Goal: Task Accomplishment & Management: Manage account settings

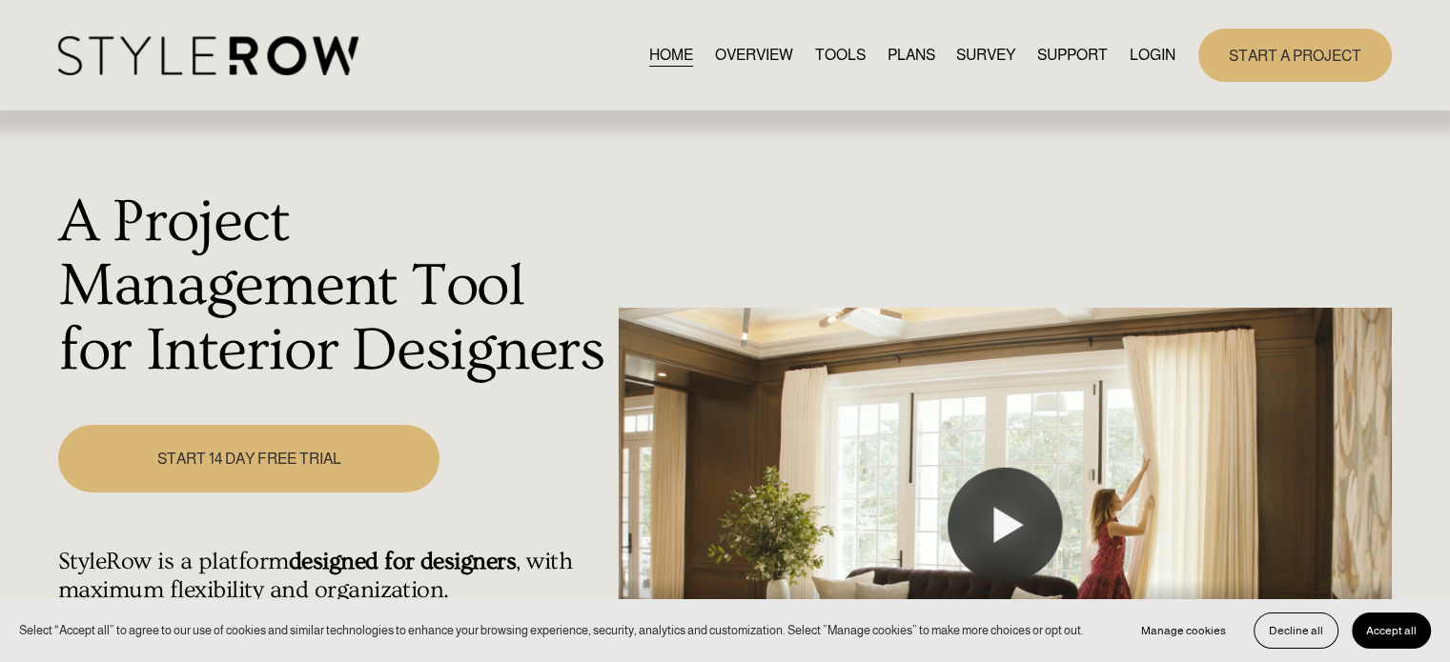
click at [1149, 51] on link "LOGIN" at bounding box center [1152, 55] width 46 height 26
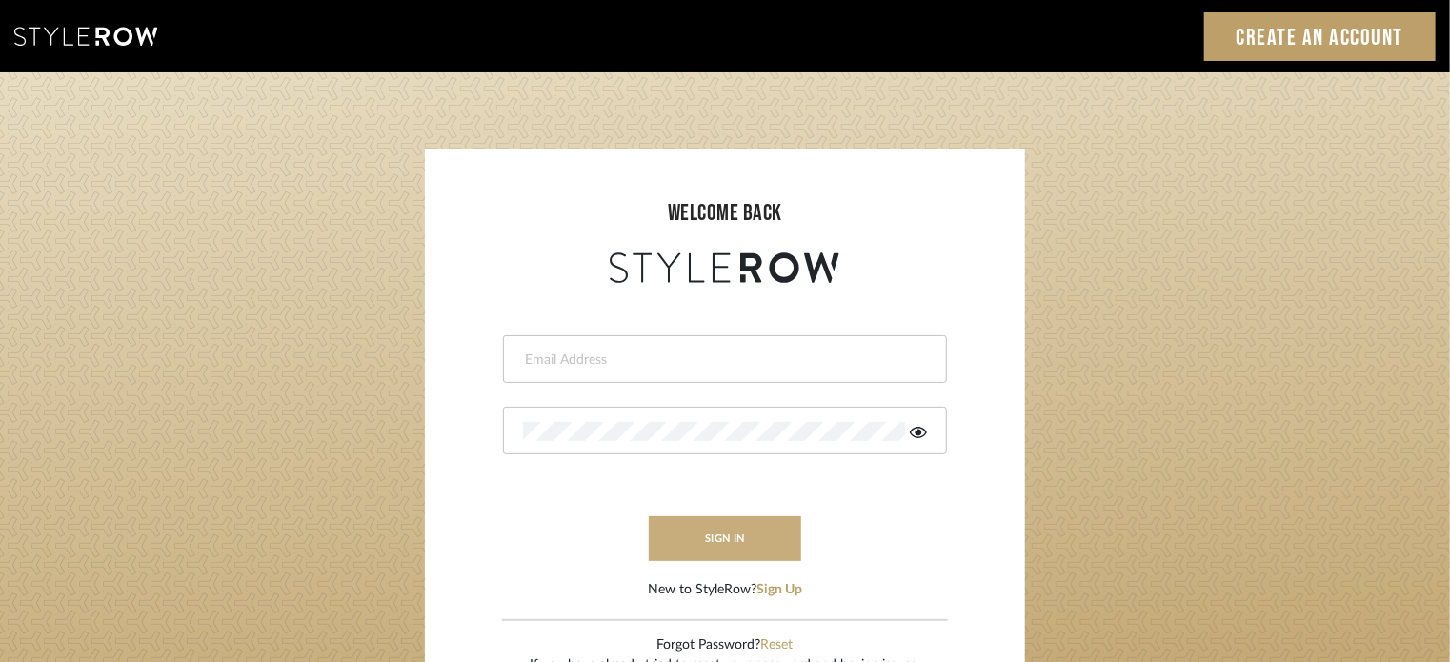
type input "sinnocent@morgantewilson.com"
click at [720, 546] on button "sign in" at bounding box center [725, 539] width 152 height 45
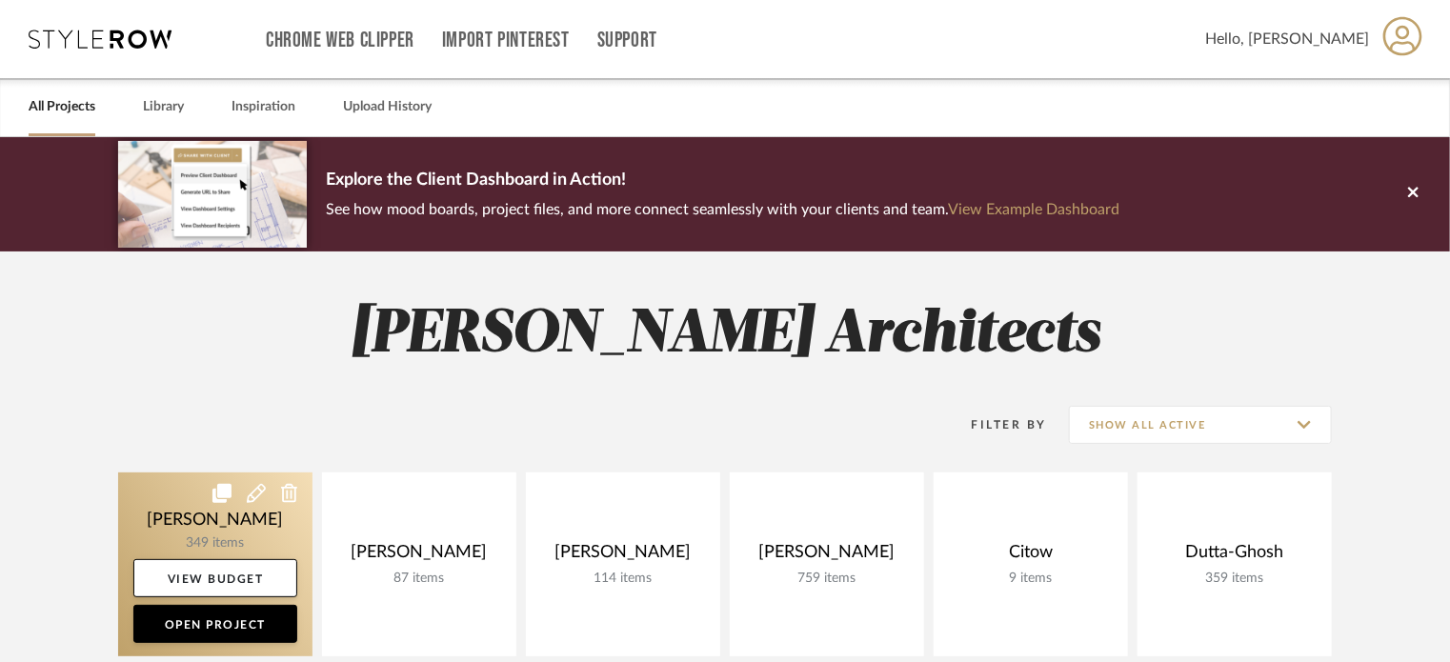
click at [236, 534] on link at bounding box center [215, 565] width 194 height 184
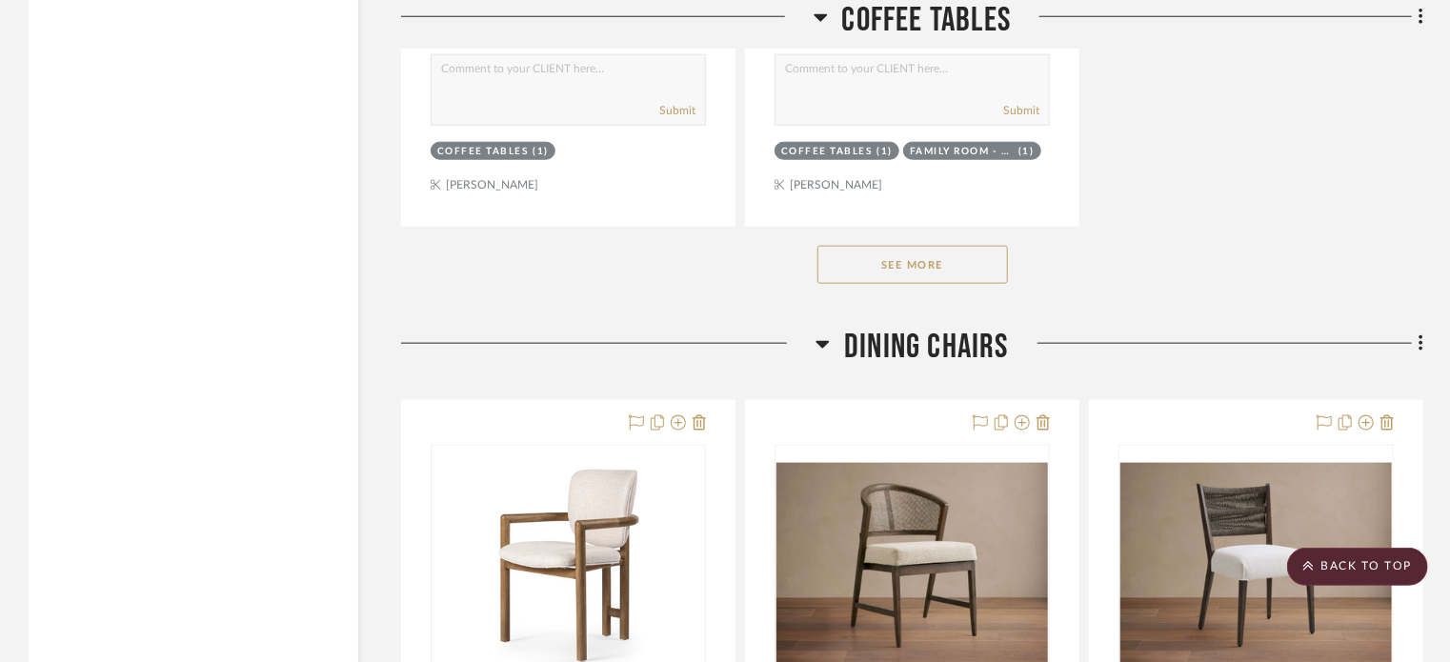
scroll to position [51764, 0]
click at [973, 284] on button "See More" at bounding box center [913, 265] width 191 height 38
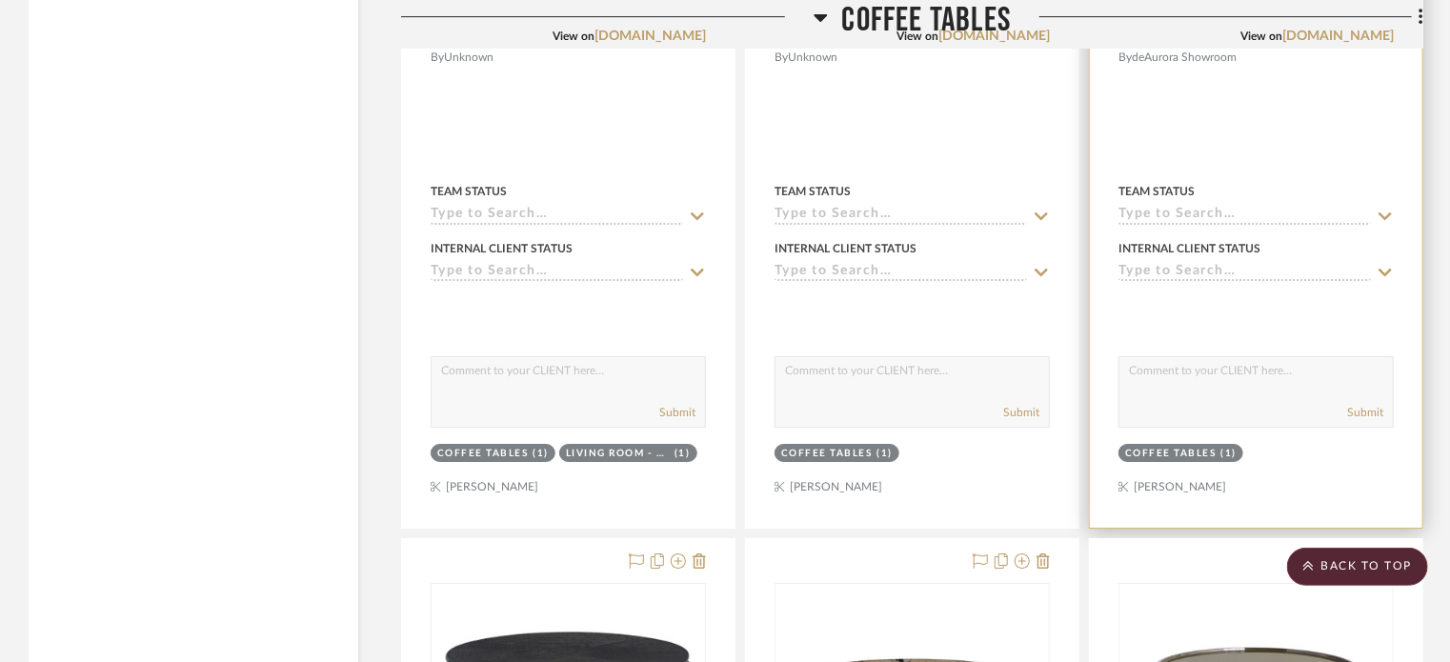
scroll to position [53609, 0]
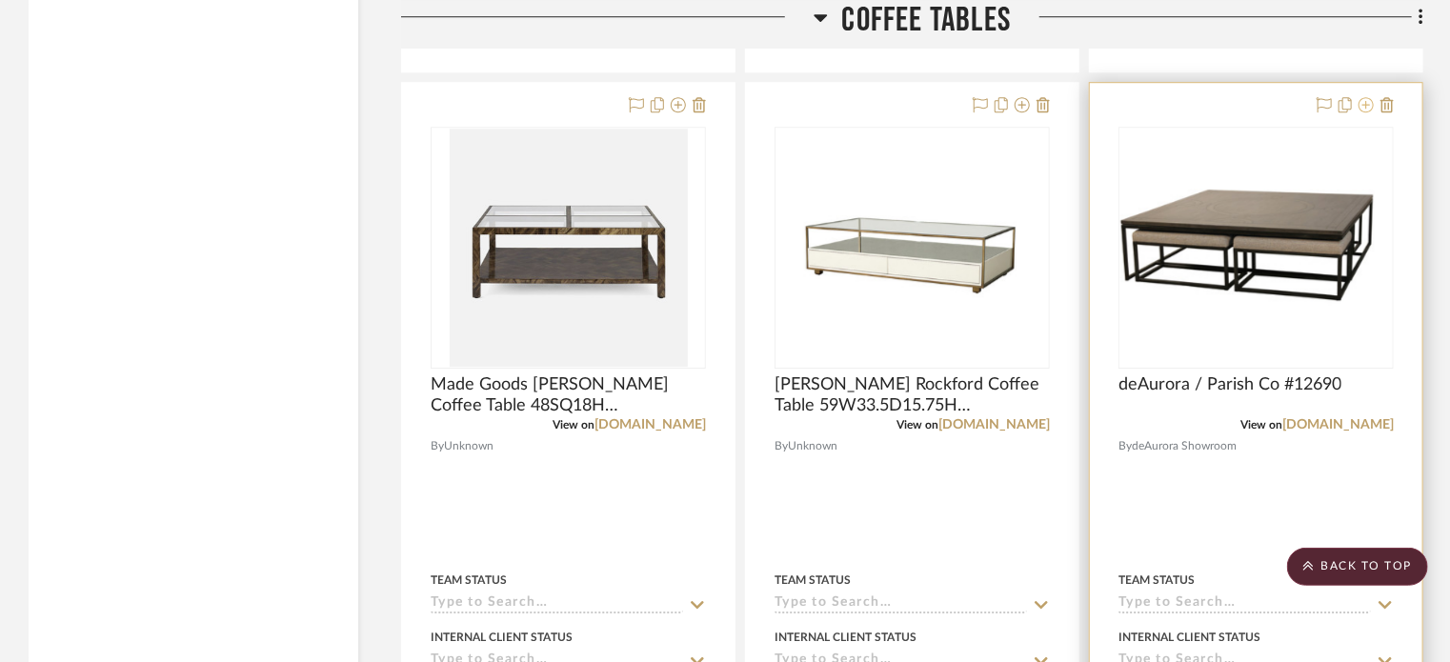
click at [1364, 112] on icon at bounding box center [1366, 104] width 15 height 15
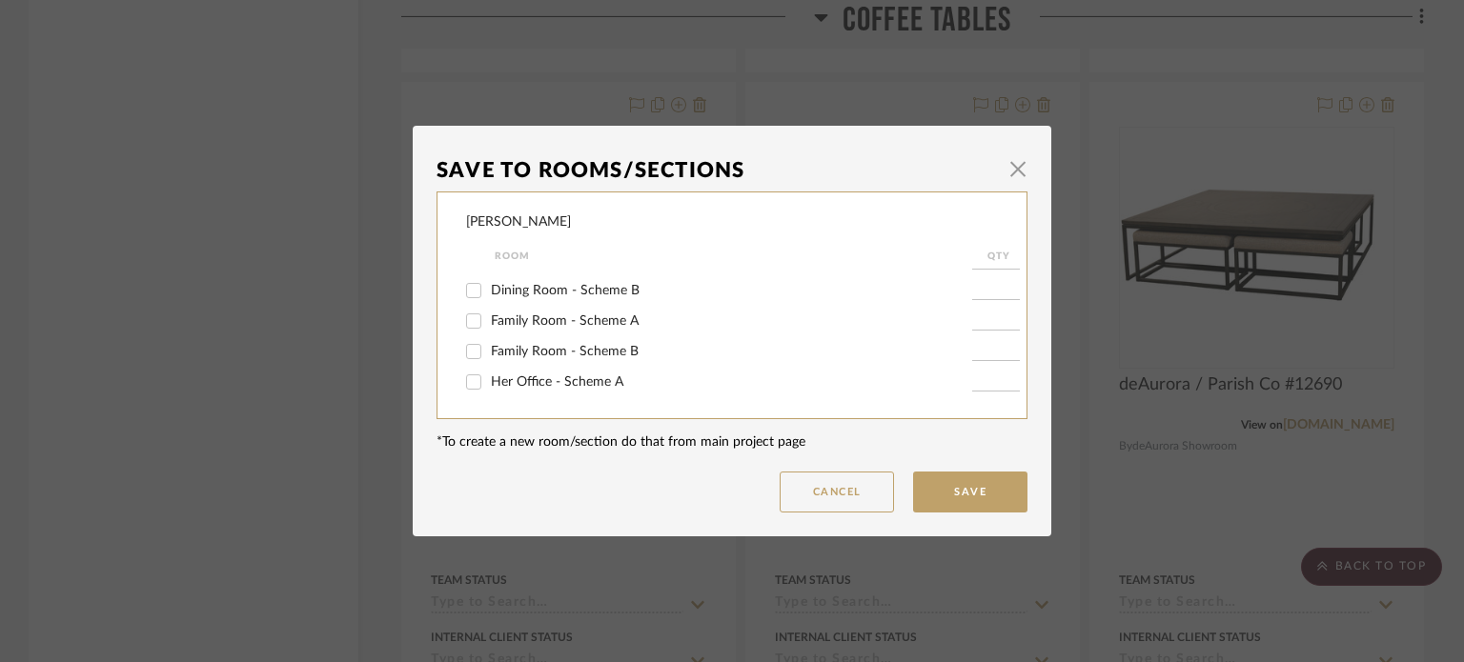
scroll to position [220, 0]
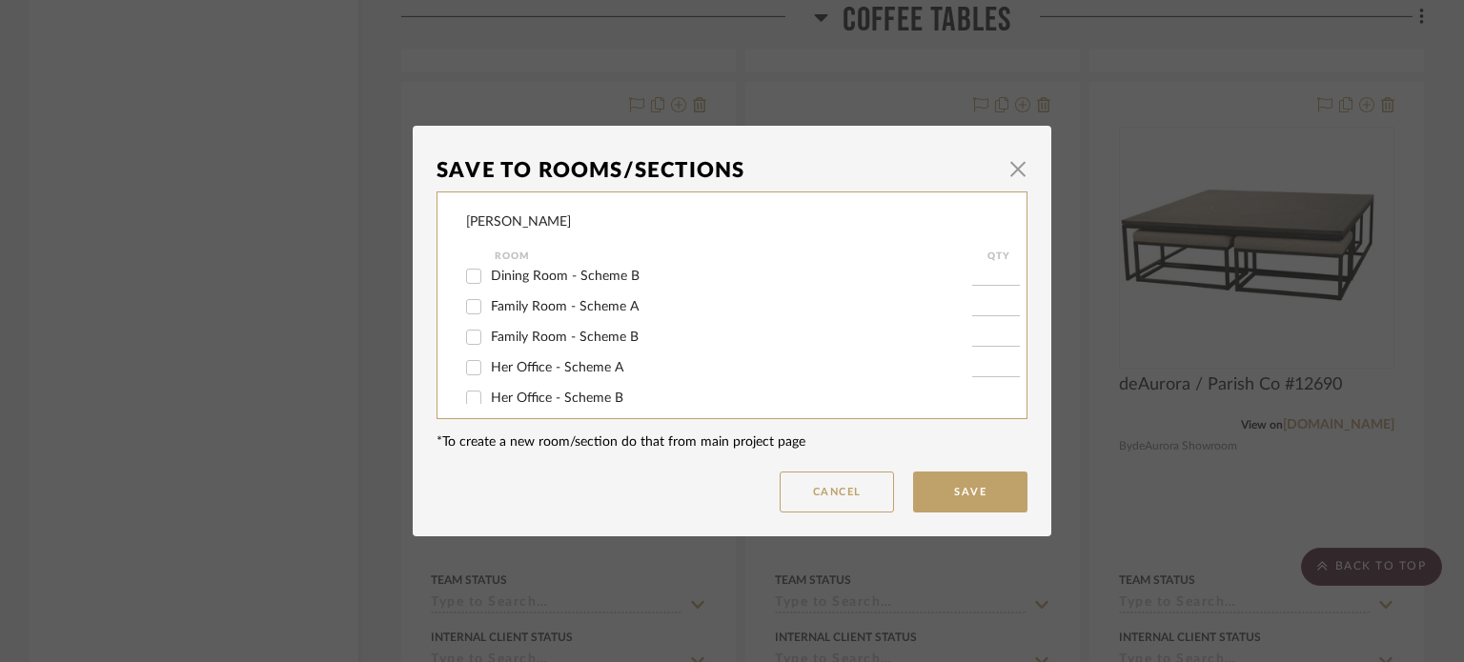
click at [564, 335] on span "Family Room - Scheme B" at bounding box center [565, 337] width 148 height 13
click at [489, 335] on input "Family Room - Scheme B" at bounding box center [473, 337] width 30 height 30
checkbox input "true"
type input "1"
click at [940, 497] on button "Save" at bounding box center [970, 492] width 114 height 41
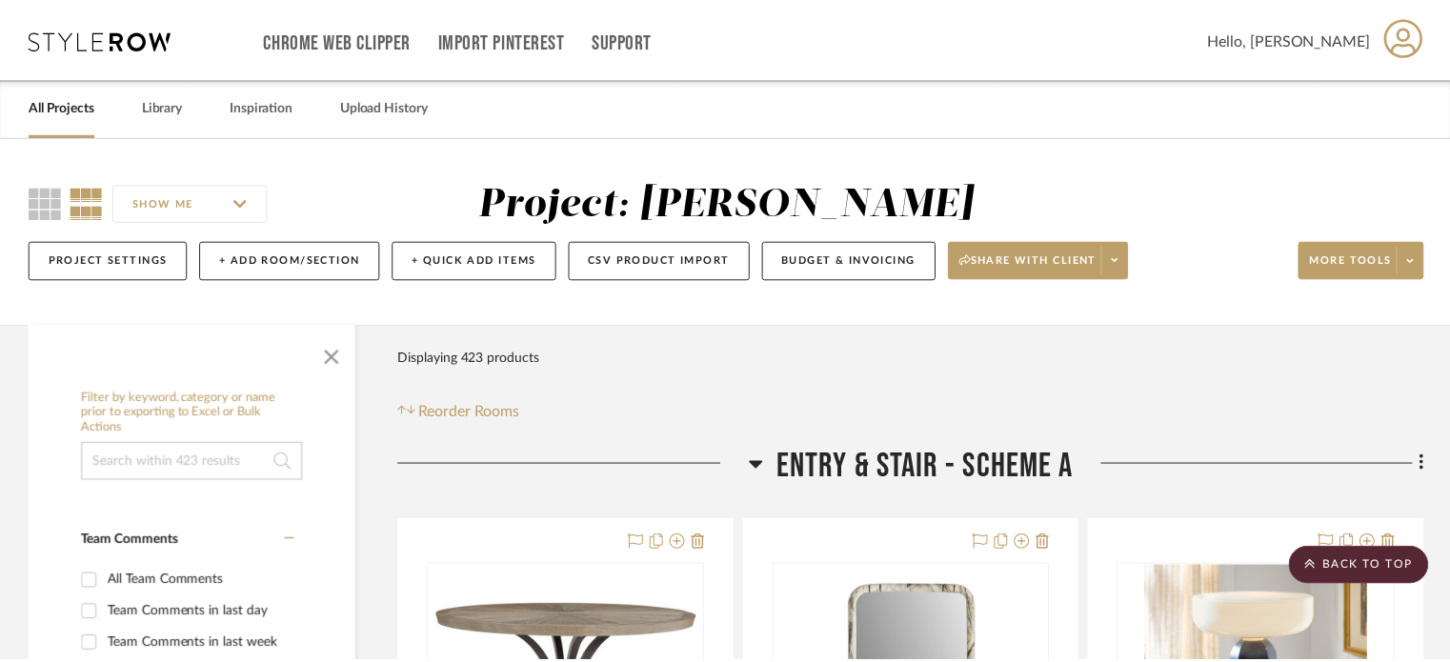
scroll to position [53609, 0]
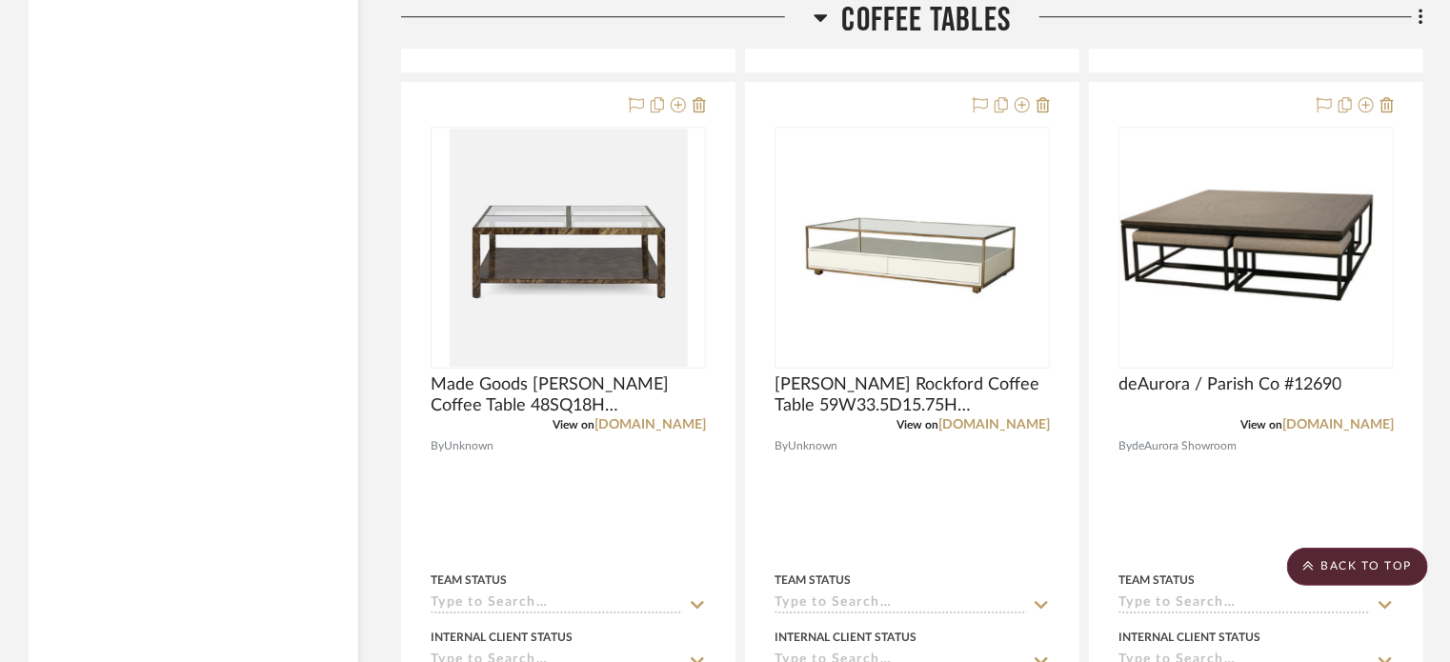
click at [821, 19] on icon at bounding box center [820, 18] width 13 height 8
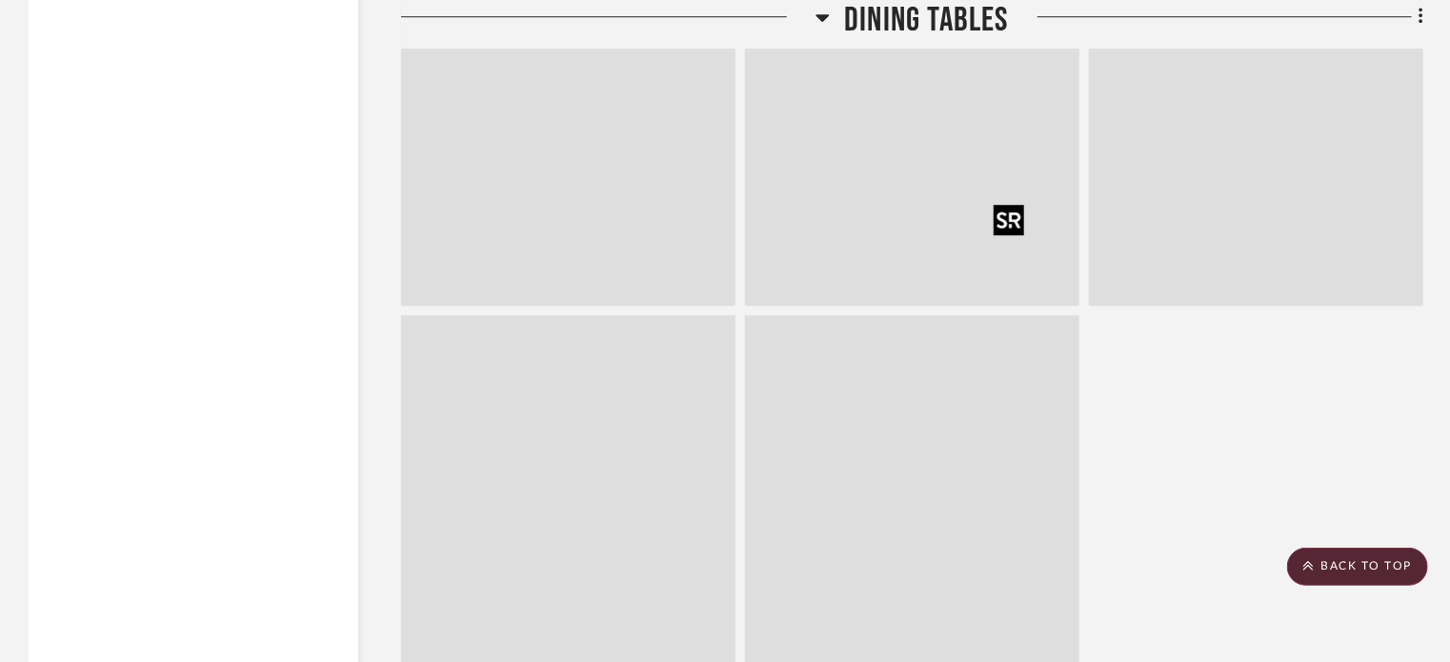
scroll to position [53403, 0]
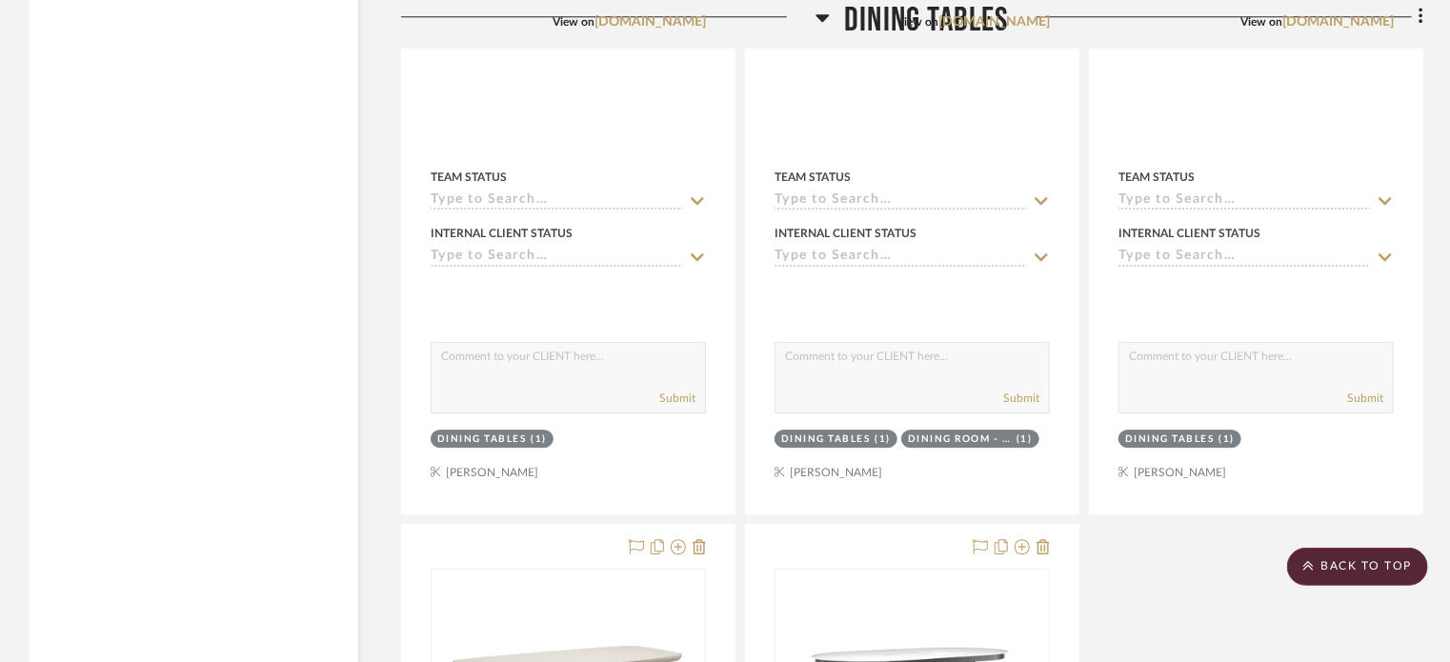
click at [816, 19] on icon at bounding box center [823, 17] width 14 height 23
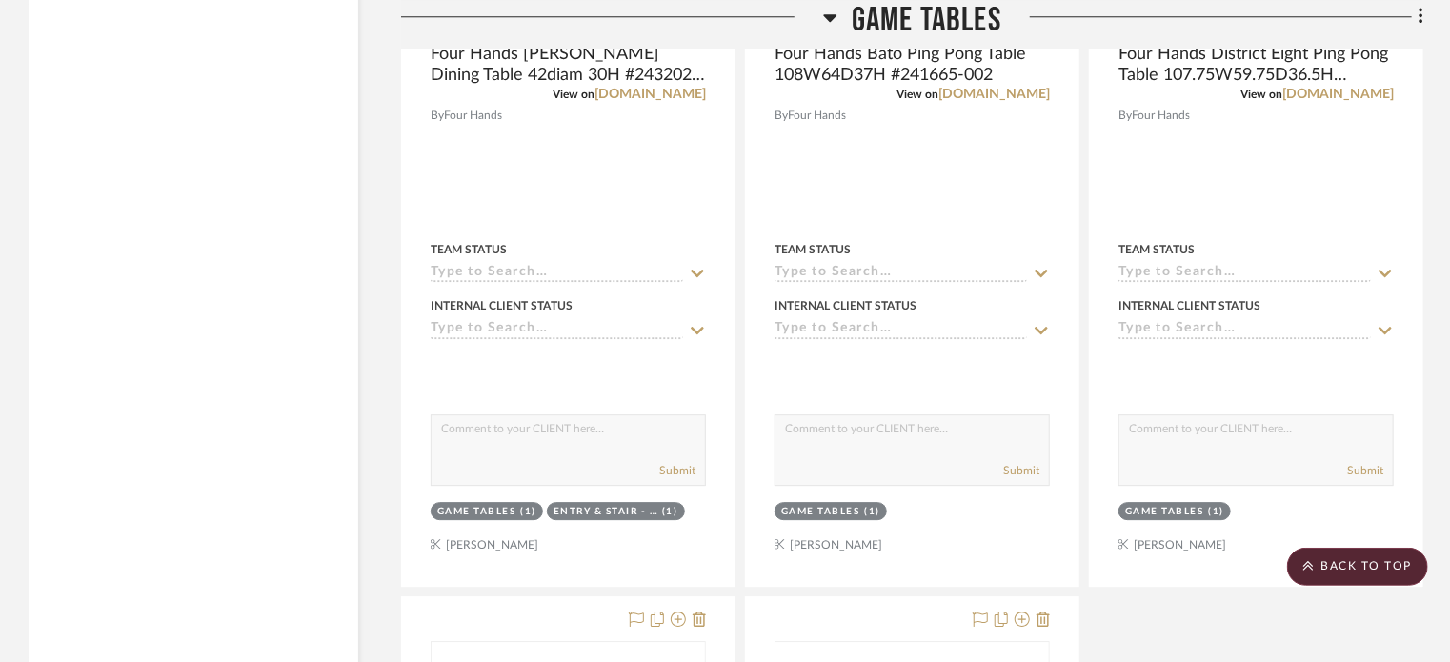
click at [828, 16] on icon at bounding box center [829, 18] width 13 height 8
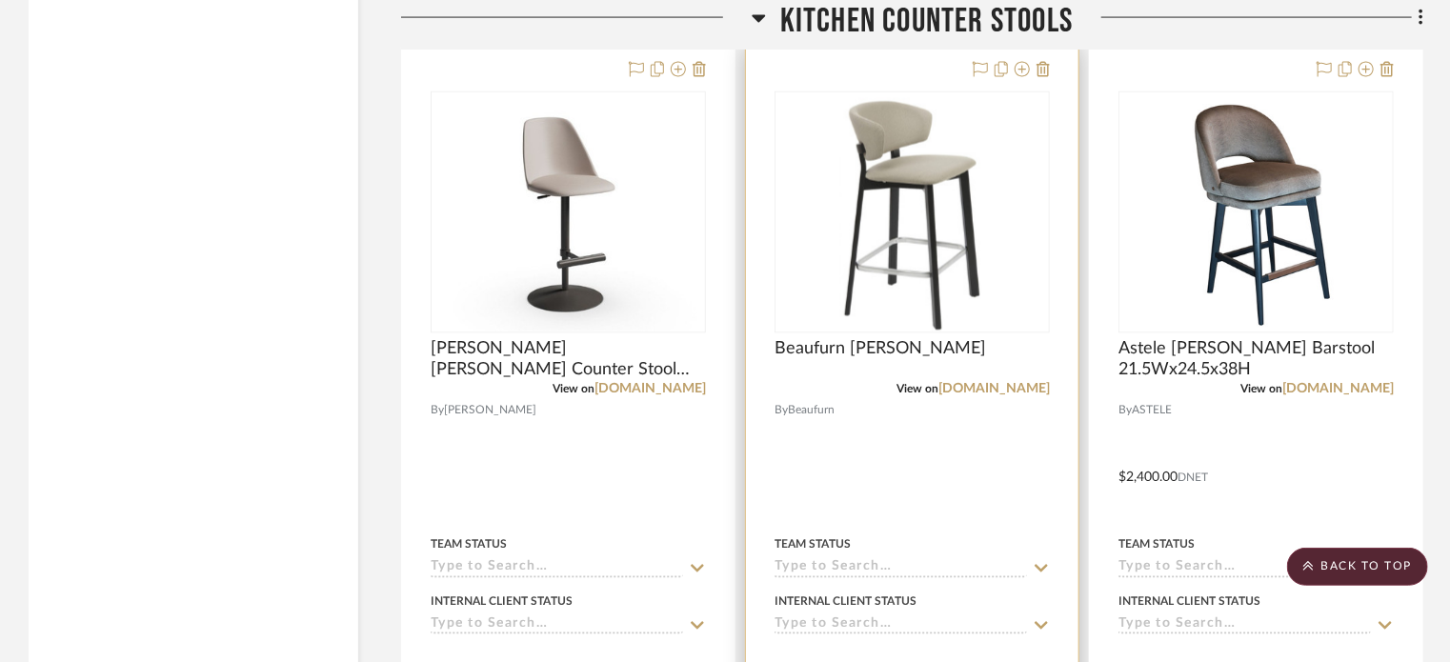
scroll to position [52004, 0]
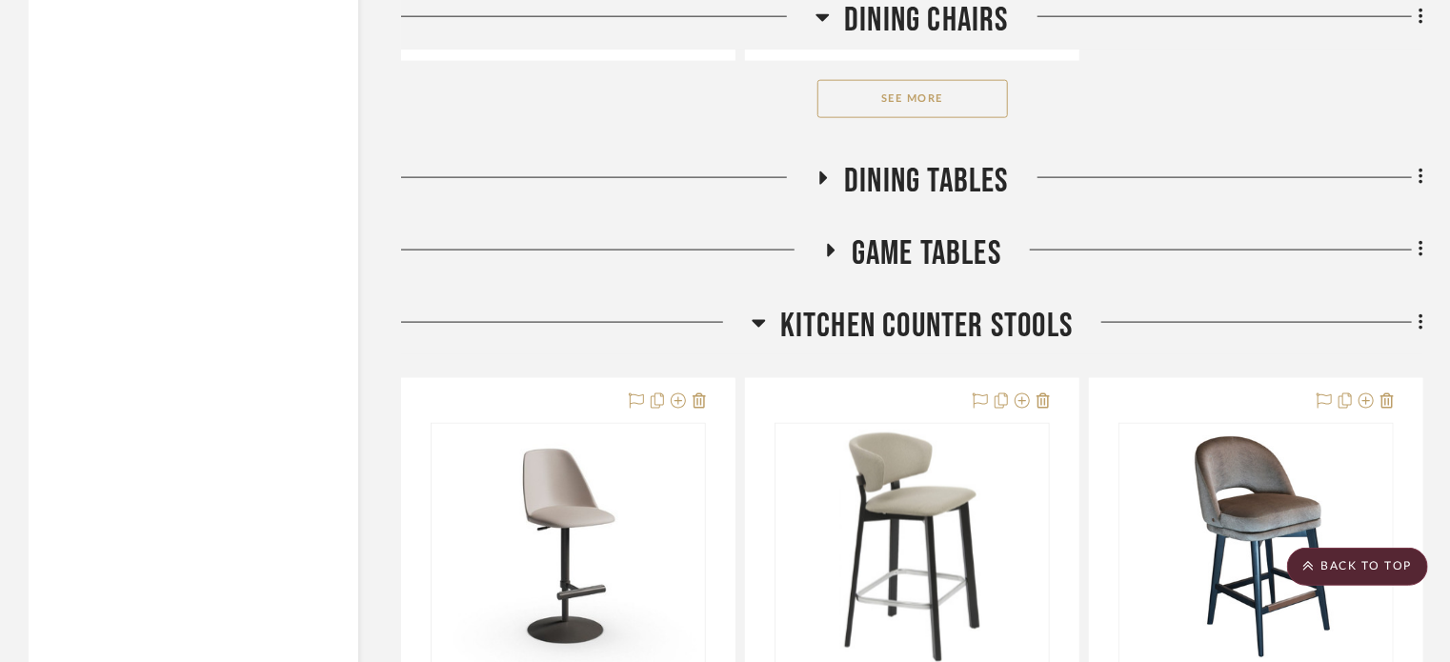
click at [758, 335] on icon at bounding box center [759, 323] width 14 height 23
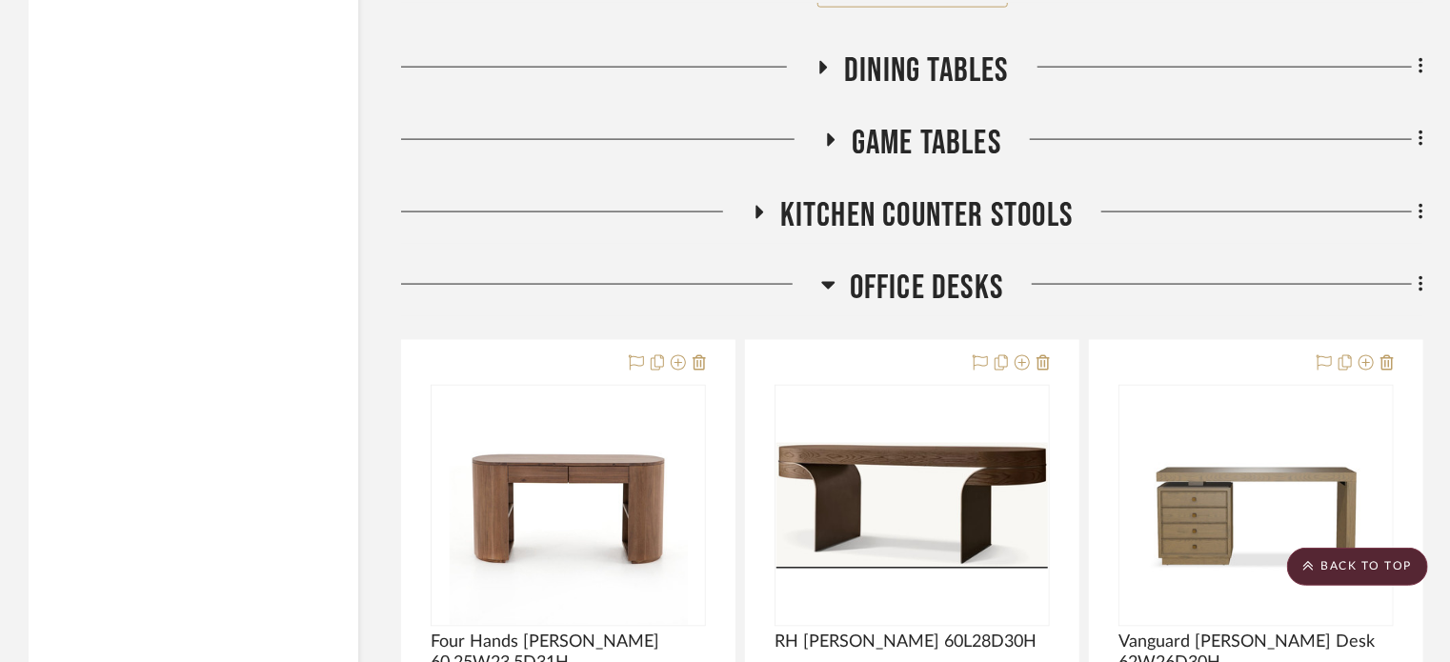
scroll to position [52115, 0]
click at [828, 289] on icon at bounding box center [828, 285] width 13 height 8
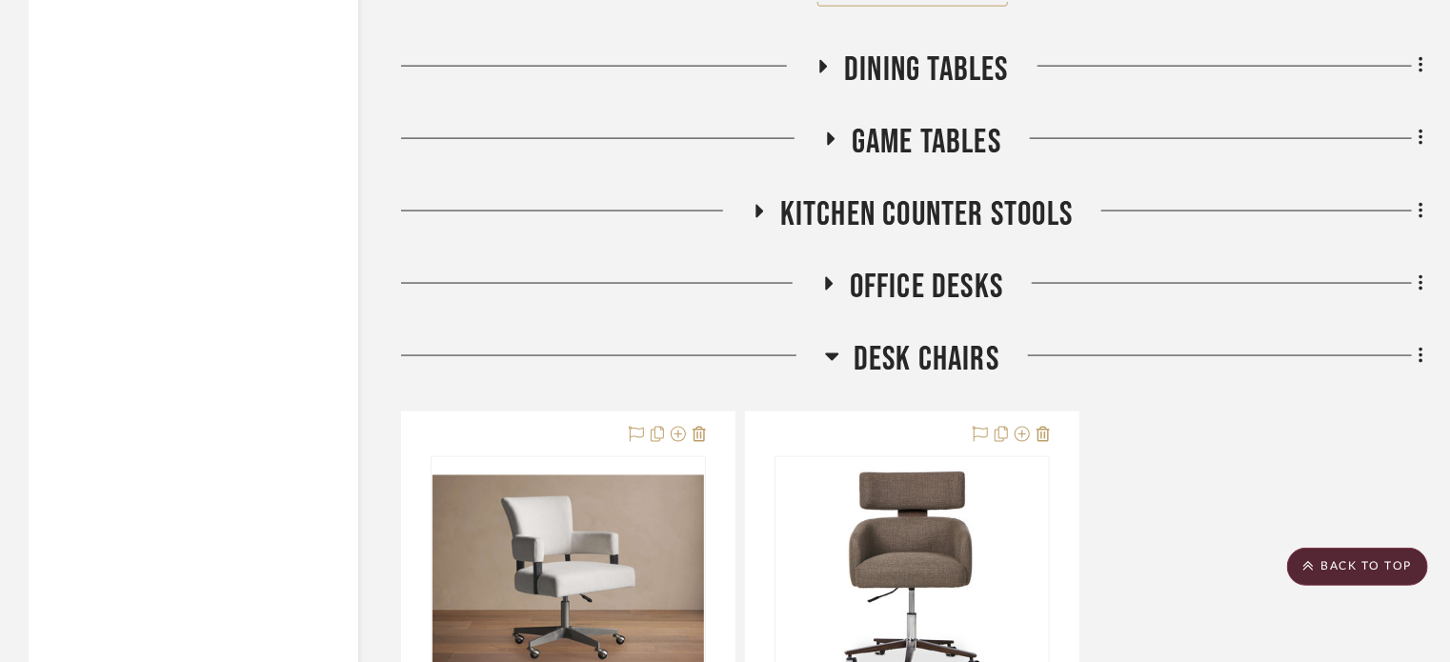
click at [835, 368] on icon at bounding box center [832, 356] width 14 height 23
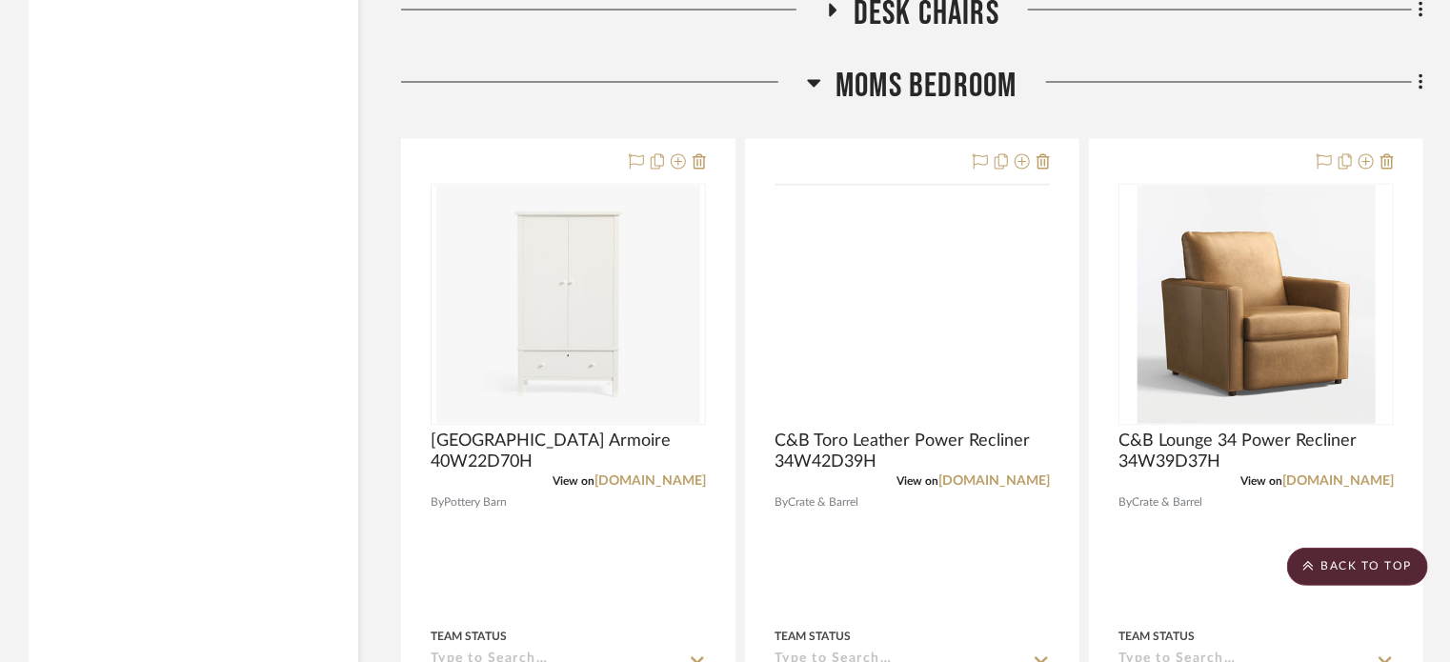
scroll to position [52462, 0]
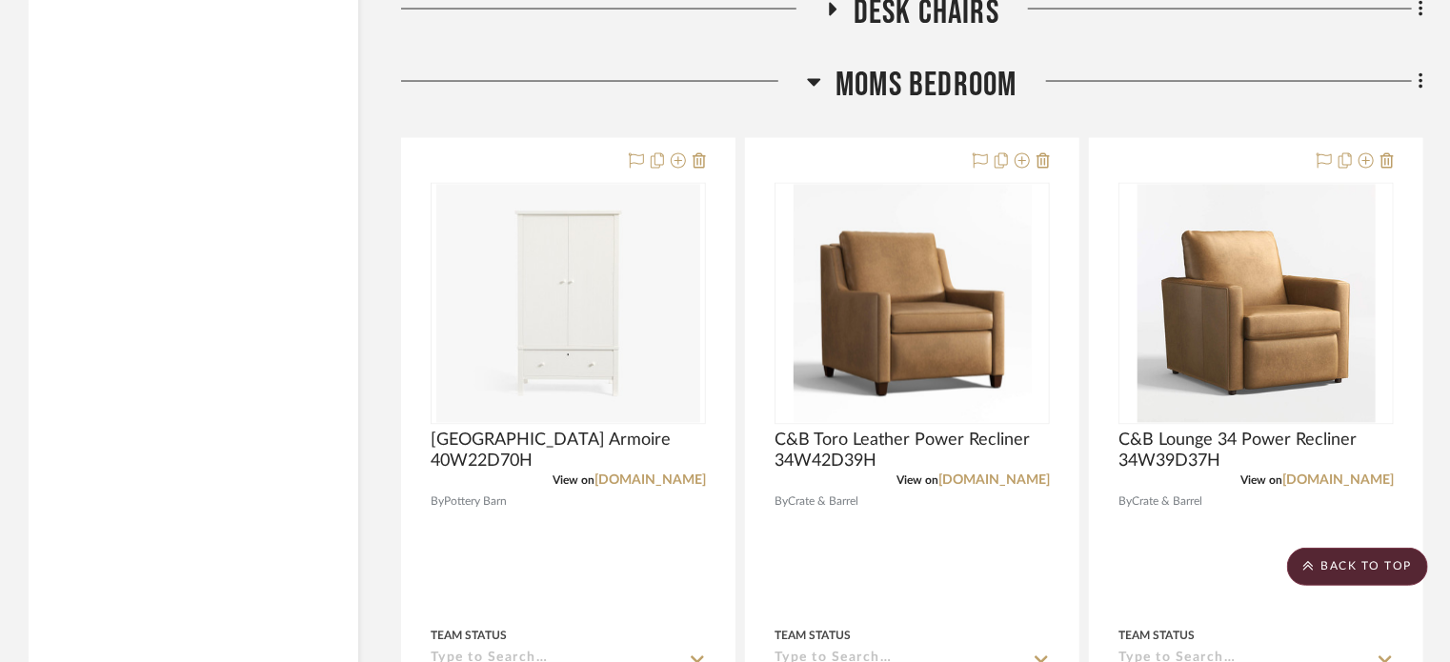
click at [812, 93] on icon at bounding box center [814, 82] width 14 height 23
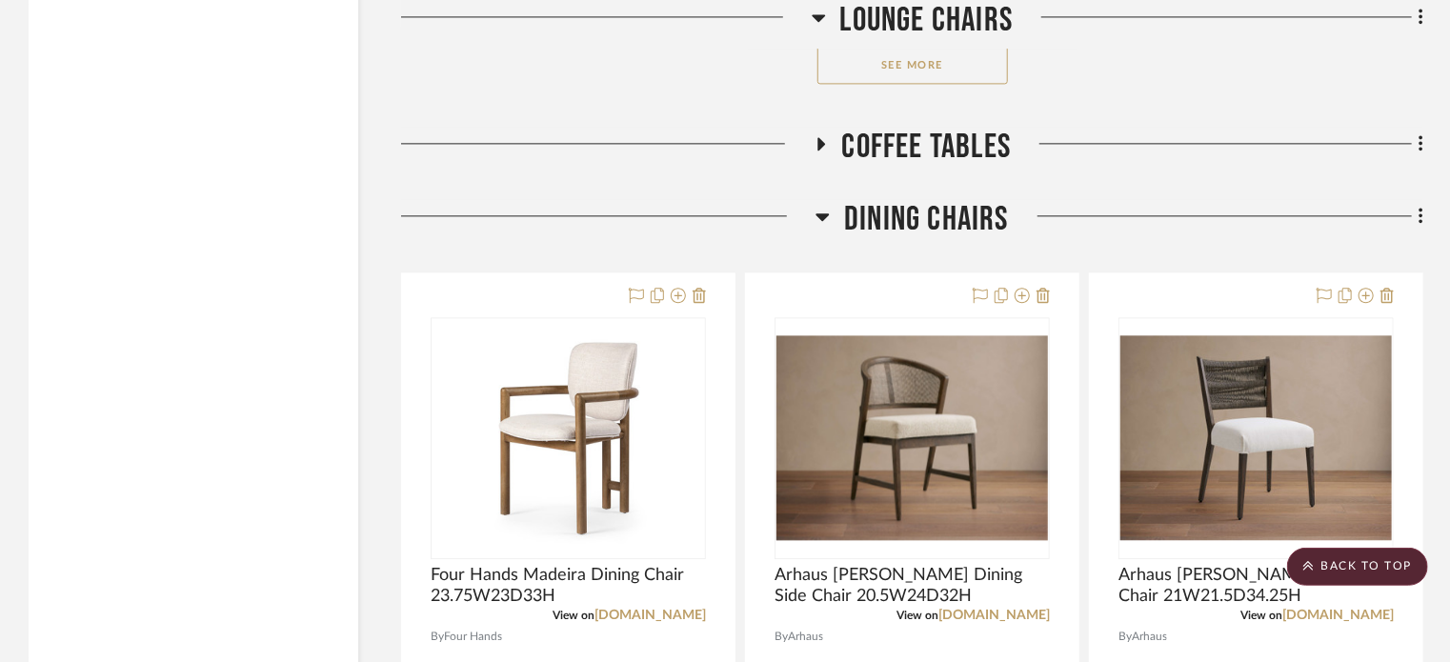
scroll to position [49266, 0]
click at [823, 220] on icon at bounding box center [823, 217] width 13 height 8
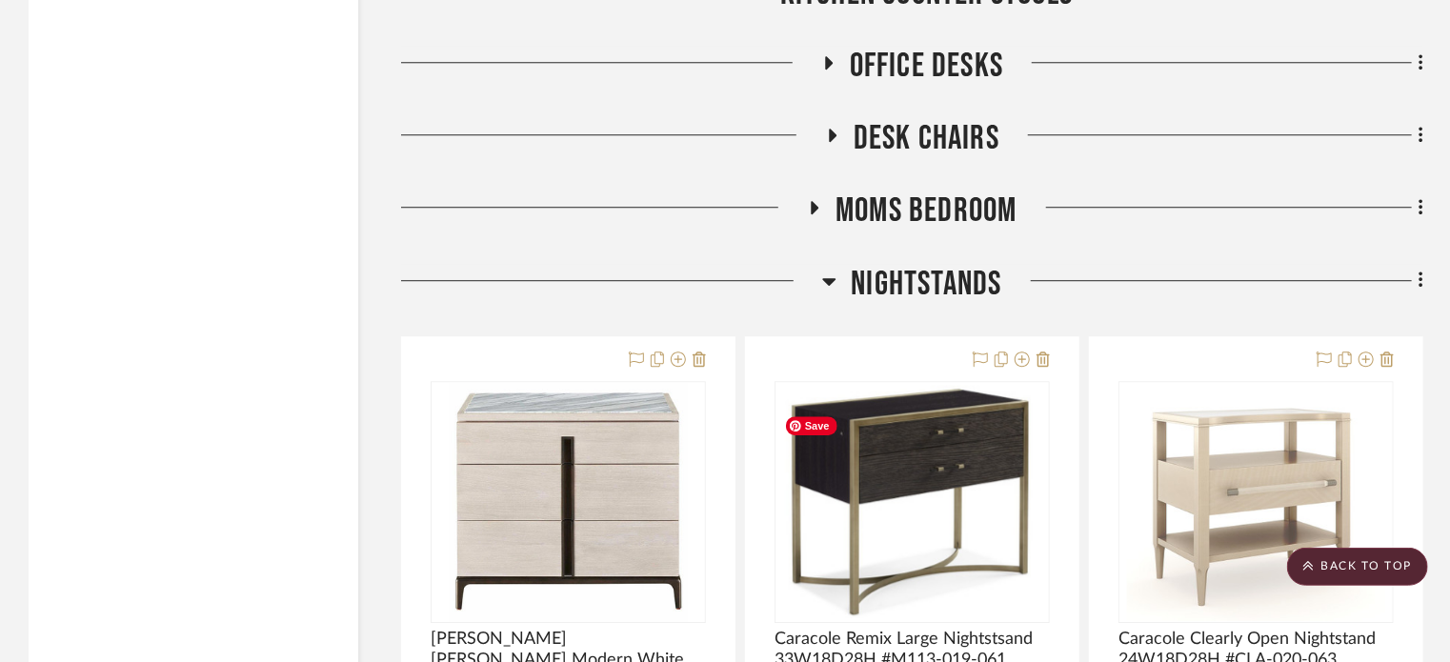
scroll to position [49710, 0]
click at [829, 293] on icon at bounding box center [829, 281] width 14 height 23
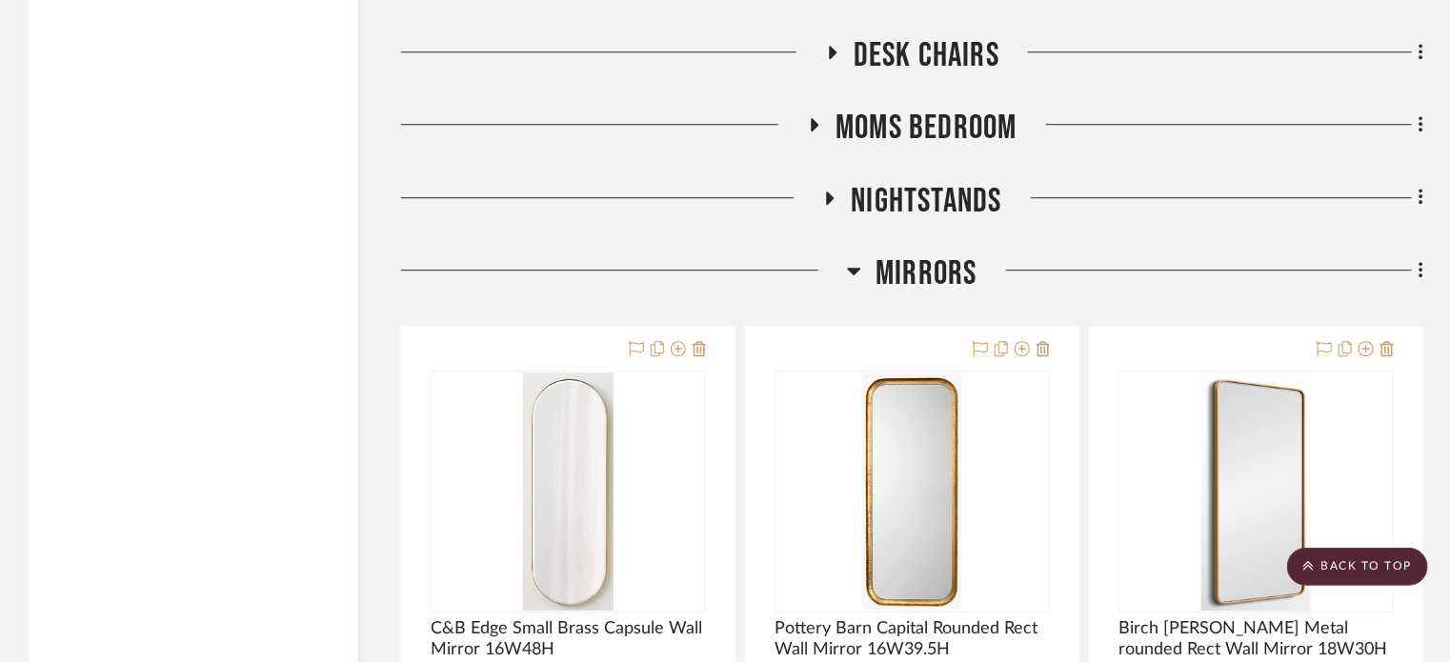
scroll to position [49793, 0]
click at [849, 281] on icon at bounding box center [854, 269] width 14 height 23
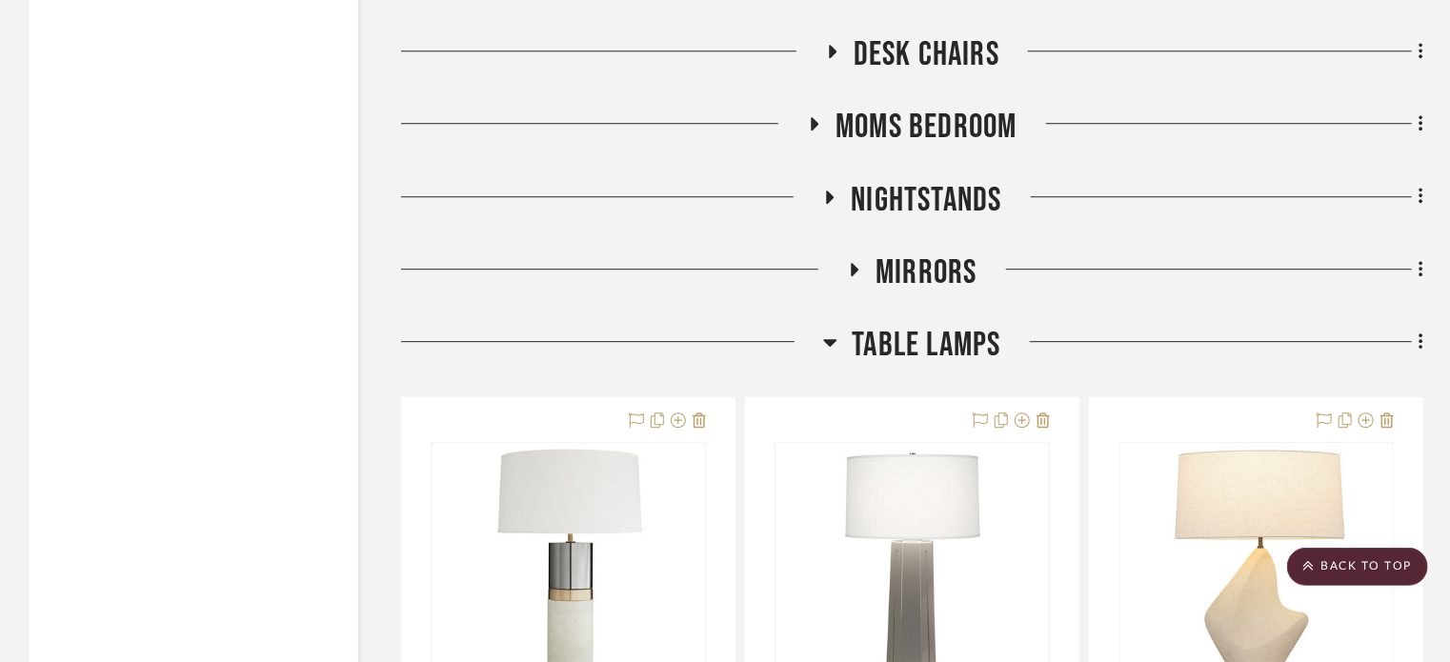
click at [839, 366] on h3 "Table Lamps" at bounding box center [911, 345] width 177 height 41
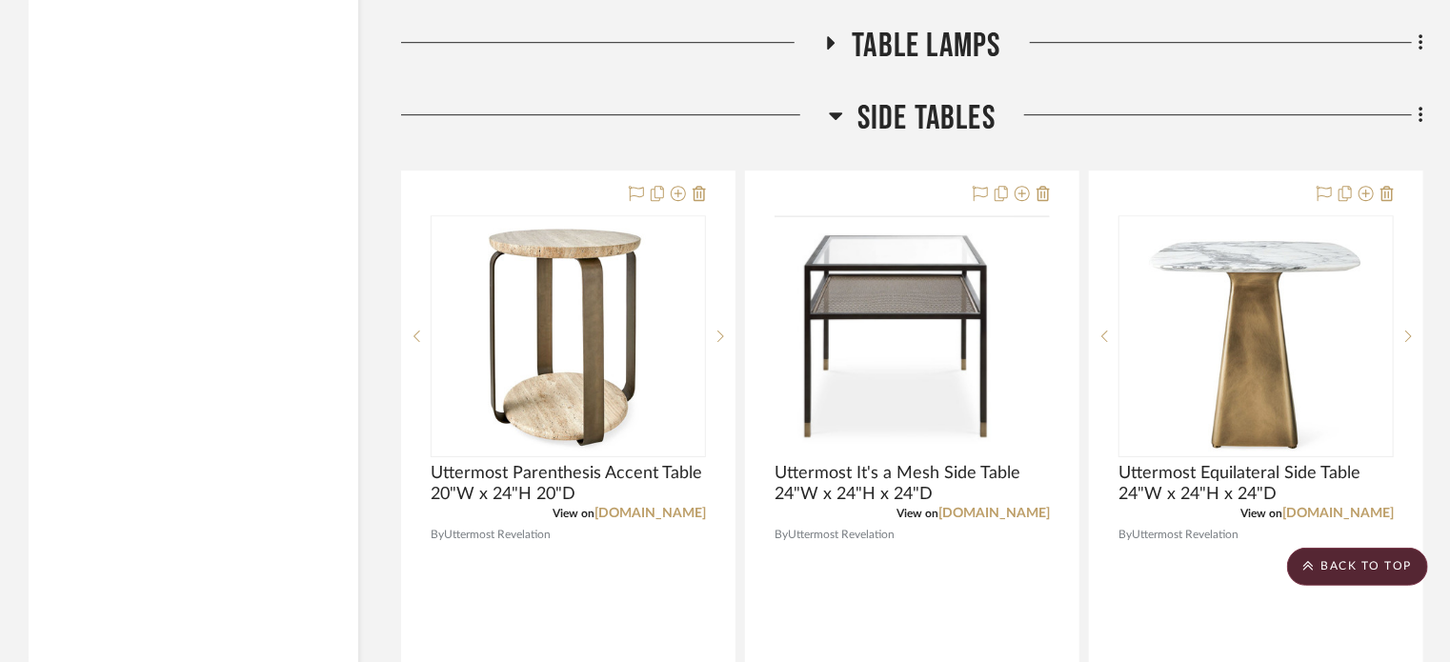
scroll to position [50095, 0]
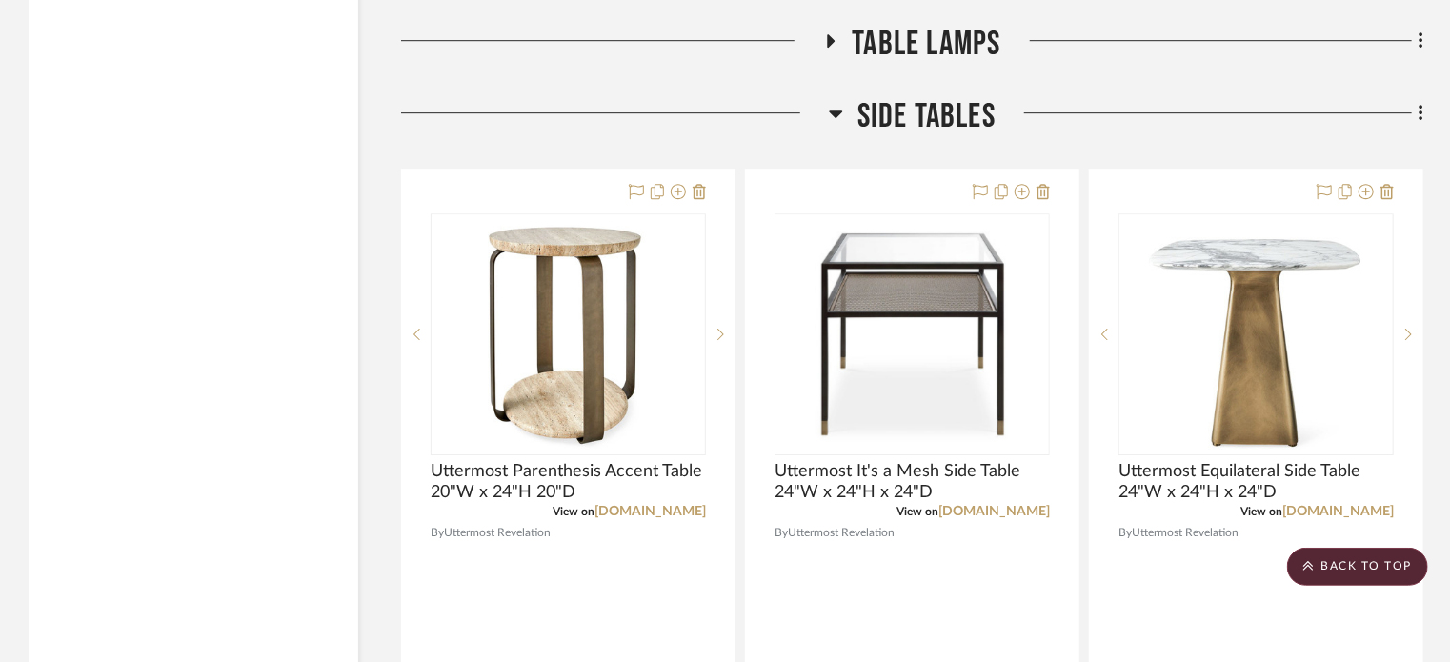
click at [828, 48] on icon at bounding box center [832, 40] width 8 height 13
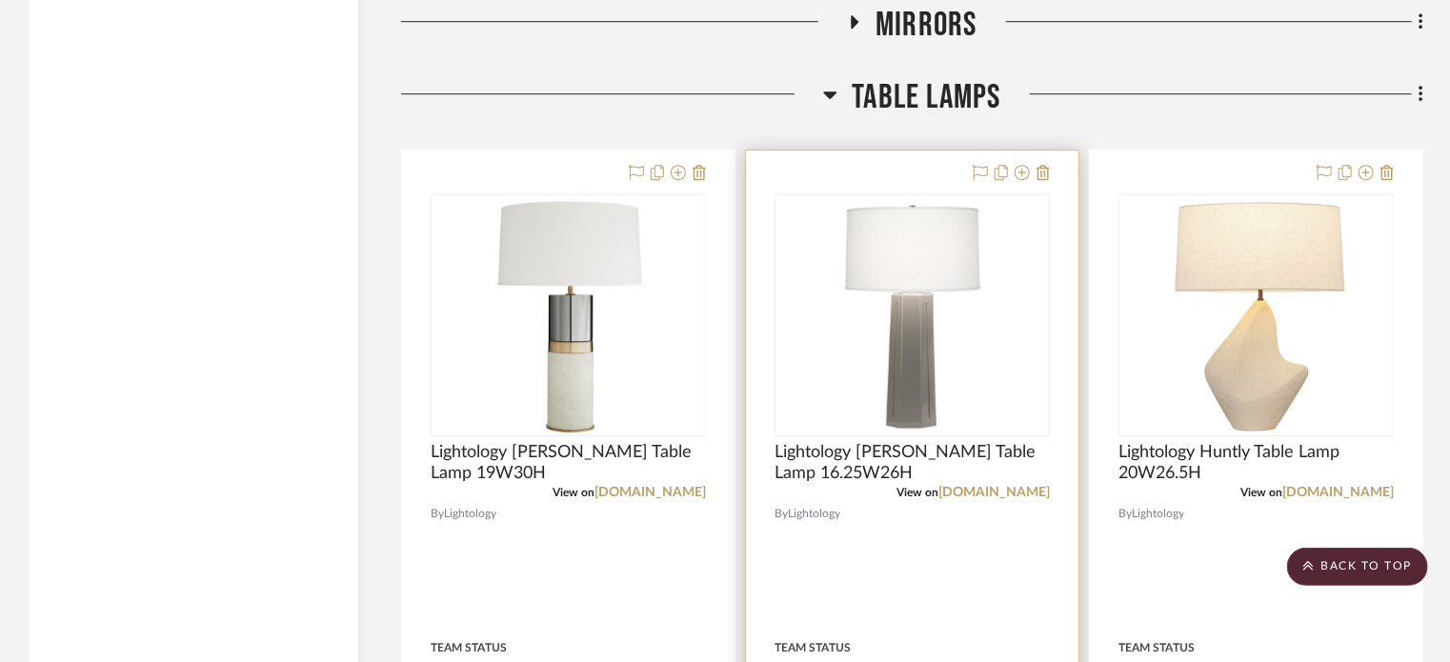
scroll to position [50037, 0]
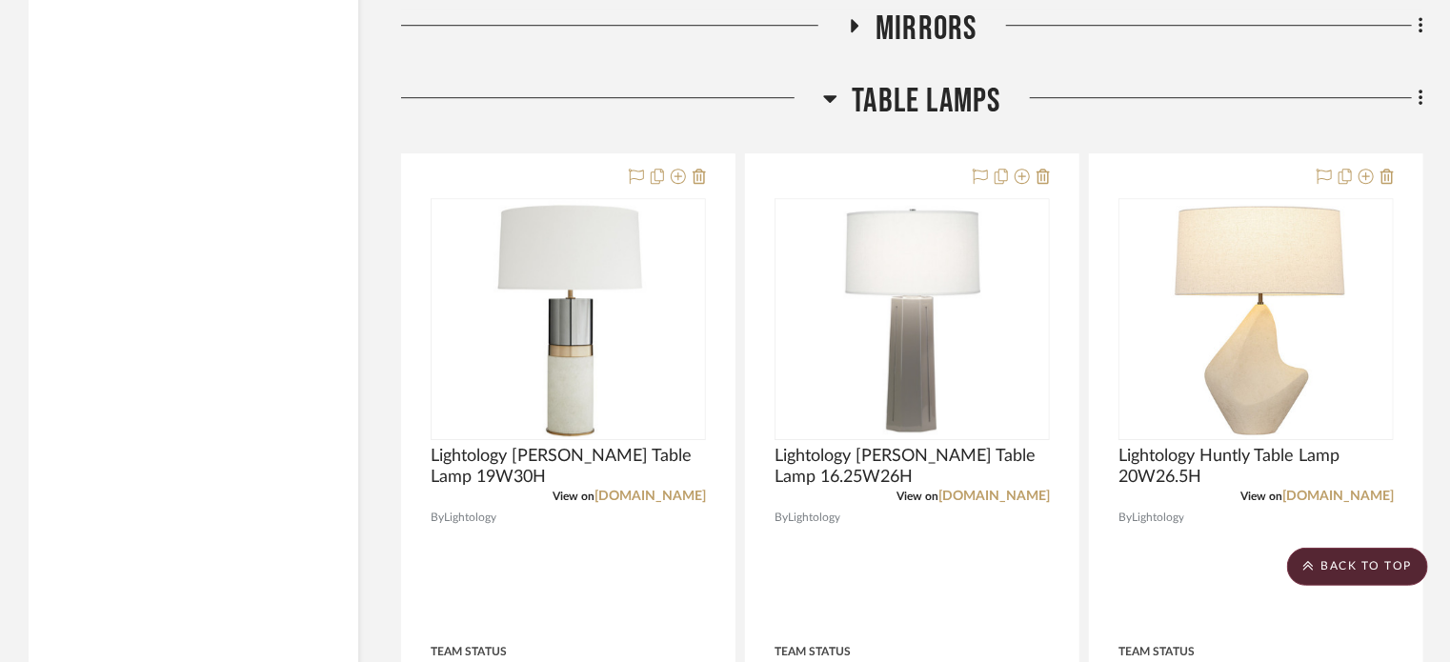
click at [839, 106] on h3 "Table Lamps" at bounding box center [911, 101] width 177 height 41
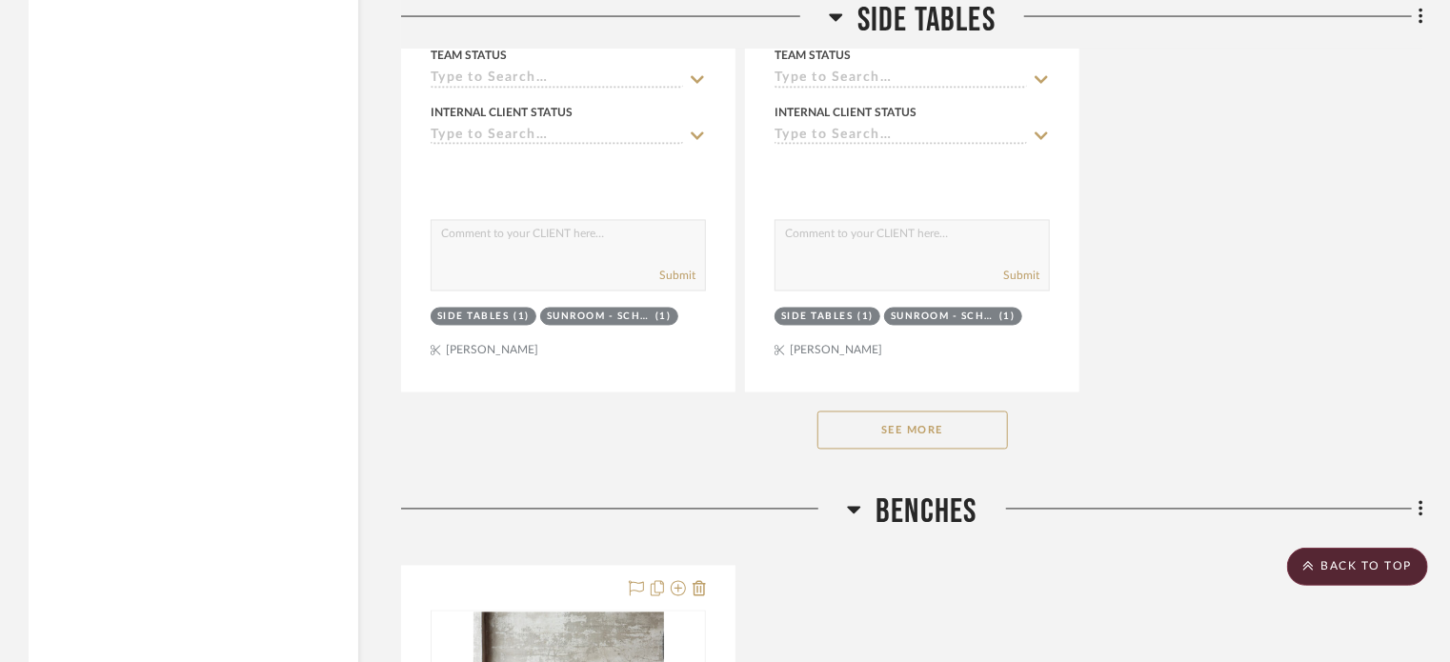
scroll to position [52418, 0]
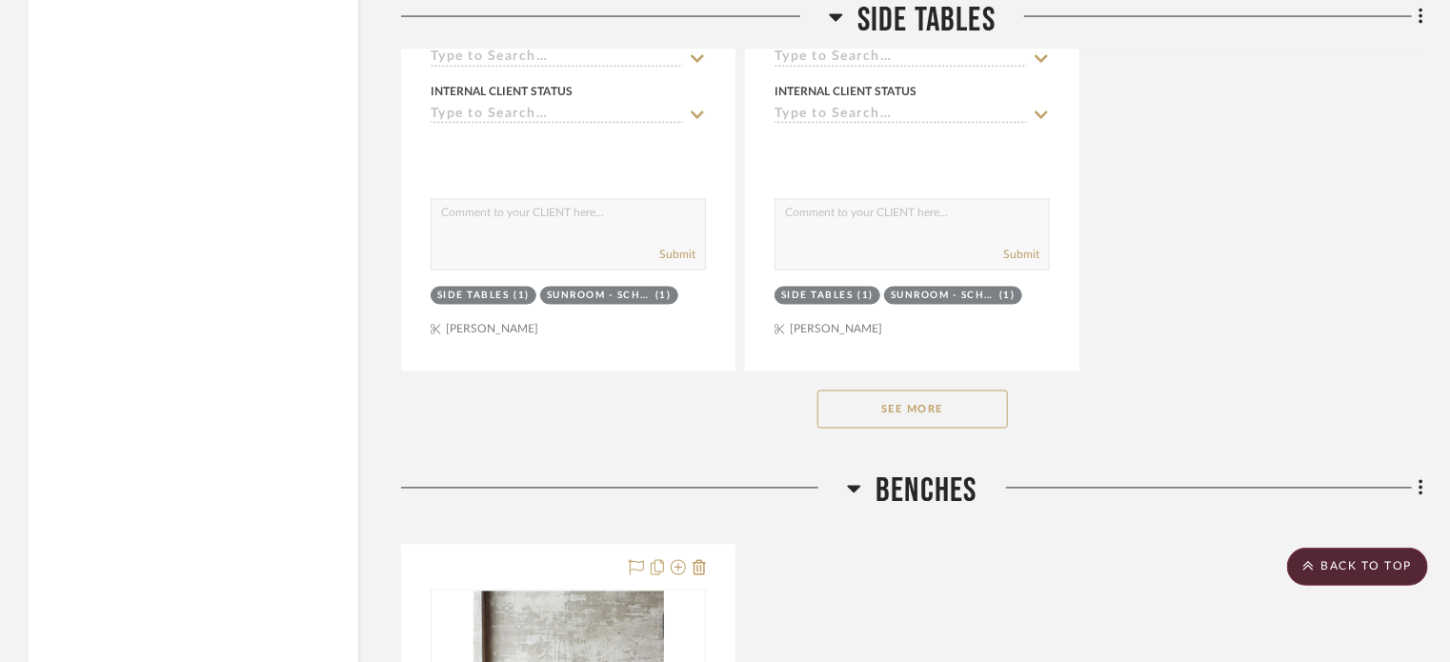
click at [884, 429] on button "See More" at bounding box center [913, 410] width 191 height 38
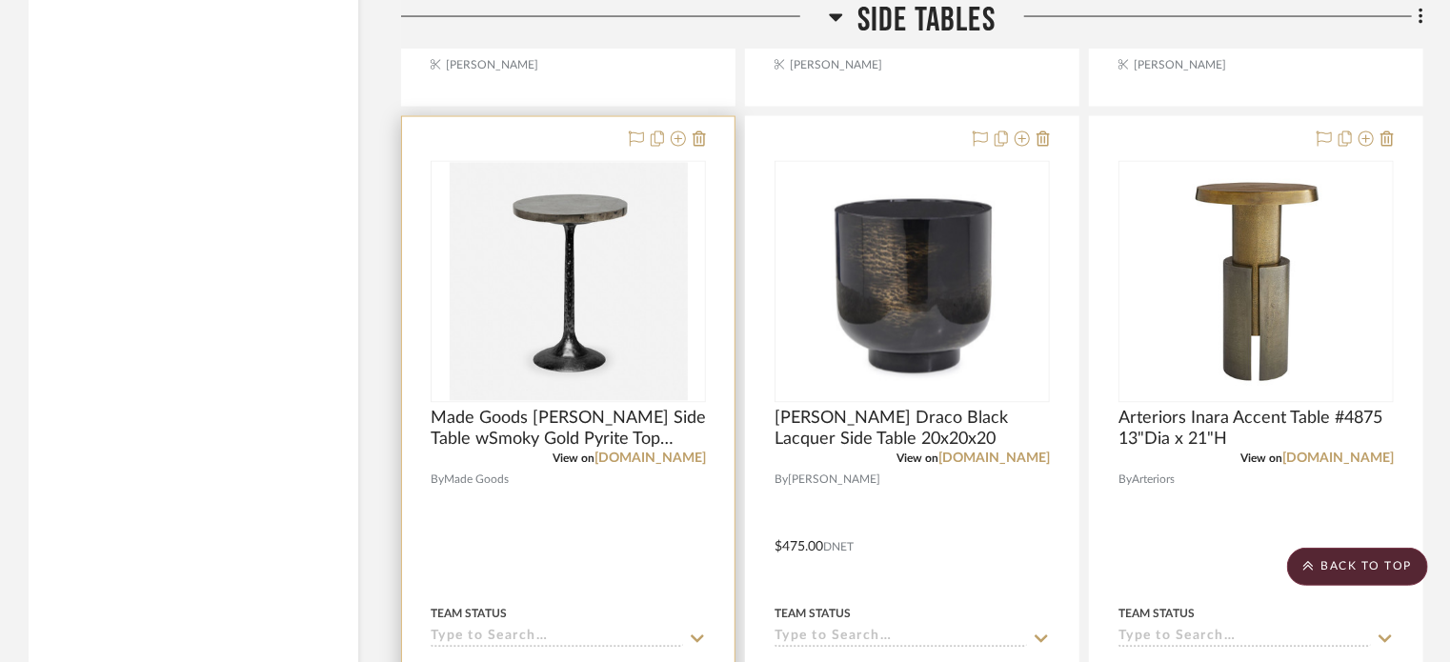
scroll to position [56019, 0]
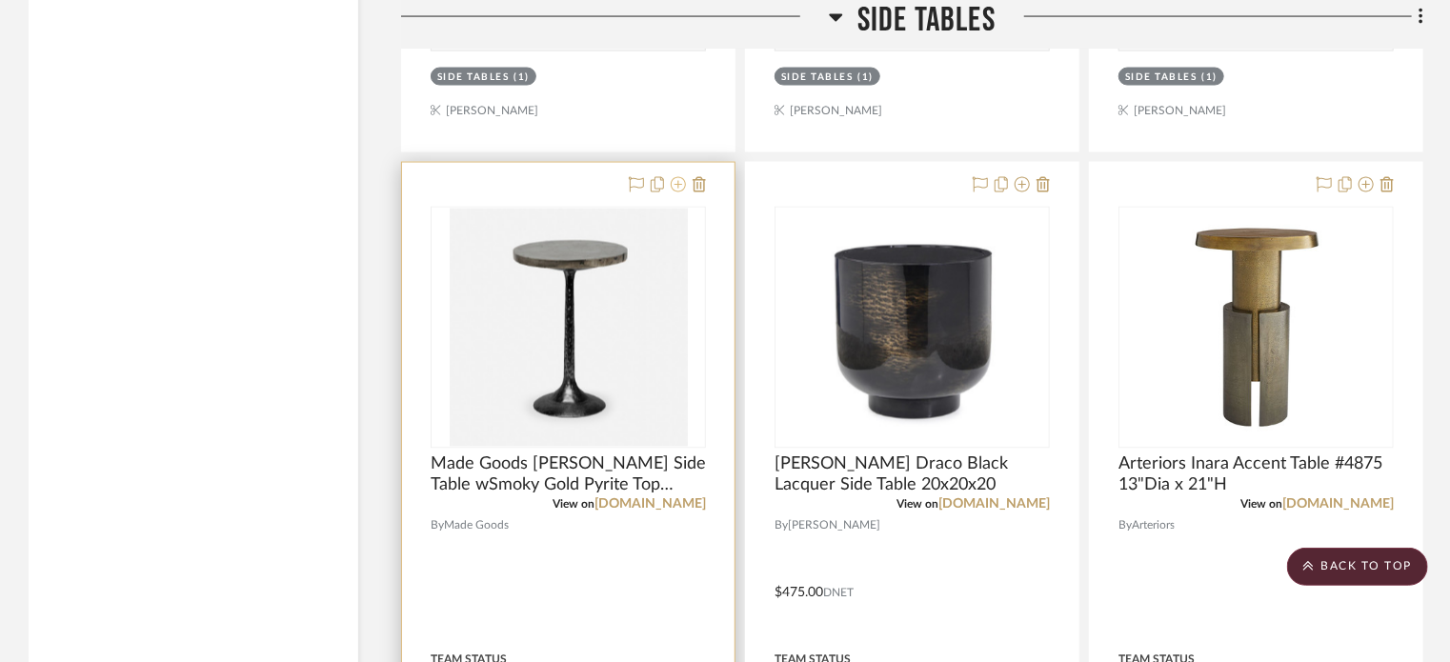
click at [679, 193] on icon at bounding box center [678, 184] width 15 height 15
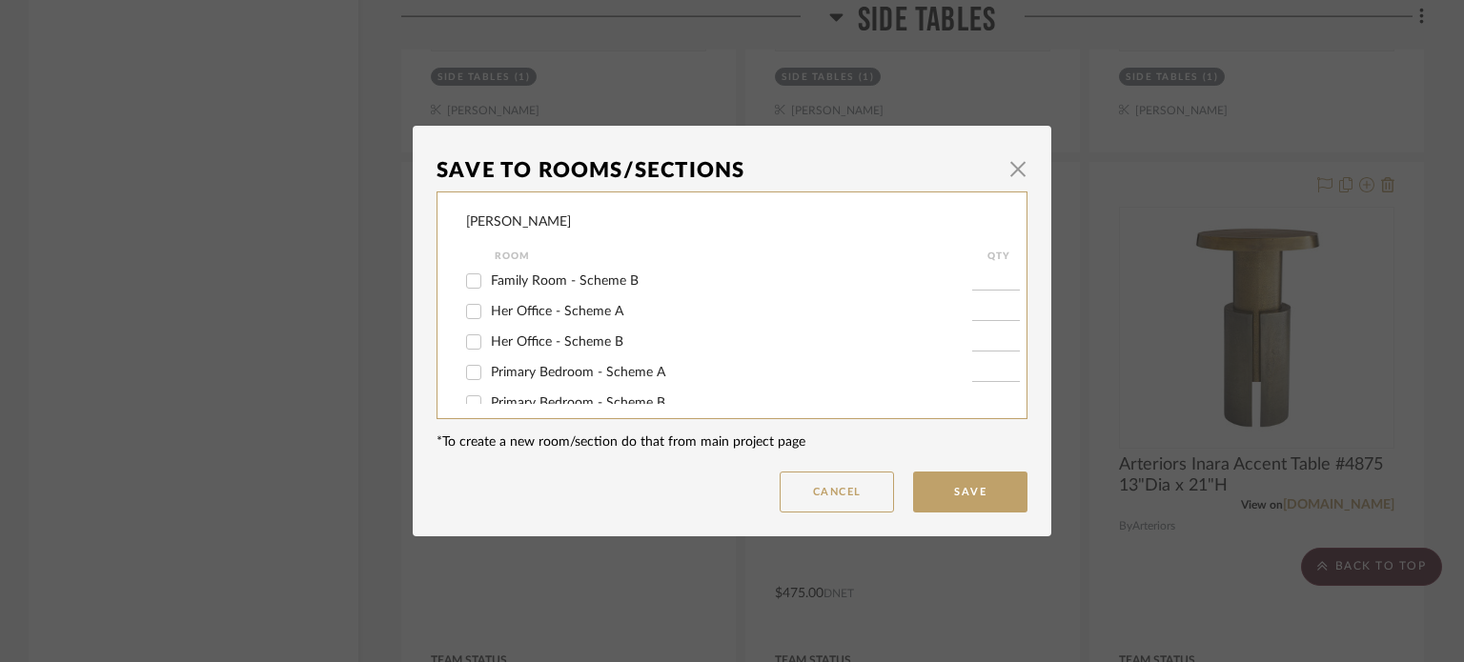
scroll to position [233, 0]
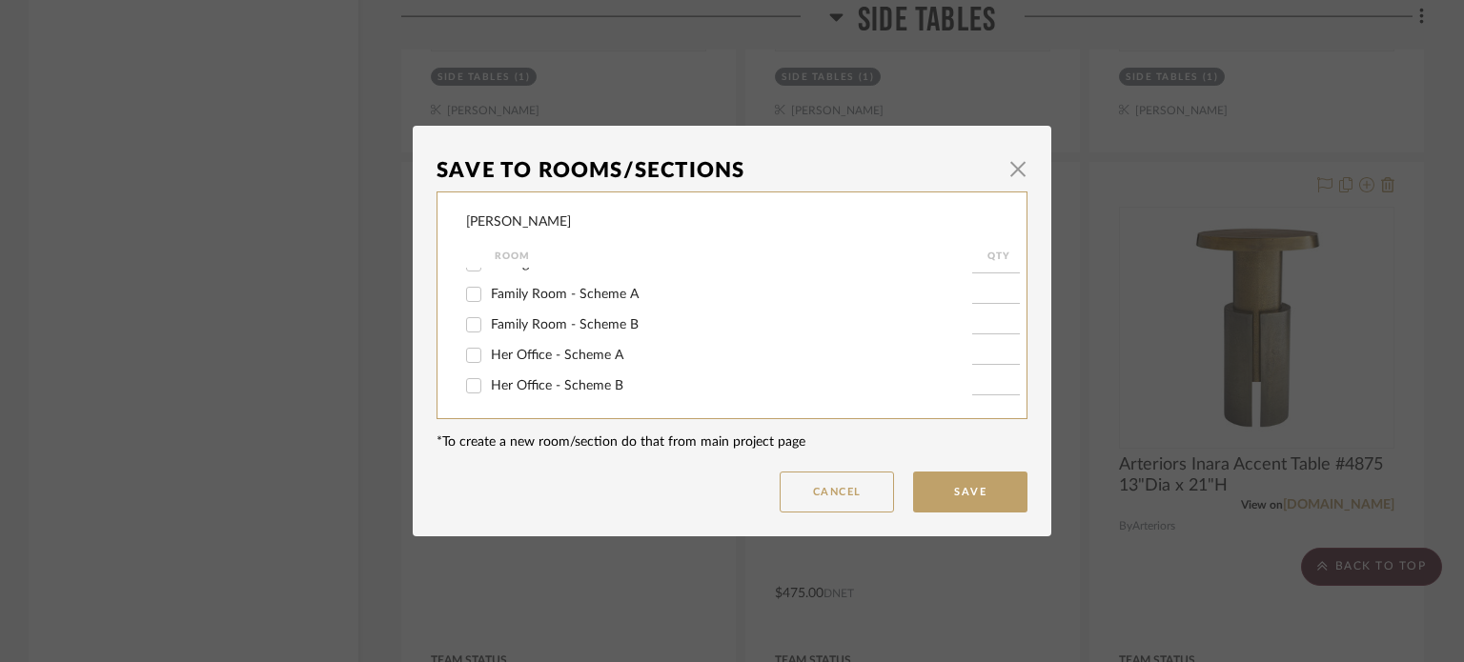
click at [519, 327] on span "Family Room - Scheme B" at bounding box center [565, 324] width 148 height 13
click at [489, 327] on input "Family Room - Scheme B" at bounding box center [473, 325] width 30 height 30
checkbox input "true"
type input "1"
click at [964, 495] on button "Save" at bounding box center [970, 492] width 114 height 41
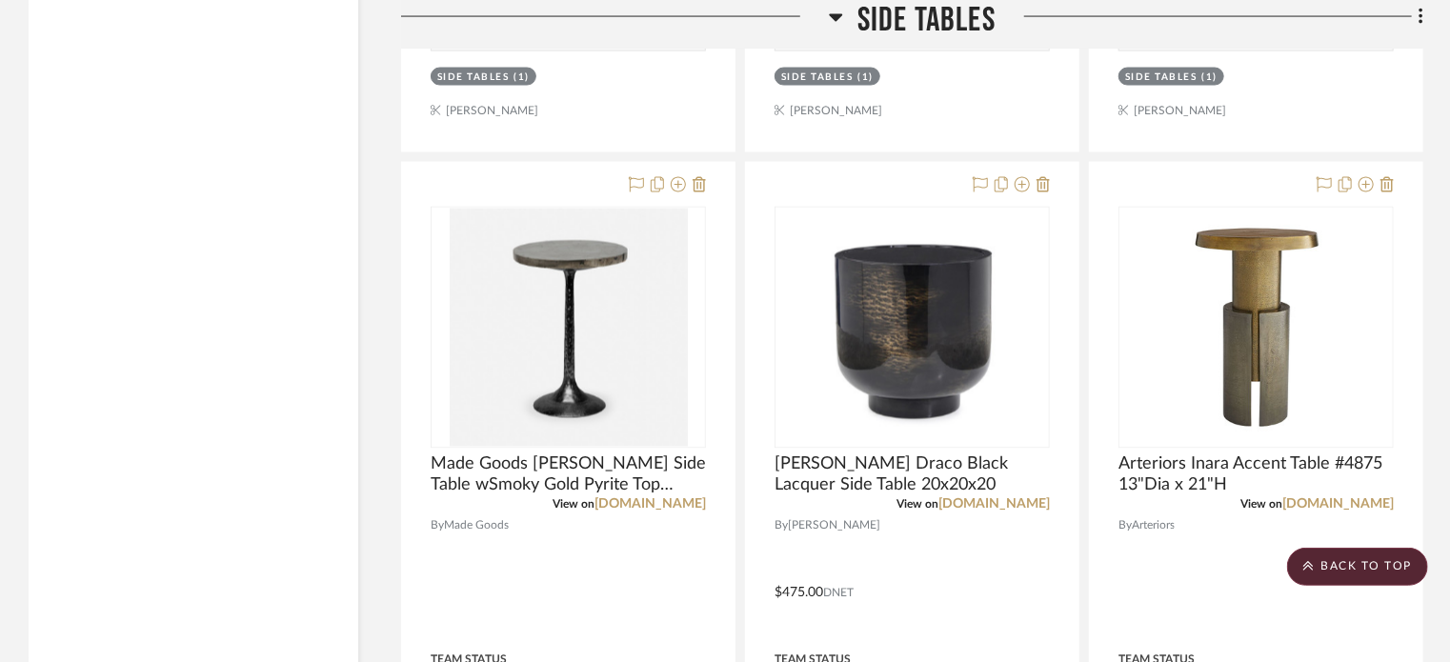
scroll to position [55992, 0]
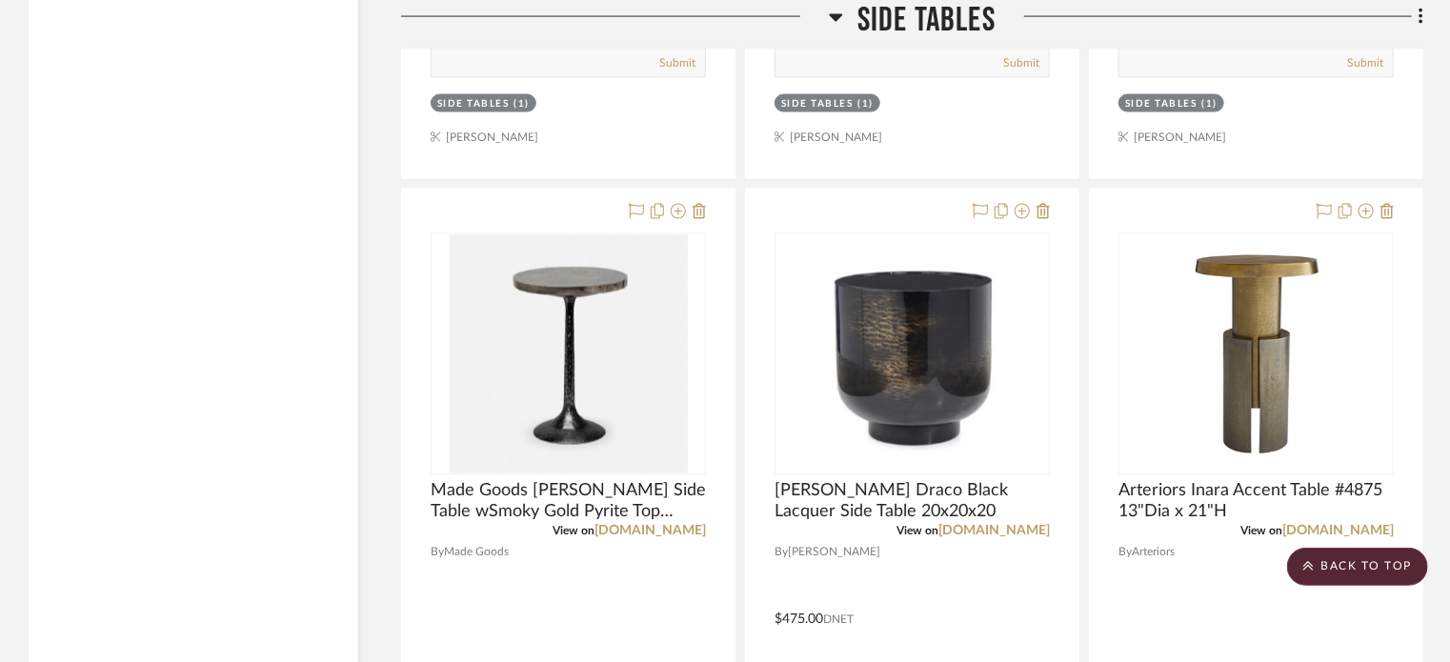
click at [841, 16] on icon at bounding box center [835, 18] width 13 height 8
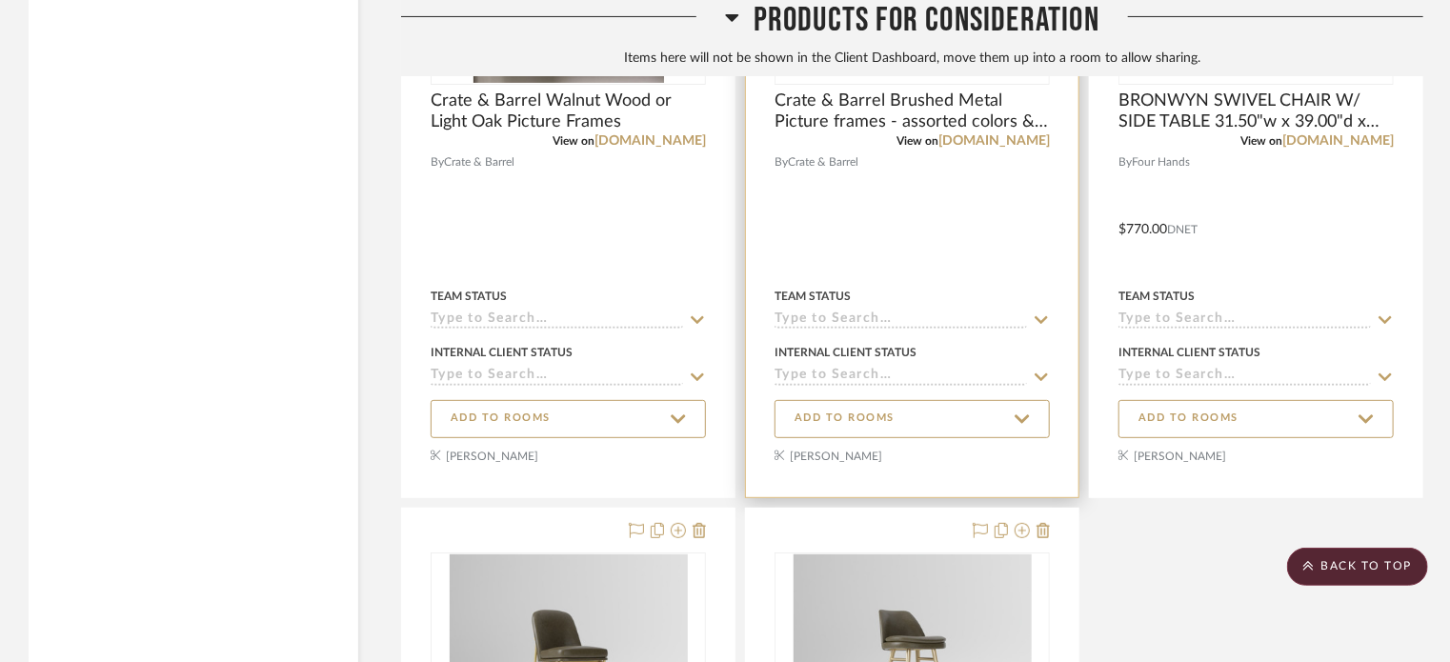
scroll to position [54627, 0]
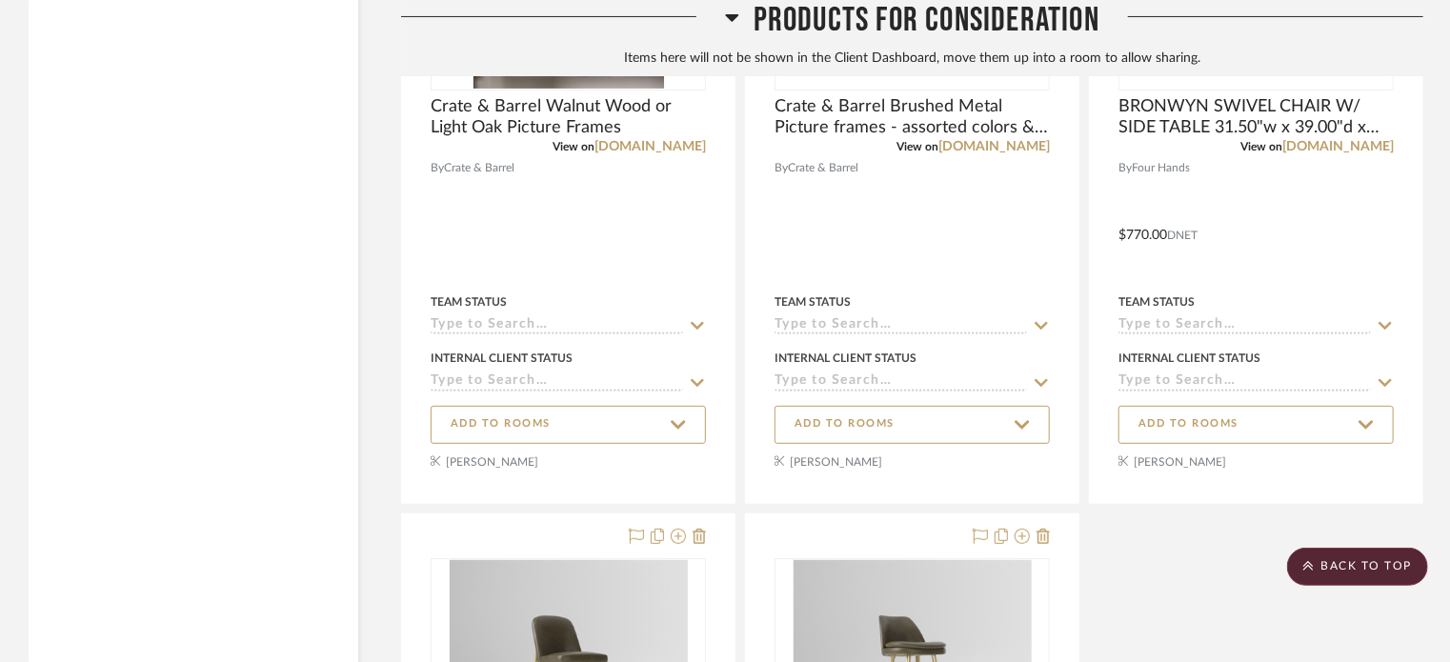
click at [730, 11] on icon at bounding box center [732, 17] width 14 height 23
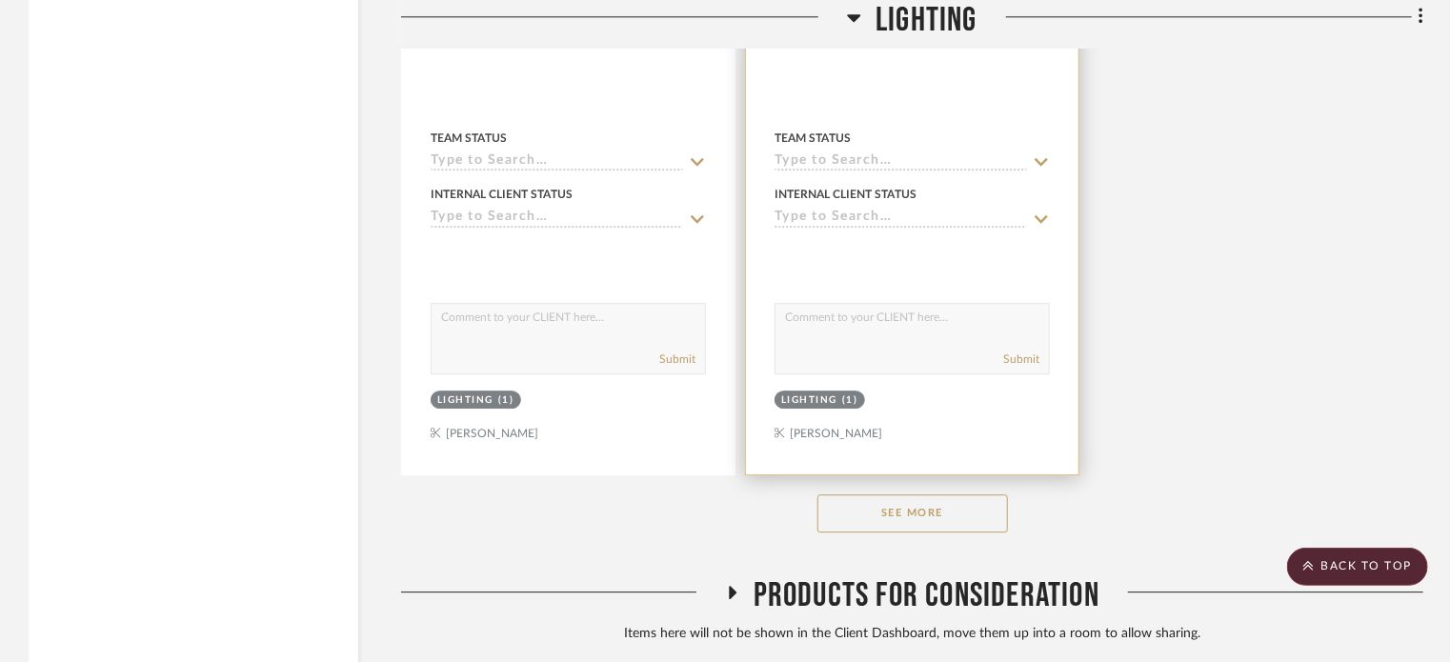
scroll to position [53483, 0]
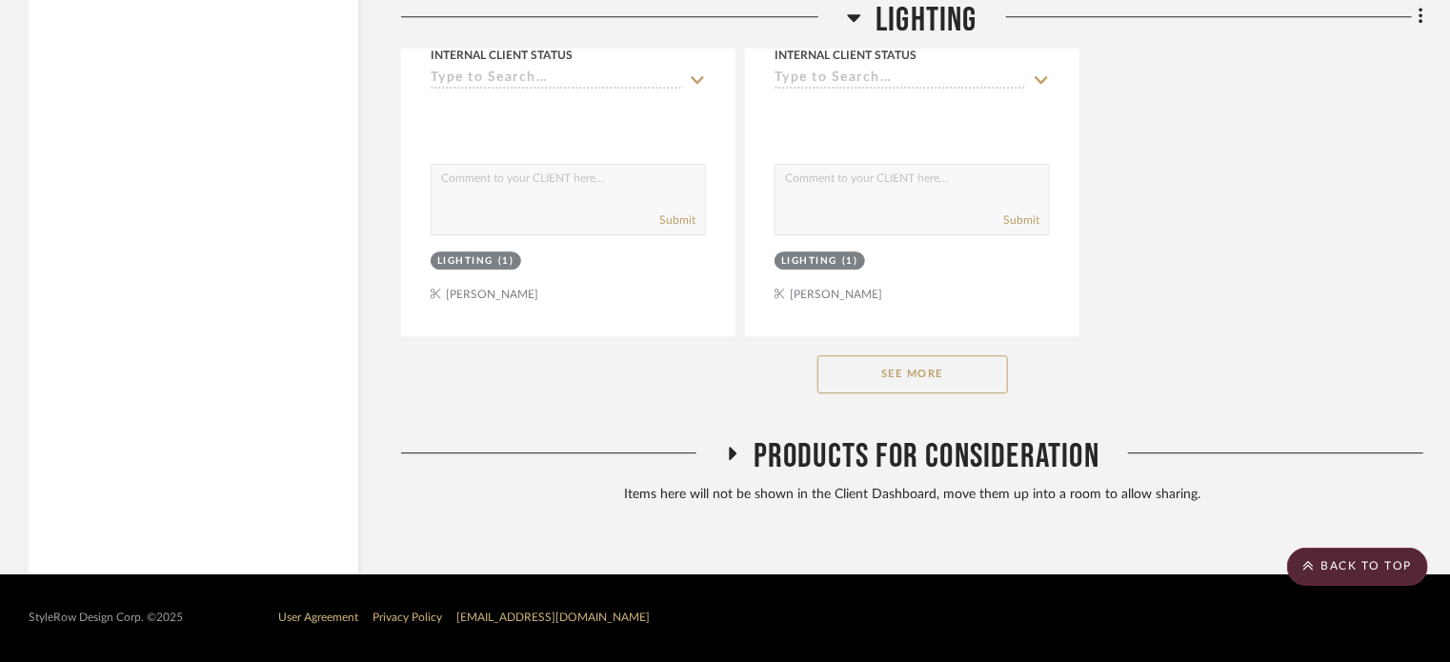
click at [943, 388] on button "See More" at bounding box center [913, 374] width 191 height 38
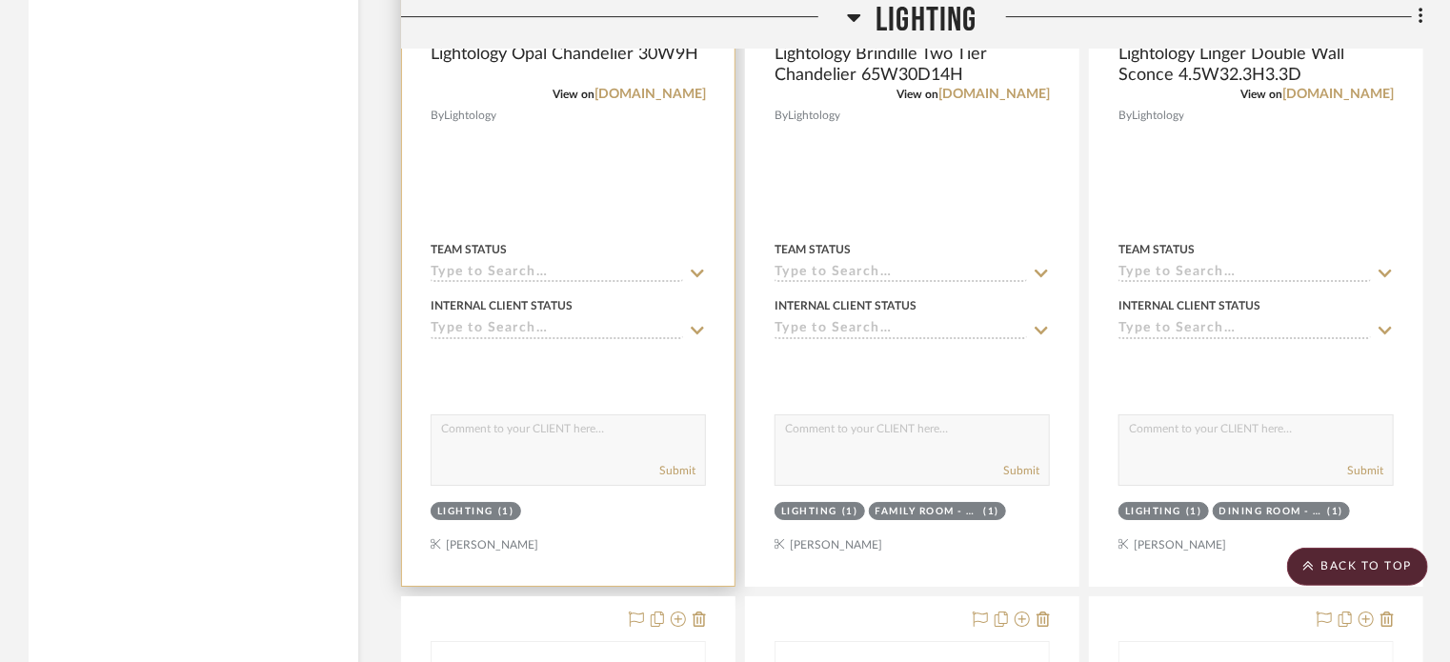
scroll to position [53659, 0]
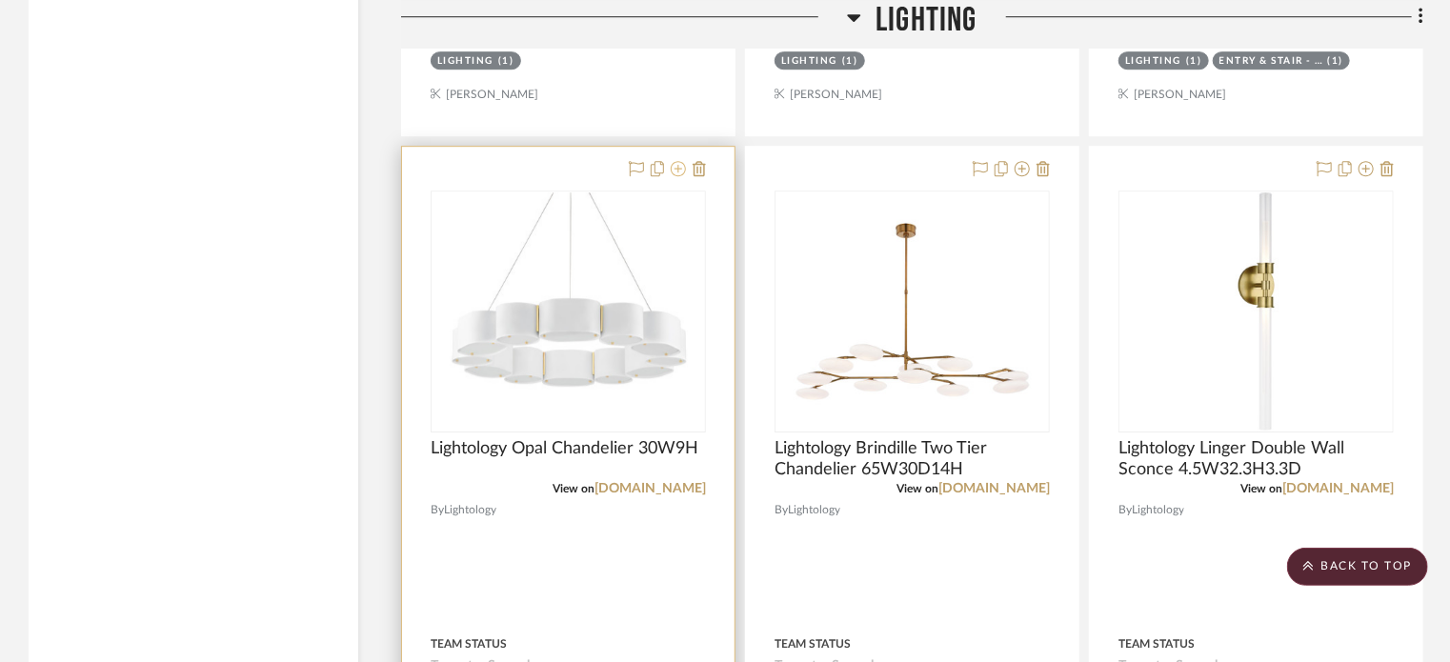
click at [679, 176] on icon at bounding box center [678, 168] width 15 height 15
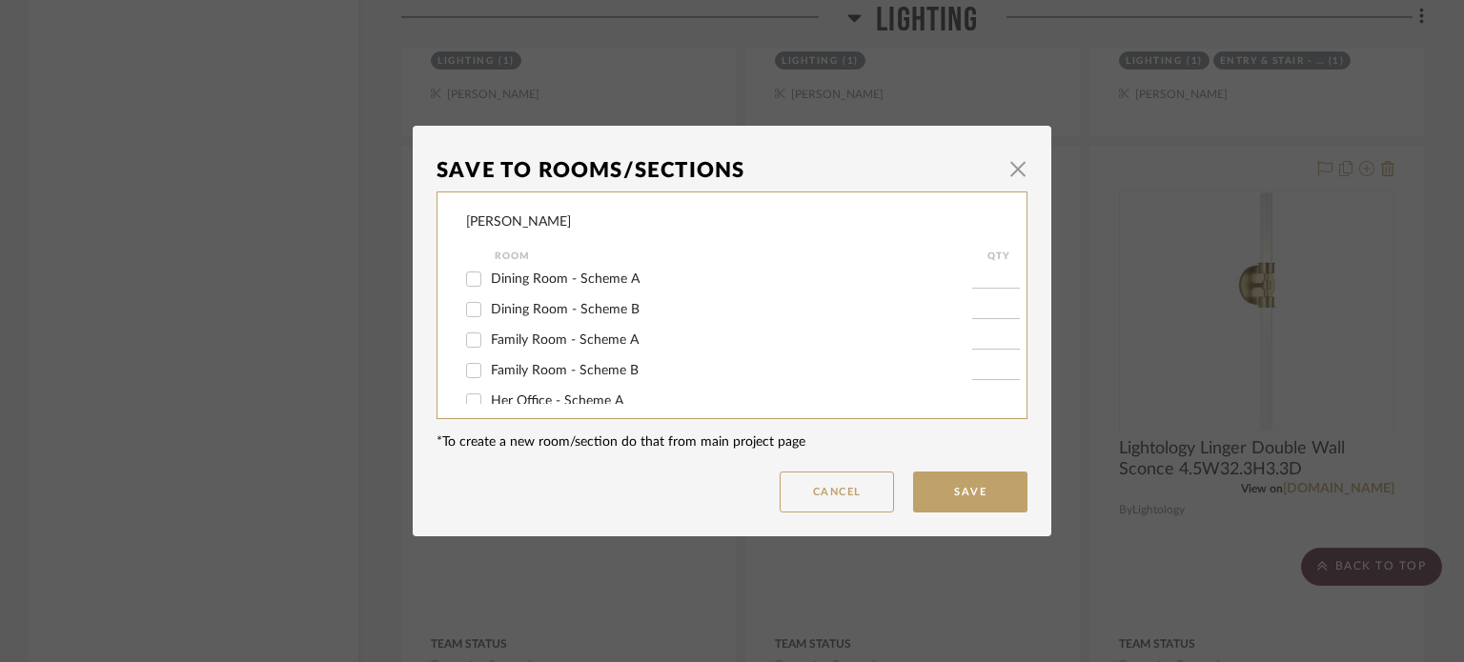
scroll to position [189, 0]
click at [576, 367] on span "Family Room - Scheme B" at bounding box center [565, 368] width 148 height 13
click at [489, 367] on input "Family Room - Scheme B" at bounding box center [473, 369] width 30 height 30
checkbox input "true"
type input "1"
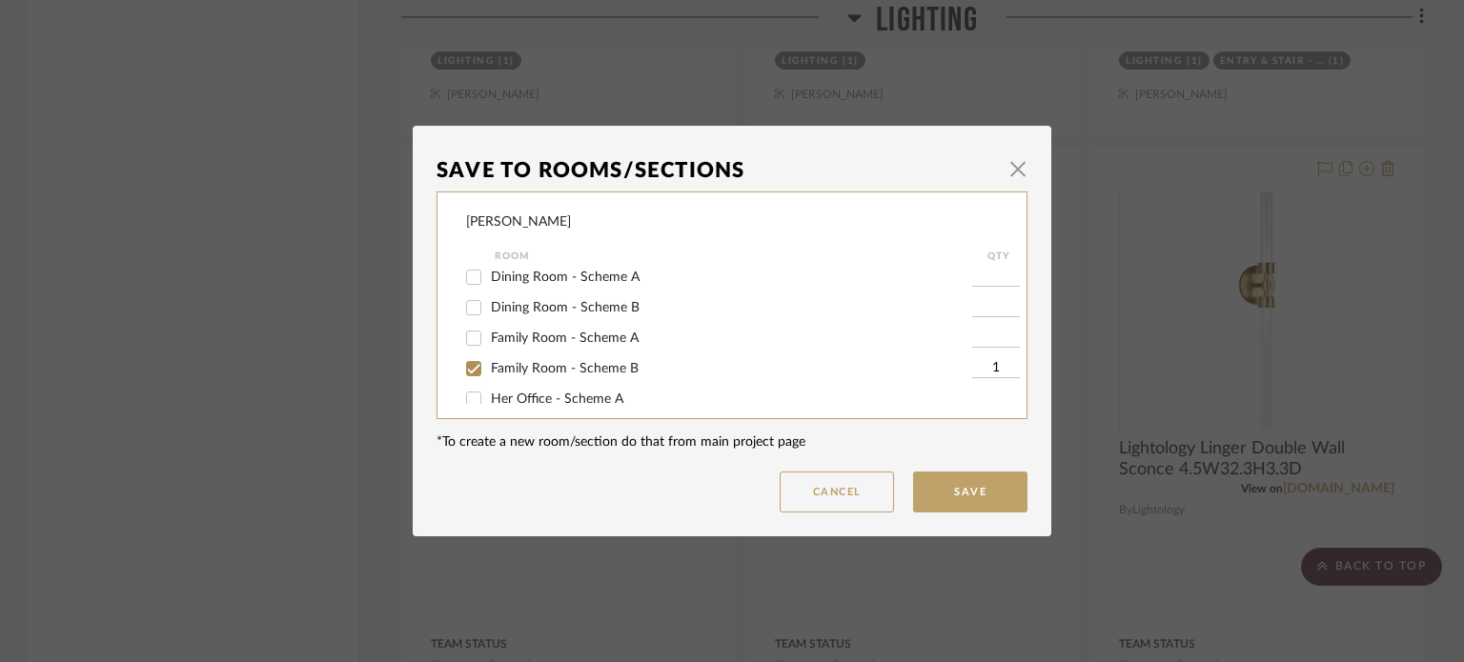
click at [1001, 488] on button "Save" at bounding box center [970, 492] width 114 height 41
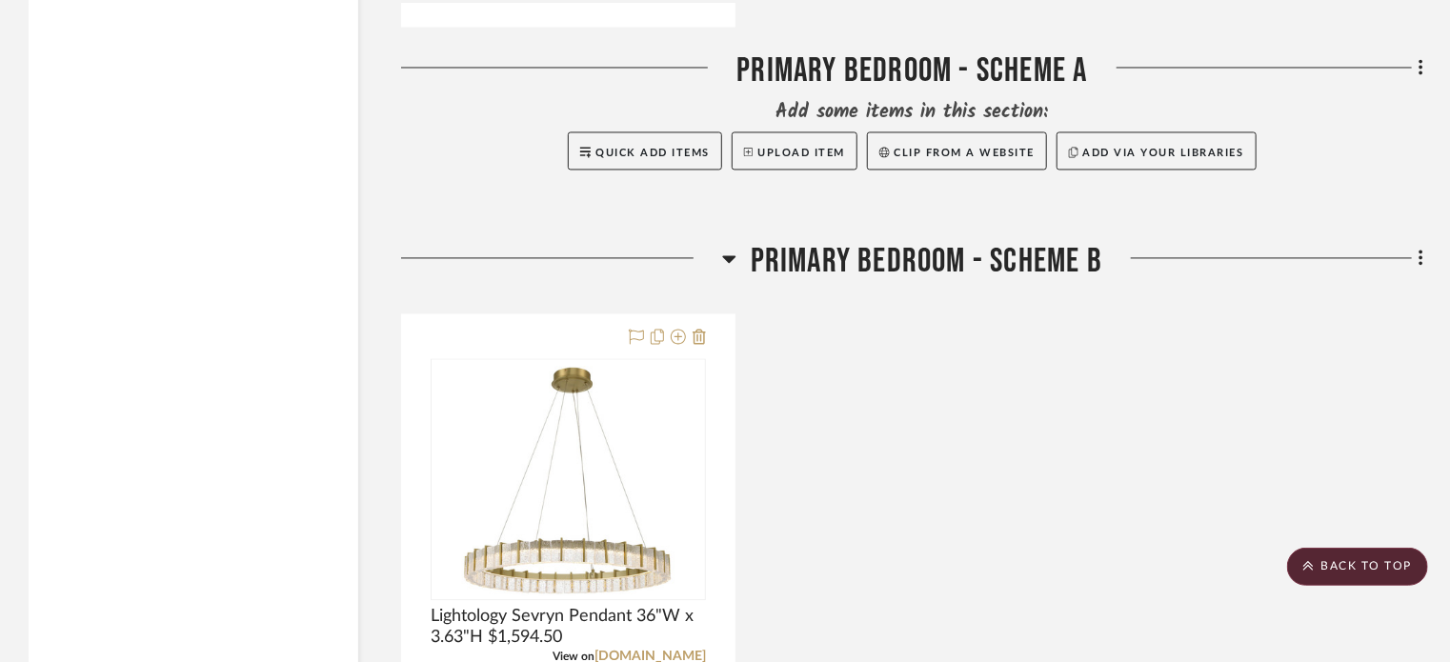
scroll to position [27255, 0]
click at [723, 269] on icon at bounding box center [729, 259] width 14 height 23
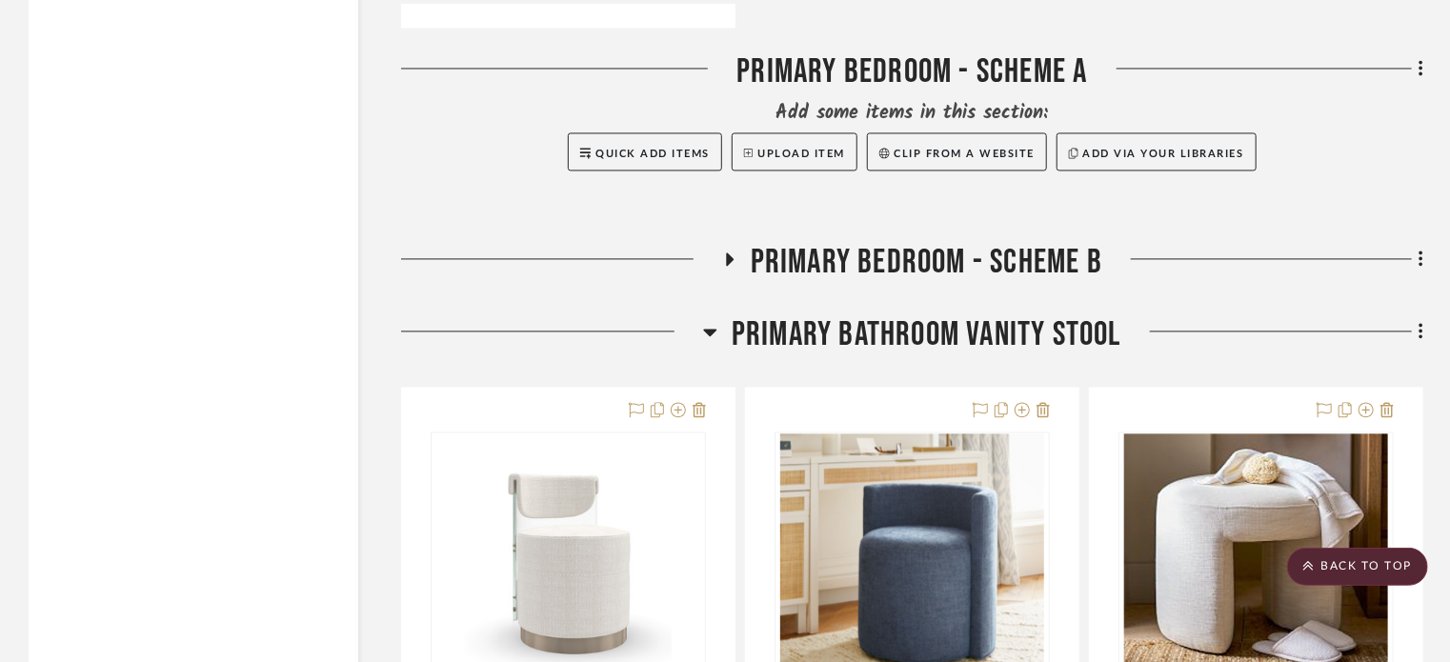
click at [706, 336] on icon at bounding box center [710, 333] width 13 height 8
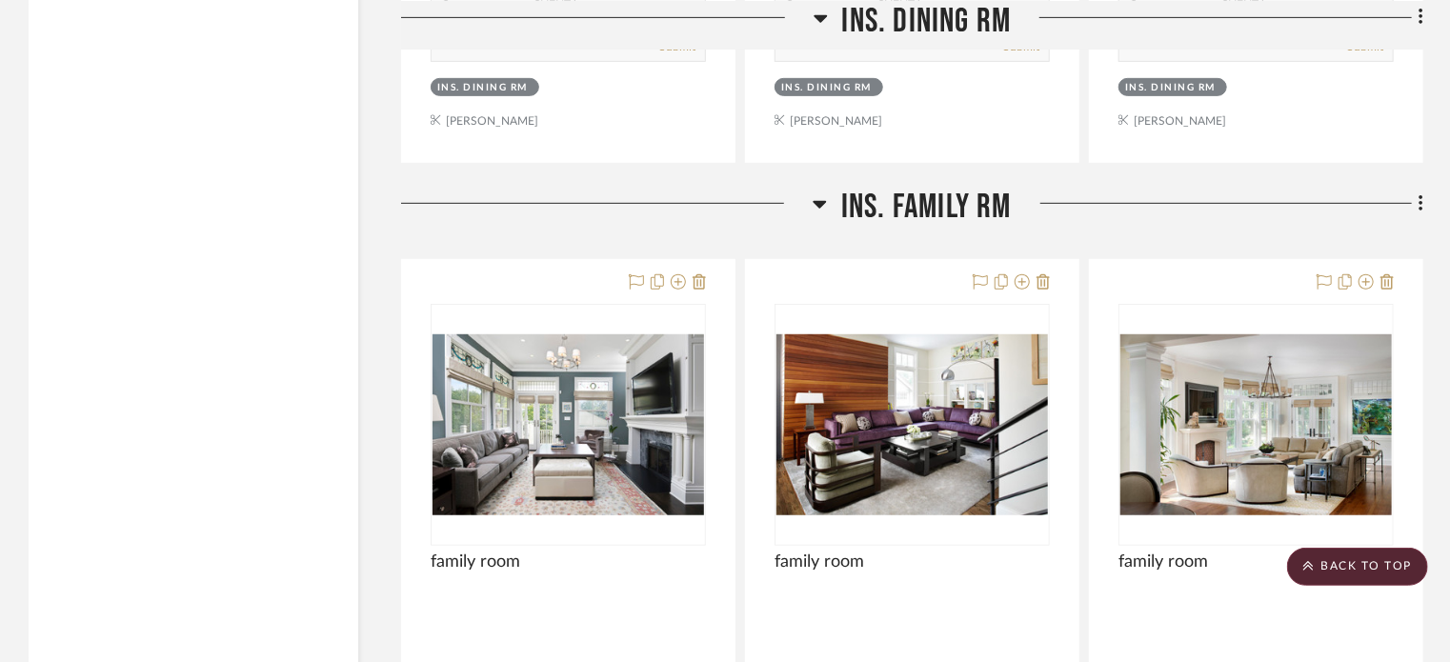
scroll to position [33096, 0]
click at [821, 212] on icon at bounding box center [820, 204] width 14 height 23
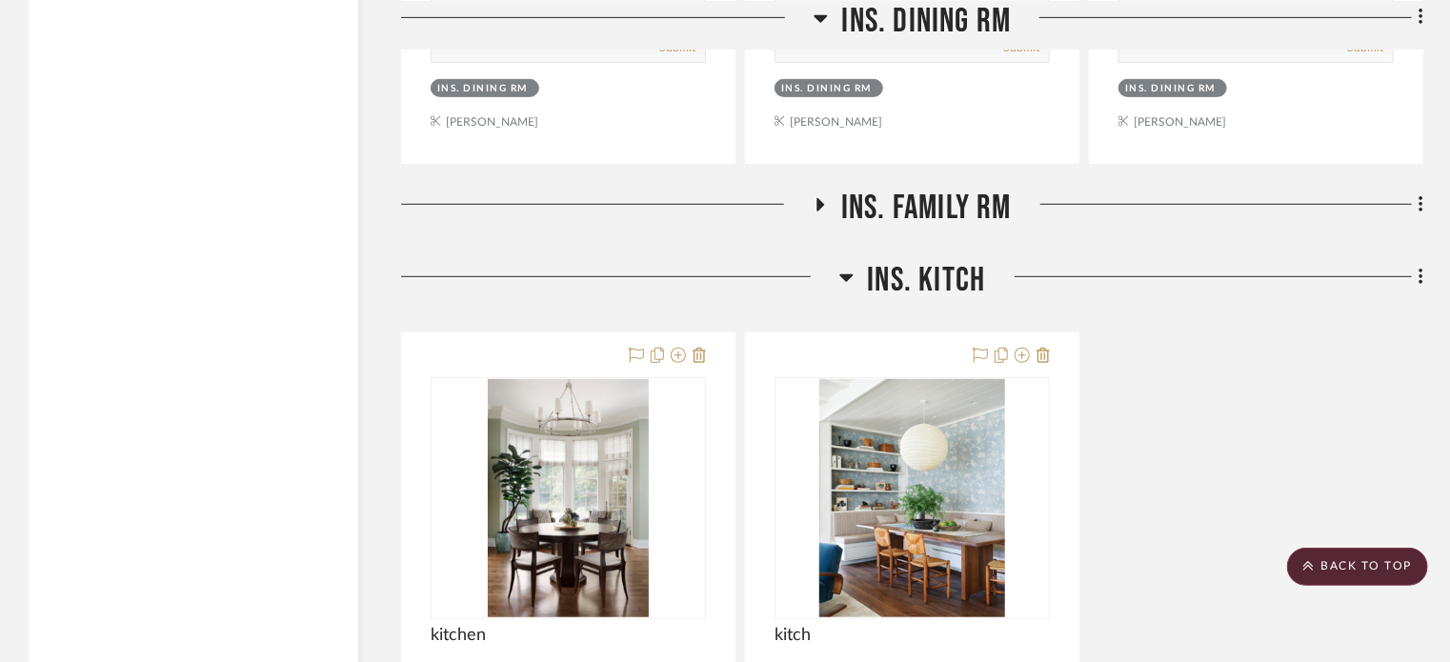
click at [845, 297] on fa-icon at bounding box center [847, 284] width 14 height 28
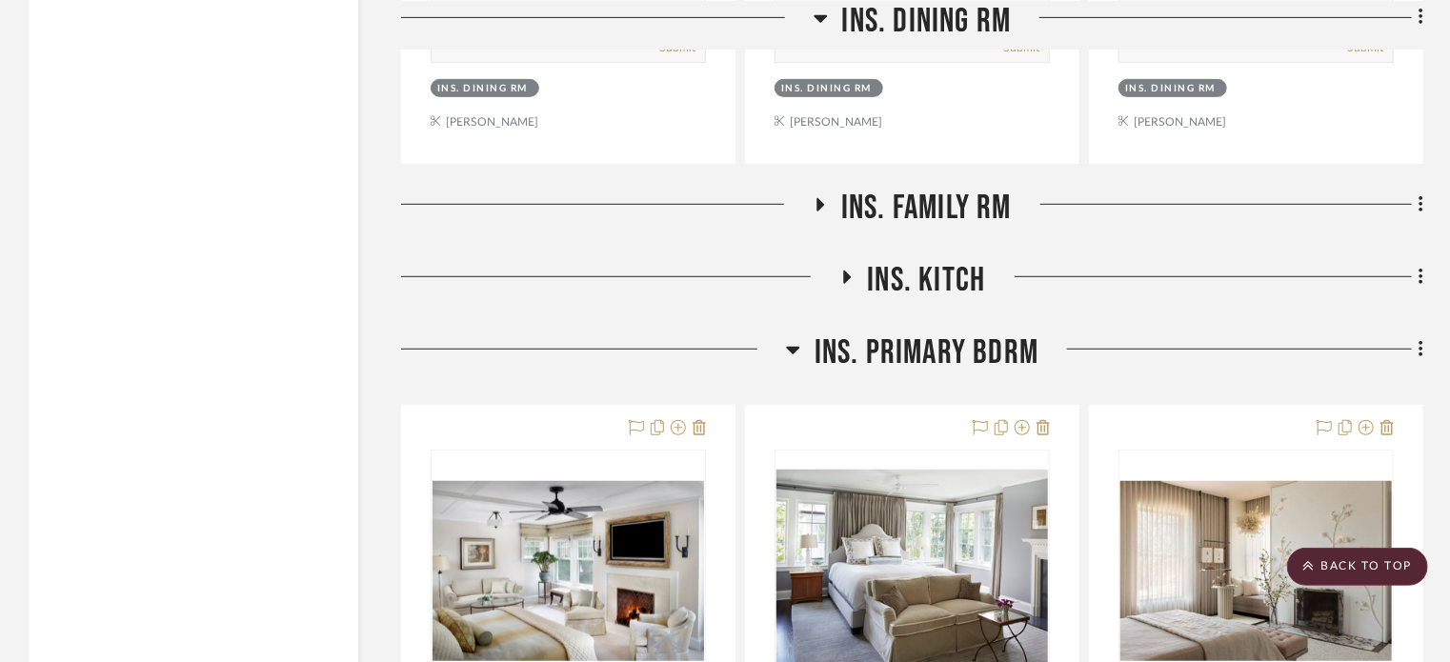
click at [790, 354] on icon at bounding box center [793, 349] width 14 height 23
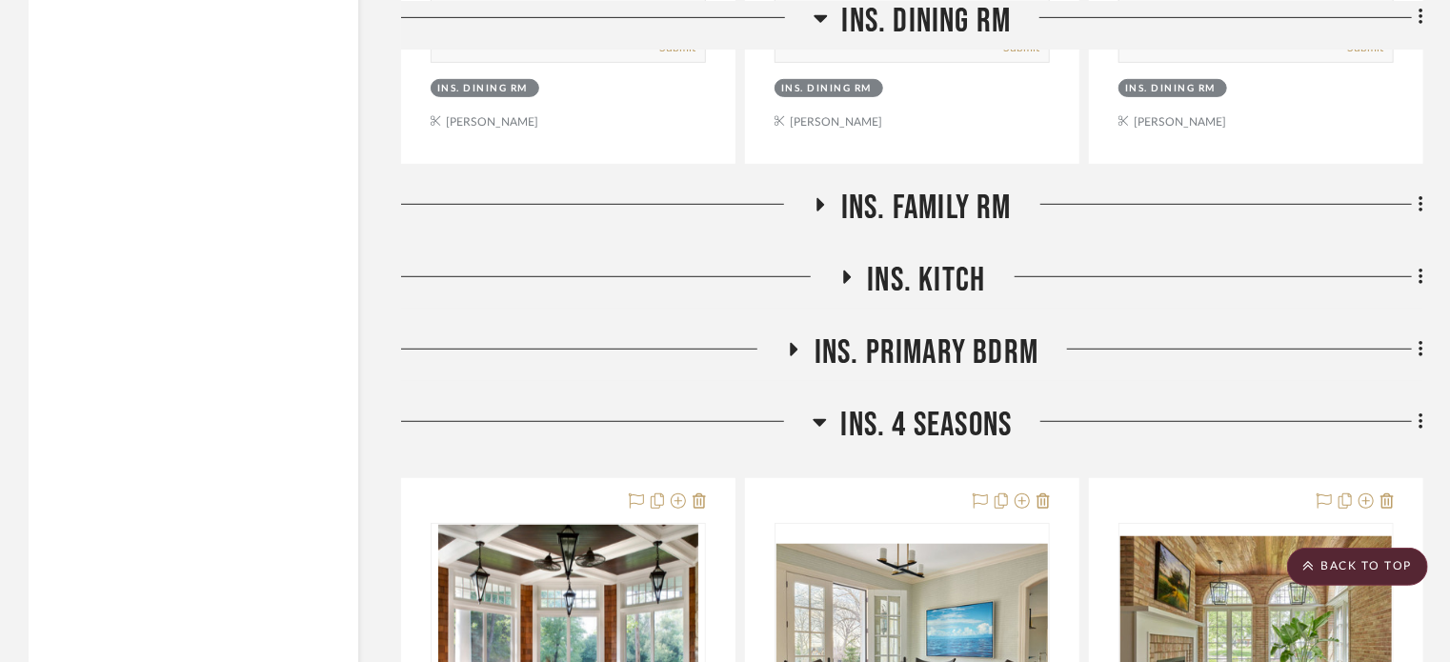
click at [831, 445] on h3 "Ins. 4 Seasons" at bounding box center [913, 425] width 200 height 41
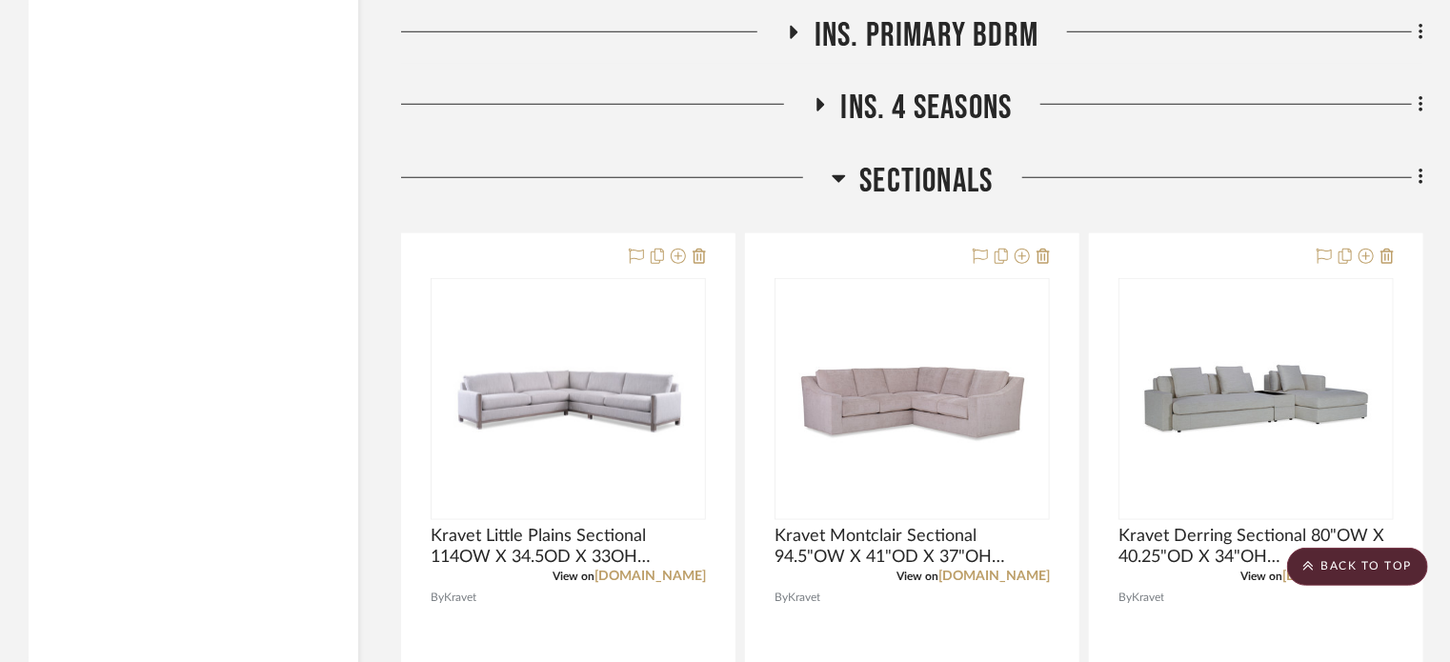
scroll to position [33419, 0]
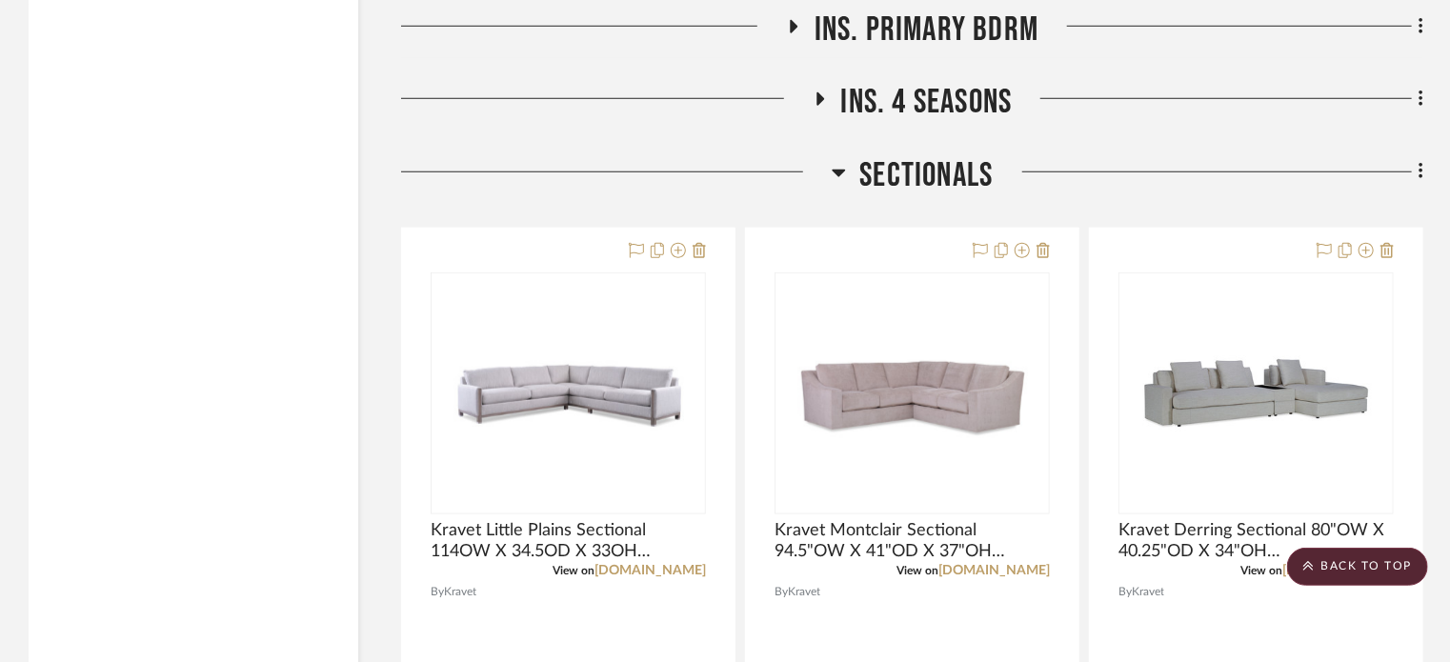
click at [832, 184] on icon at bounding box center [839, 172] width 14 height 23
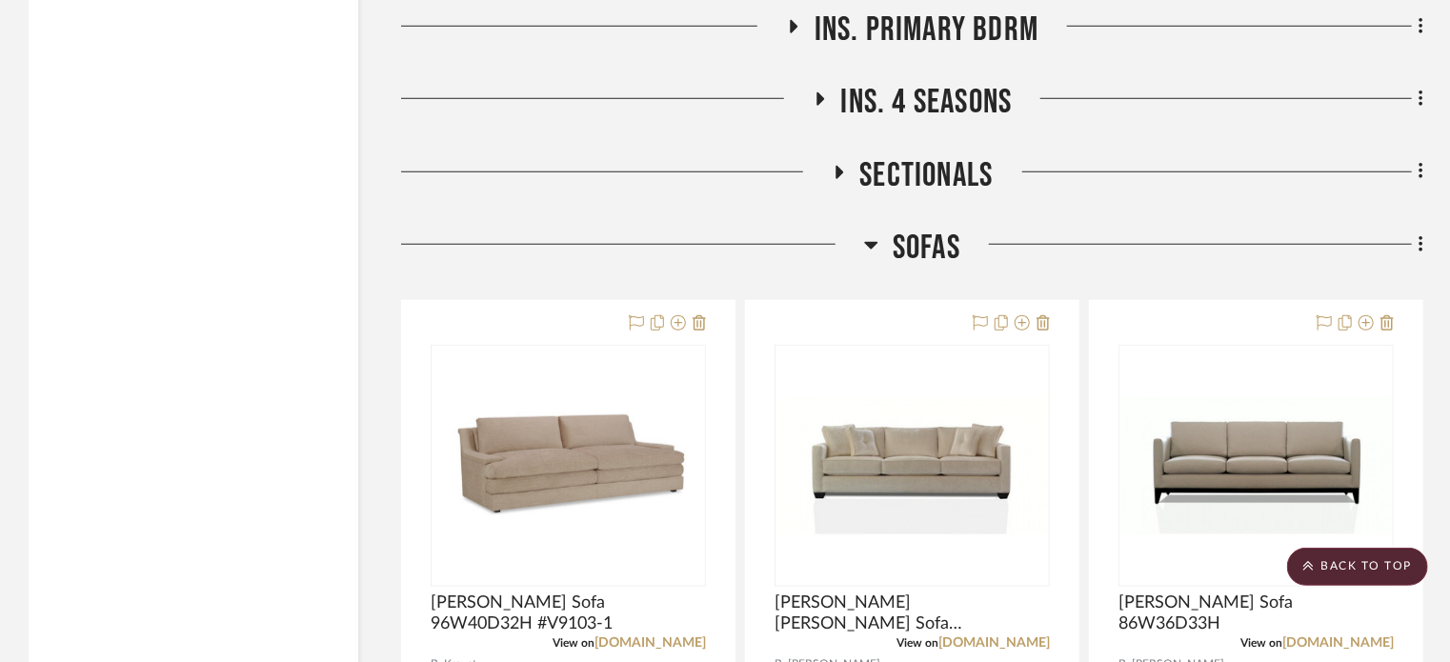
click at [877, 252] on icon at bounding box center [871, 244] width 14 height 23
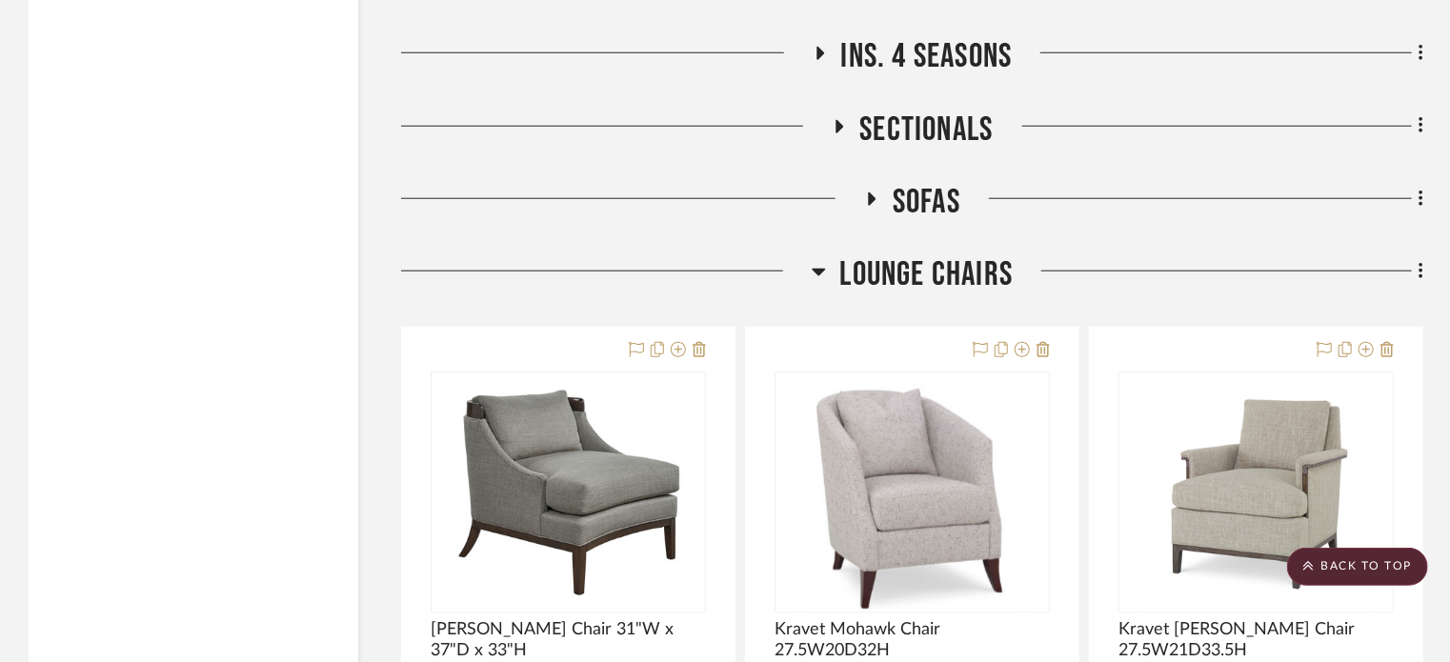
scroll to position [33463, 0]
click at [820, 274] on icon at bounding box center [819, 272] width 14 height 23
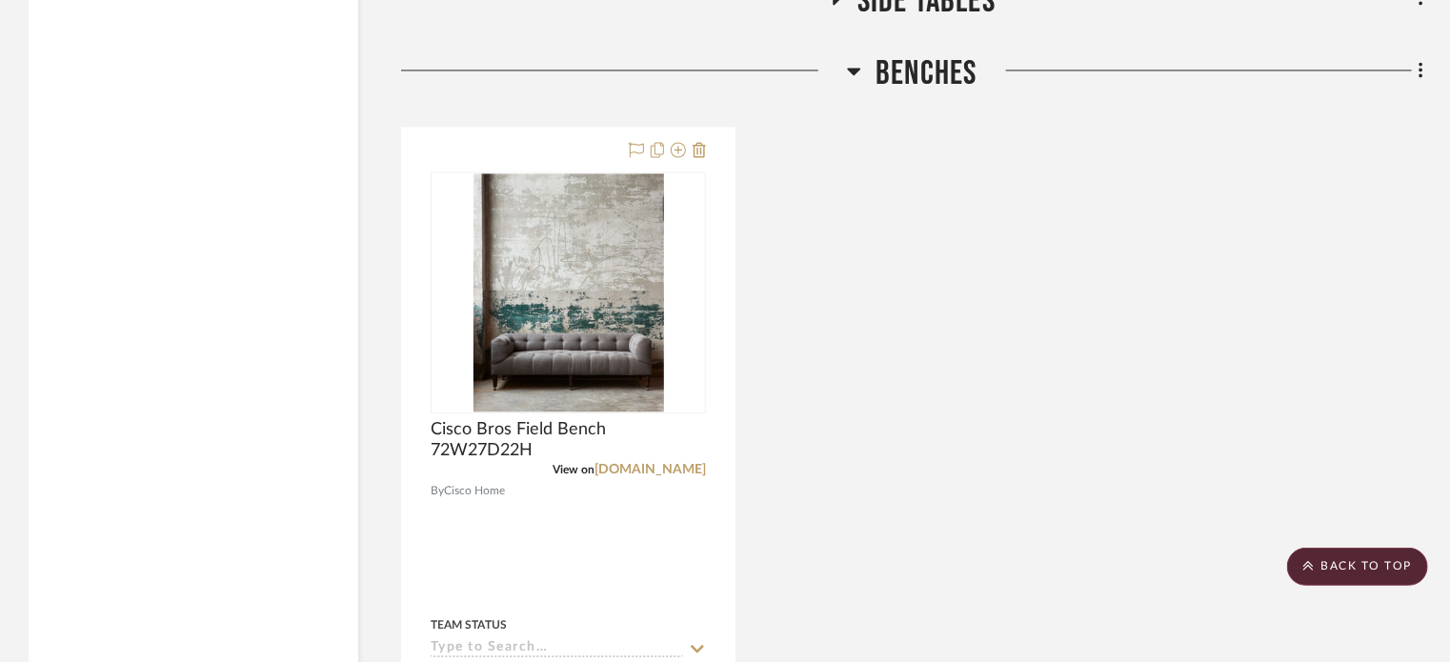
scroll to position [34595, 0]
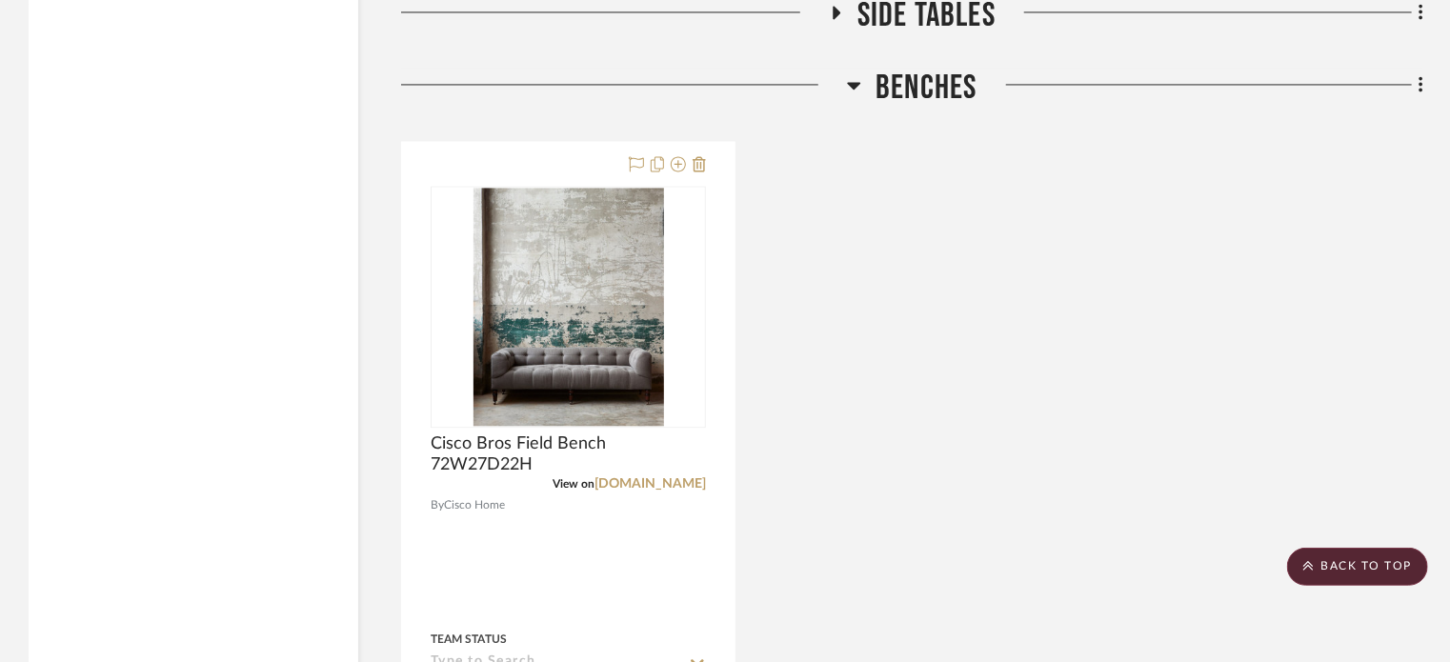
click at [850, 96] on icon at bounding box center [854, 84] width 14 height 23
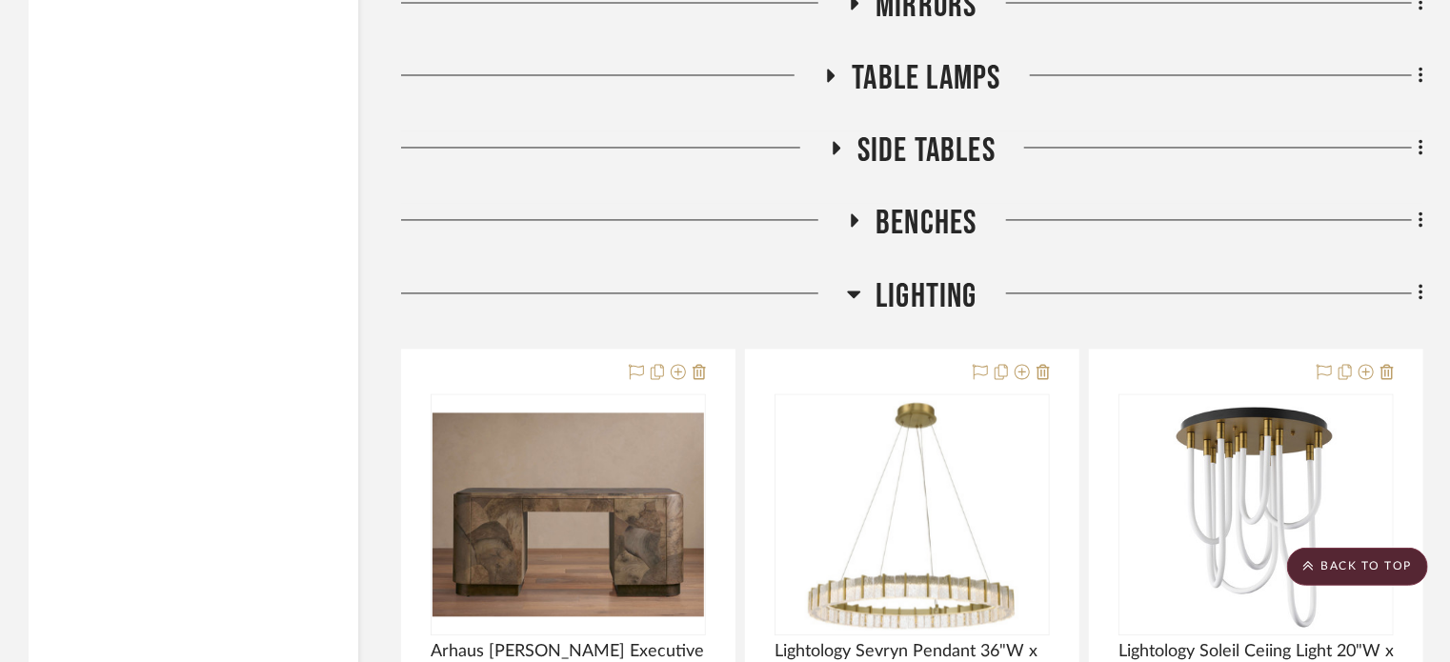
scroll to position [34457, 0]
click at [858, 230] on icon at bounding box center [854, 222] width 23 height 14
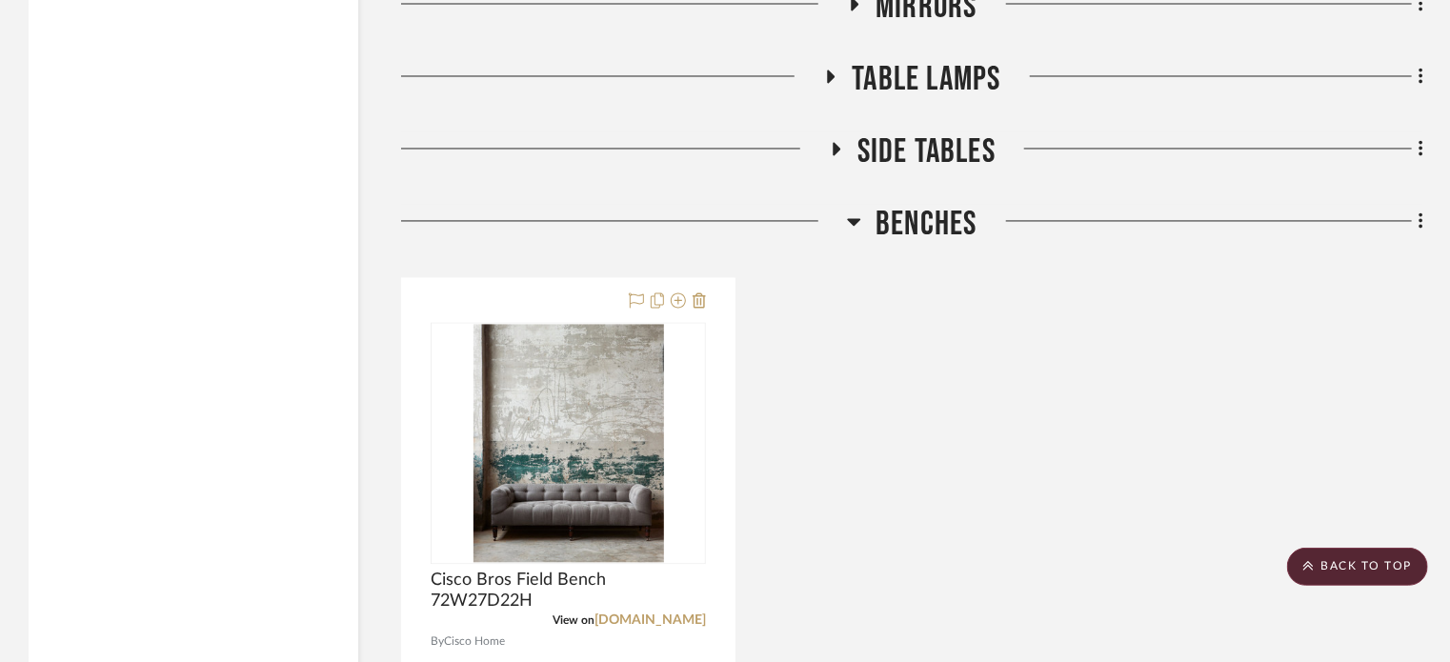
click at [858, 232] on icon at bounding box center [854, 222] width 14 height 23
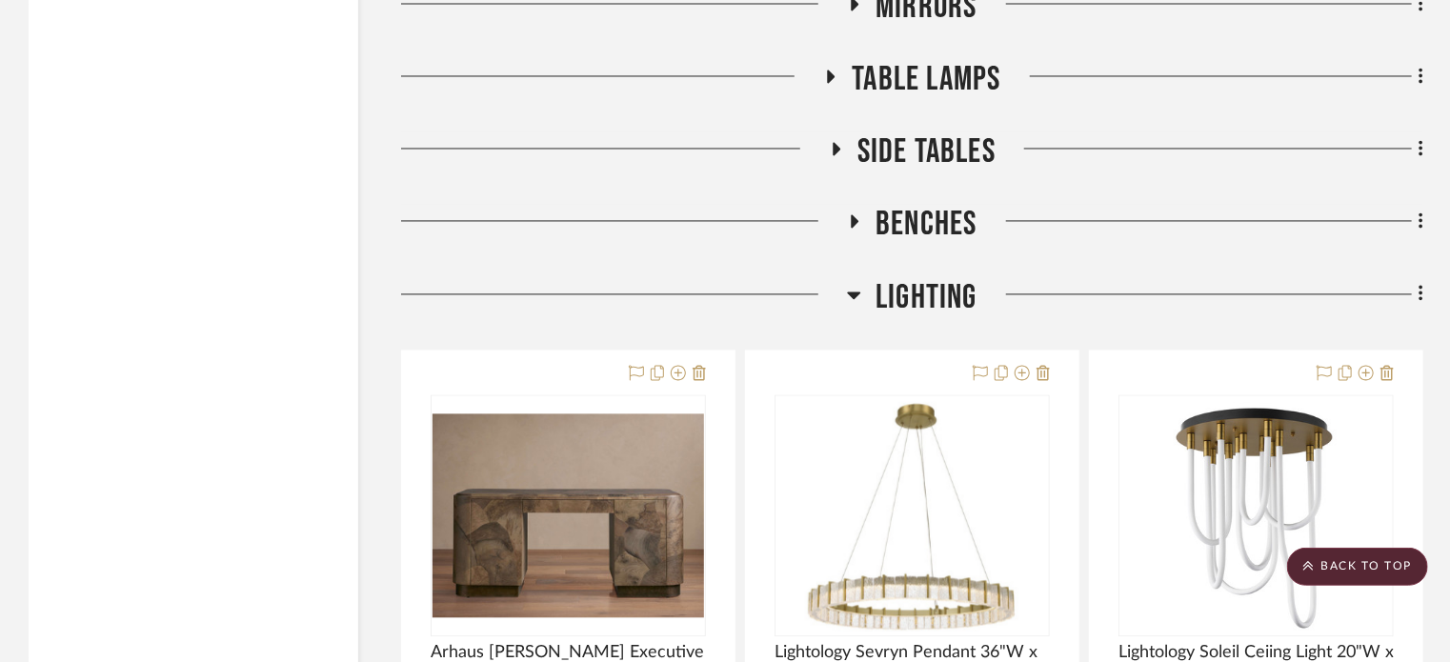
click at [838, 157] on icon at bounding box center [835, 150] width 23 height 14
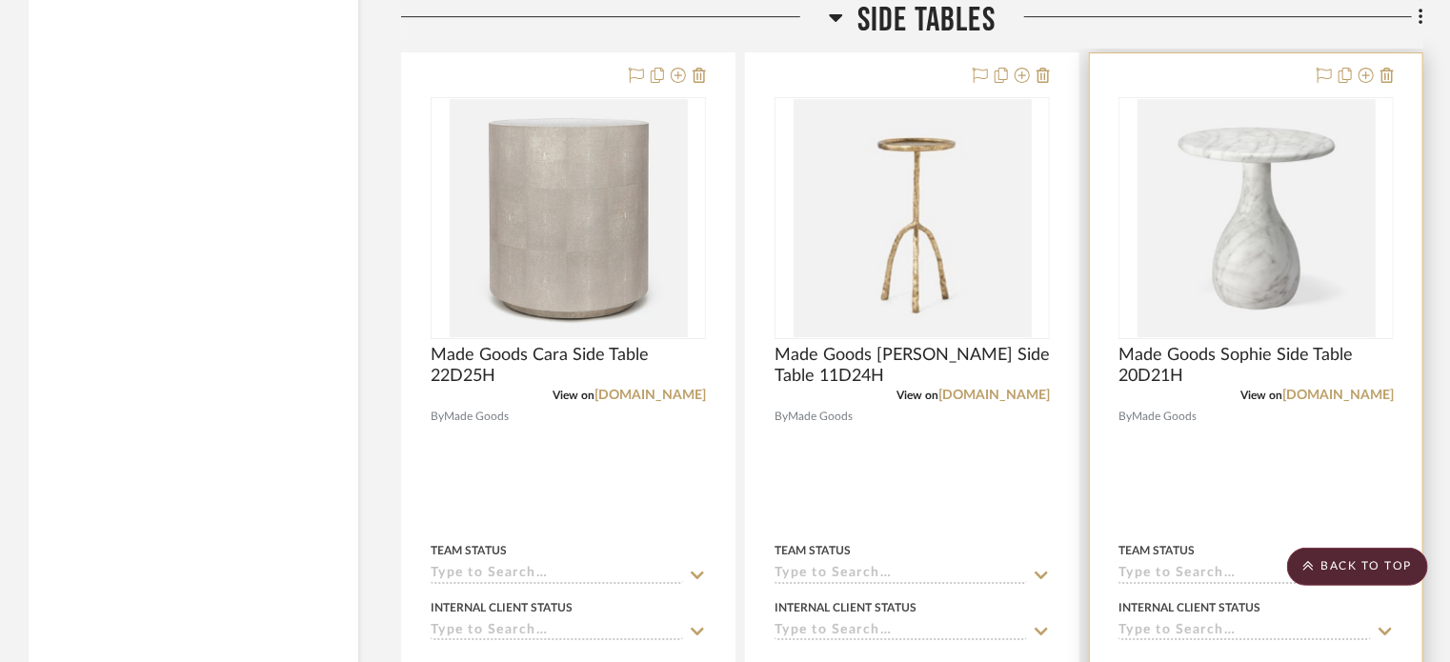
scroll to position [43060, 0]
click at [1365, 86] on icon at bounding box center [1366, 78] width 15 height 15
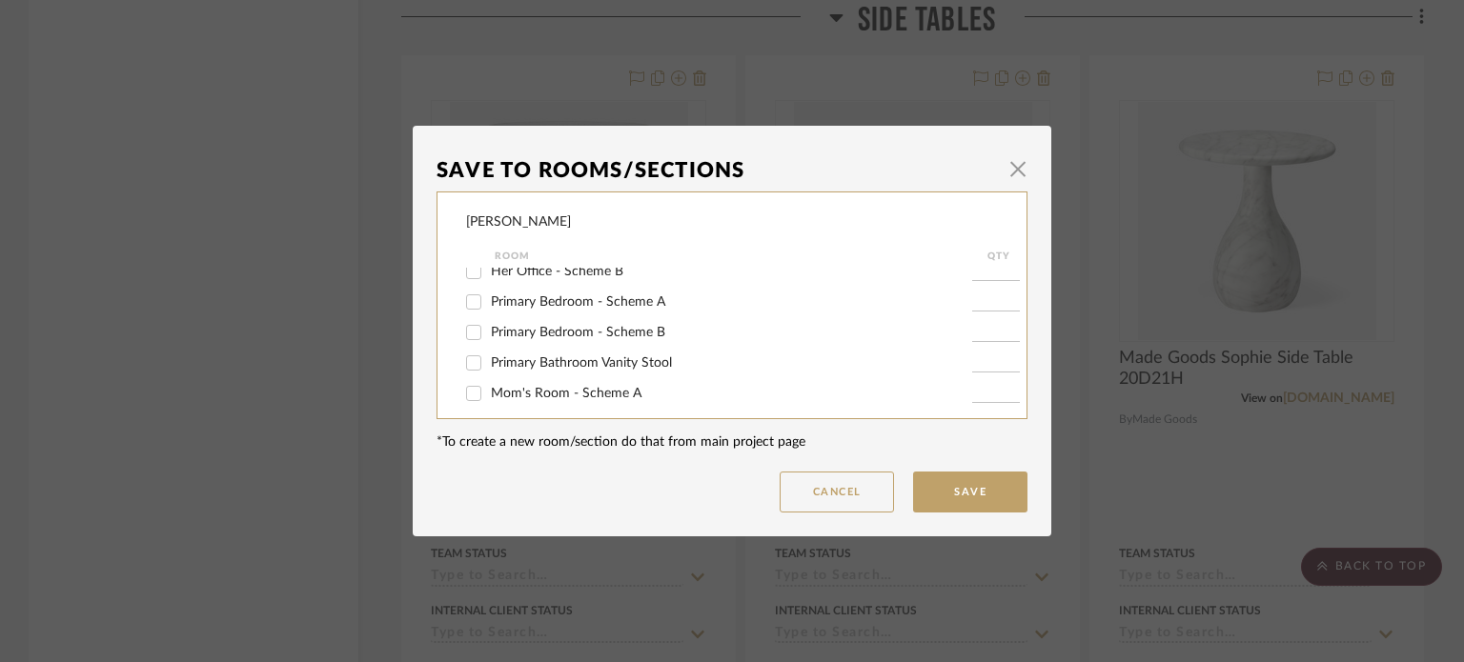
scroll to position [335, 0]
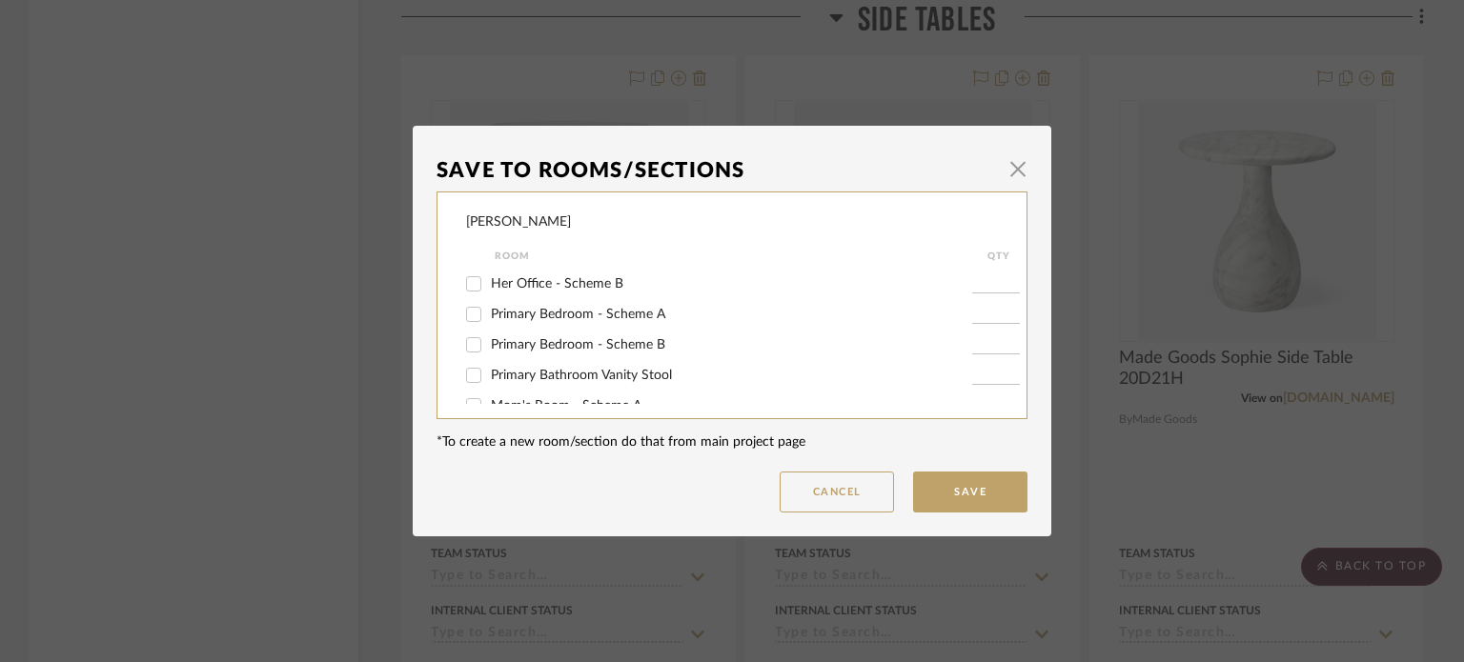
click at [542, 313] on span "Primary Bedroom - Scheme A" at bounding box center [578, 314] width 174 height 13
click at [489, 313] on input "Primary Bedroom - Scheme A" at bounding box center [473, 314] width 30 height 30
checkbox input "true"
type input "1"
click at [954, 493] on button "Save" at bounding box center [970, 492] width 114 height 41
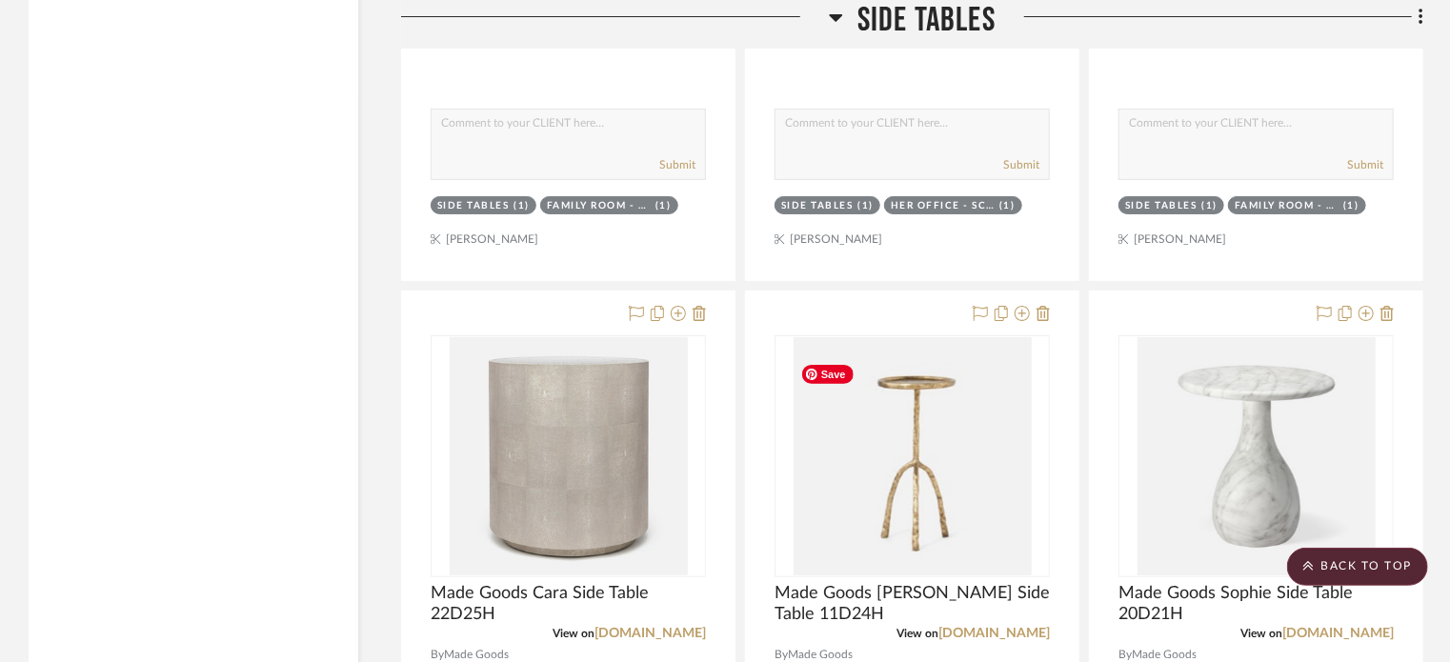
scroll to position [43566, 0]
click at [834, 23] on icon at bounding box center [836, 17] width 14 height 23
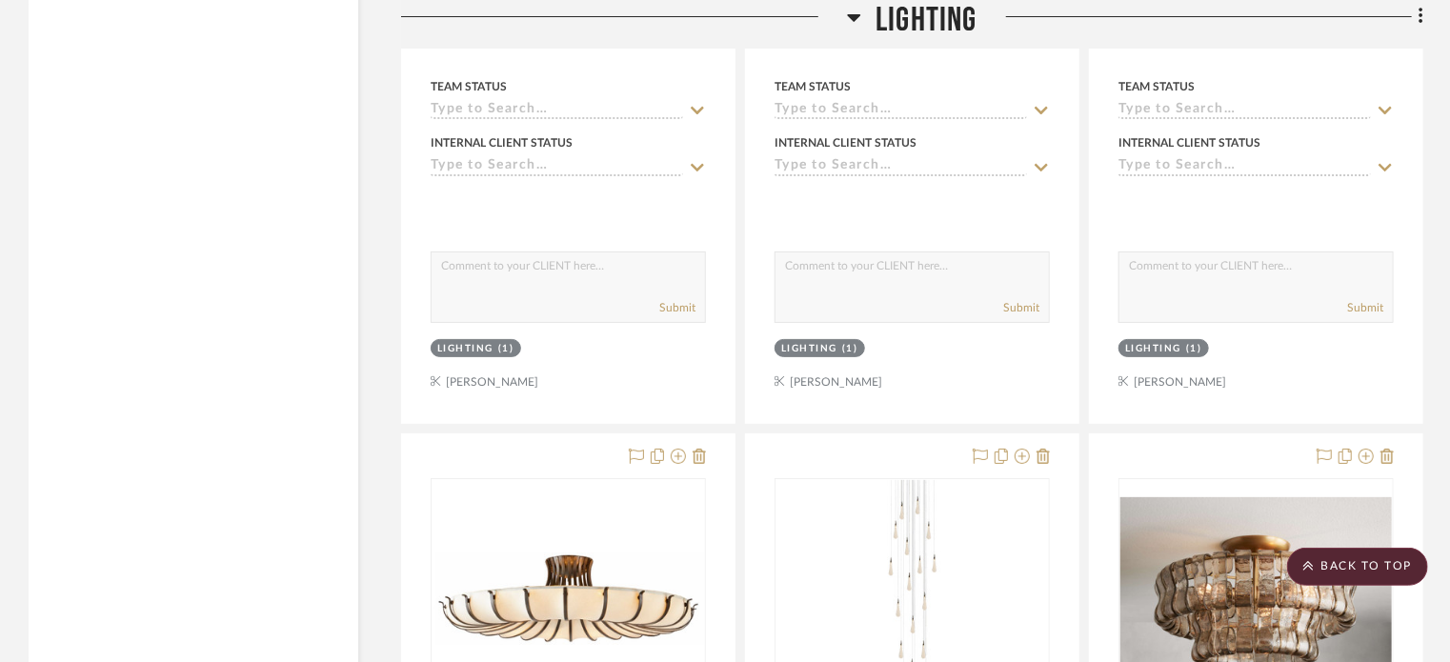
click at [850, 11] on icon at bounding box center [854, 17] width 14 height 23
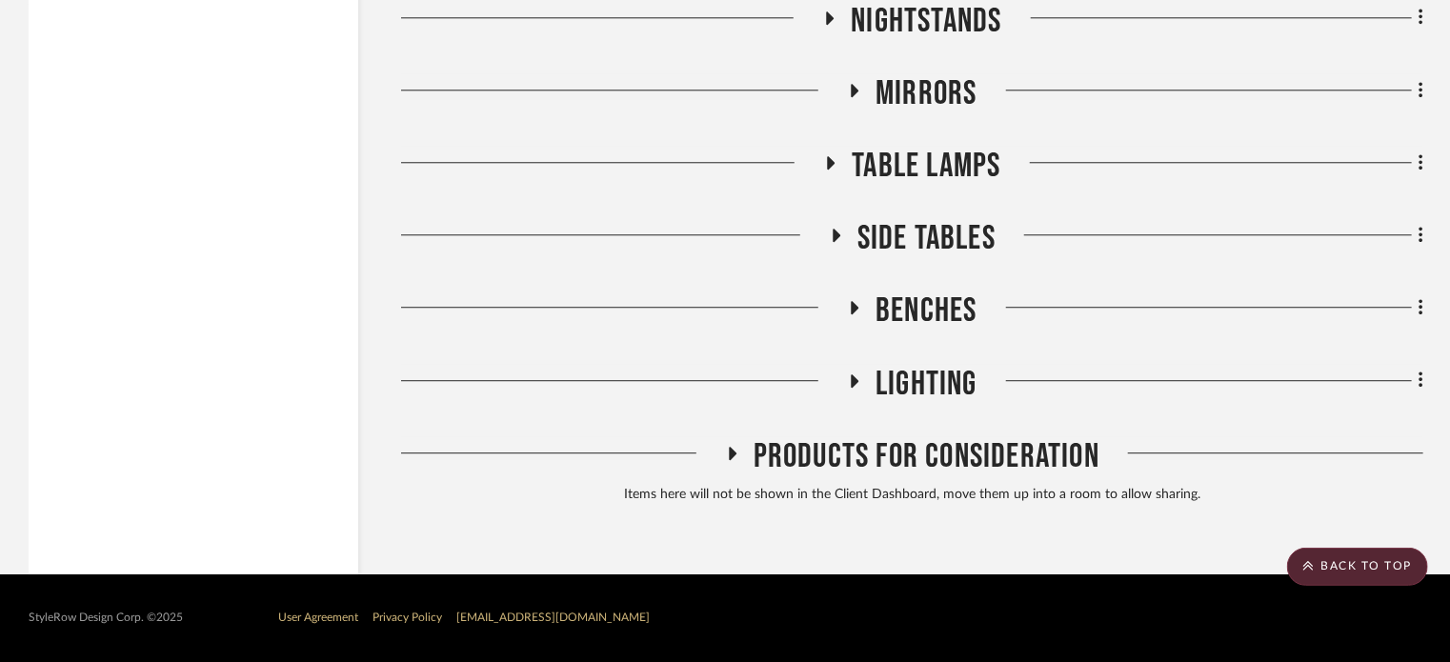
scroll to position [35126, 0]
click at [828, 159] on icon at bounding box center [832, 162] width 8 height 13
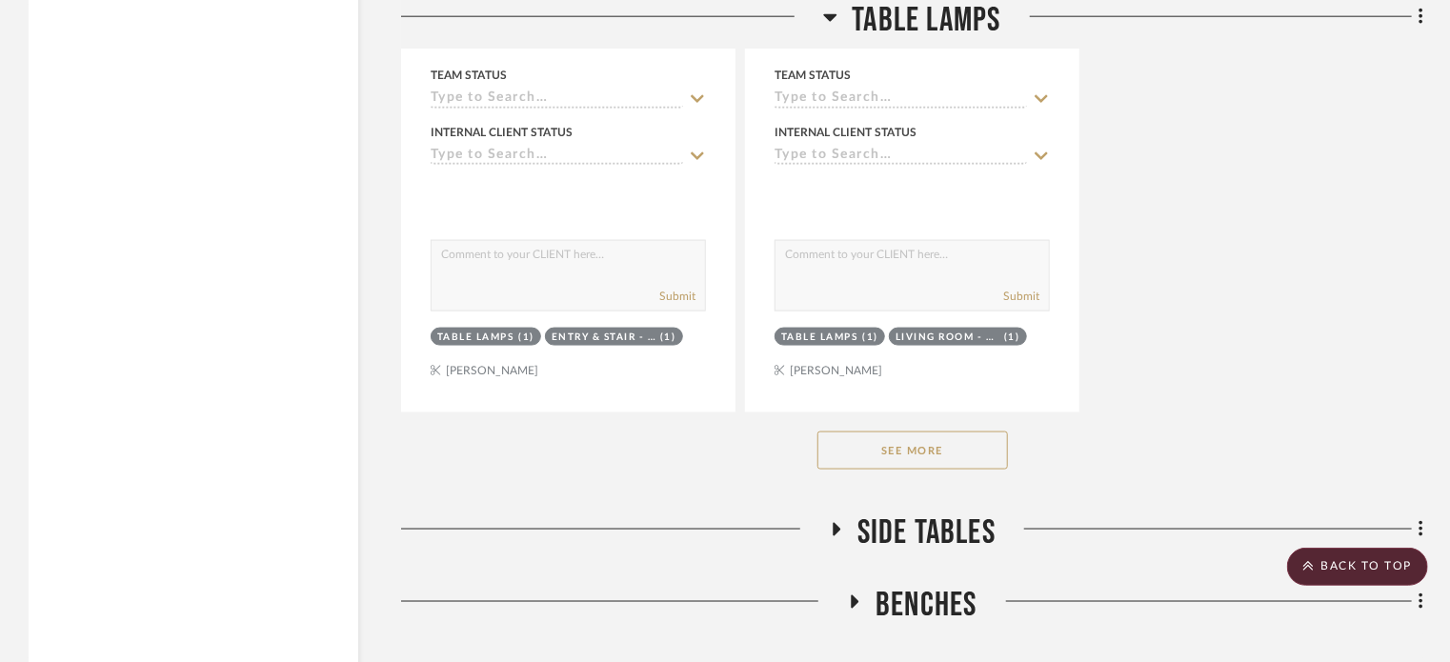
scroll to position [37448, 0]
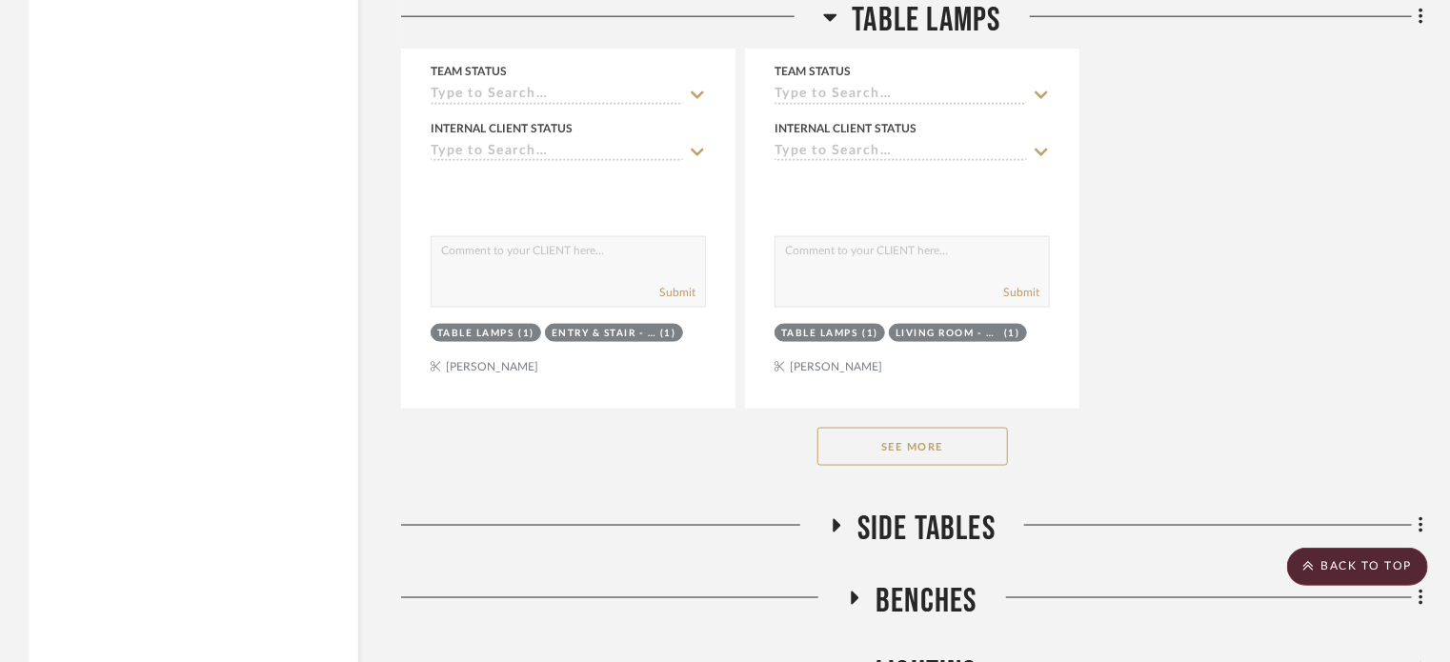
click at [907, 466] on button "See More" at bounding box center [913, 447] width 191 height 38
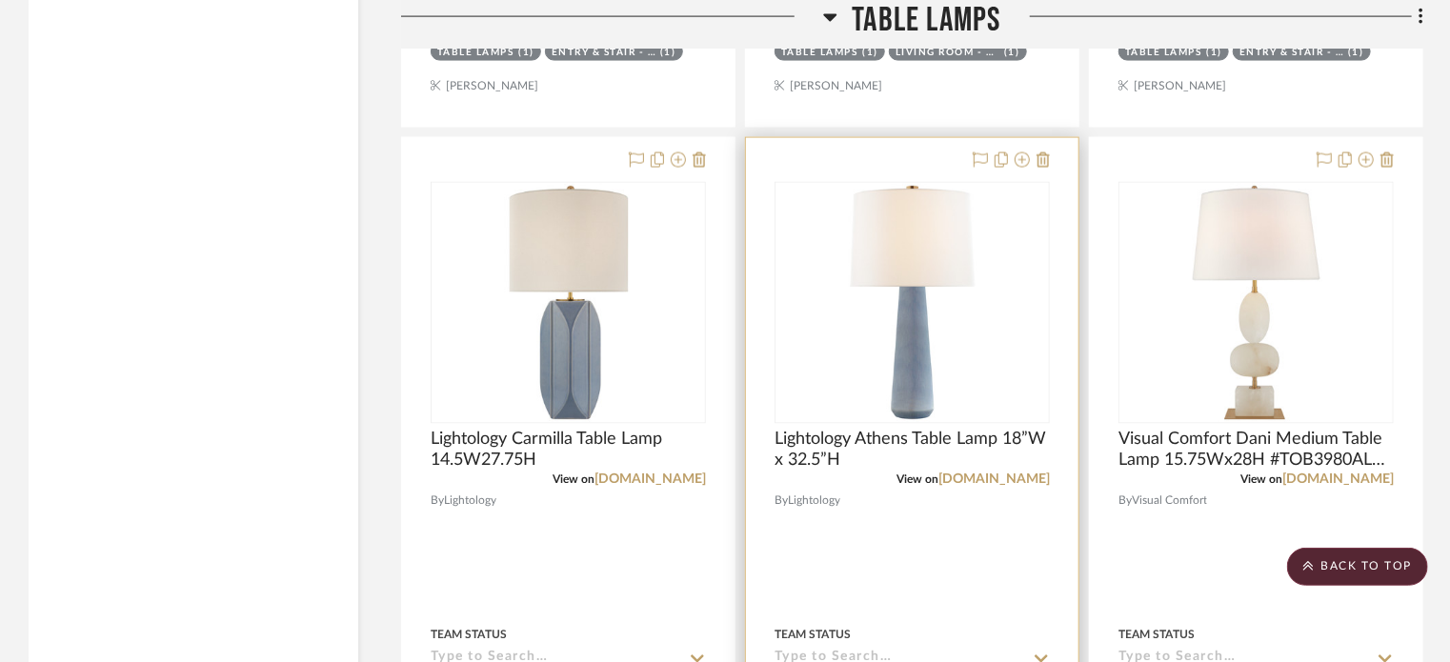
scroll to position [37736, 0]
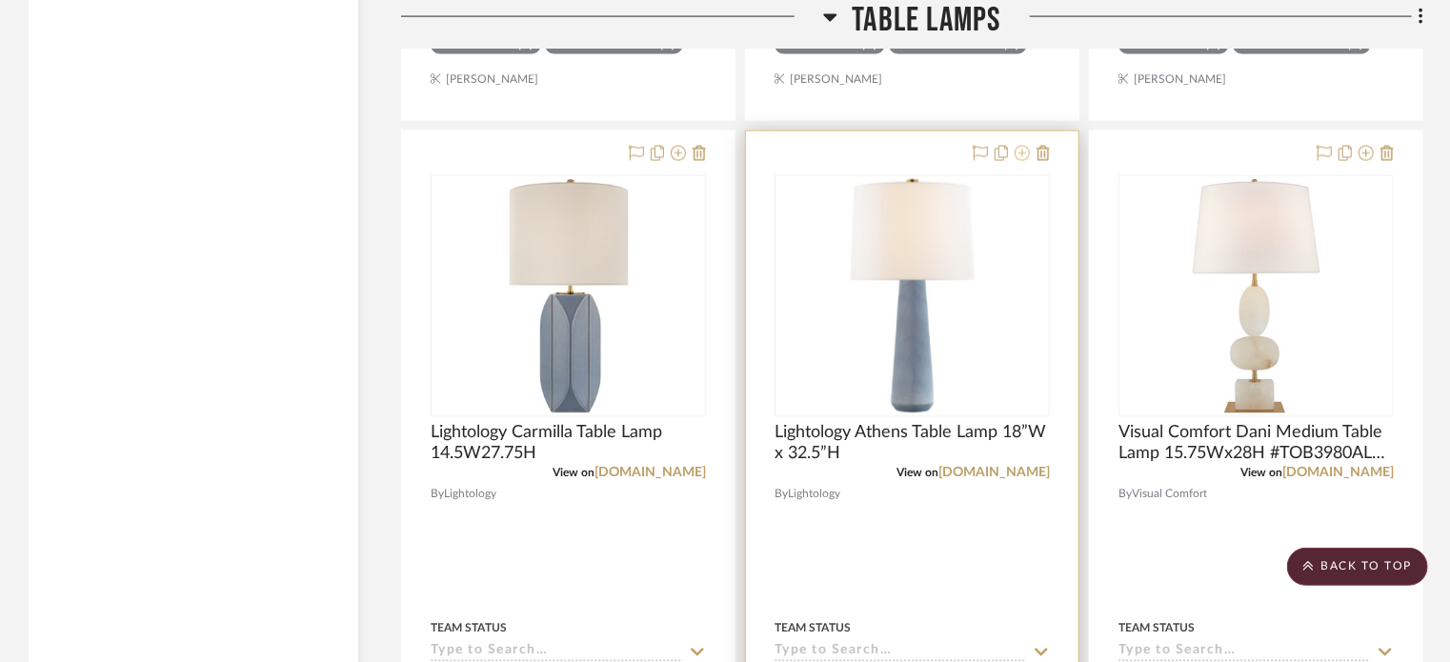
click at [1020, 161] on icon at bounding box center [1022, 153] width 15 height 15
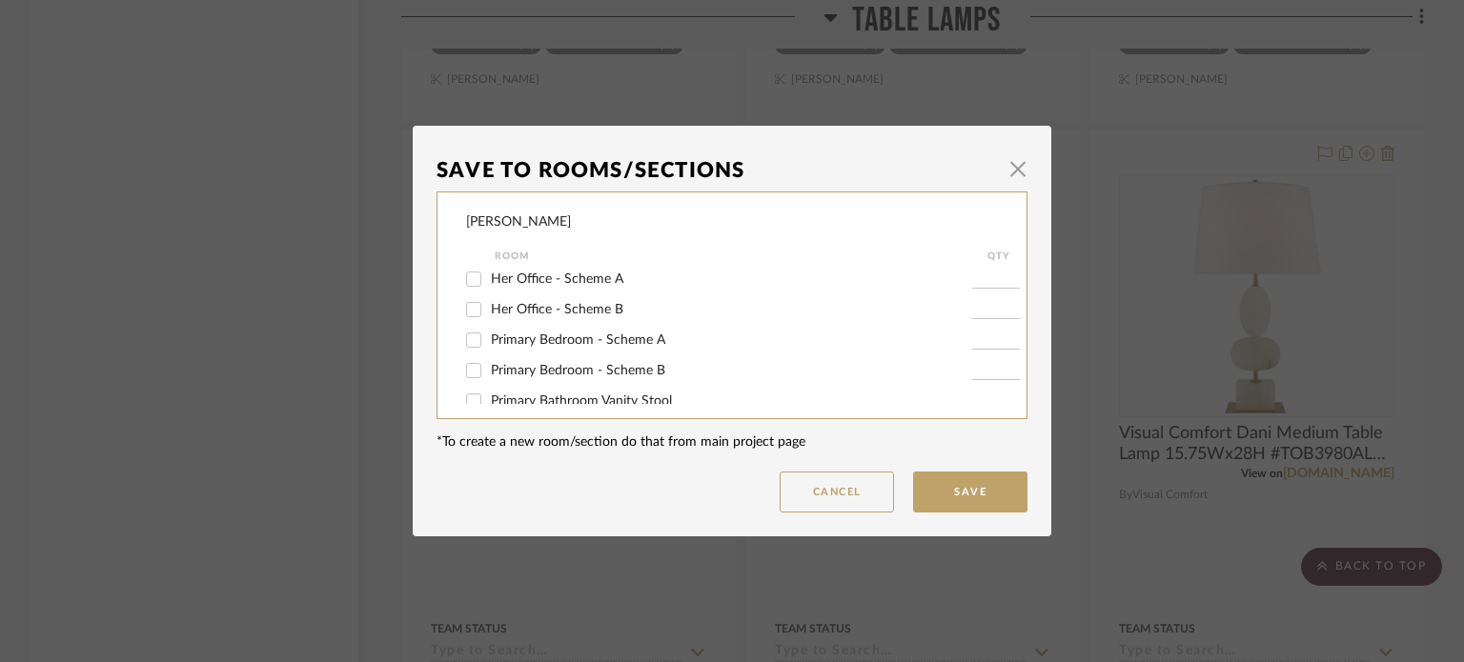
scroll to position [309, 0]
click at [536, 338] on span "Primary Bedroom - Scheme A" at bounding box center [578, 340] width 174 height 13
click at [489, 338] on input "Primary Bedroom - Scheme A" at bounding box center [473, 340] width 30 height 30
checkbox input "true"
type input "1"
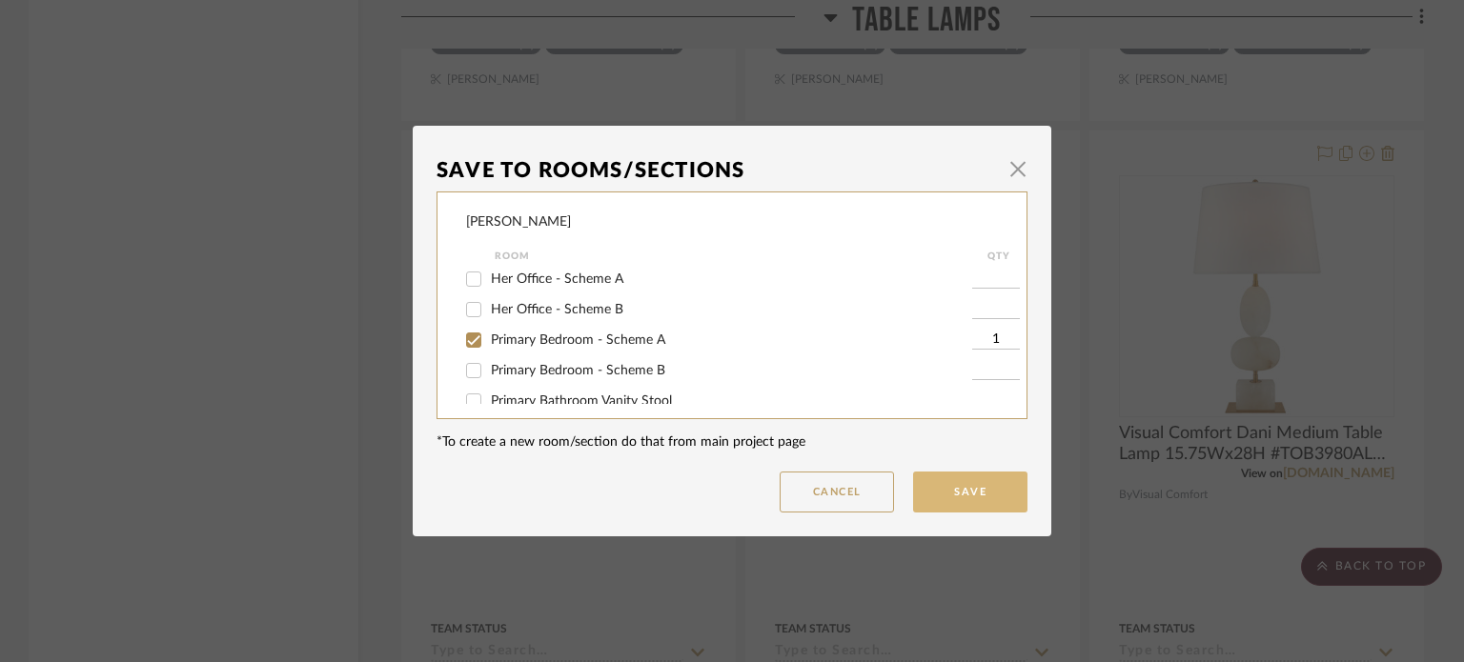
click at [958, 487] on button "Save" at bounding box center [970, 492] width 114 height 41
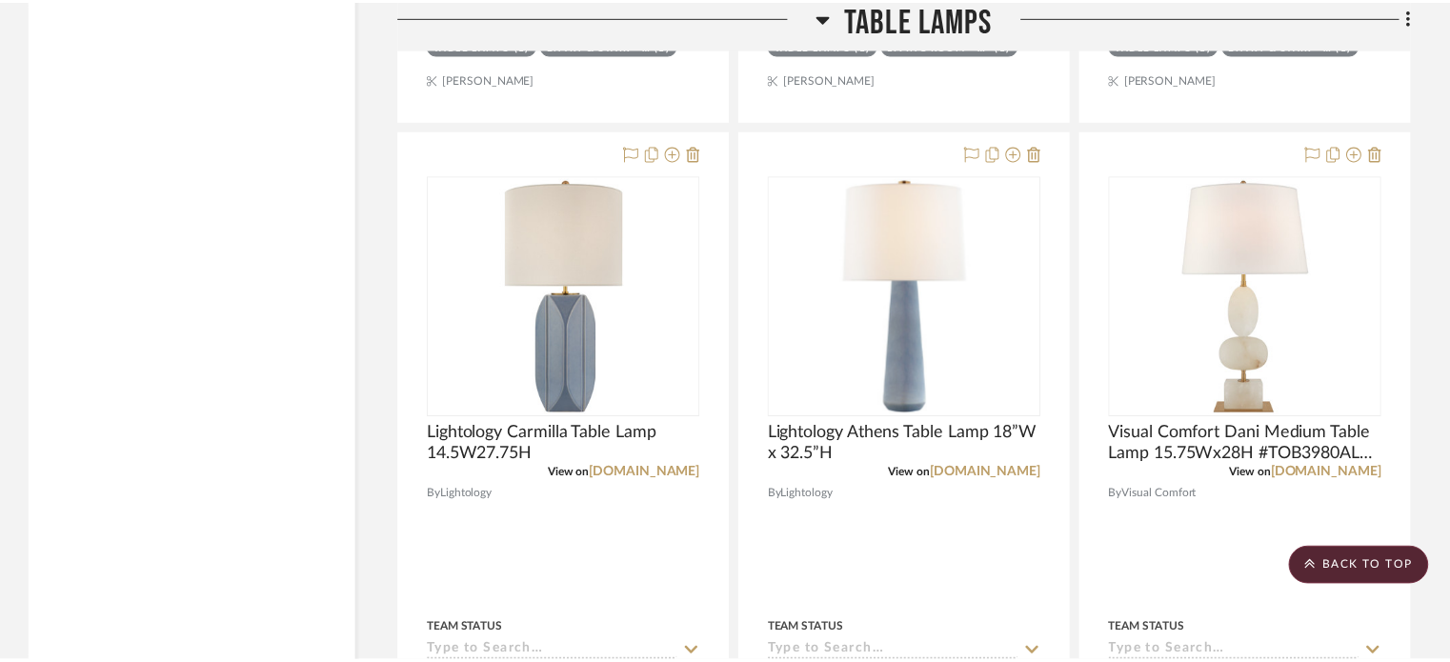
scroll to position [37736, 0]
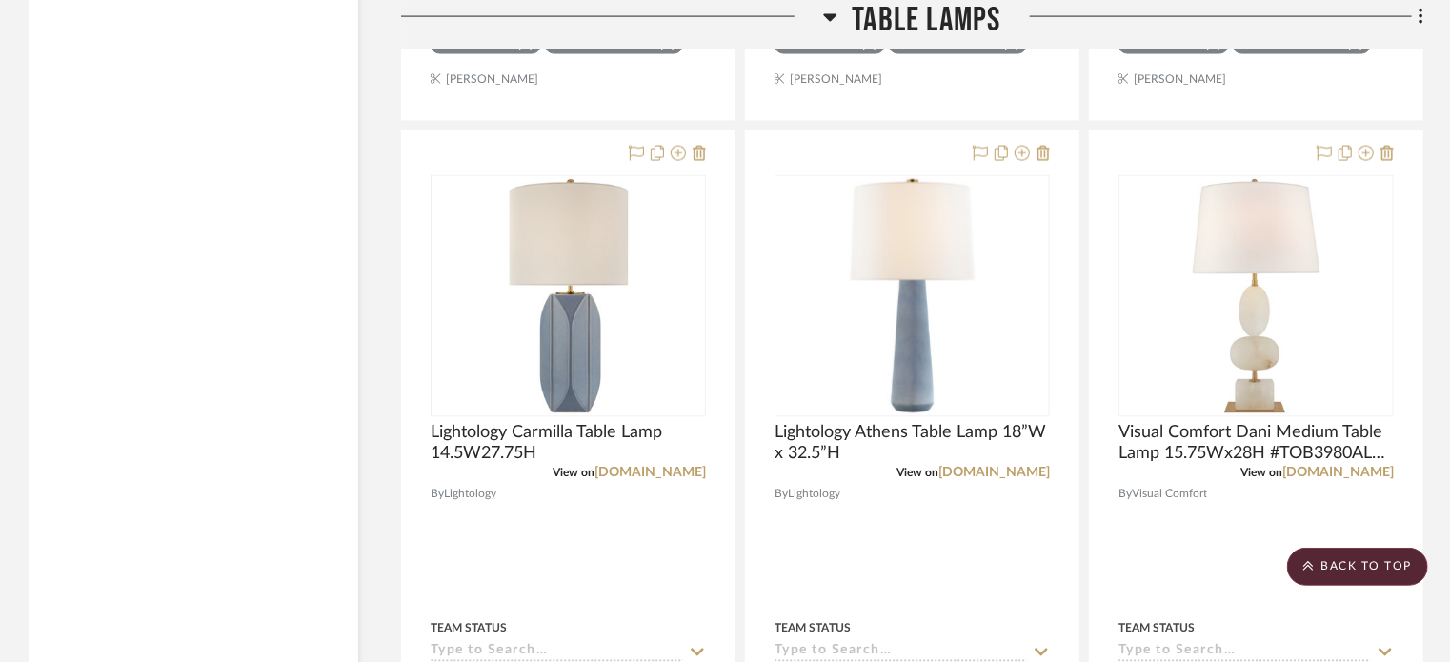
click at [831, 18] on icon at bounding box center [830, 18] width 13 height 8
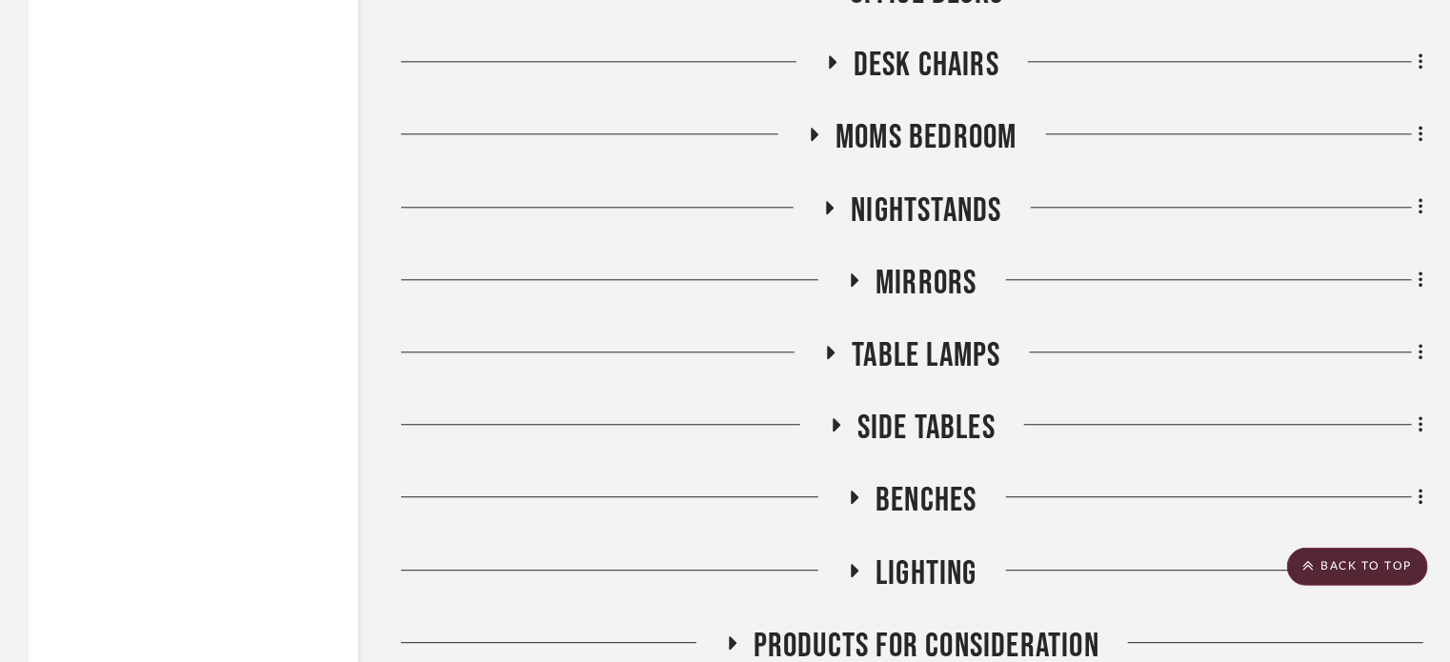
scroll to position [34923, 0]
click at [829, 214] on icon at bounding box center [831, 207] width 8 height 13
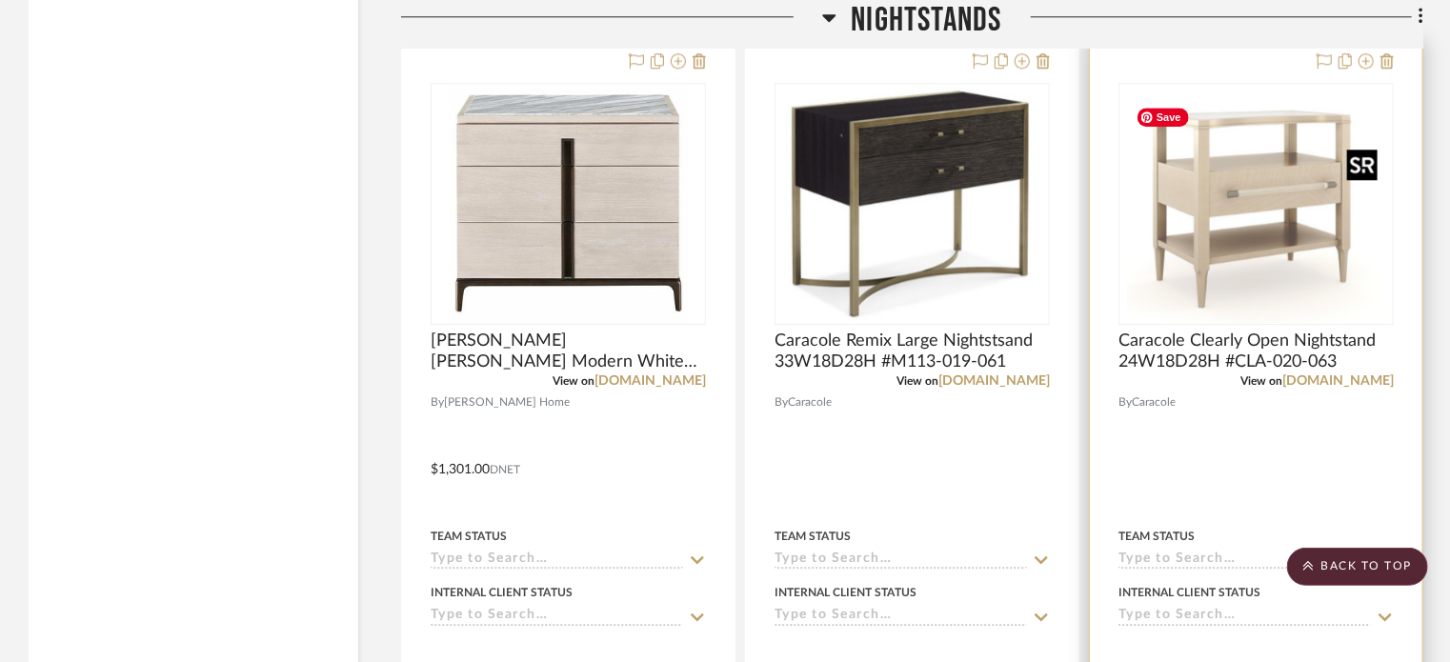
scroll to position [35148, 0]
click at [1372, 68] on icon at bounding box center [1366, 59] width 15 height 15
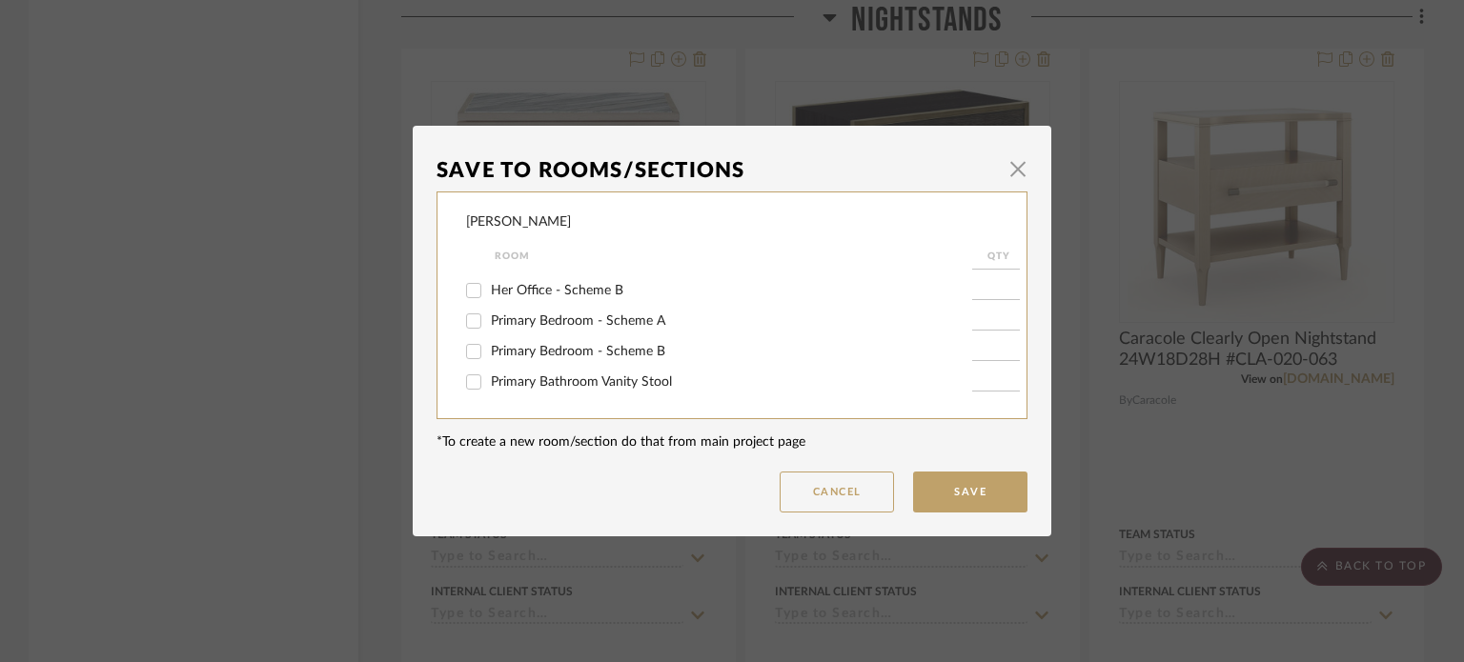
scroll to position [335, 0]
click at [548, 319] on span "Primary Bedroom - Scheme A" at bounding box center [578, 313] width 174 height 13
click at [489, 319] on input "Primary Bedroom - Scheme A" at bounding box center [473, 313] width 30 height 30
checkbox input "true"
type input "1"
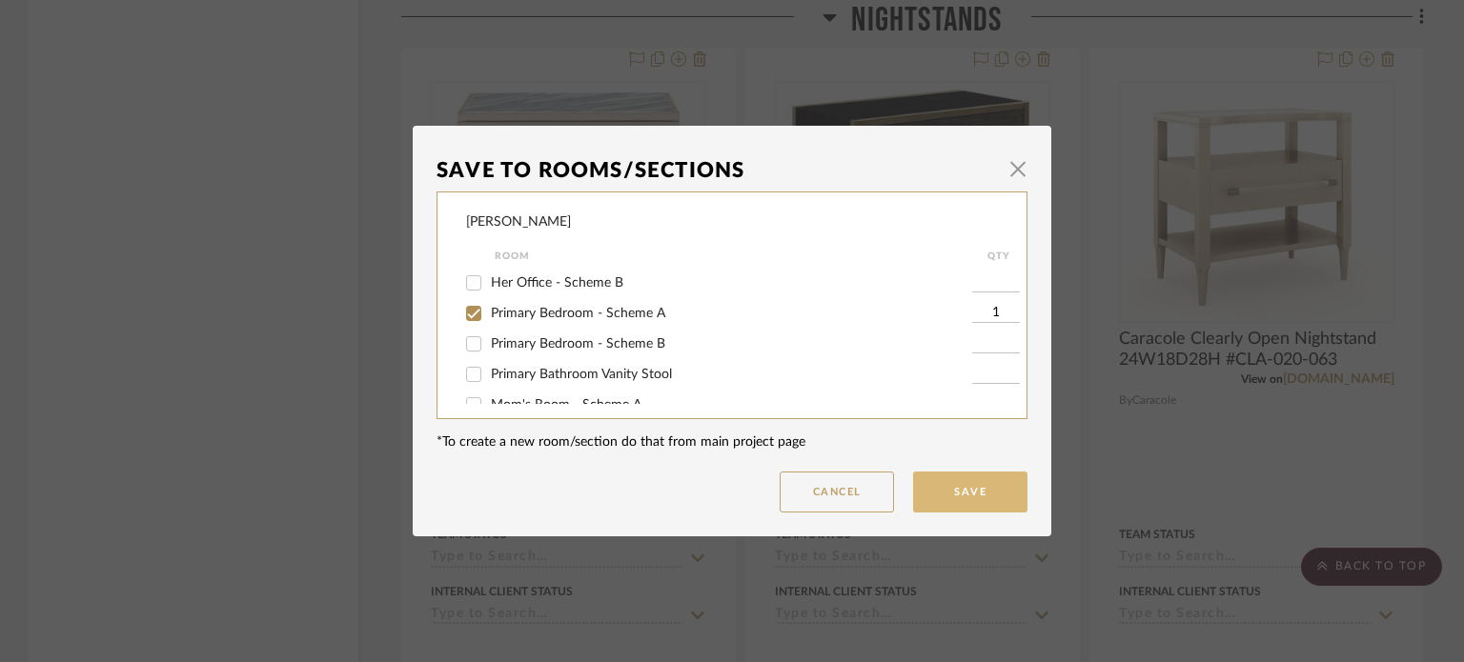
click at [972, 499] on button "Save" at bounding box center [970, 492] width 114 height 41
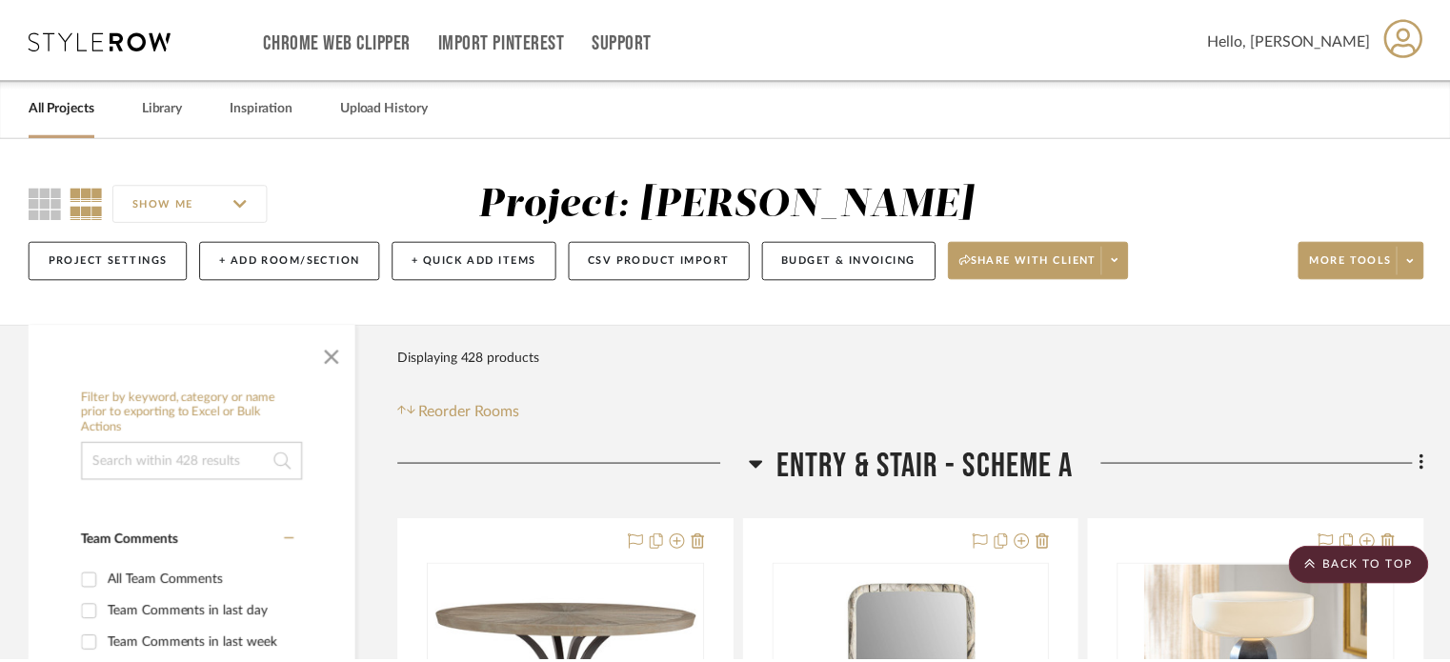
scroll to position [35148, 0]
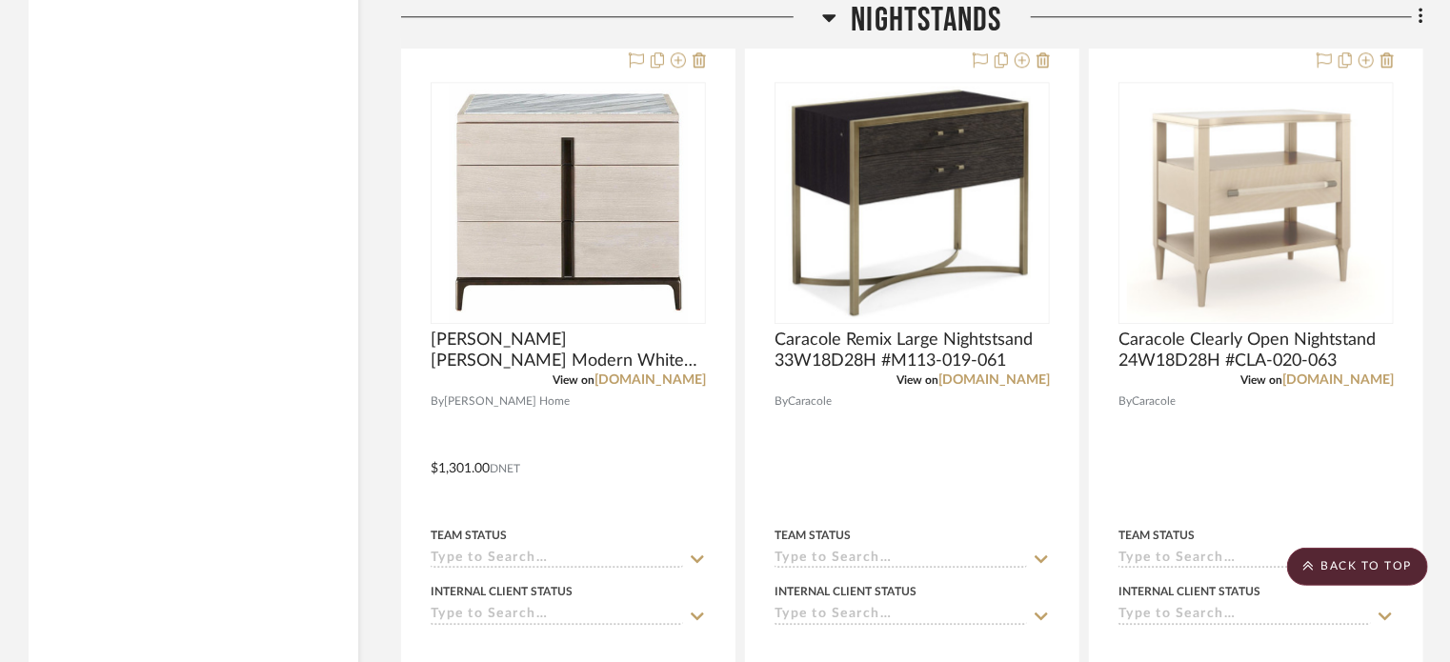
click at [826, 25] on icon at bounding box center [829, 17] width 14 height 23
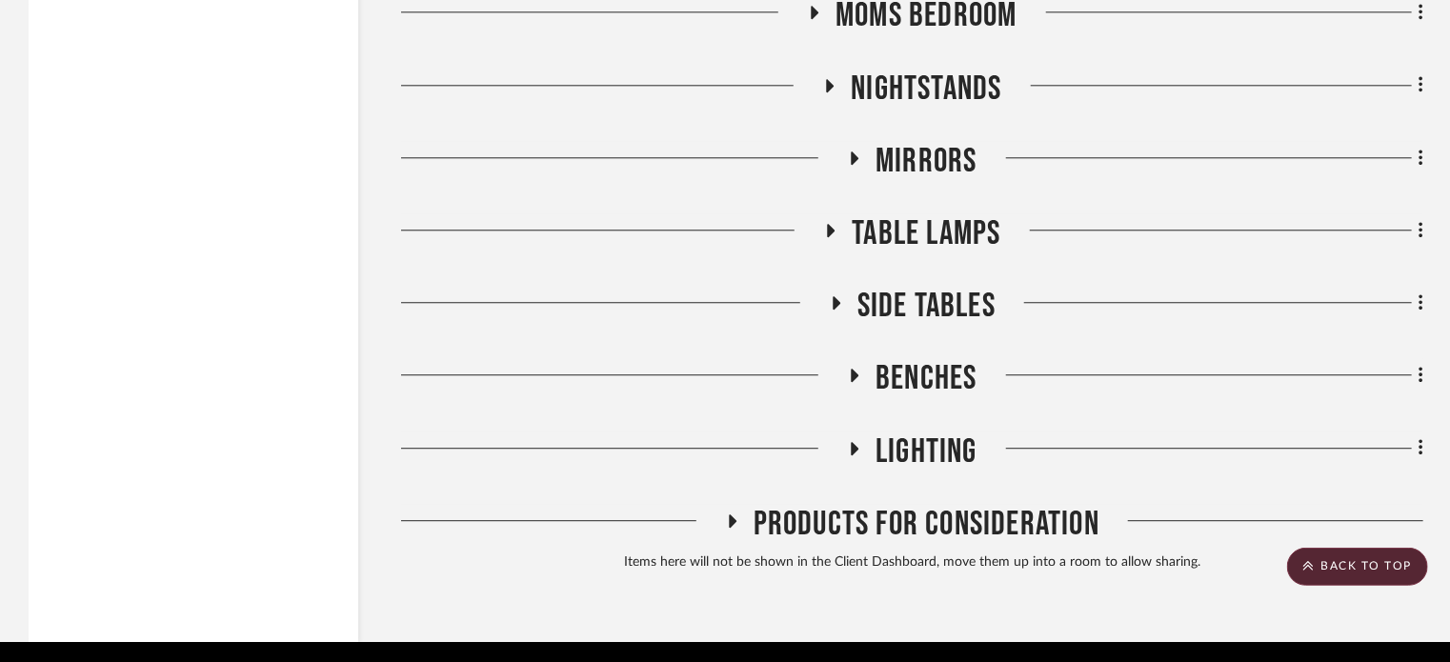
scroll to position [35045, 0]
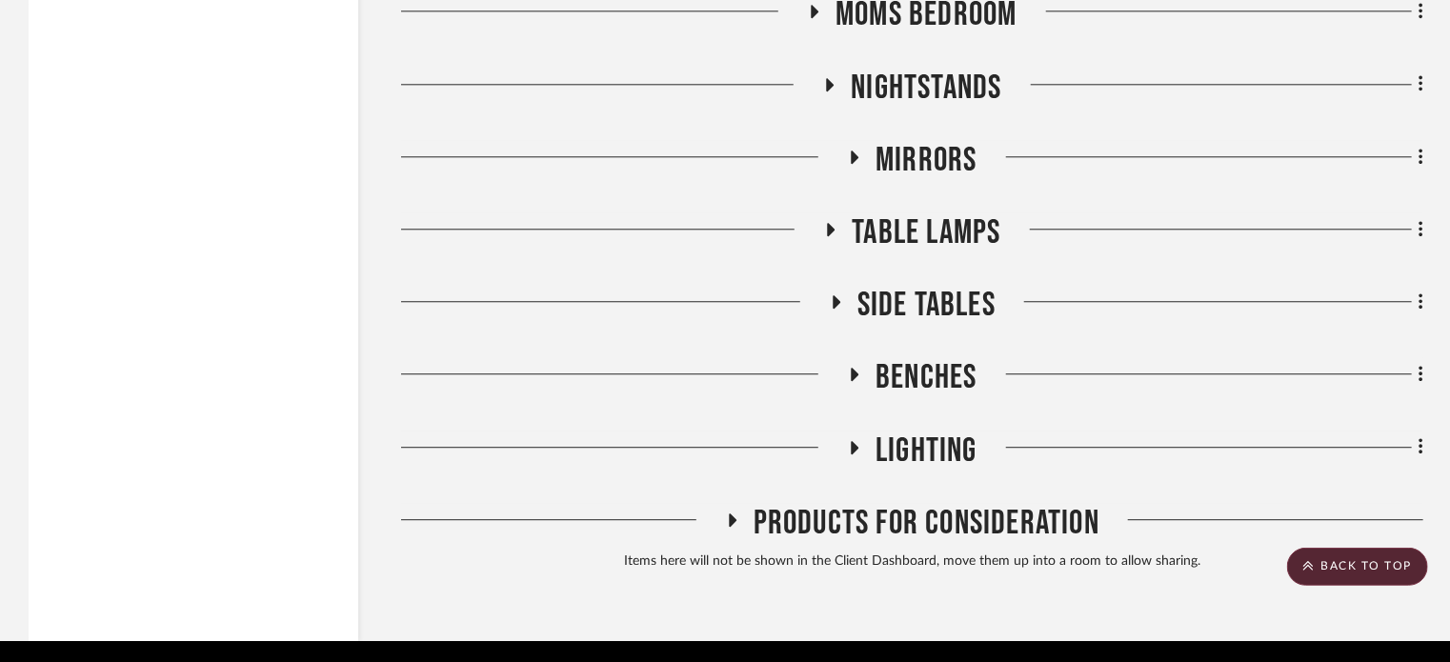
click at [842, 104] on h3 "Nightstands" at bounding box center [911, 88] width 179 height 41
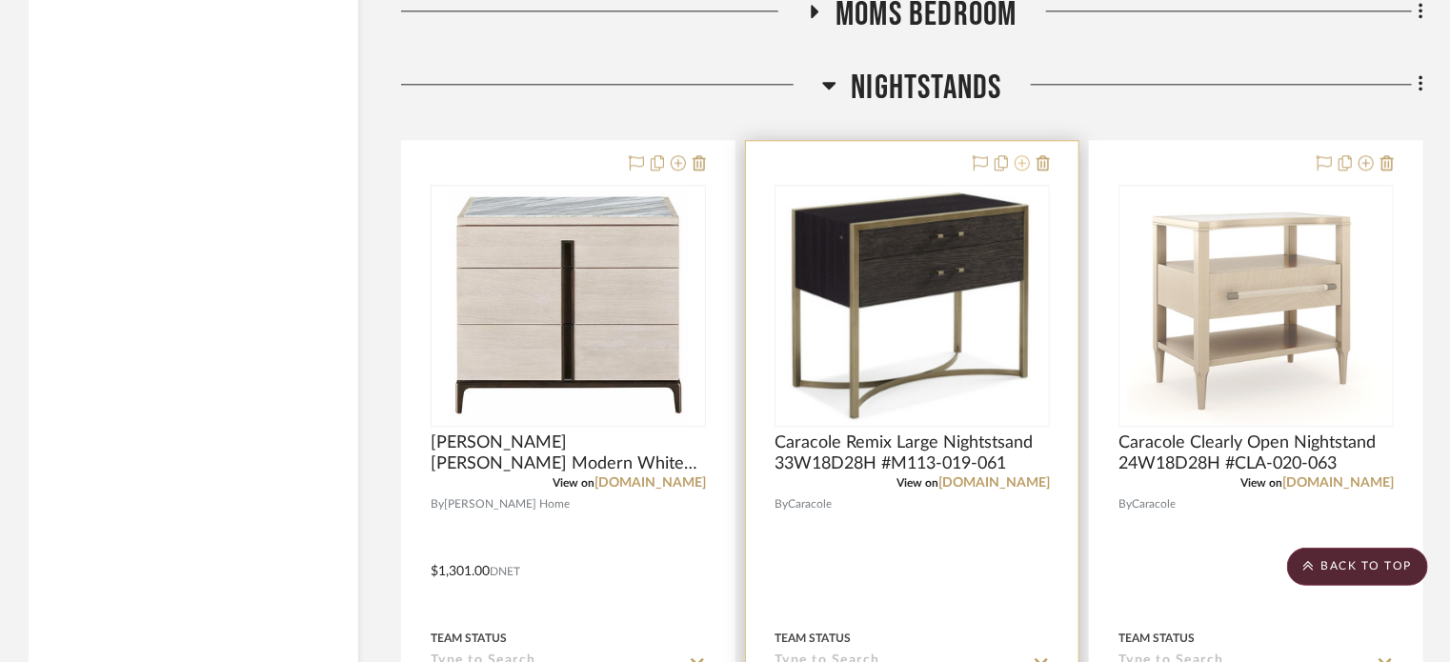
click at [1018, 171] on icon at bounding box center [1022, 162] width 15 height 15
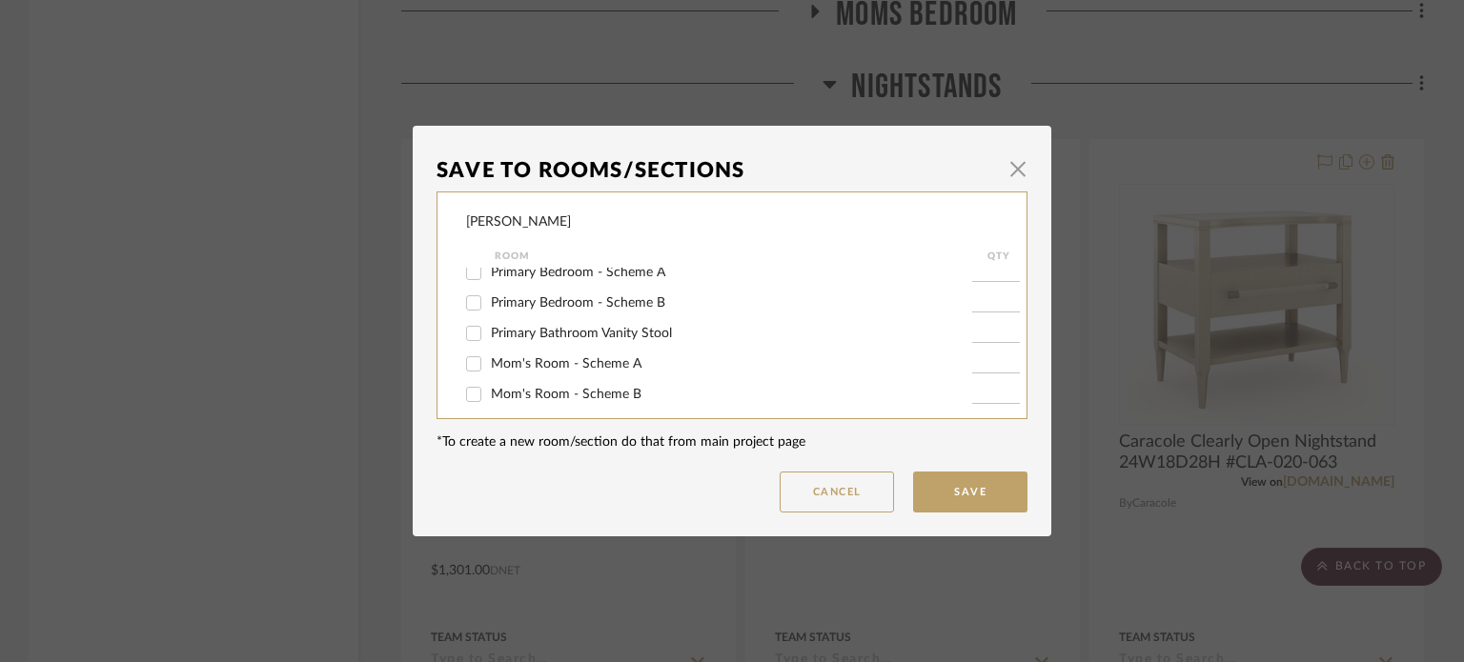
scroll to position [364, 0]
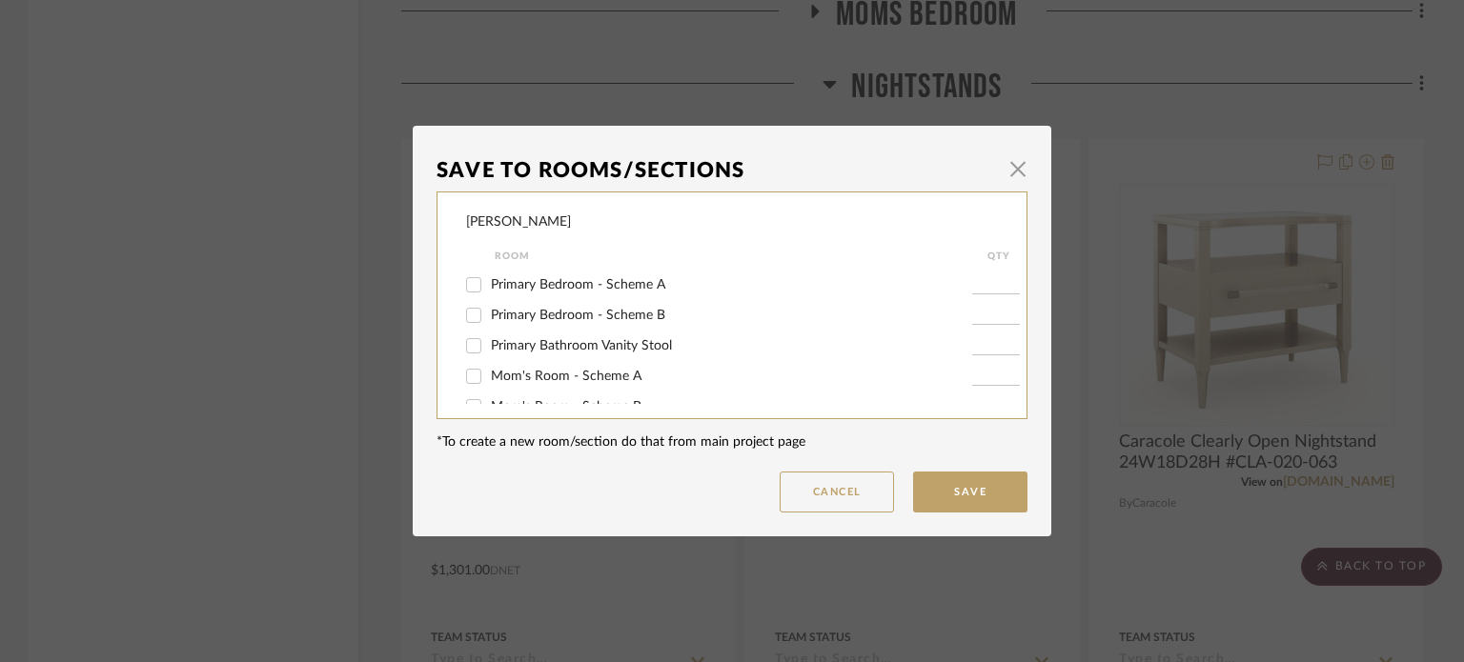
click at [573, 309] on span "Primary Bedroom - Scheme B" at bounding box center [578, 315] width 174 height 13
click at [489, 309] on input "Primary Bedroom - Scheme B" at bounding box center [473, 315] width 30 height 30
checkbox input "true"
type input "1"
click at [962, 487] on button "Save" at bounding box center [970, 492] width 114 height 41
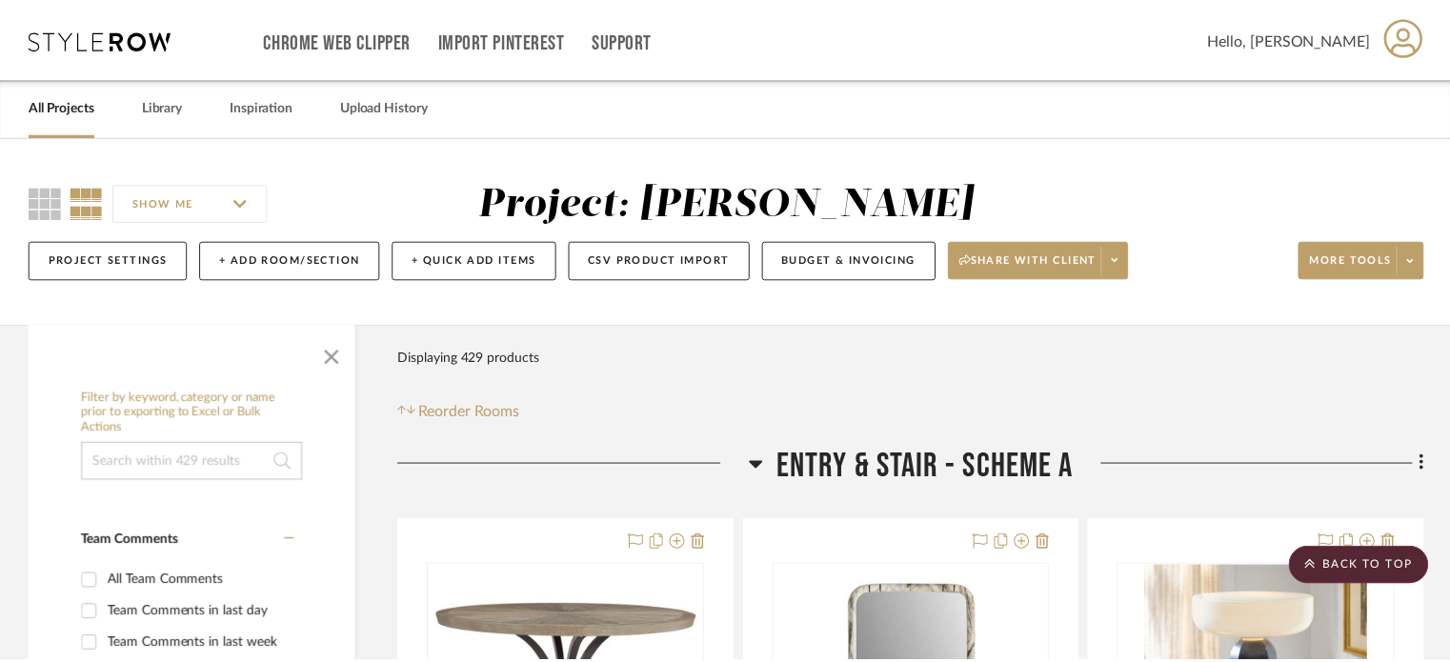
scroll to position [35045, 0]
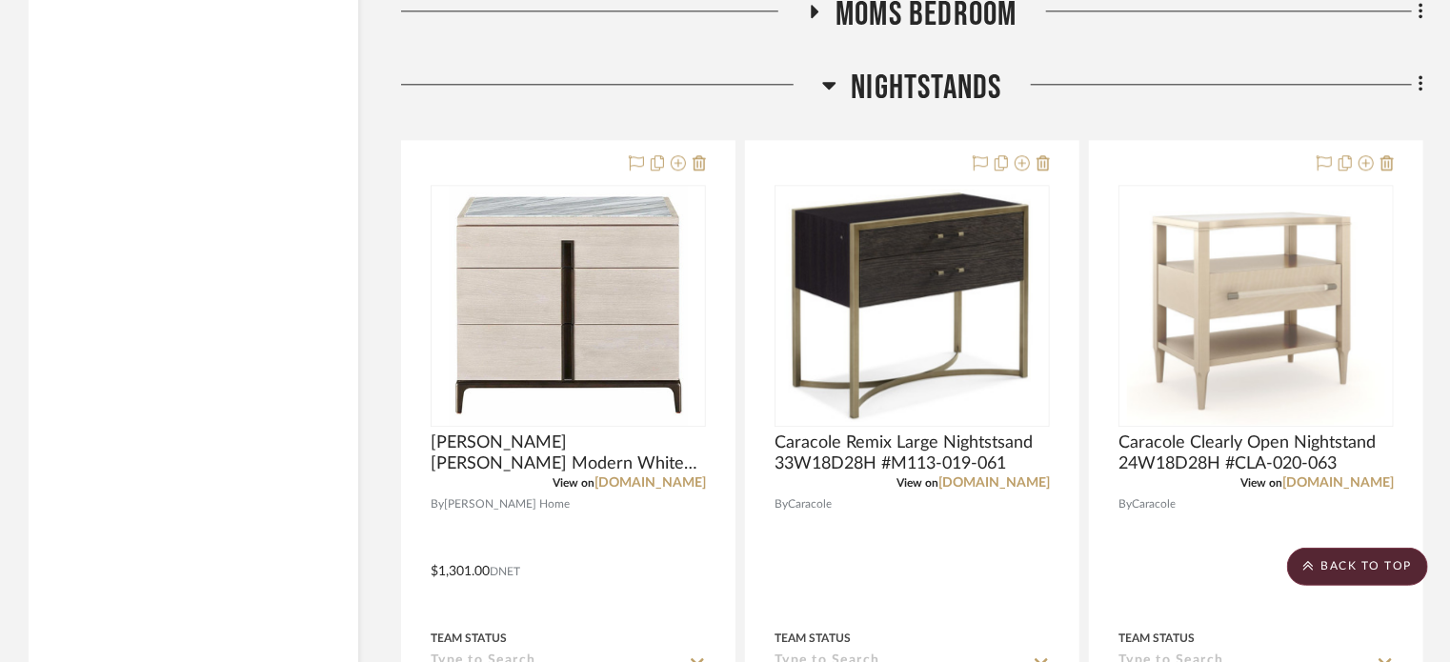
click at [831, 96] on icon at bounding box center [829, 84] width 14 height 23
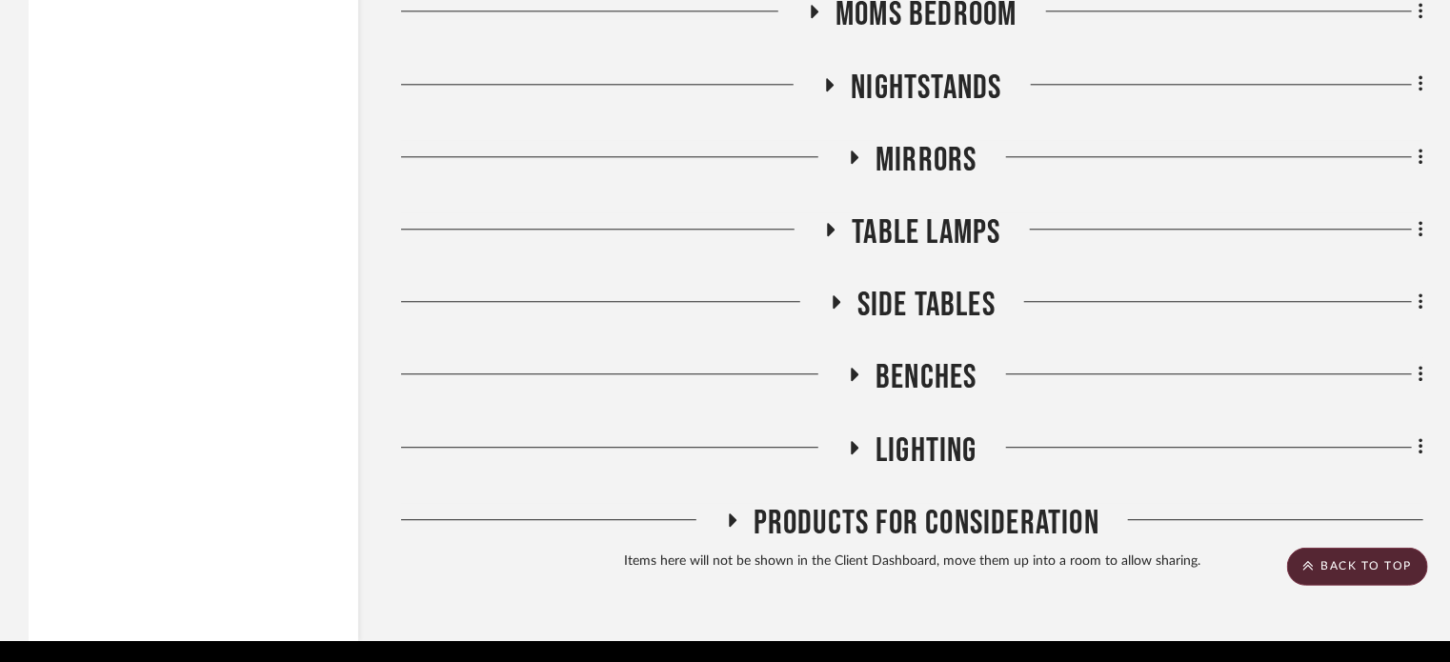
click at [843, 310] on icon at bounding box center [835, 302] width 23 height 14
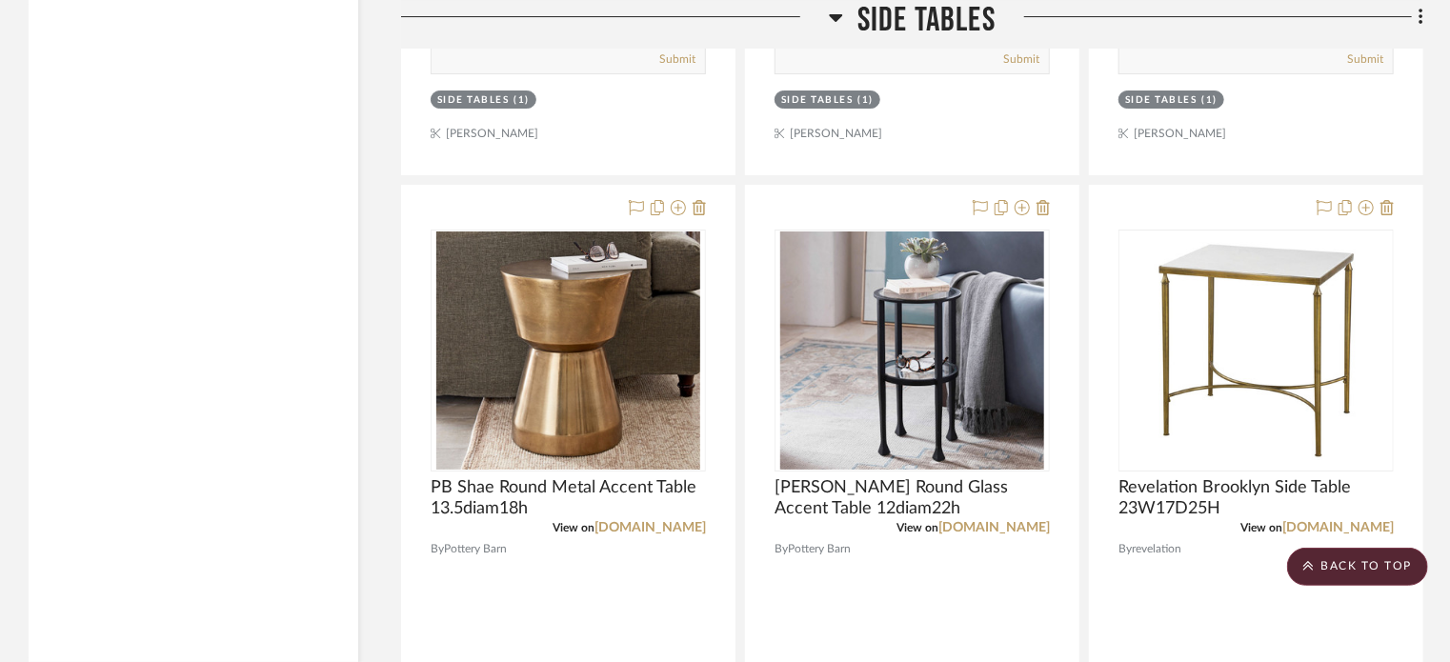
scroll to position [36109, 0]
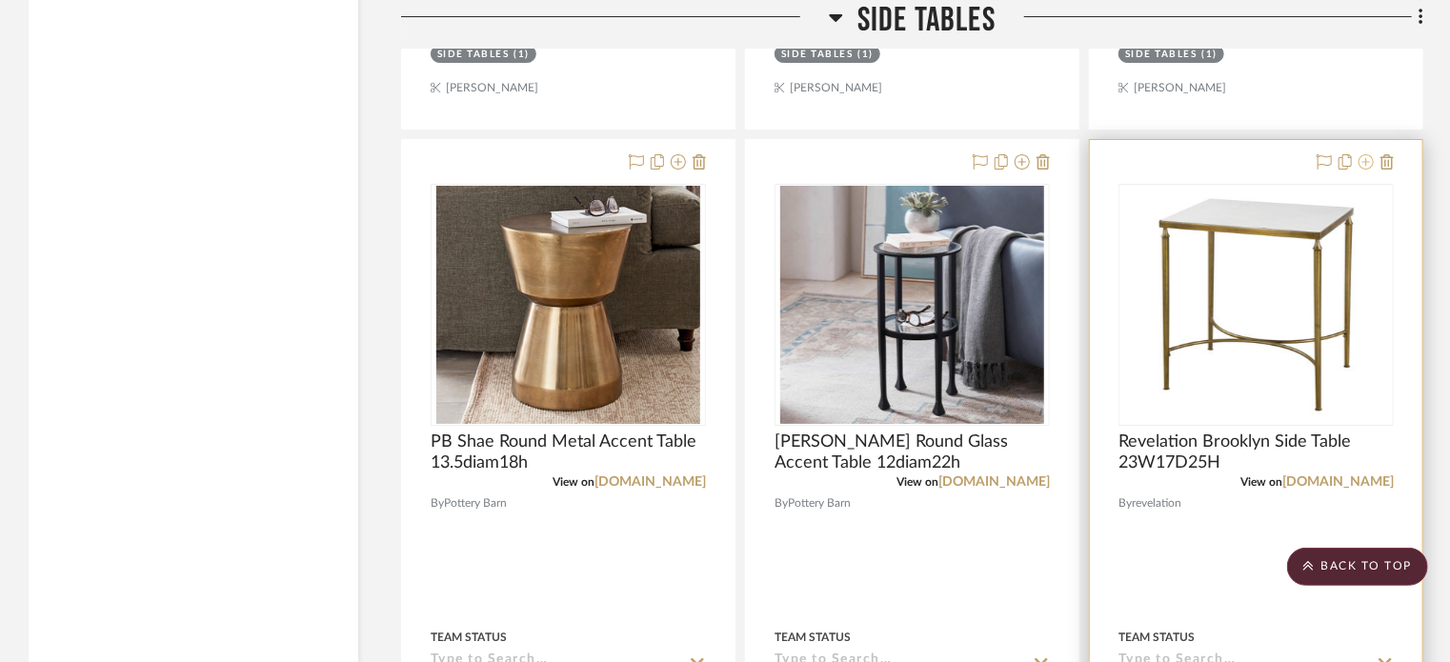
click at [1370, 170] on icon at bounding box center [1366, 161] width 15 height 15
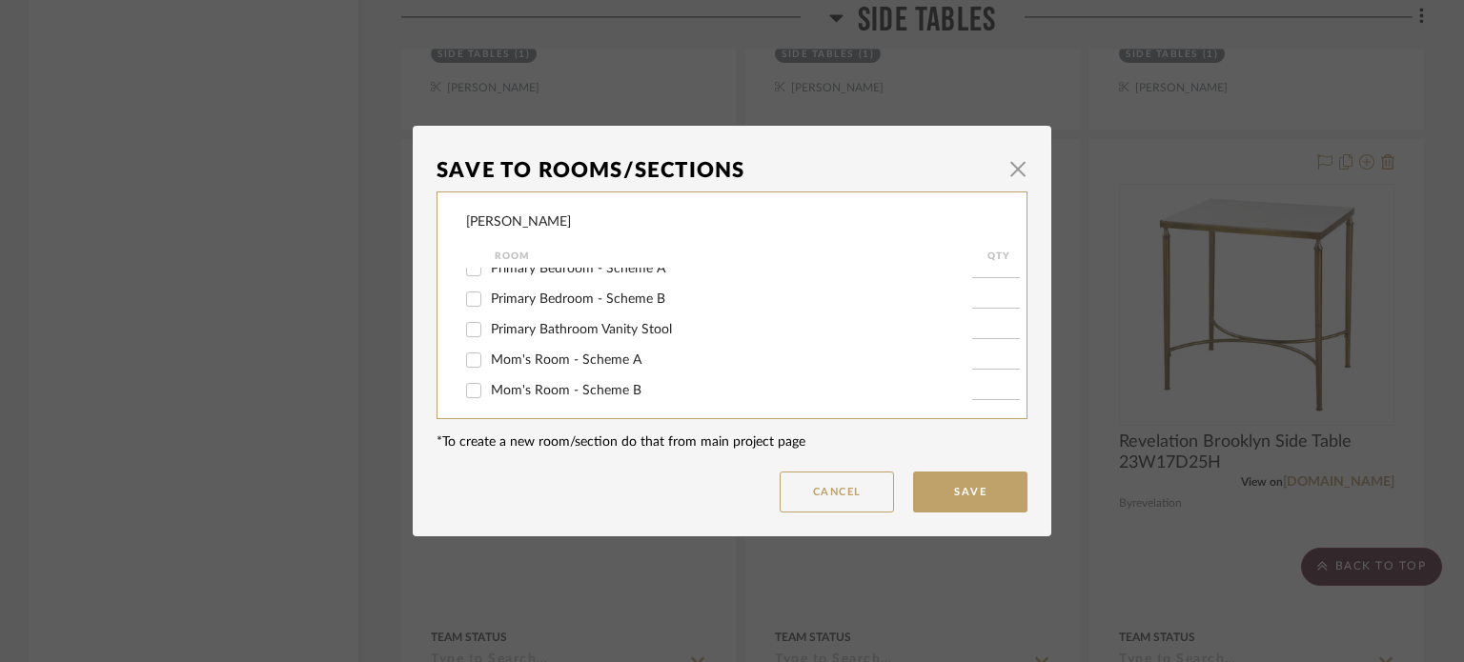
scroll to position [381, 0]
click at [543, 301] on span "Primary Bedroom - Scheme B" at bounding box center [578, 298] width 174 height 13
click at [489, 301] on input "Primary Bedroom - Scheme B" at bounding box center [473, 298] width 30 height 30
checkbox input "true"
type input "1"
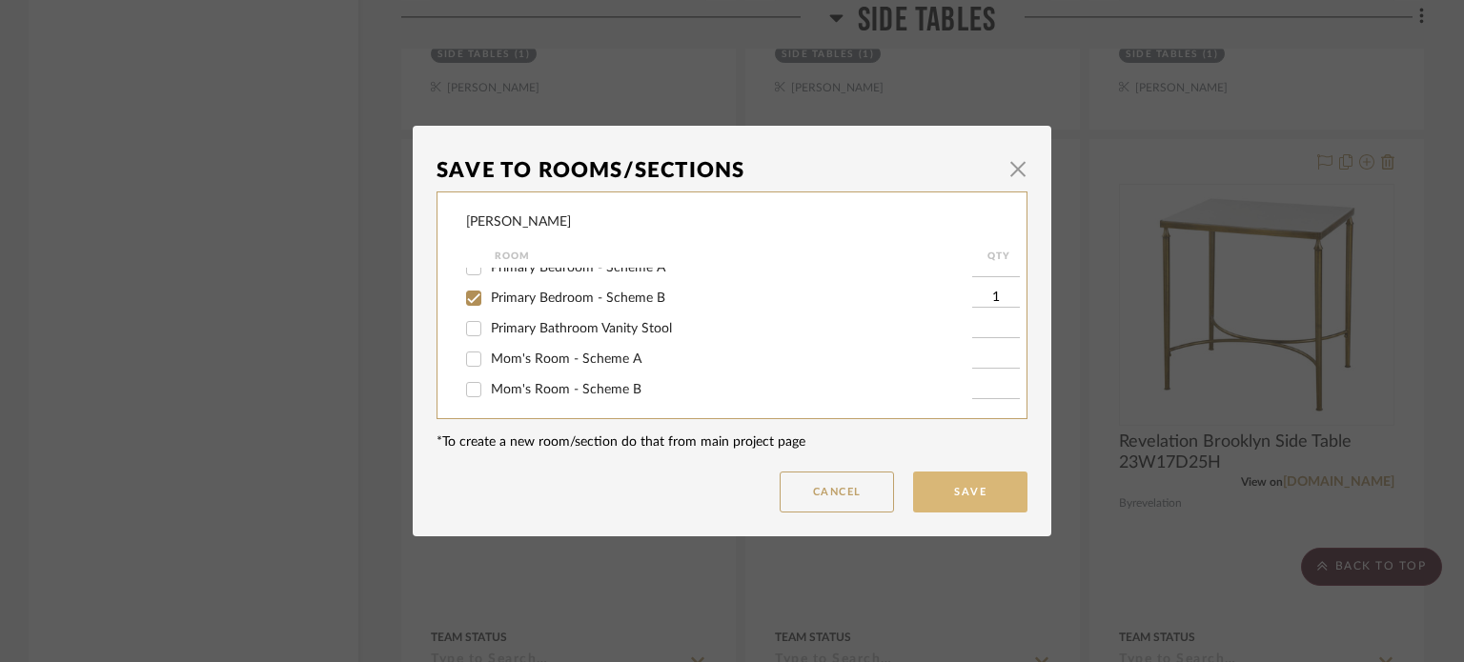
click at [962, 492] on button "Save" at bounding box center [970, 492] width 114 height 41
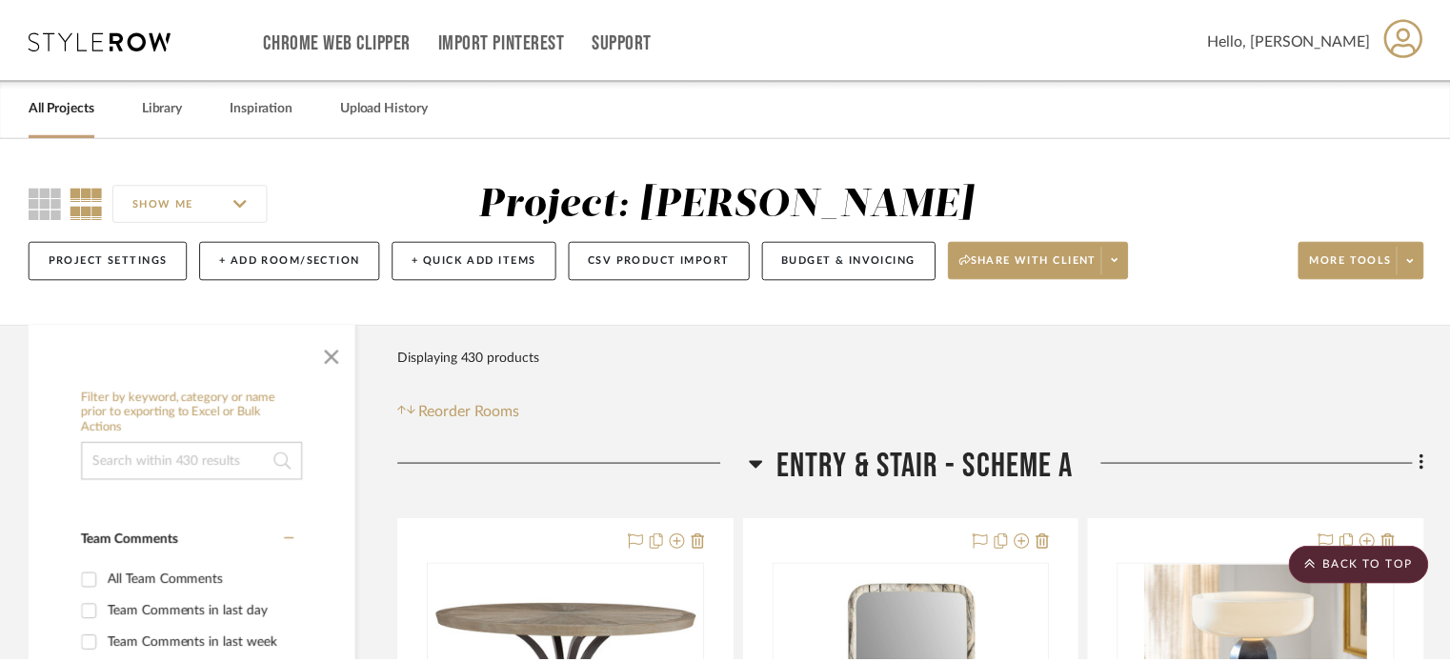
scroll to position [36109, 0]
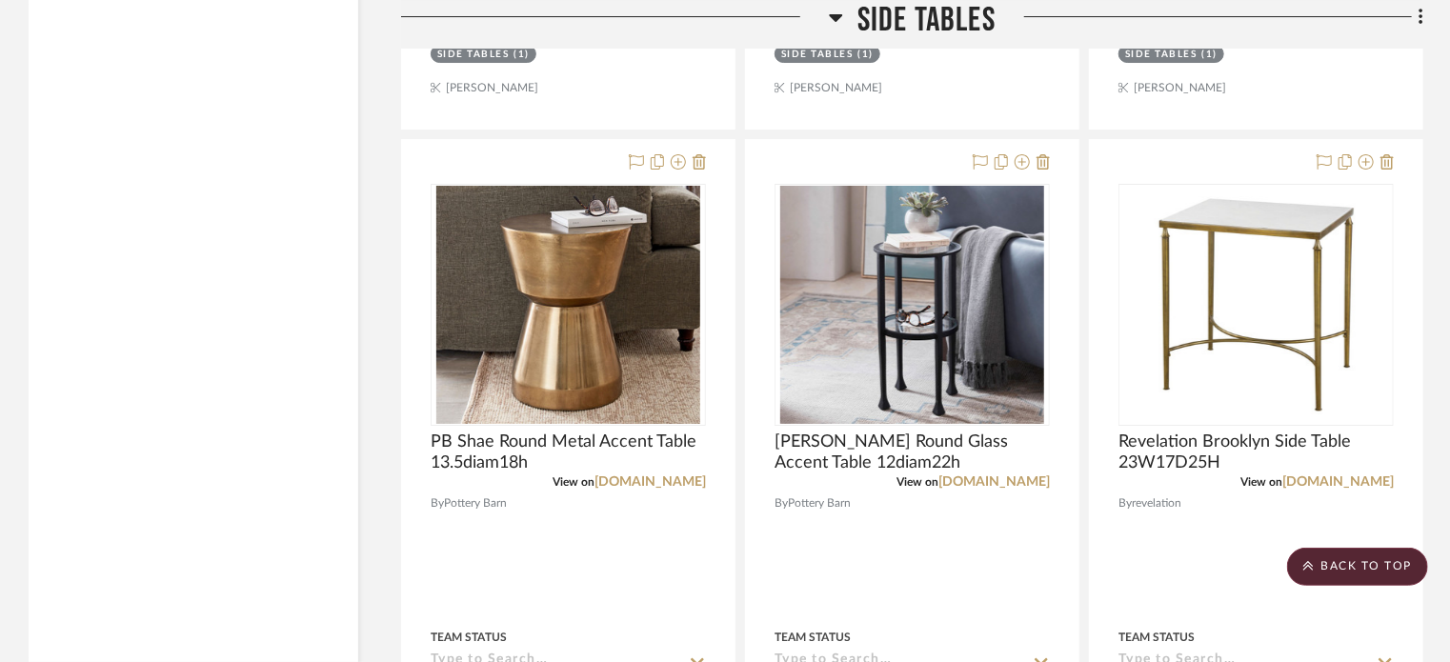
click at [840, 13] on icon at bounding box center [836, 17] width 14 height 23
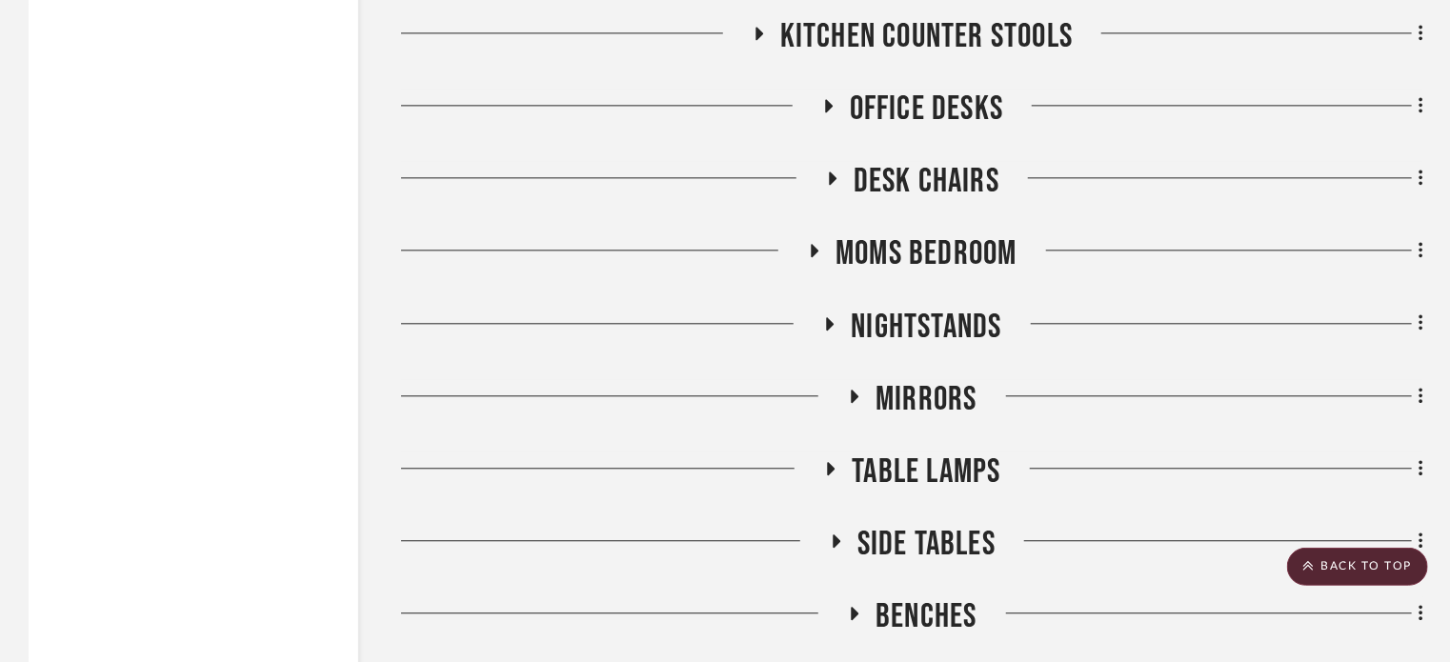
scroll to position [34892, 0]
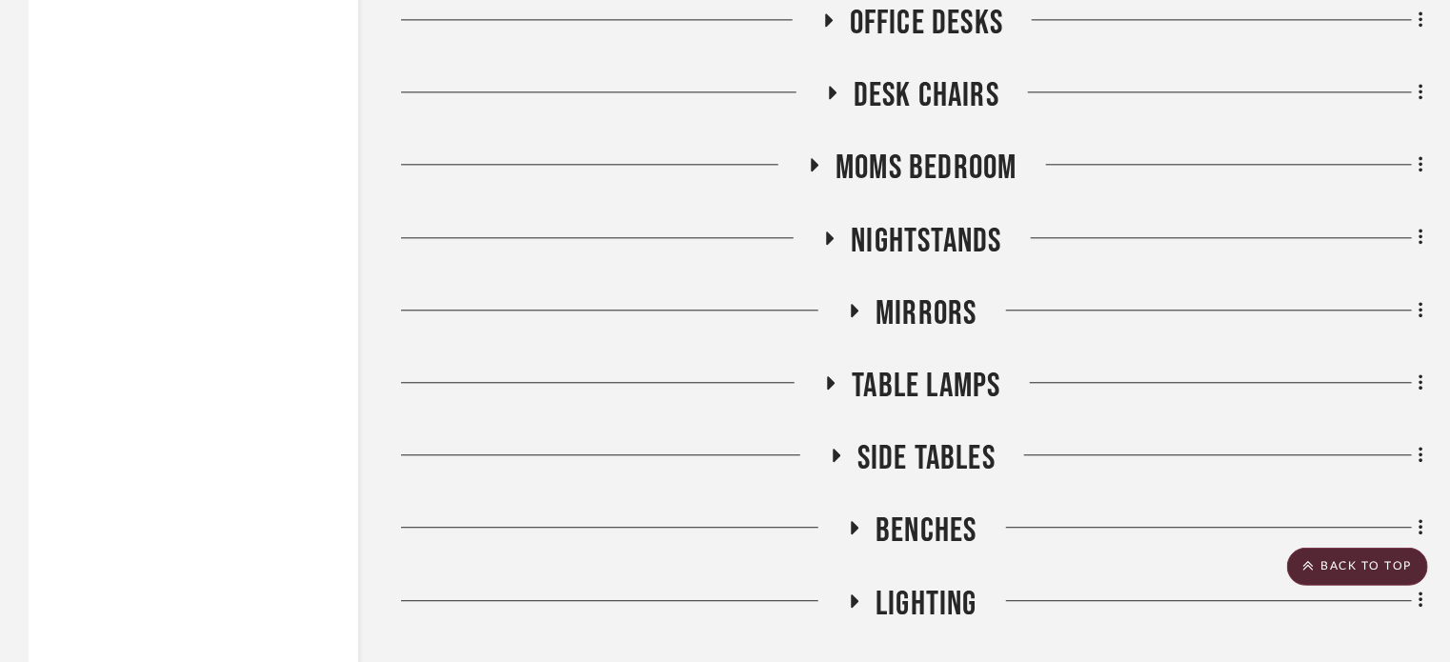
click at [828, 390] on icon at bounding box center [832, 382] width 8 height 13
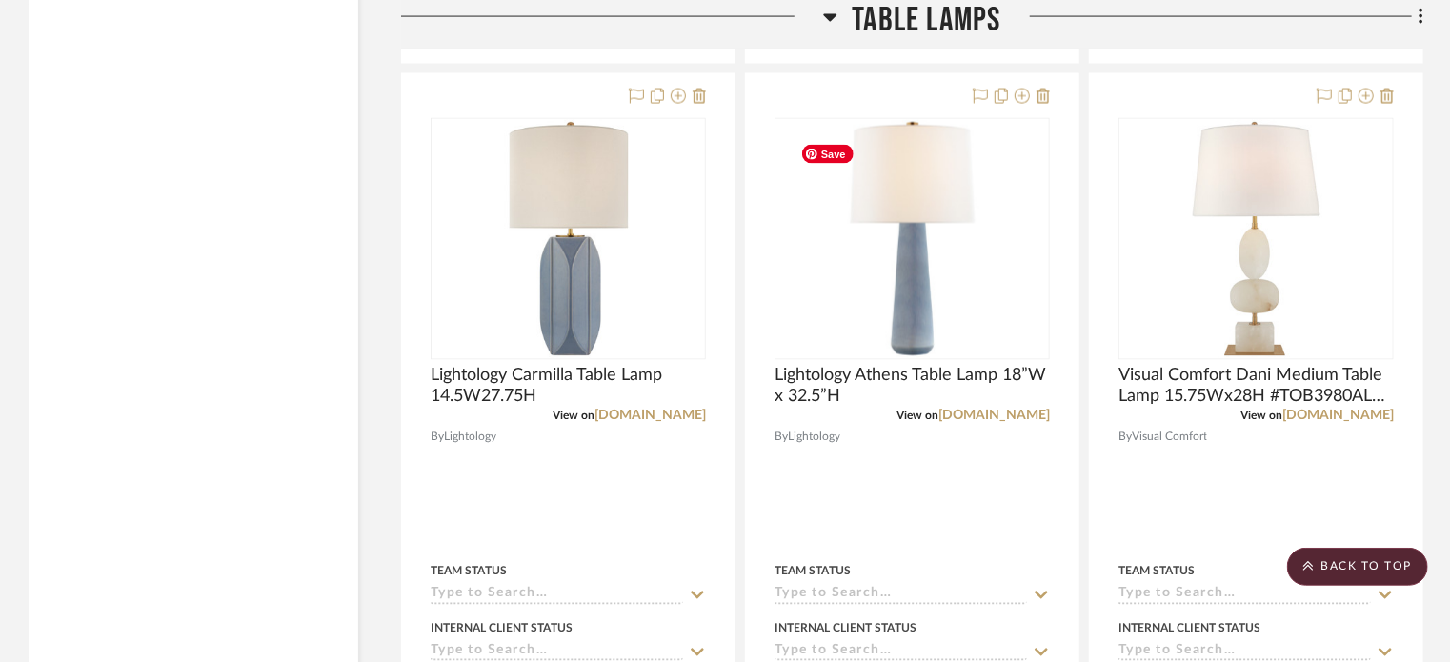
scroll to position [37799, 0]
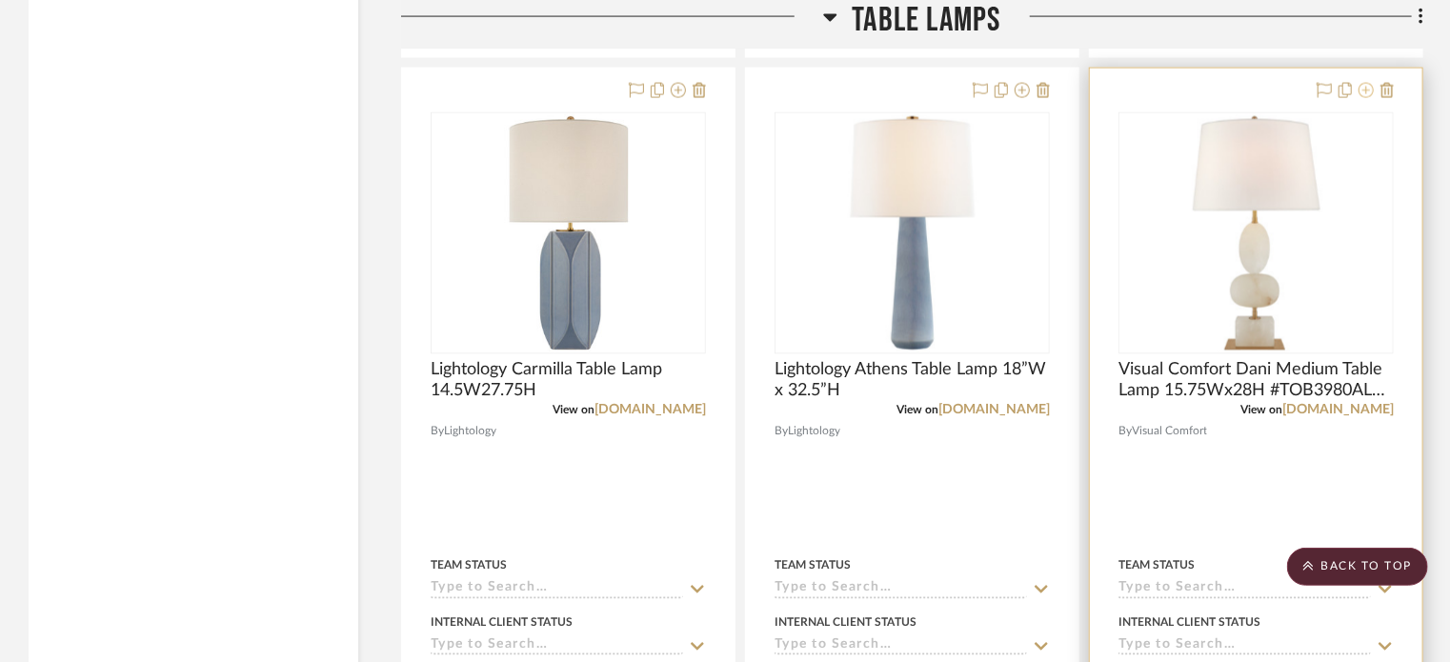
click at [1370, 98] on icon at bounding box center [1366, 90] width 15 height 15
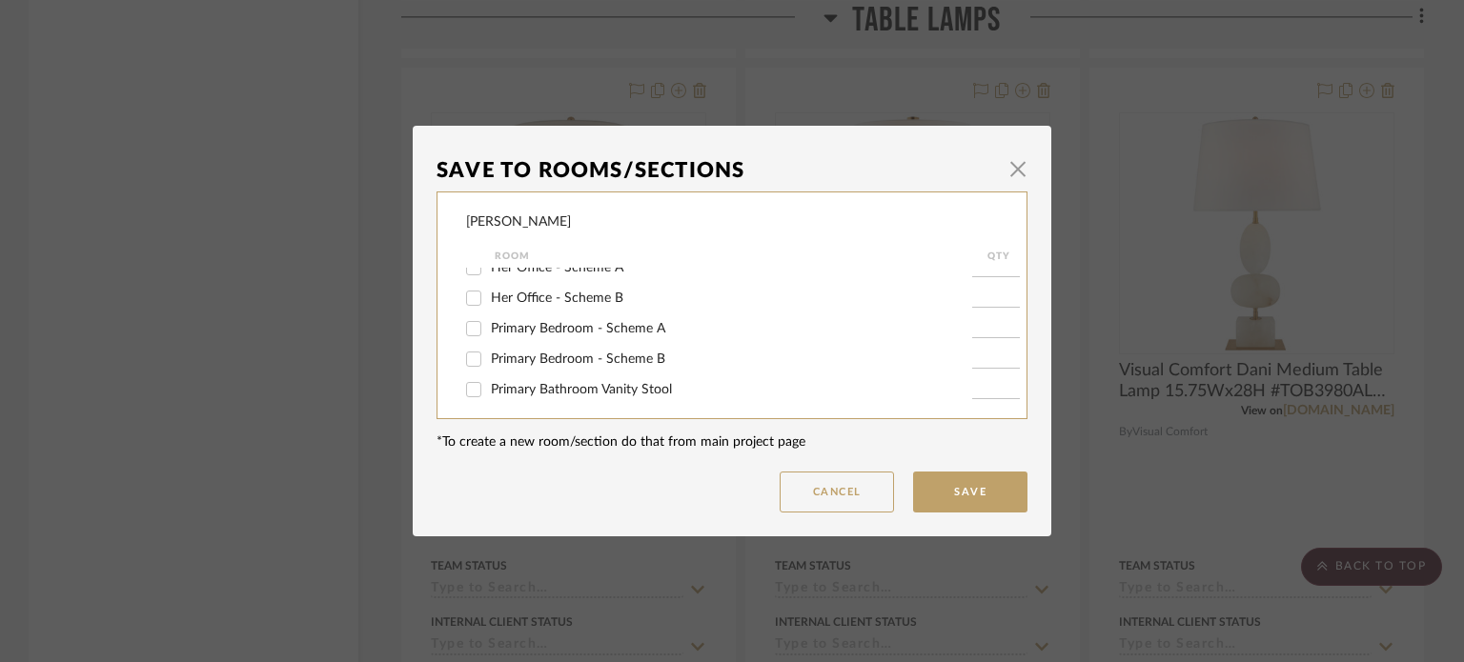
scroll to position [328, 0]
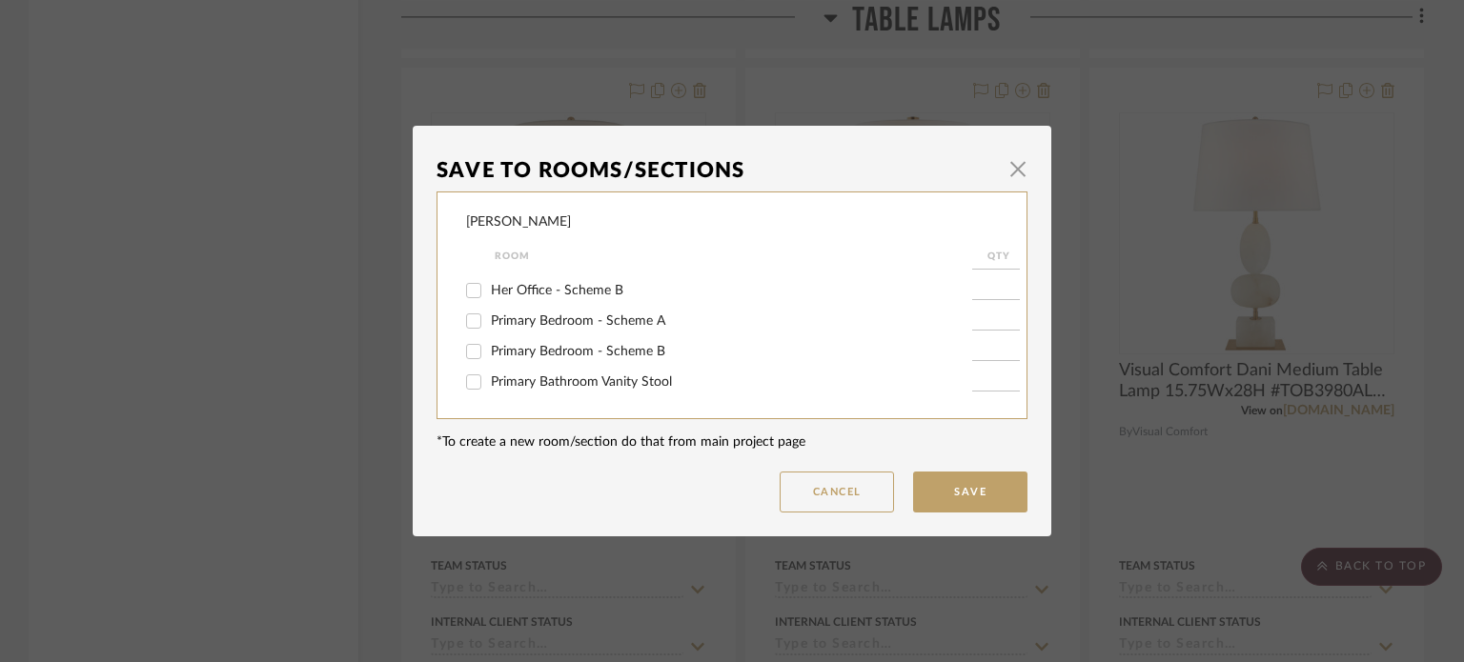
click at [579, 353] on span "Primary Bedroom - Scheme B" at bounding box center [578, 351] width 174 height 13
click at [489, 353] on input "Primary Bedroom - Scheme B" at bounding box center [473, 351] width 30 height 30
checkbox input "true"
type input "1"
click at [997, 488] on button "Save" at bounding box center [970, 492] width 114 height 41
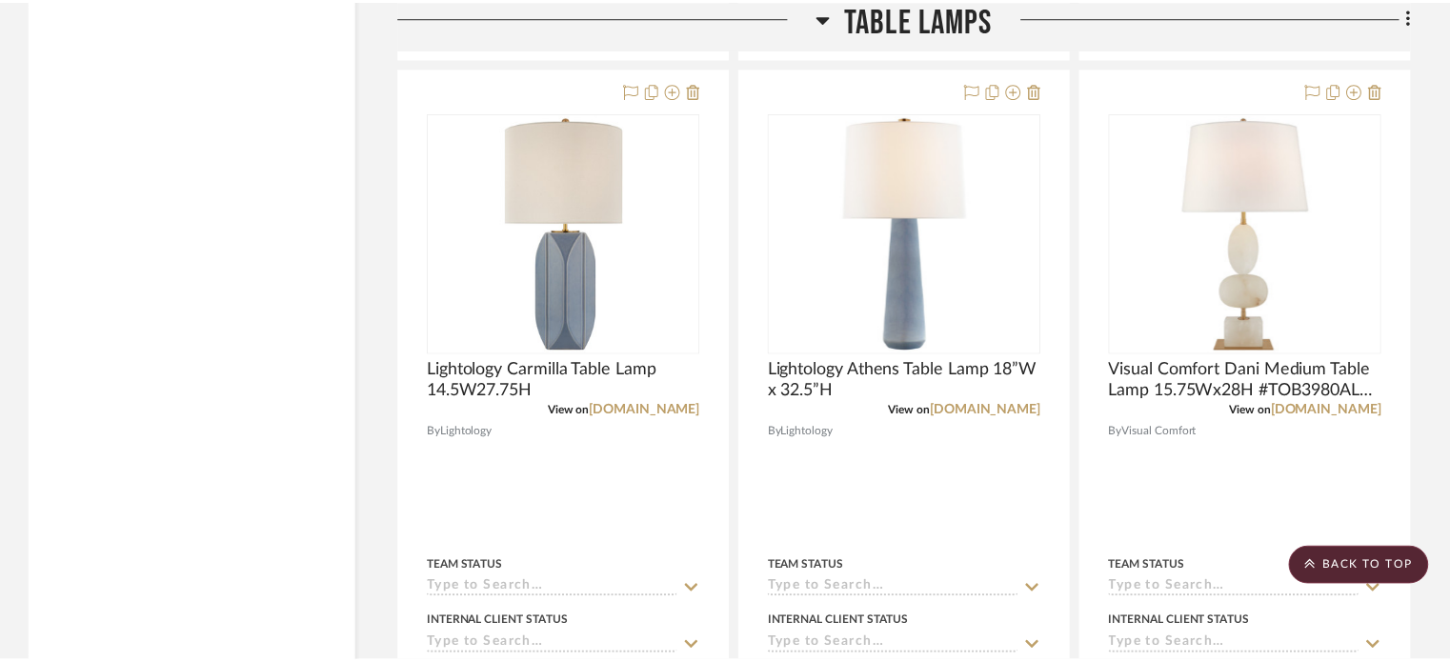
scroll to position [37799, 0]
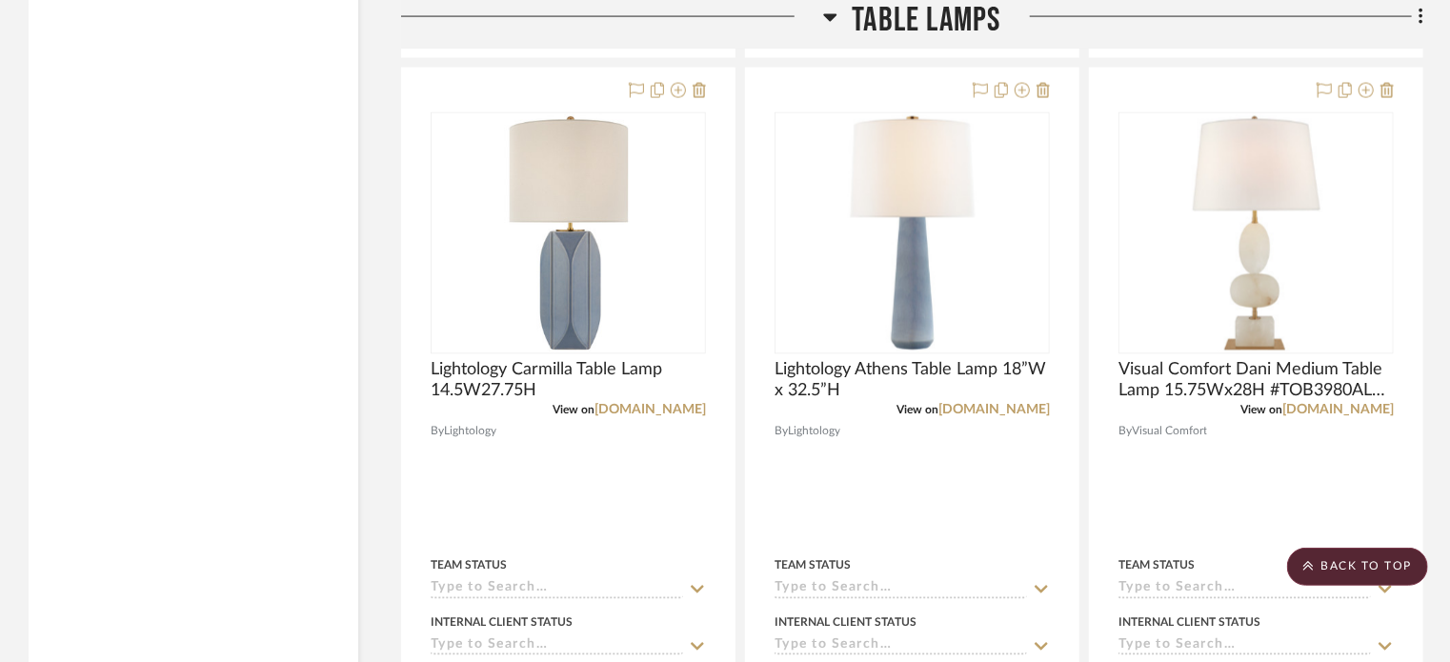
click at [824, 15] on icon at bounding box center [830, 18] width 13 height 8
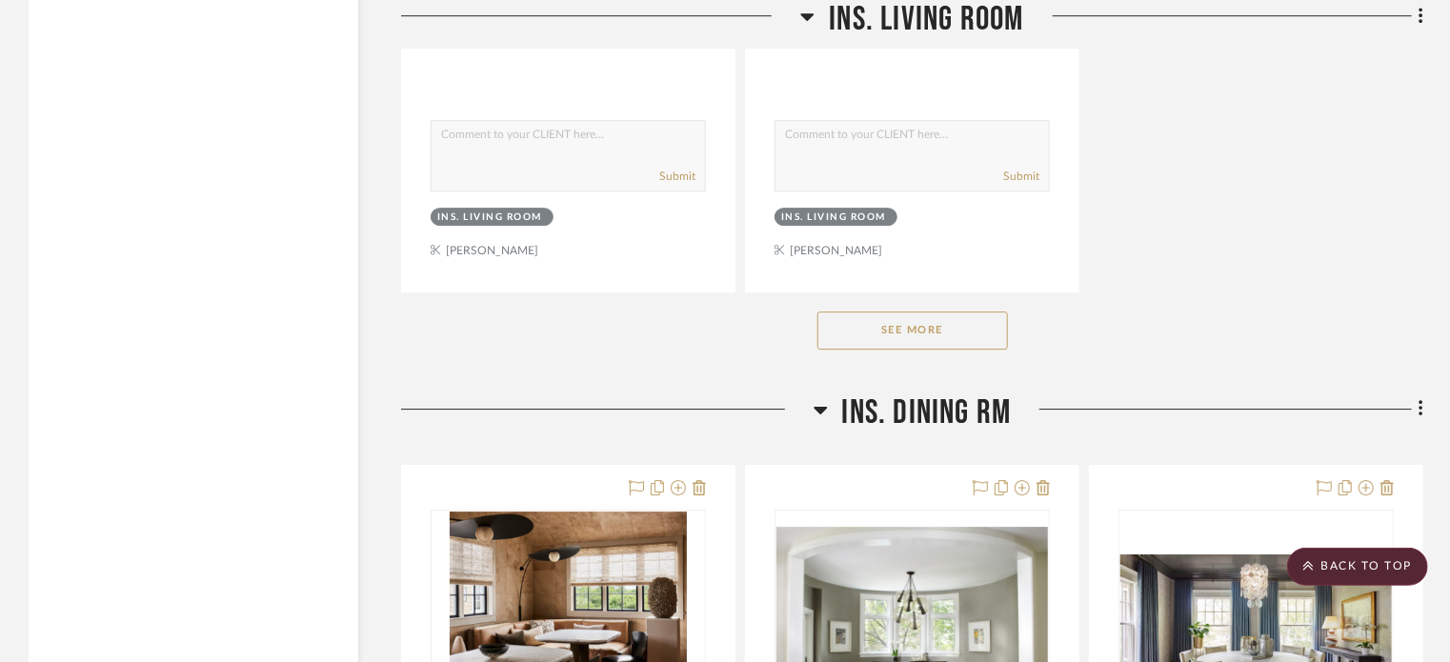
scroll to position [31847, 0]
click at [830, 429] on h3 "Ins. Dining Rm" at bounding box center [913, 412] width 198 height 41
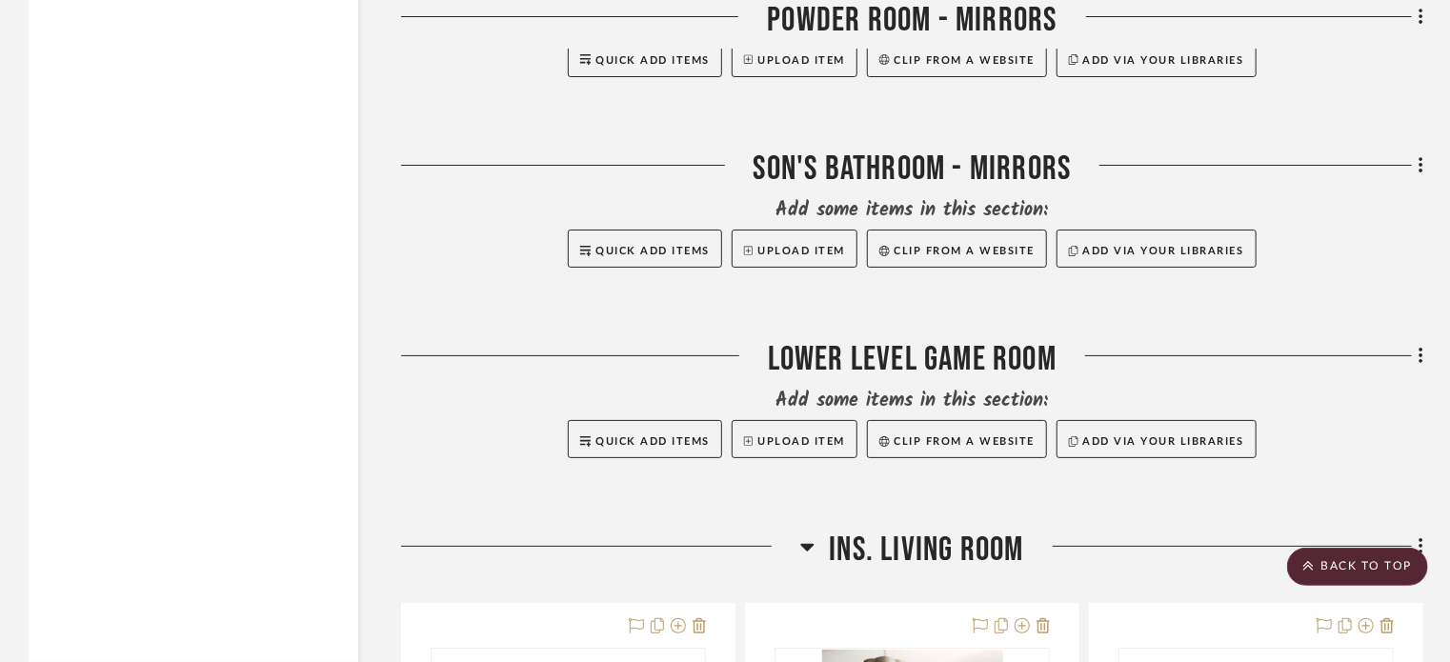
scroll to position [28997, 0]
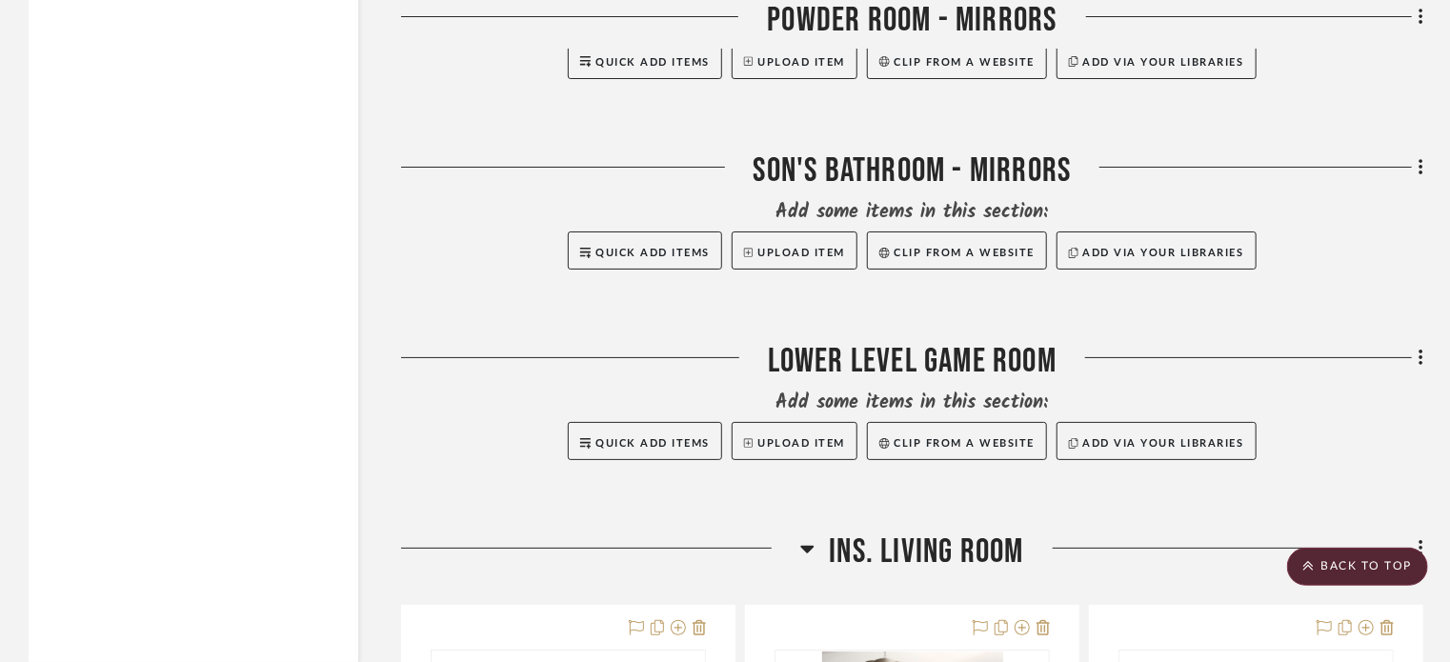
click at [809, 554] on icon at bounding box center [807, 550] width 13 height 8
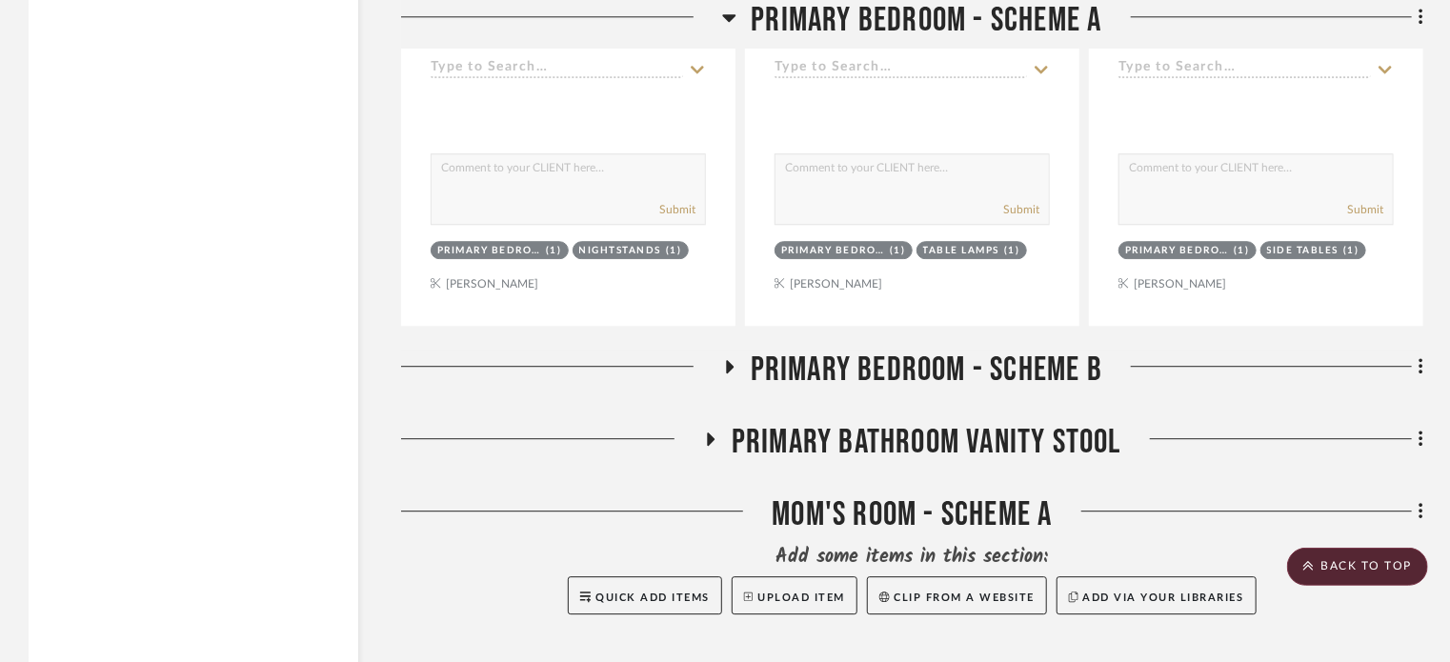
scroll to position [27889, 0]
click at [737, 389] on h3 "Primary Bedroom - Scheme B" at bounding box center [912, 370] width 380 height 41
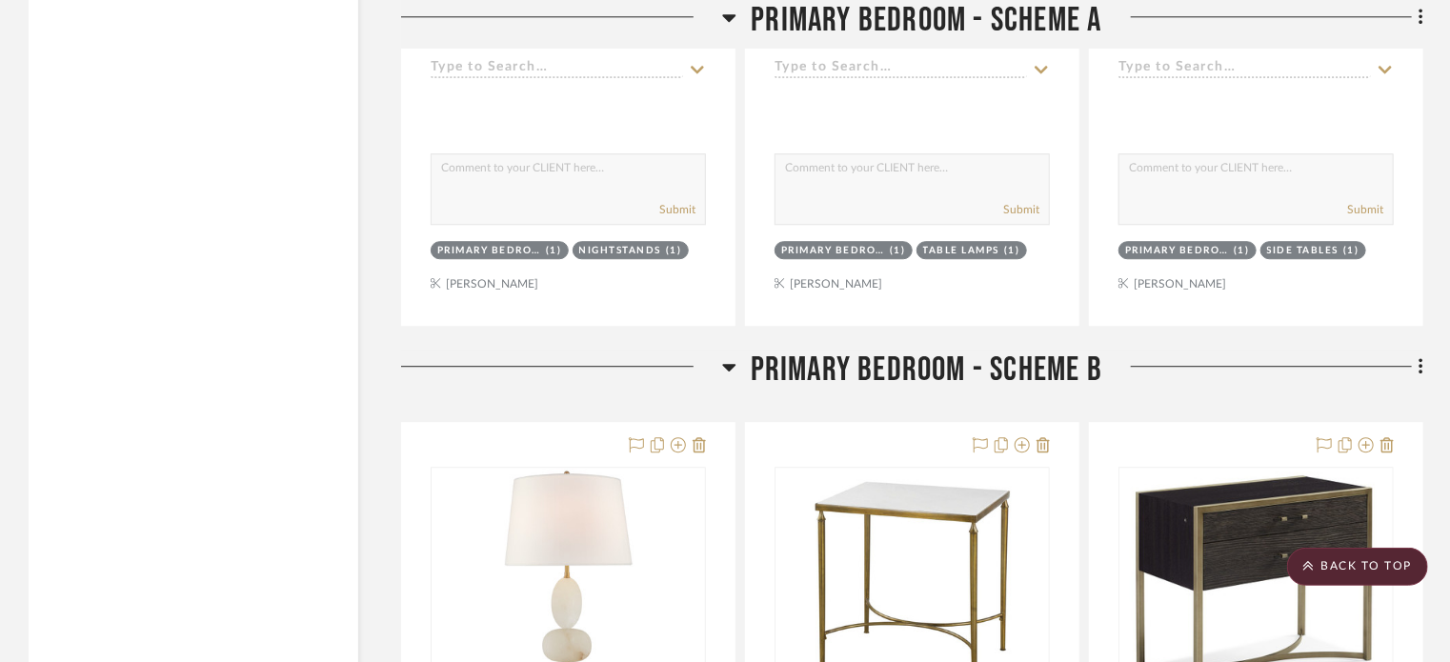
click at [737, 389] on h3 "Primary Bedroom - Scheme B" at bounding box center [912, 370] width 380 height 41
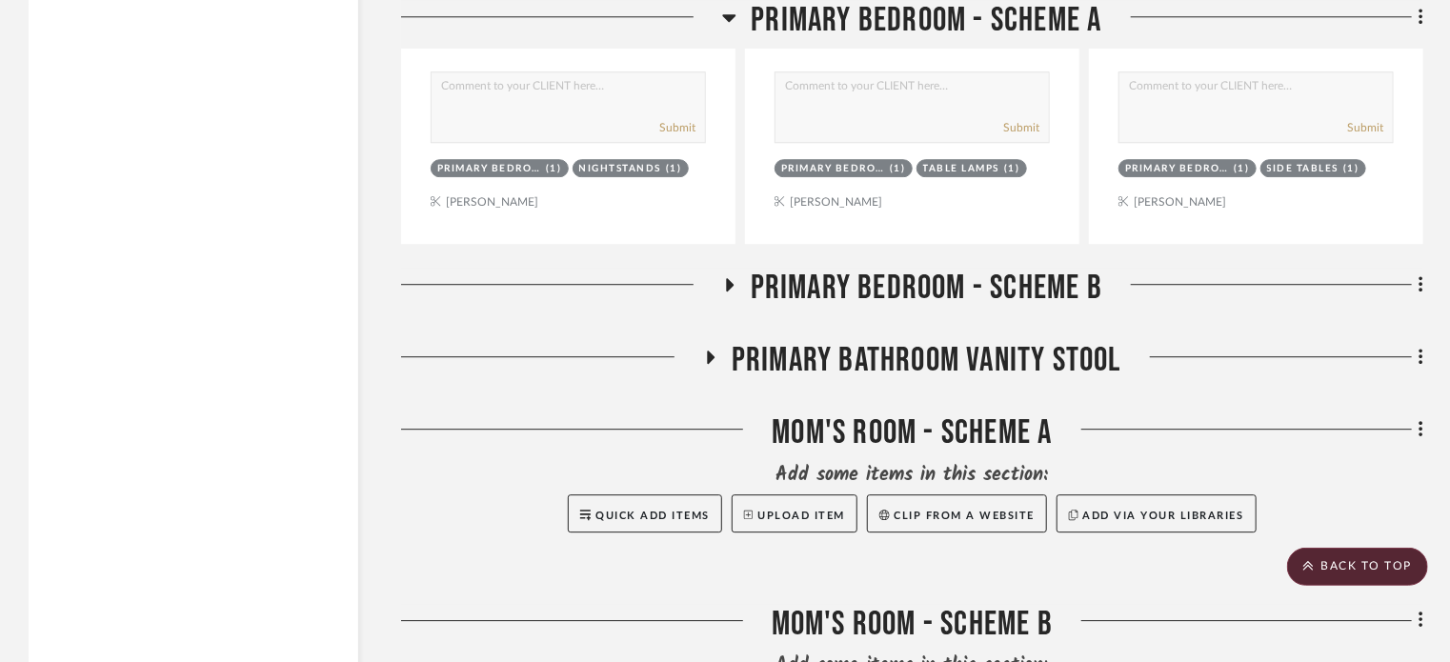
scroll to position [27973, 0]
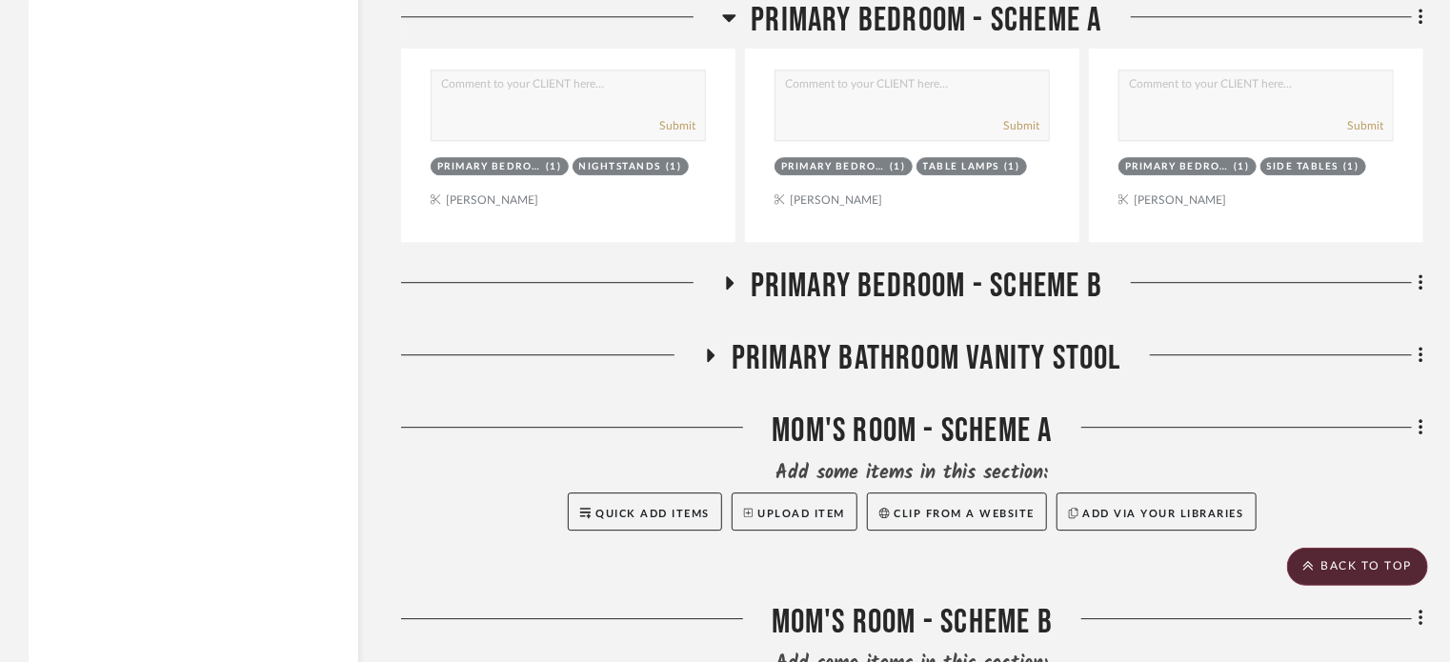
click at [708, 360] on icon at bounding box center [711, 356] width 23 height 14
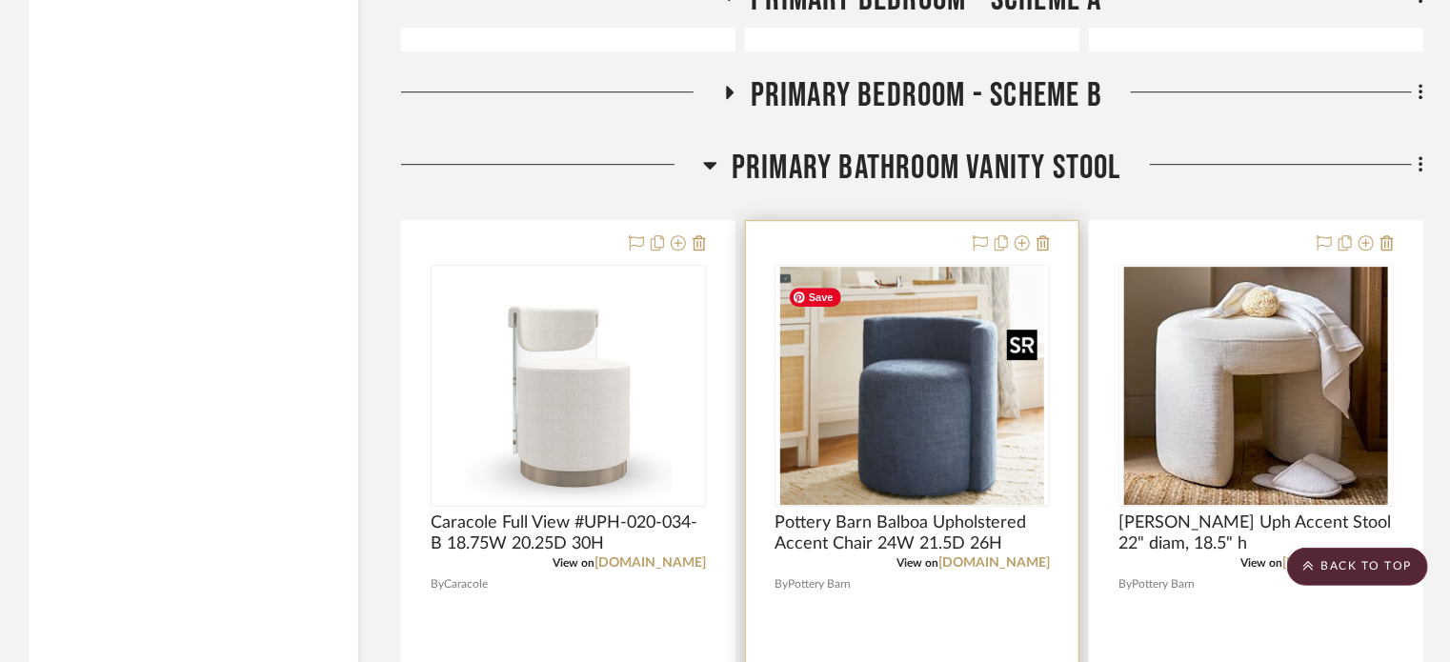
scroll to position [28162, 0]
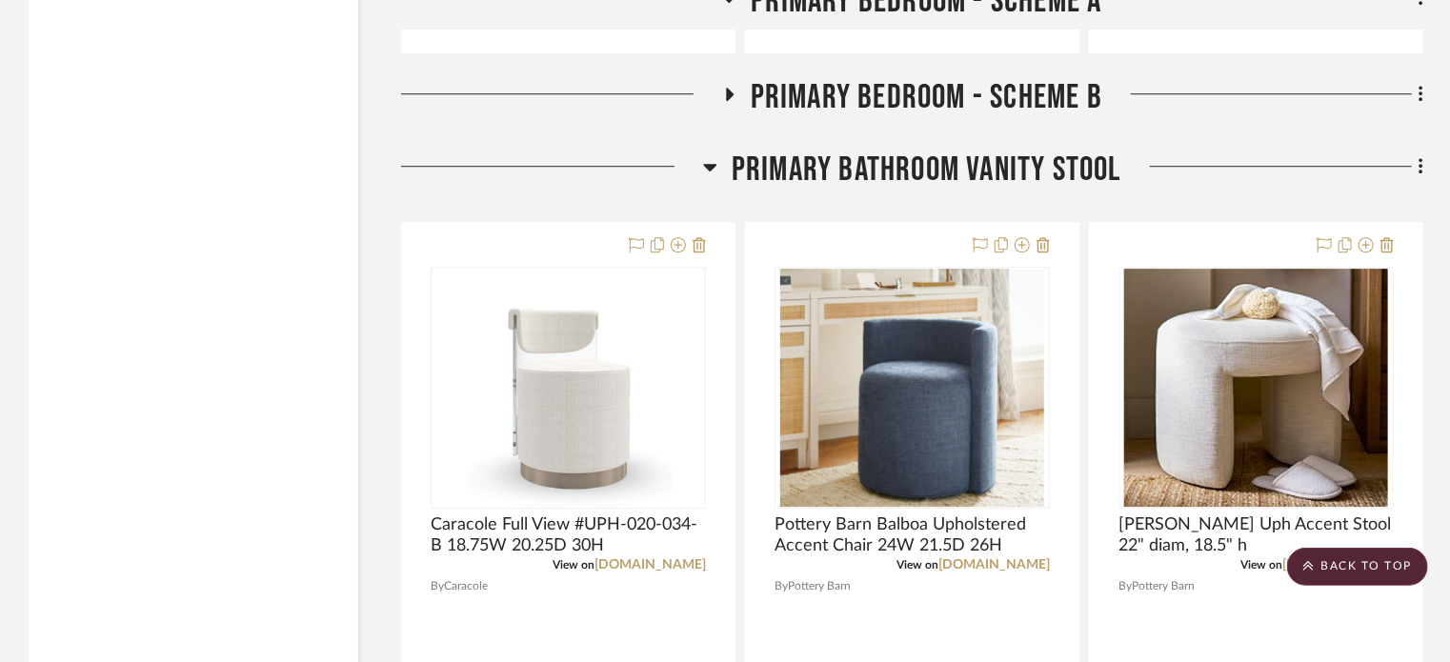
click at [712, 178] on icon at bounding box center [710, 166] width 14 height 23
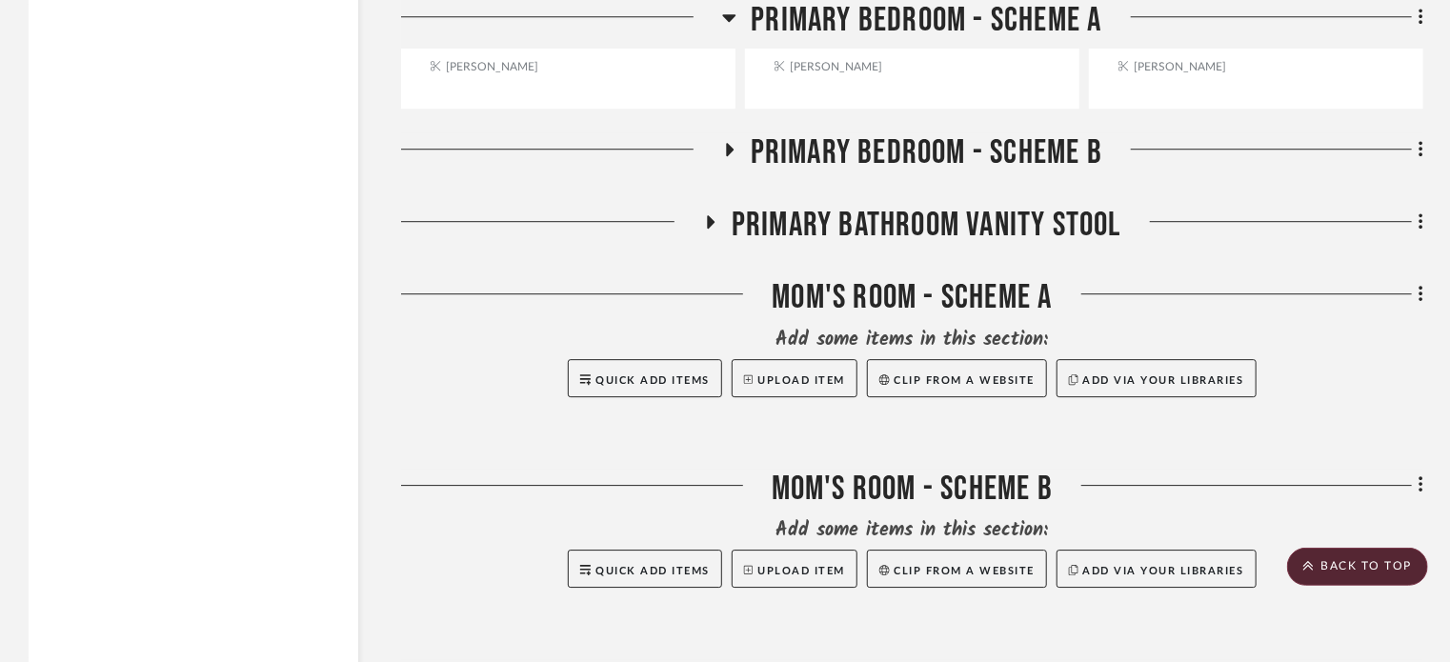
scroll to position [28137, 0]
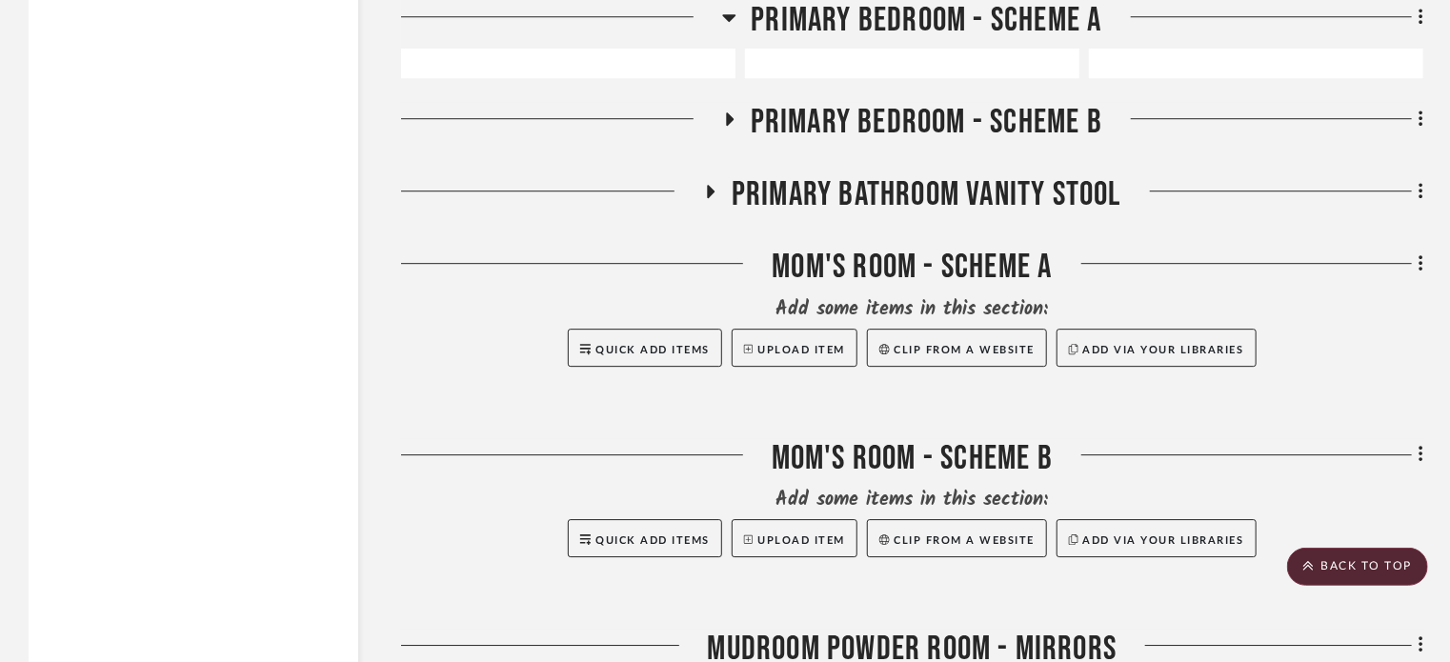
click at [708, 198] on icon at bounding box center [712, 191] width 8 height 13
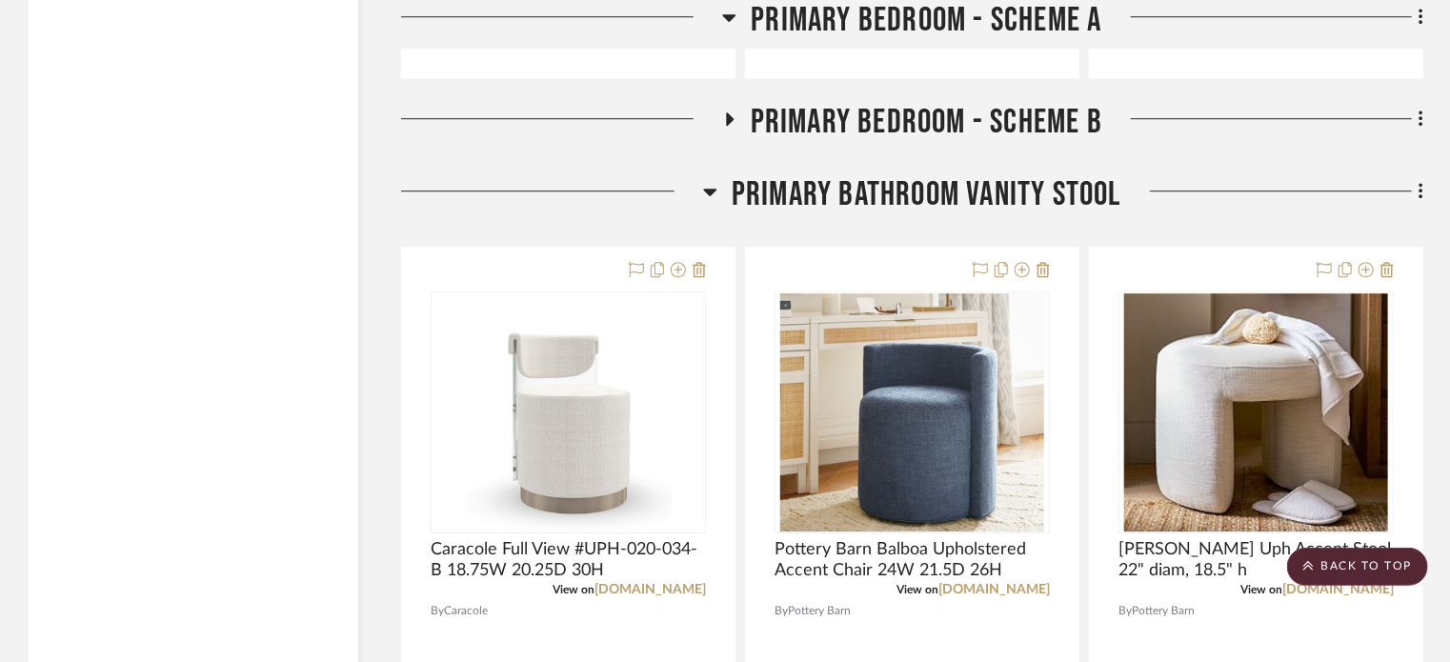
click at [706, 203] on icon at bounding box center [710, 191] width 14 height 23
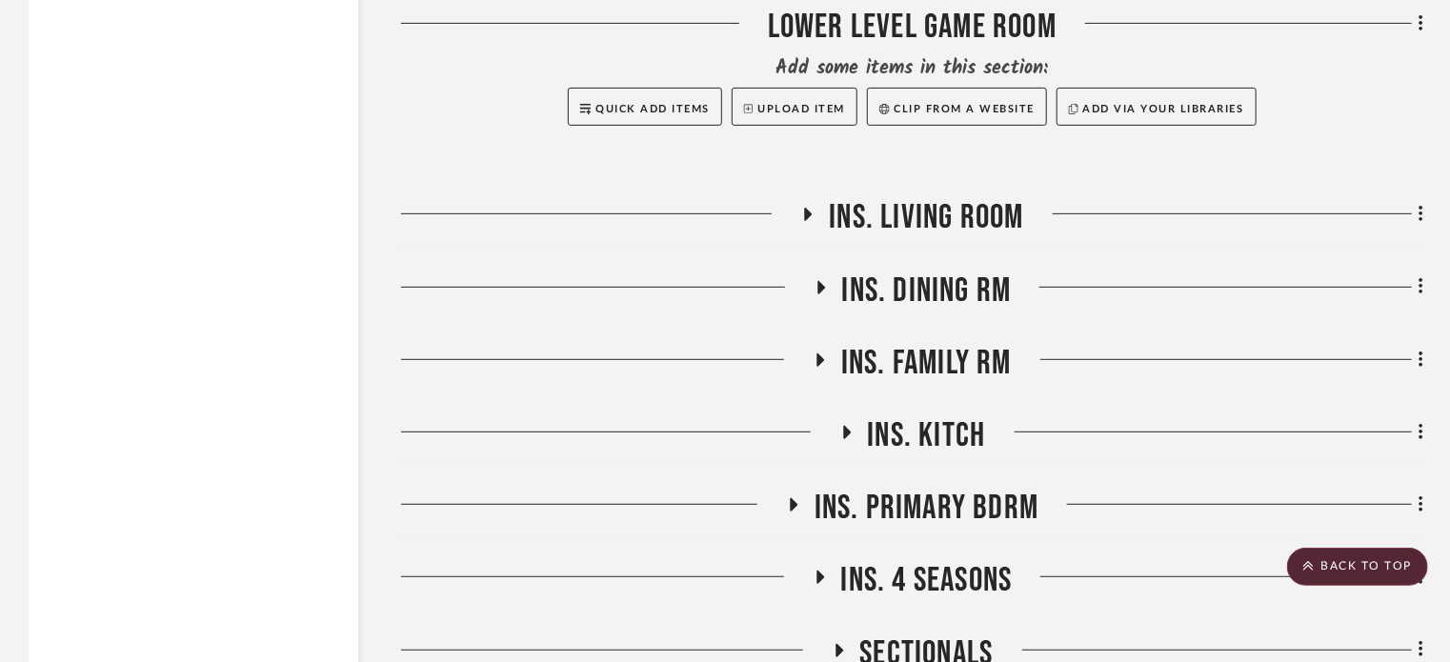
scroll to position [29194, 0]
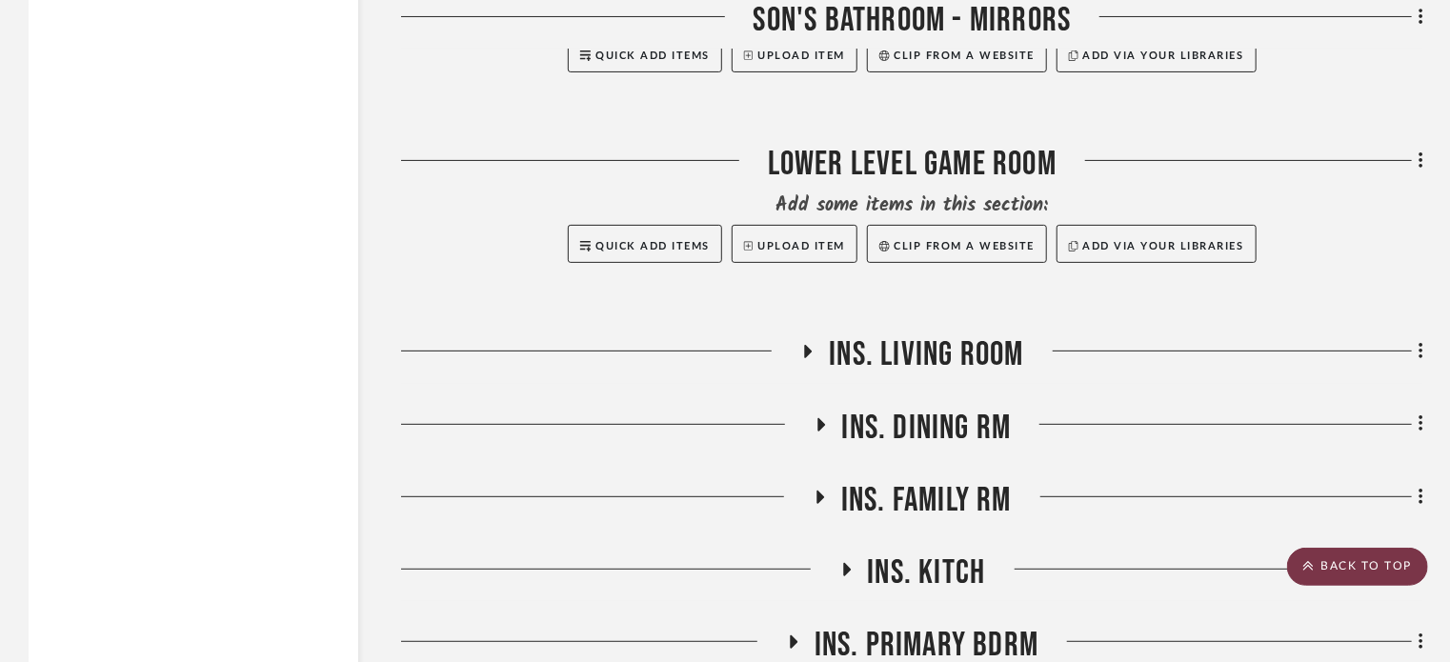
click at [1405, 562] on scroll-to-top-button "BACK TO TOP" at bounding box center [1358, 567] width 141 height 38
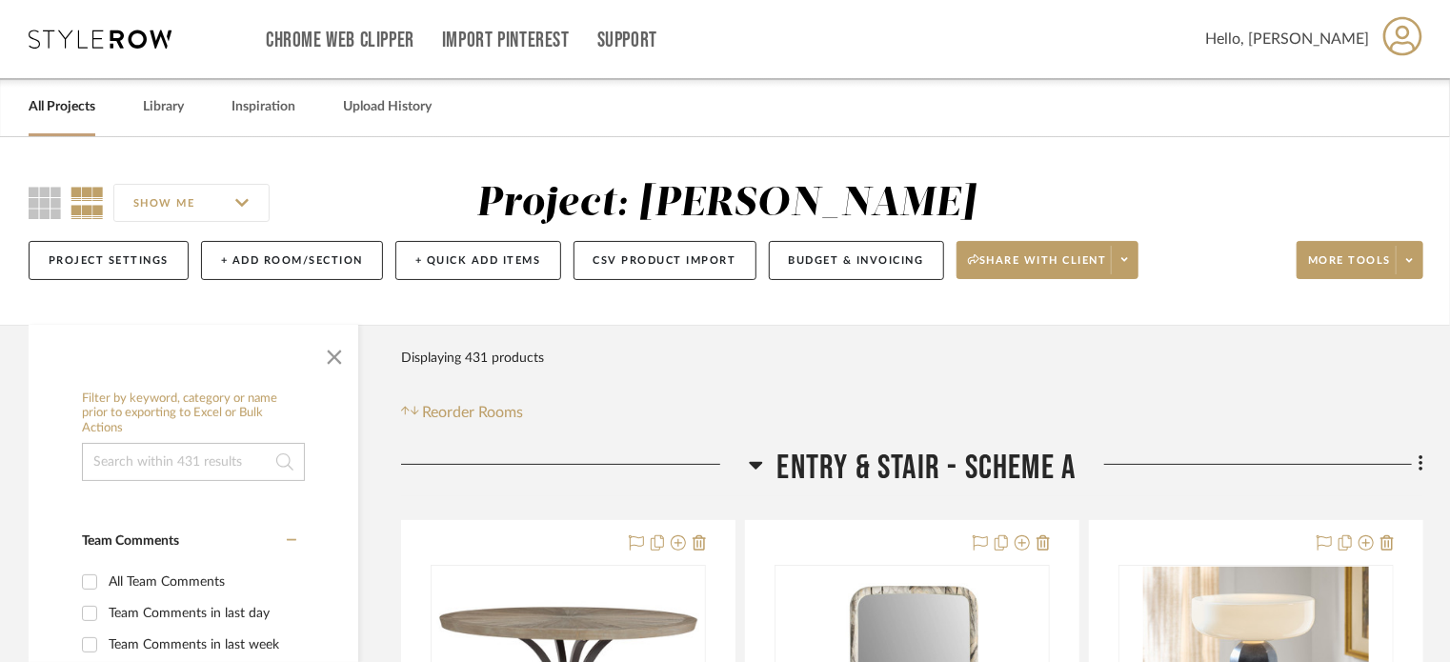
scroll to position [30, 0]
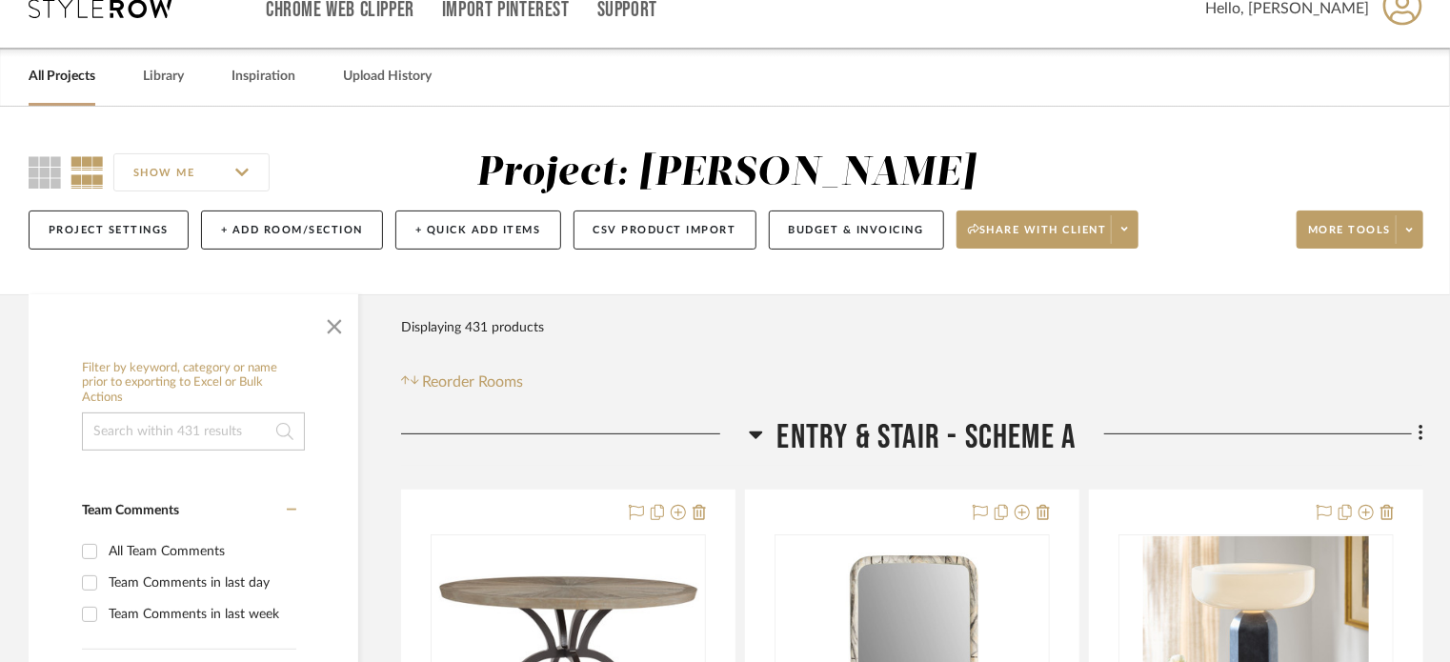
click at [759, 430] on icon at bounding box center [756, 434] width 14 height 23
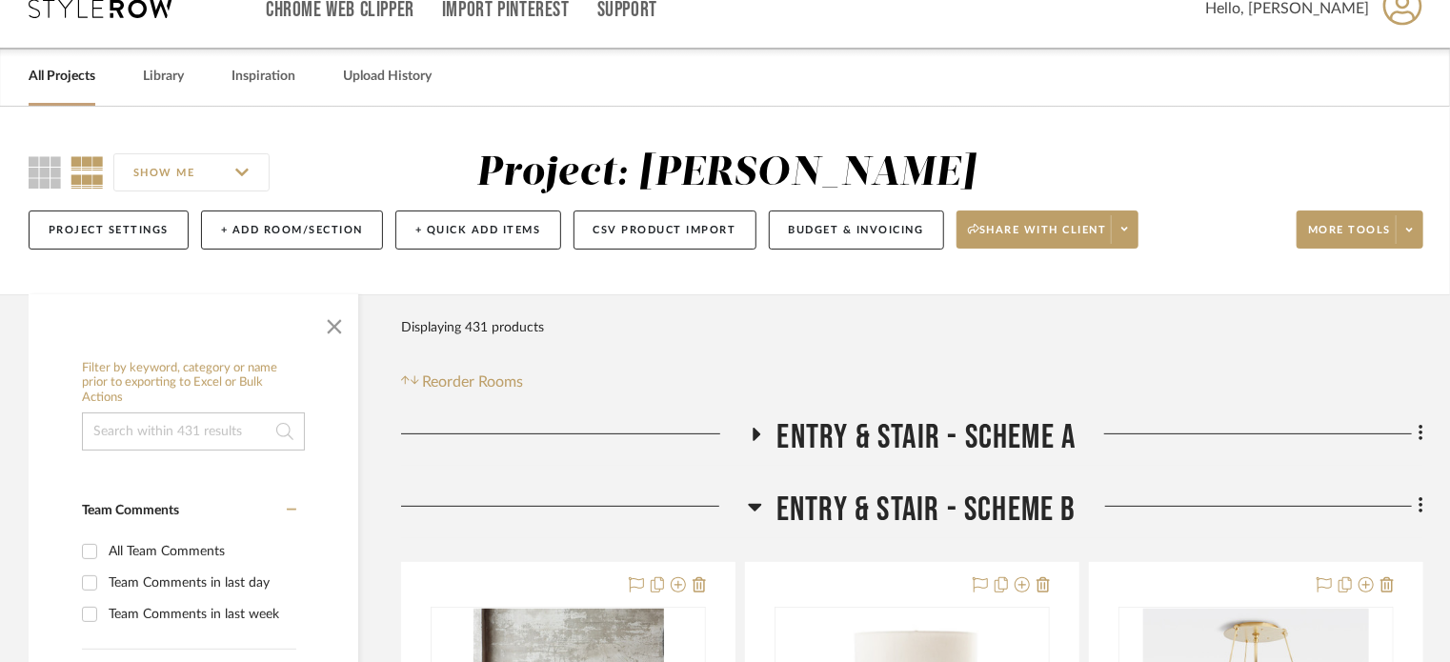
click at [749, 502] on icon at bounding box center [755, 507] width 14 height 23
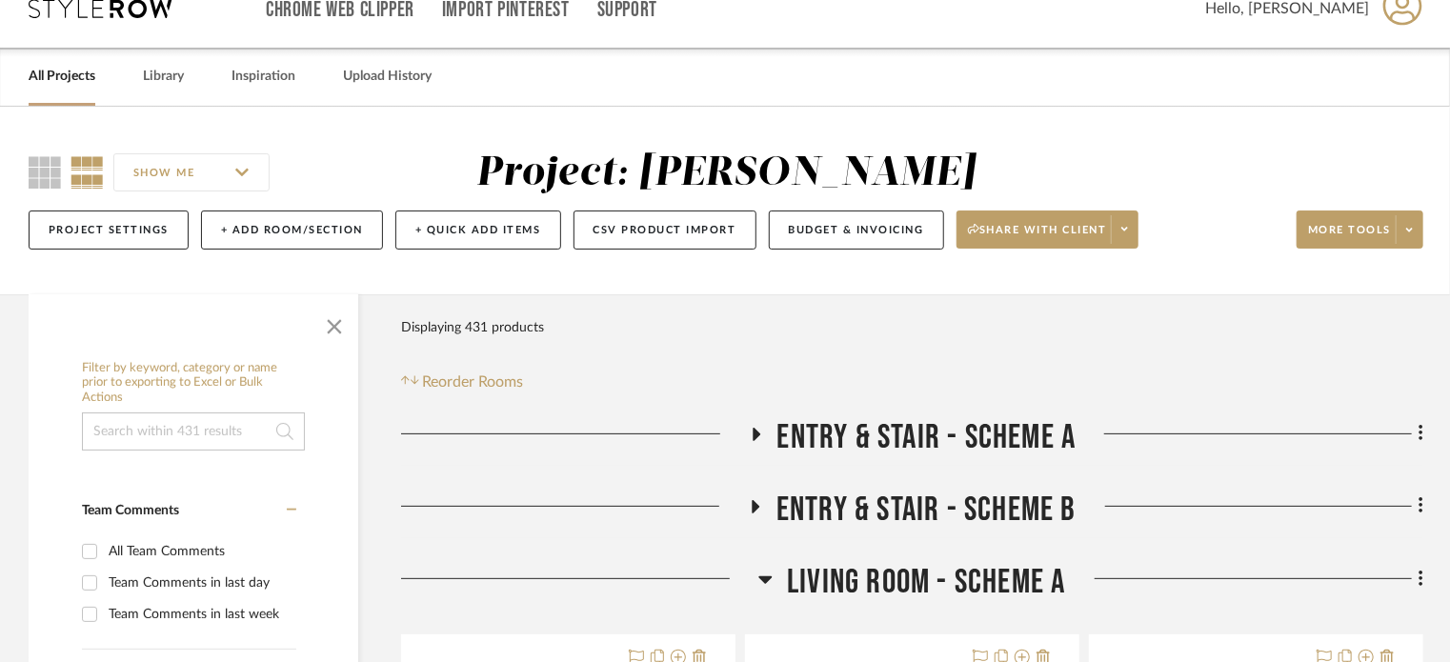
scroll to position [206, 0]
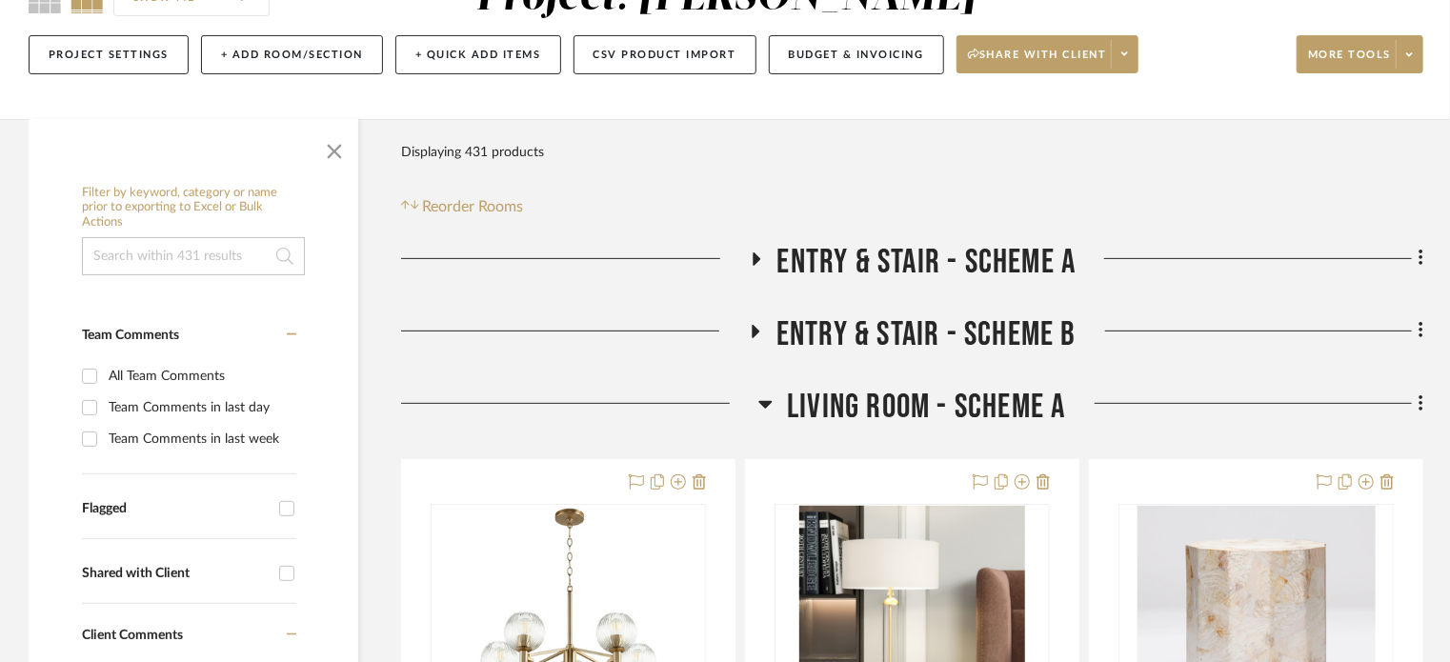
click at [755, 411] on div at bounding box center [579, 411] width 357 height 49
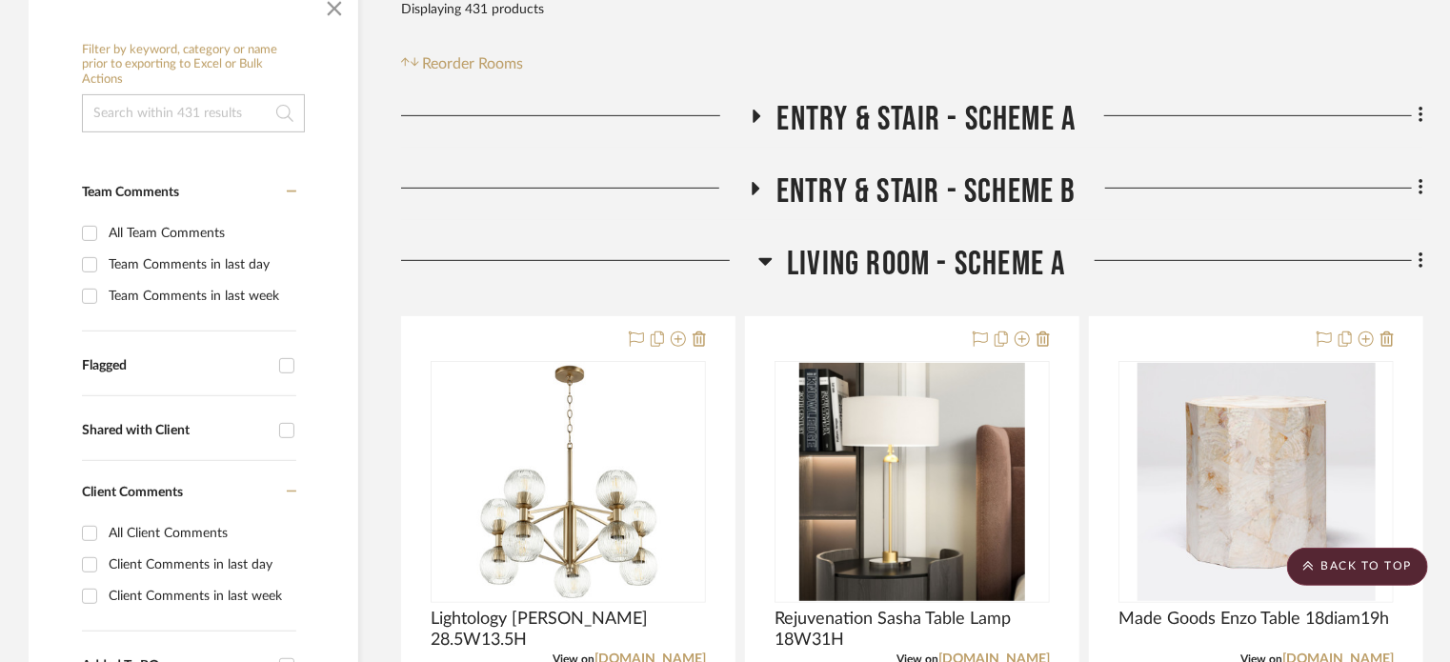
click at [761, 260] on icon at bounding box center [766, 262] width 13 height 8
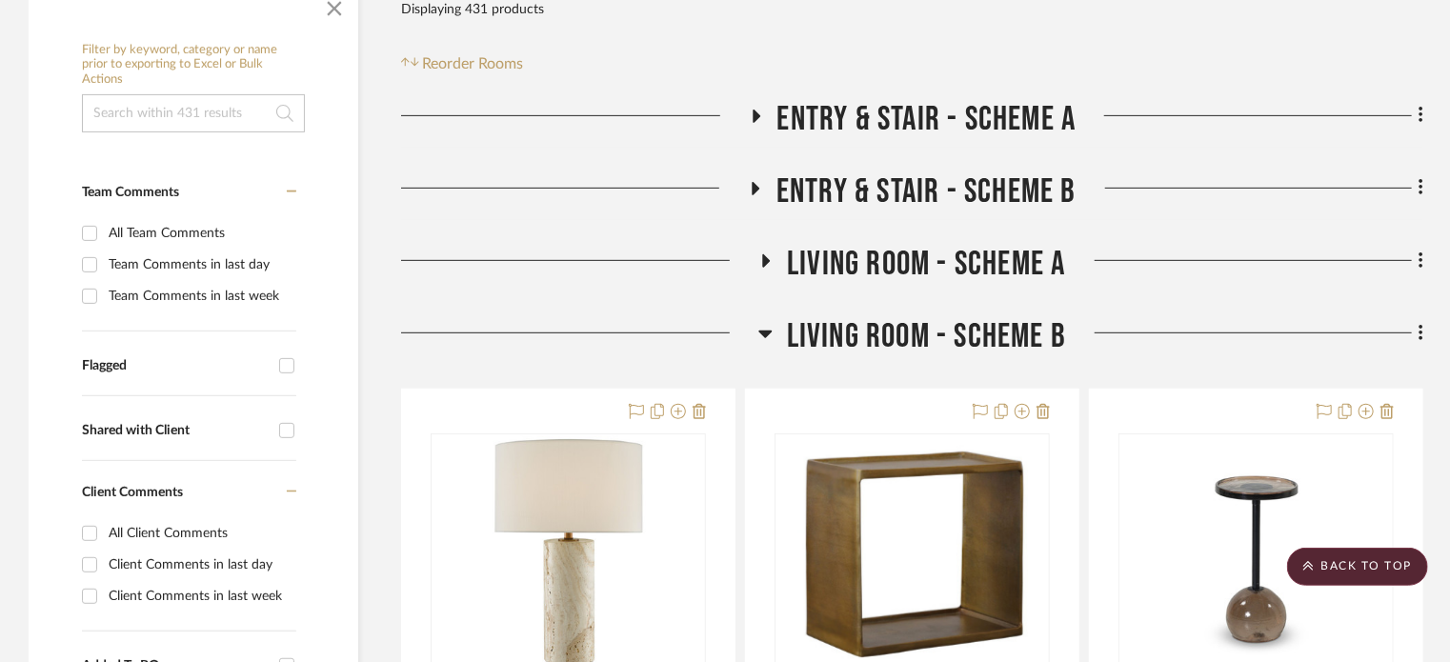
click at [768, 338] on icon at bounding box center [766, 333] width 14 height 23
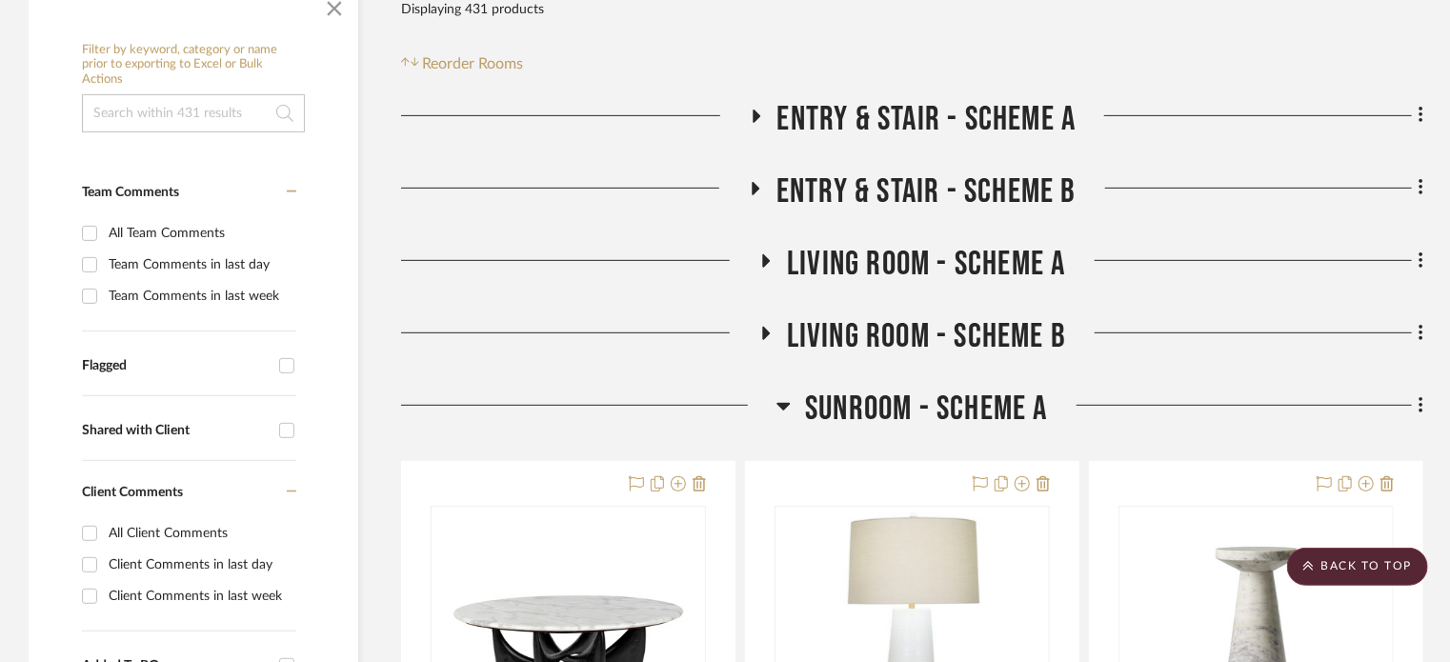
click at [781, 400] on icon at bounding box center [784, 406] width 14 height 23
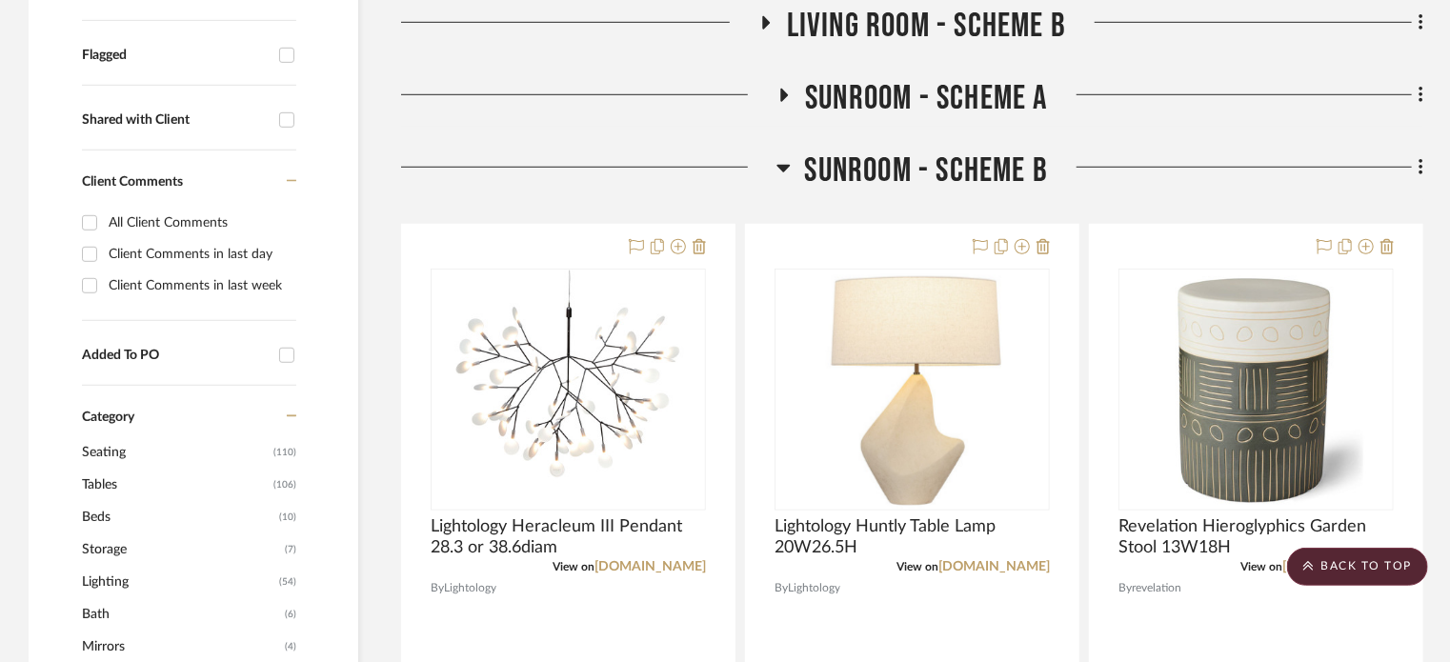
scroll to position [665, 0]
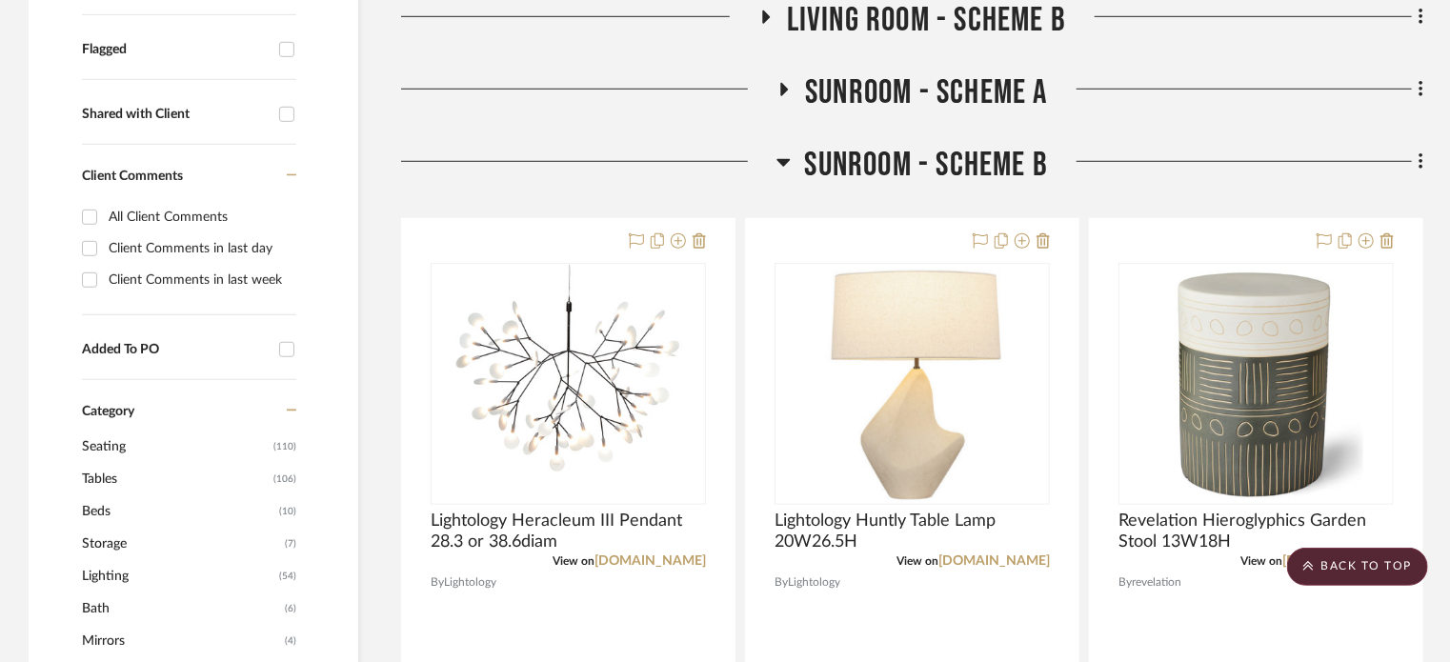
click at [780, 167] on icon at bounding box center [784, 162] width 14 height 23
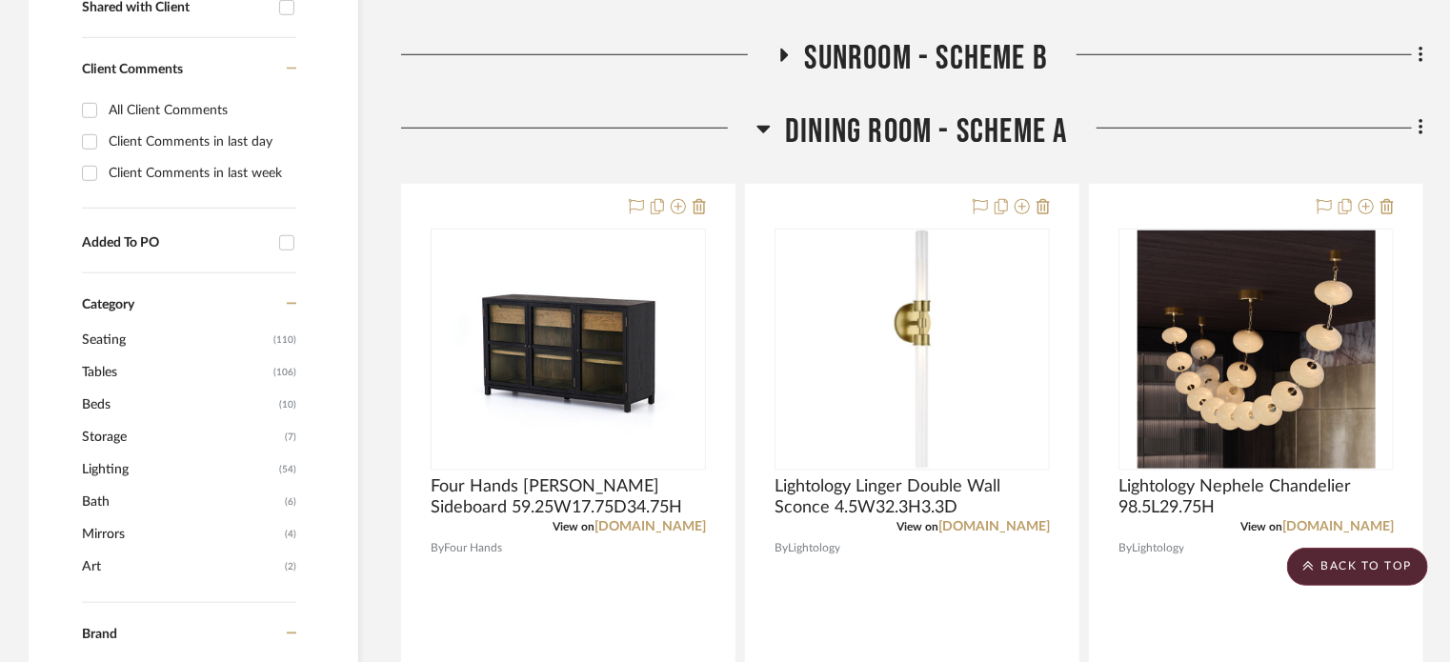
scroll to position [774, 0]
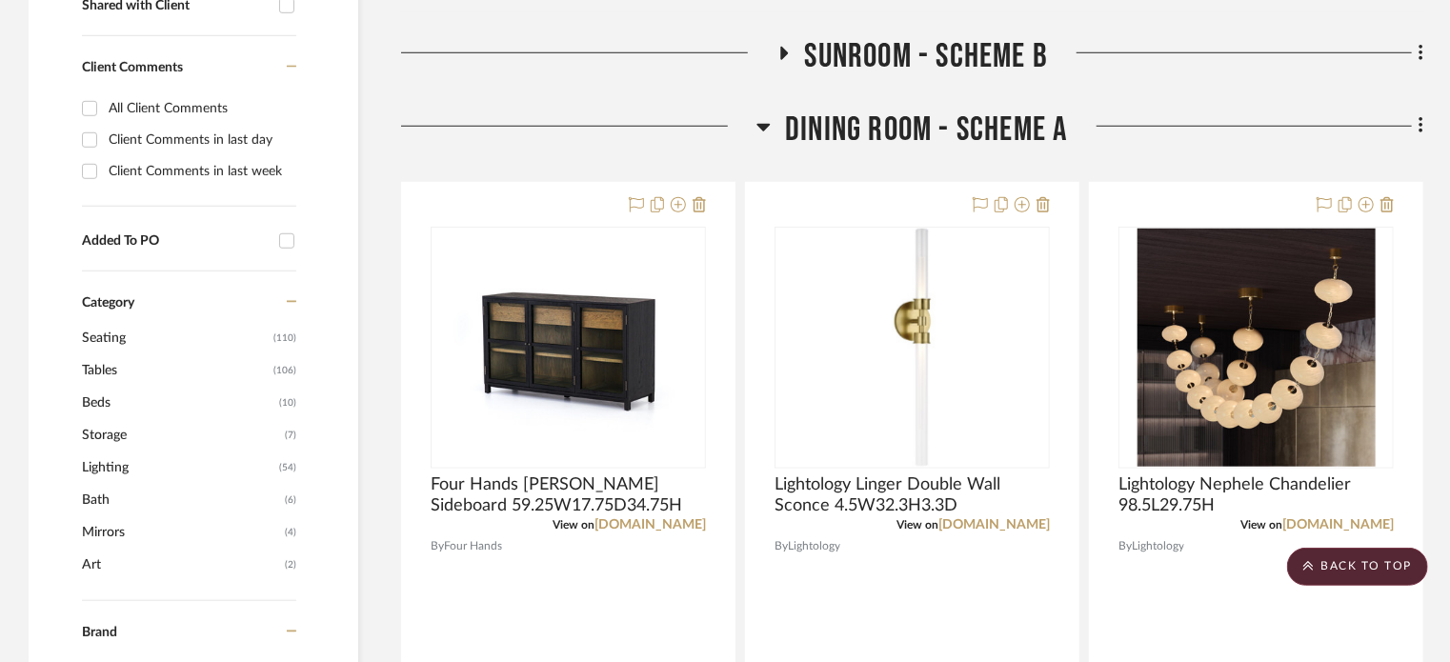
click at [767, 132] on icon at bounding box center [764, 126] width 14 height 23
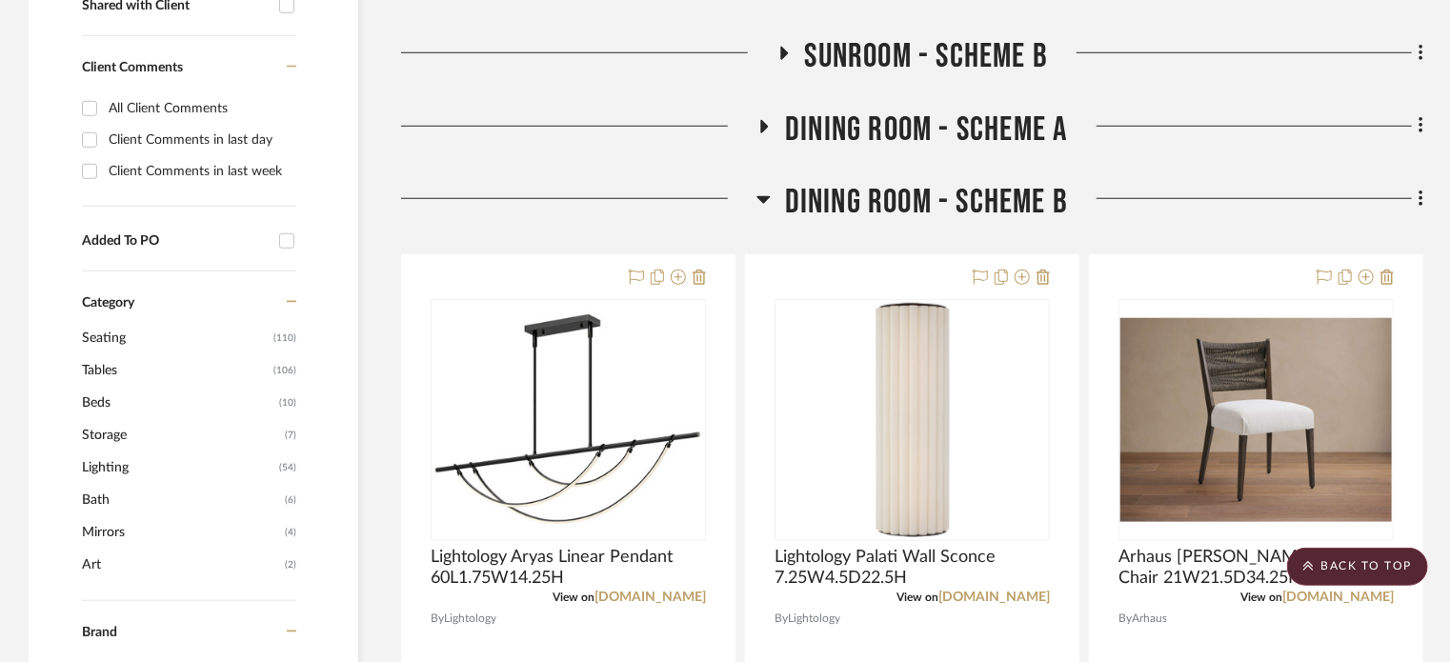
click at [766, 196] on icon at bounding box center [763, 200] width 13 height 8
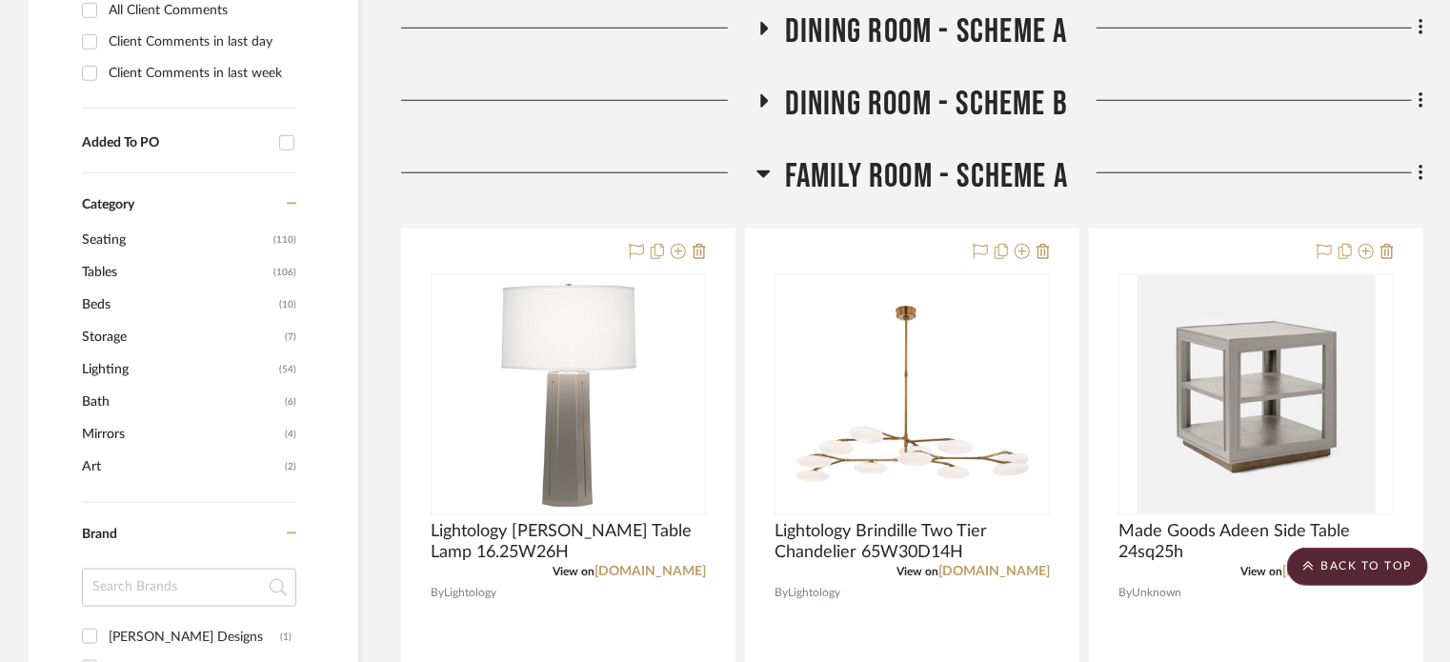
scroll to position [873, 0]
click at [758, 182] on icon at bounding box center [764, 172] width 14 height 23
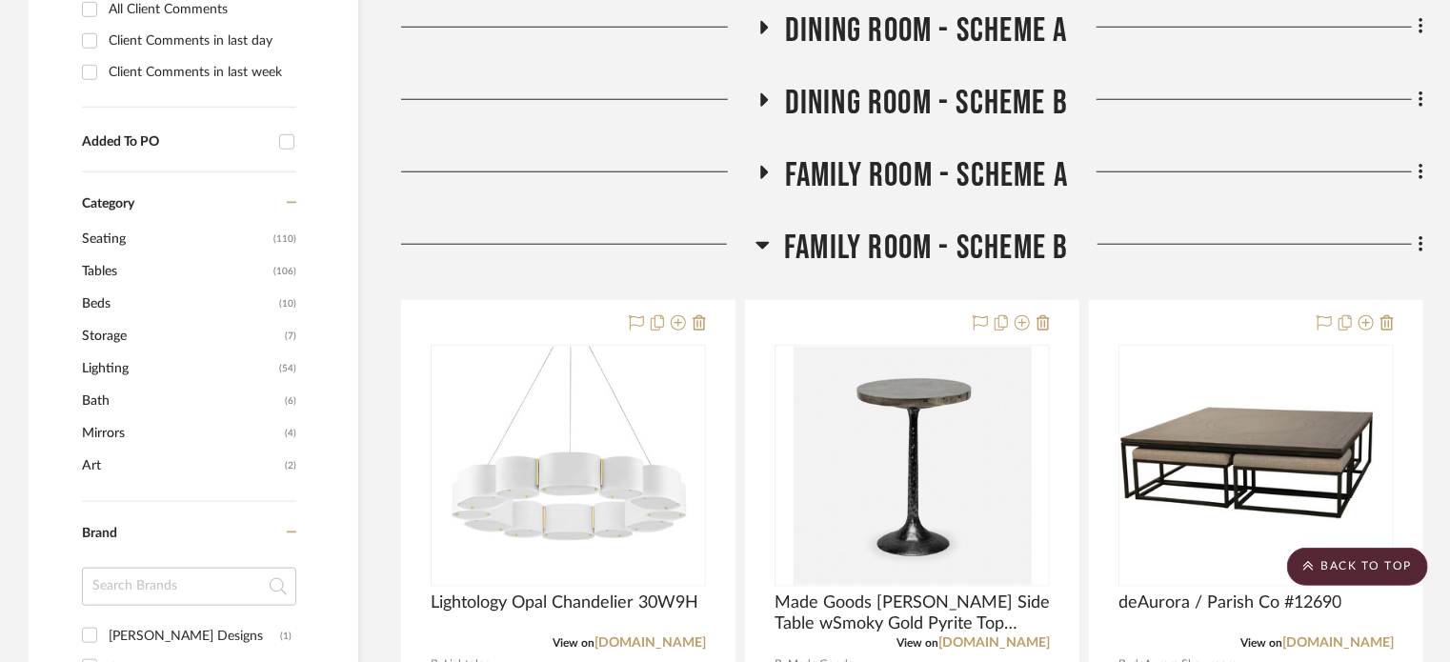
click at [763, 253] on icon at bounding box center [763, 244] width 14 height 23
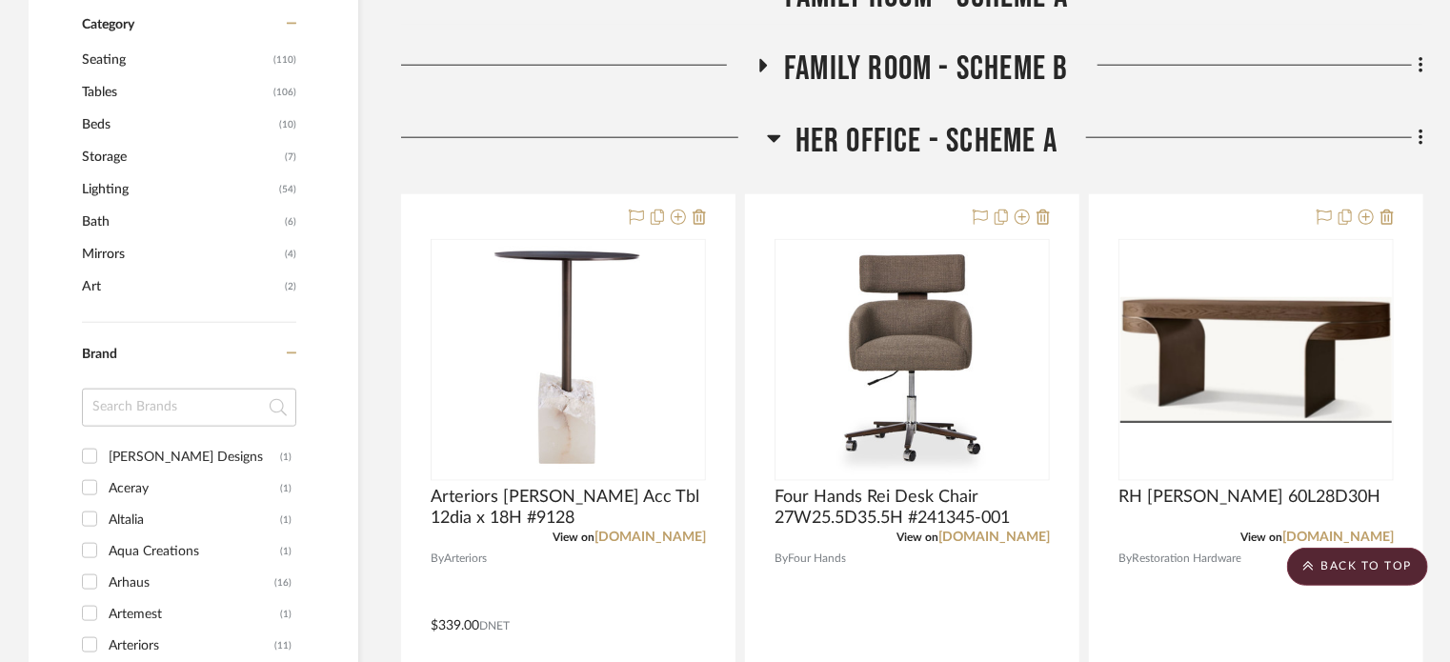
scroll to position [1054, 0]
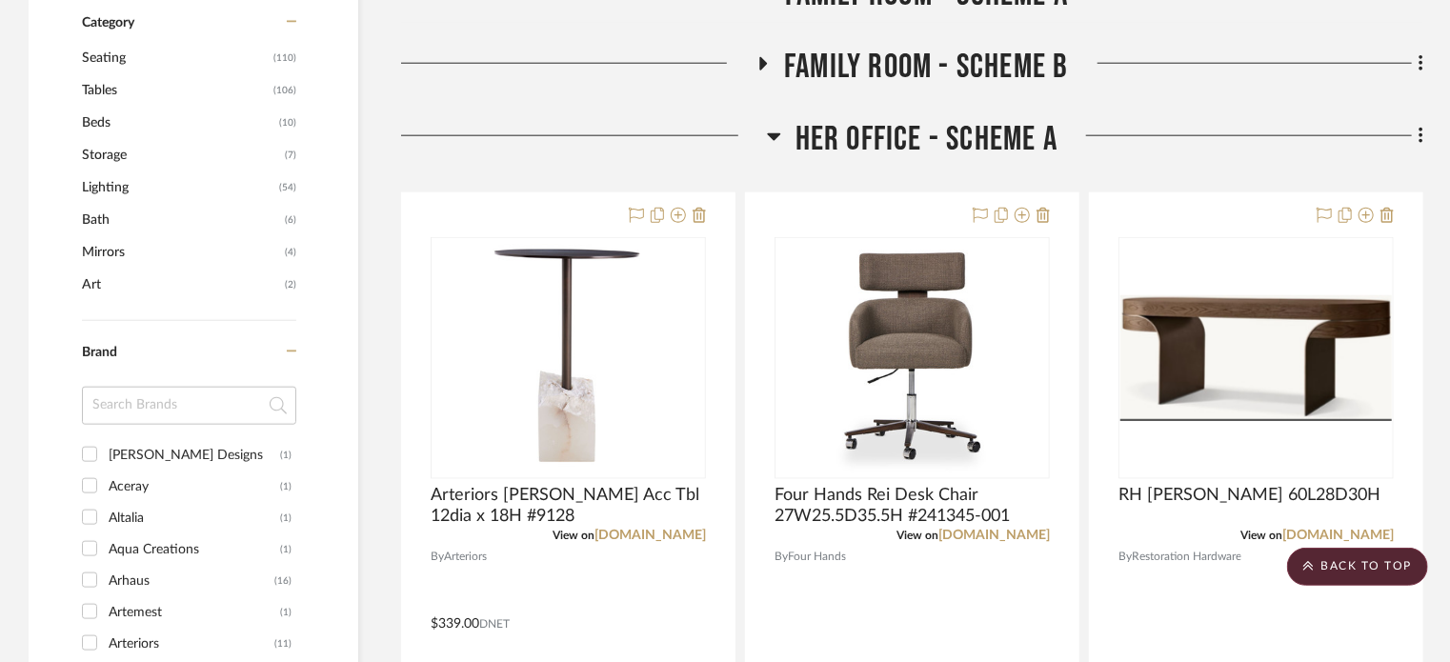
click at [769, 136] on icon at bounding box center [774, 136] width 14 height 23
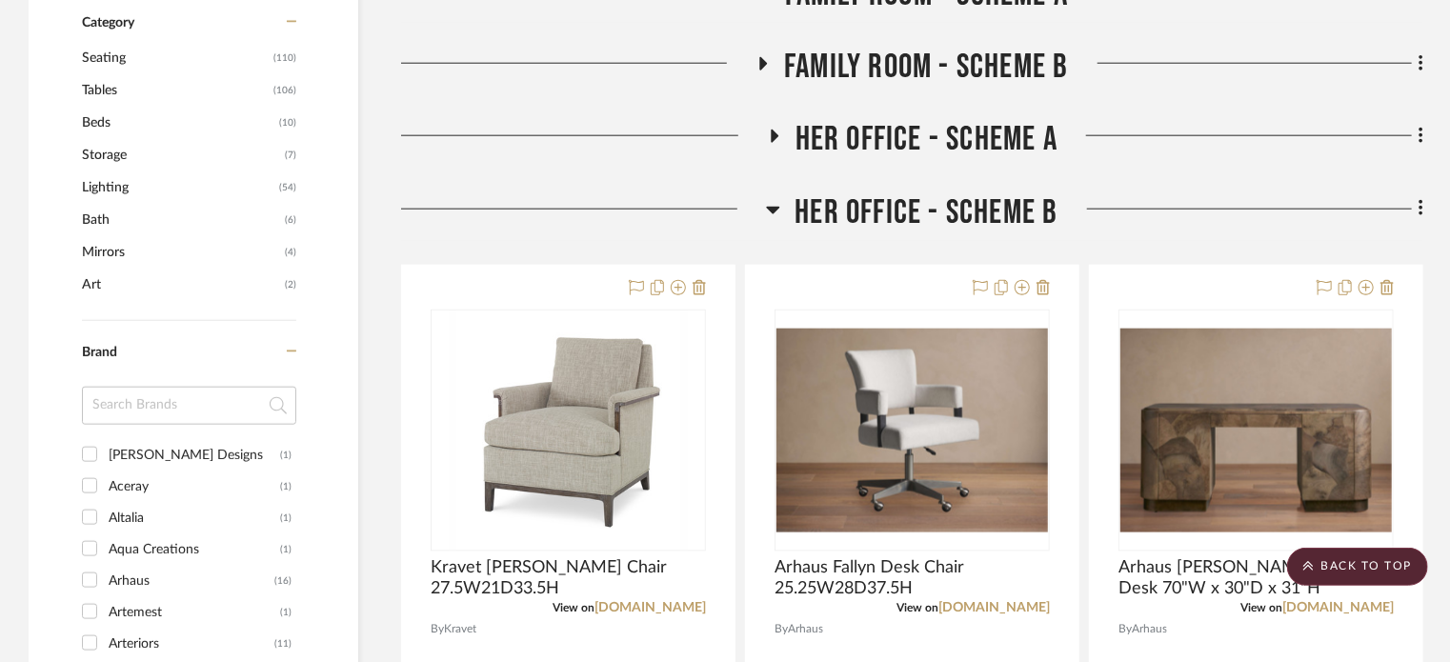
click at [779, 194] on h3 "Her Office - Scheme B" at bounding box center [912, 213] width 292 height 41
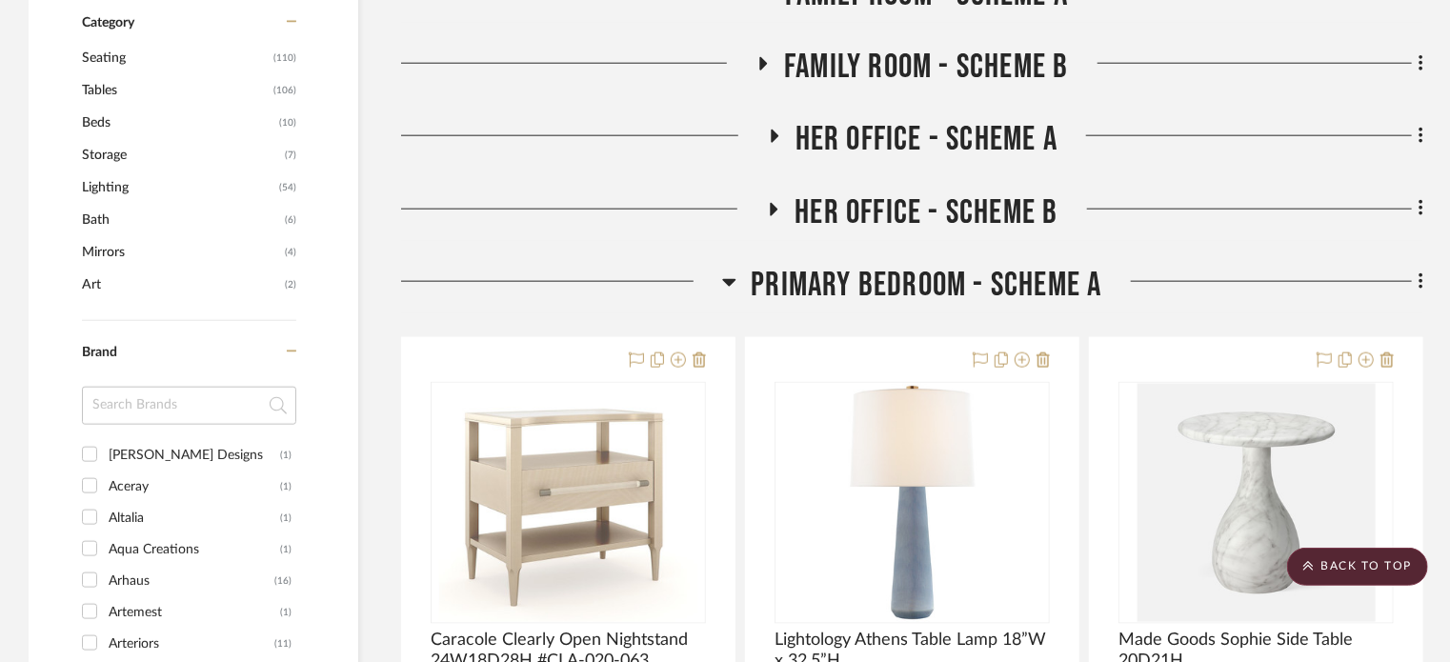
scroll to position [1208, 0]
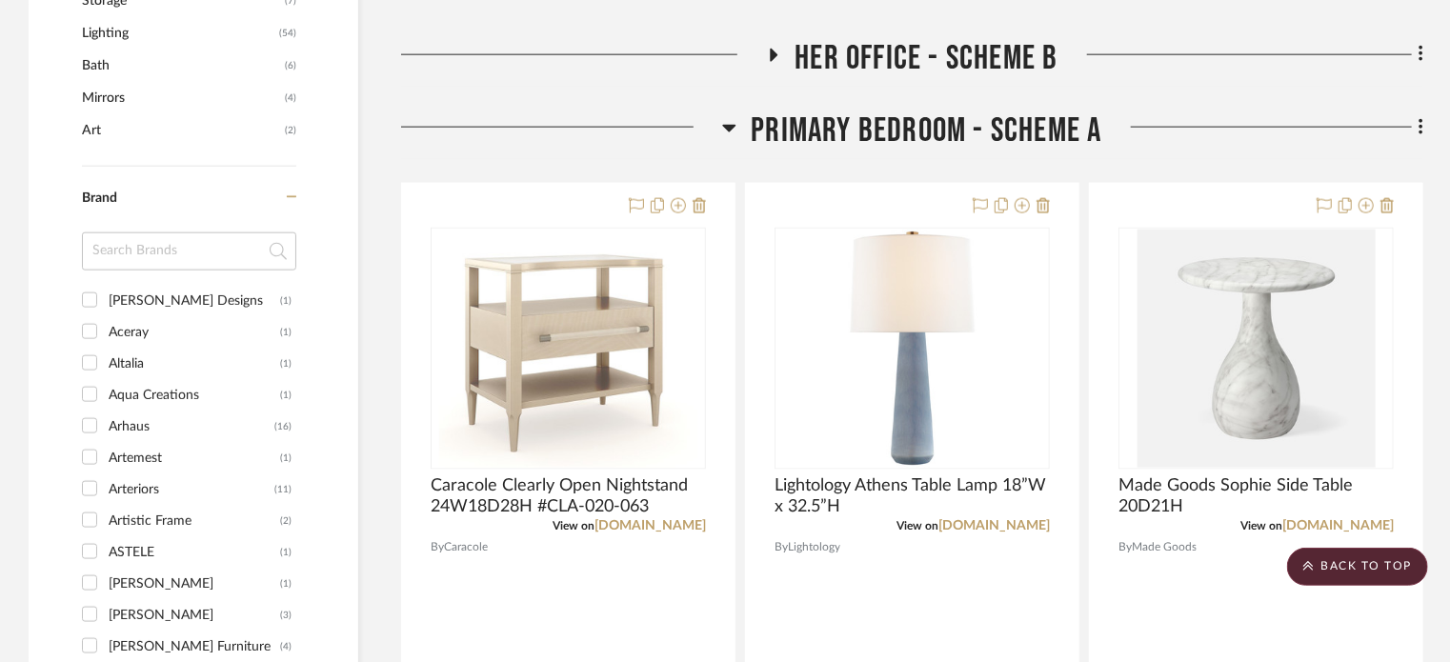
click at [728, 122] on icon at bounding box center [729, 127] width 14 height 23
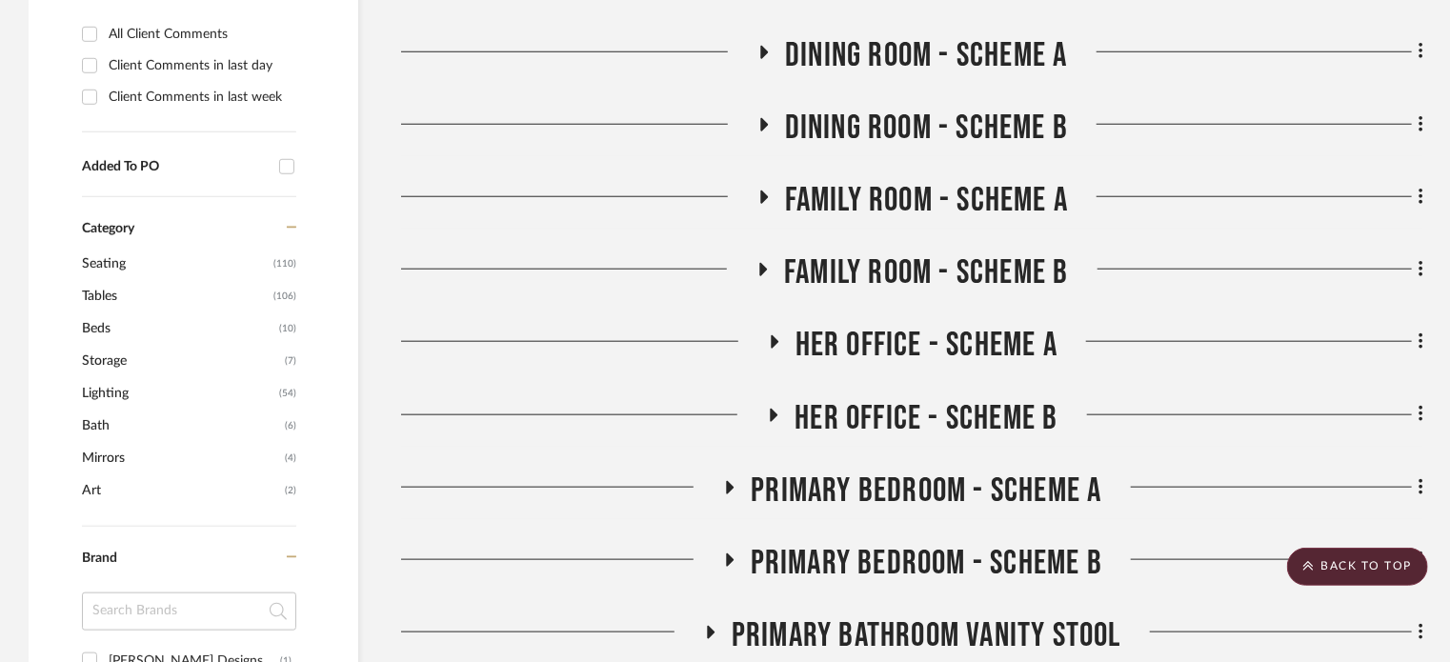
scroll to position [849, 0]
click at [1419, 418] on icon at bounding box center [1422, 413] width 6 height 21
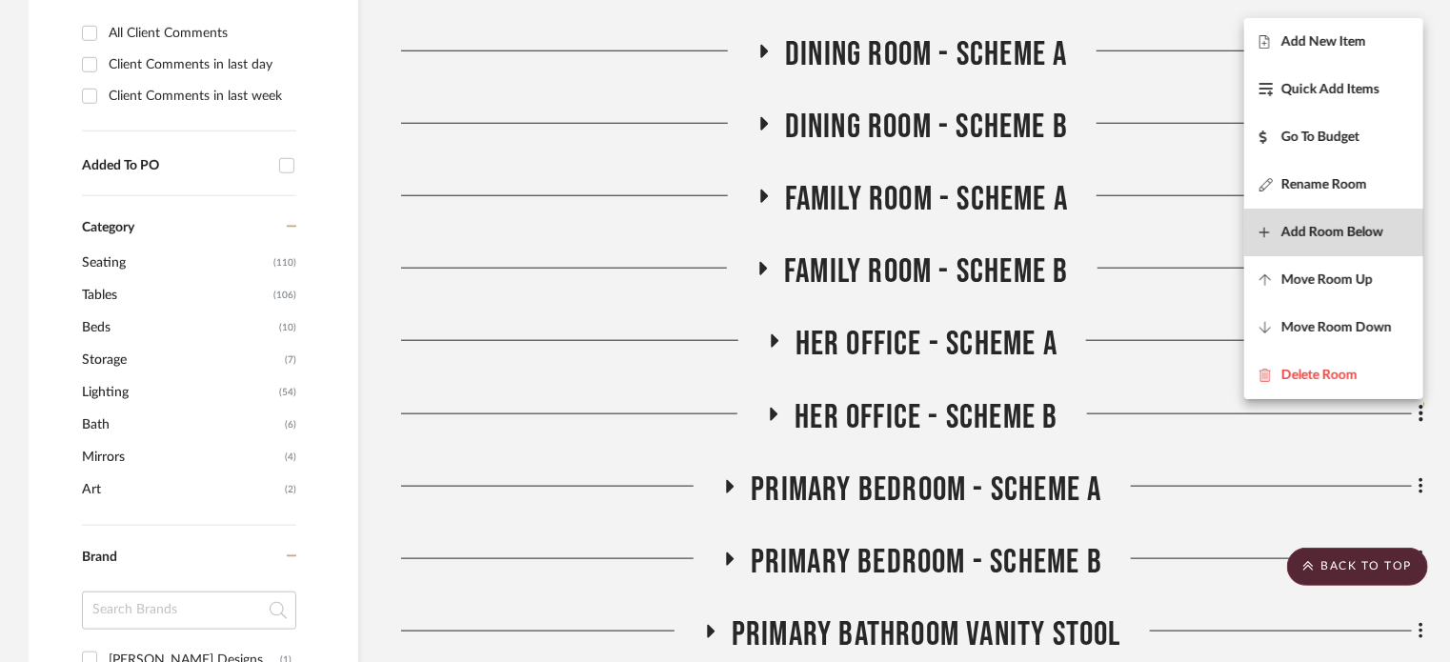
click at [1303, 234] on span "Add Room Below" at bounding box center [1333, 233] width 102 height 16
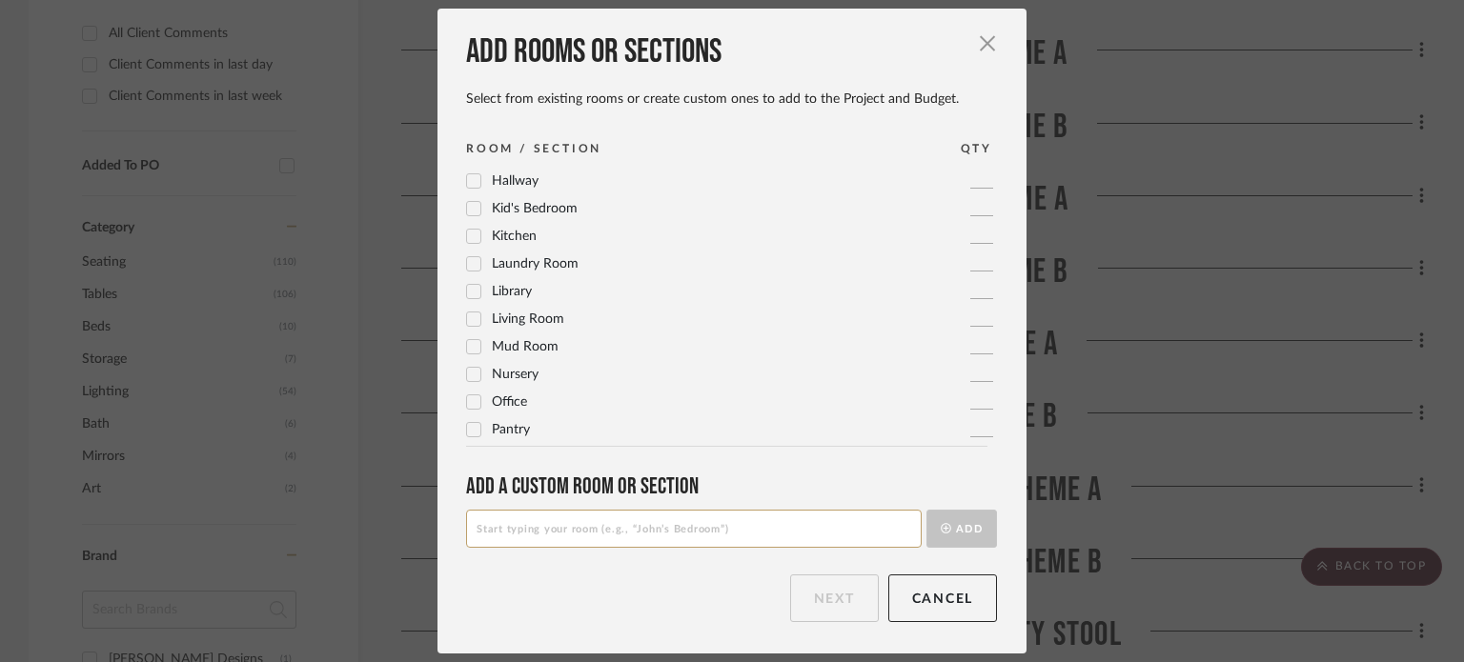
scroll to position [450, 0]
click at [502, 234] on span "Kitchen" at bounding box center [514, 228] width 45 height 13
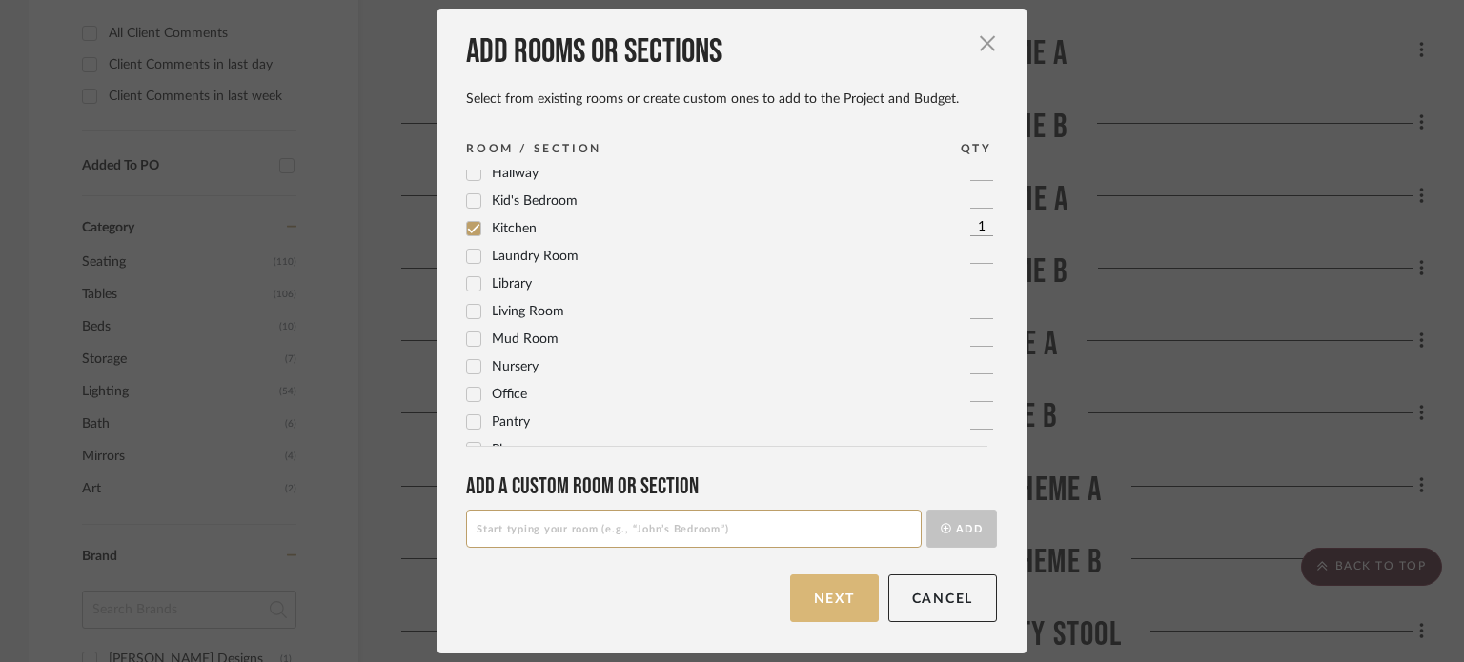
click at [805, 598] on button "Next" at bounding box center [834, 599] width 89 height 48
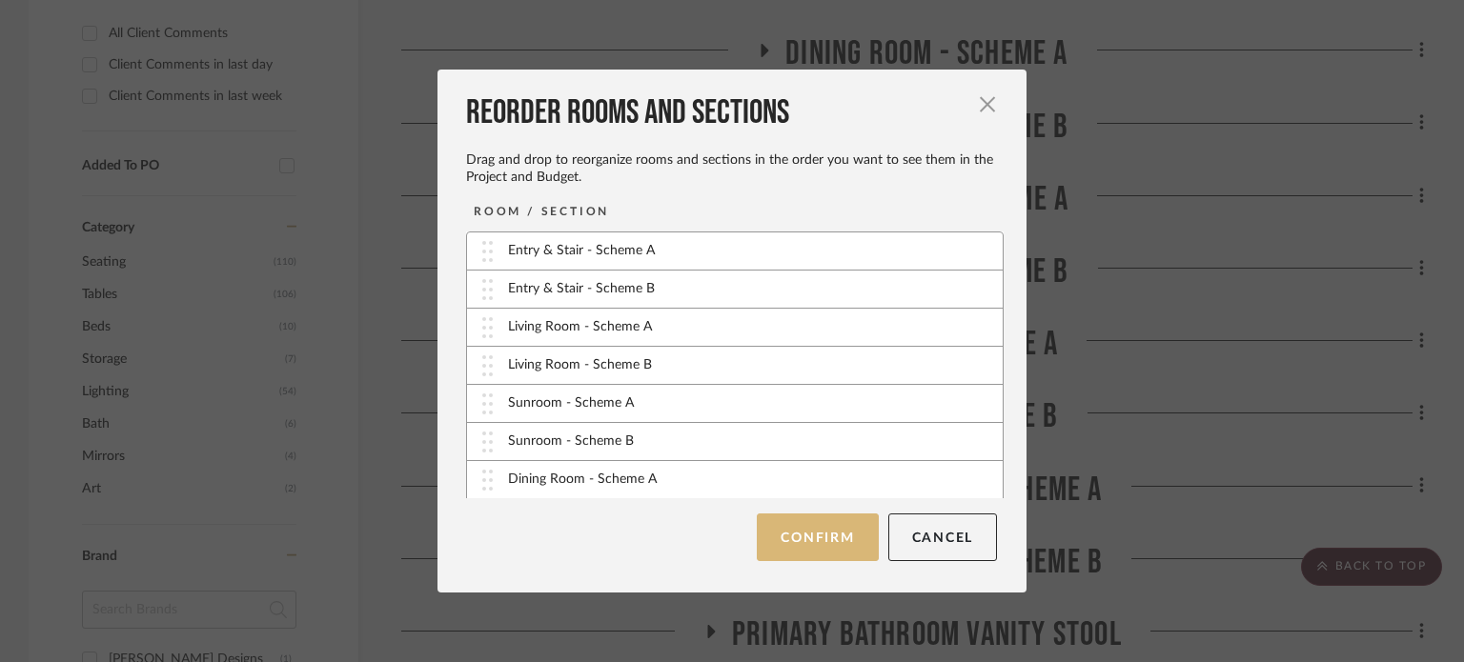
click at [804, 536] on button "Confirm" at bounding box center [817, 538] width 121 height 48
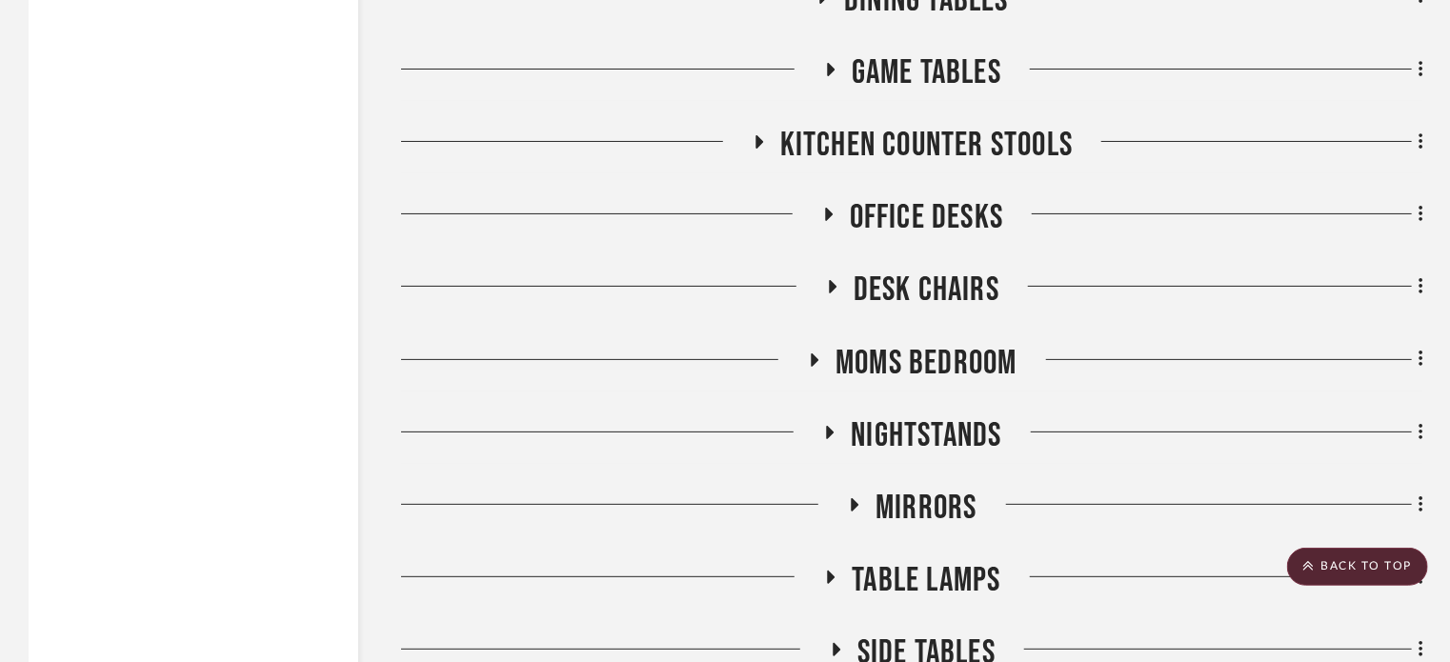
scroll to position [3508, 0]
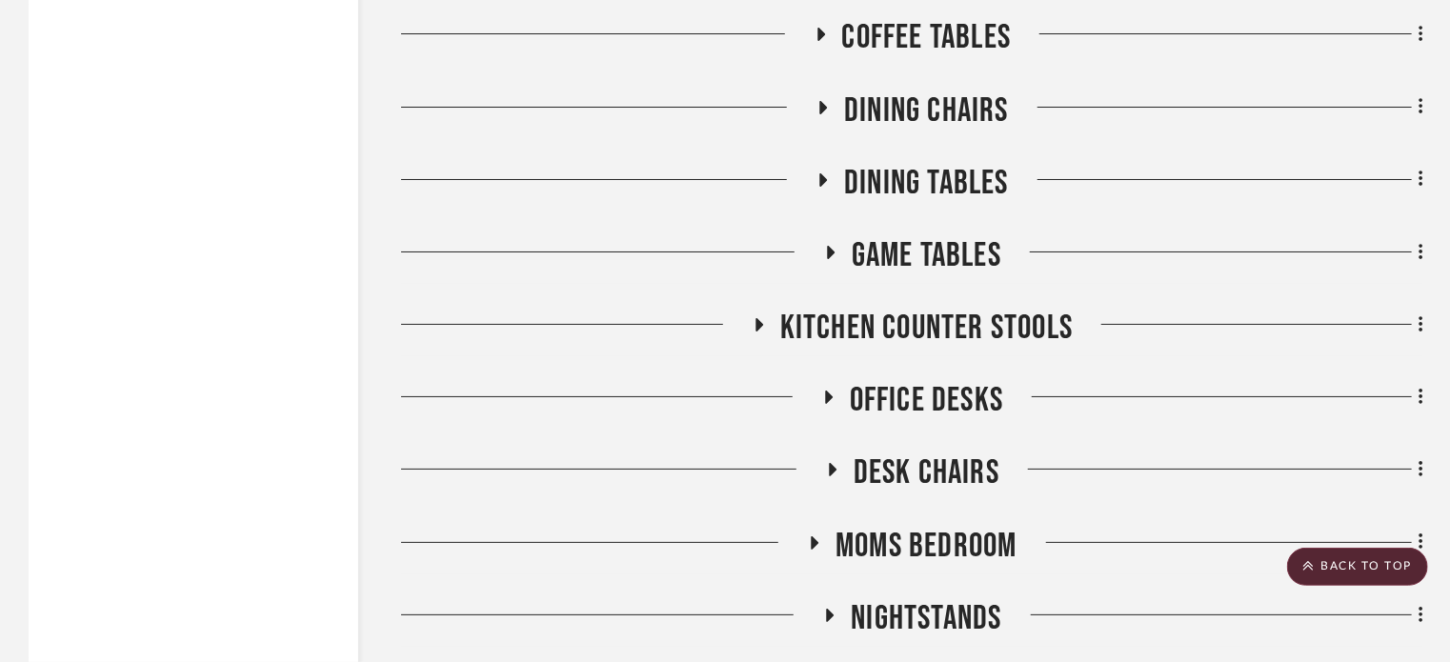
click at [766, 321] on icon at bounding box center [758, 325] width 23 height 14
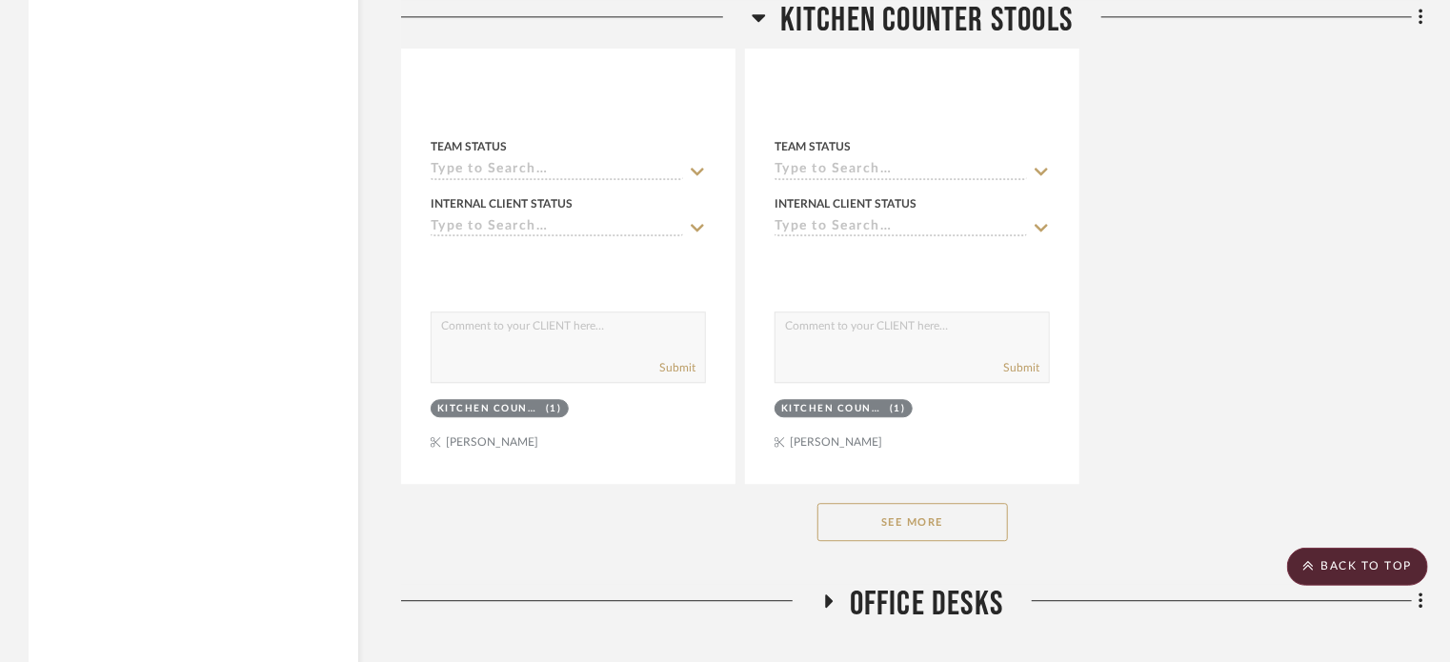
scroll to position [5932, 0]
click at [926, 528] on button "See More" at bounding box center [913, 521] width 191 height 38
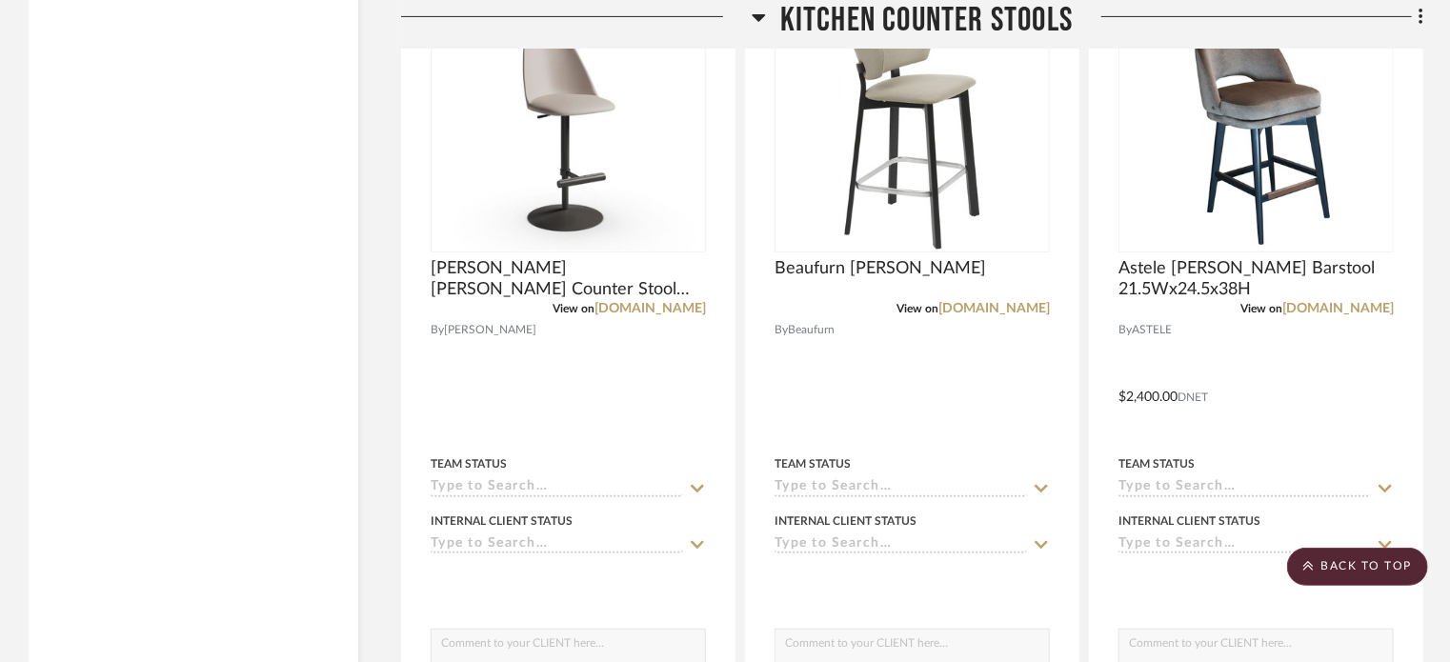
scroll to position [3644, 0]
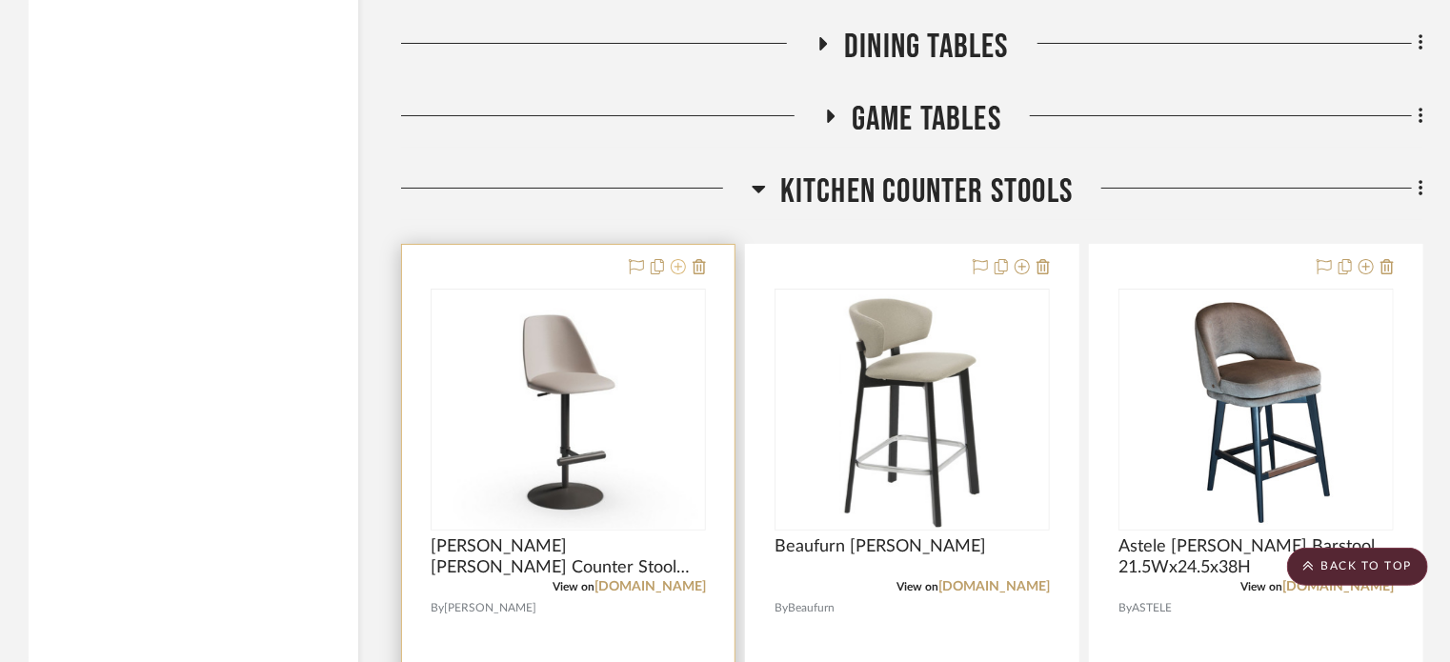
click at [681, 267] on icon at bounding box center [678, 266] width 15 height 15
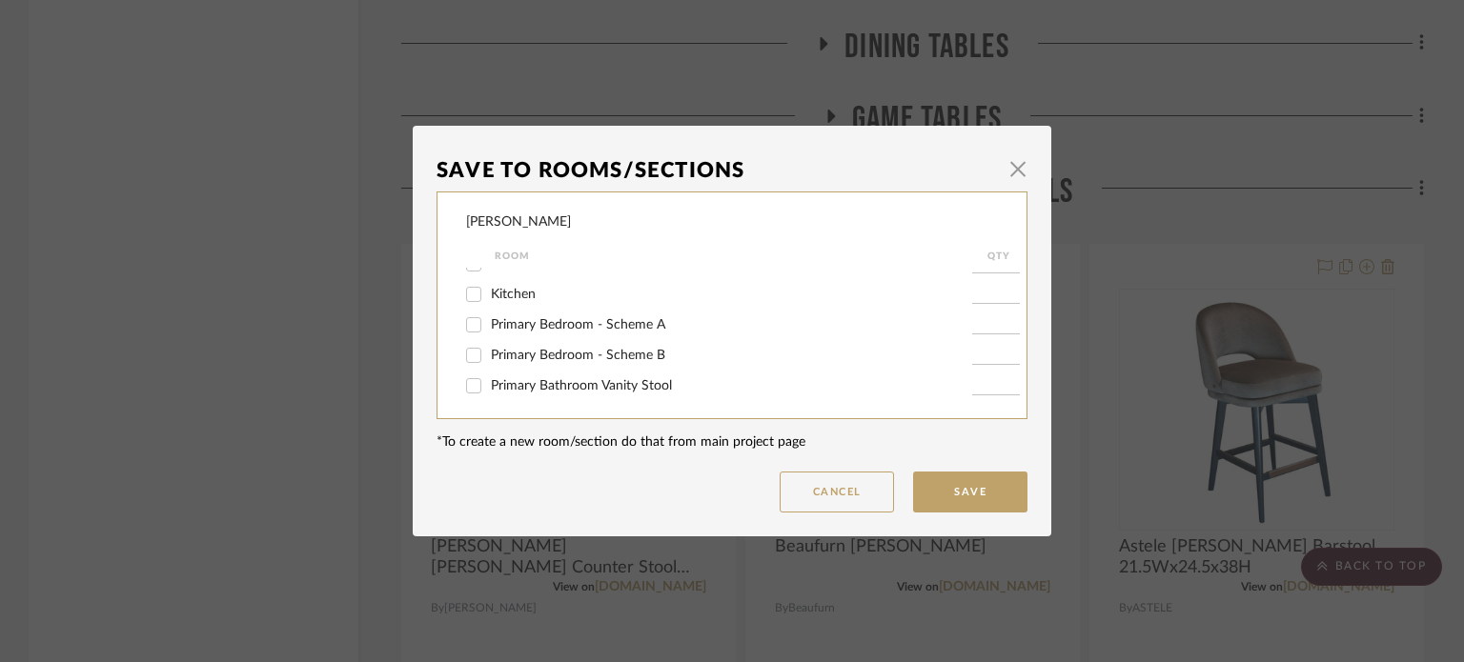
scroll to position [346, 0]
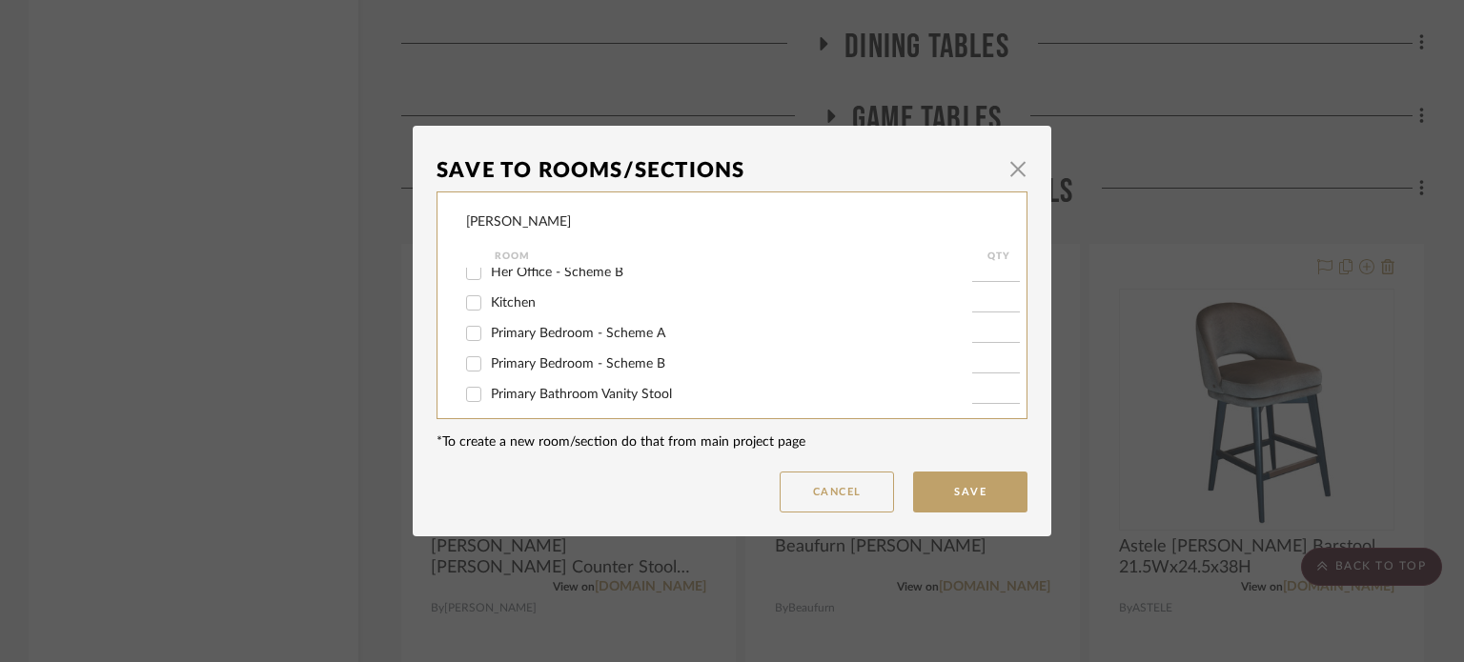
click at [599, 305] on label "Kitchen" at bounding box center [731, 303] width 481 height 16
click at [489, 305] on input "Kitchen" at bounding box center [473, 303] width 30 height 30
checkbox input "true"
type input "1"
click at [939, 474] on button "Save" at bounding box center [970, 492] width 114 height 41
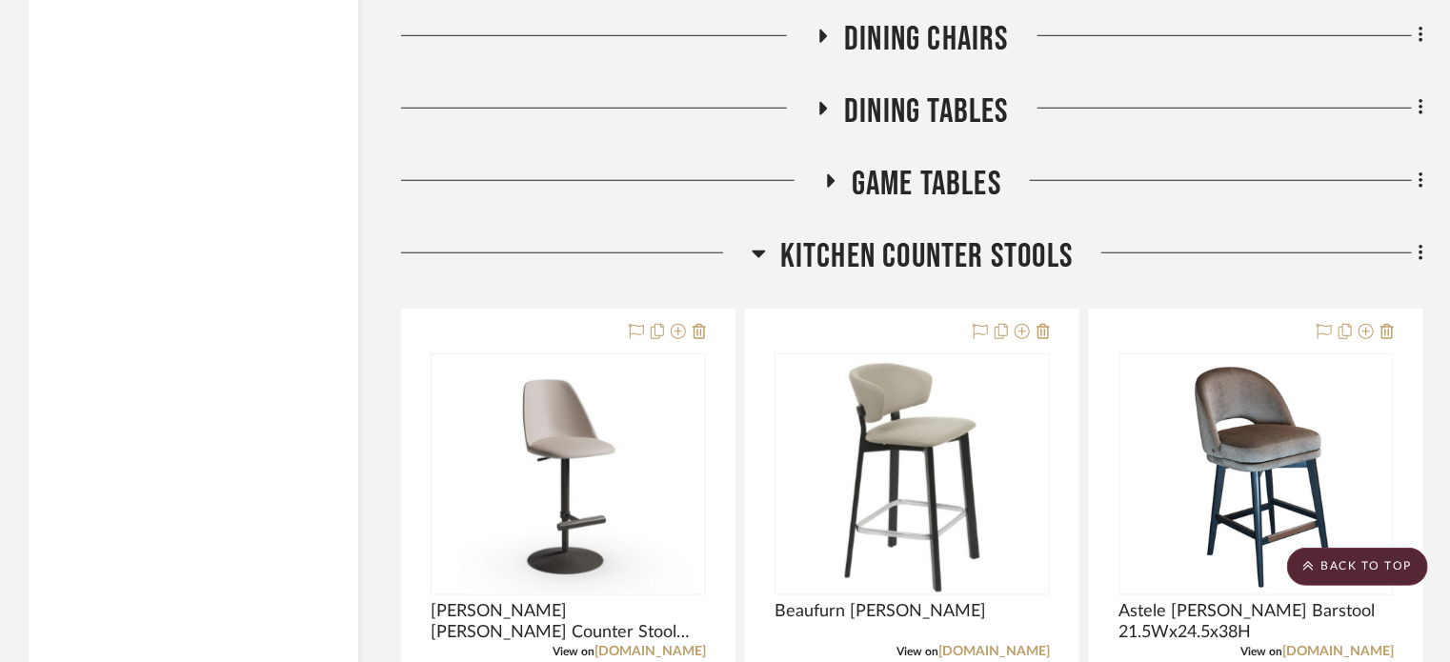
scroll to position [4321, 0]
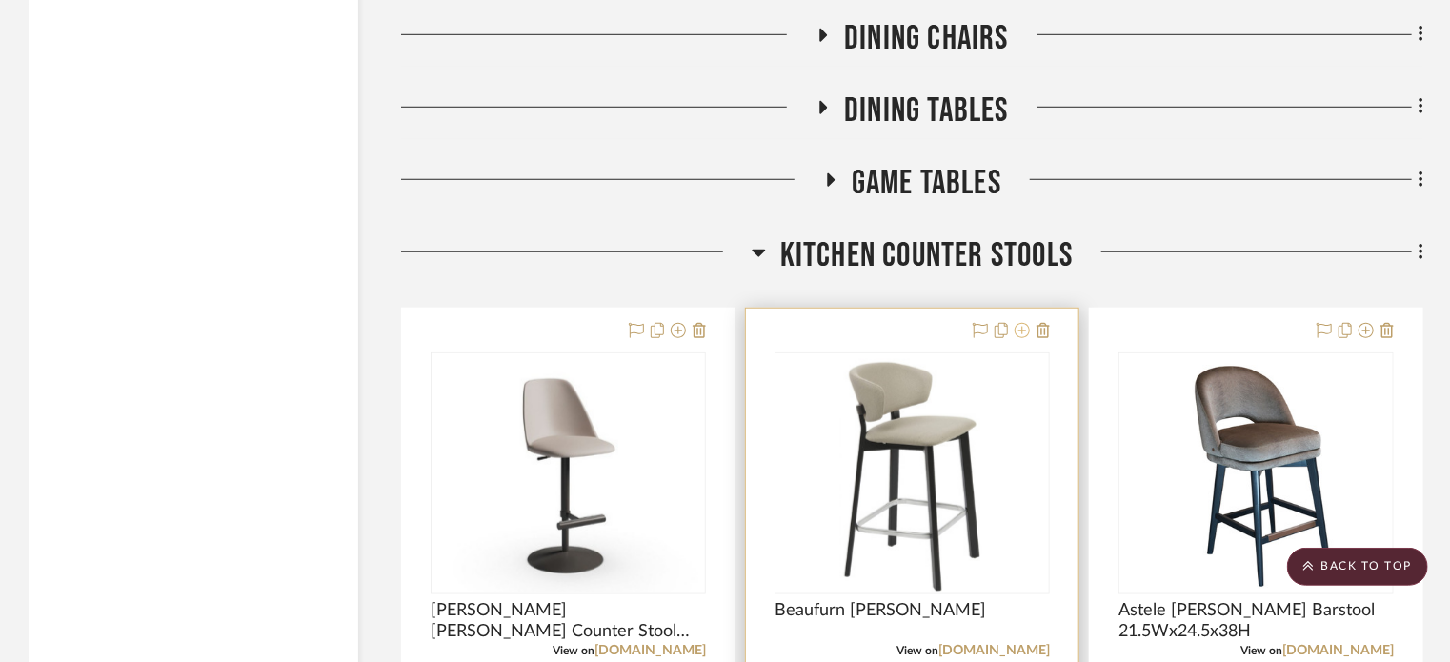
click at [1022, 333] on icon at bounding box center [1022, 330] width 15 height 15
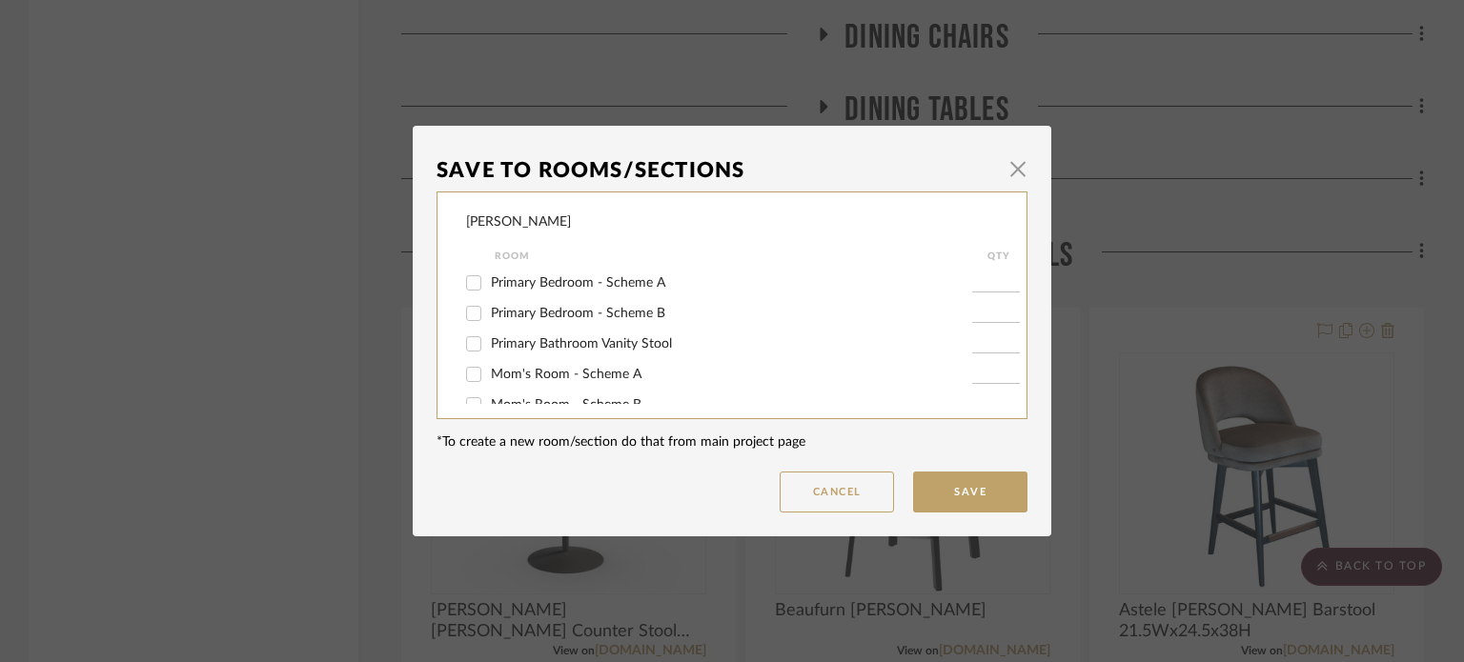
scroll to position [294, 0]
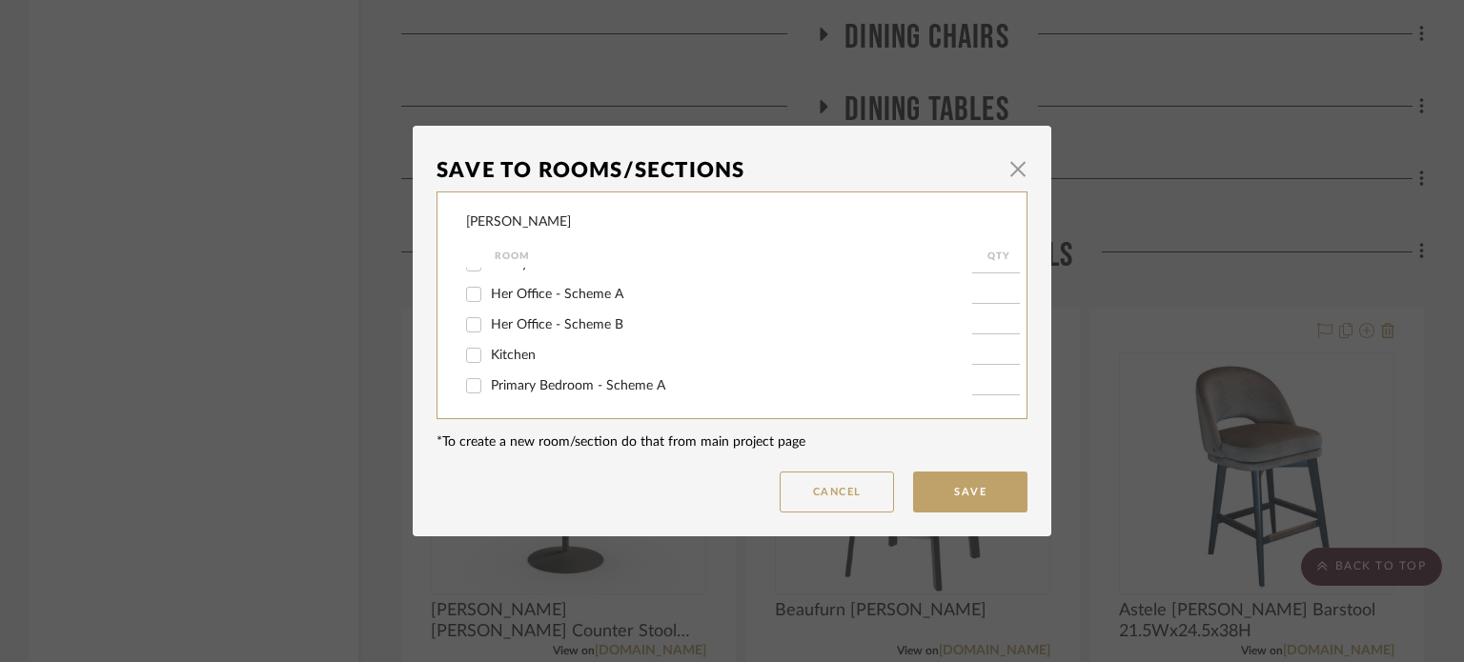
click at [500, 357] on span "Kitchen" at bounding box center [513, 355] width 45 height 13
click at [489, 357] on input "Kitchen" at bounding box center [473, 355] width 30 height 30
checkbox input "true"
type input "1"
click at [967, 505] on button "Save" at bounding box center [970, 492] width 114 height 41
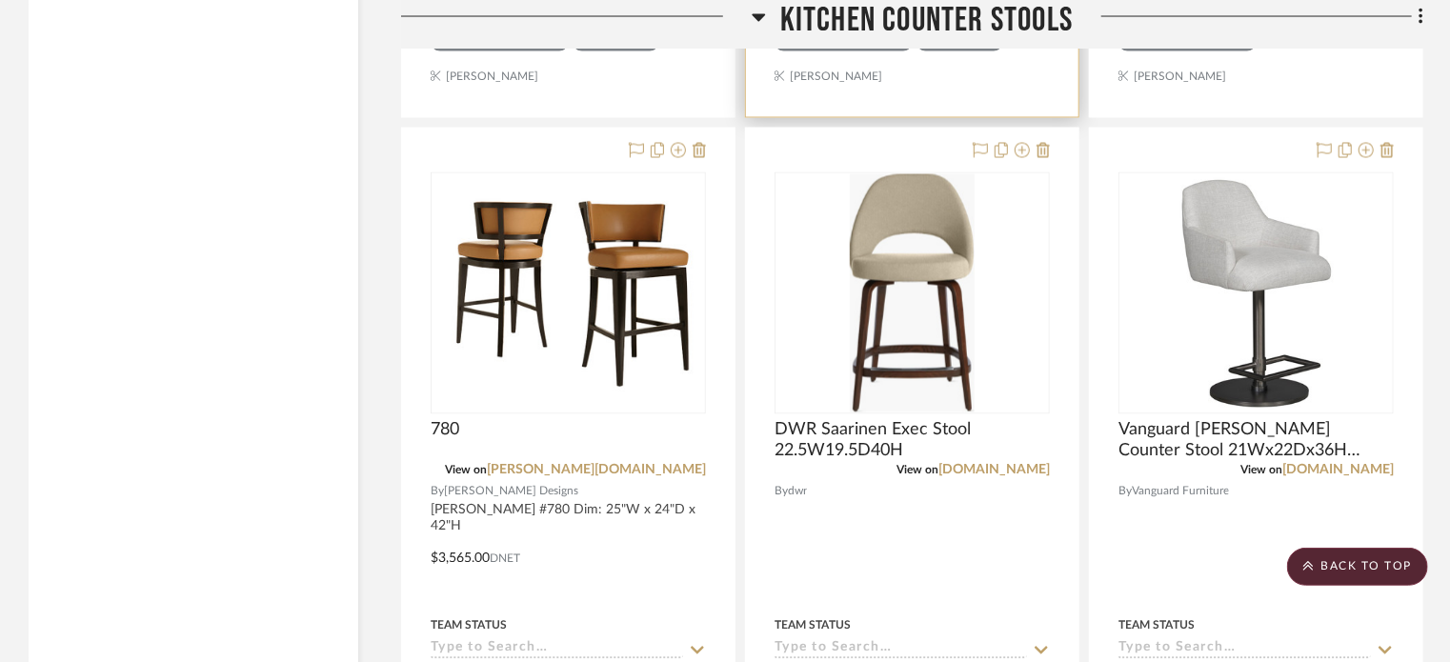
scroll to position [5351, 0]
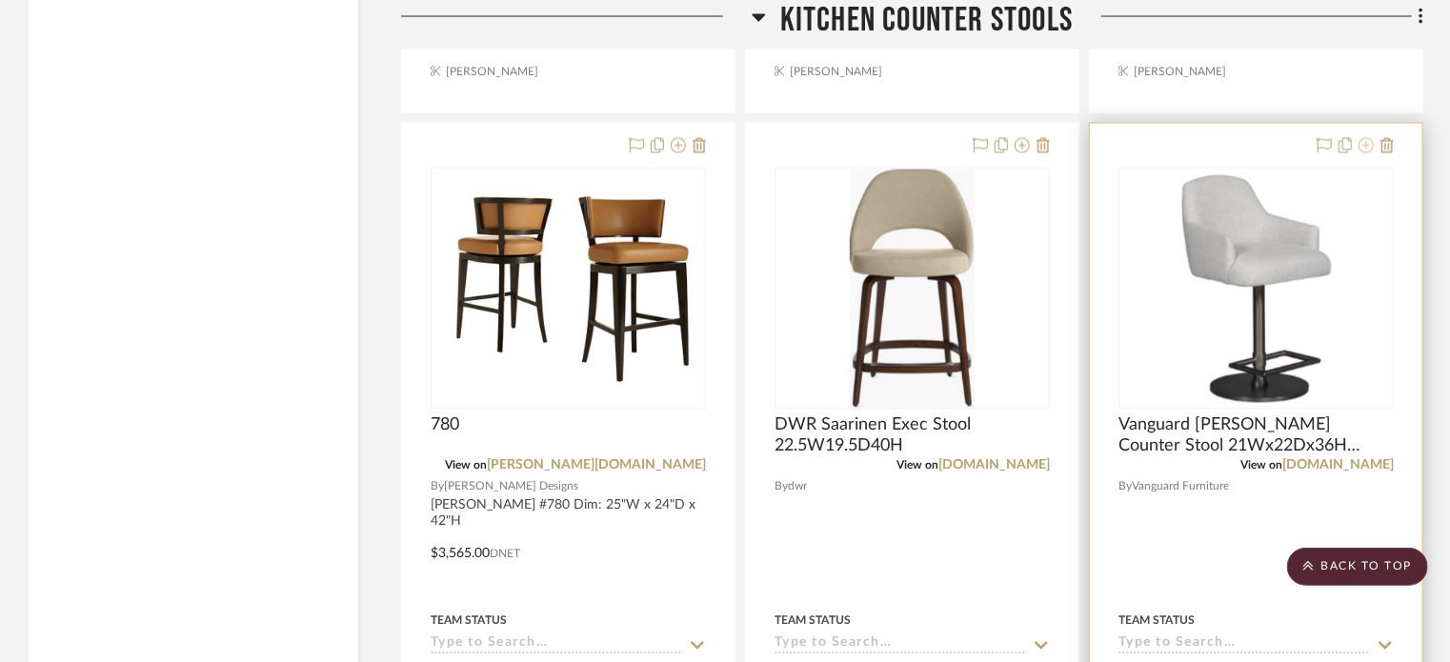
click at [1366, 152] on icon at bounding box center [1366, 145] width 15 height 15
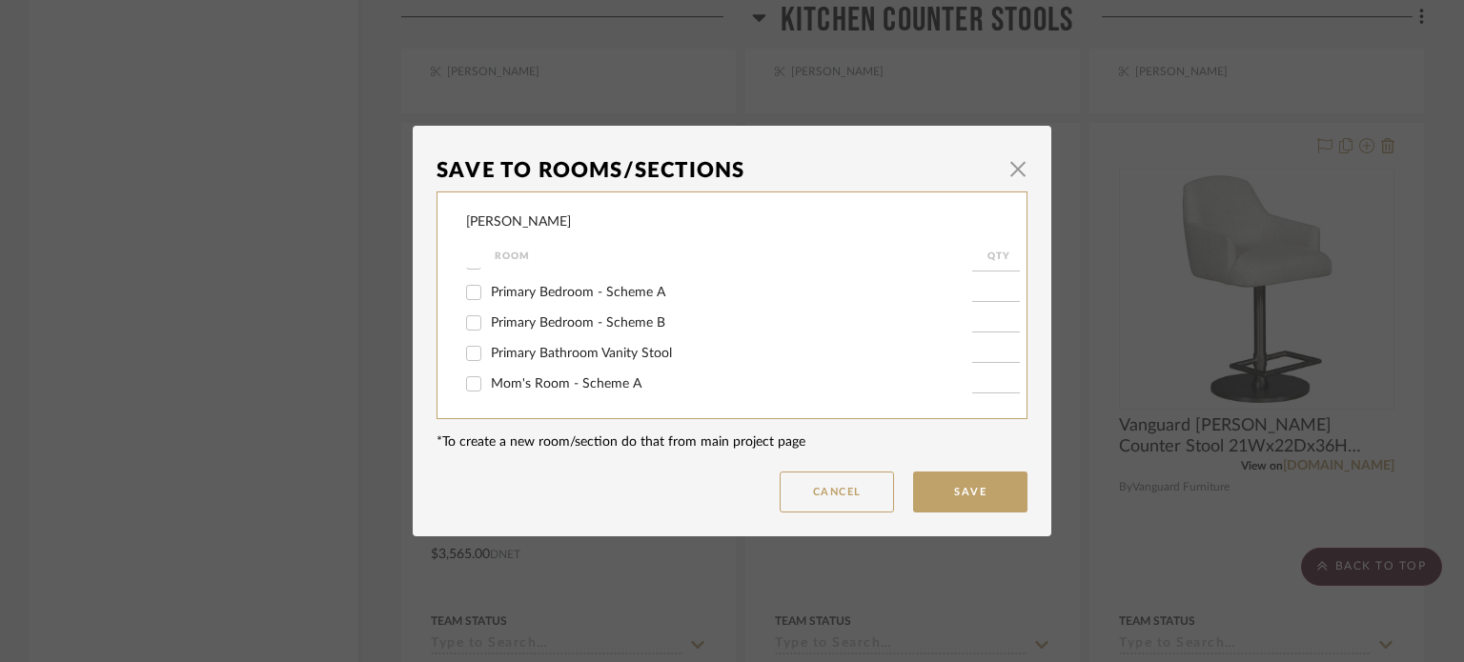
scroll to position [290, 0]
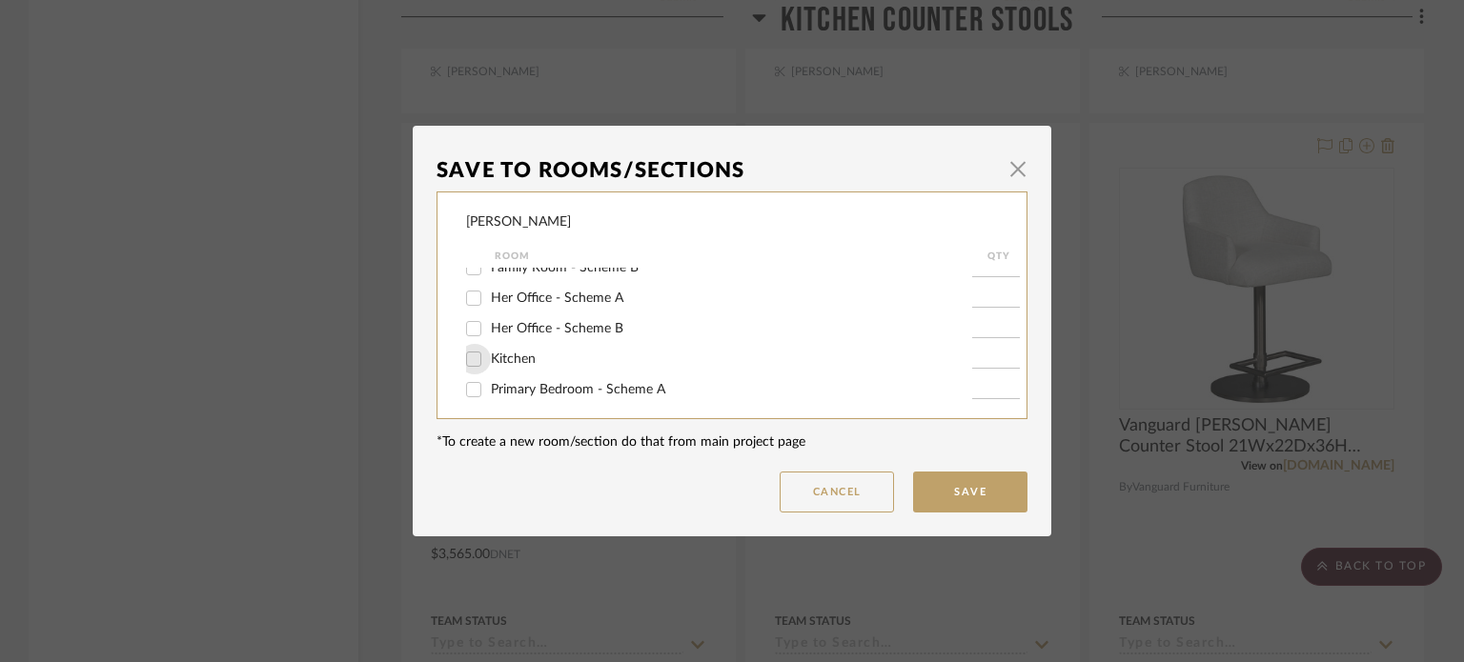
click at [464, 361] on input "Kitchen" at bounding box center [473, 359] width 30 height 30
checkbox input "true"
type input "1"
click at [1006, 487] on button "Save" at bounding box center [970, 492] width 114 height 41
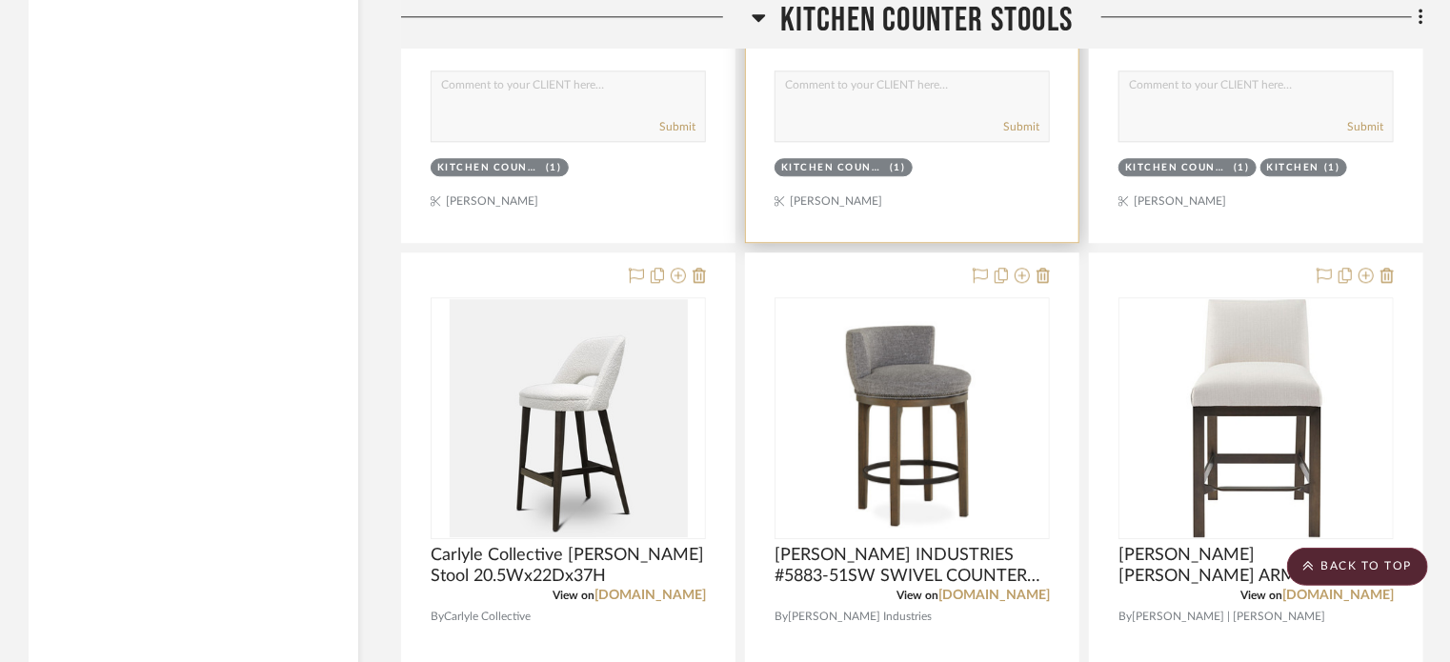
scroll to position [6238, 0]
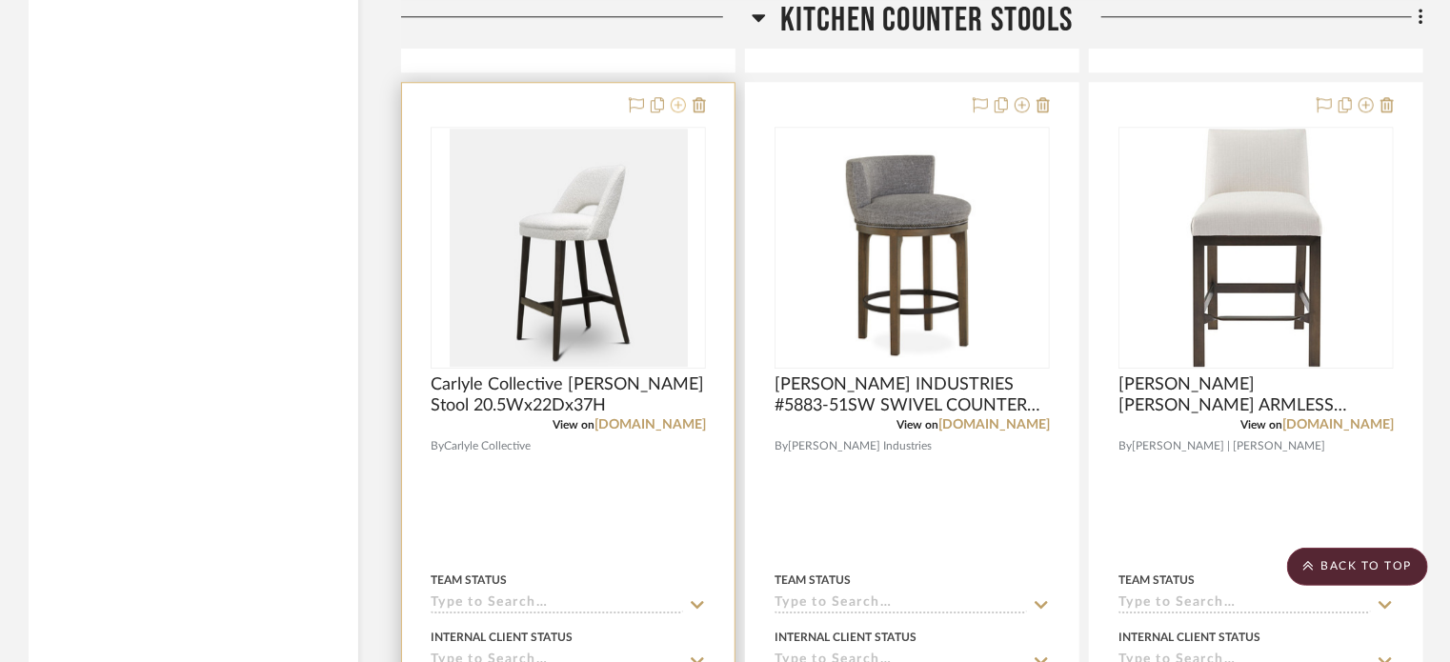
click at [678, 113] on fa-icon at bounding box center [678, 105] width 15 height 15
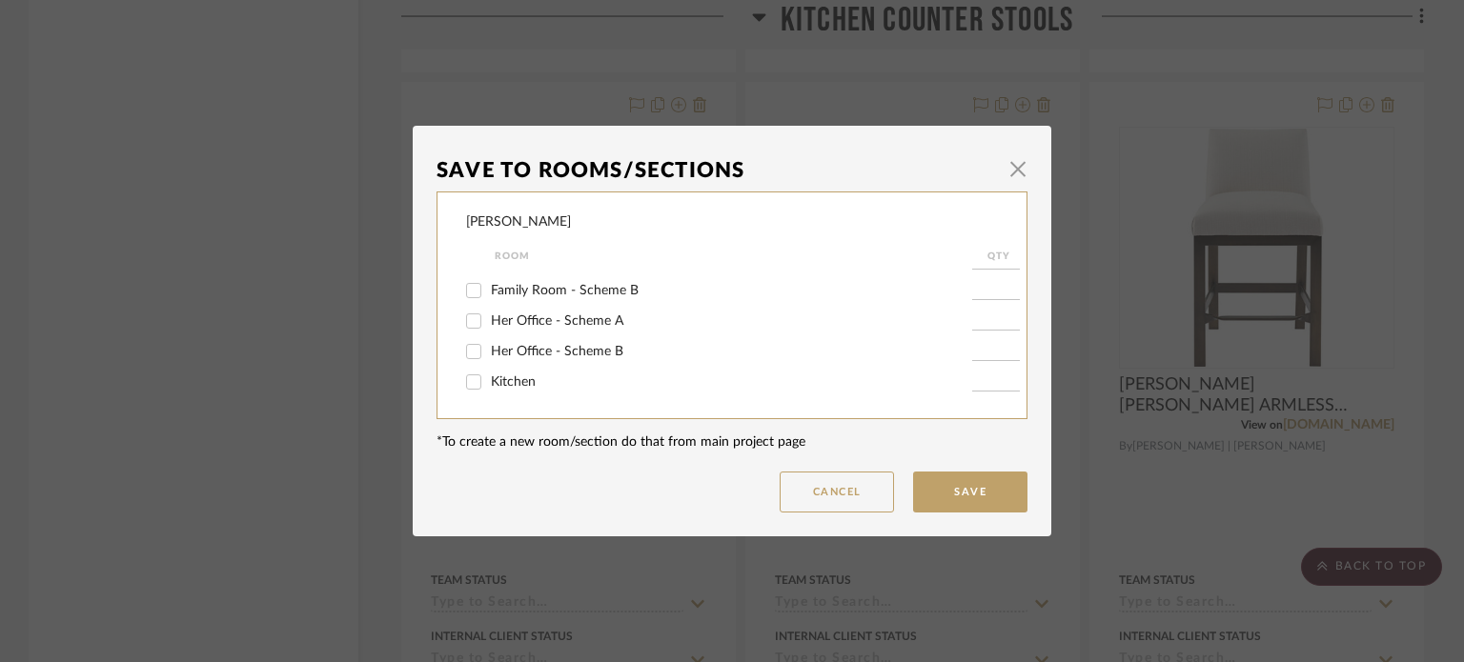
scroll to position [266, 0]
click at [496, 382] on span "Kitchen" at bounding box center [513, 382] width 45 height 13
click at [489, 382] on input "Kitchen" at bounding box center [473, 383] width 30 height 30
checkbox input "true"
type input "1"
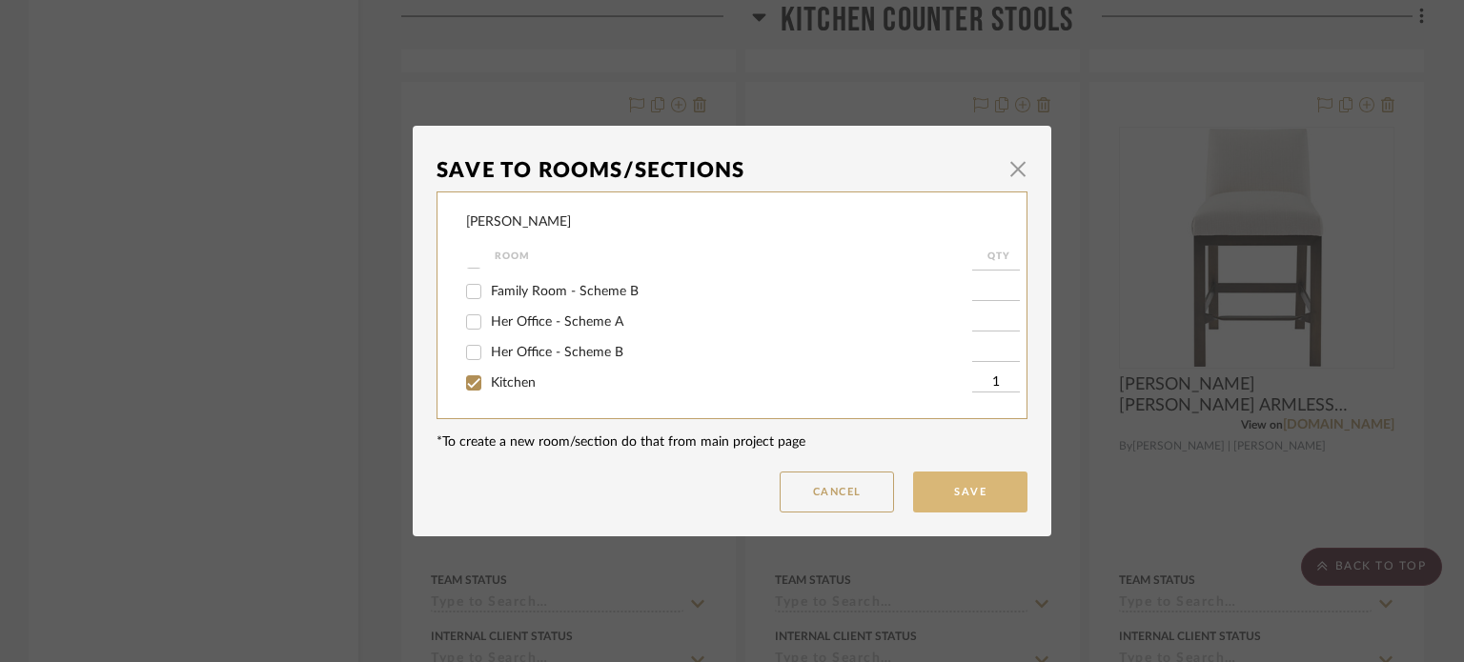
click at [926, 494] on button "Save" at bounding box center [970, 492] width 114 height 41
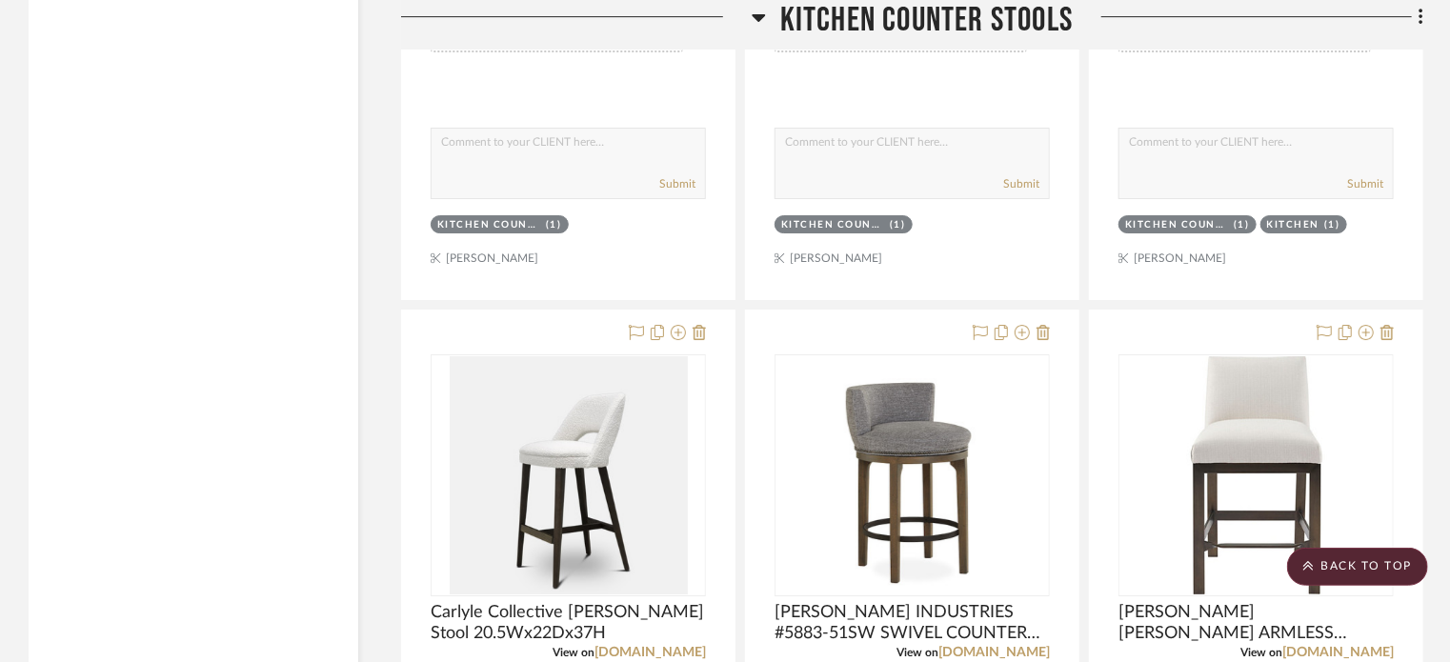
scroll to position [6857, 0]
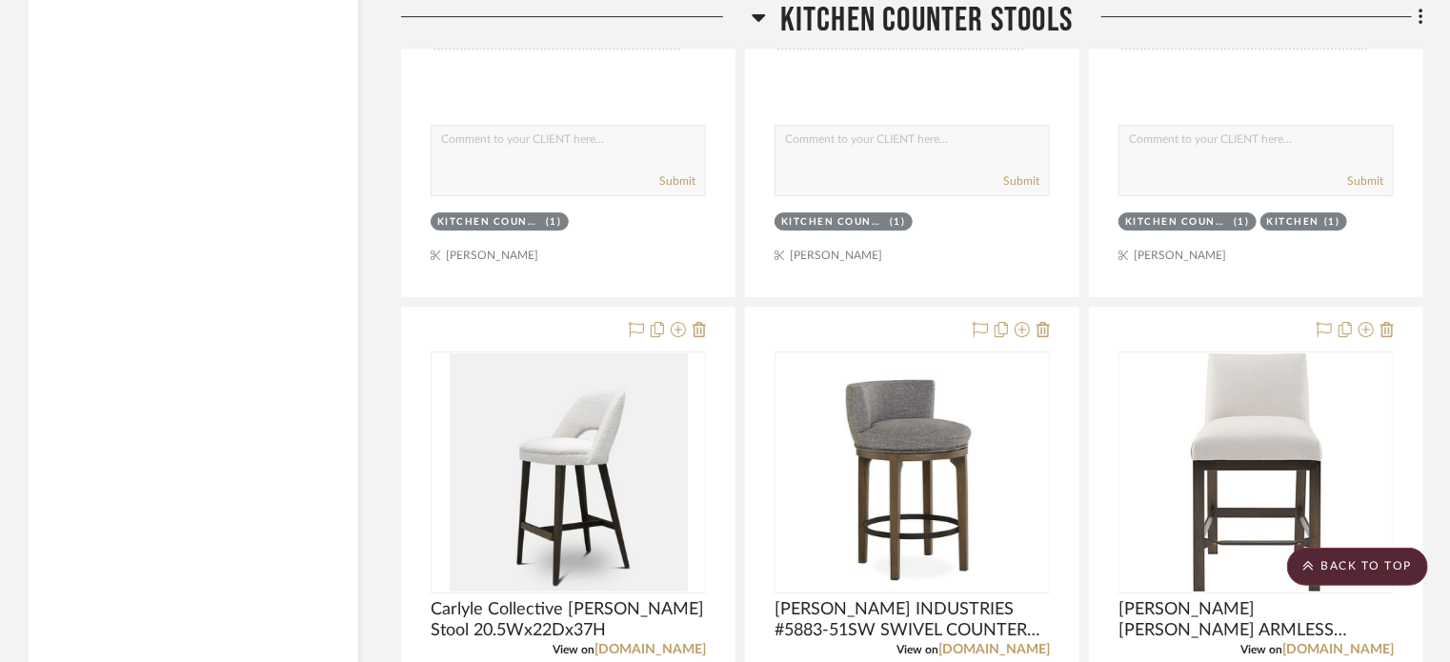
click at [755, 15] on icon at bounding box center [758, 18] width 13 height 8
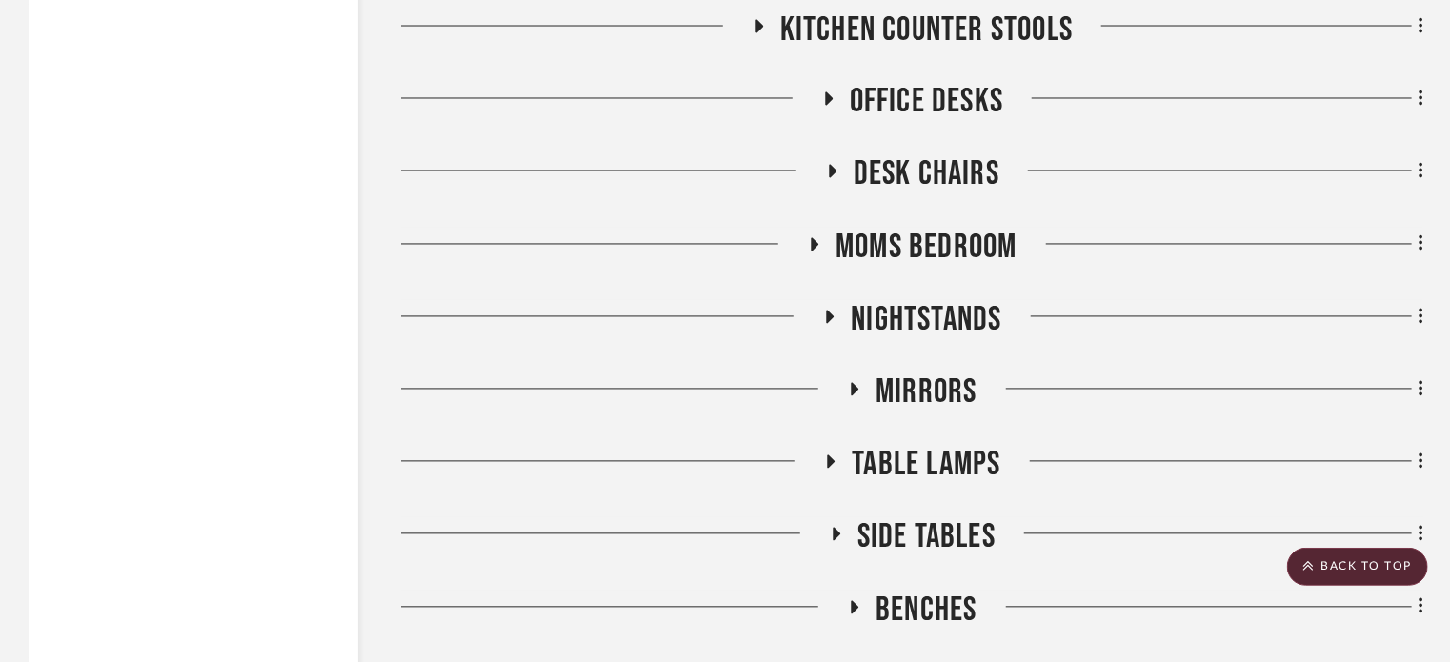
scroll to position [5393, 0]
click at [816, 250] on icon at bounding box center [814, 243] width 23 height 14
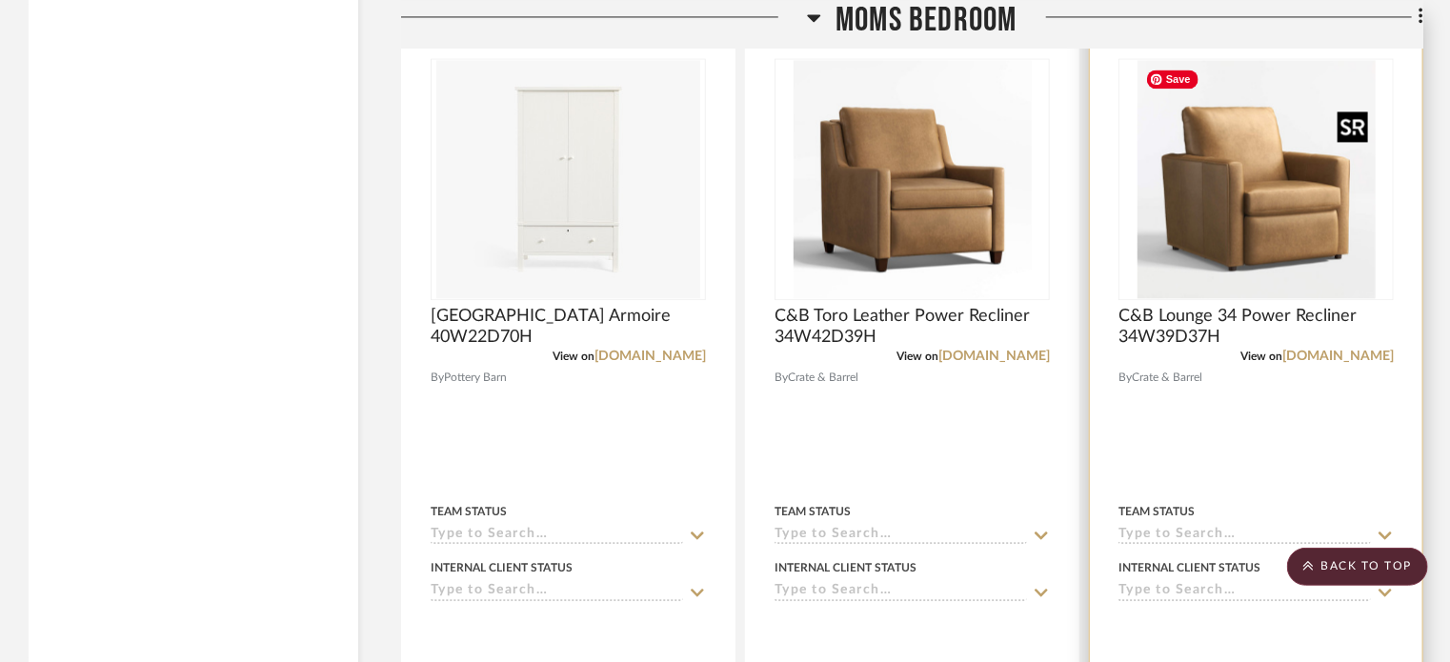
scroll to position [5571, 0]
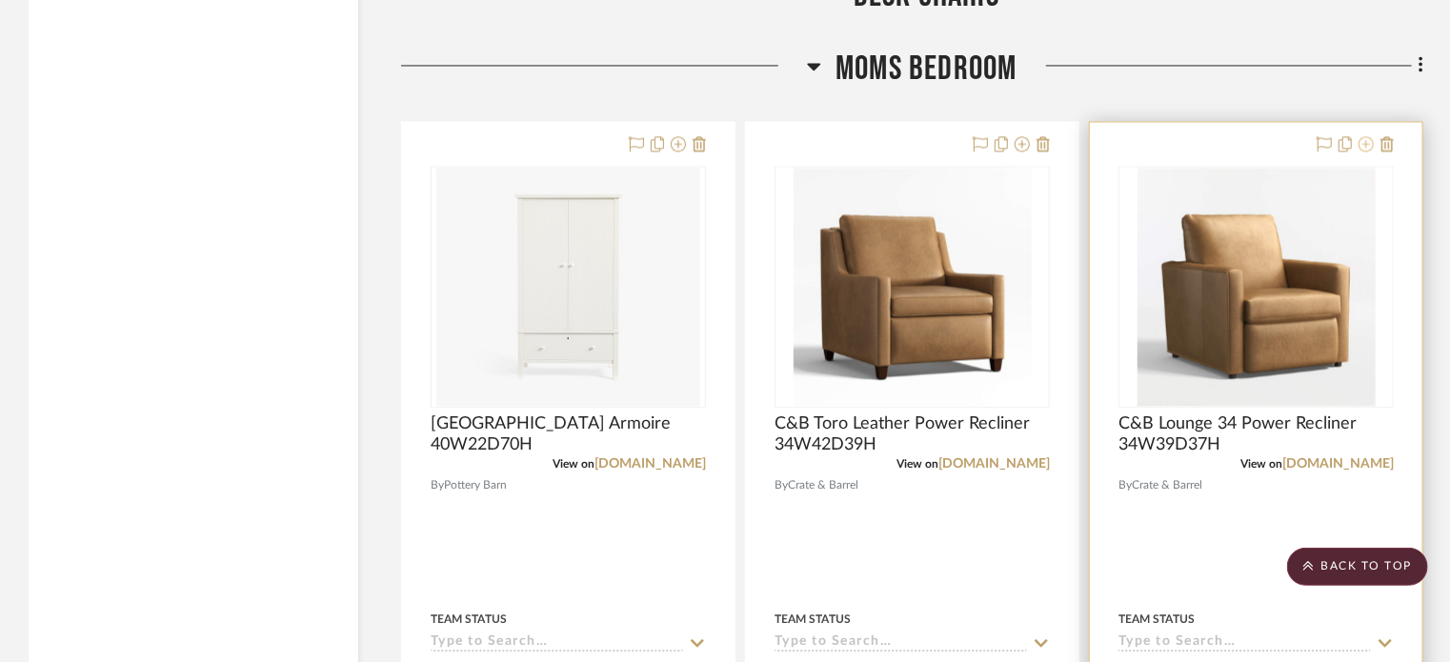
click at [1364, 144] on icon at bounding box center [1366, 143] width 15 height 15
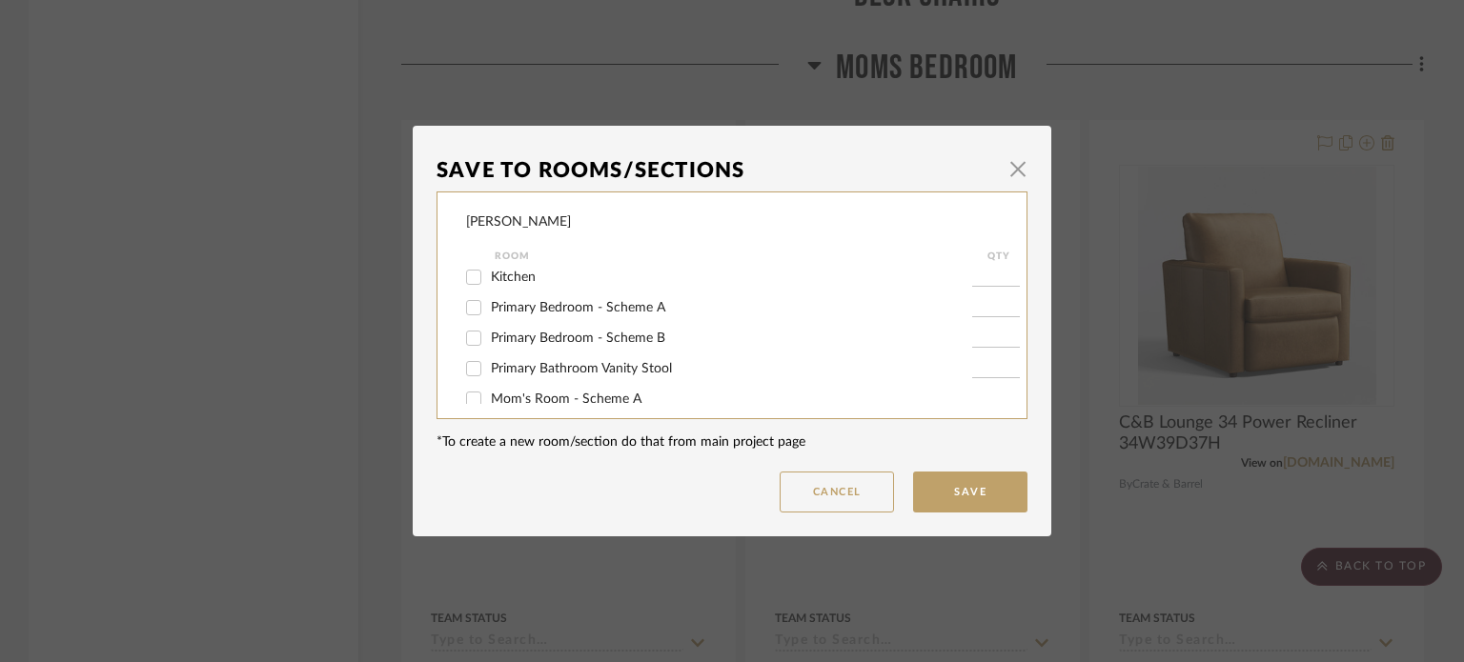
scroll to position [417, 0]
click at [581, 361] on label "Mom's Room - Scheme A" at bounding box center [731, 354] width 481 height 16
click at [489, 361] on input "Mom's Room - Scheme A" at bounding box center [473, 353] width 30 height 30
checkbox input "true"
type input "1"
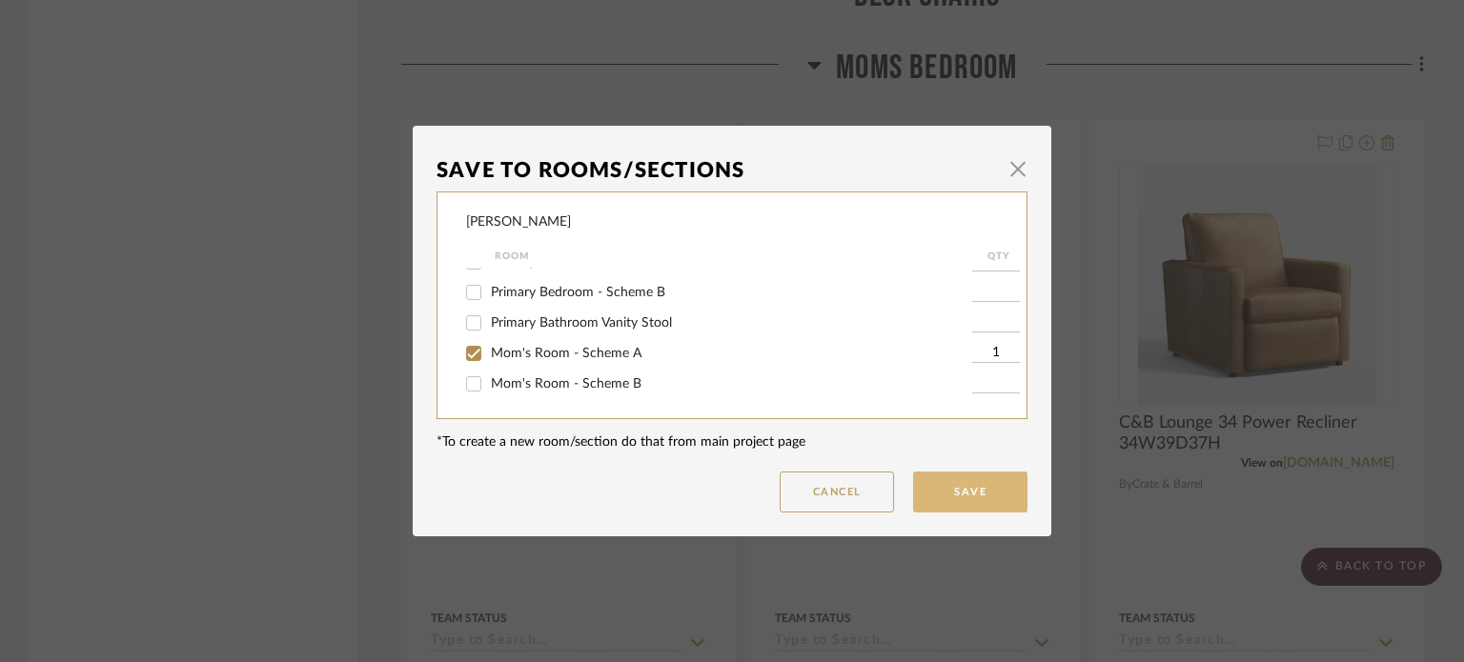
click at [935, 487] on button "Save" at bounding box center [970, 492] width 114 height 41
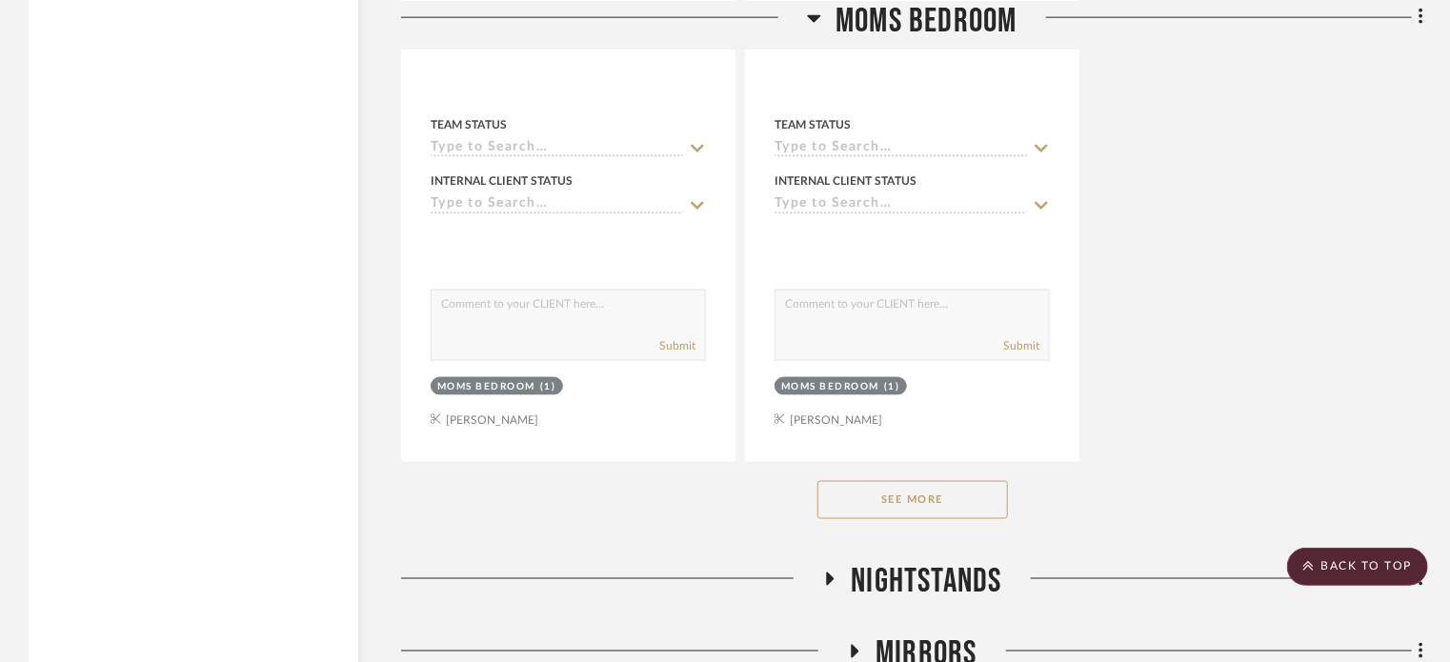
scroll to position [8505, 0]
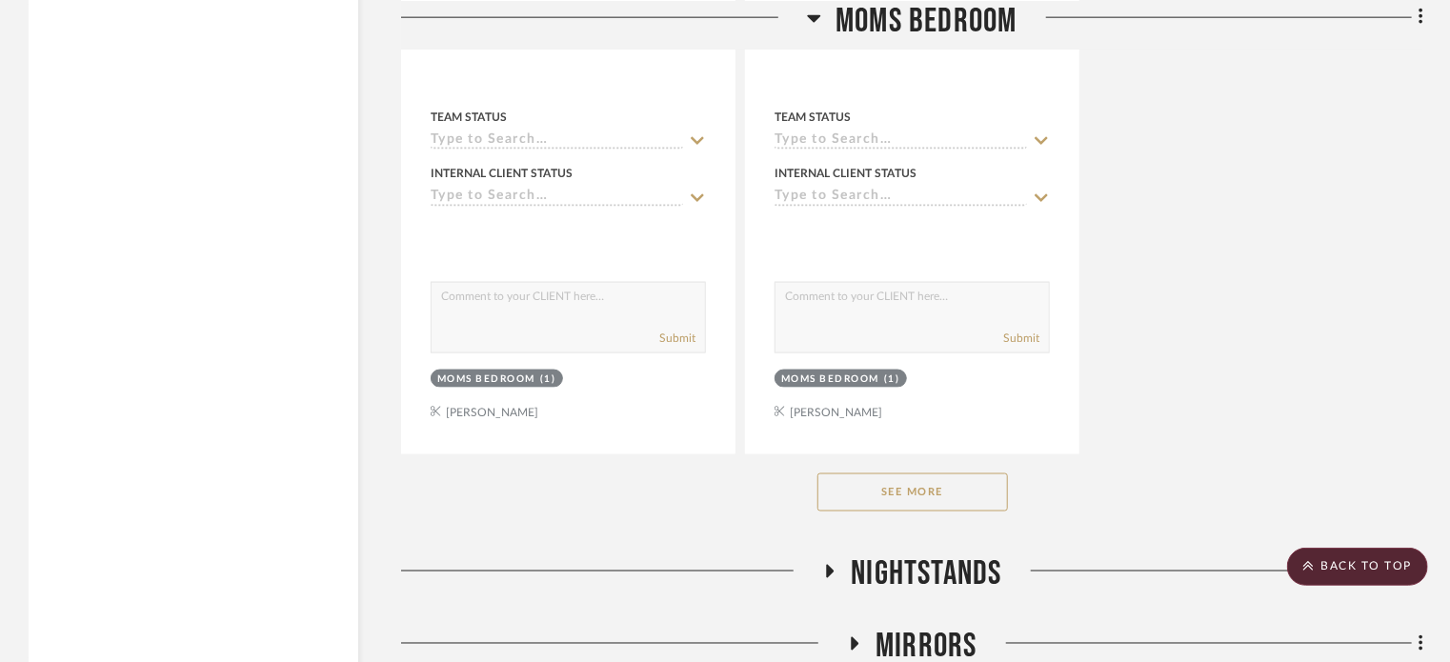
click at [926, 489] on button "See More" at bounding box center [913, 493] width 191 height 38
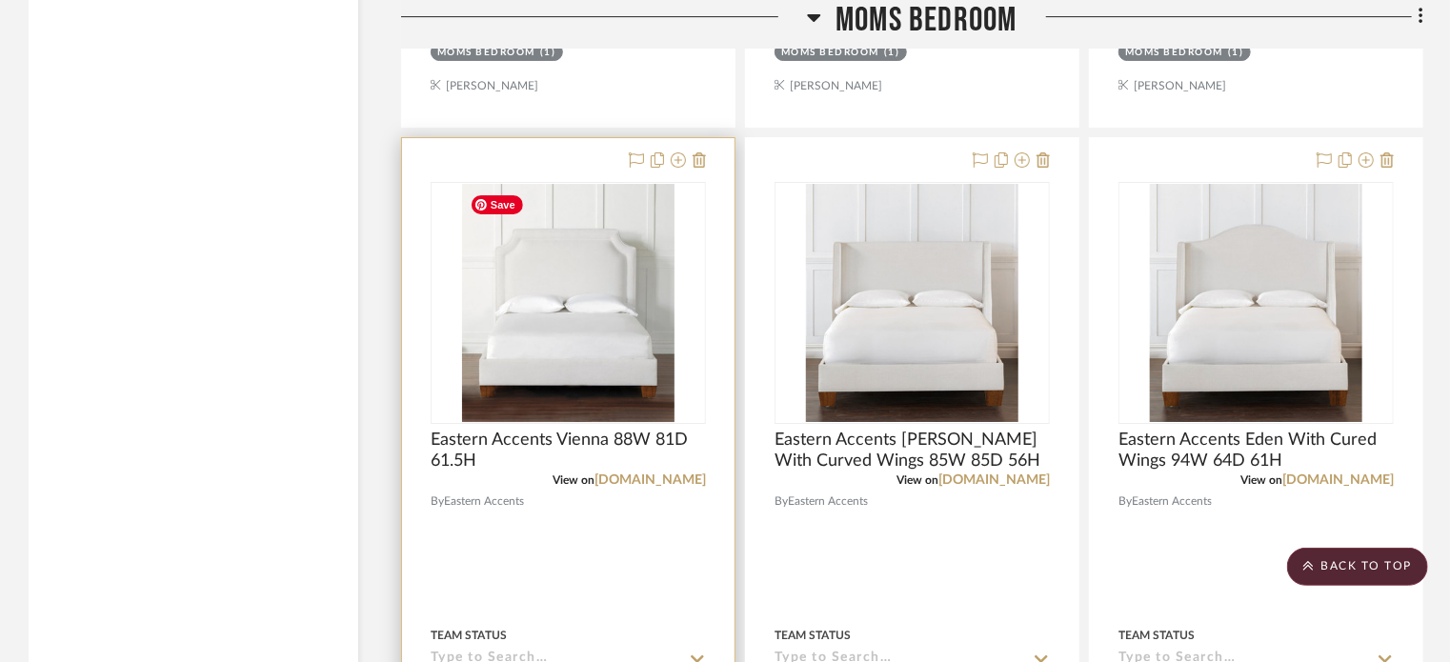
scroll to position [10457, 0]
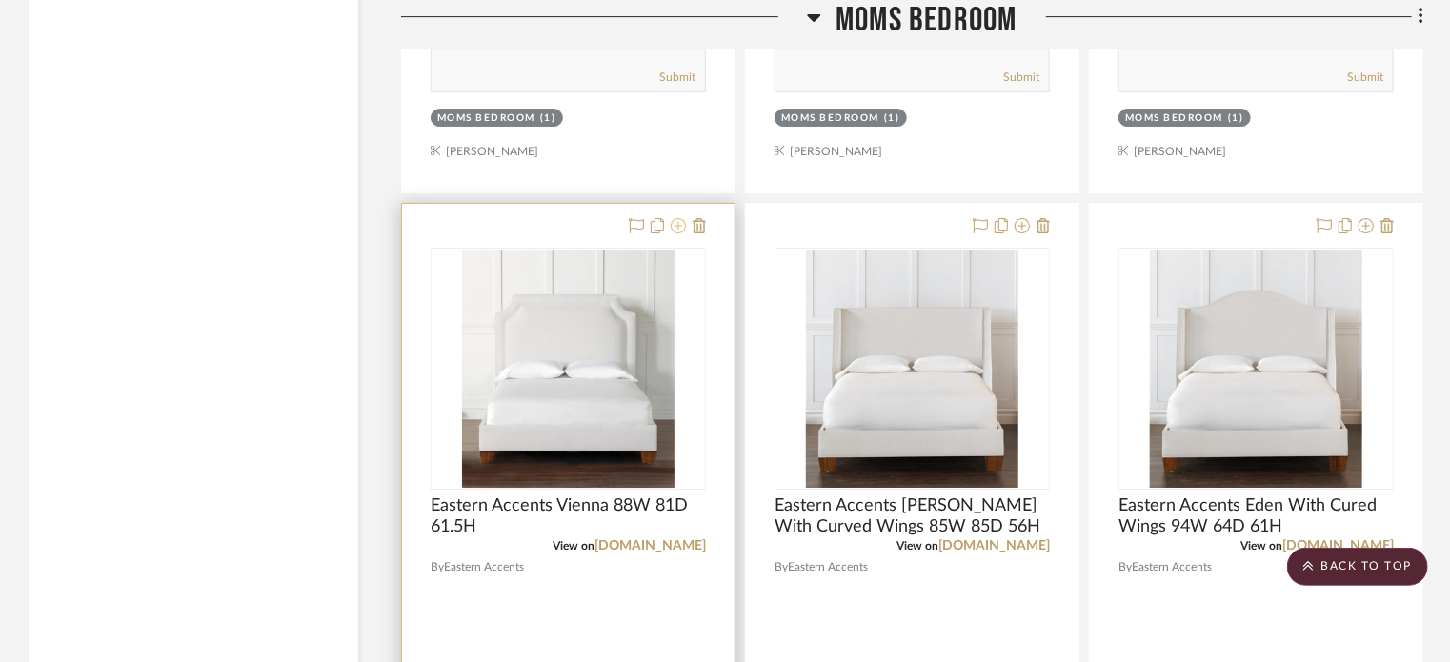
click at [676, 228] on icon at bounding box center [678, 225] width 15 height 15
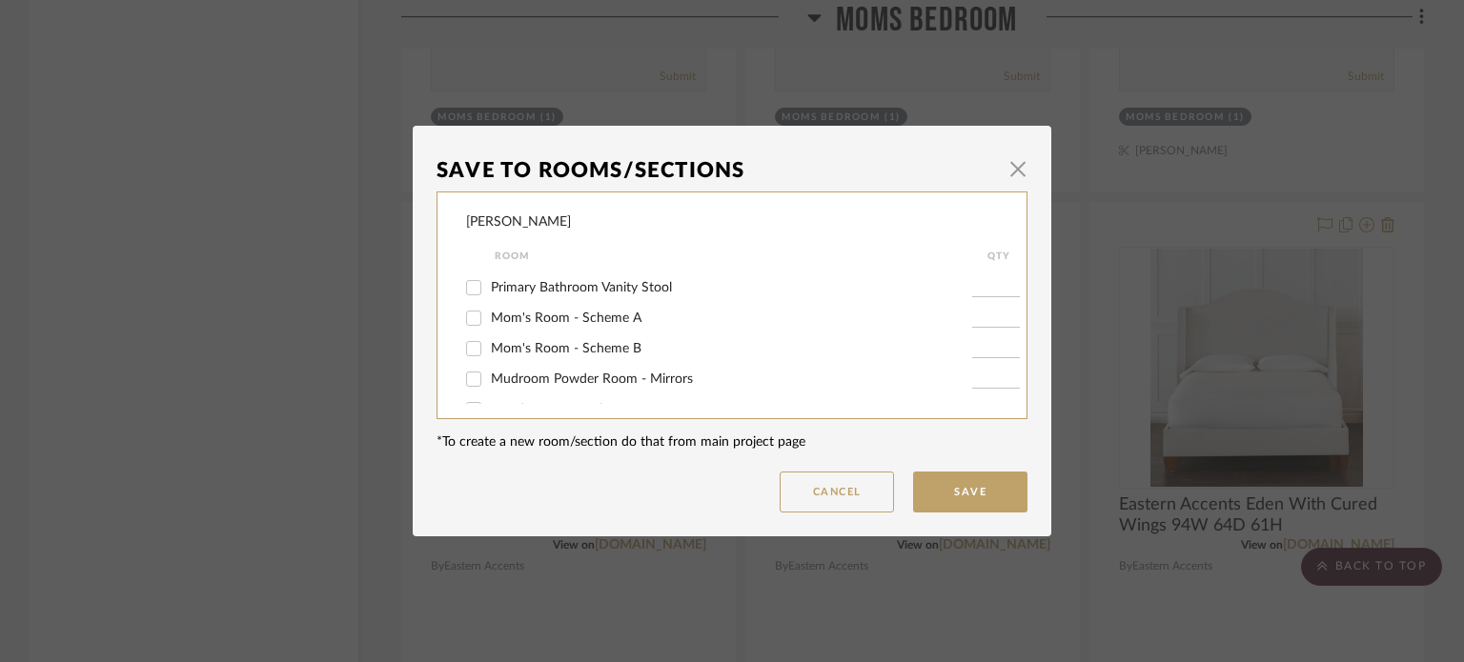
scroll to position [484, 0]
click at [620, 284] on span "Mom's Room - Scheme A" at bounding box center [566, 286] width 151 height 13
click at [489, 284] on input "Mom's Room - Scheme A" at bounding box center [473, 287] width 30 height 30
checkbox input "true"
type input "1"
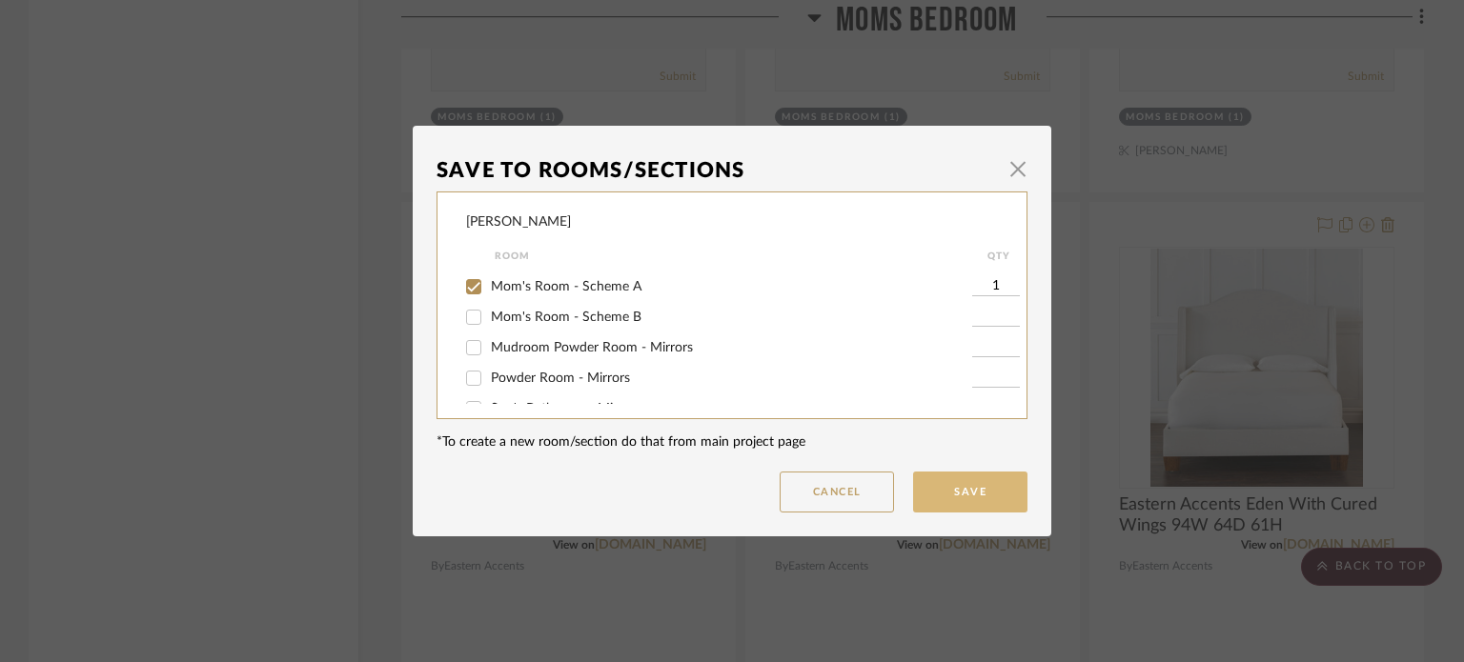
click at [964, 498] on button "Save" at bounding box center [970, 492] width 114 height 41
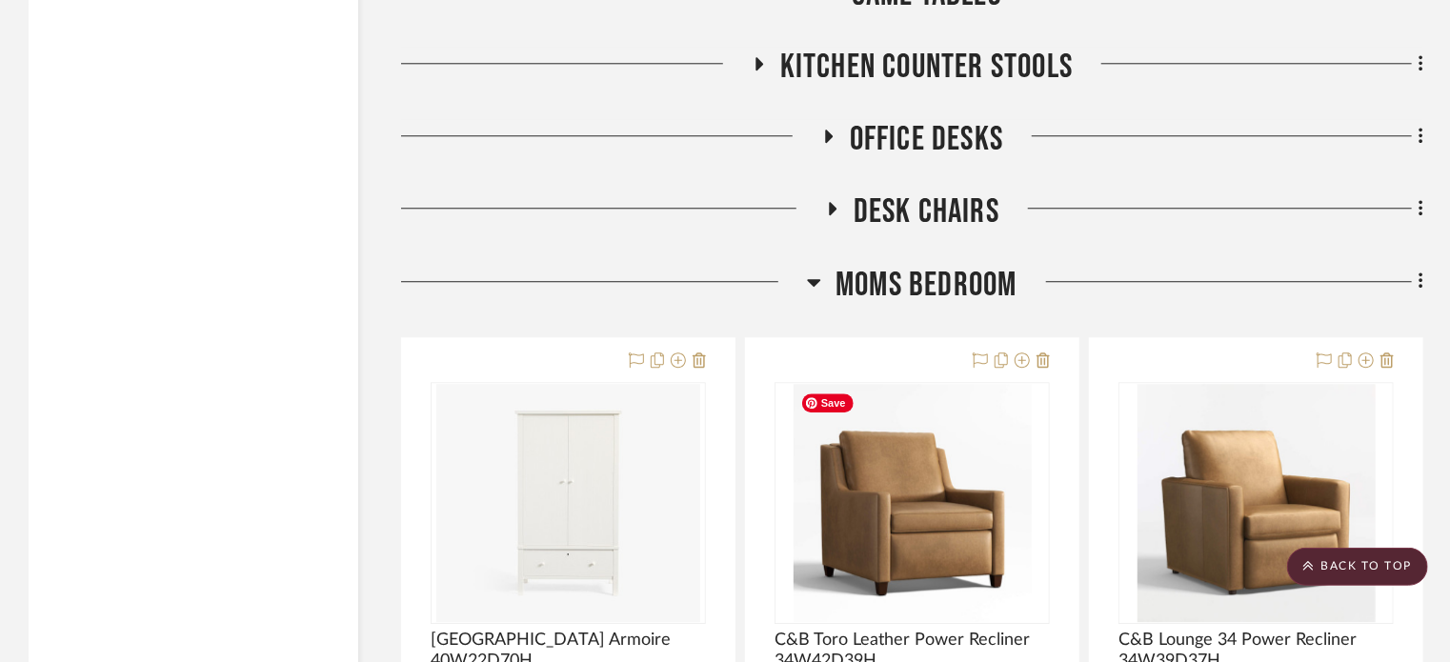
scroll to position [6098, 0]
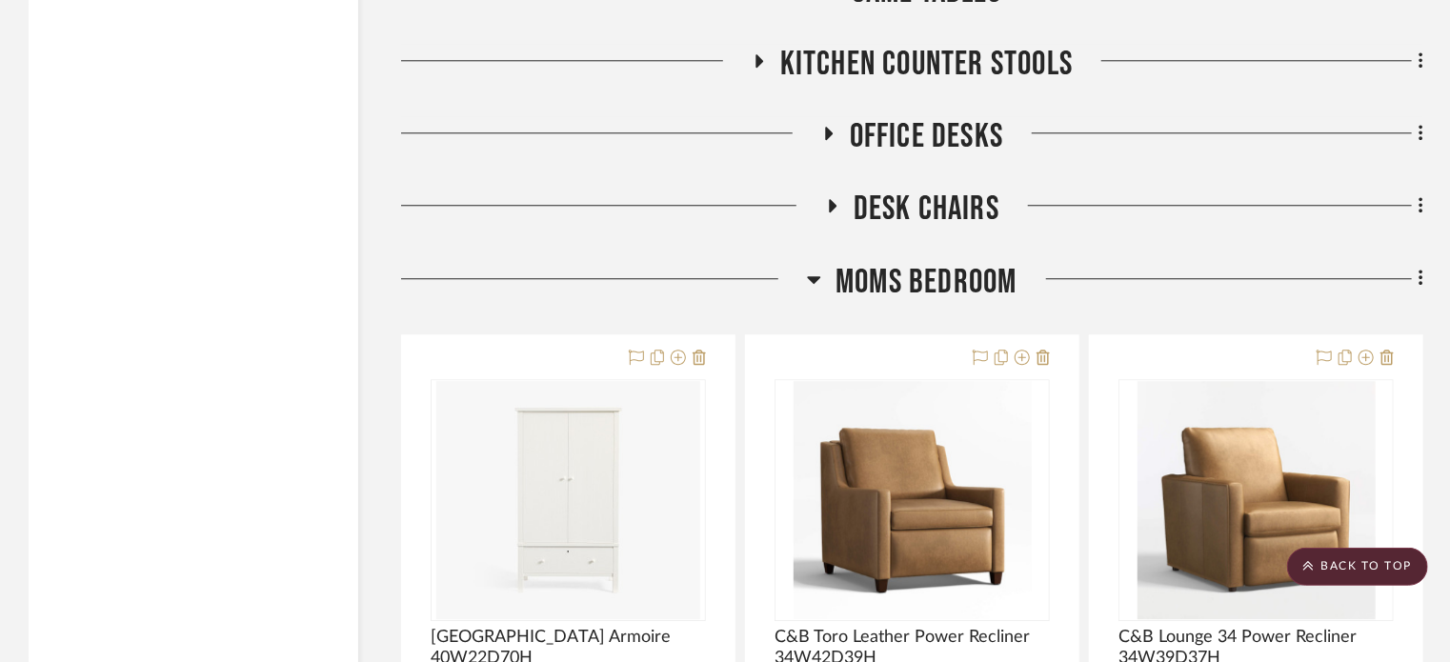
click at [817, 284] on icon at bounding box center [814, 279] width 14 height 23
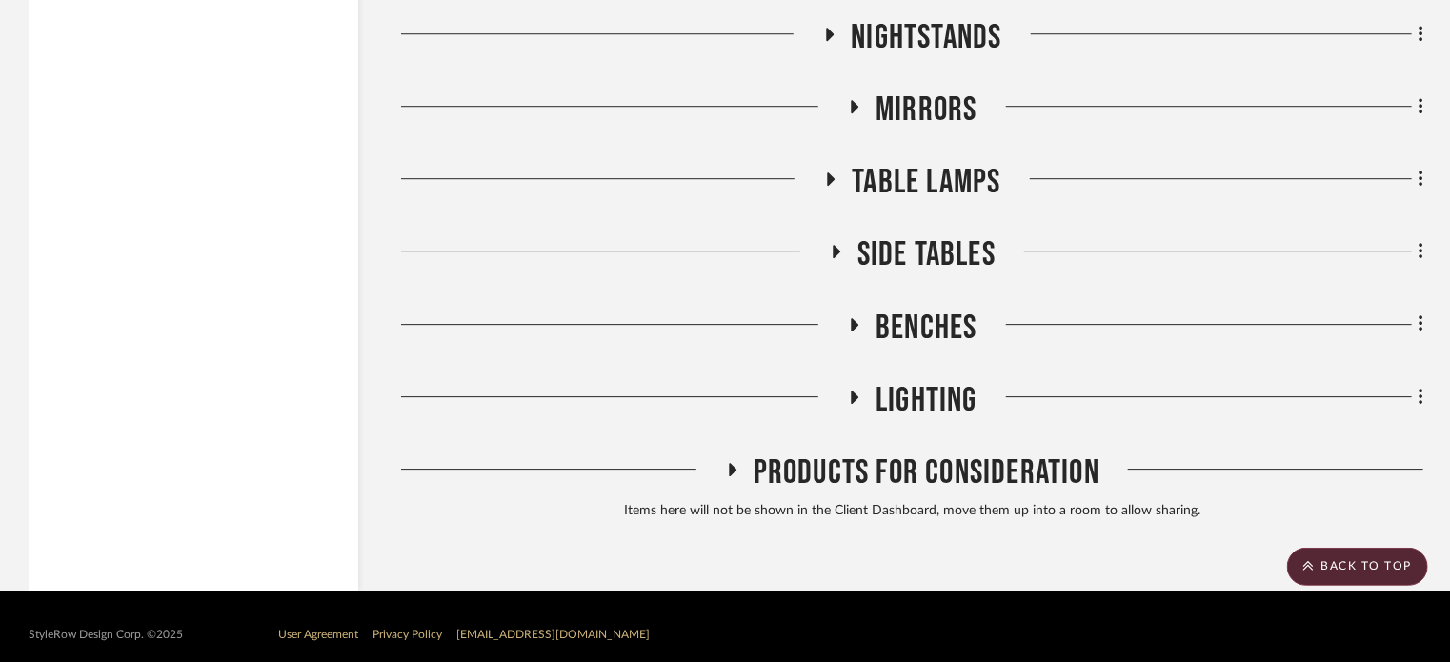
scroll to position [6419, 0]
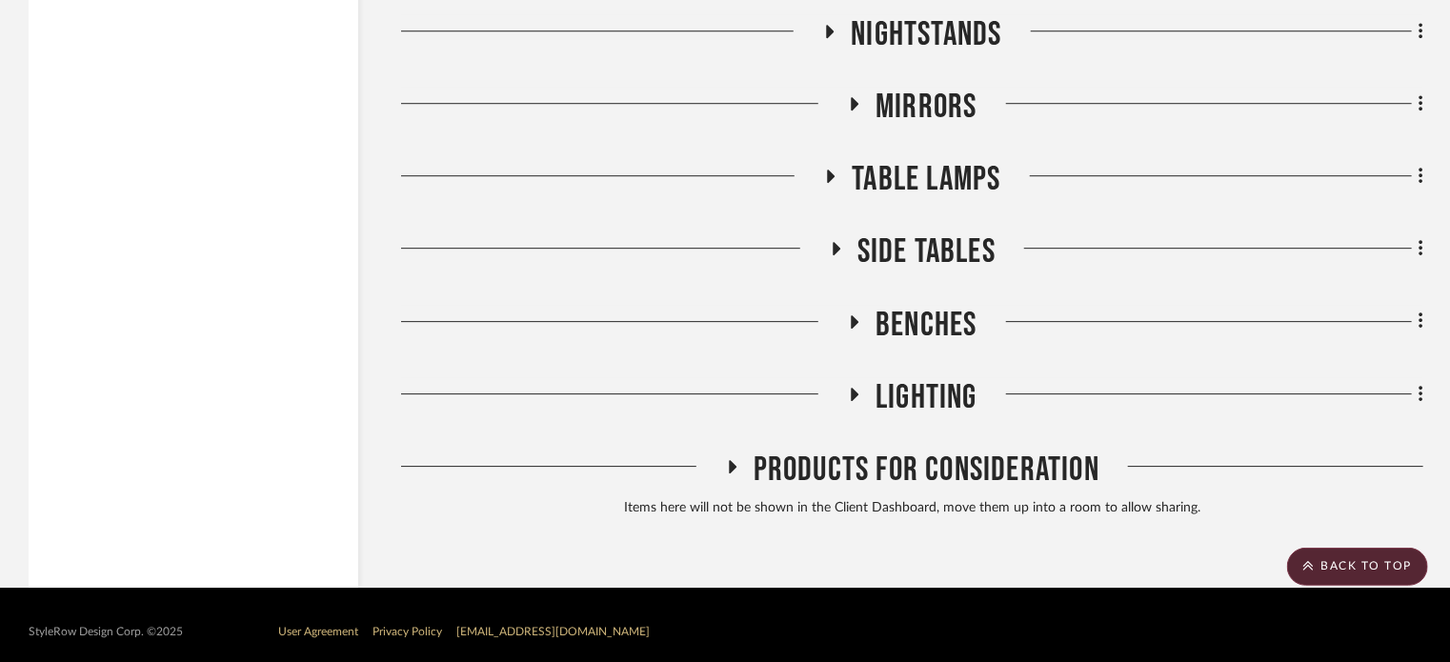
click at [839, 254] on icon at bounding box center [835, 249] width 23 height 14
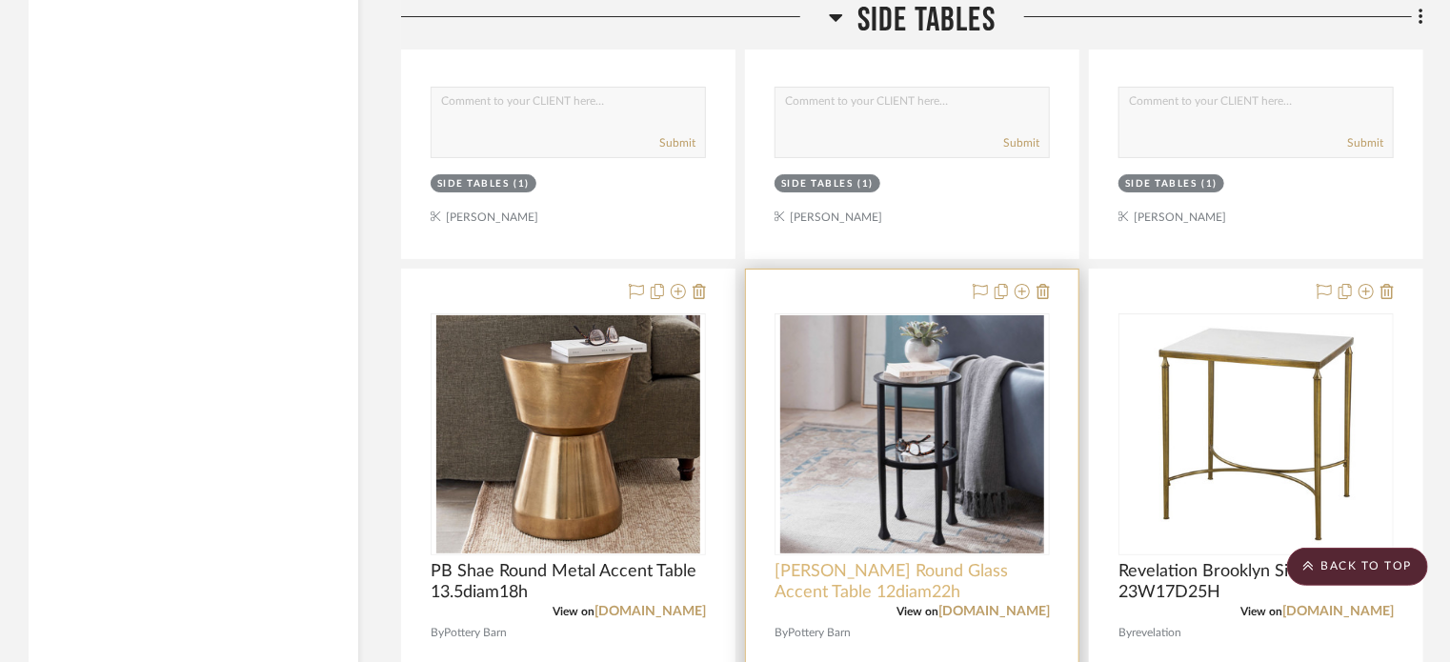
scroll to position [7300, 0]
click at [1022, 289] on icon at bounding box center [1022, 291] width 15 height 15
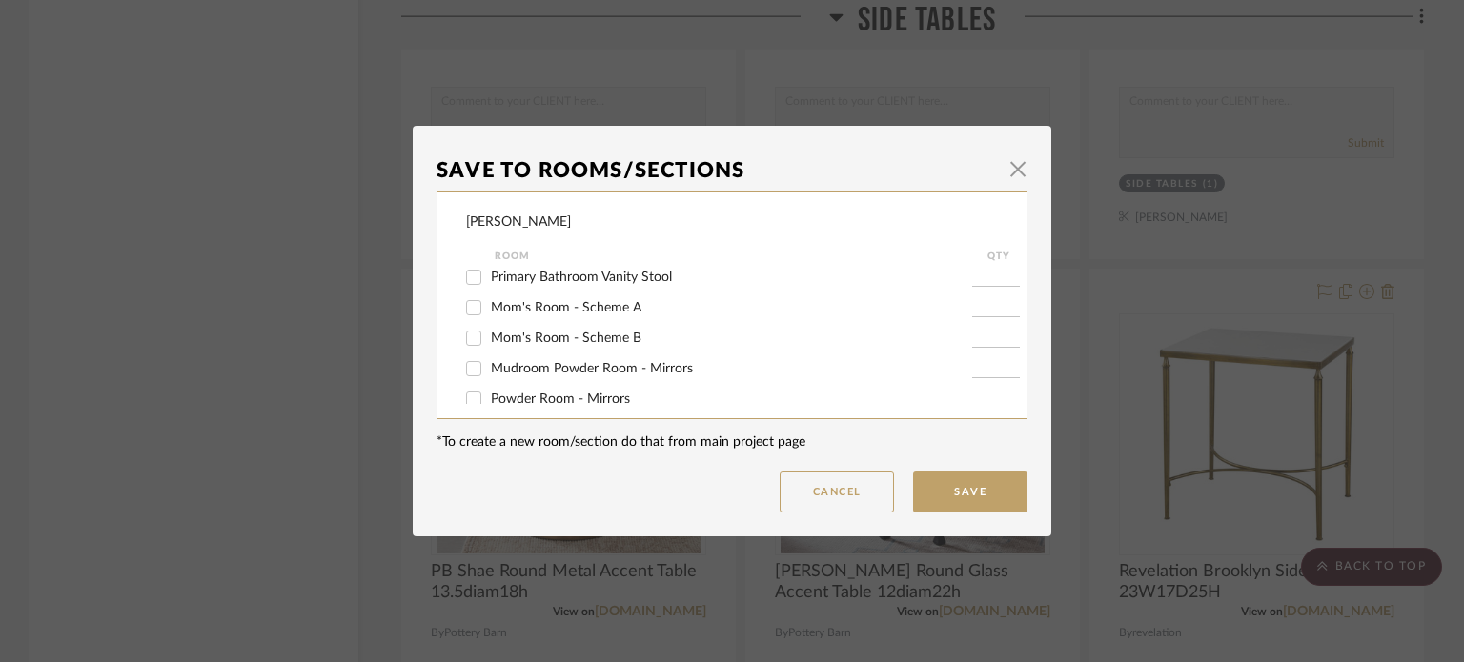
scroll to position [464, 0]
click at [558, 305] on span "Mom's Room - Scheme A" at bounding box center [566, 306] width 151 height 13
click at [489, 305] on input "Mom's Room - Scheme A" at bounding box center [473, 307] width 30 height 30
checkbox input "true"
type input "1"
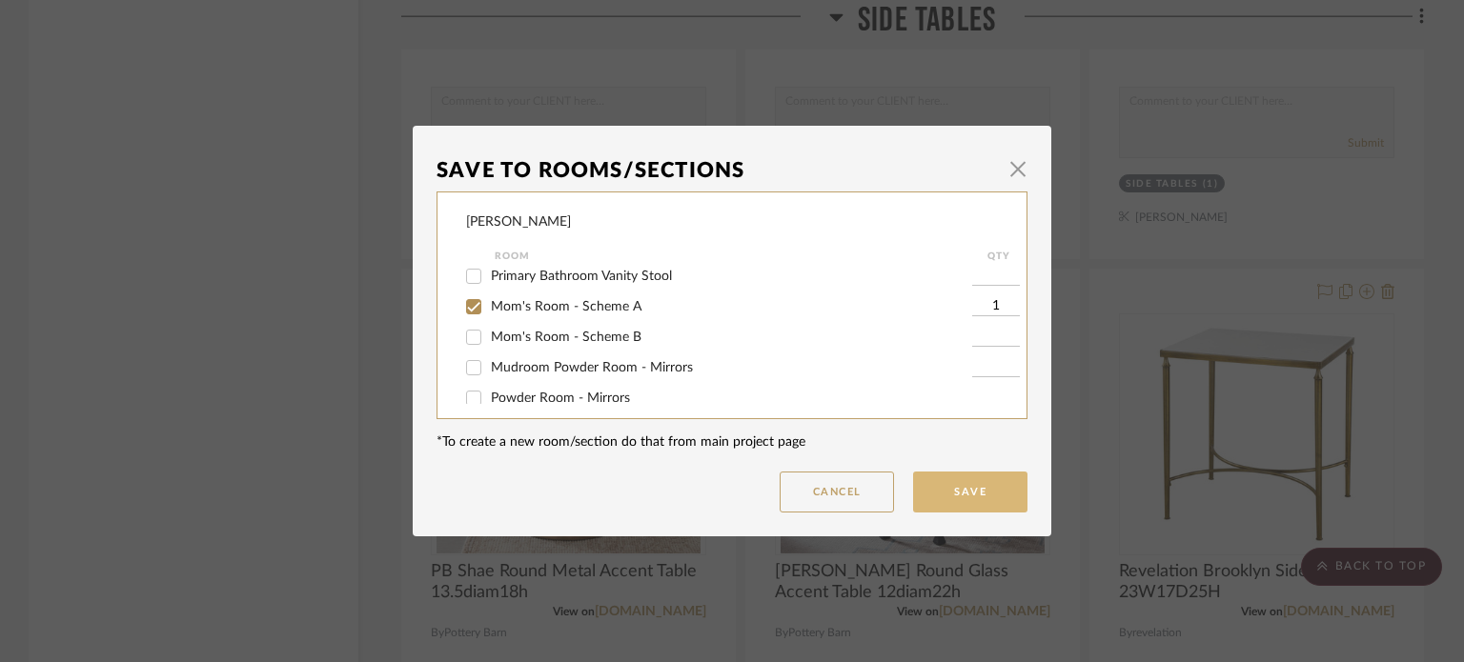
click at [948, 496] on button "Save" at bounding box center [970, 492] width 114 height 41
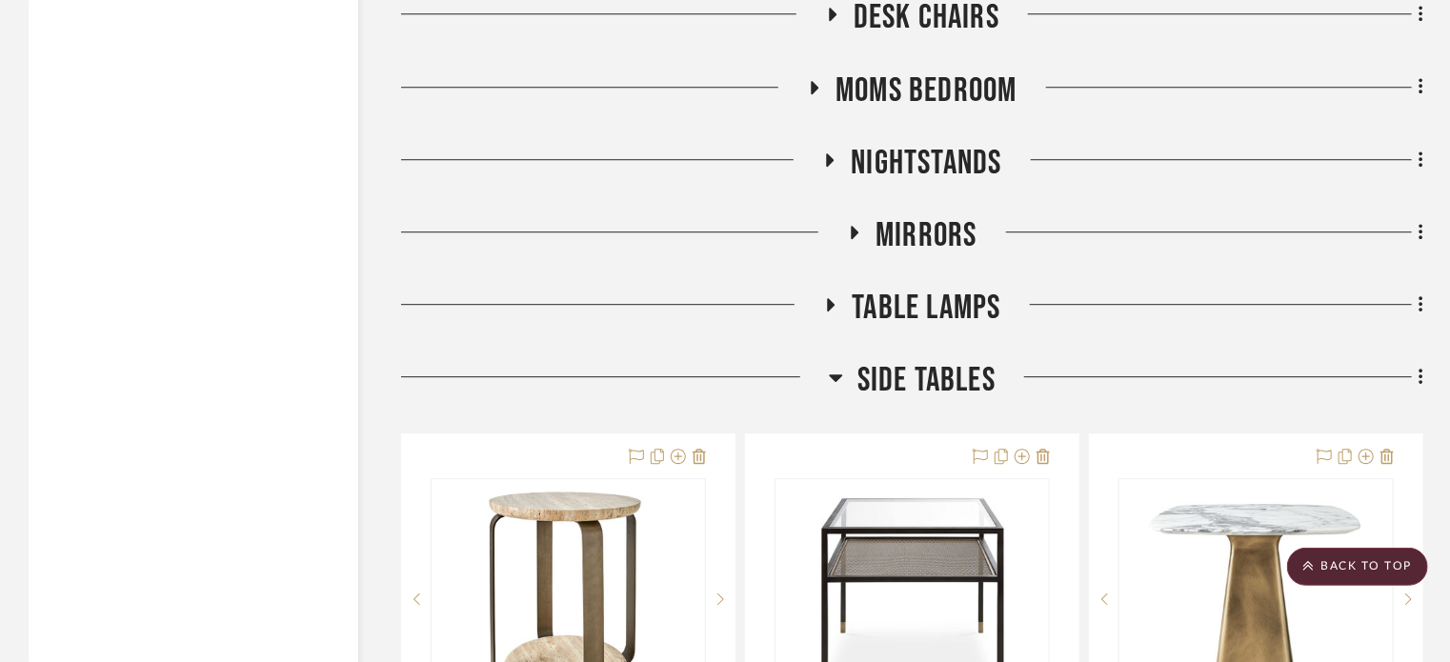
scroll to position [6298, 0]
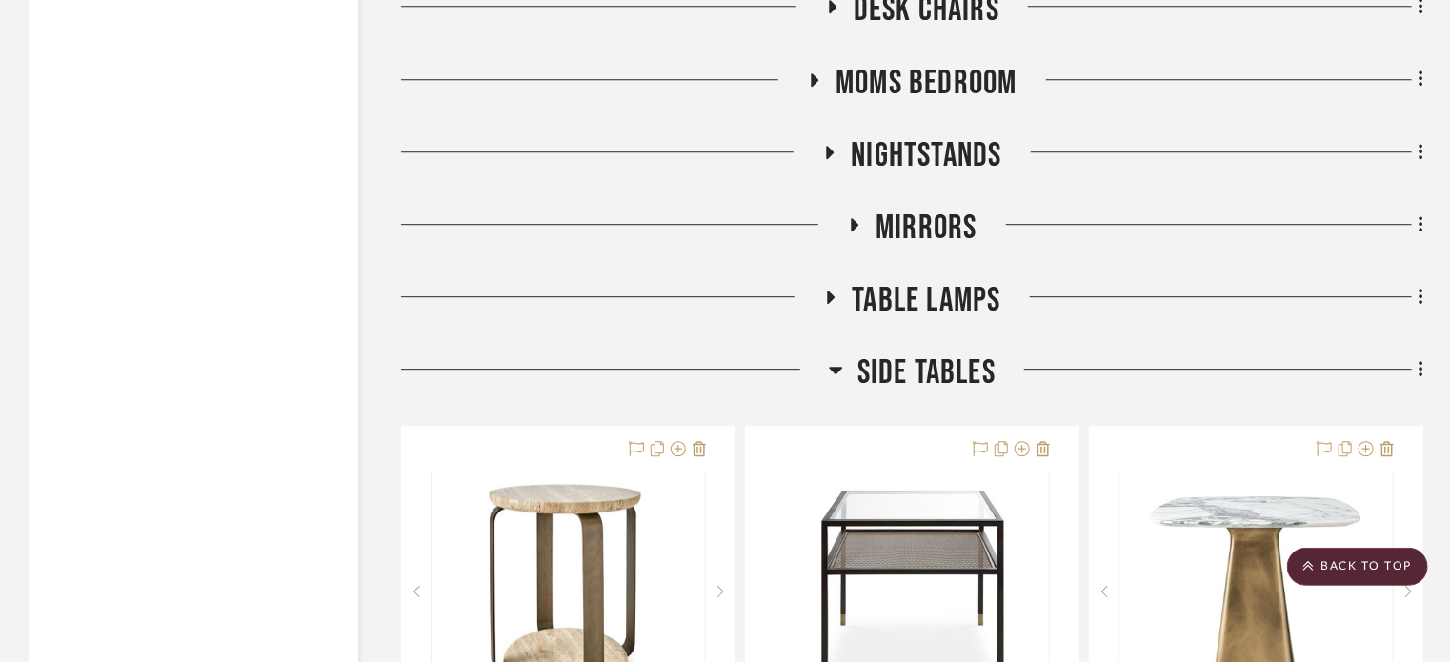
click at [839, 361] on icon at bounding box center [836, 369] width 14 height 23
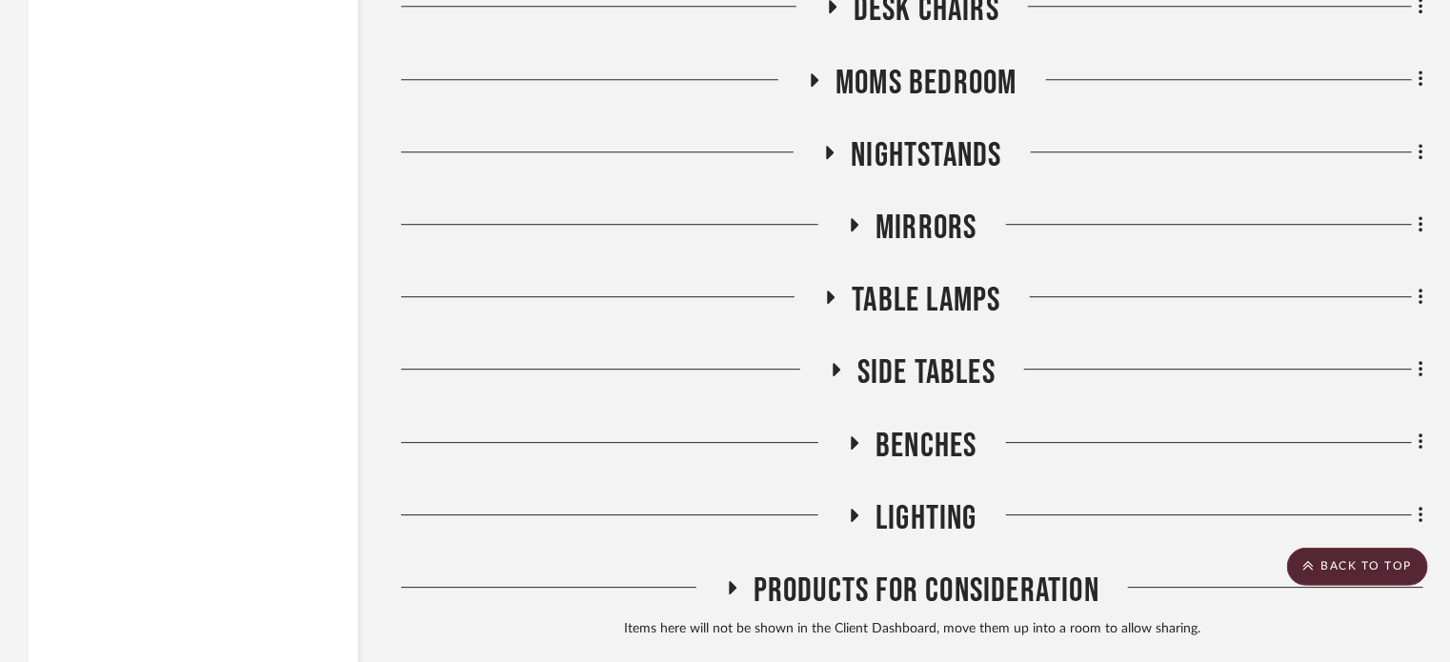
click at [815, 91] on fa-icon at bounding box center [814, 86] width 14 height 28
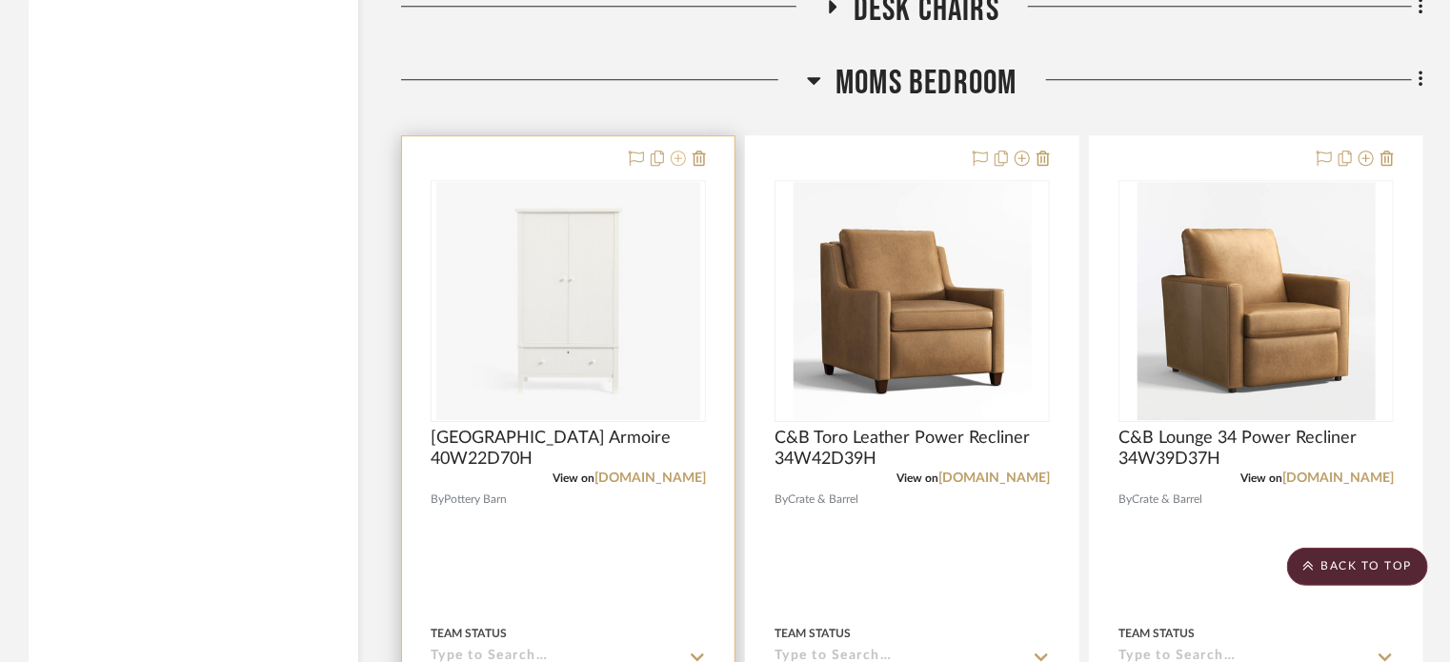
click at [679, 163] on icon at bounding box center [678, 158] width 15 height 15
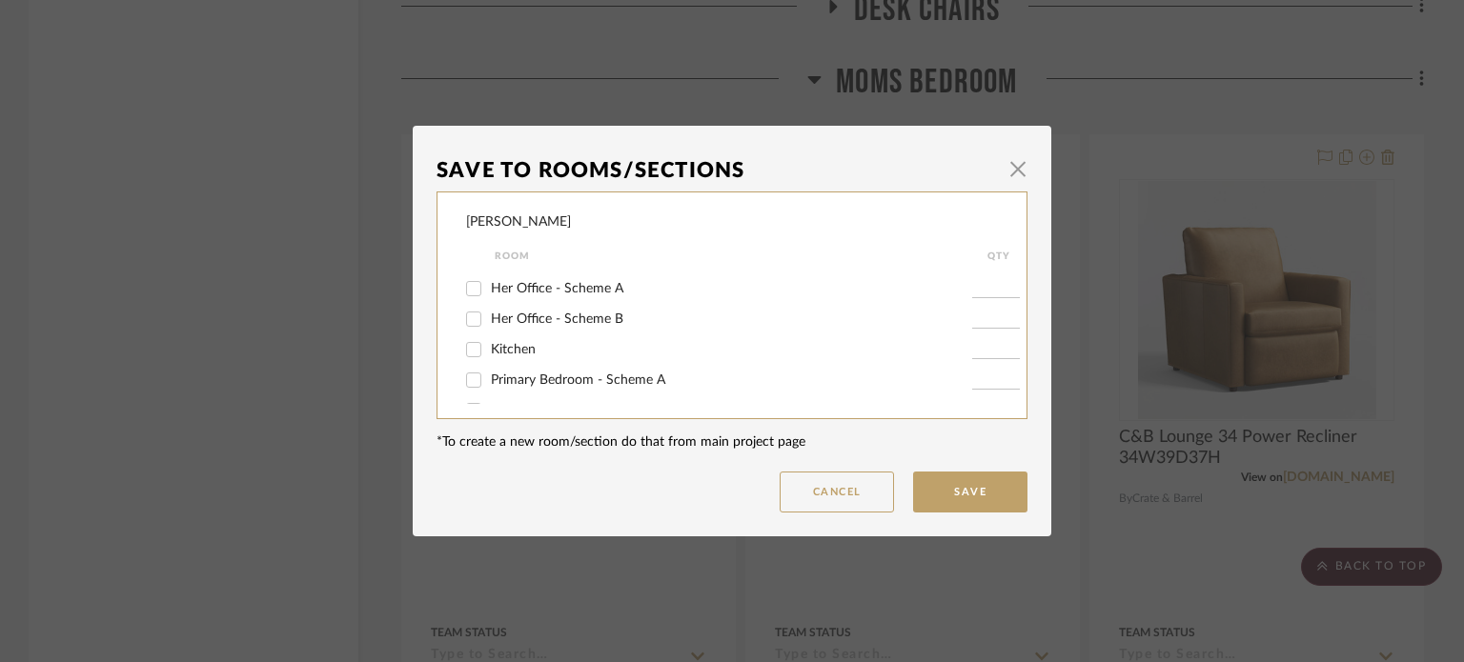
scroll to position [313, 0]
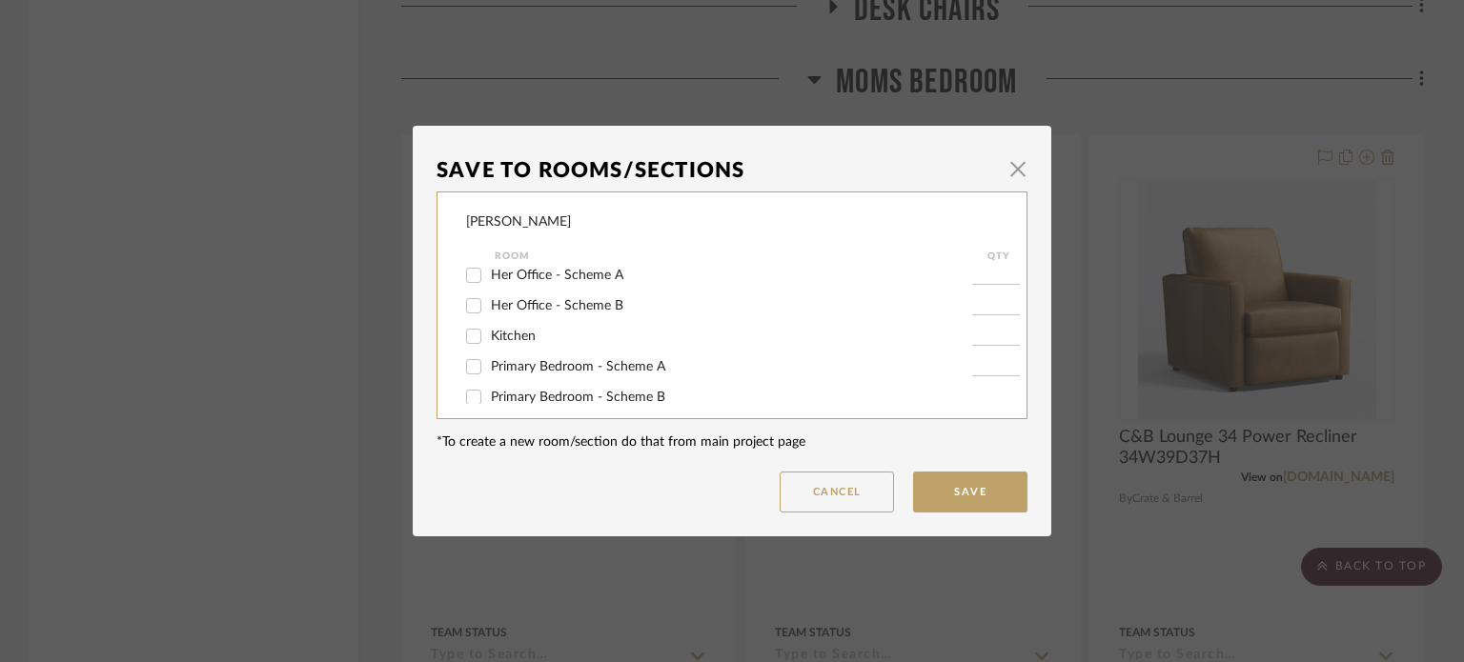
click at [545, 364] on span "Primary Bedroom - Scheme A" at bounding box center [578, 366] width 174 height 13
click at [489, 364] on input "Primary Bedroom - Scheme A" at bounding box center [473, 367] width 30 height 30
checkbox input "true"
type input "1"
click at [948, 491] on button "Save" at bounding box center [970, 492] width 114 height 41
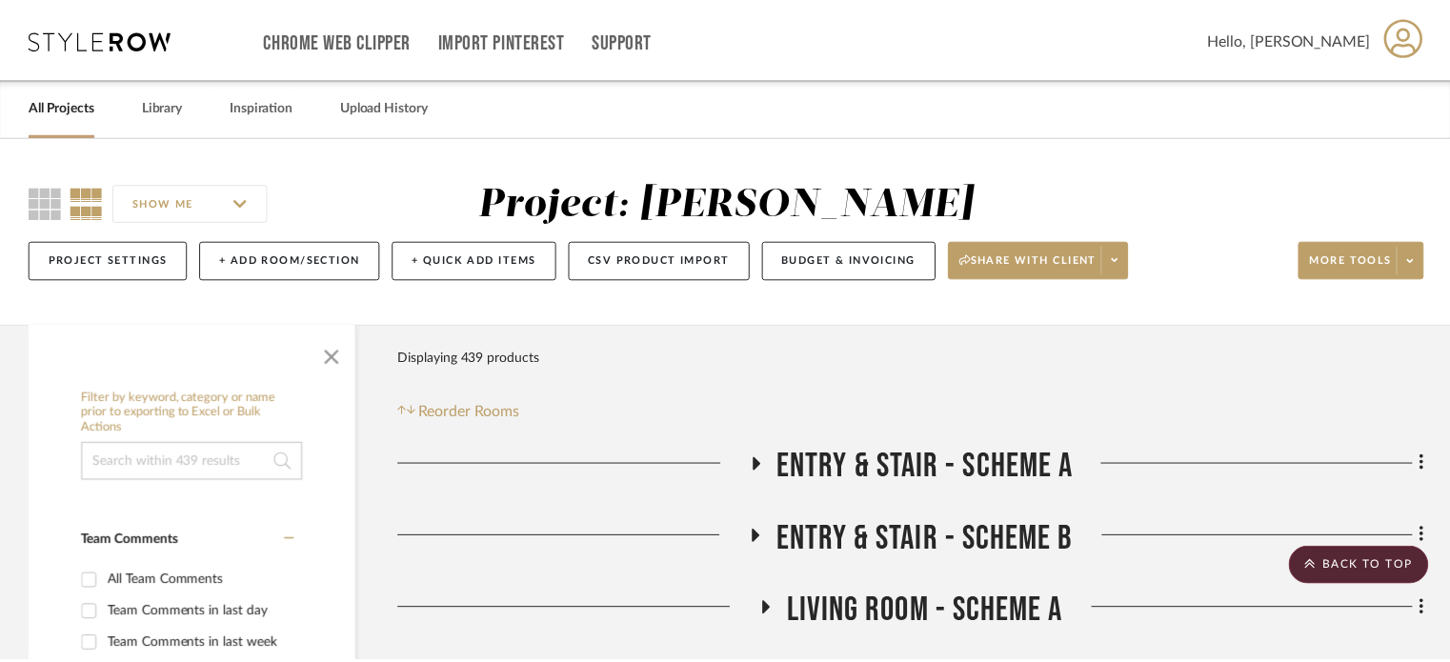
scroll to position [6298, 0]
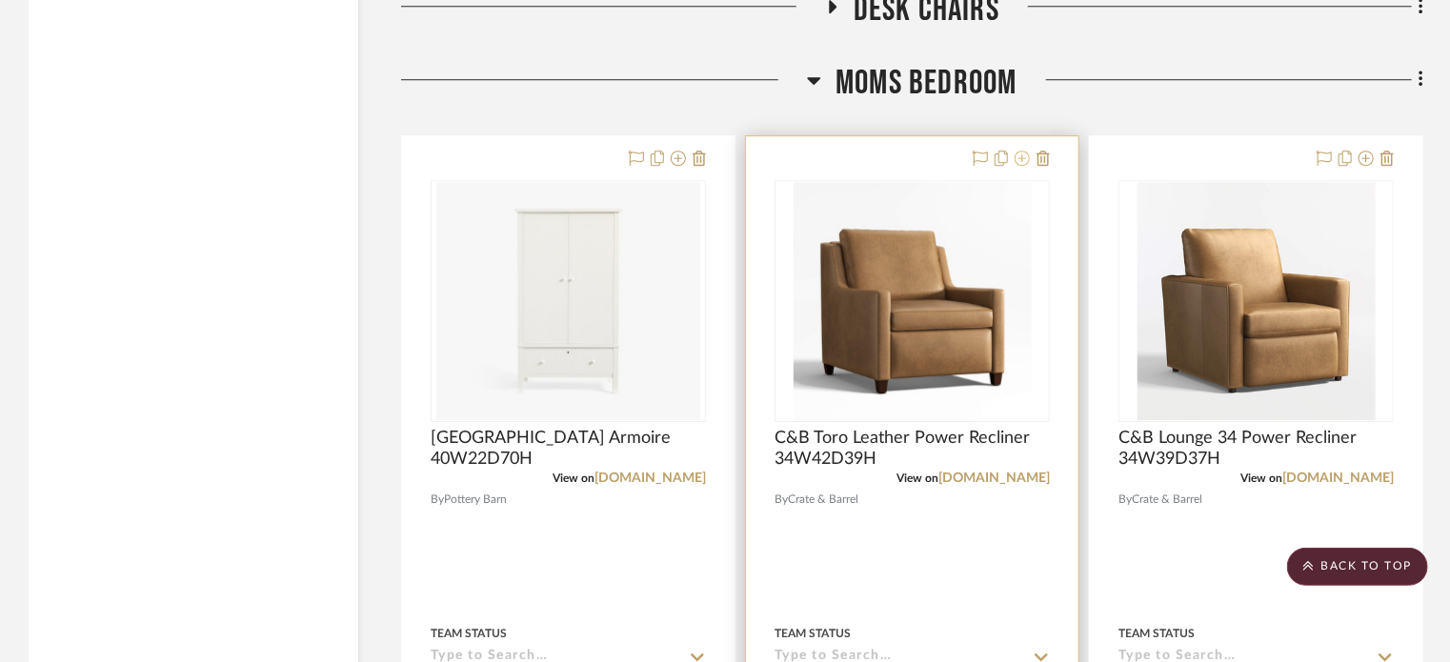
click at [1018, 159] on icon at bounding box center [1022, 158] width 15 height 15
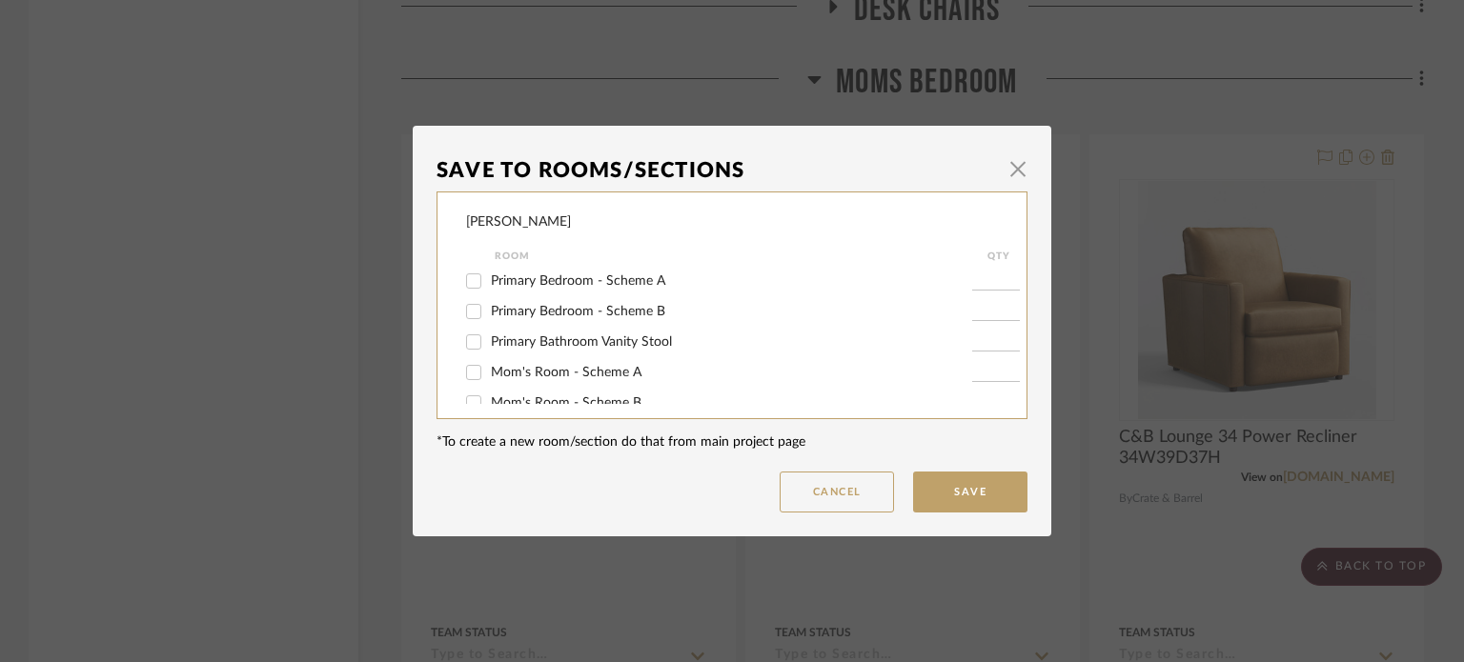
scroll to position [433, 0]
click at [597, 358] on div "Mom's Room - Scheme B" at bounding box center [719, 369] width 506 height 30
click at [608, 369] on span "Mom's Room - Scheme B" at bounding box center [566, 368] width 151 height 13
click at [489, 369] on input "Mom's Room - Scheme B" at bounding box center [473, 369] width 30 height 30
checkbox input "true"
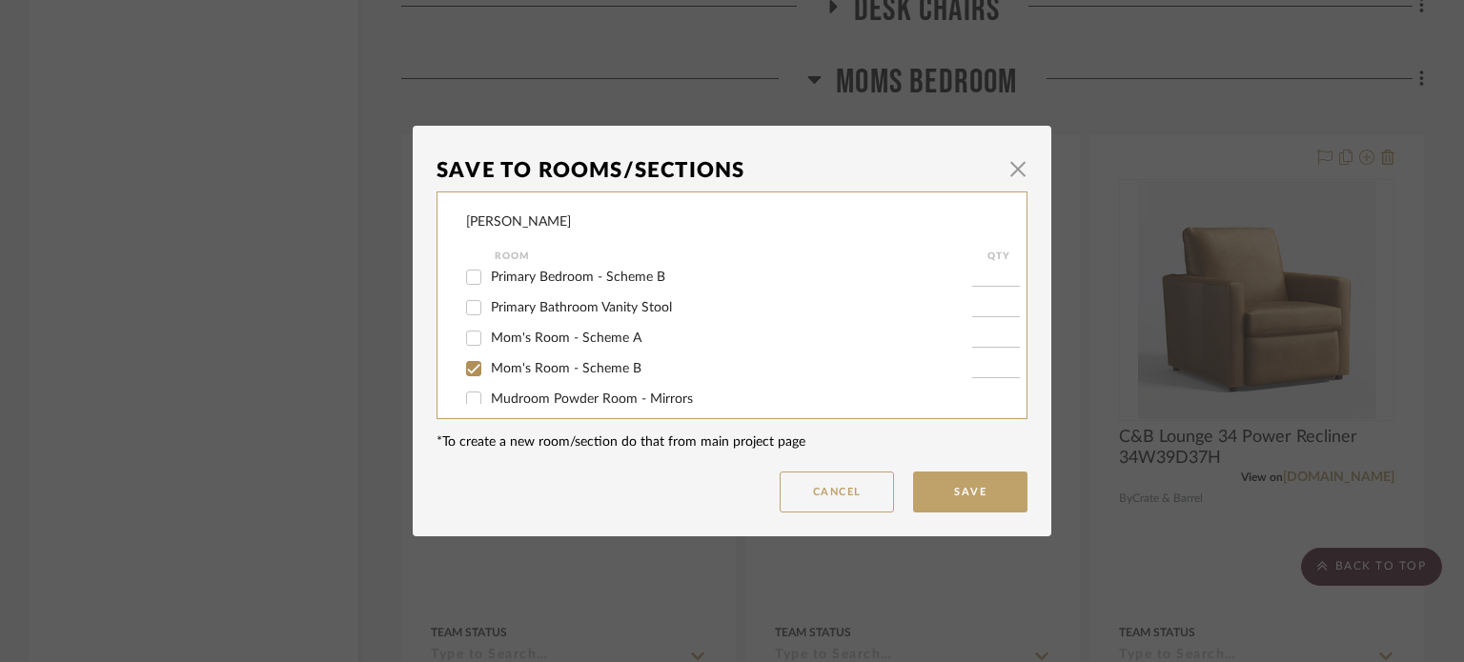
type input "1"
click at [943, 492] on button "Save" at bounding box center [970, 492] width 114 height 41
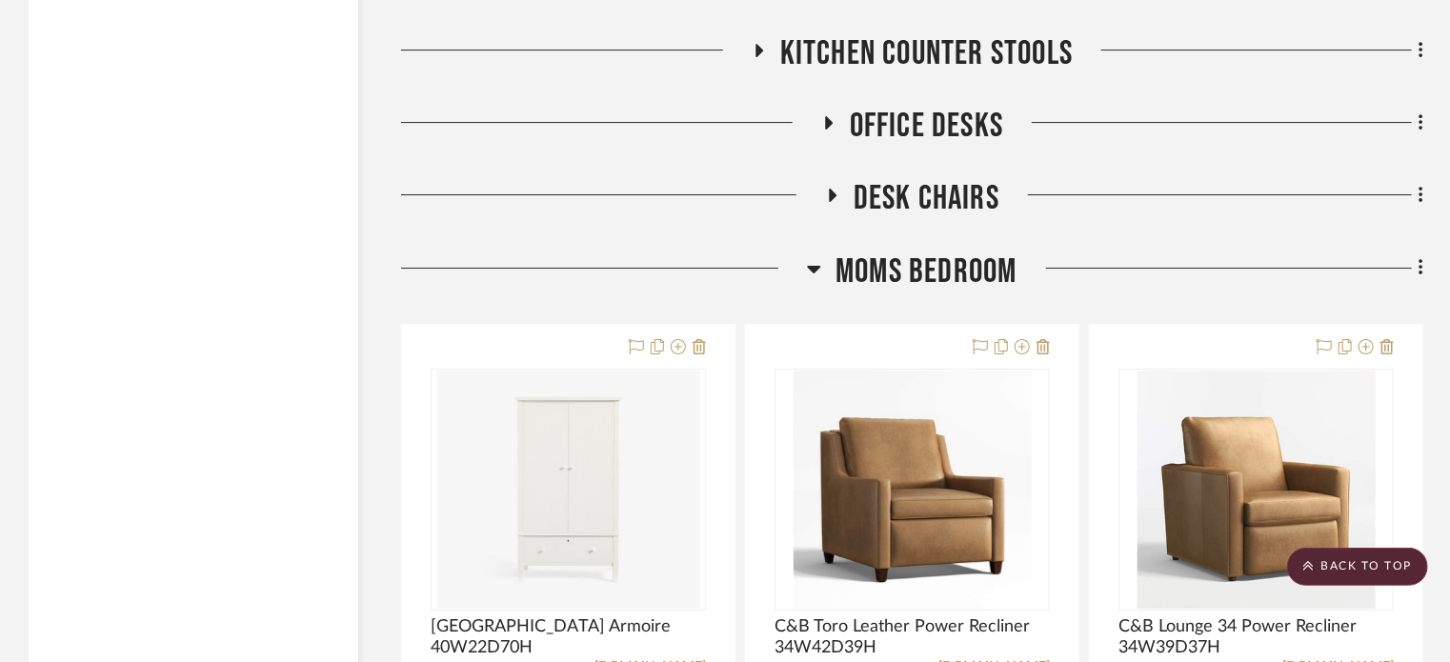
scroll to position [6866, 0]
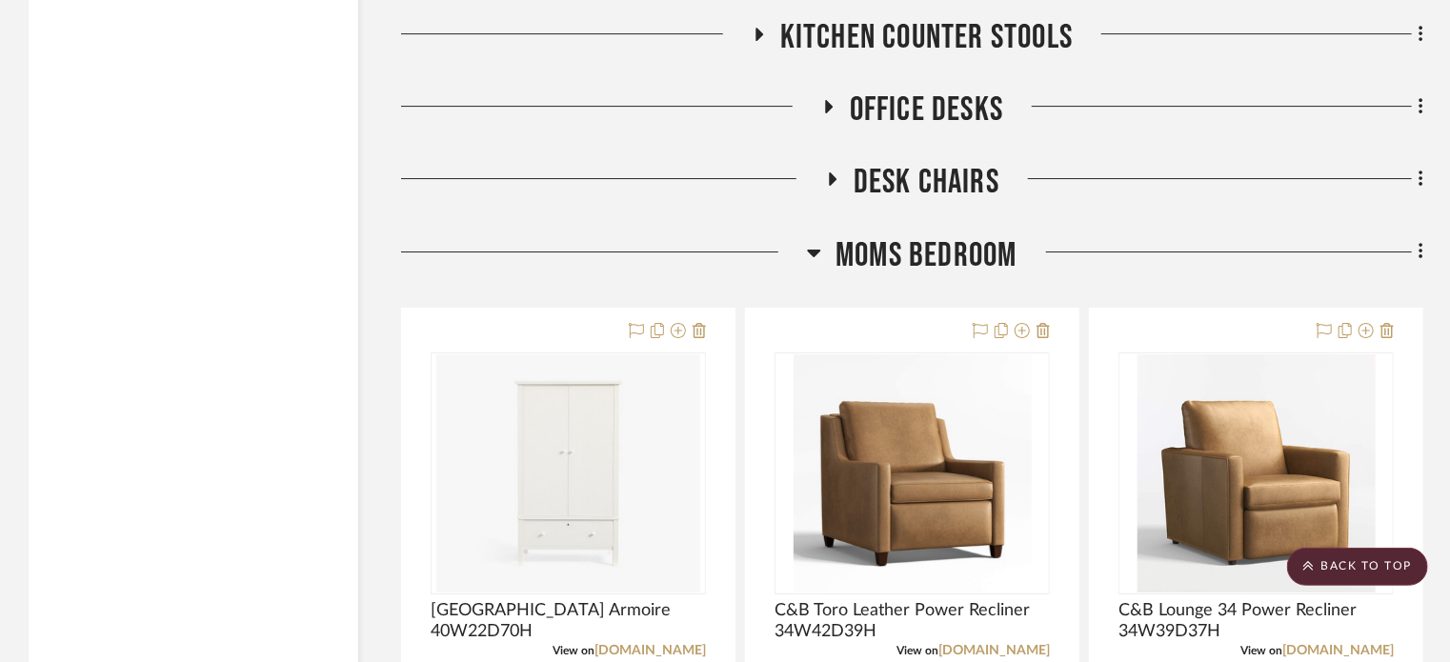
click at [823, 260] on h3 "Moms Bedroom" at bounding box center [912, 255] width 210 height 41
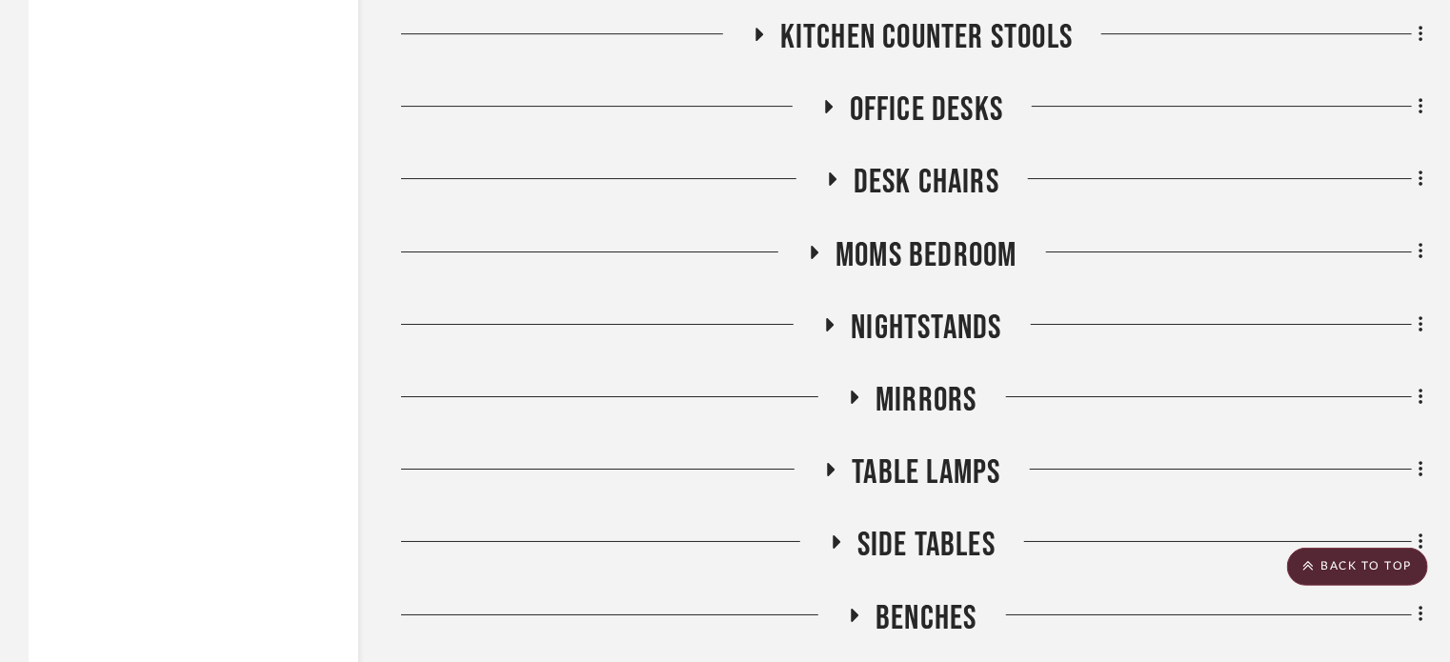
click at [810, 256] on icon at bounding box center [814, 252] width 23 height 14
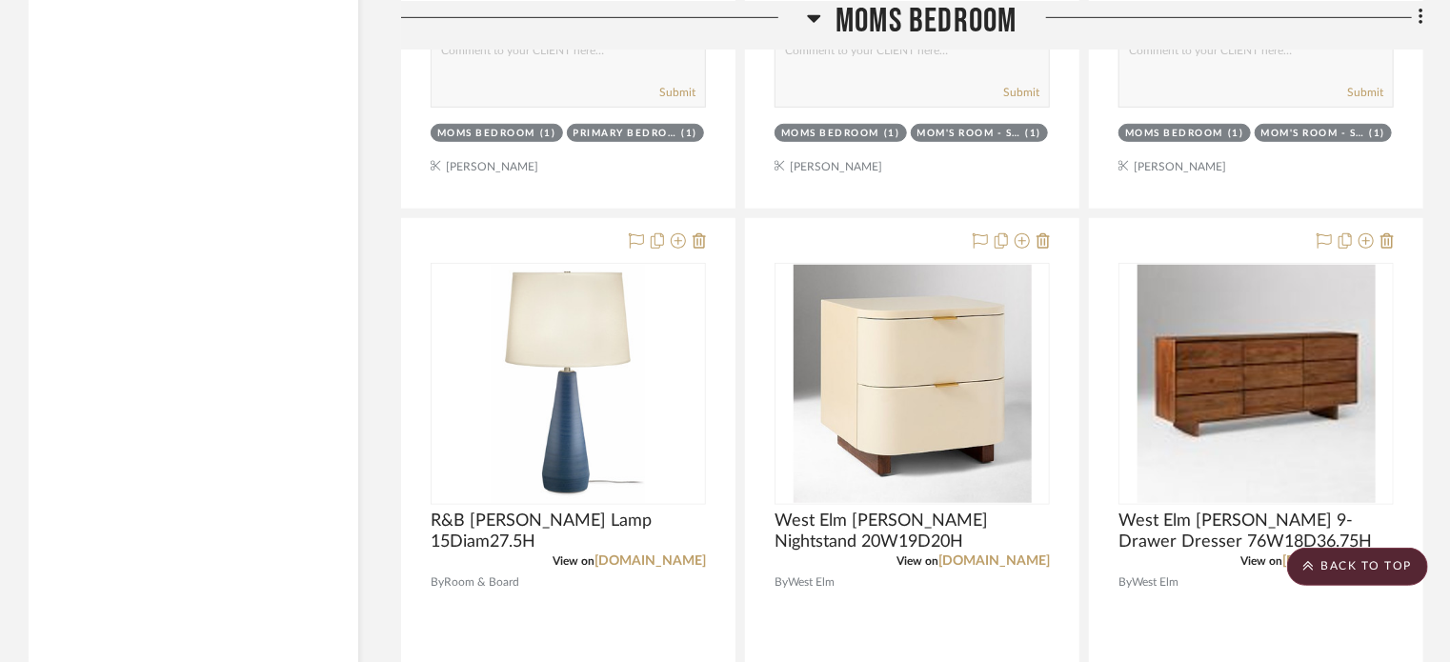
scroll to position [7800, 0]
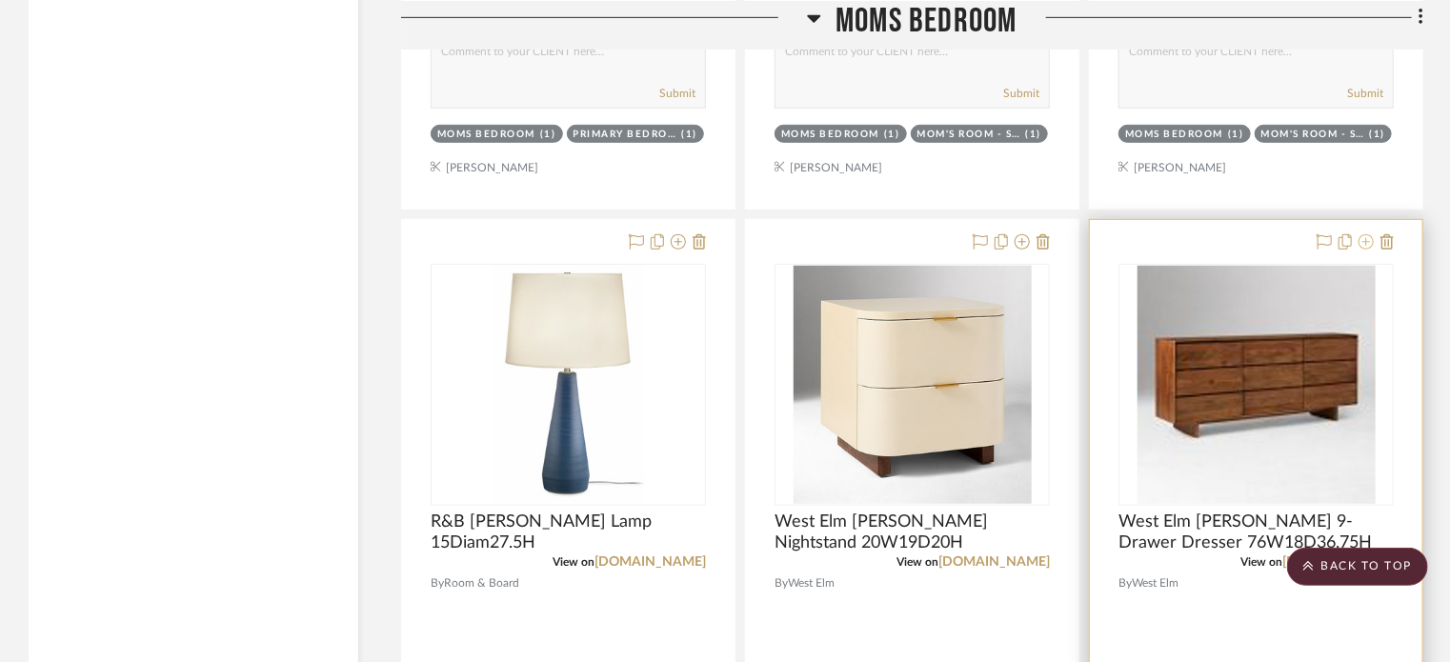
click at [1364, 245] on icon at bounding box center [1366, 241] width 15 height 15
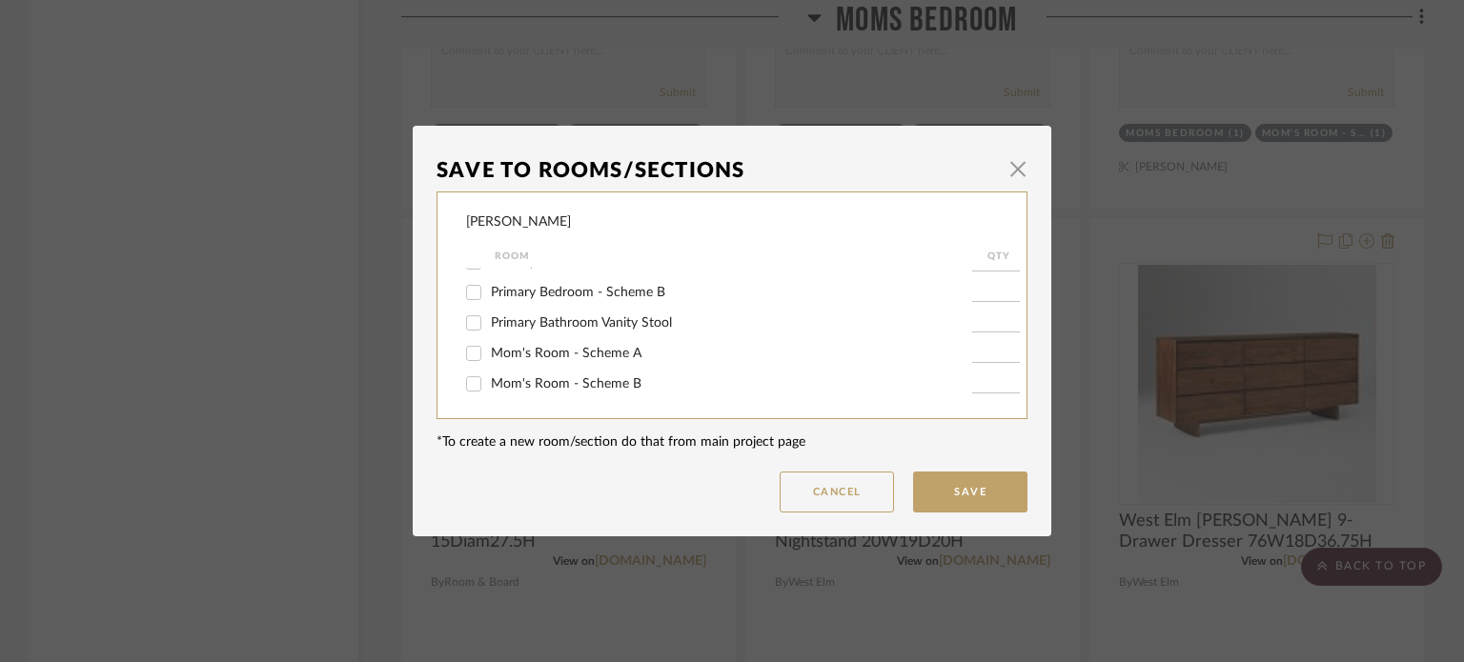
scroll to position [422, 0]
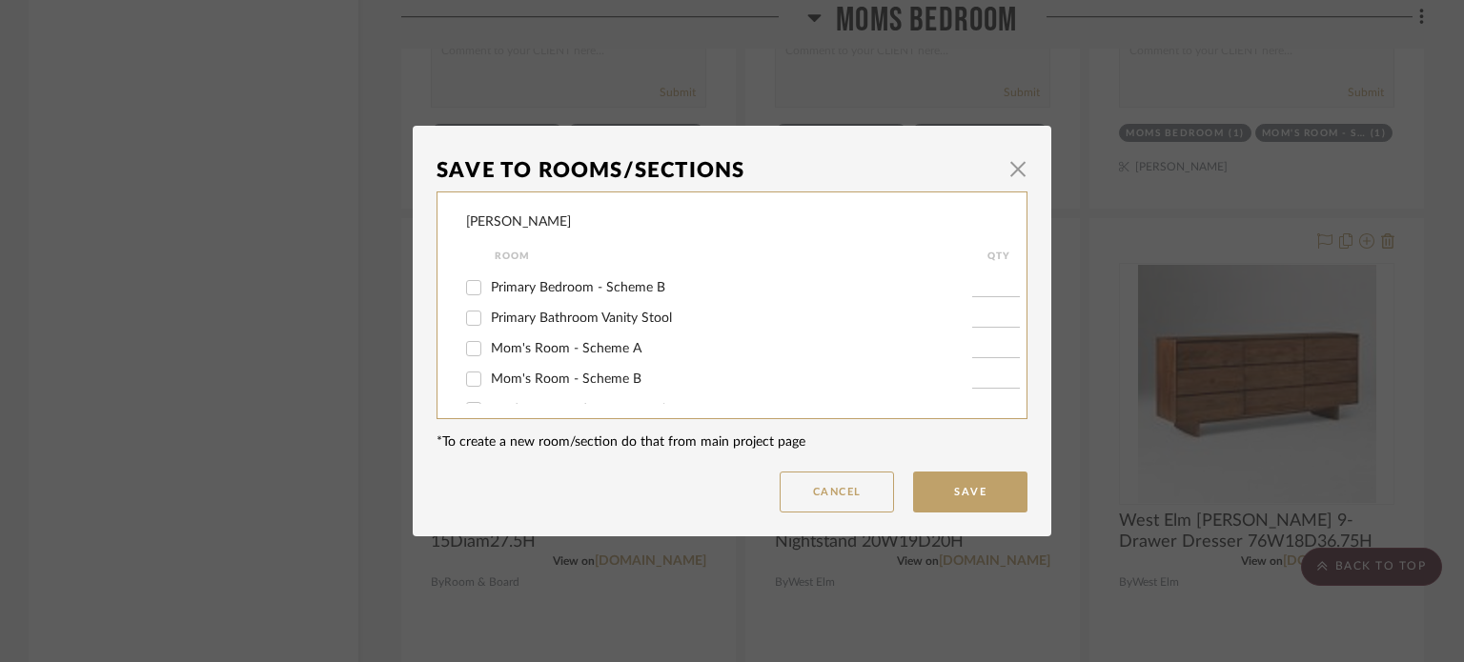
click at [596, 378] on span "Mom's Room - Scheme B" at bounding box center [566, 379] width 151 height 13
click at [489, 378] on input "Mom's Room - Scheme B" at bounding box center [473, 379] width 30 height 30
checkbox input "true"
type input "1"
click at [942, 487] on button "Save" at bounding box center [970, 492] width 114 height 41
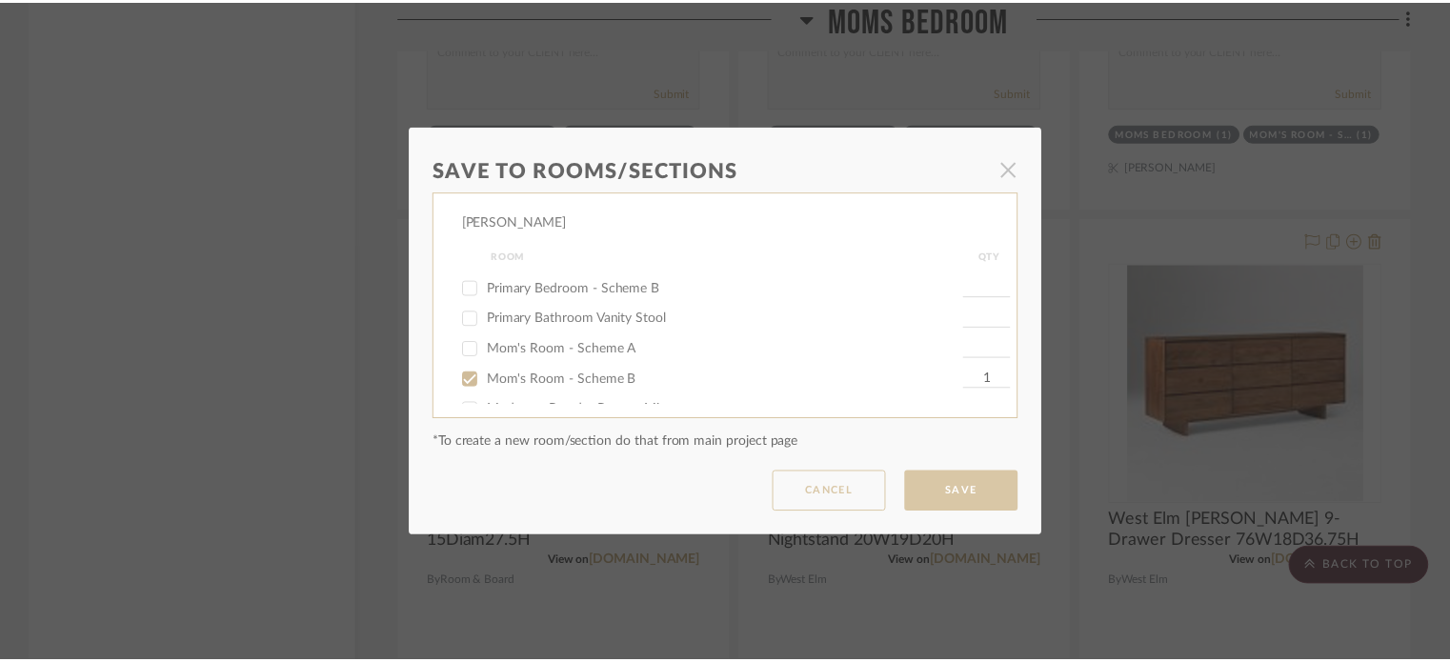
scroll to position [7800, 0]
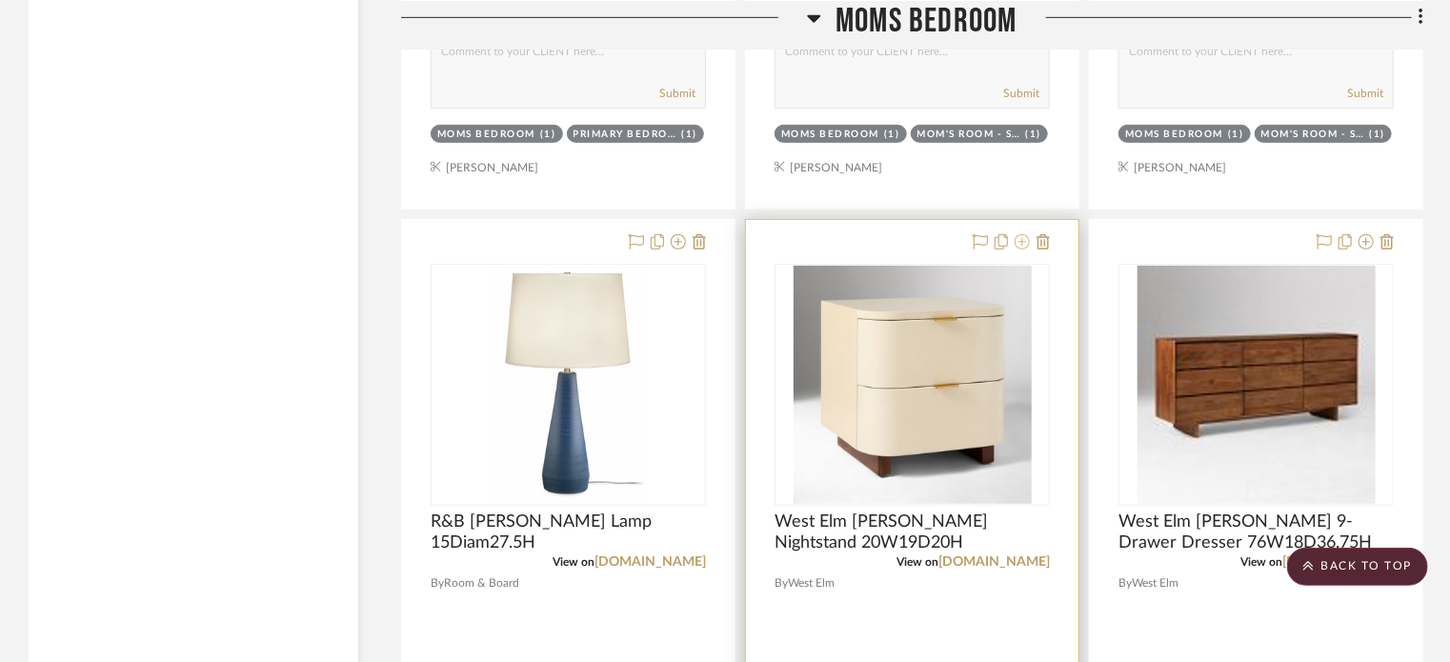
click at [1019, 244] on icon at bounding box center [1022, 241] width 15 height 15
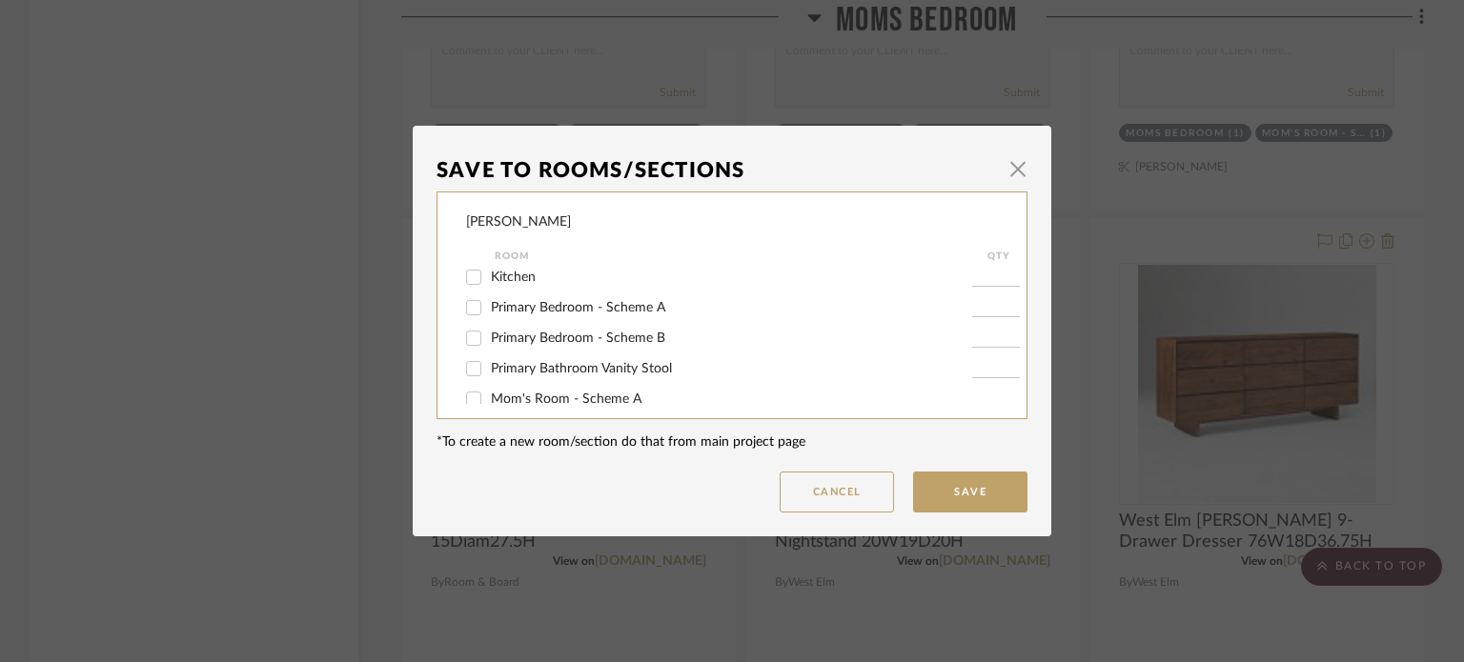
scroll to position [511, 0]
click at [575, 290] on span "Mom's Room - Scheme B" at bounding box center [566, 290] width 151 height 13
click at [489, 290] on input "Mom's Room - Scheme B" at bounding box center [473, 290] width 30 height 30
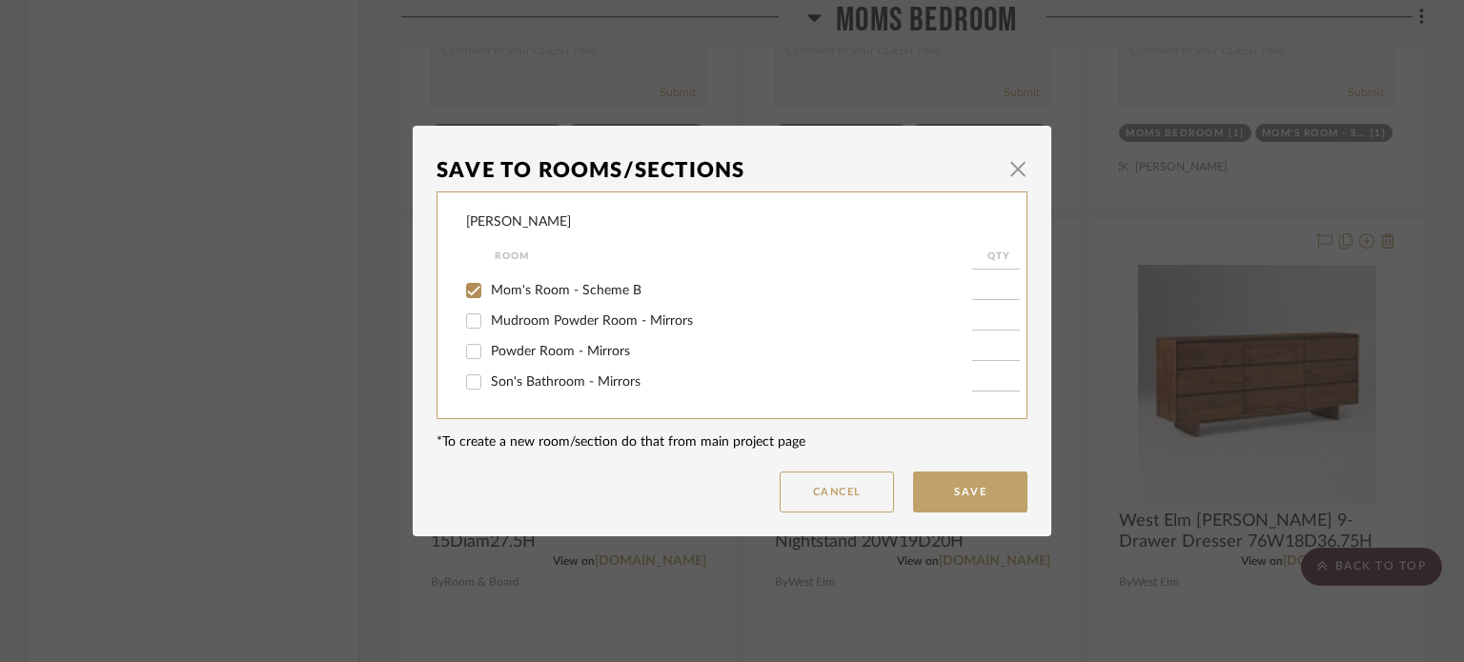
checkbox input "true"
type input "1"
click at [967, 487] on button "Save" at bounding box center [970, 492] width 114 height 41
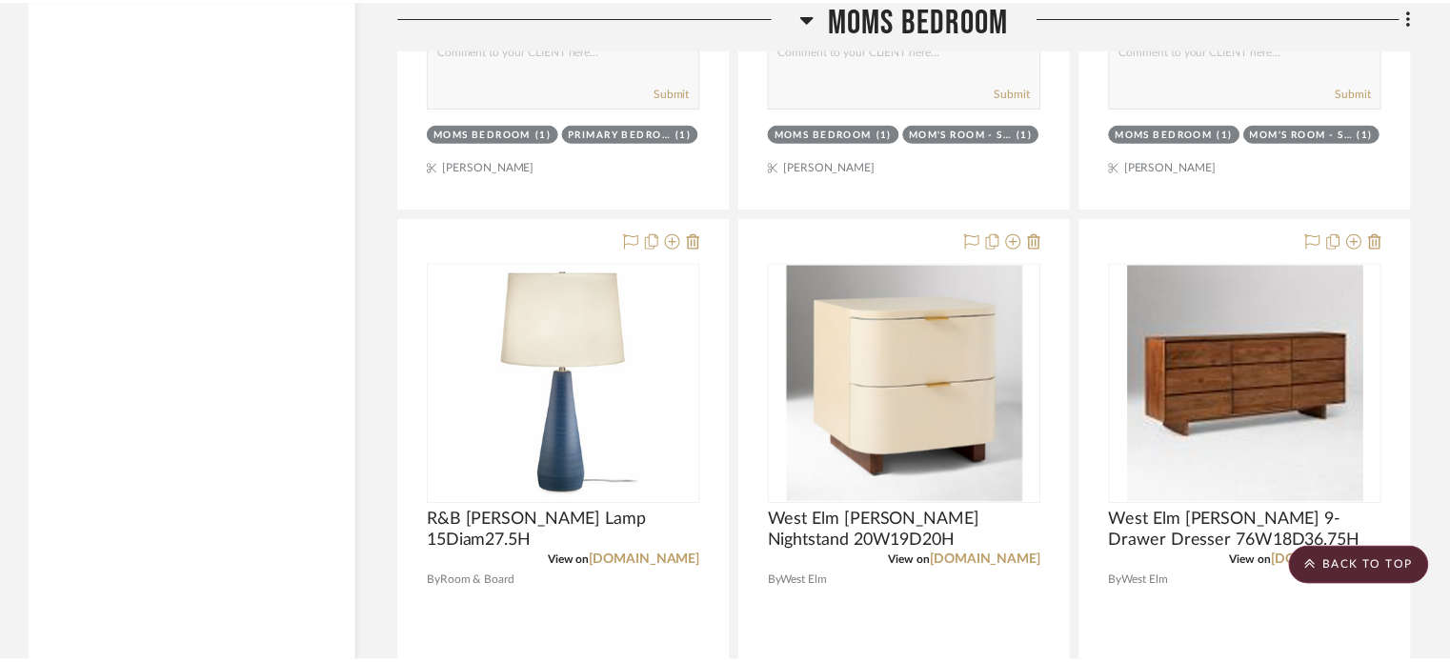
scroll to position [7800, 0]
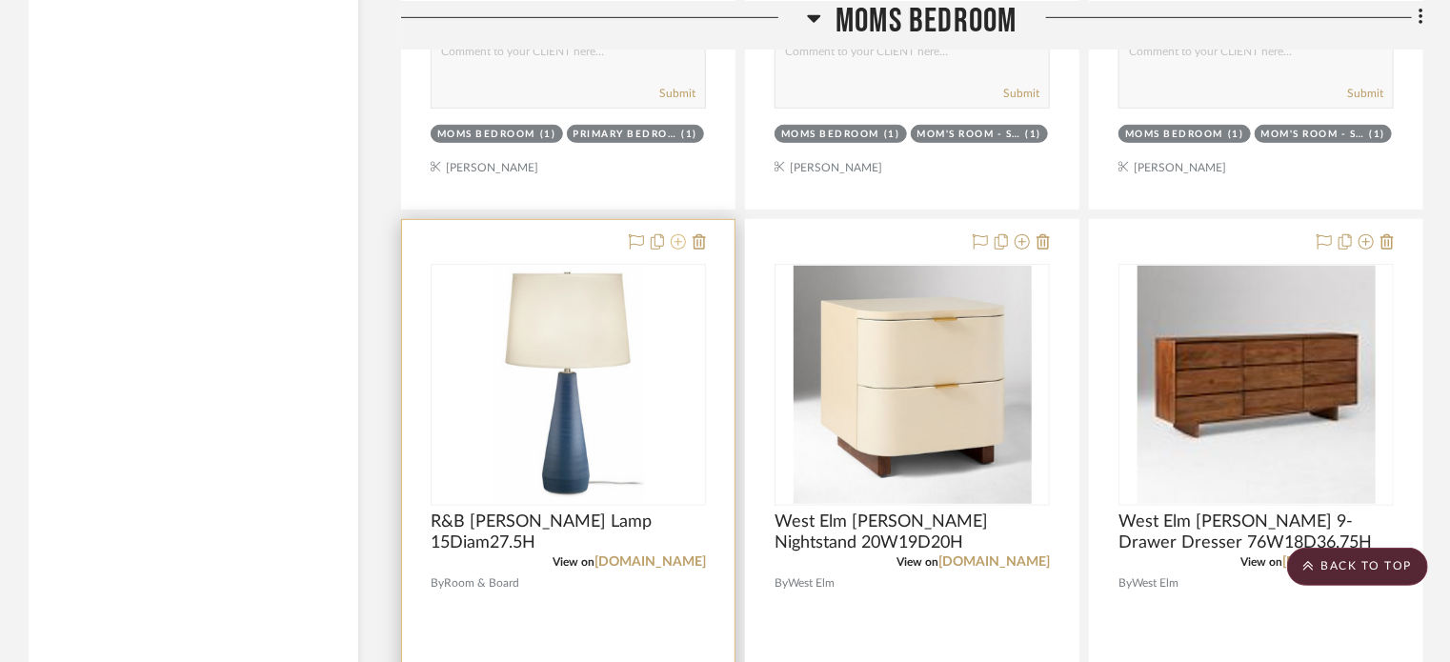
click at [680, 241] on icon at bounding box center [678, 241] width 15 height 15
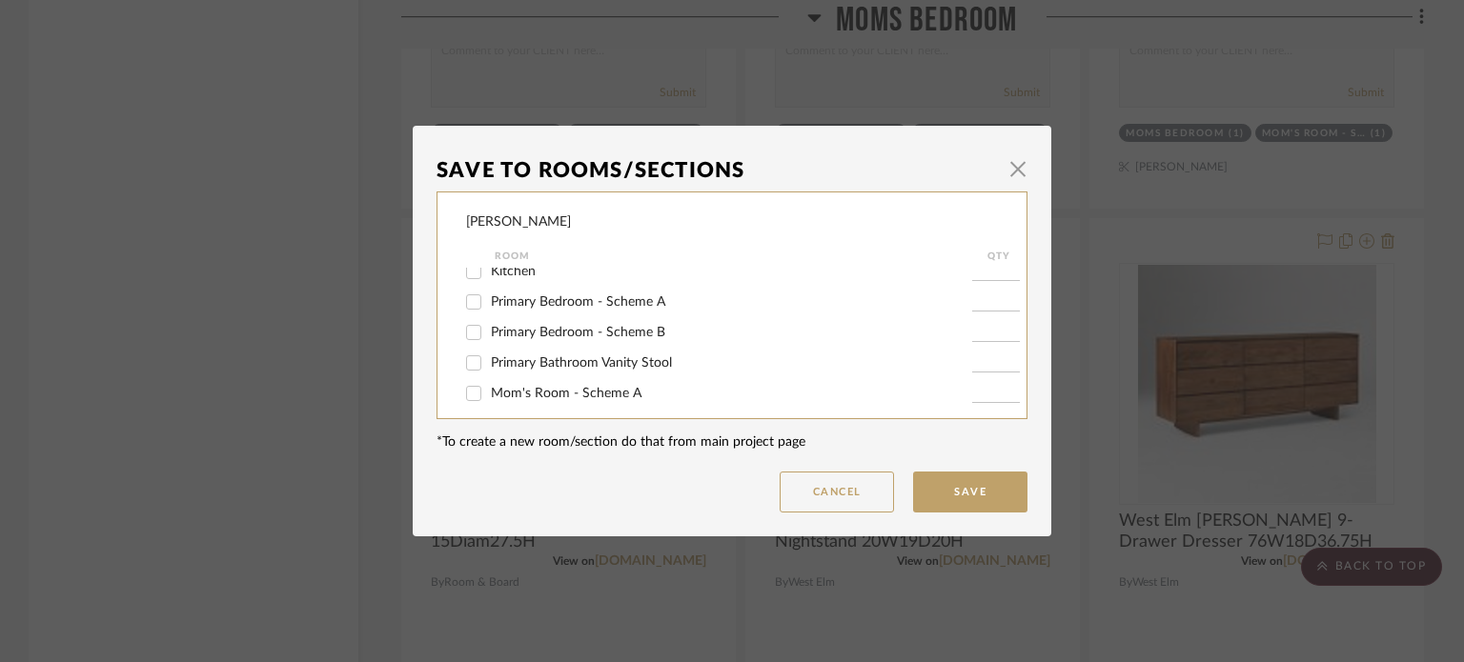
scroll to position [450, 0]
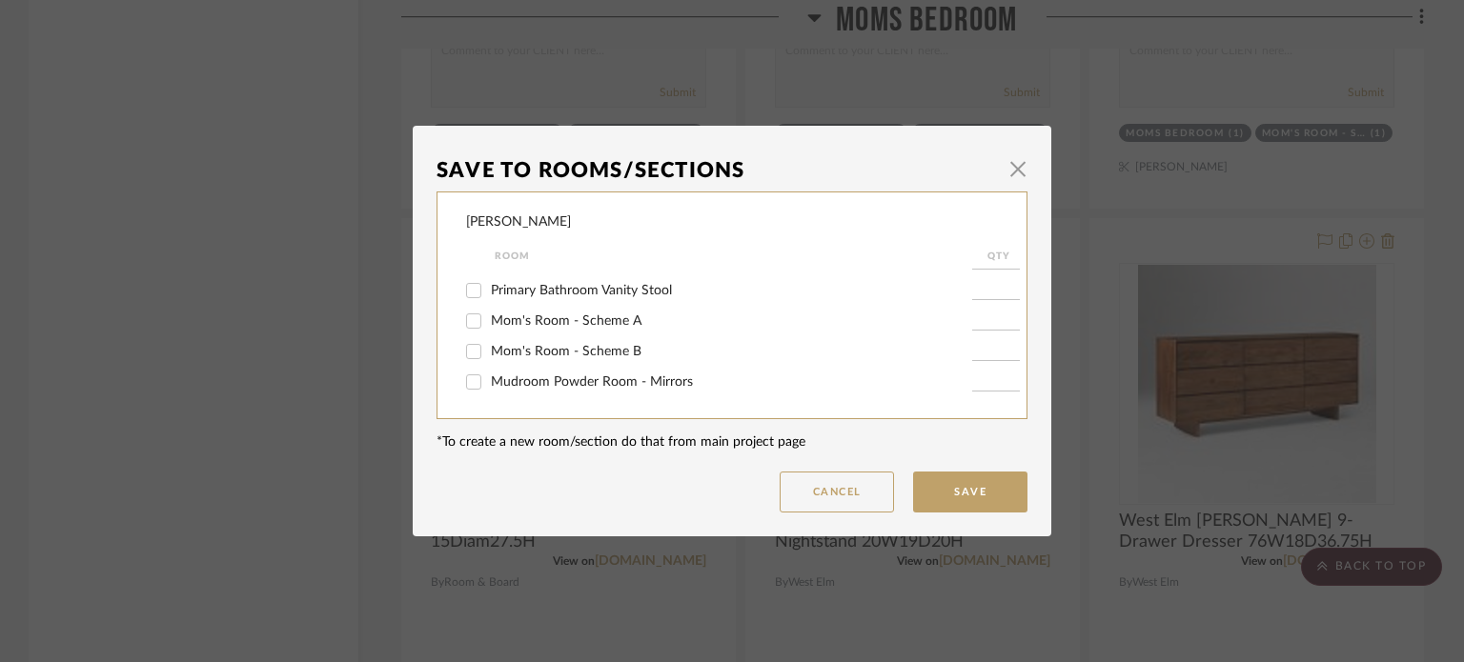
click at [607, 350] on span "Mom's Room - Scheme B" at bounding box center [566, 351] width 151 height 13
click at [489, 350] on input "Mom's Room - Scheme B" at bounding box center [473, 351] width 30 height 30
checkbox input "true"
type input "1"
click at [954, 502] on button "Save" at bounding box center [970, 492] width 114 height 41
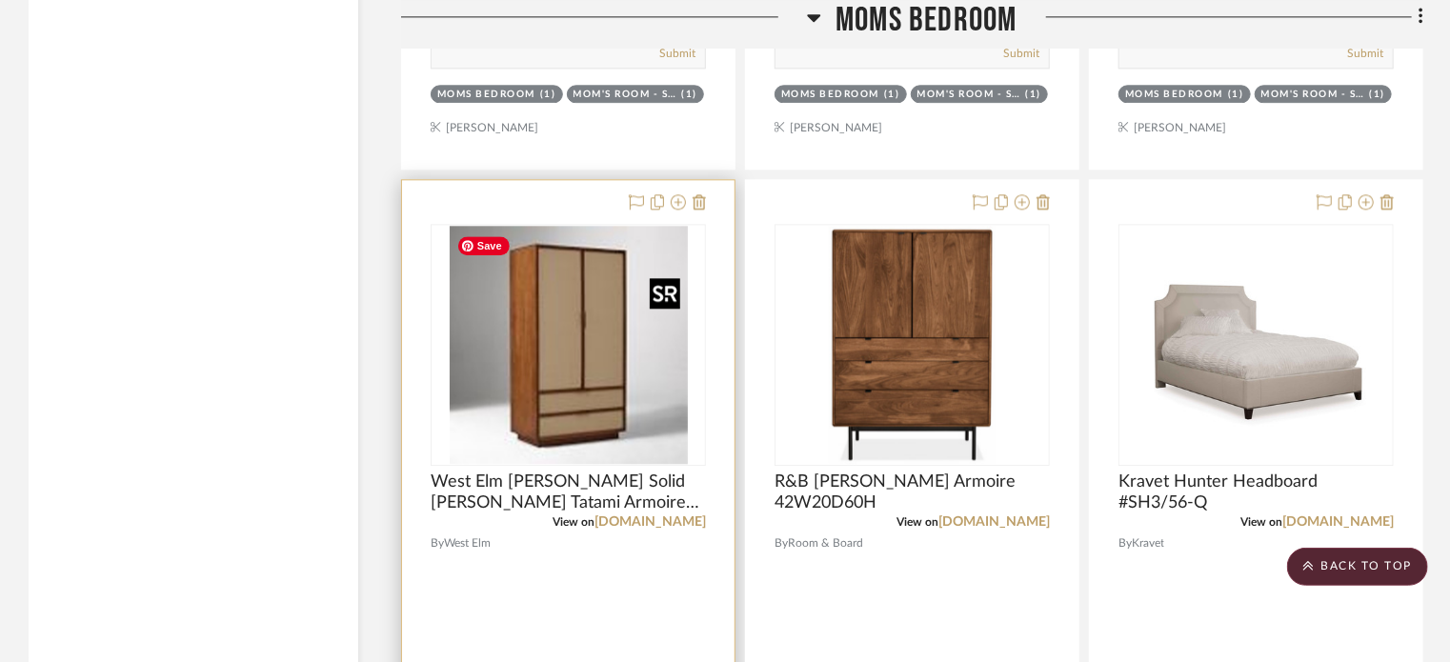
scroll to position [9563, 0]
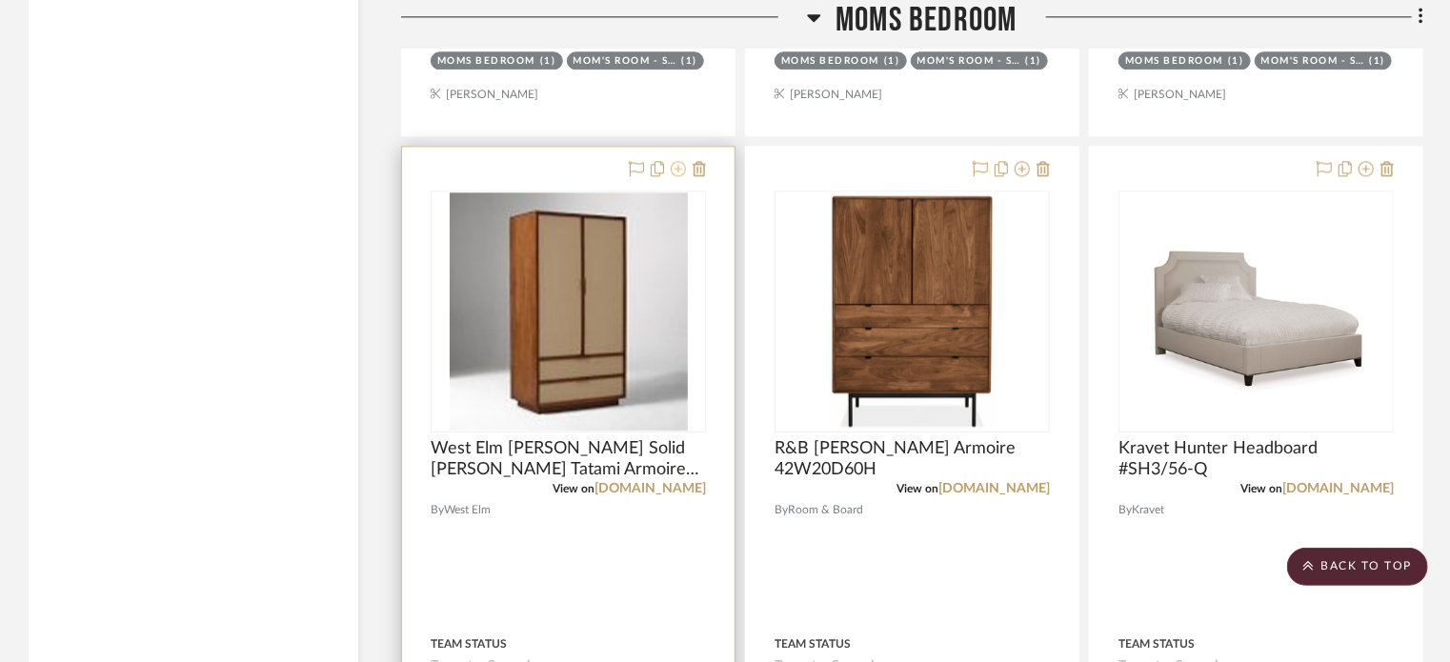
click at [680, 170] on icon at bounding box center [678, 168] width 15 height 15
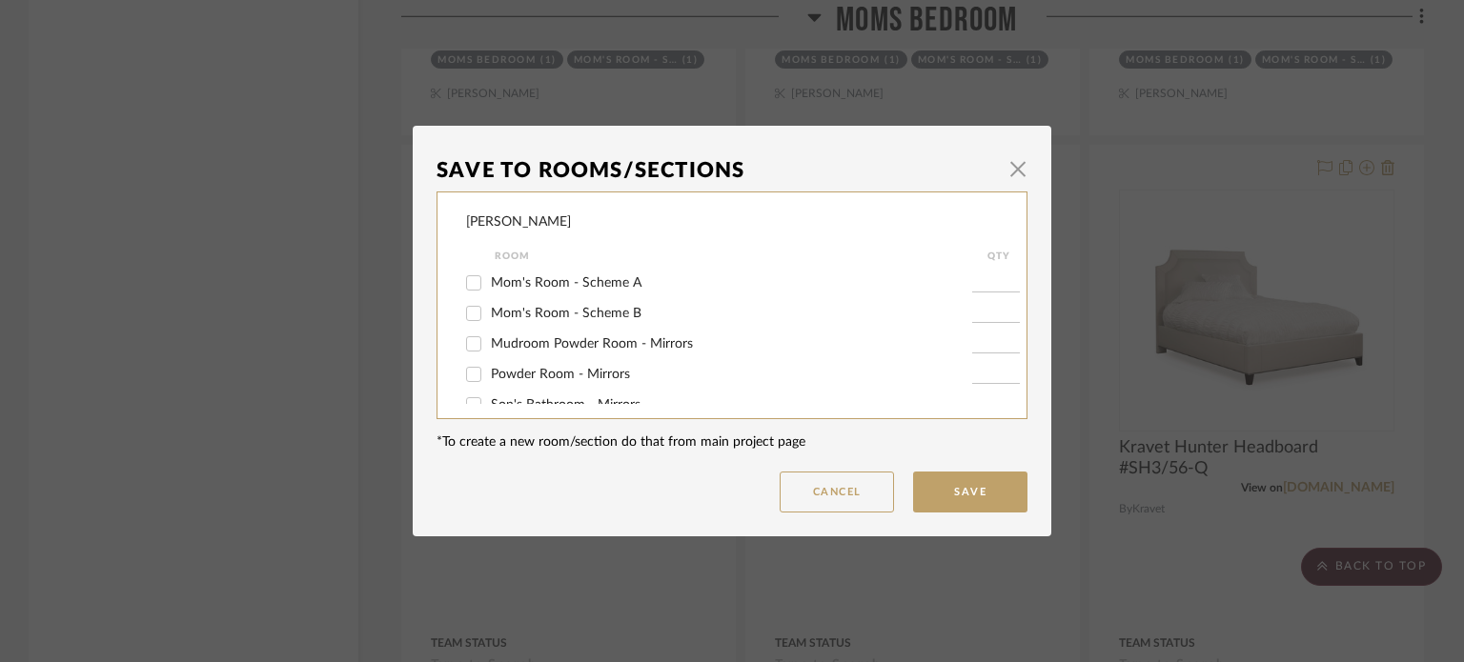
scroll to position [487, 0]
click at [592, 316] on span "Mom's Room - Scheme B" at bounding box center [566, 314] width 151 height 13
click at [489, 316] on input "Mom's Room - Scheme B" at bounding box center [473, 314] width 30 height 30
checkbox input "true"
type input "1"
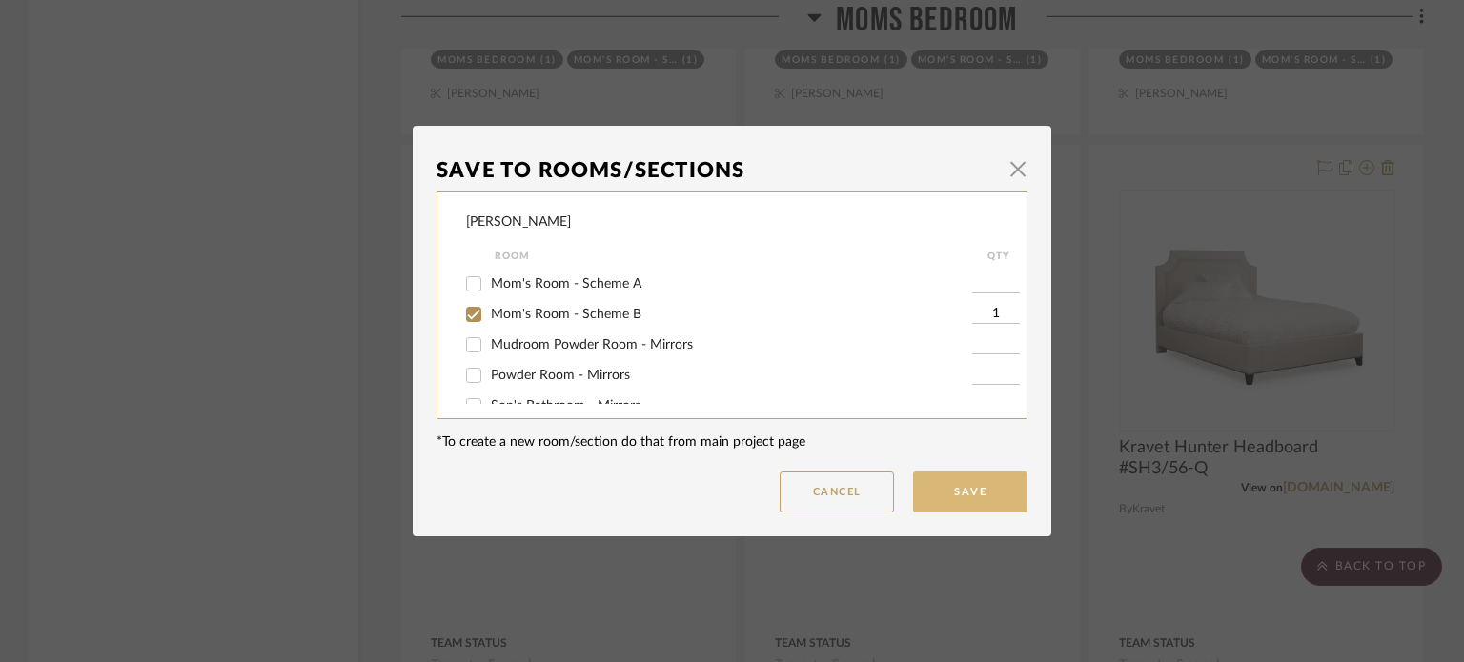
click at [933, 494] on button "Save" at bounding box center [970, 492] width 114 height 41
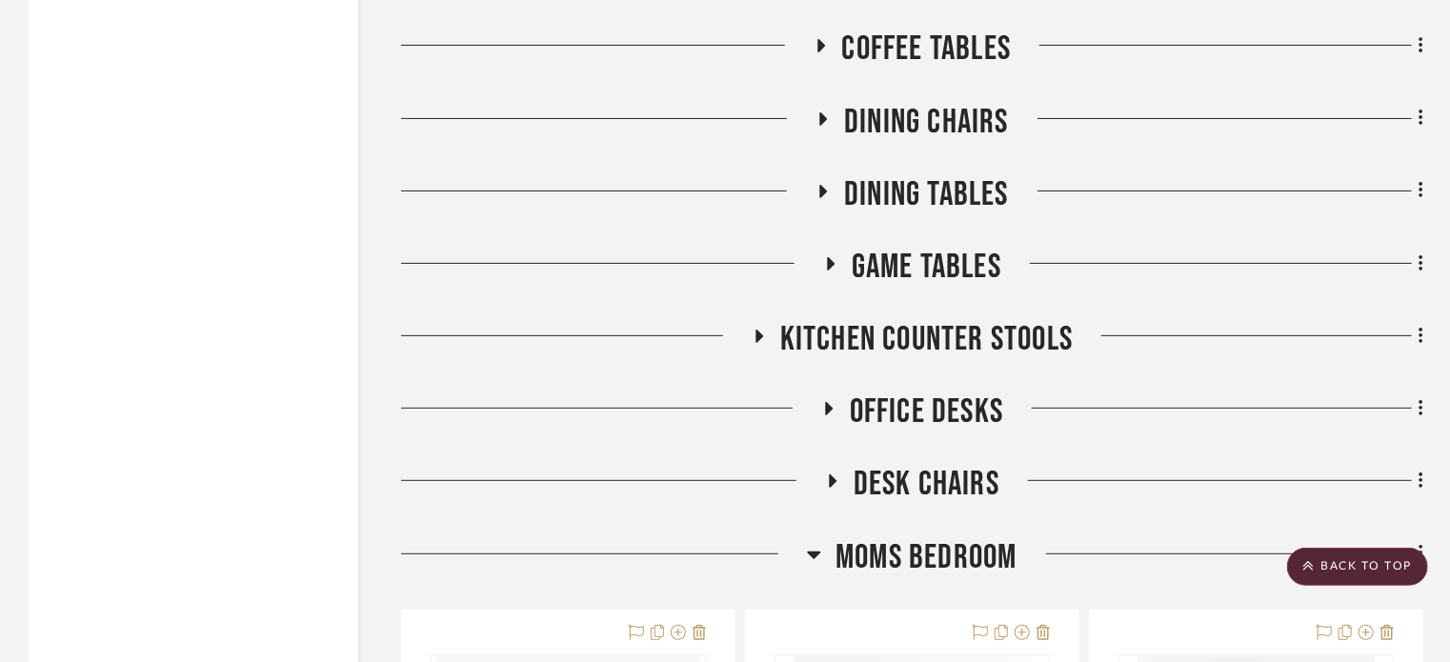
scroll to position [7413, 0]
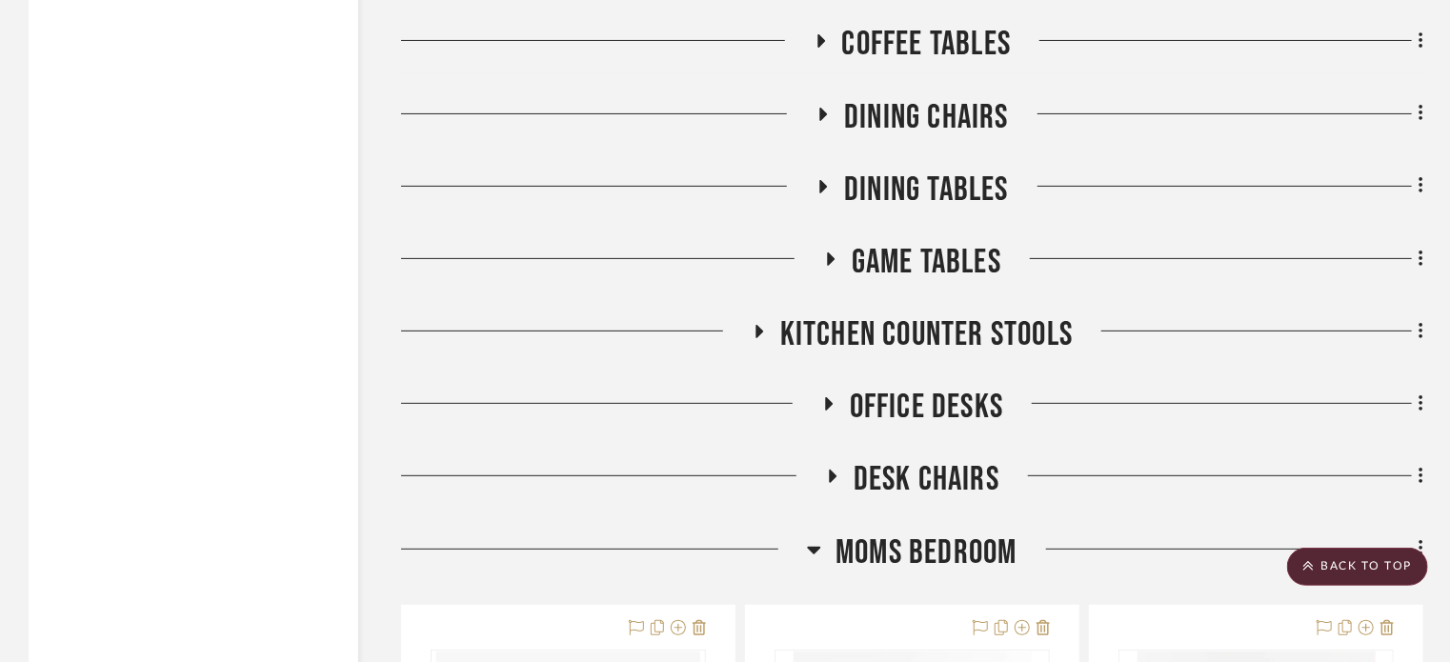
click at [813, 553] on icon at bounding box center [814, 551] width 13 height 8
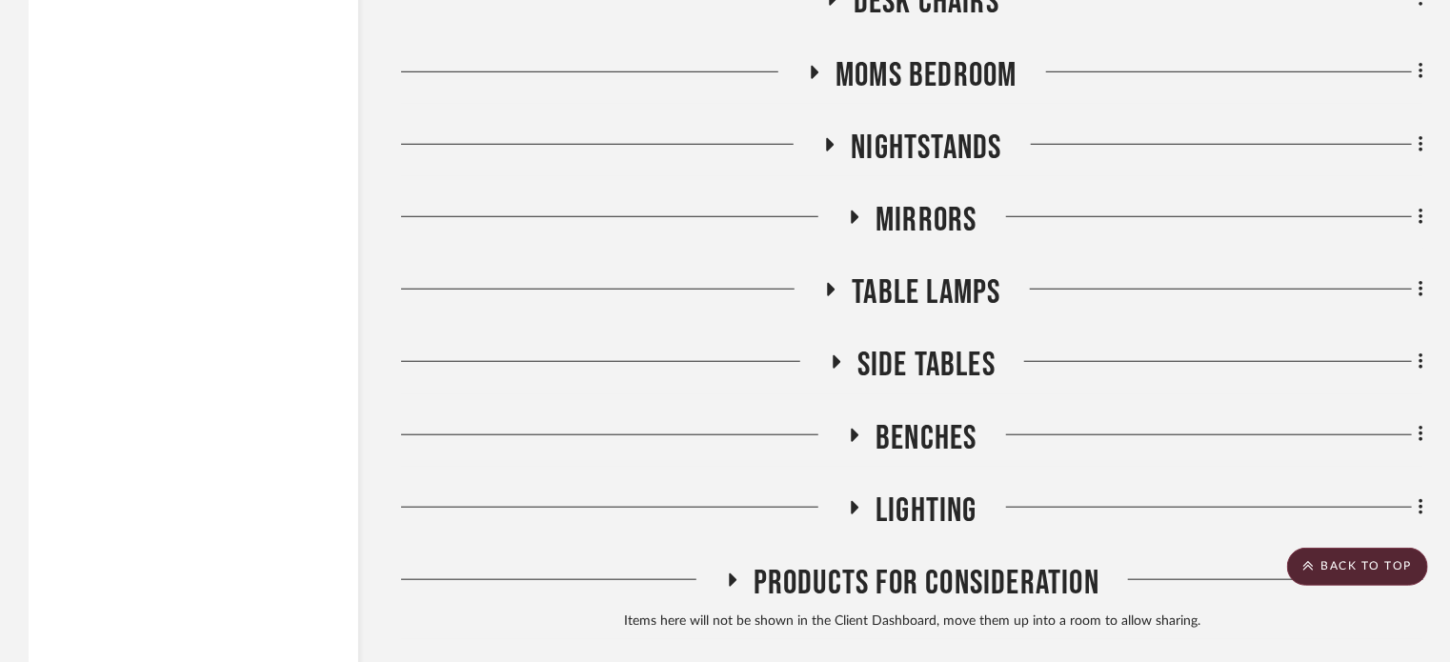
scroll to position [7891, 0]
click at [839, 361] on icon at bounding box center [837, 361] width 8 height 13
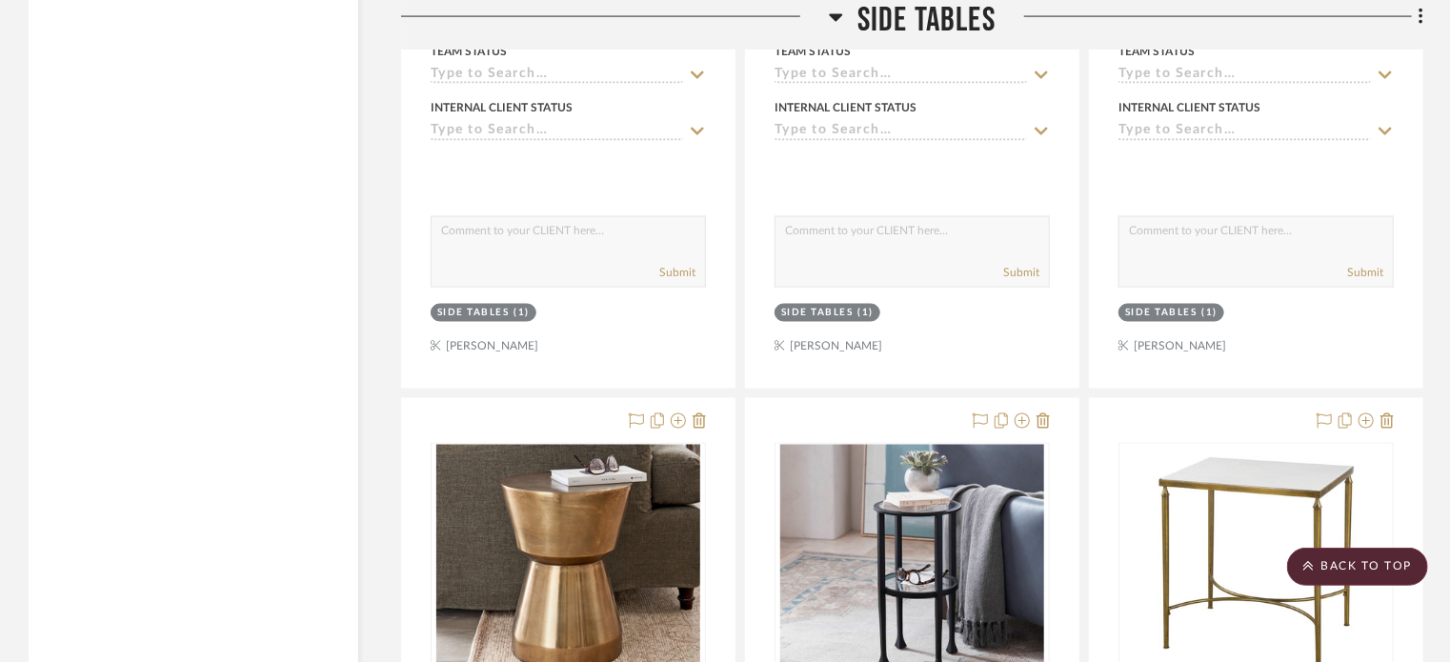
scroll to position [8927, 0]
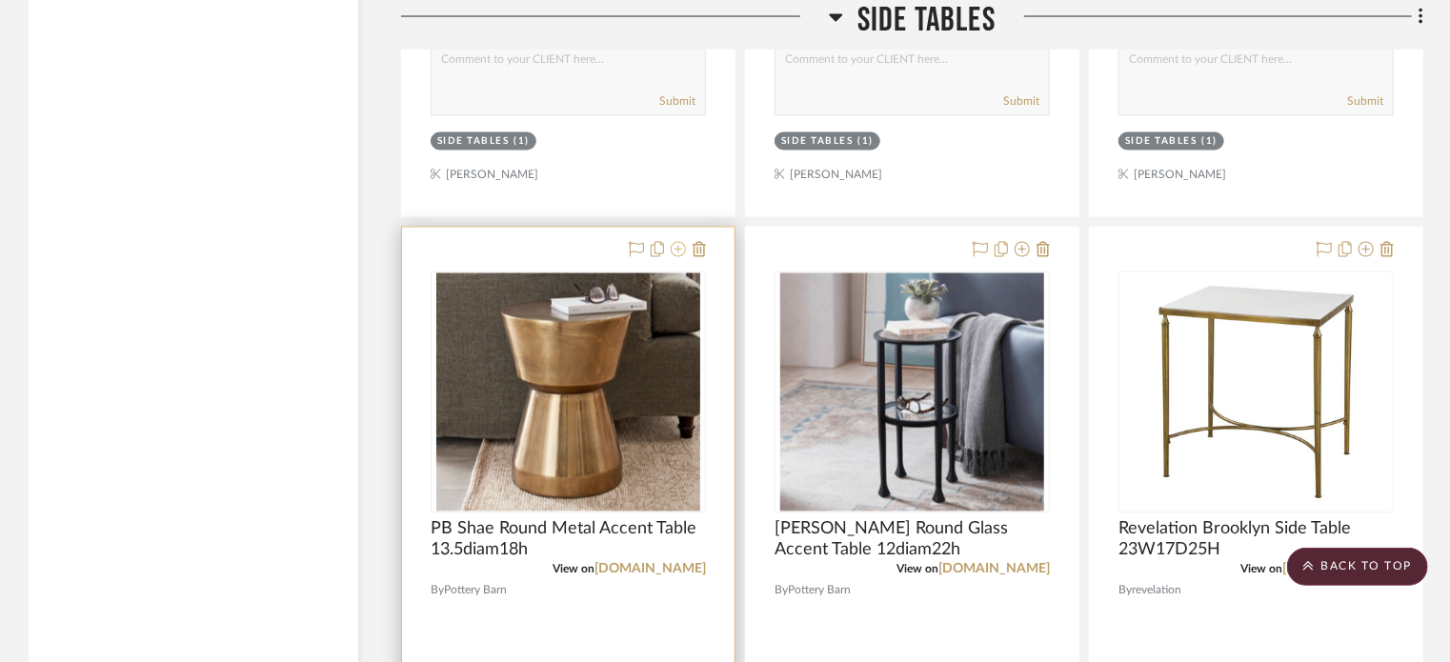
click at [676, 254] on icon at bounding box center [678, 249] width 15 height 15
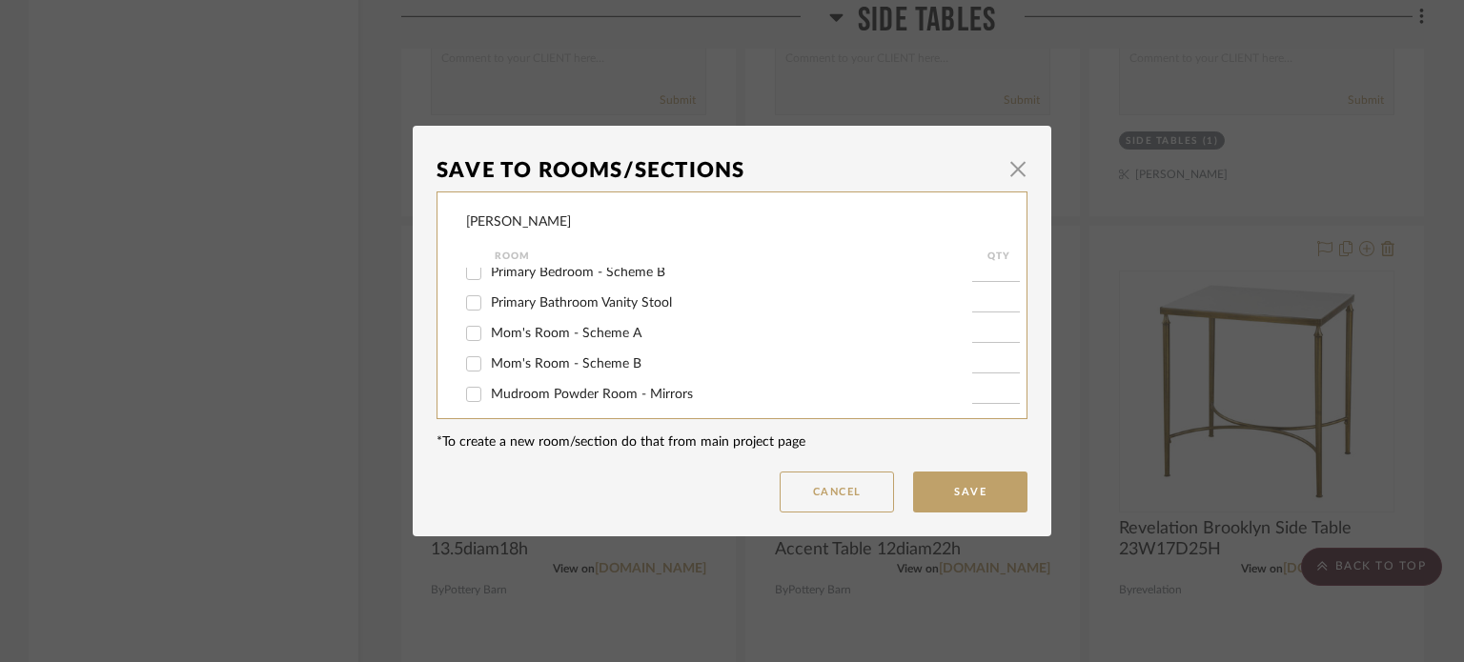
scroll to position [438, 0]
click at [557, 363] on span "Mom's Room - Scheme B" at bounding box center [566, 362] width 151 height 13
click at [489, 363] on input "Mom's Room - Scheme B" at bounding box center [473, 363] width 30 height 30
checkbox input "true"
type input "1"
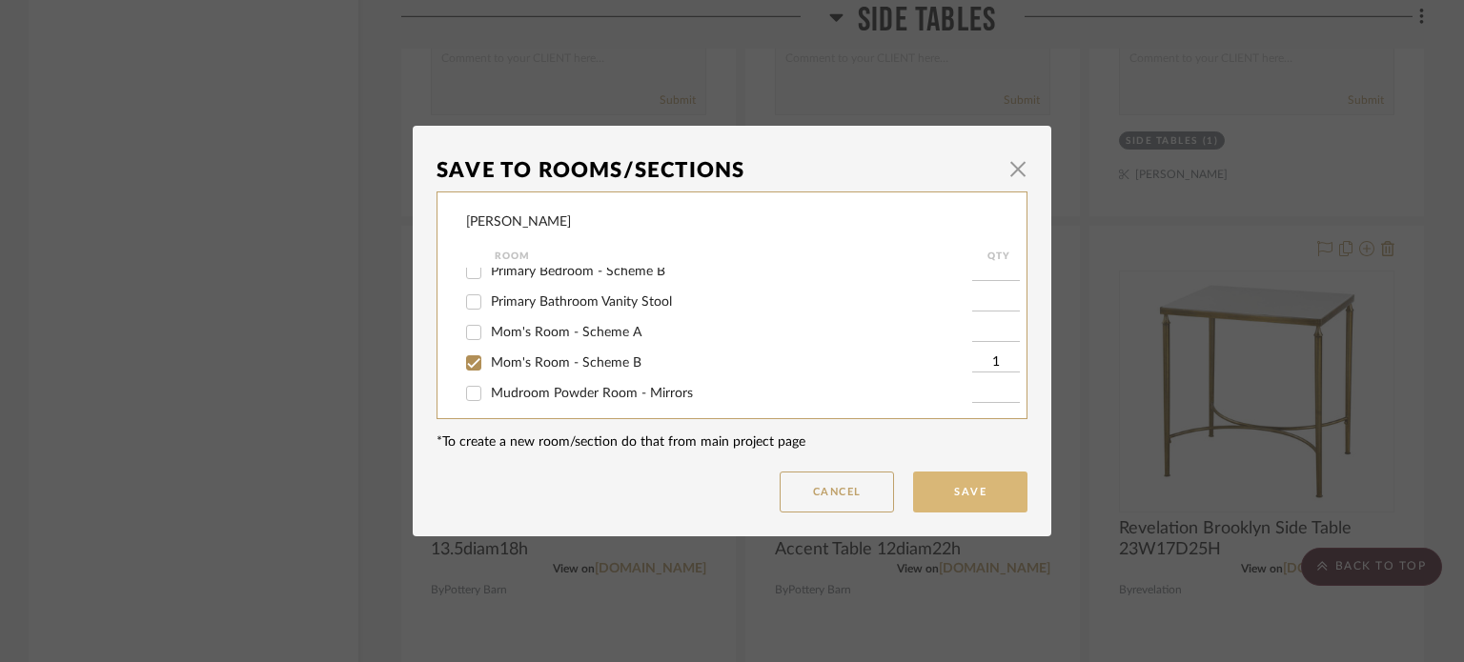
click at [974, 493] on button "Save" at bounding box center [970, 492] width 114 height 41
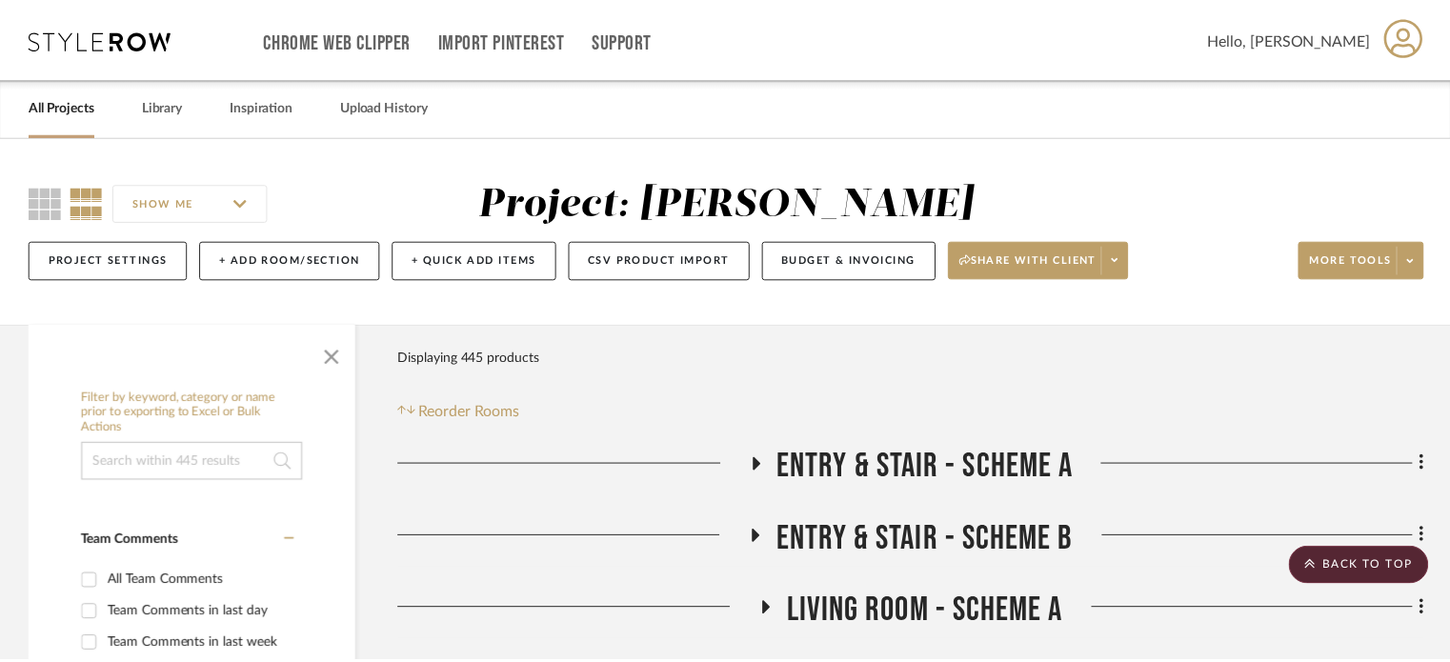
scroll to position [8927, 0]
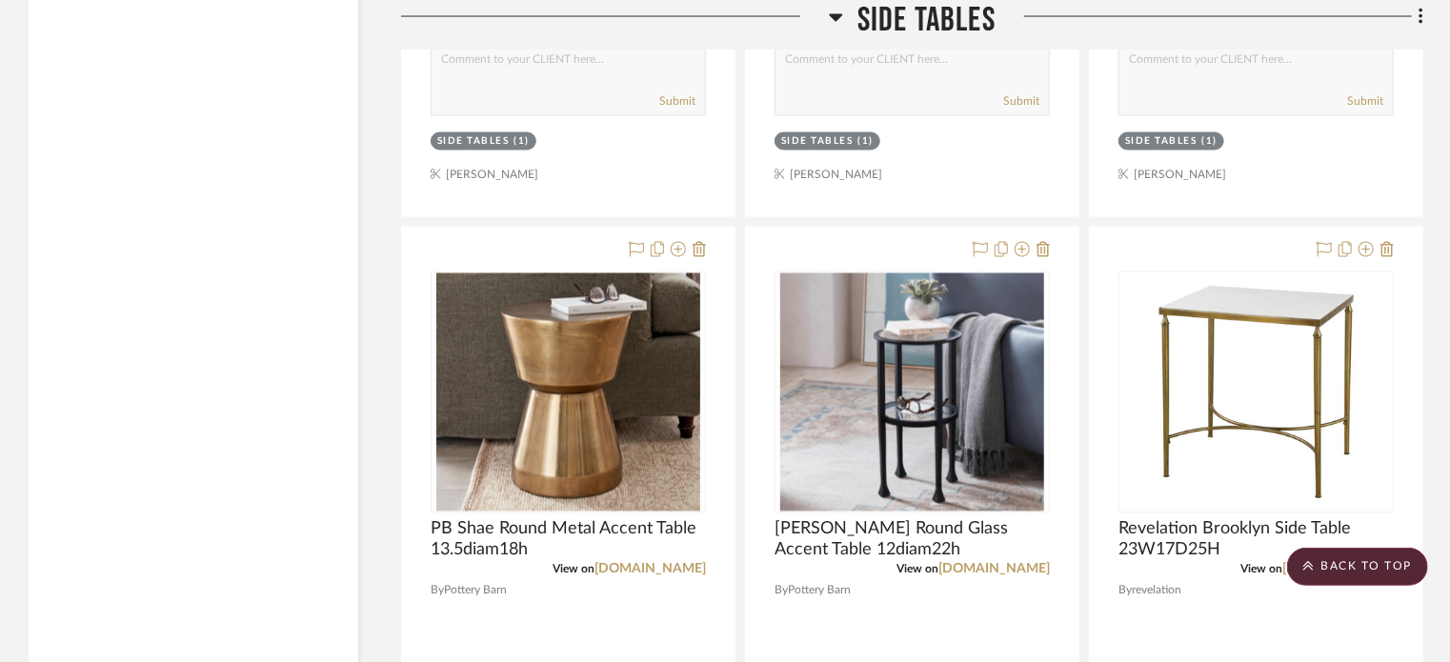
click at [845, 21] on h3 "Side Tables" at bounding box center [912, 20] width 167 height 41
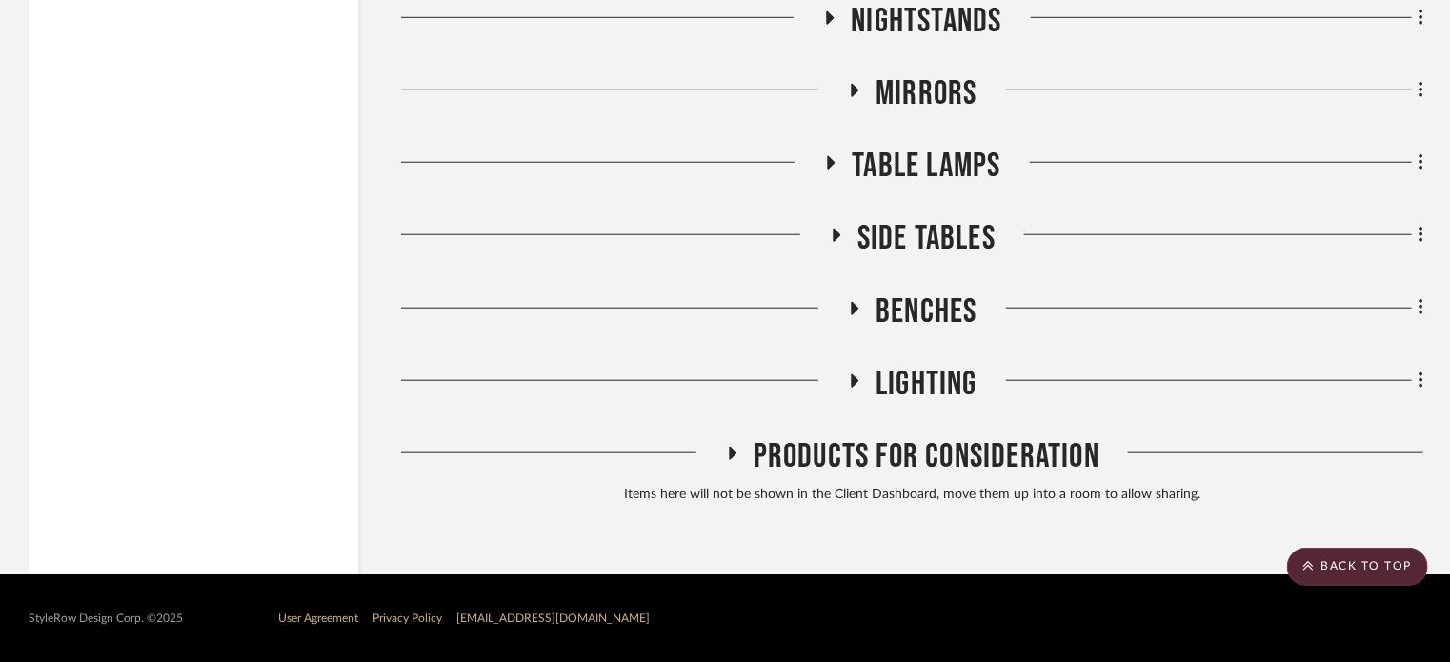
scroll to position [8017, 0]
click at [858, 87] on icon at bounding box center [854, 91] width 23 height 14
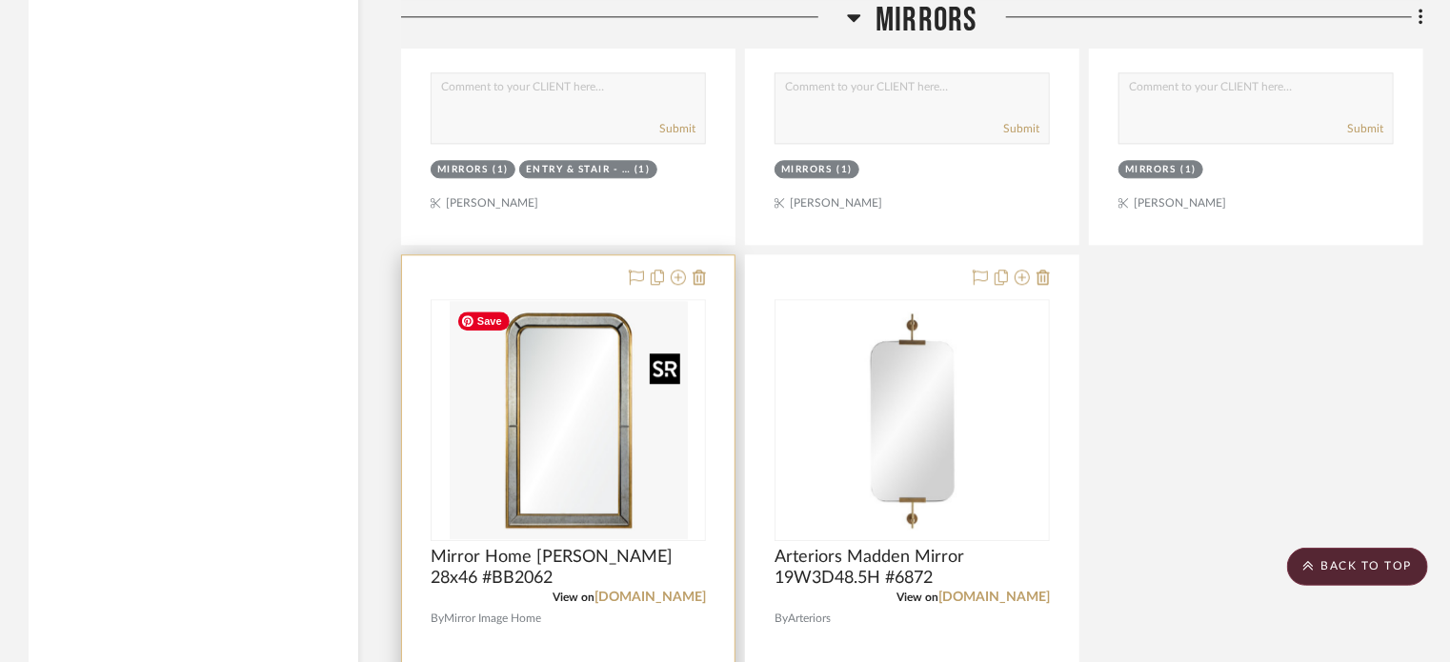
scroll to position [9598, 0]
click at [676, 280] on icon at bounding box center [678, 278] width 15 height 15
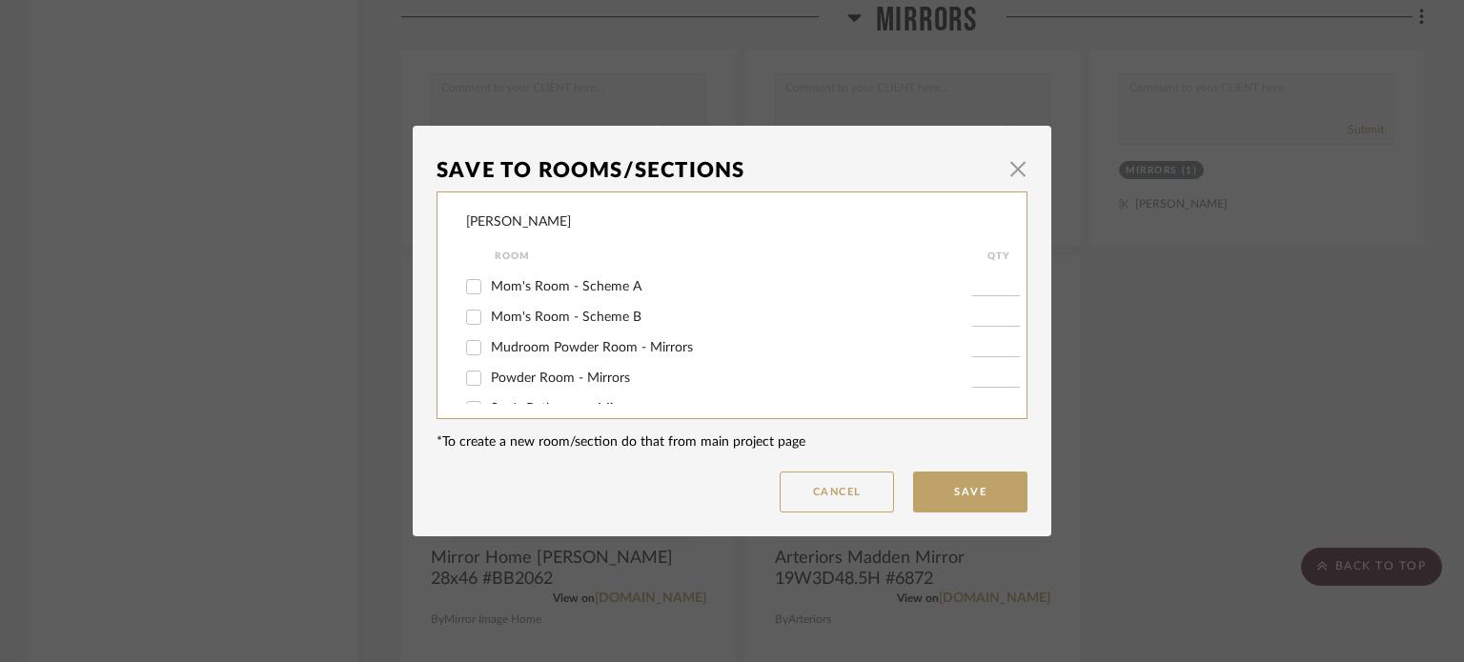
scroll to position [503, 0]
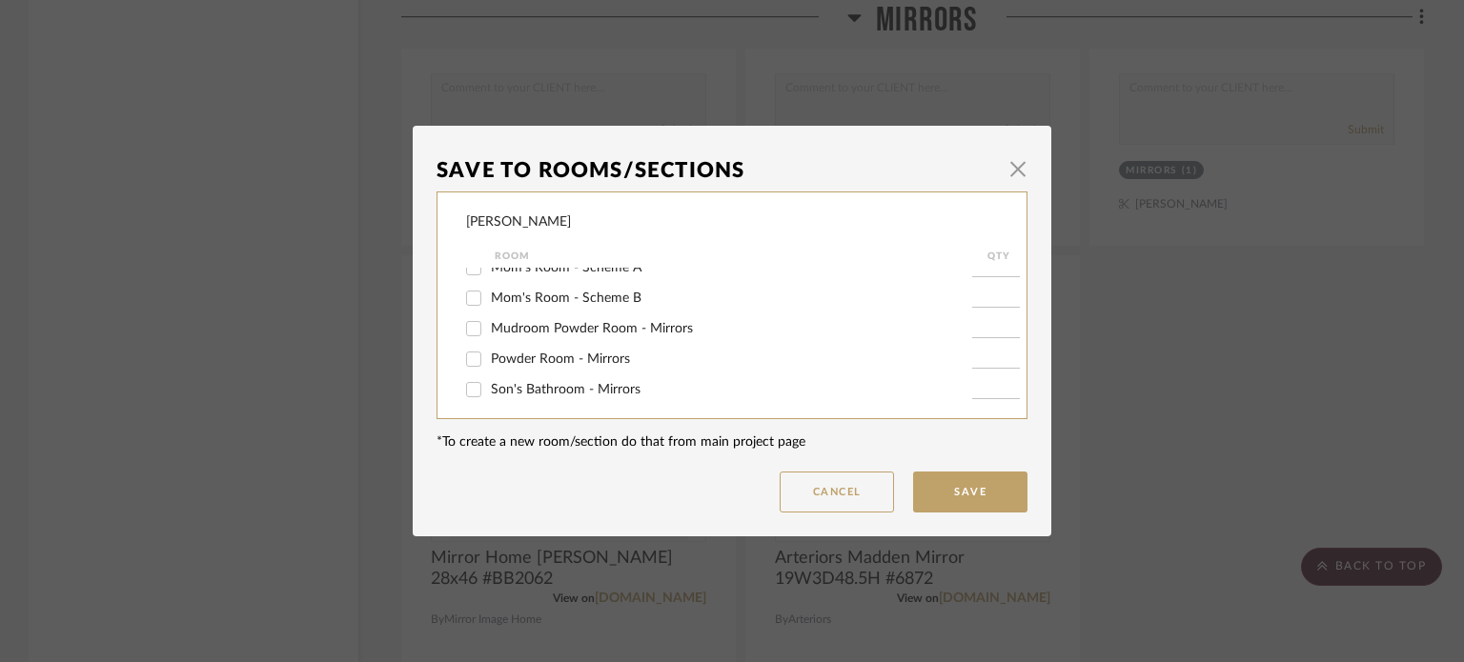
click at [708, 329] on label "Mudroom Powder Room - Mirrors" at bounding box center [731, 329] width 481 height 16
click at [489, 329] on input "Mudroom Powder Room - Mirrors" at bounding box center [473, 329] width 30 height 30
checkbox input "true"
type input "1"
click at [980, 487] on button "Save" at bounding box center [970, 492] width 114 height 41
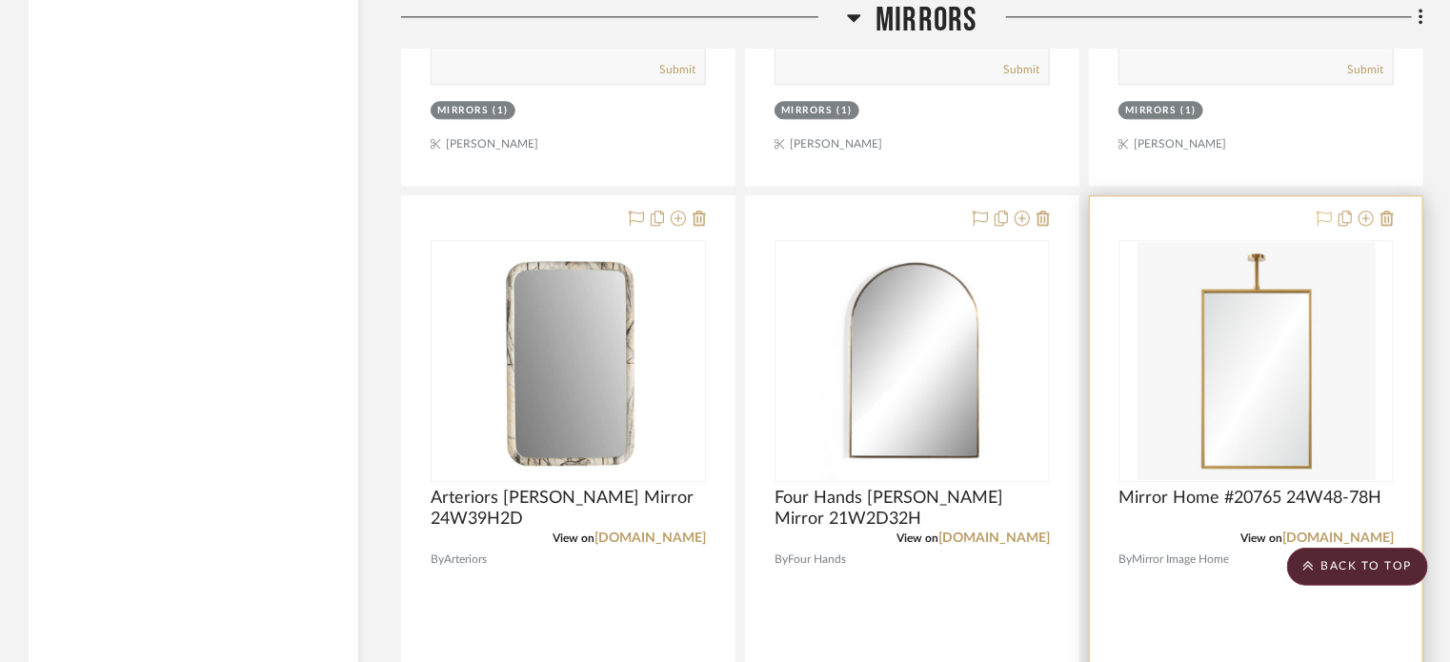
scroll to position [9552, 0]
click at [1371, 224] on icon at bounding box center [1366, 219] width 15 height 15
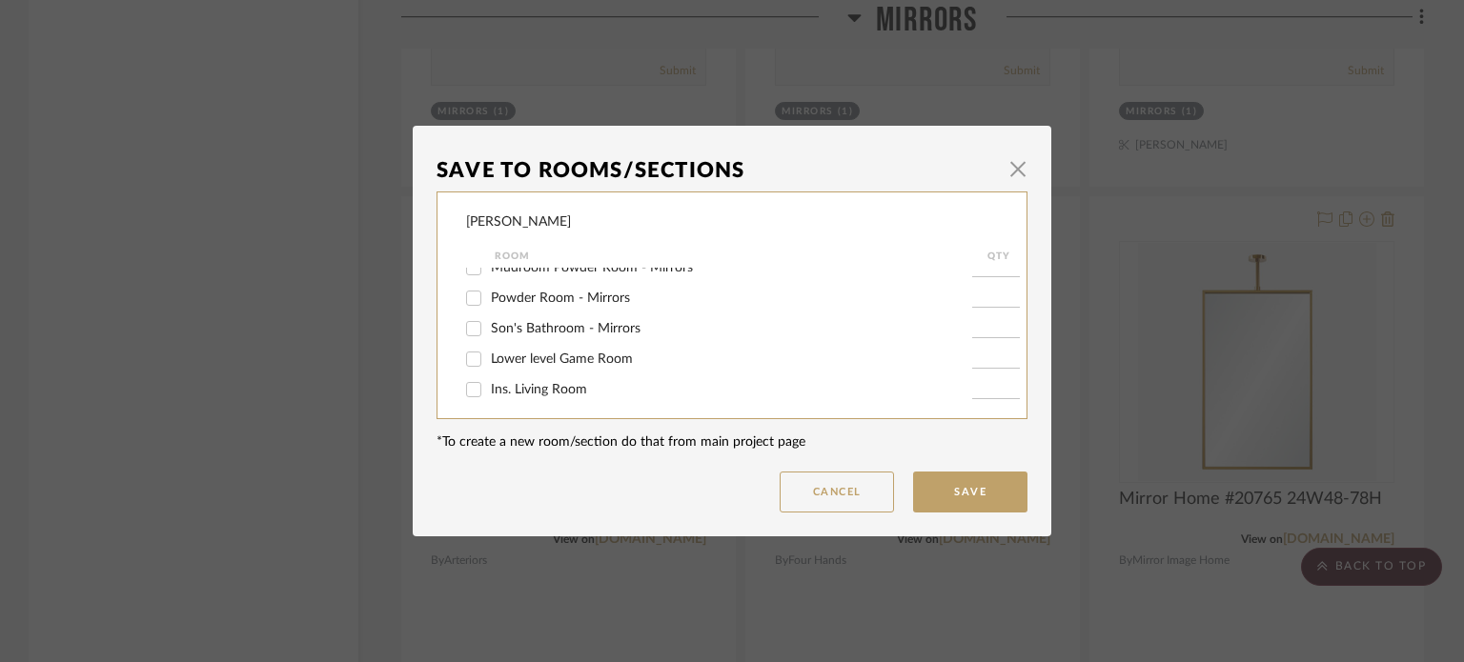
scroll to position [511, 0]
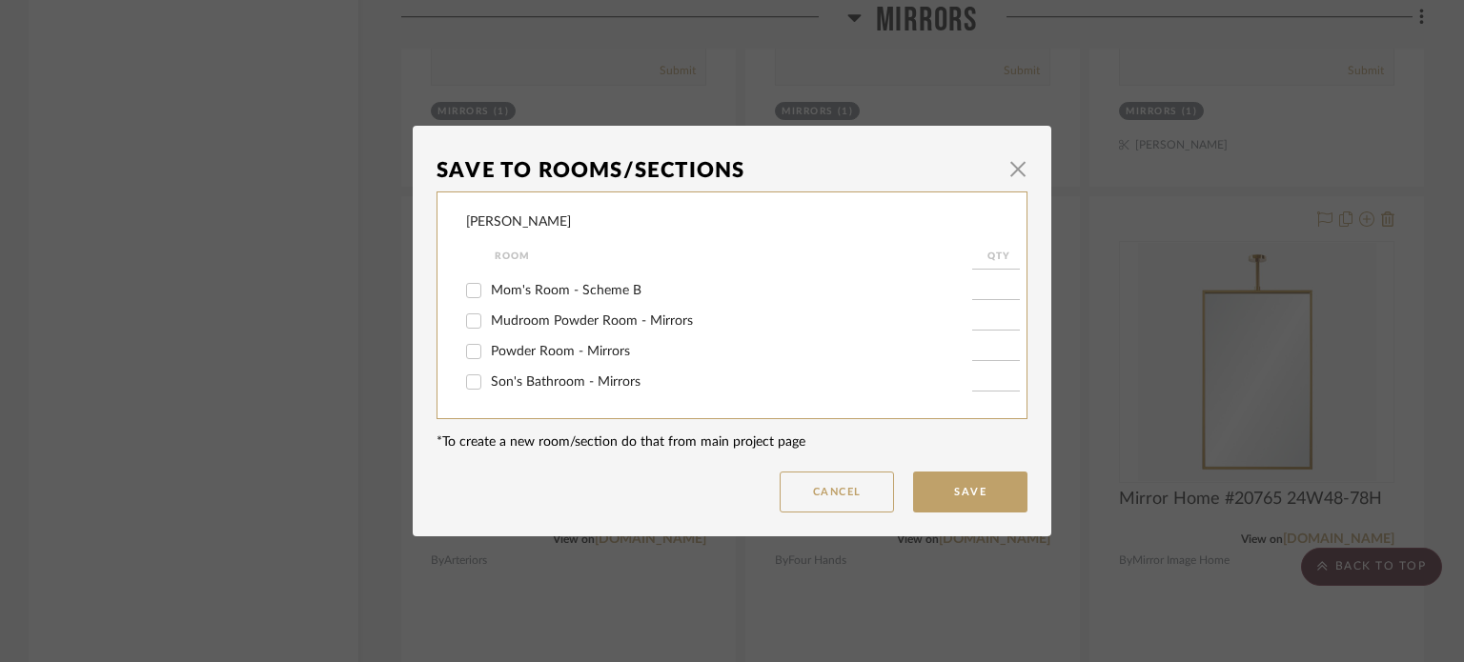
click at [595, 324] on span "Mudroom Powder Room - Mirrors" at bounding box center [592, 320] width 202 height 13
click at [489, 324] on input "Mudroom Powder Room - Mirrors" at bounding box center [473, 321] width 30 height 30
checkbox input "true"
type input "1"
click at [978, 486] on button "Save" at bounding box center [970, 492] width 114 height 41
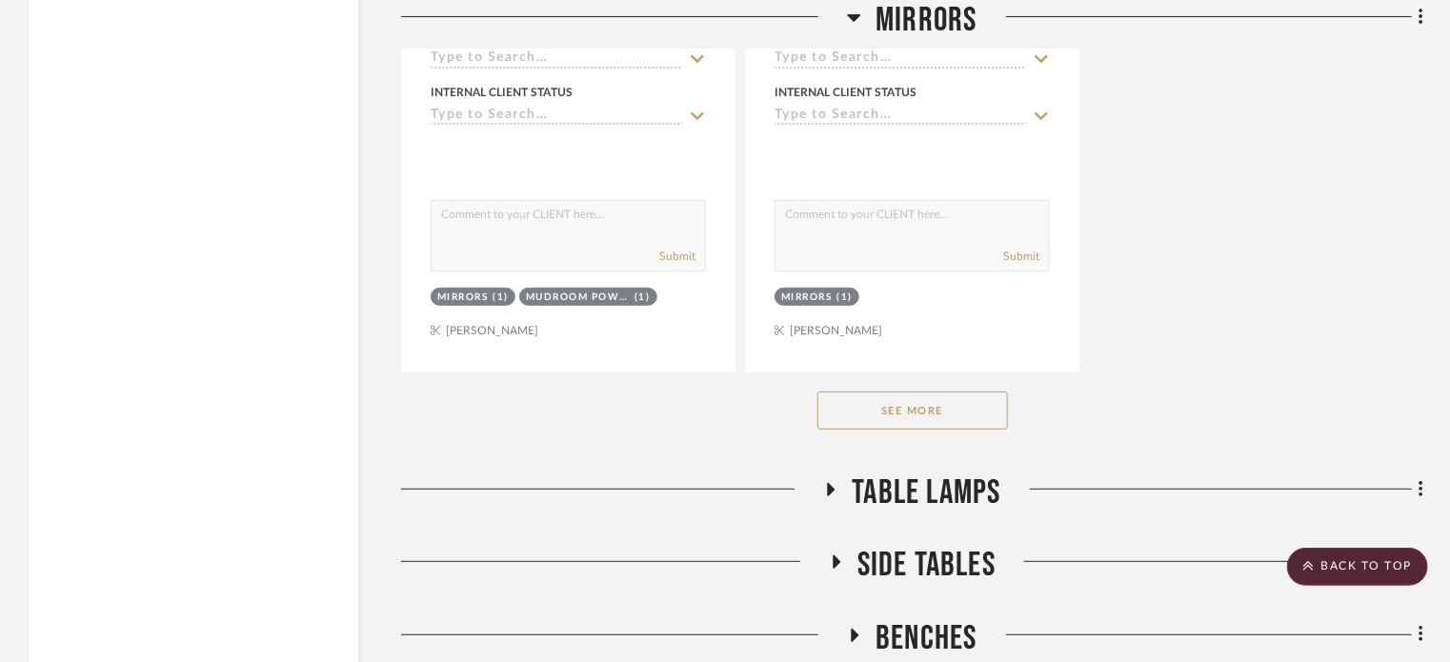
scroll to position [11059, 0]
click at [891, 399] on button "See More" at bounding box center [913, 409] width 191 height 38
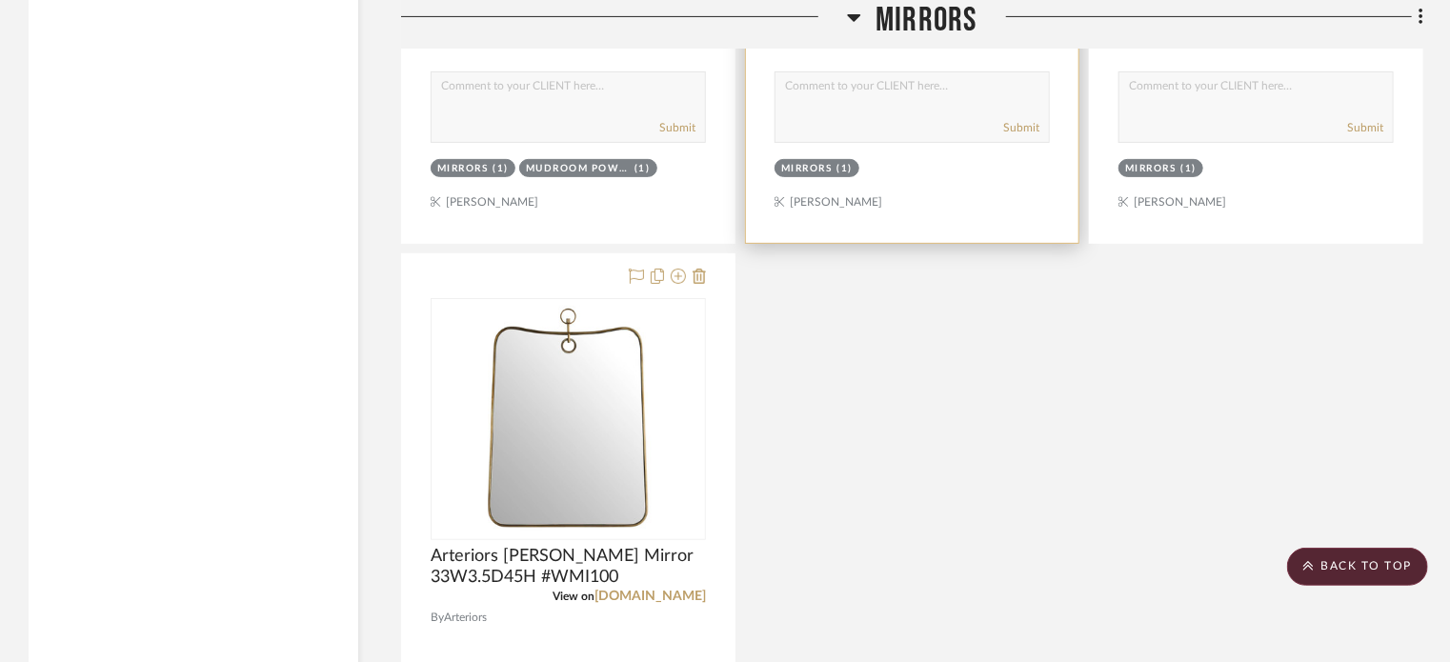
scroll to position [11191, 0]
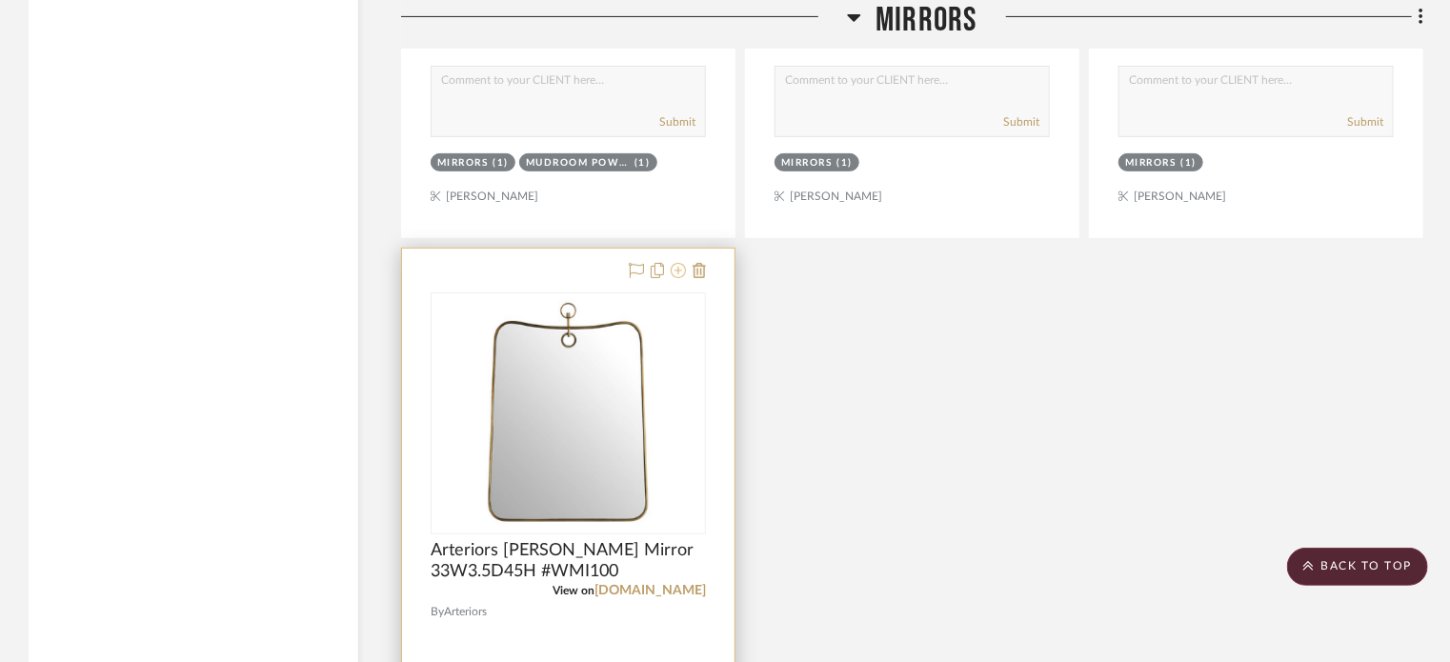
click at [679, 271] on icon at bounding box center [678, 270] width 15 height 15
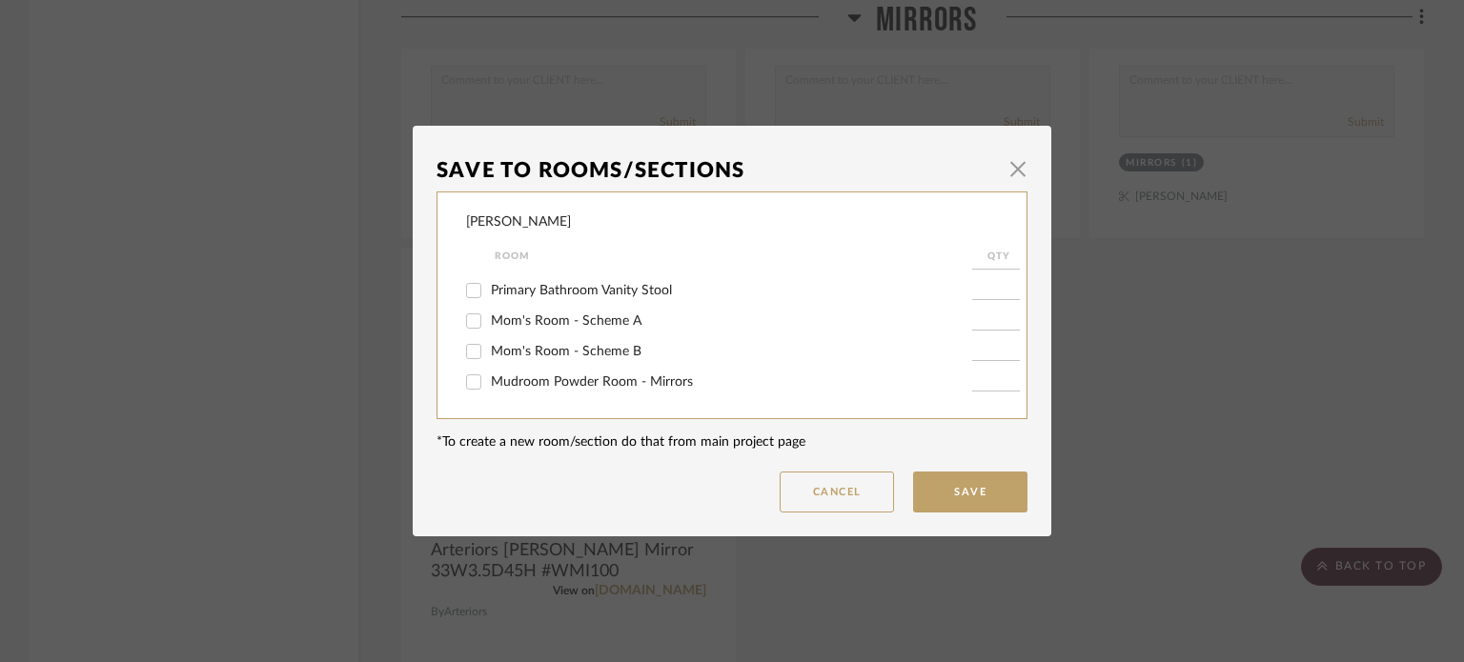
scroll to position [473, 0]
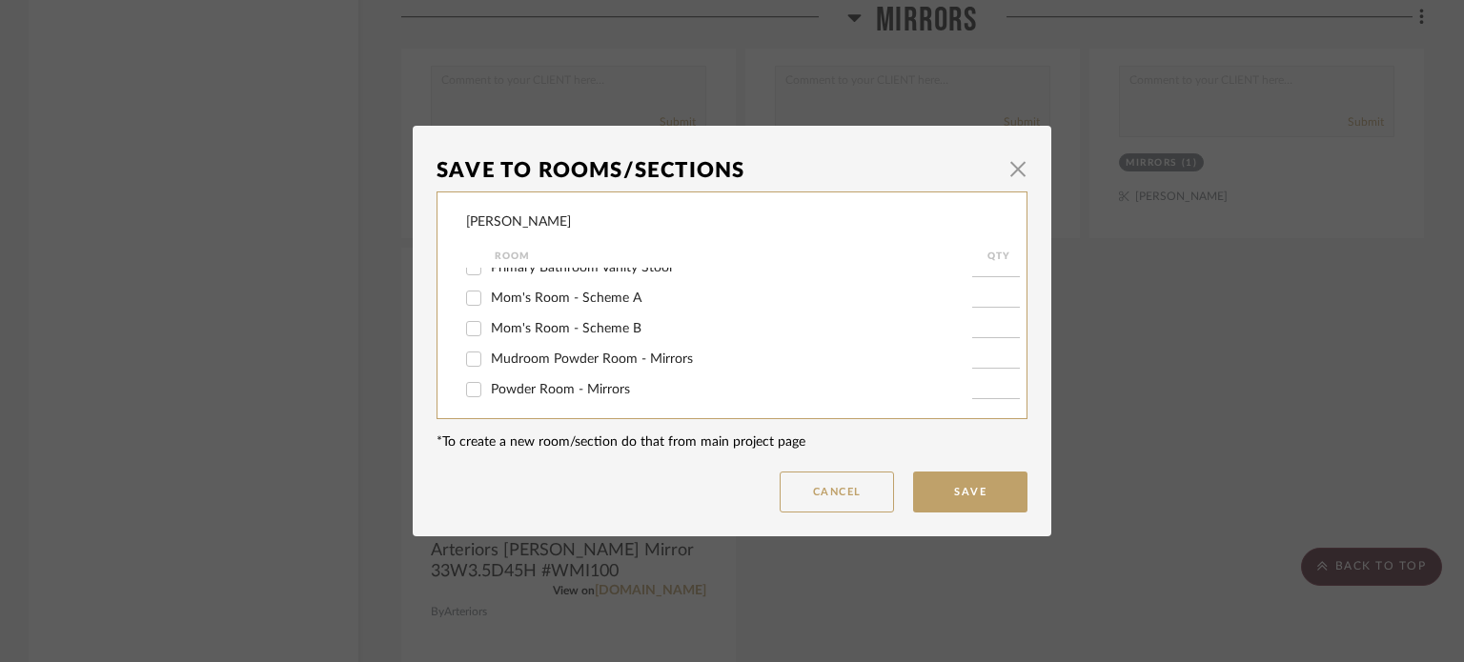
click at [680, 354] on span "Mudroom Powder Room - Mirrors" at bounding box center [592, 359] width 202 height 13
click at [489, 354] on input "Mudroom Powder Room - Mirrors" at bounding box center [473, 359] width 30 height 30
checkbox input "true"
type input "1"
click at [957, 503] on button "Save" at bounding box center [970, 492] width 114 height 41
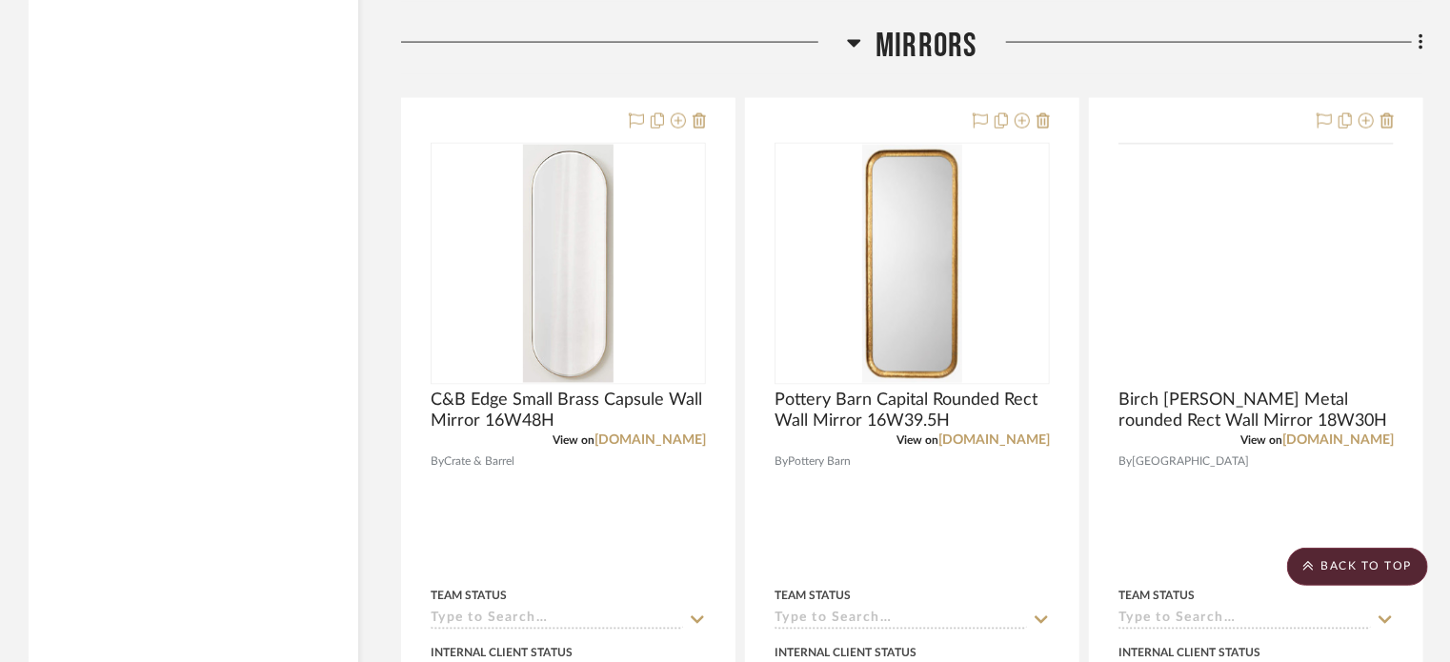
scroll to position [8785, 0]
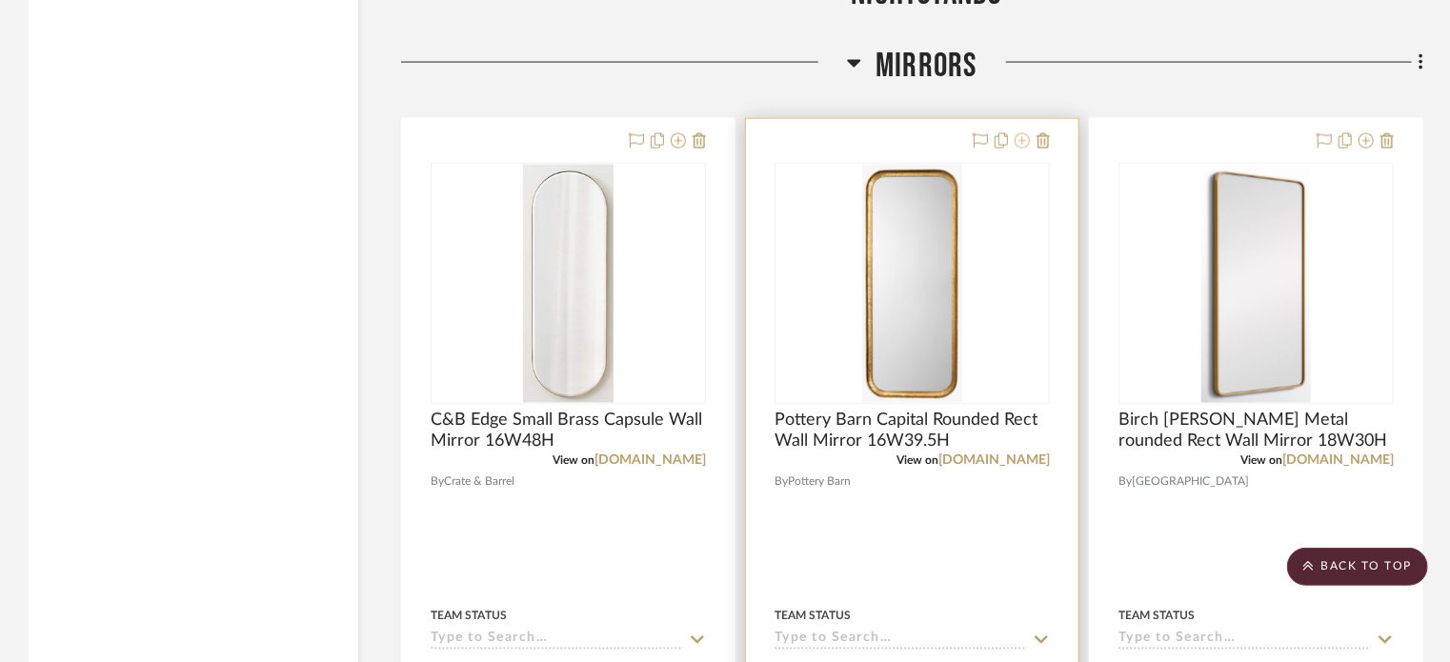
click at [1024, 145] on icon at bounding box center [1022, 140] width 15 height 15
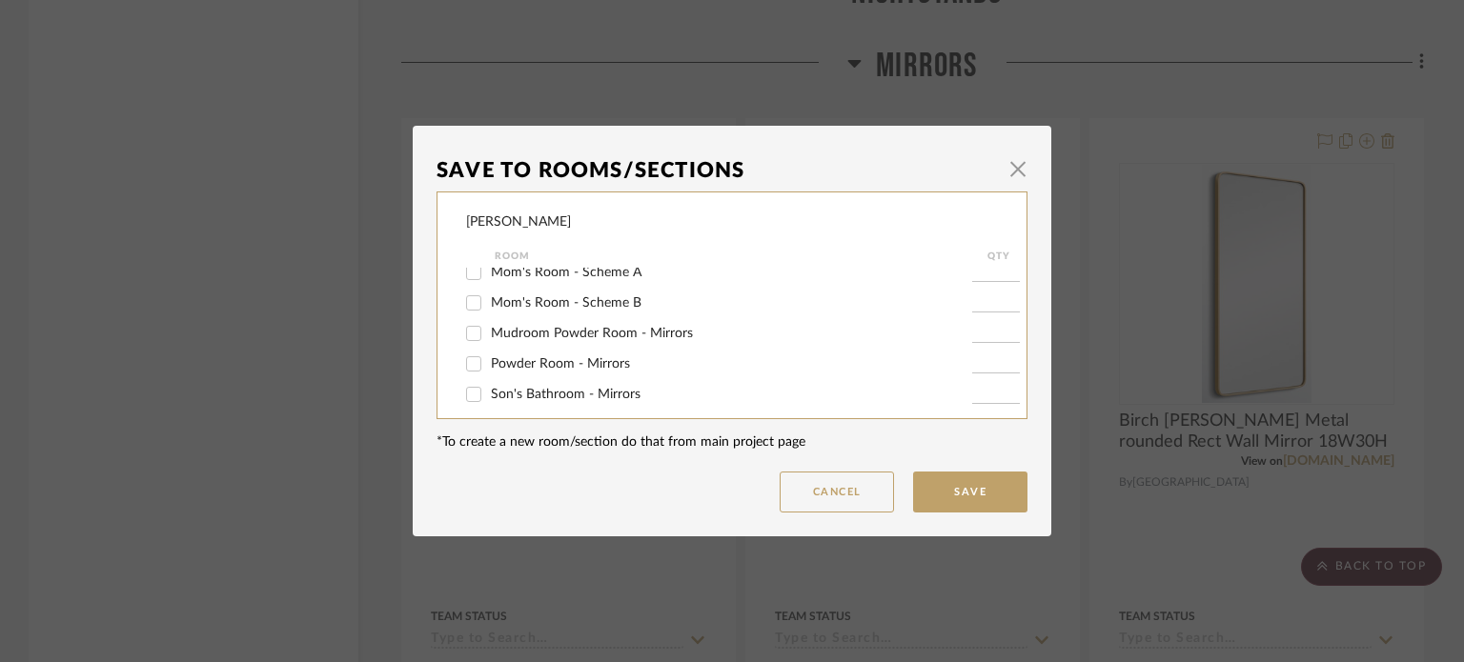
scroll to position [497, 0]
click at [570, 358] on span "Powder Room - Mirrors" at bounding box center [560, 364] width 139 height 13
click at [489, 358] on input "Powder Room - Mirrors" at bounding box center [473, 365] width 30 height 30
checkbox input "true"
type input "1"
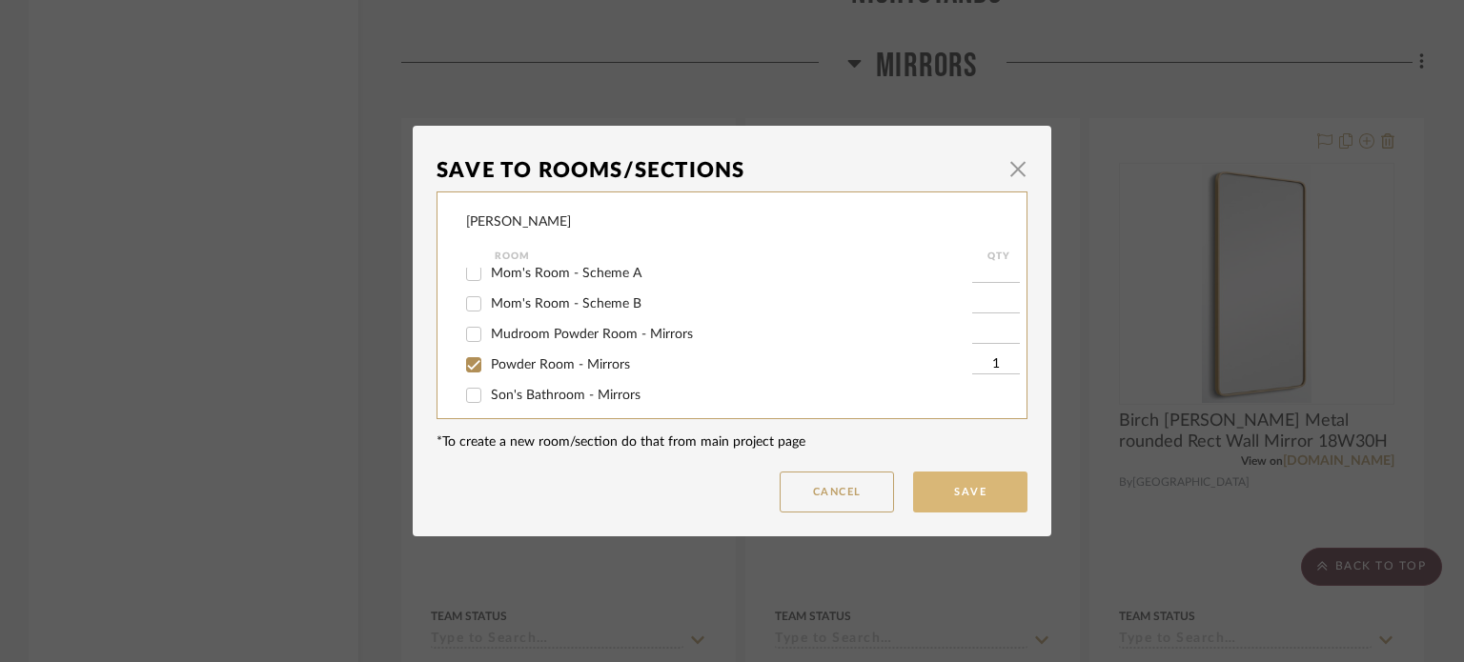
click at [967, 482] on button "Save" at bounding box center [970, 492] width 114 height 41
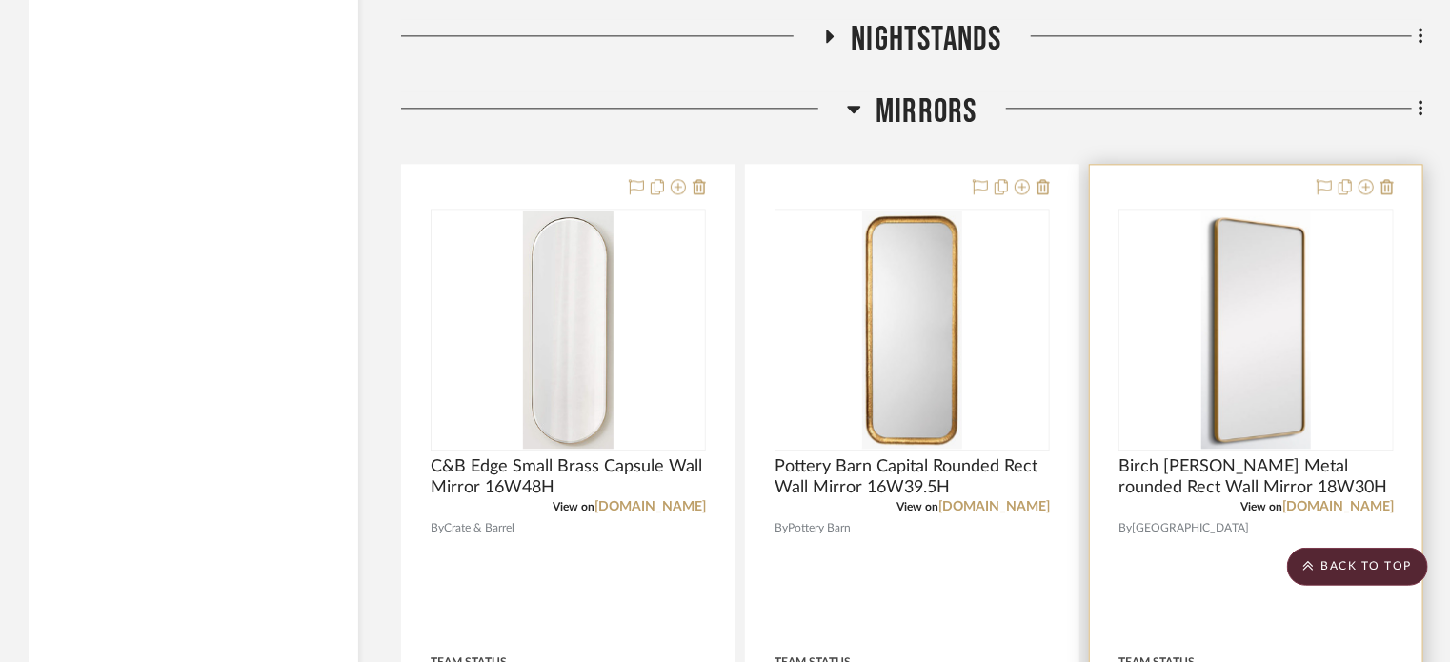
scroll to position [9480, 0]
click at [1365, 179] on button at bounding box center [1366, 188] width 15 height 23
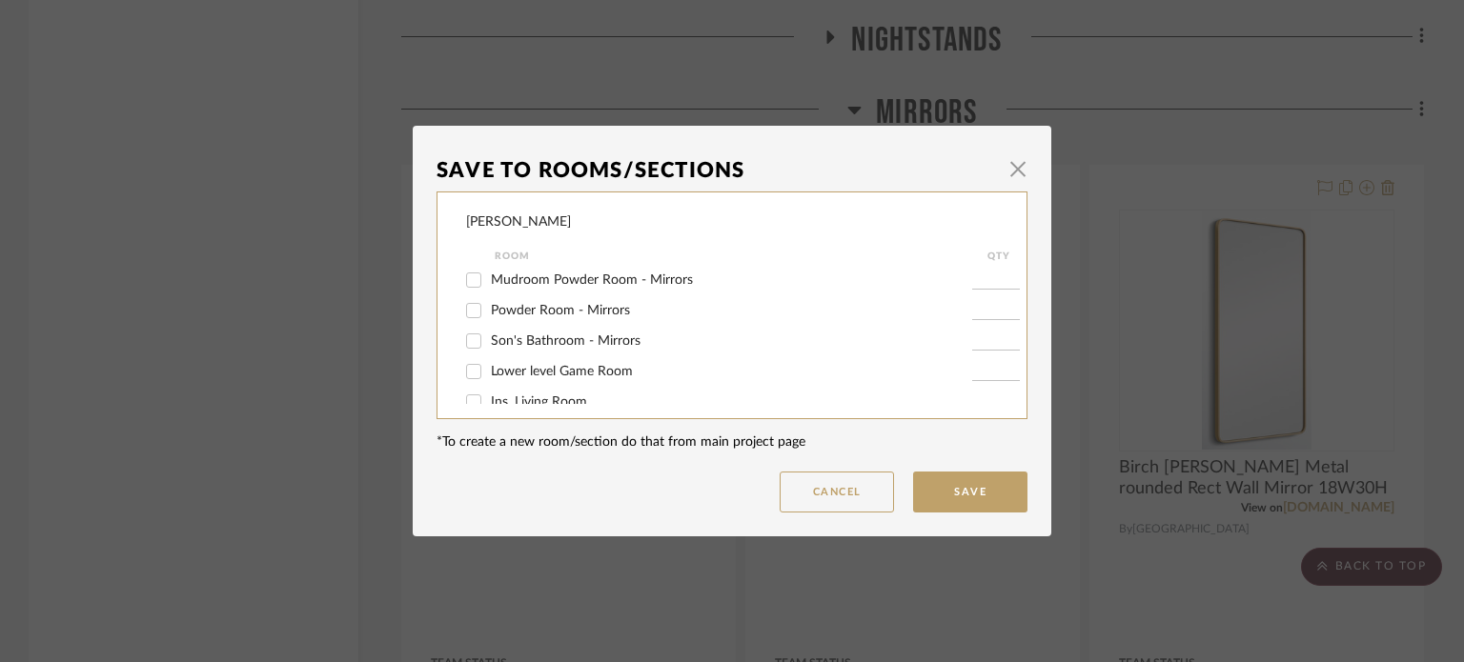
scroll to position [553, 0]
click at [542, 315] on span "Powder Room - Mirrors" at bounding box center [560, 309] width 139 height 13
click at [489, 315] on input "Powder Room - Mirrors" at bounding box center [473, 309] width 30 height 30
checkbox input "true"
type input "1"
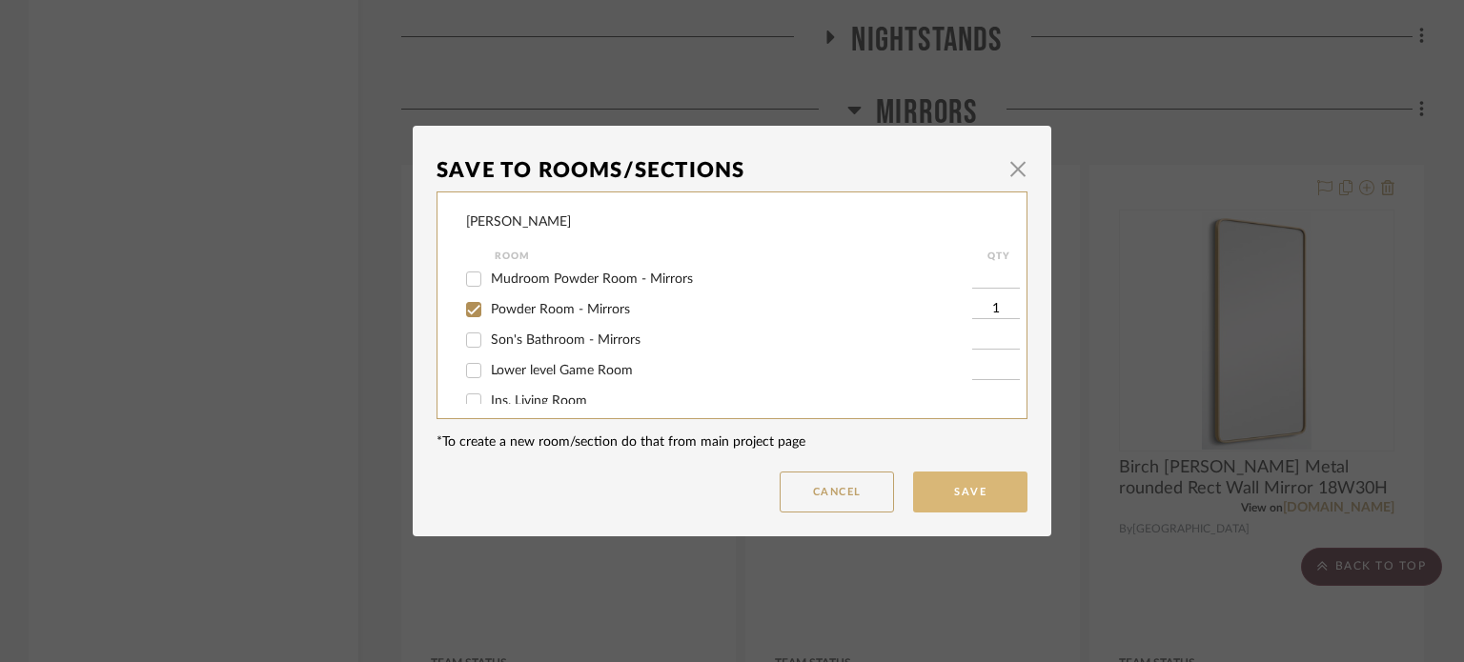
click at [952, 492] on button "Save" at bounding box center [970, 492] width 114 height 41
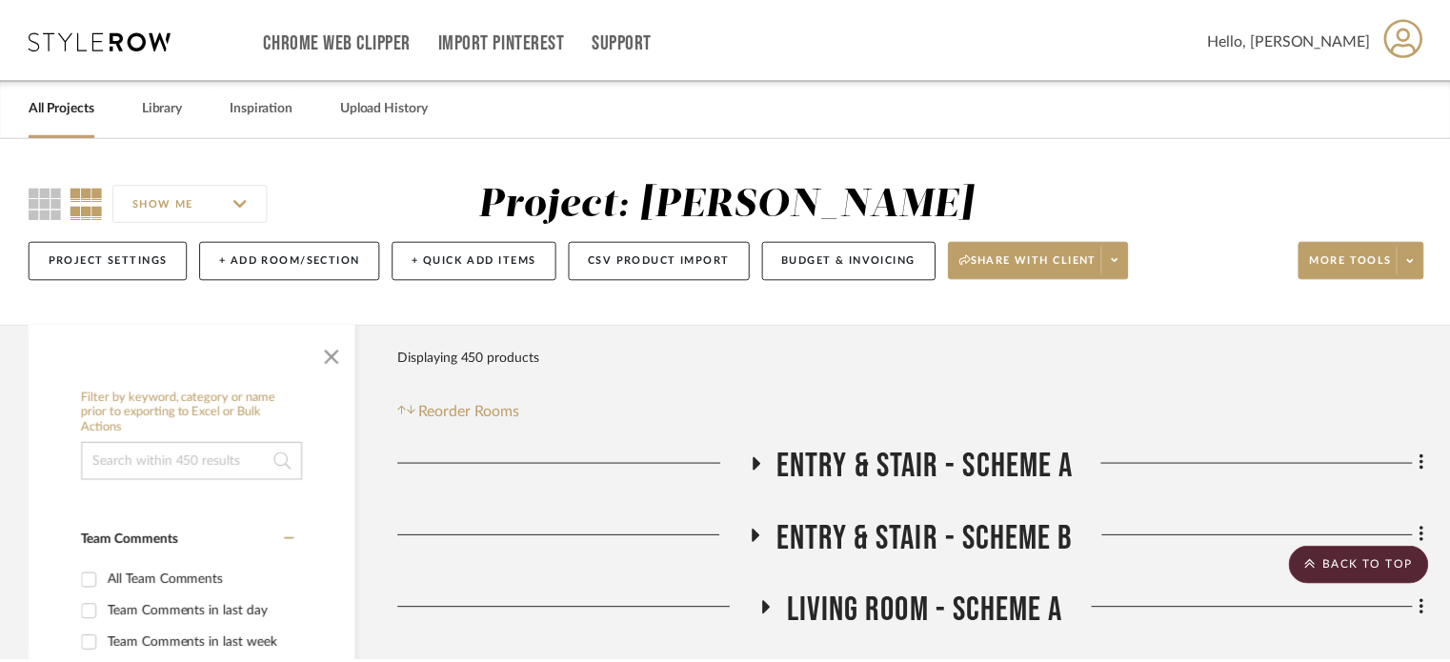
scroll to position [9480, 0]
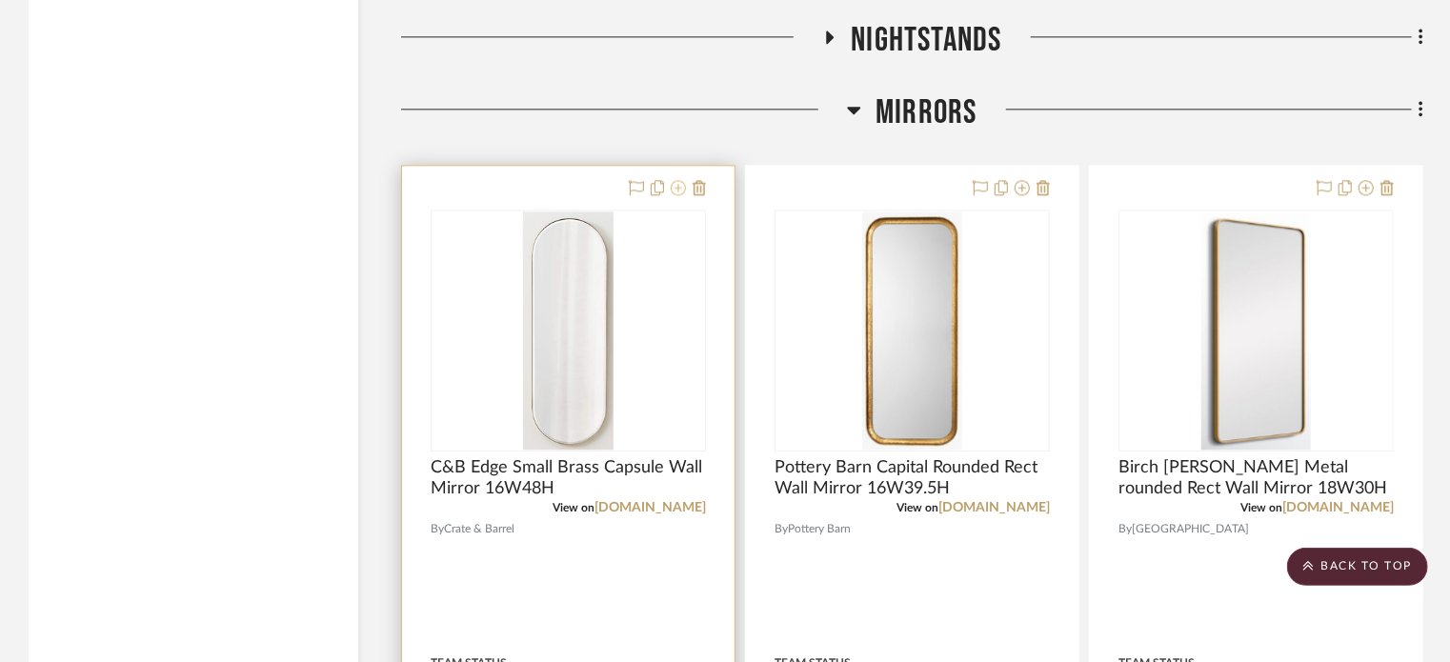
click at [679, 190] on icon at bounding box center [678, 187] width 15 height 15
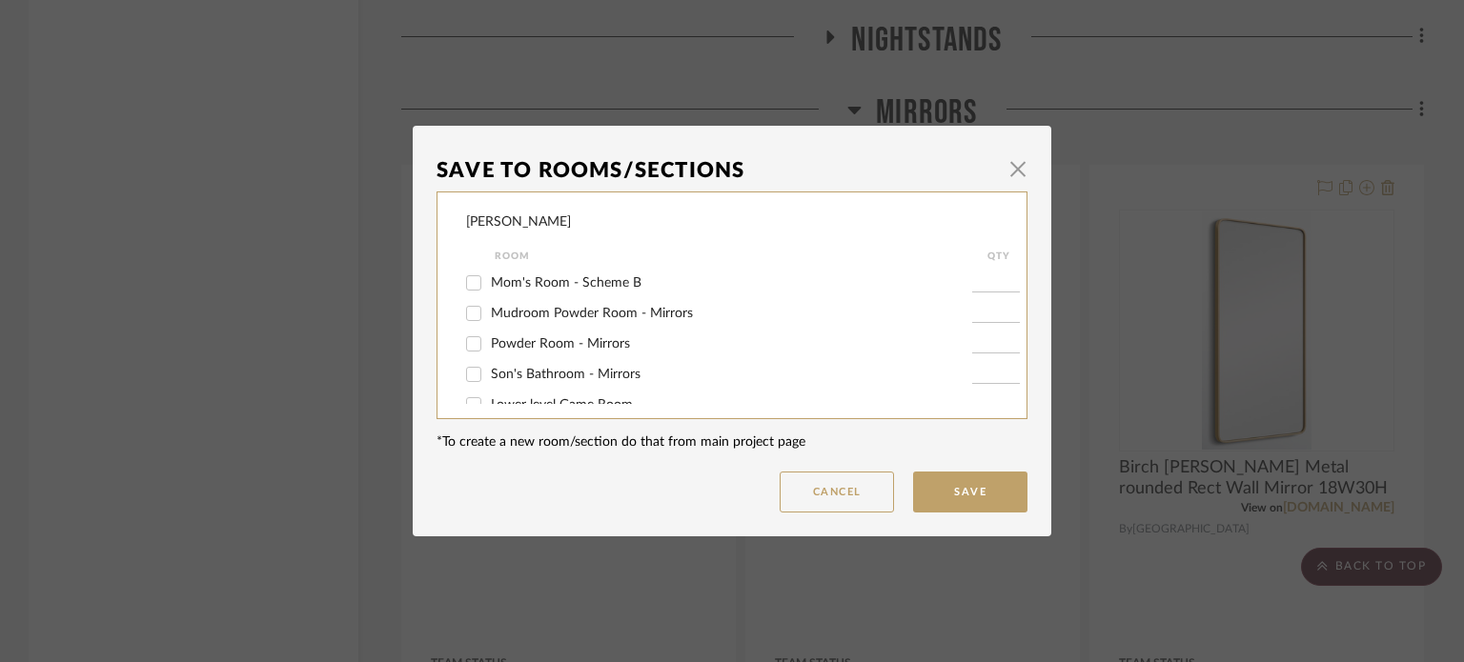
scroll to position [517, 0]
click at [566, 342] on span "Powder Room - Mirrors" at bounding box center [560, 344] width 139 height 13
click at [489, 342] on input "Powder Room - Mirrors" at bounding box center [473, 345] width 30 height 30
checkbox input "true"
type input "1"
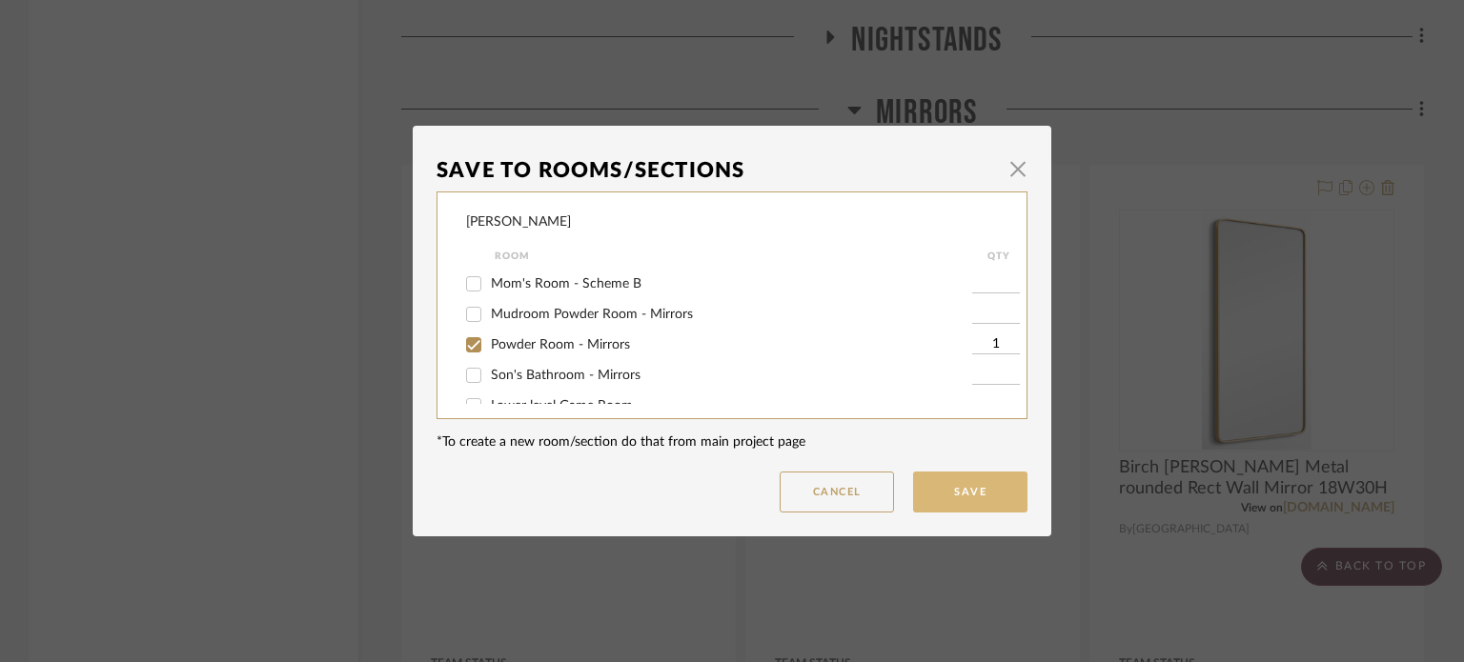
click at [942, 493] on button "Save" at bounding box center [970, 492] width 114 height 41
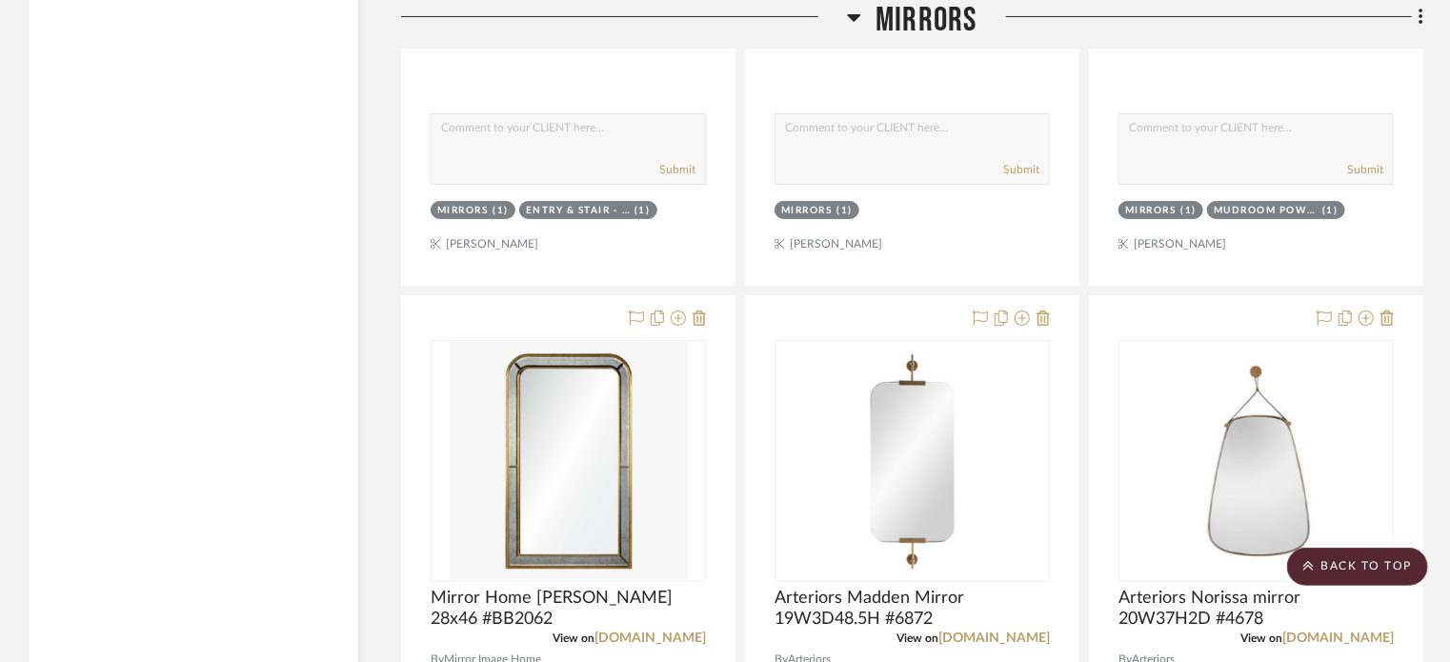
scroll to position [11063, 0]
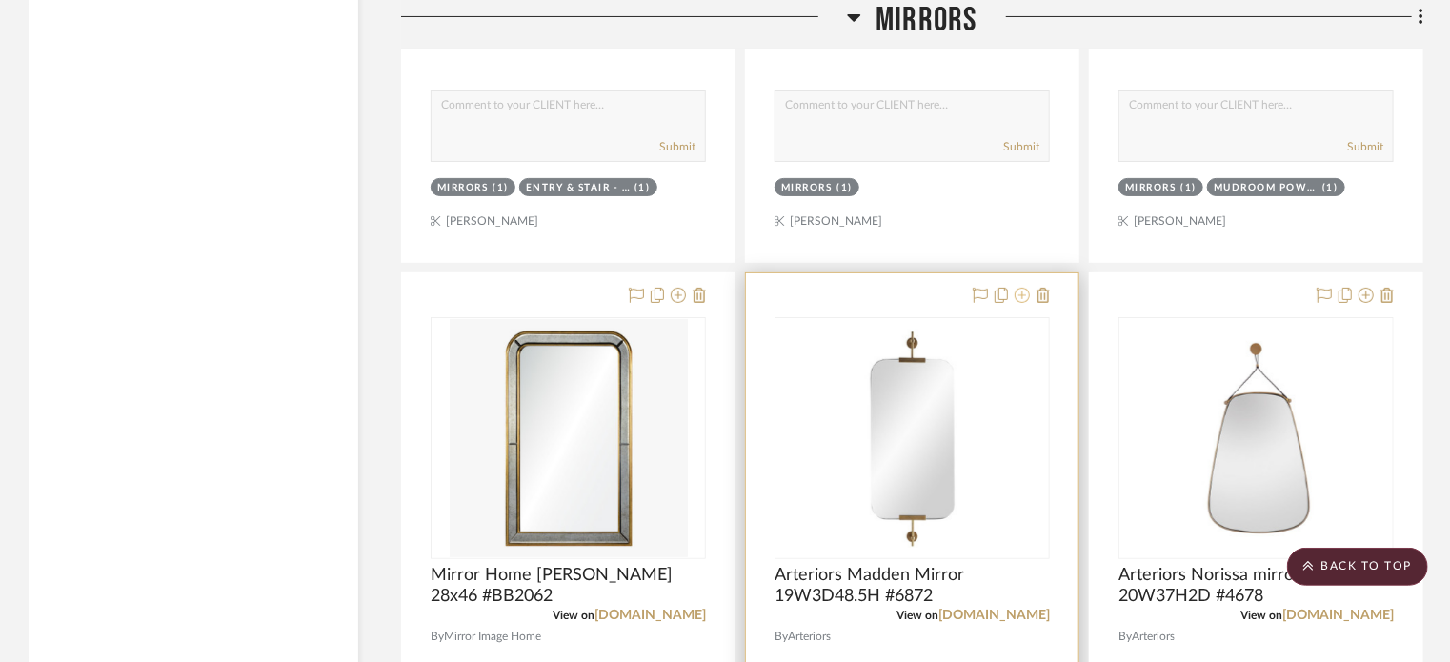
click at [1022, 299] on icon at bounding box center [1022, 295] width 15 height 15
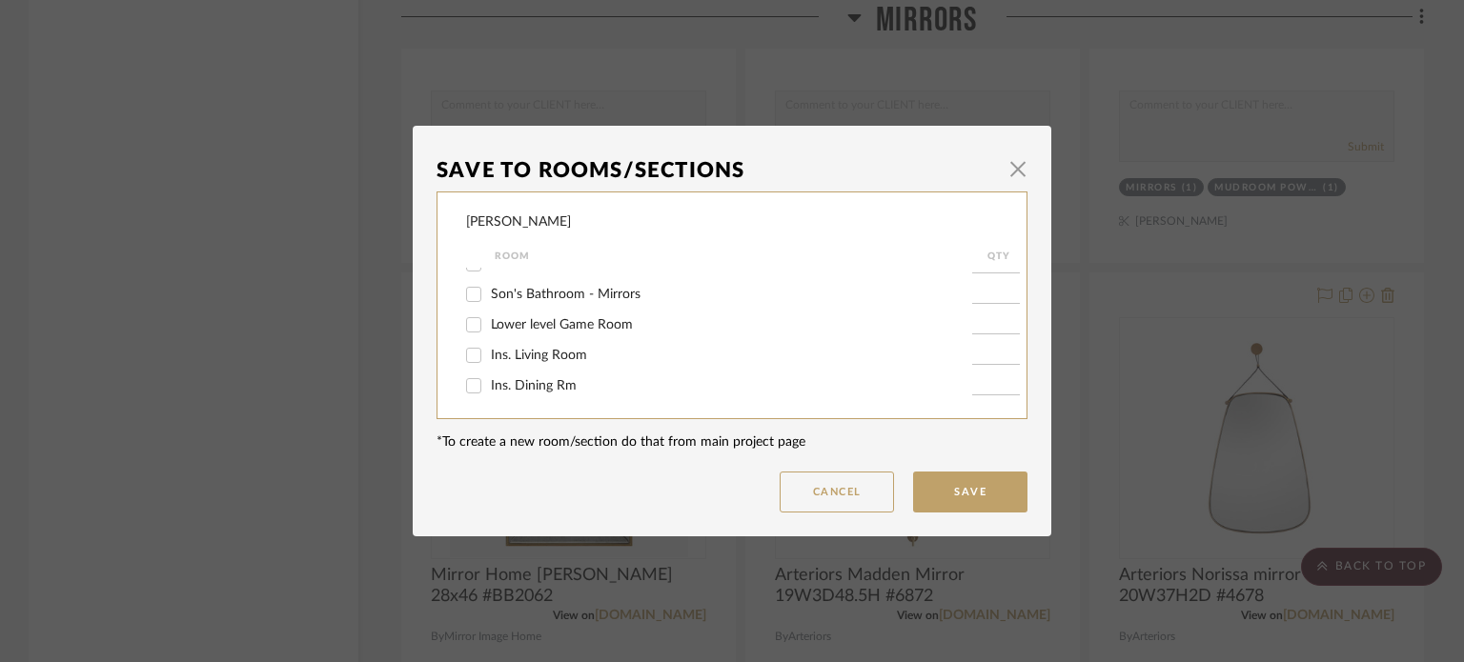
scroll to position [572, 0]
click at [584, 327] on span "Son's Bathroom - Mirrors" at bounding box center [566, 320] width 150 height 13
click at [489, 327] on input "Son's Bathroom - Mirrors" at bounding box center [473, 321] width 30 height 30
checkbox input "true"
type input "1"
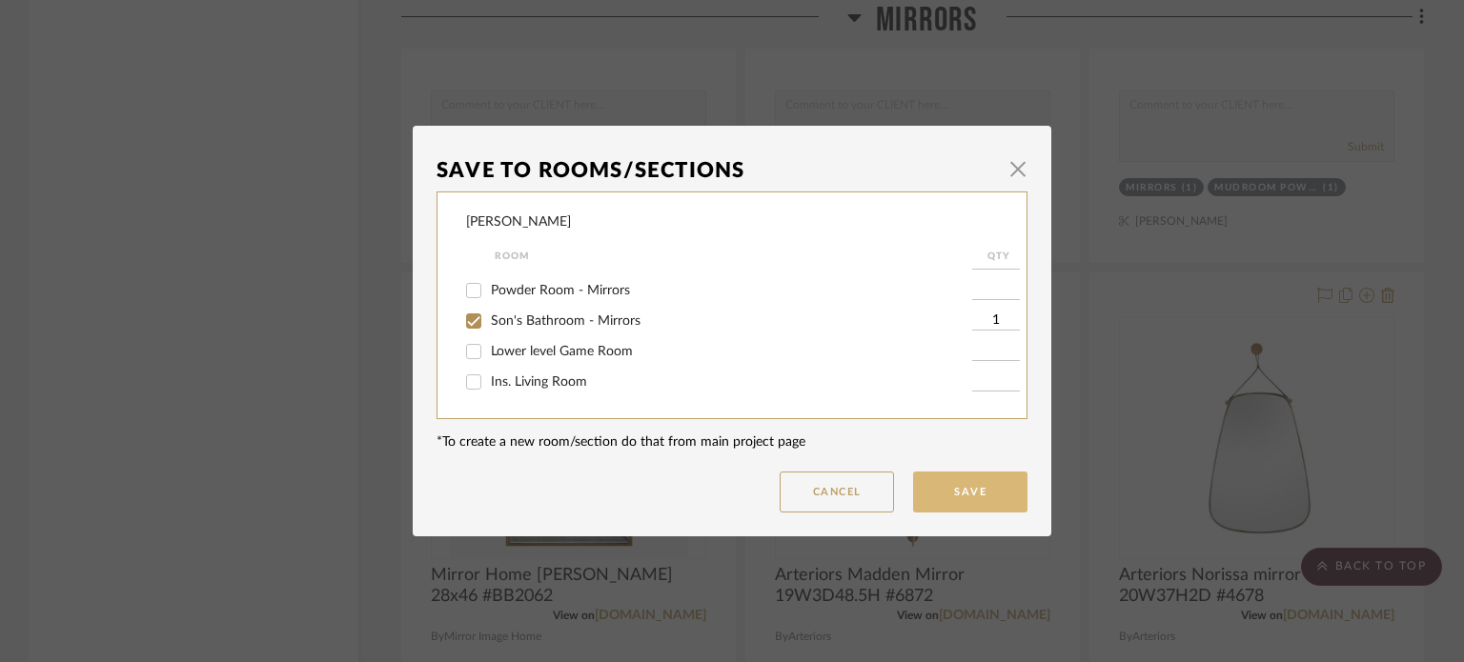
click at [954, 497] on button "Save" at bounding box center [970, 492] width 114 height 41
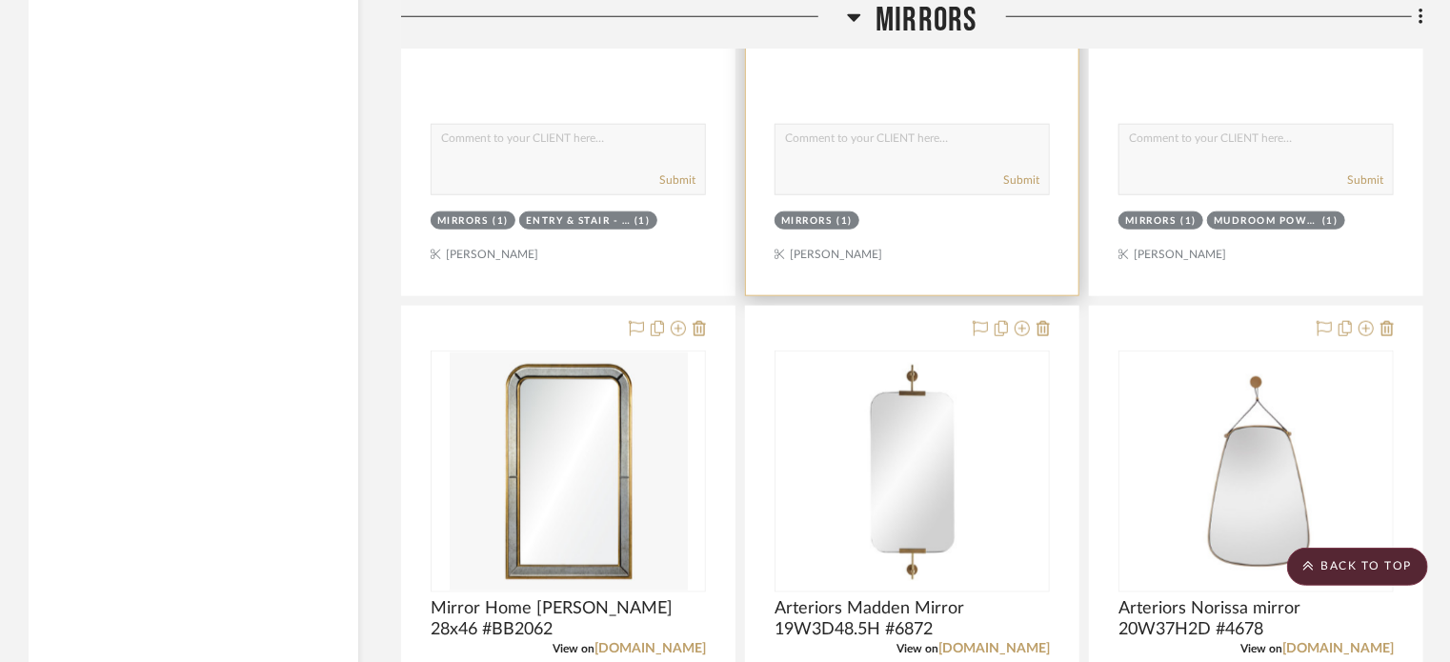
scroll to position [11911, 0]
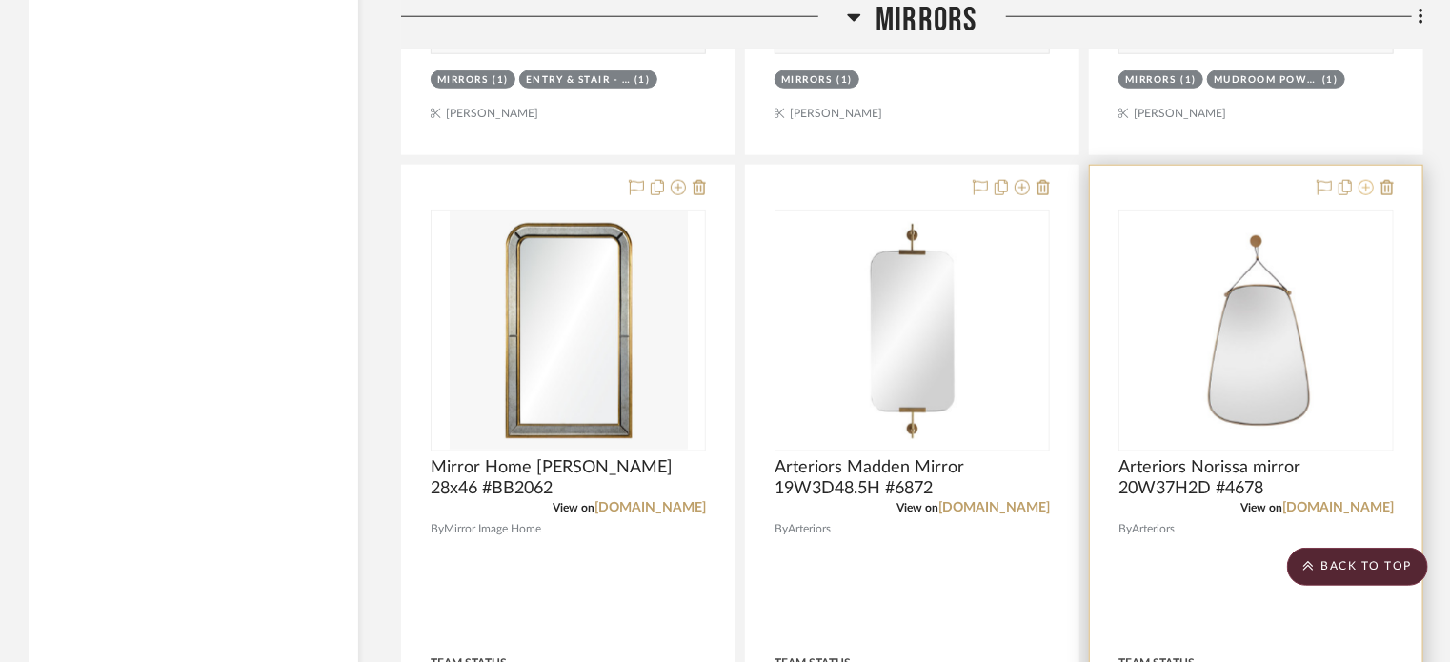
click at [1367, 191] on icon at bounding box center [1366, 187] width 15 height 15
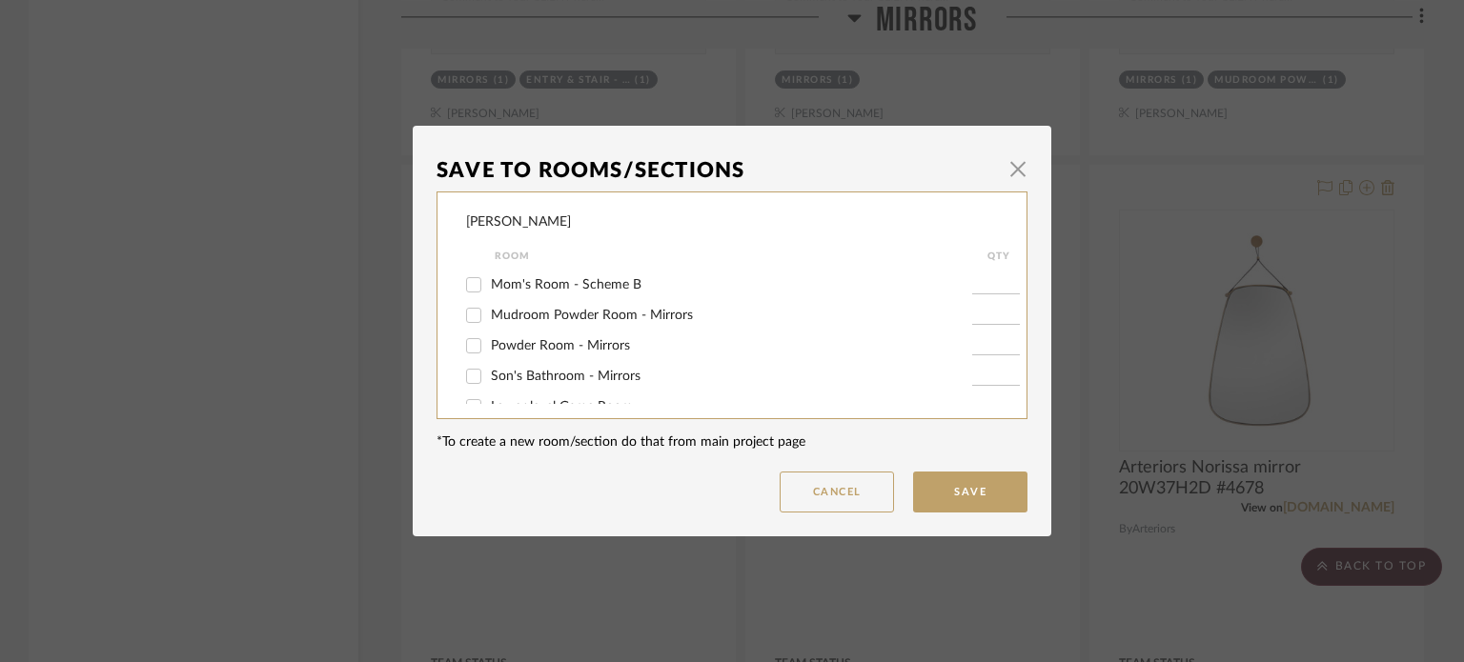
scroll to position [525, 0]
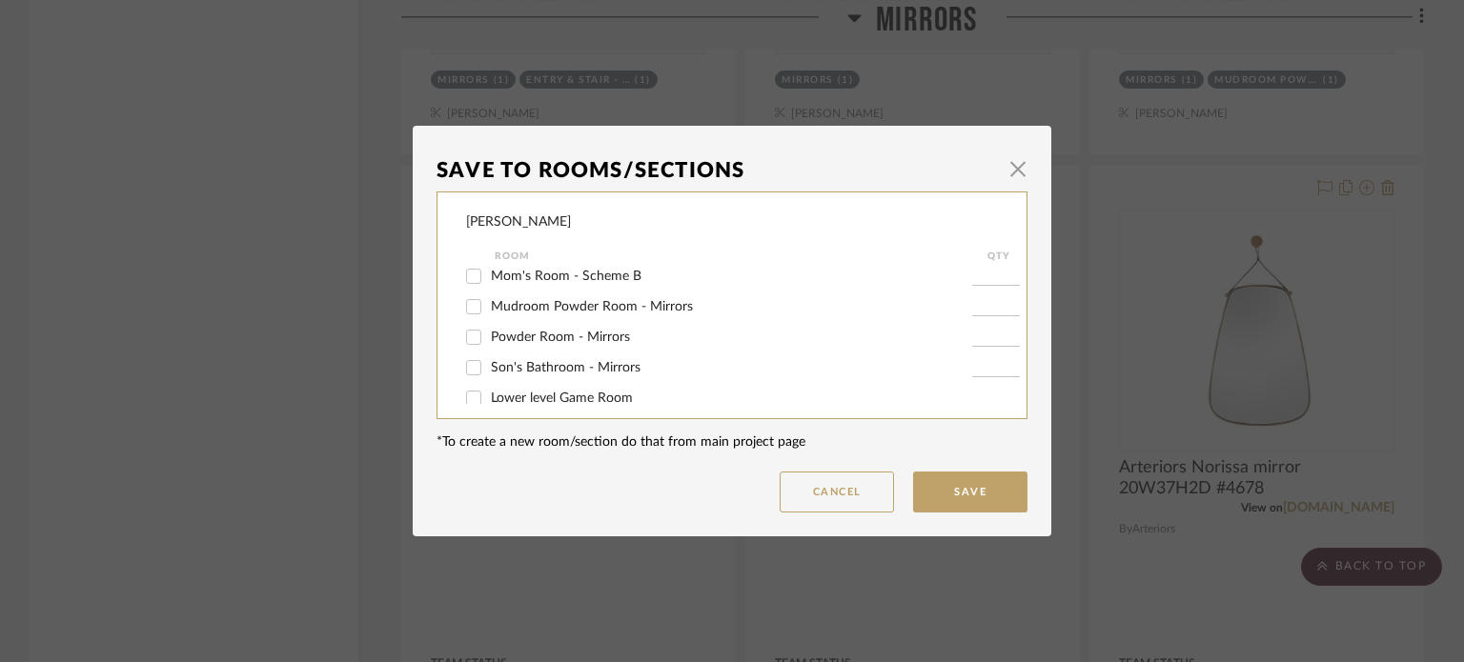
click at [614, 368] on span "Son's Bathroom - Mirrors" at bounding box center [566, 367] width 150 height 13
click at [489, 368] on input "Son's Bathroom - Mirrors" at bounding box center [473, 368] width 30 height 30
checkbox input "true"
type input "1"
click at [956, 497] on button "Save" at bounding box center [970, 492] width 114 height 41
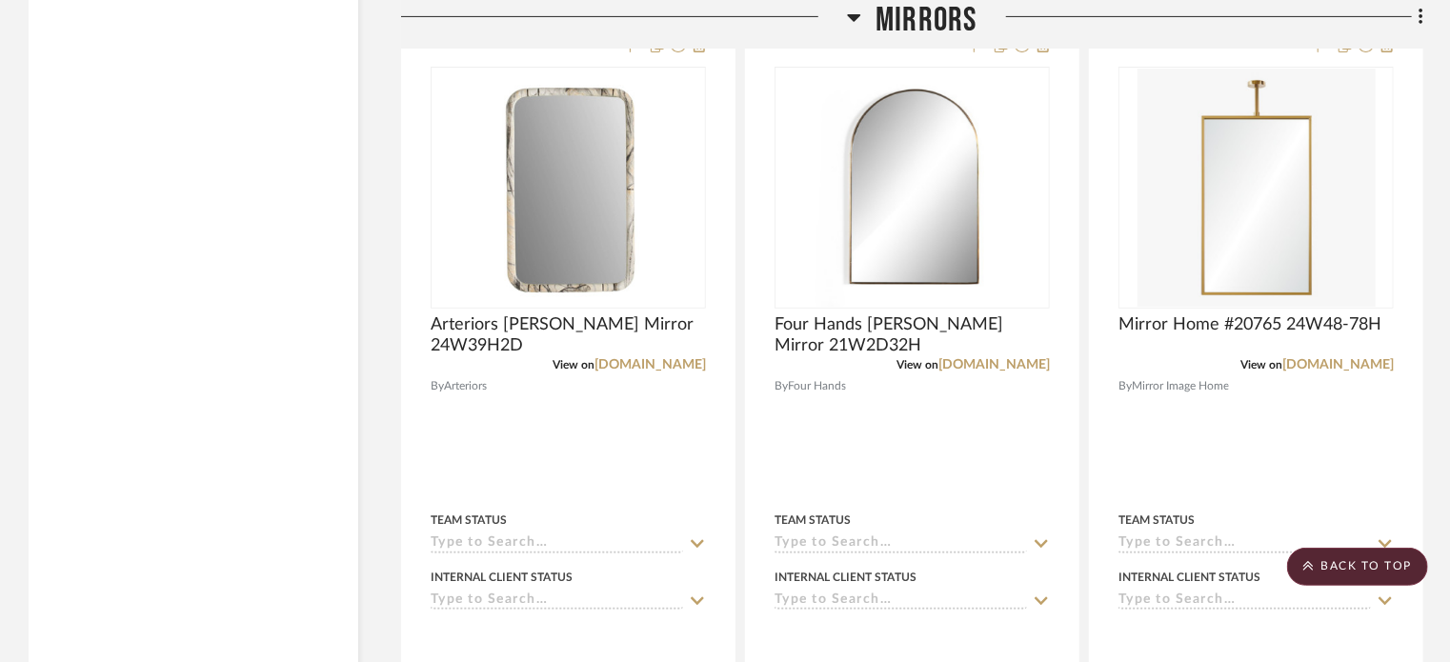
scroll to position [11027, 0]
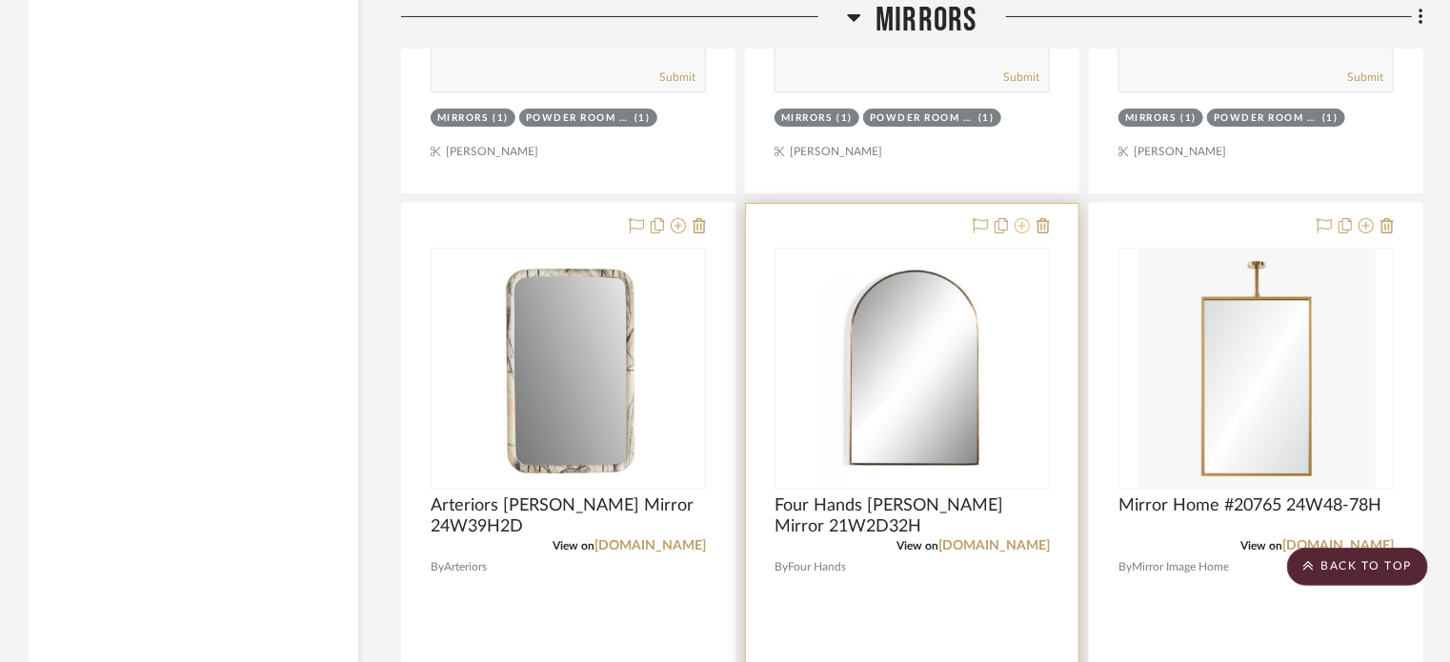
click at [1025, 230] on icon at bounding box center [1022, 225] width 15 height 15
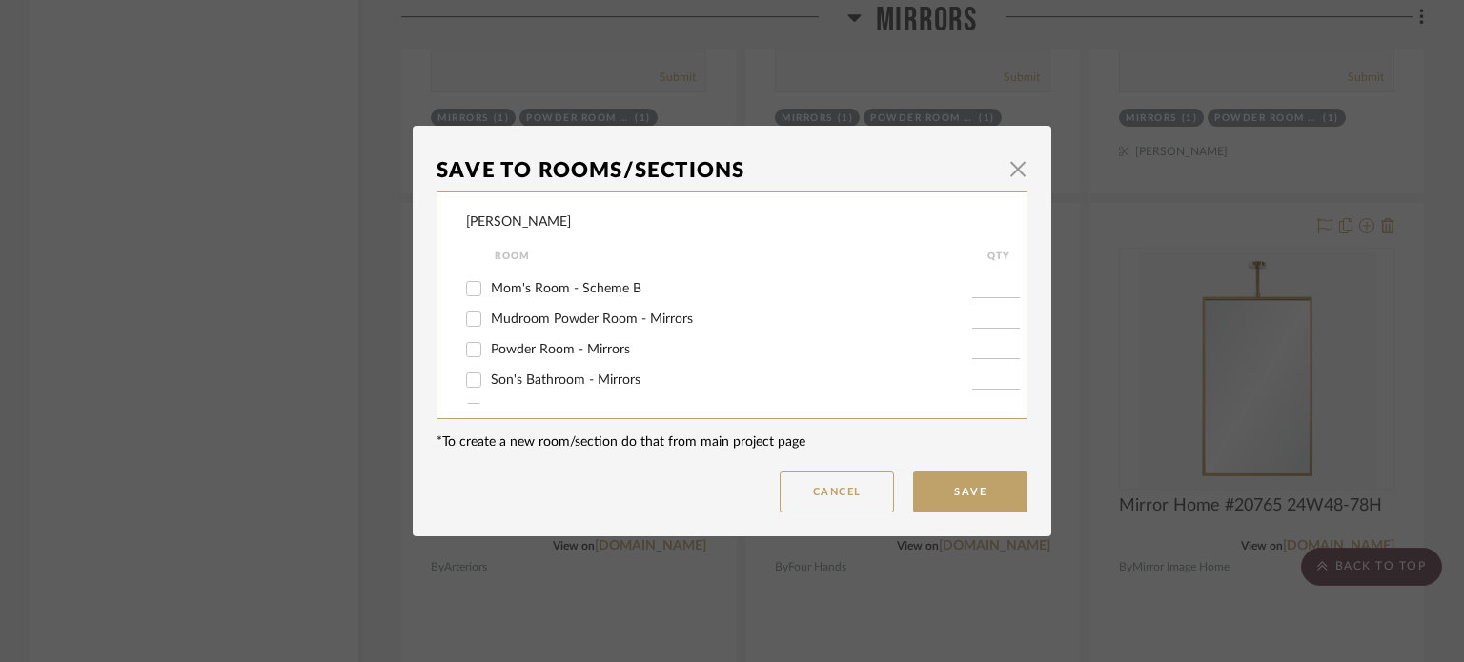
scroll to position [538, 0]
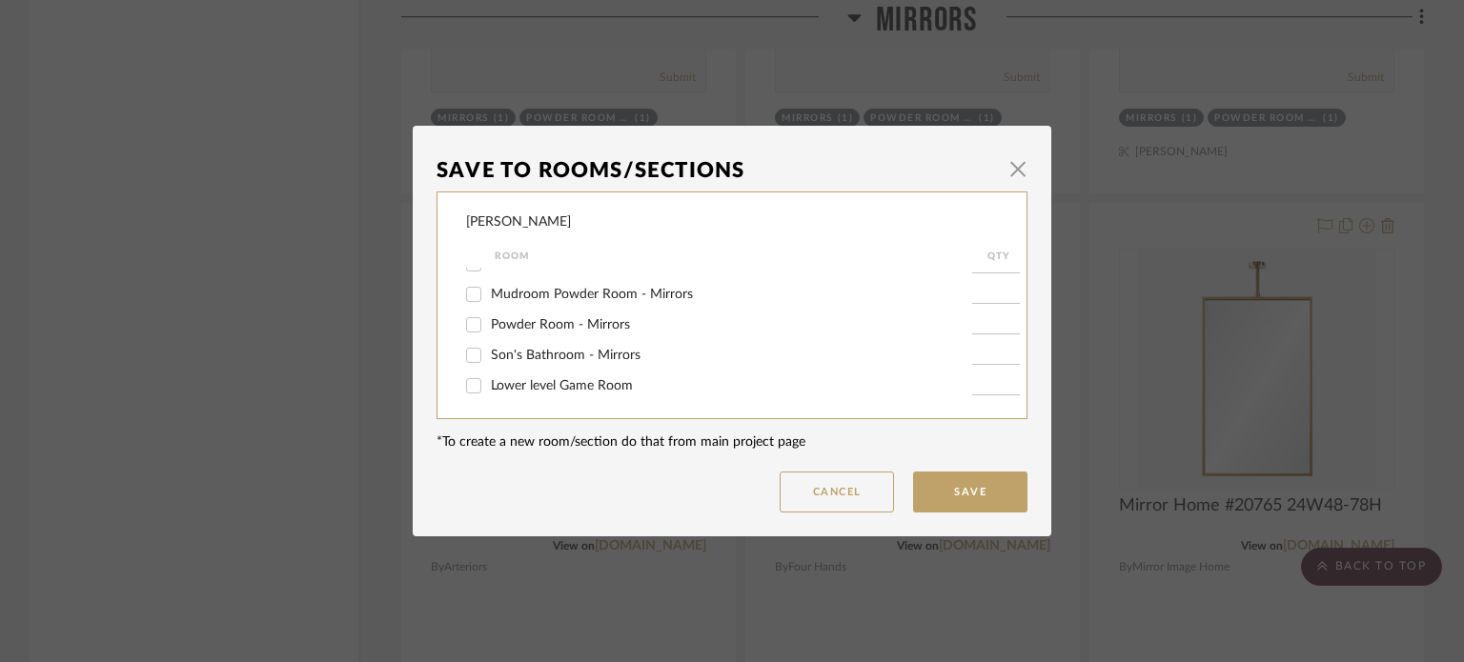
click at [564, 359] on span "Son's Bathroom - Mirrors" at bounding box center [566, 355] width 150 height 13
click at [489, 359] on input "Son's Bathroom - Mirrors" at bounding box center [473, 355] width 30 height 30
checkbox input "true"
type input "1"
click at [972, 493] on button "Save" at bounding box center [970, 492] width 114 height 41
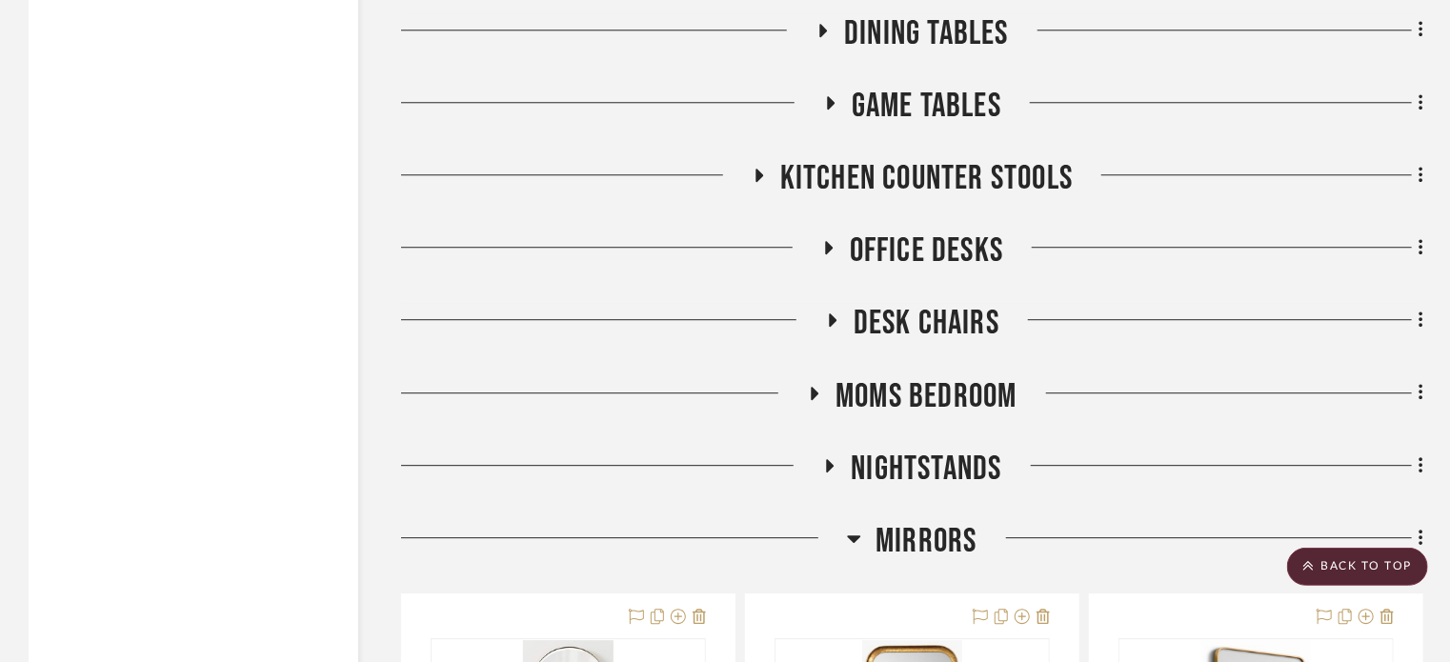
scroll to position [9655, 0]
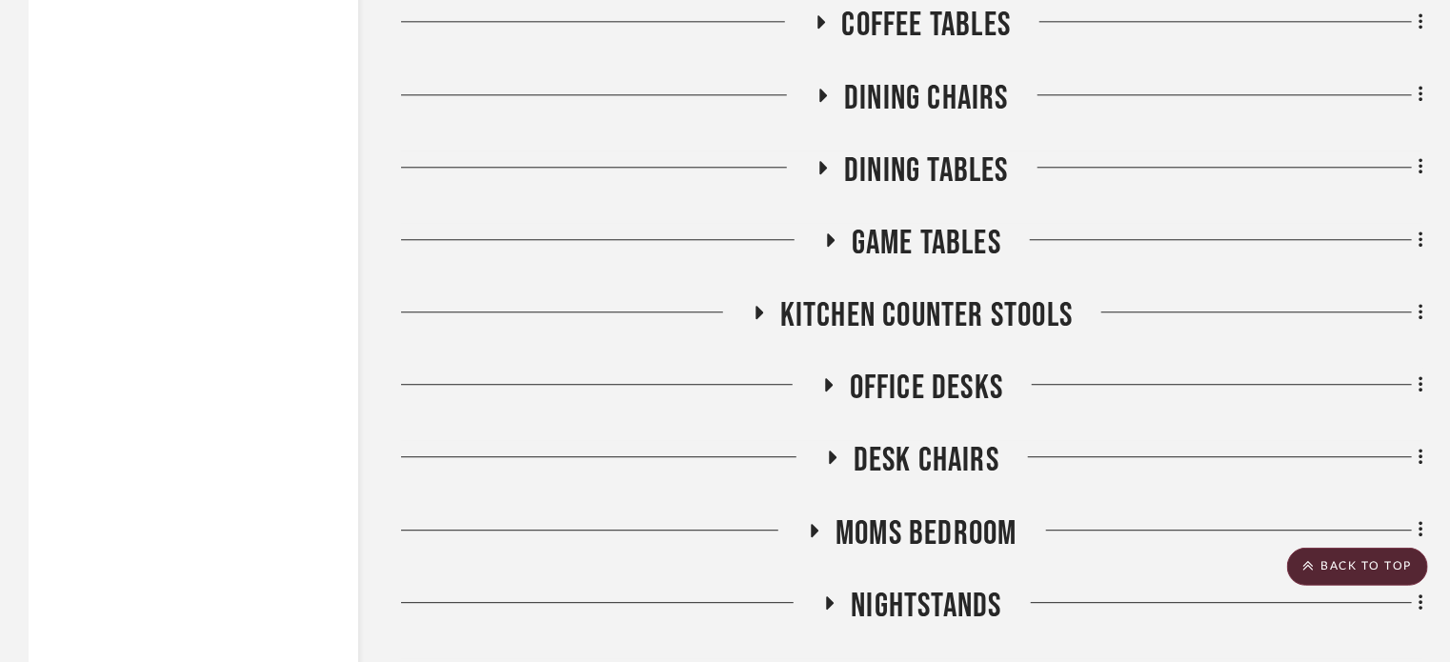
click at [835, 239] on icon at bounding box center [830, 240] width 23 height 14
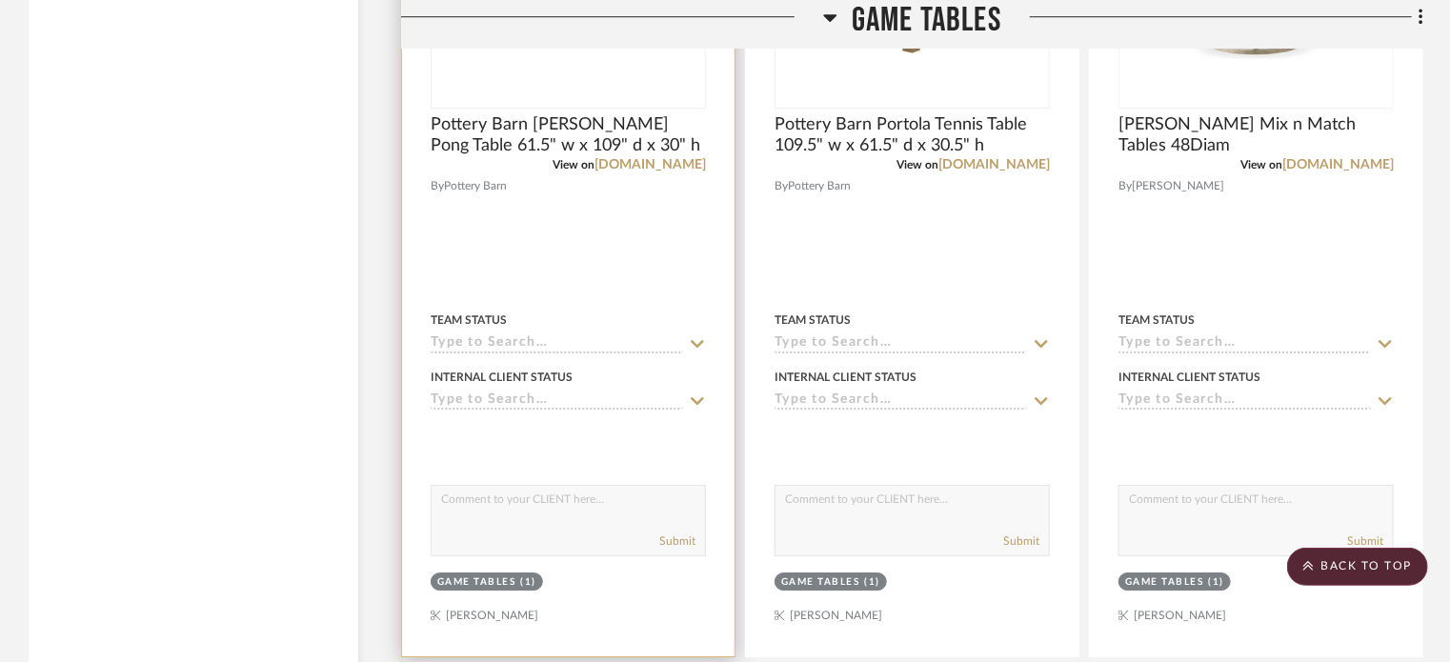
scroll to position [9848, 0]
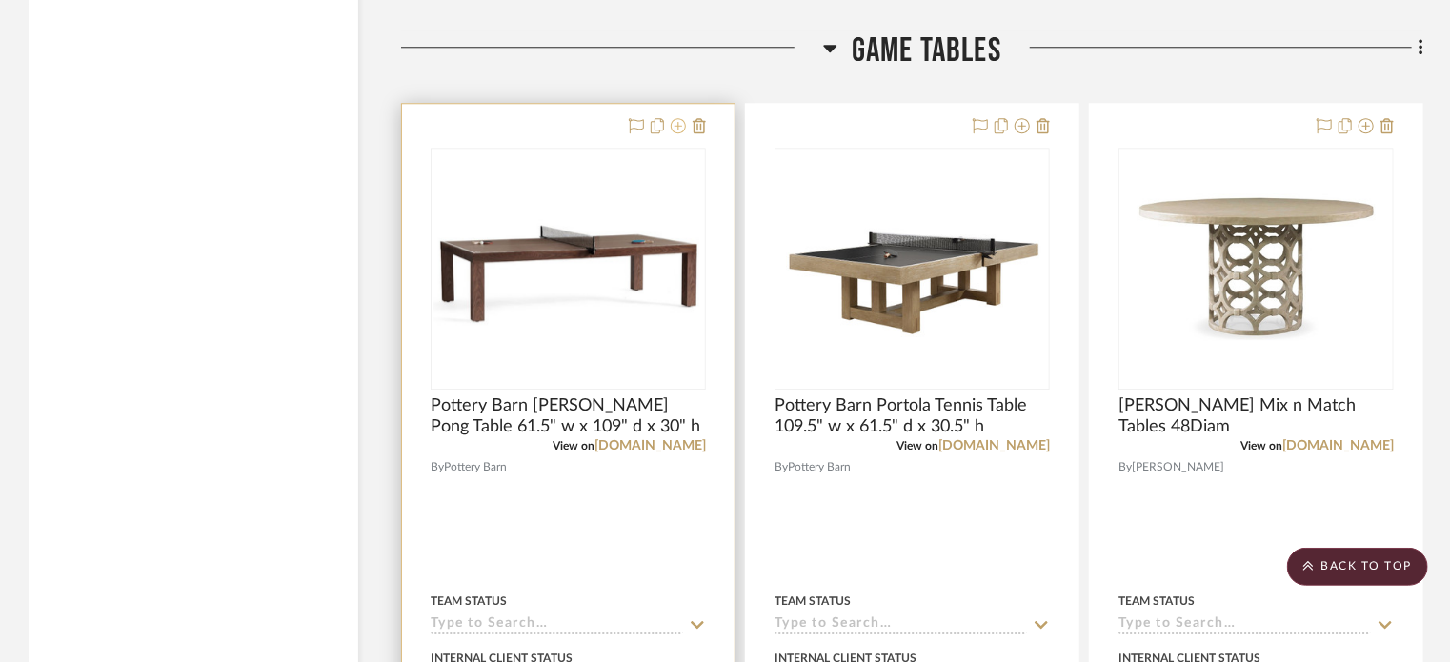
click at [675, 132] on icon at bounding box center [678, 125] width 15 height 15
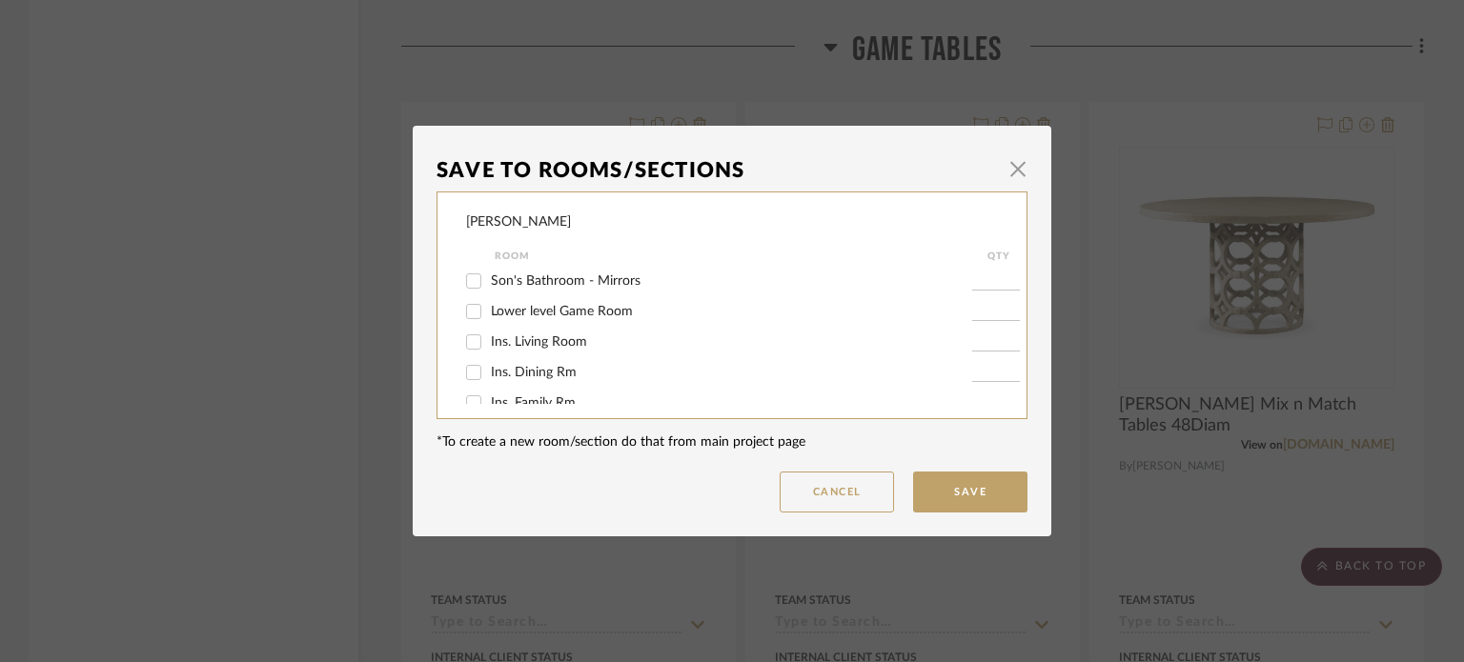
scroll to position [581, 0]
click at [576, 339] on span "Lower level Game Room" at bounding box center [562, 341] width 142 height 13
click at [489, 339] on input "Lower level Game Room" at bounding box center [473, 342] width 30 height 30
checkbox input "true"
type input "1"
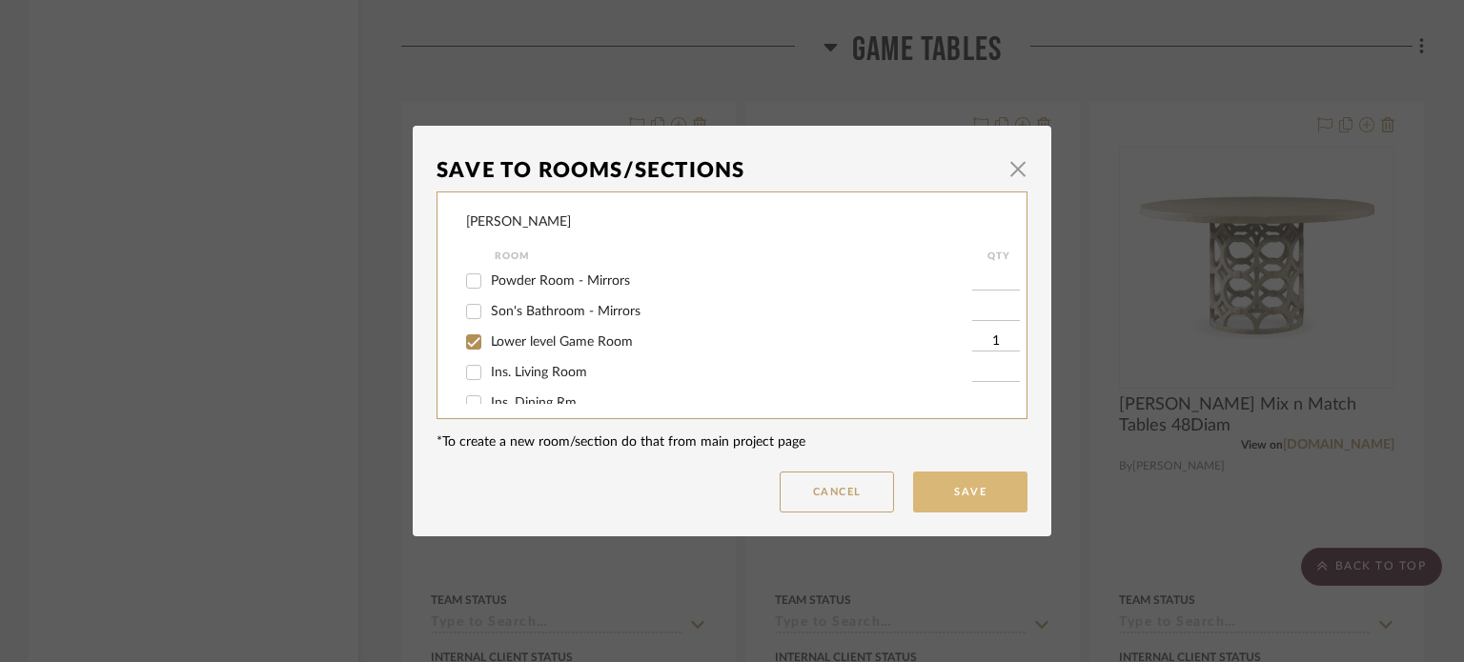
click at [941, 489] on button "Save" at bounding box center [970, 492] width 114 height 41
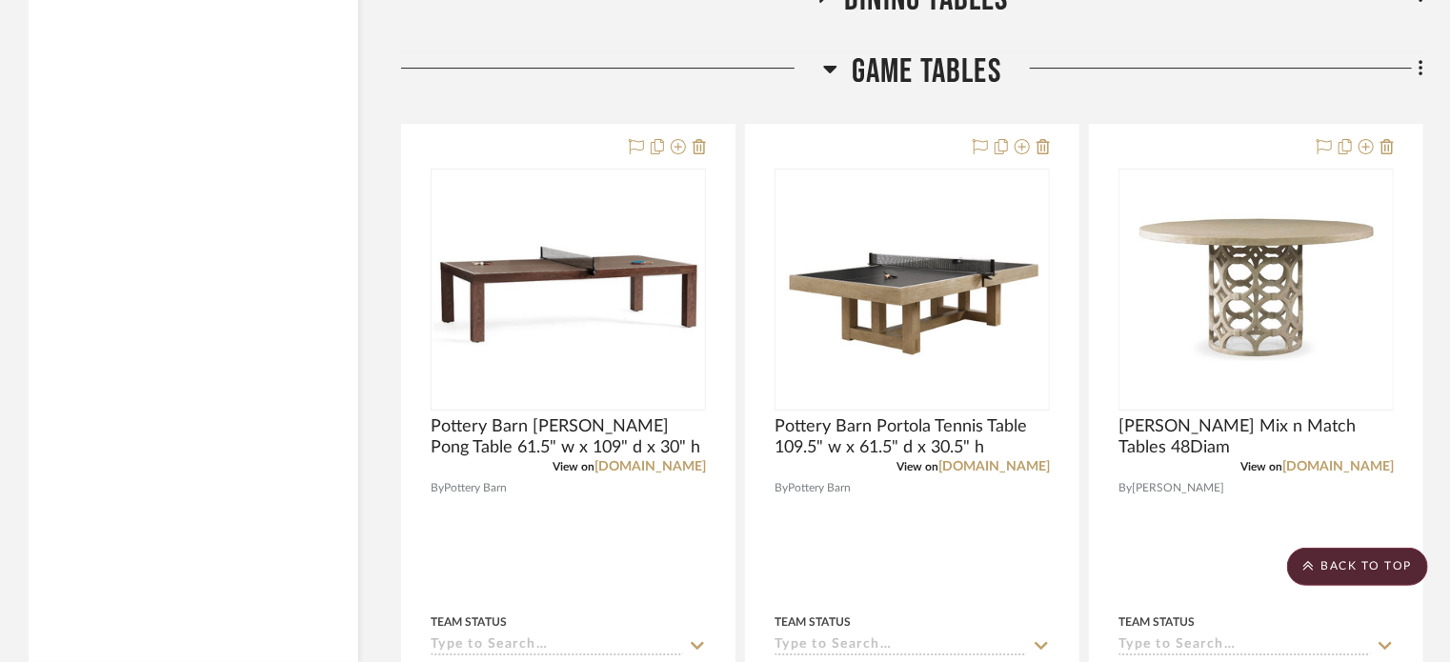
scroll to position [10567, 0]
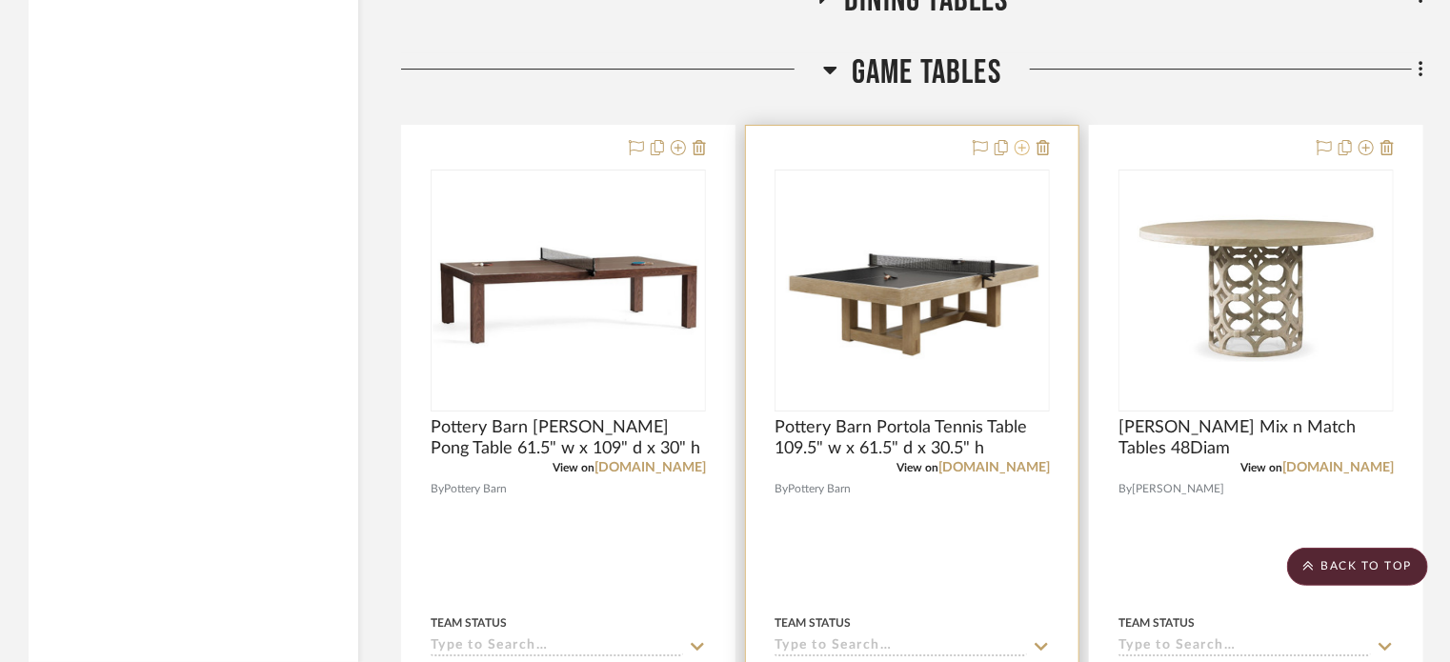
click at [1024, 146] on icon at bounding box center [1022, 147] width 15 height 15
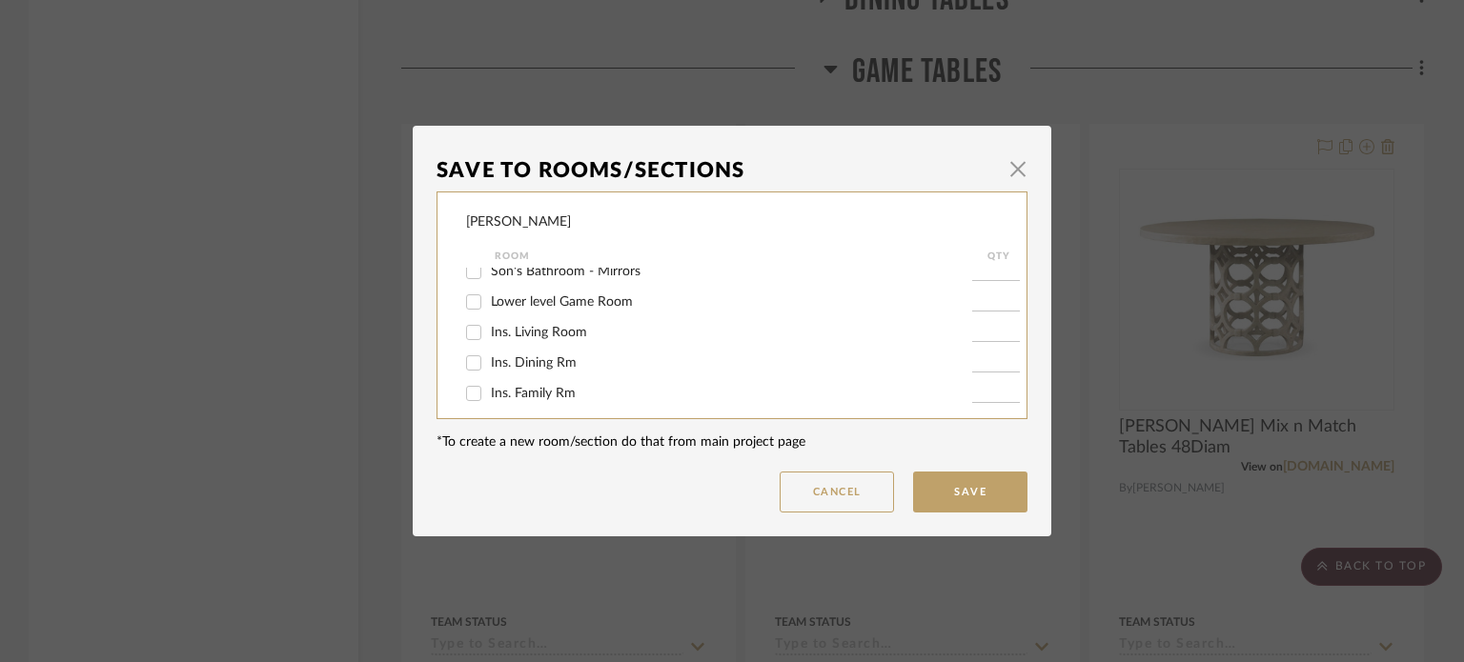
scroll to position [621, 0]
click at [589, 300] on span "Lower level Game Room" at bounding box center [562, 301] width 142 height 13
click at [489, 300] on input "Lower level Game Room" at bounding box center [473, 302] width 30 height 30
checkbox input "true"
type input "1"
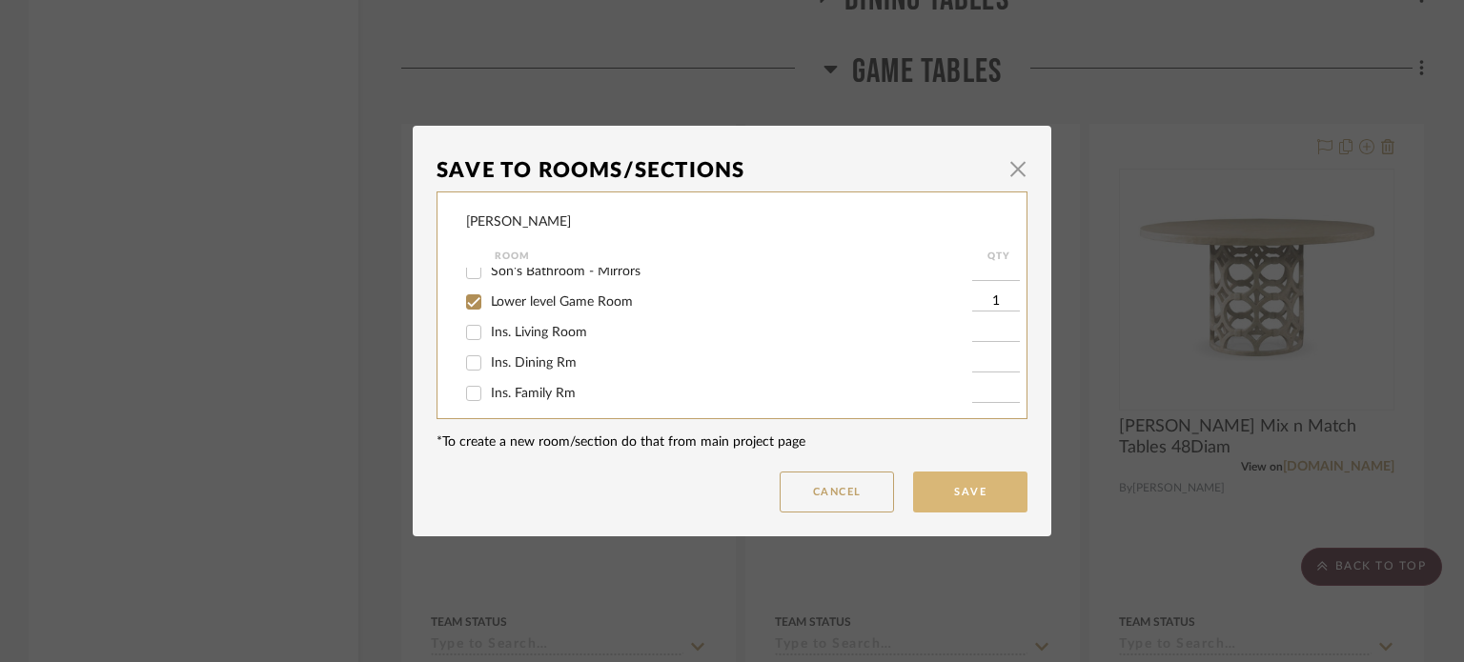
click at [957, 495] on button "Save" at bounding box center [970, 492] width 114 height 41
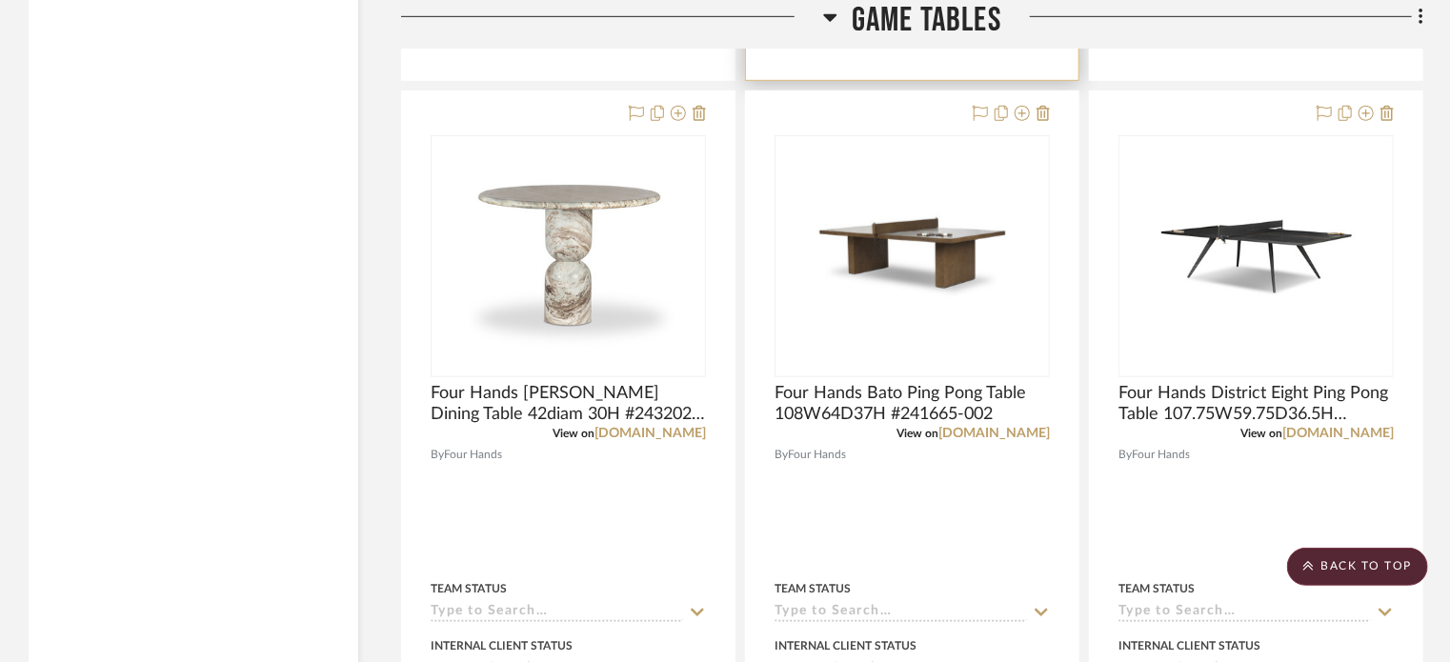
scroll to position [11483, 0]
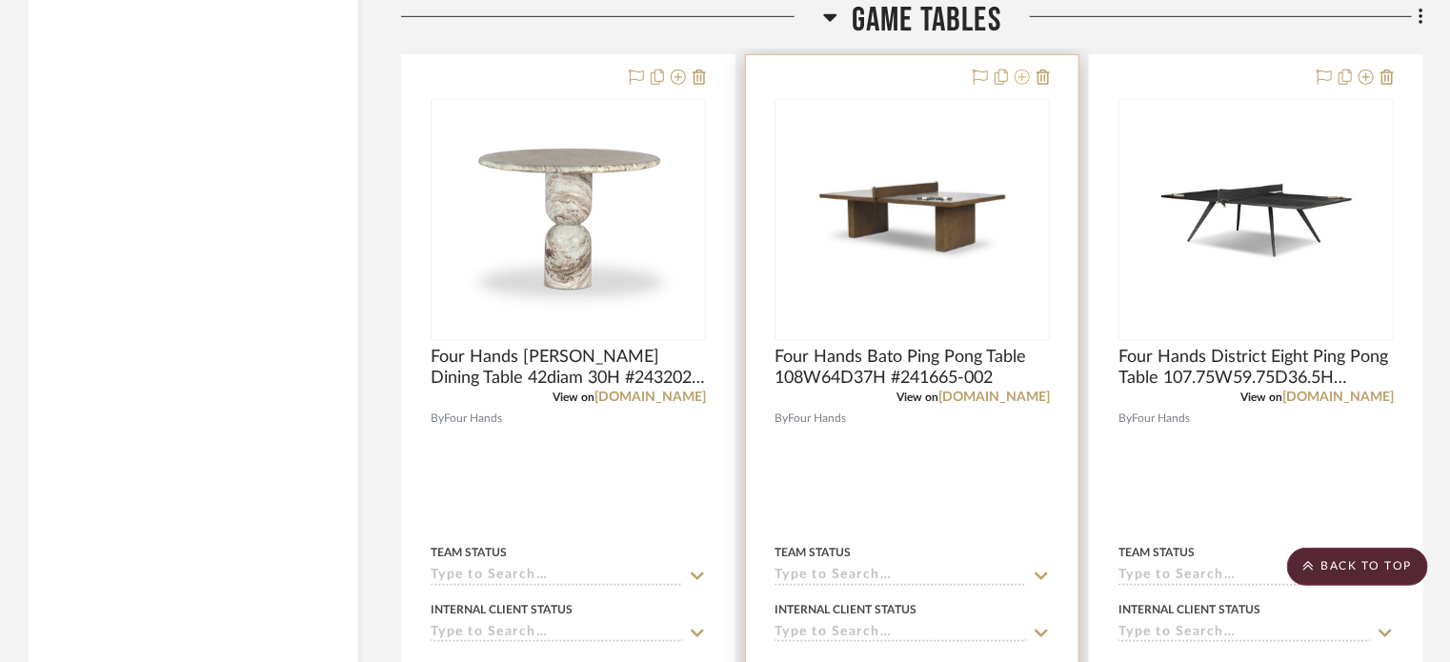
click at [1025, 76] on icon at bounding box center [1022, 77] width 15 height 15
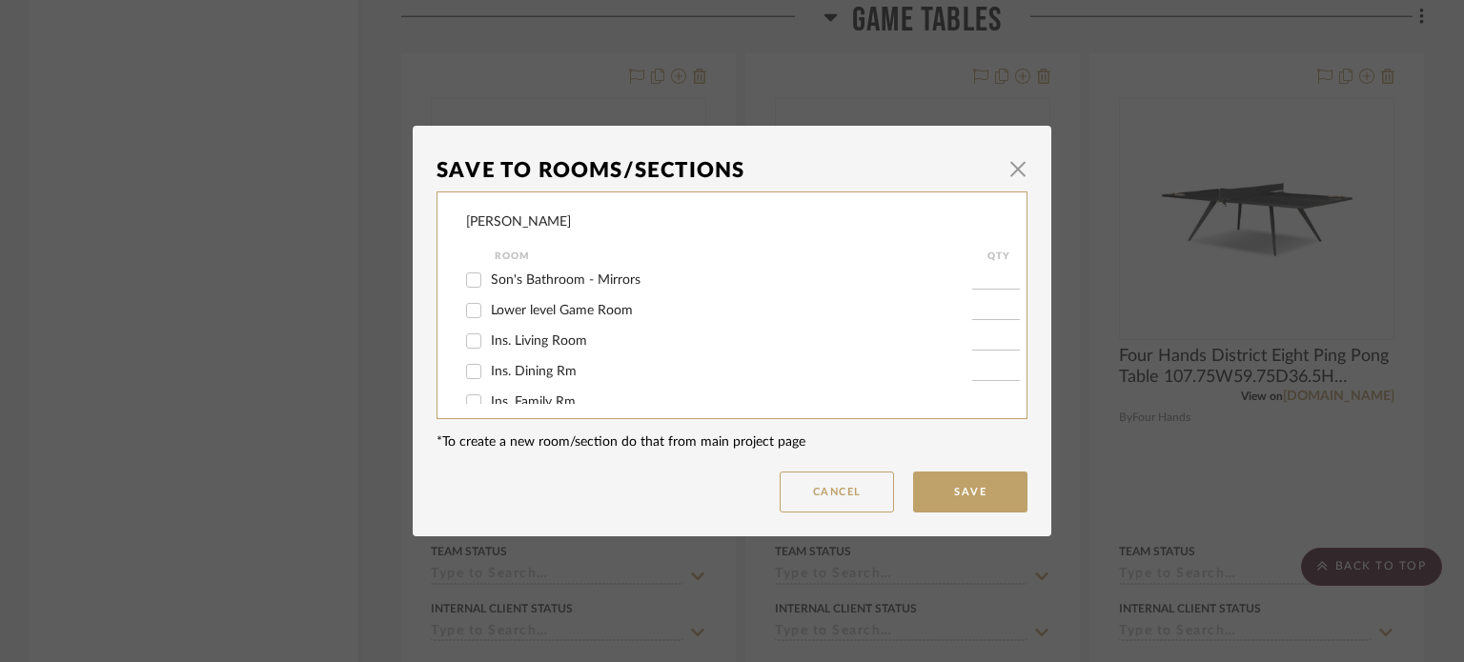
scroll to position [631, 0]
click at [574, 285] on label "Lower level Game Room" at bounding box center [731, 293] width 481 height 16
click at [489, 285] on input "Lower level Game Room" at bounding box center [473, 292] width 30 height 30
checkbox input "true"
type input "1"
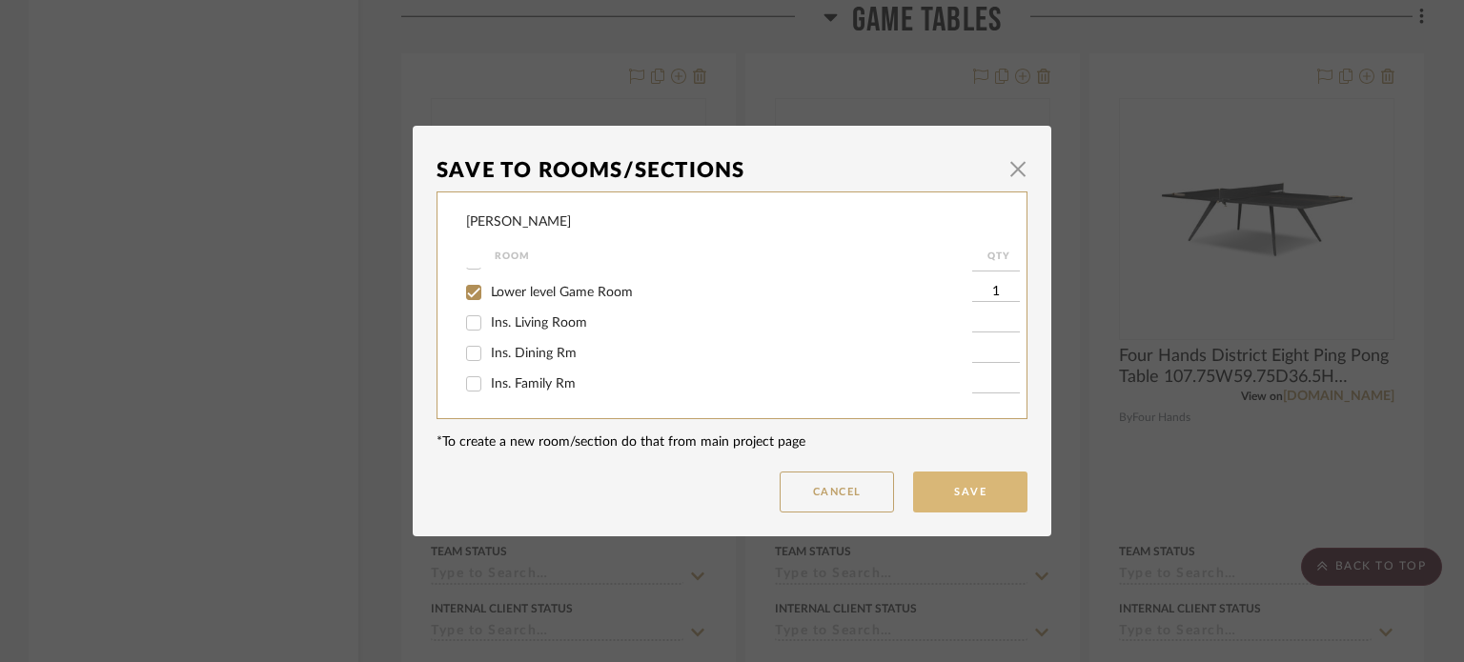
click at [971, 505] on button "Save" at bounding box center [970, 492] width 114 height 41
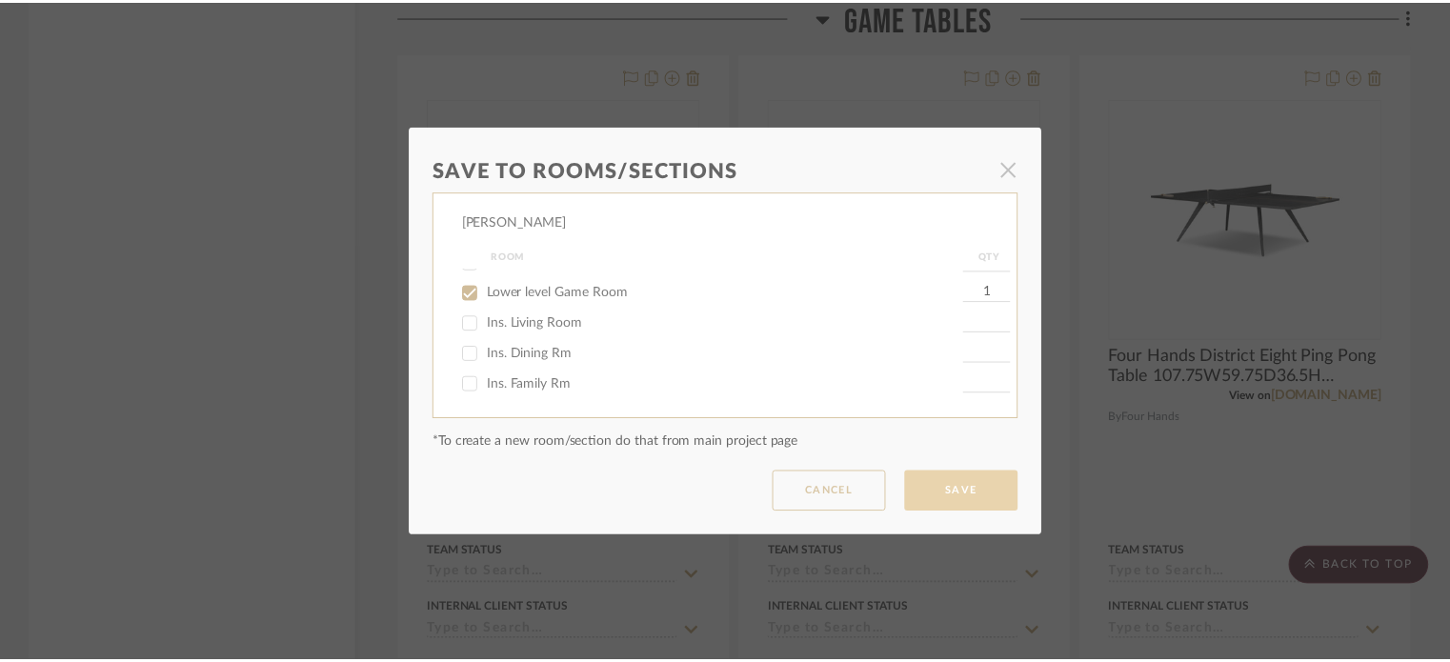
scroll to position [11483, 0]
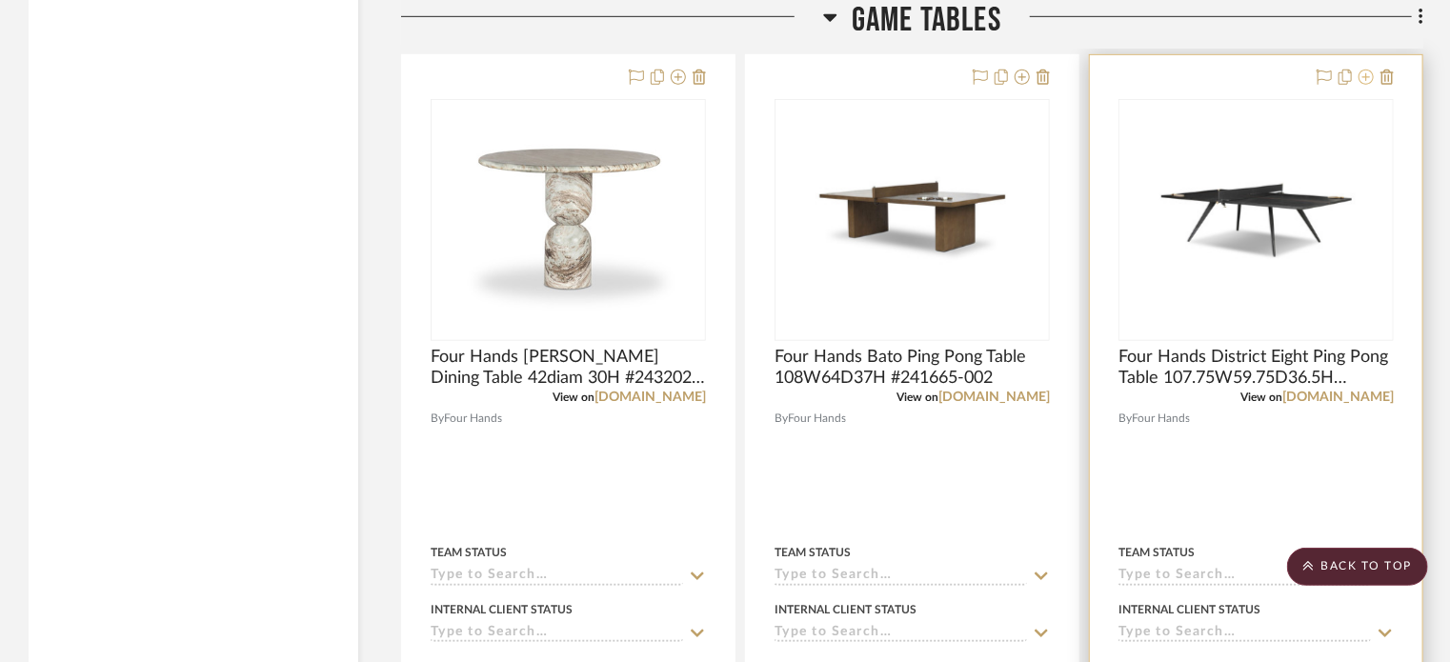
click at [1363, 75] on icon at bounding box center [1366, 77] width 15 height 15
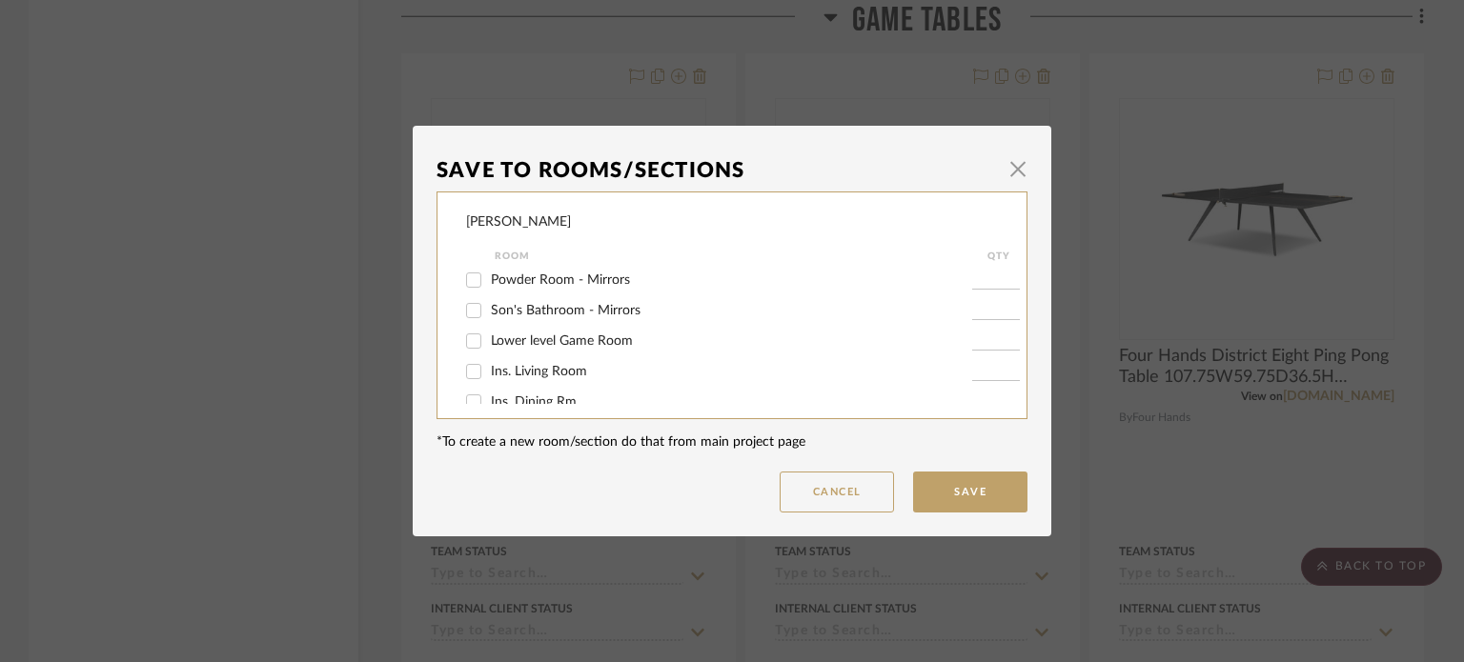
scroll to position [583, 0]
click at [652, 334] on label "Lower level Game Room" at bounding box center [731, 341] width 481 height 16
click at [489, 334] on input "Lower level Game Room" at bounding box center [473, 340] width 30 height 30
checkbox input "true"
type input "1"
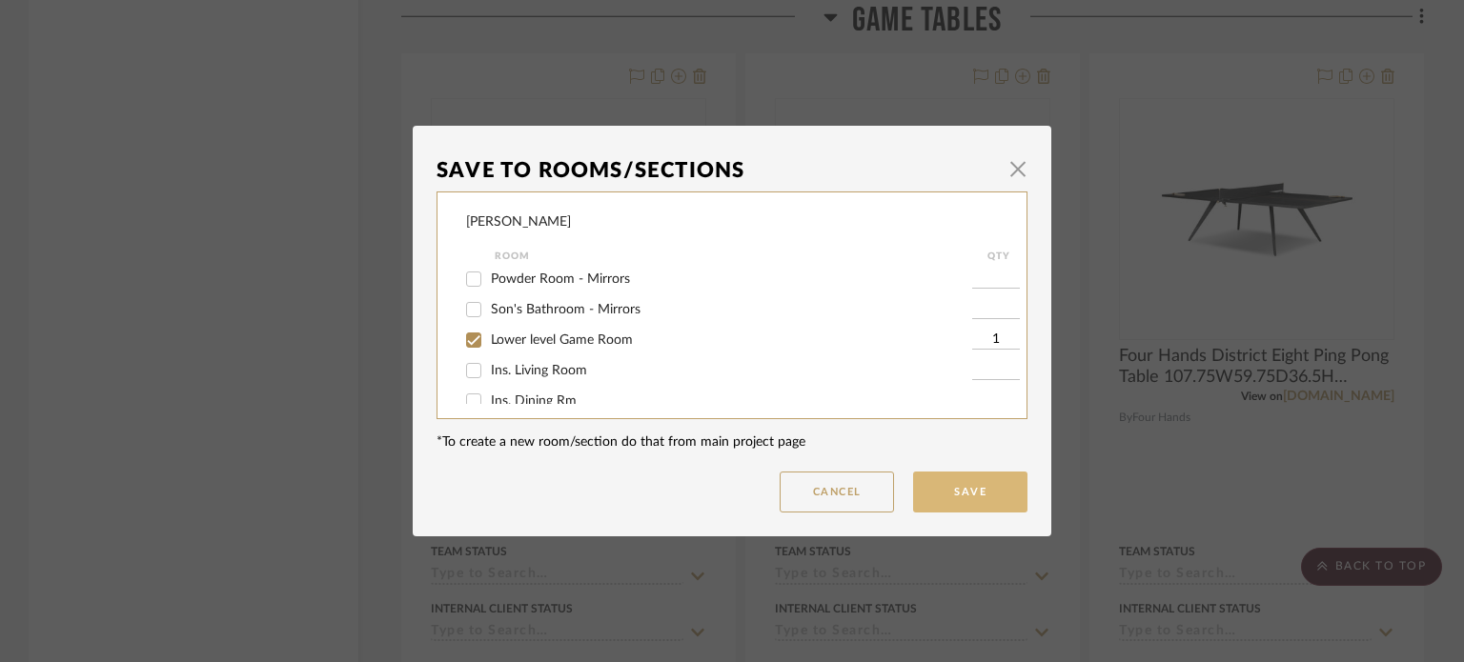
click at [991, 496] on button "Save" at bounding box center [970, 492] width 114 height 41
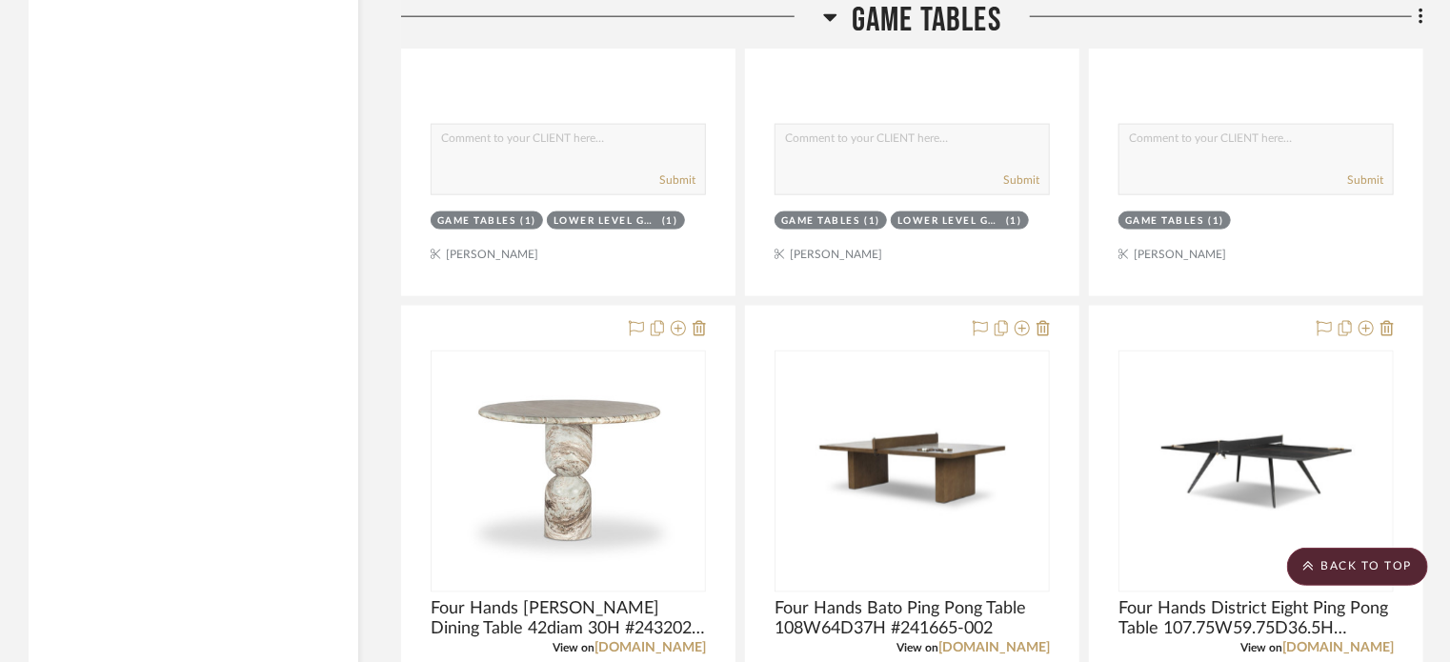
scroll to position [12061, 0]
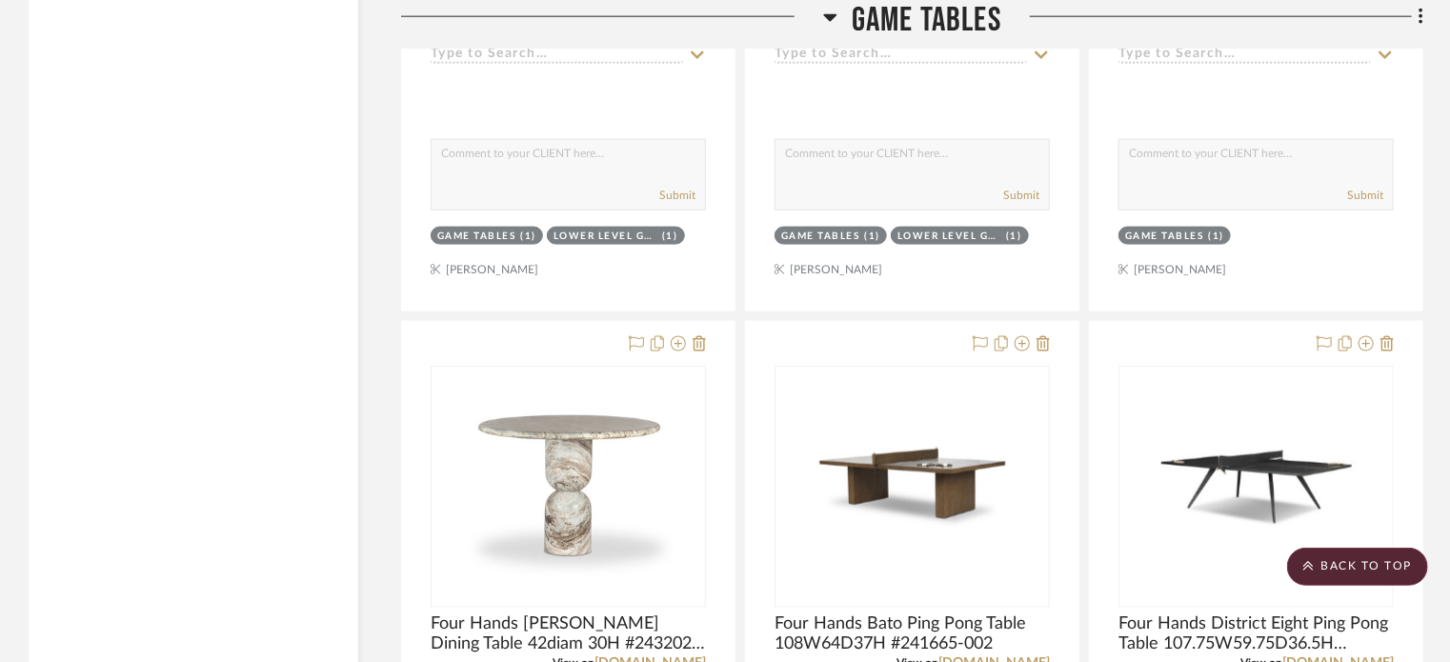
click at [826, 10] on icon at bounding box center [830, 17] width 14 height 23
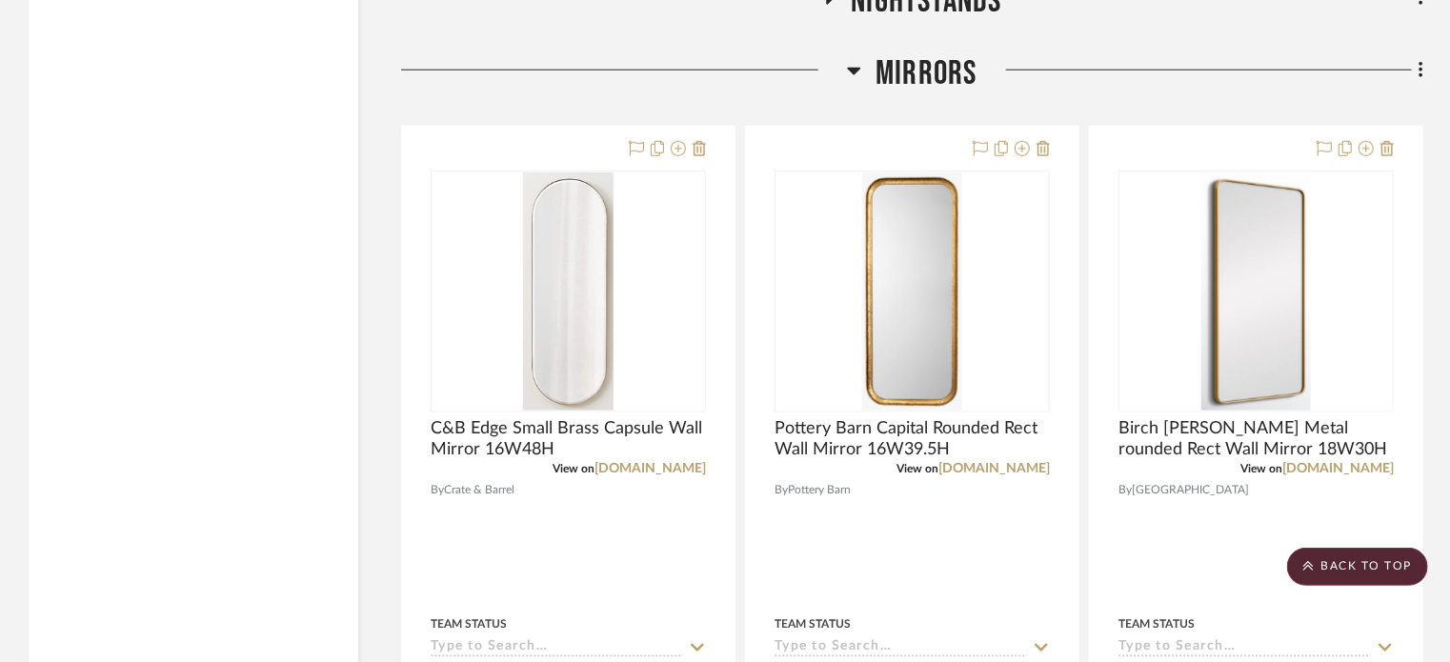
click at [860, 77] on icon at bounding box center [854, 70] width 14 height 23
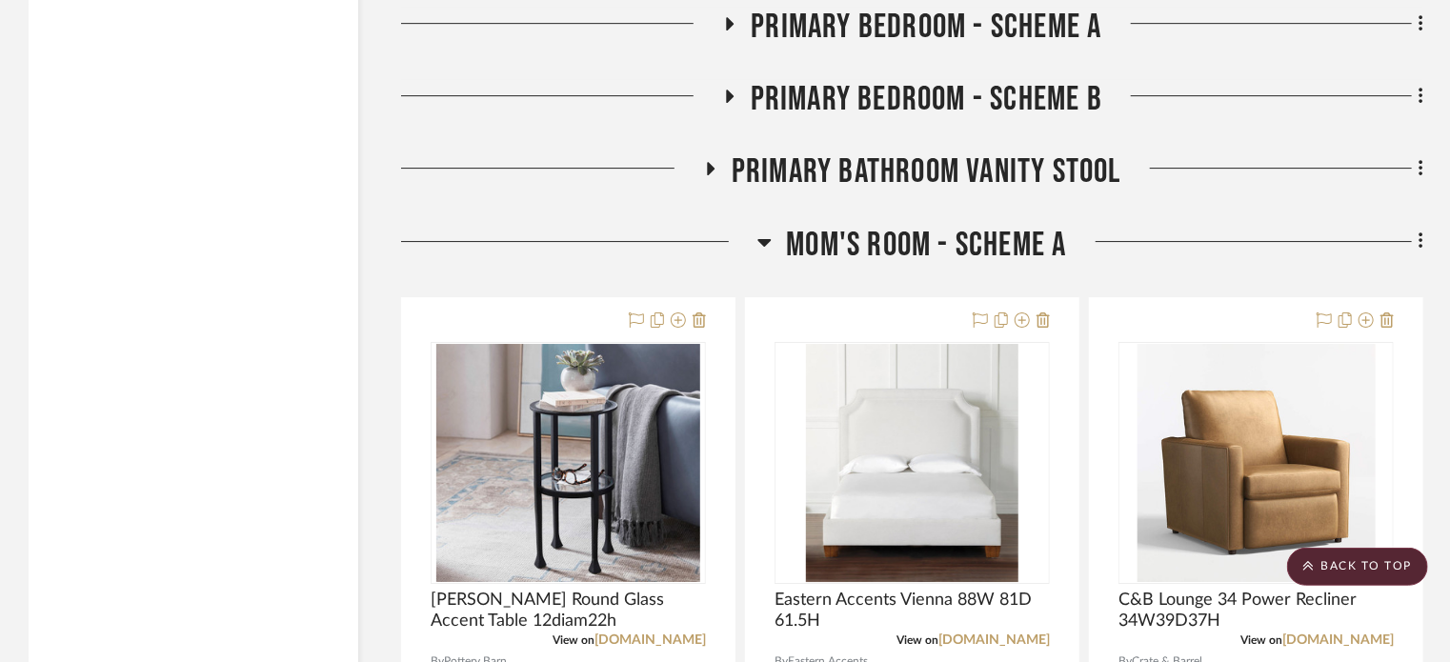
scroll to position [3276, 0]
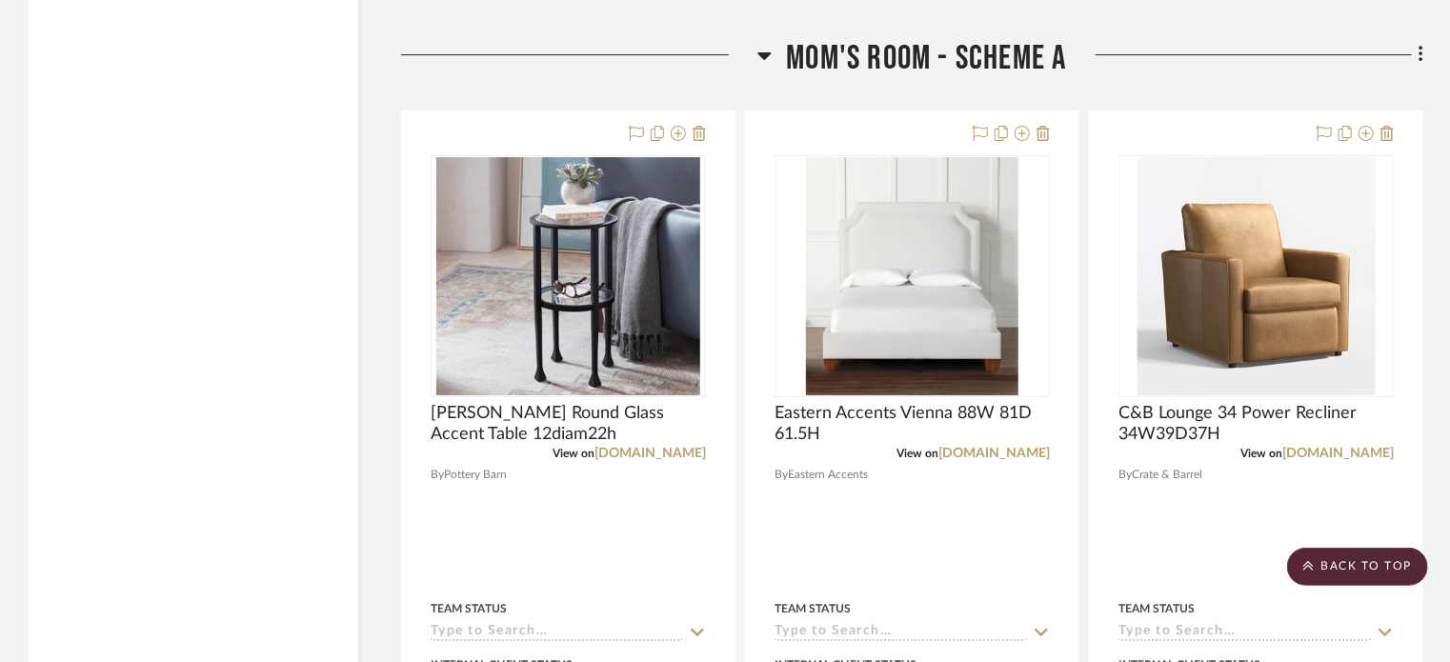
click at [765, 42] on h3 "Mom's Room - Scheme A" at bounding box center [912, 58] width 309 height 41
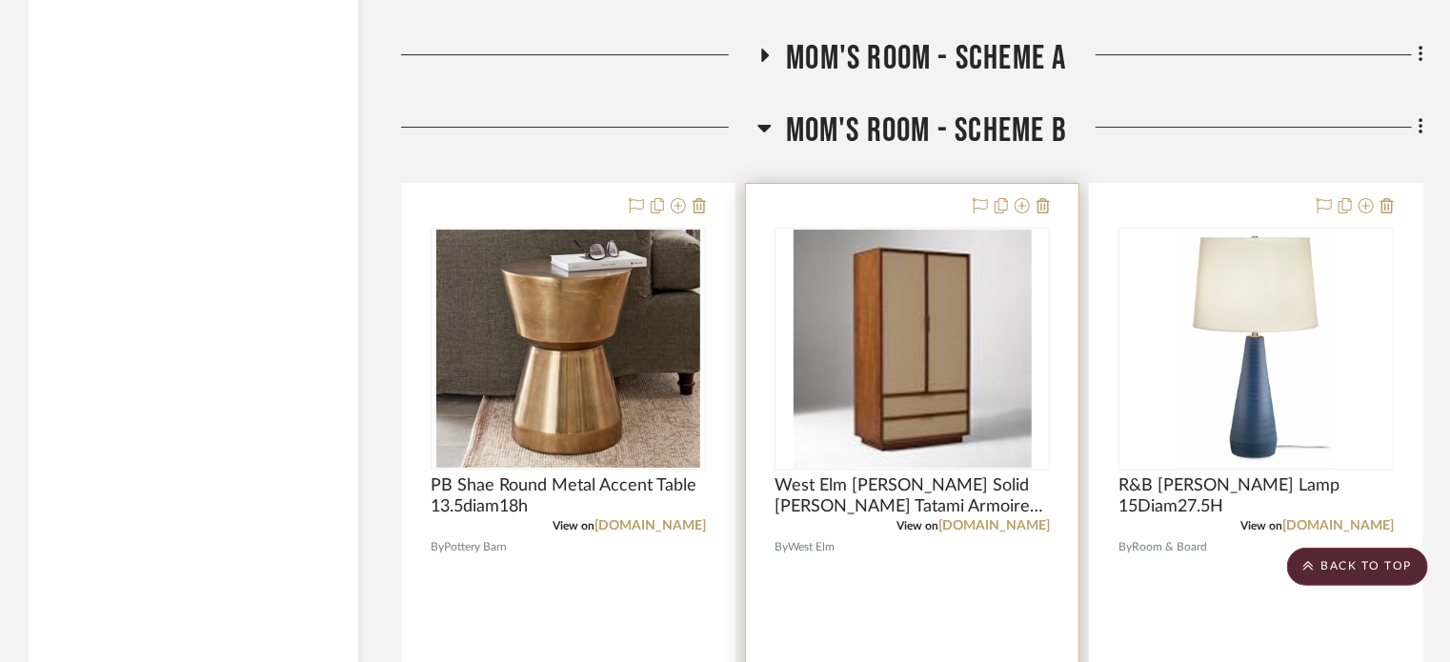
scroll to position [3220, 0]
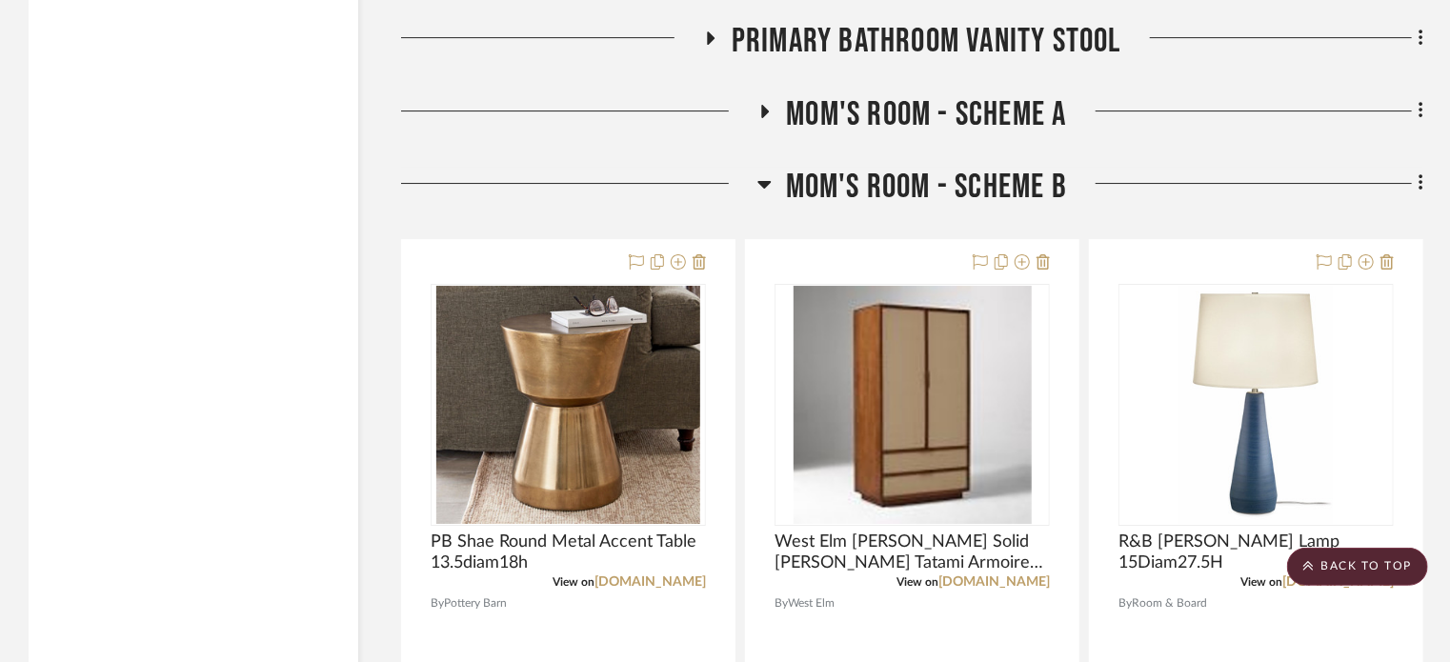
click at [764, 186] on icon at bounding box center [764, 185] width 13 height 8
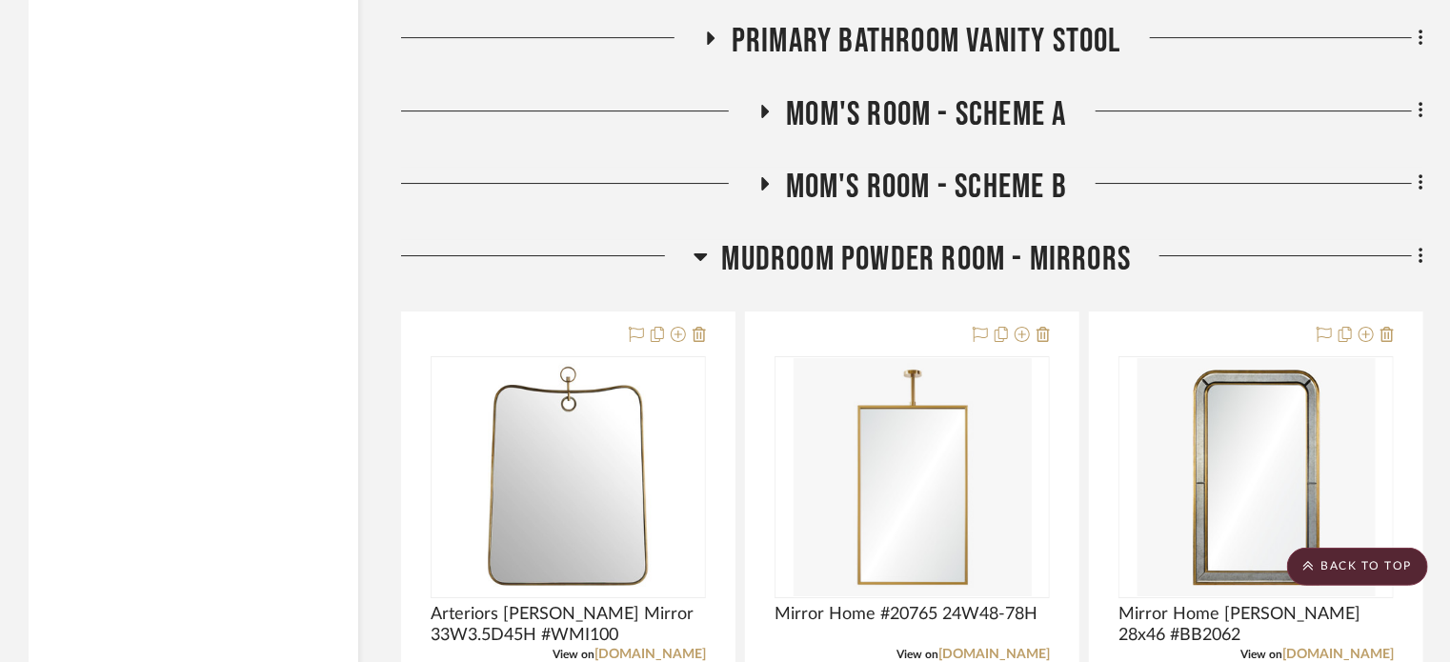
click at [701, 261] on icon at bounding box center [700, 258] width 13 height 8
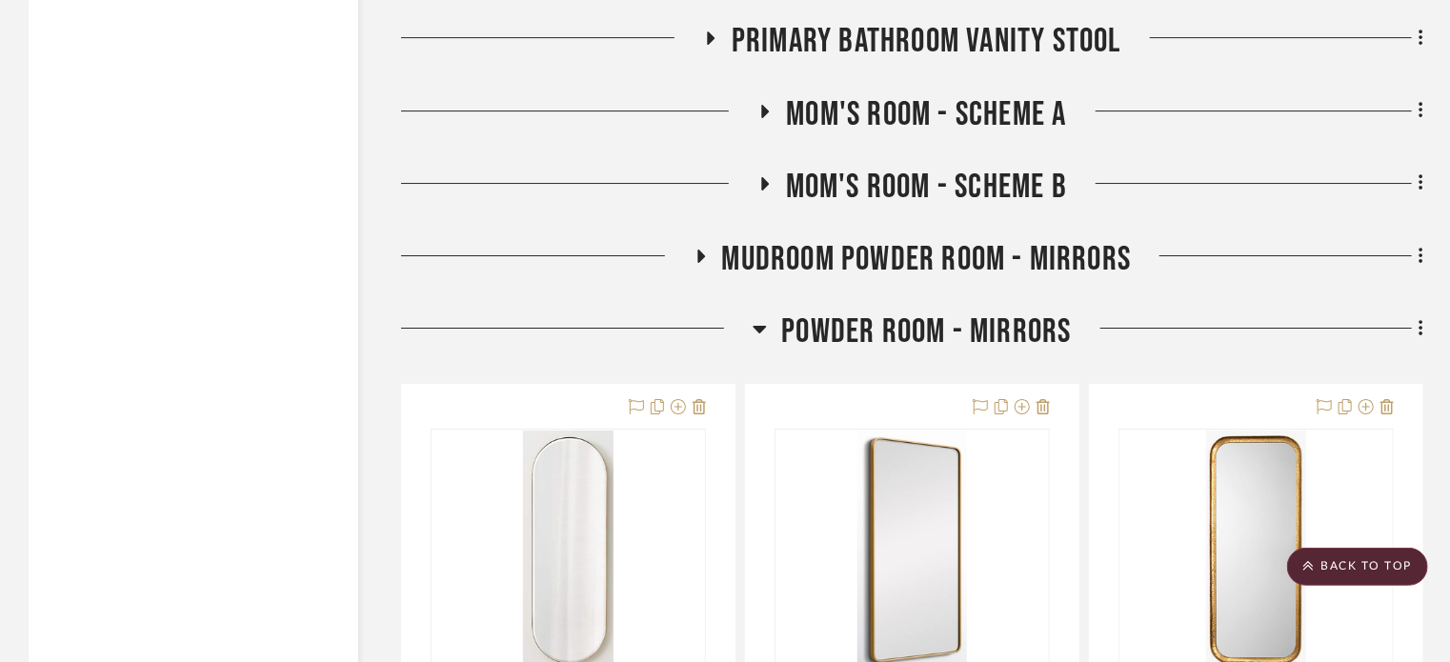
click at [769, 332] on h3 "Powder Room - Mirrors" at bounding box center [912, 332] width 318 height 41
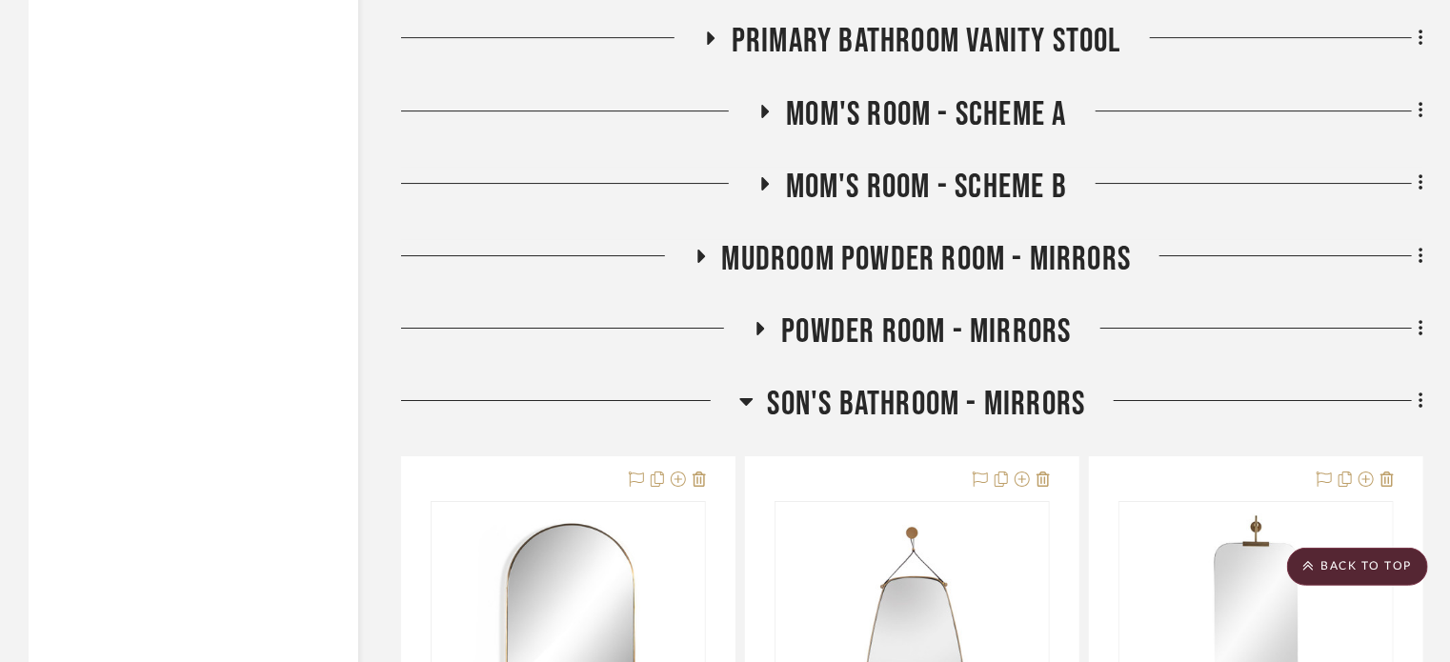
click at [754, 402] on h3 "Son's Bathroom - Mirrors" at bounding box center [913, 404] width 347 height 41
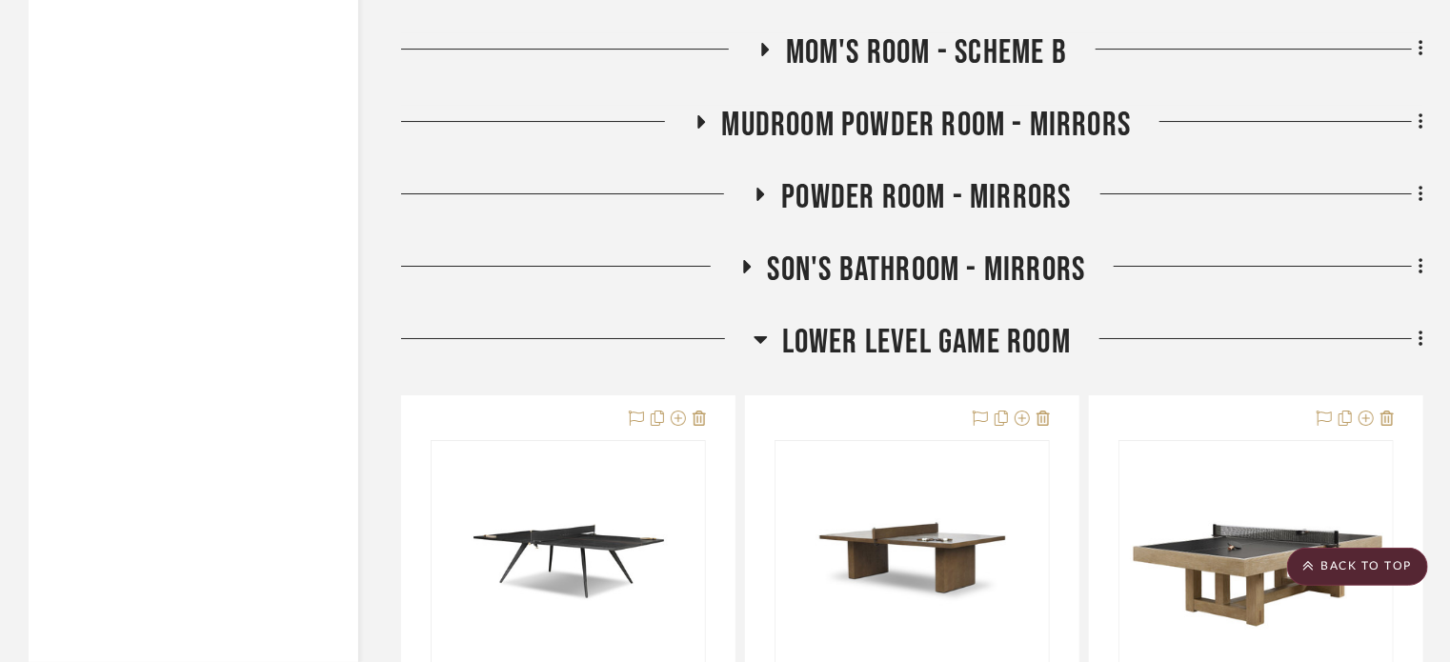
scroll to position [3357, 0]
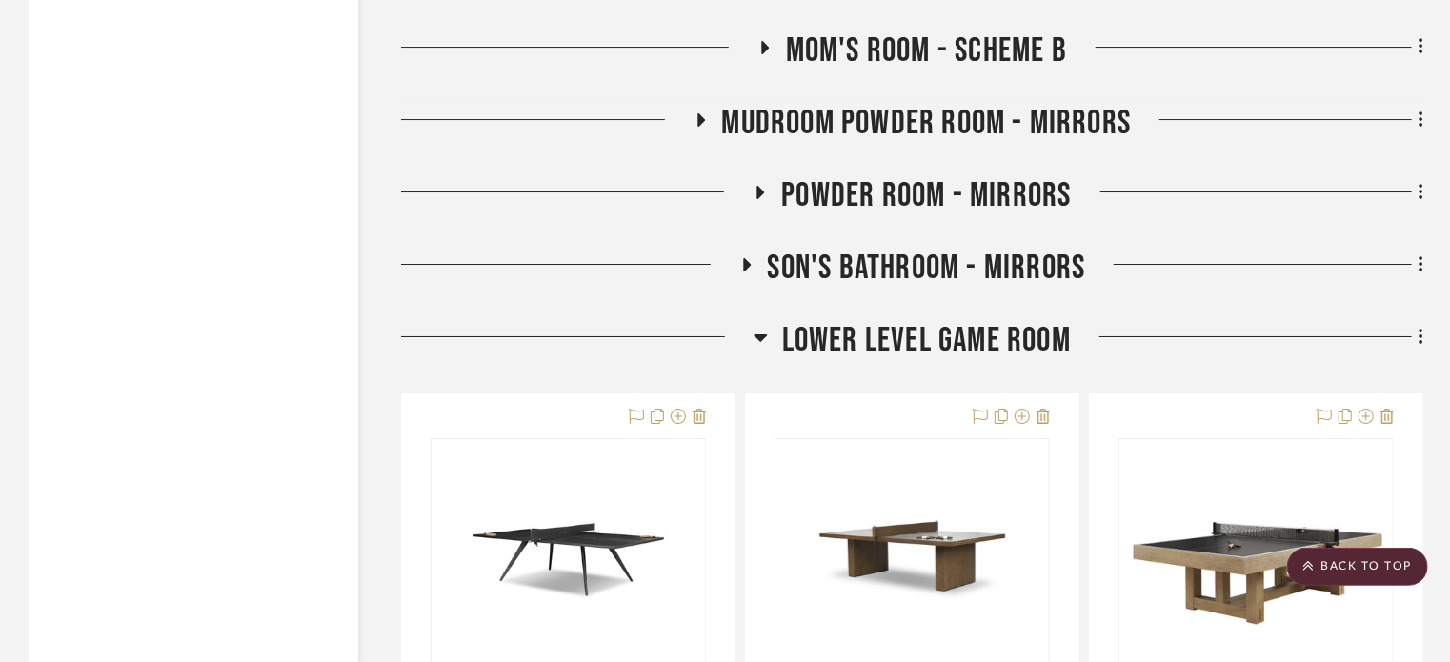
click at [767, 334] on h3 "Lower level Game Room" at bounding box center [912, 340] width 317 height 41
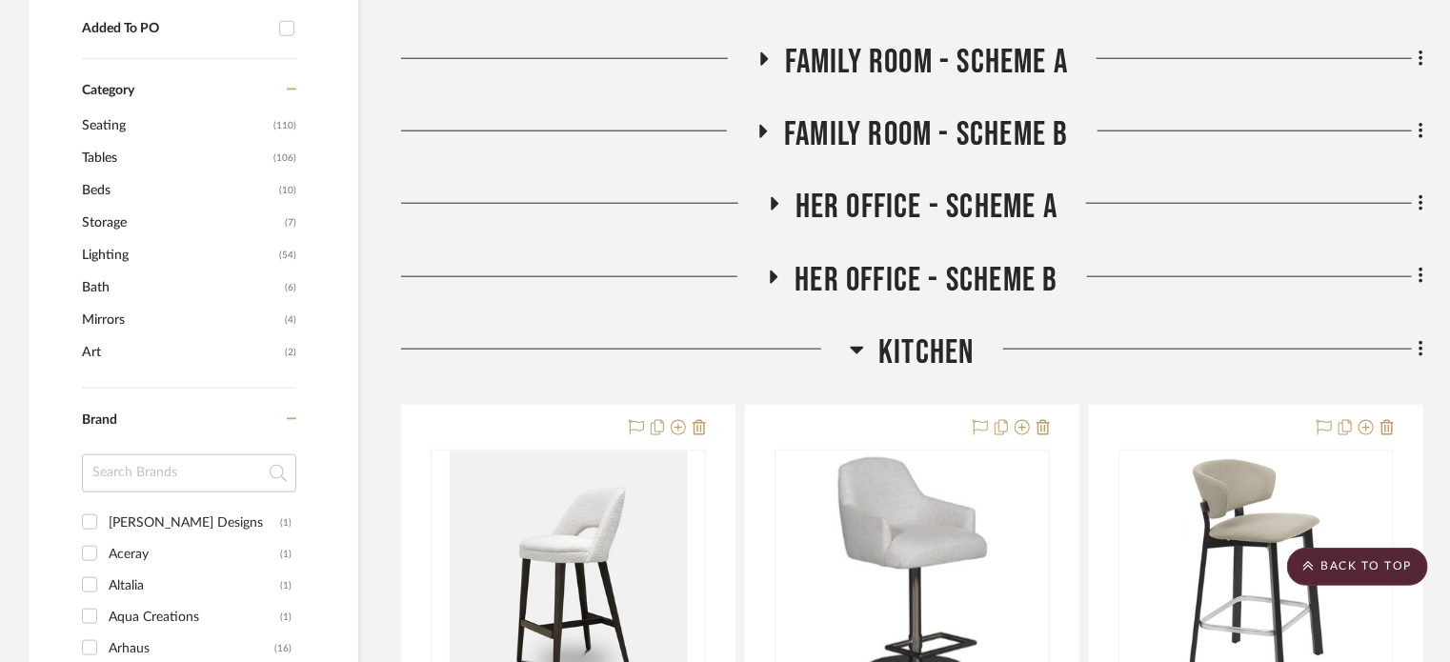
scroll to position [993, 0]
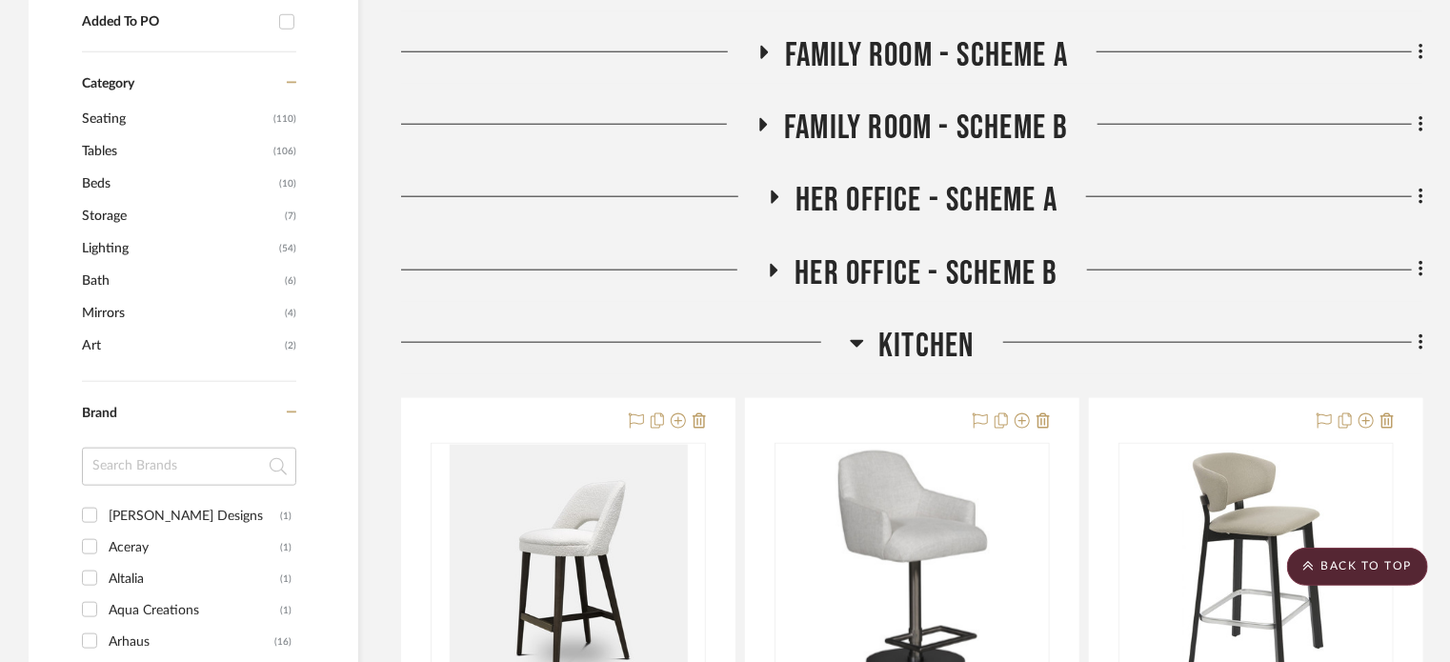
click at [856, 337] on icon at bounding box center [857, 343] width 14 height 23
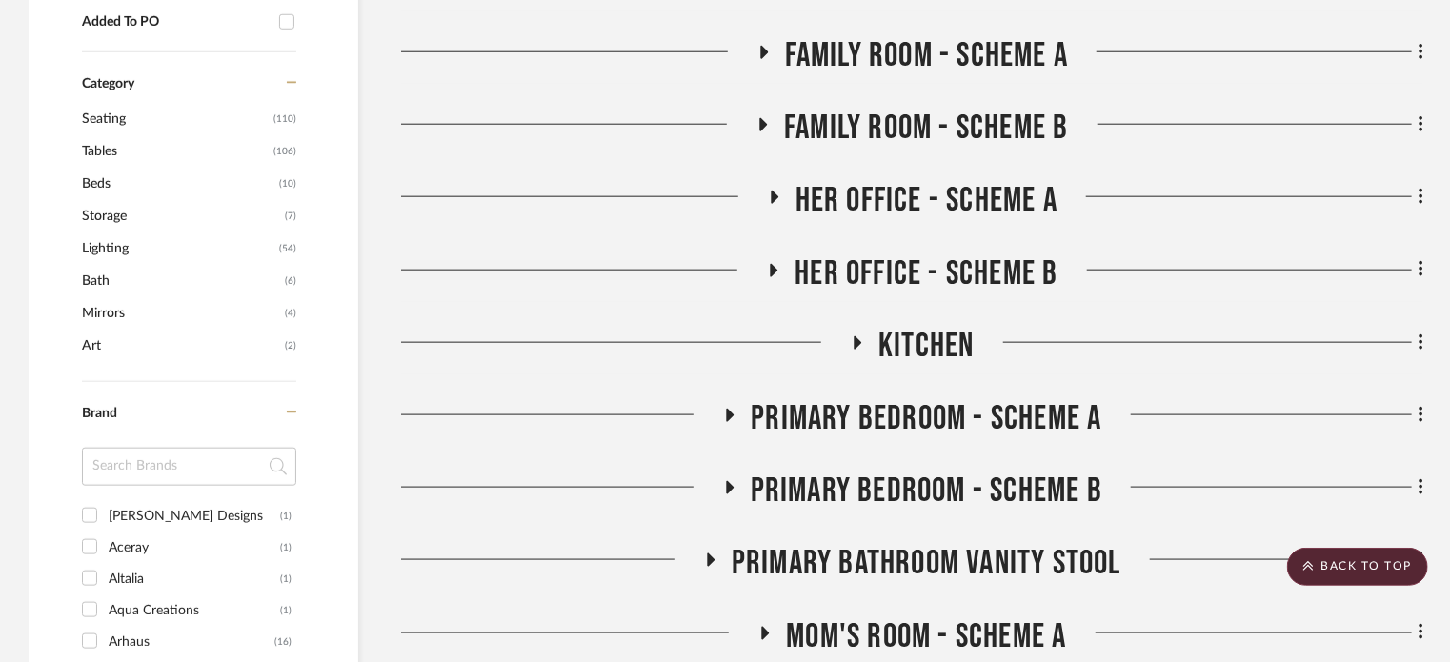
click at [758, 129] on icon at bounding box center [763, 125] width 23 height 14
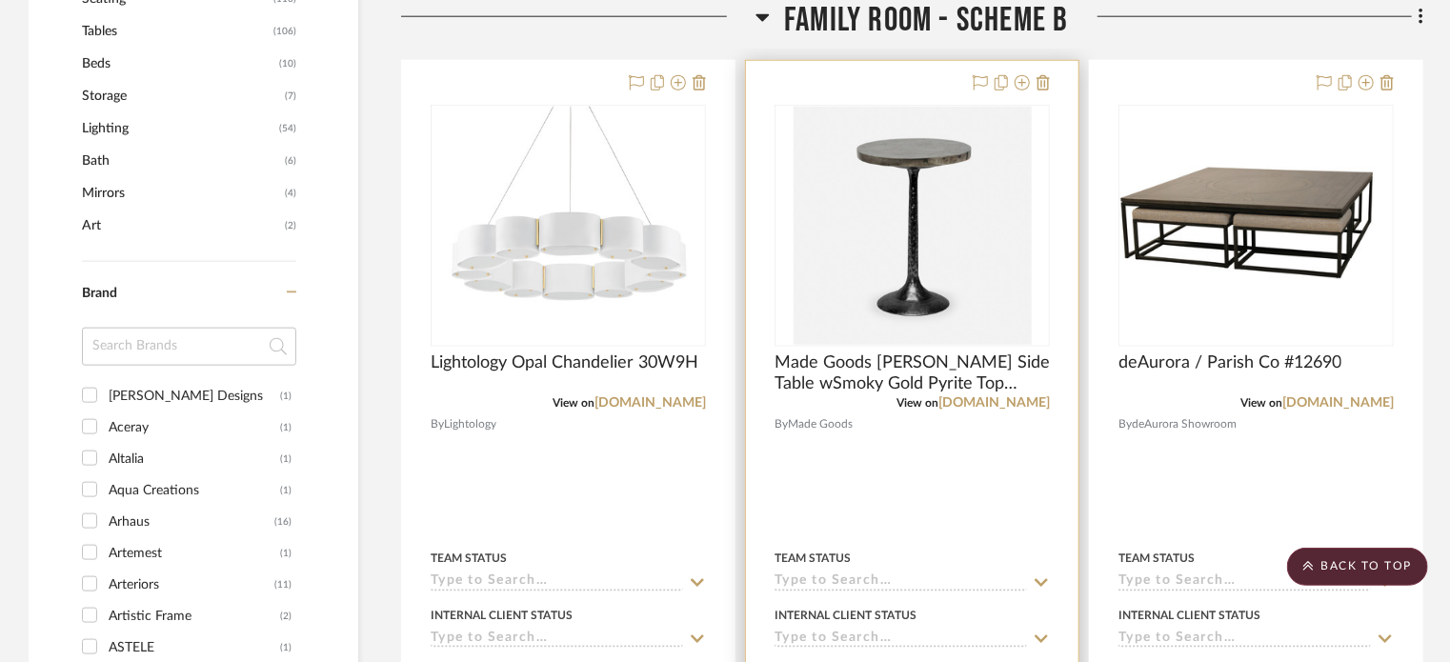
scroll to position [1113, 0]
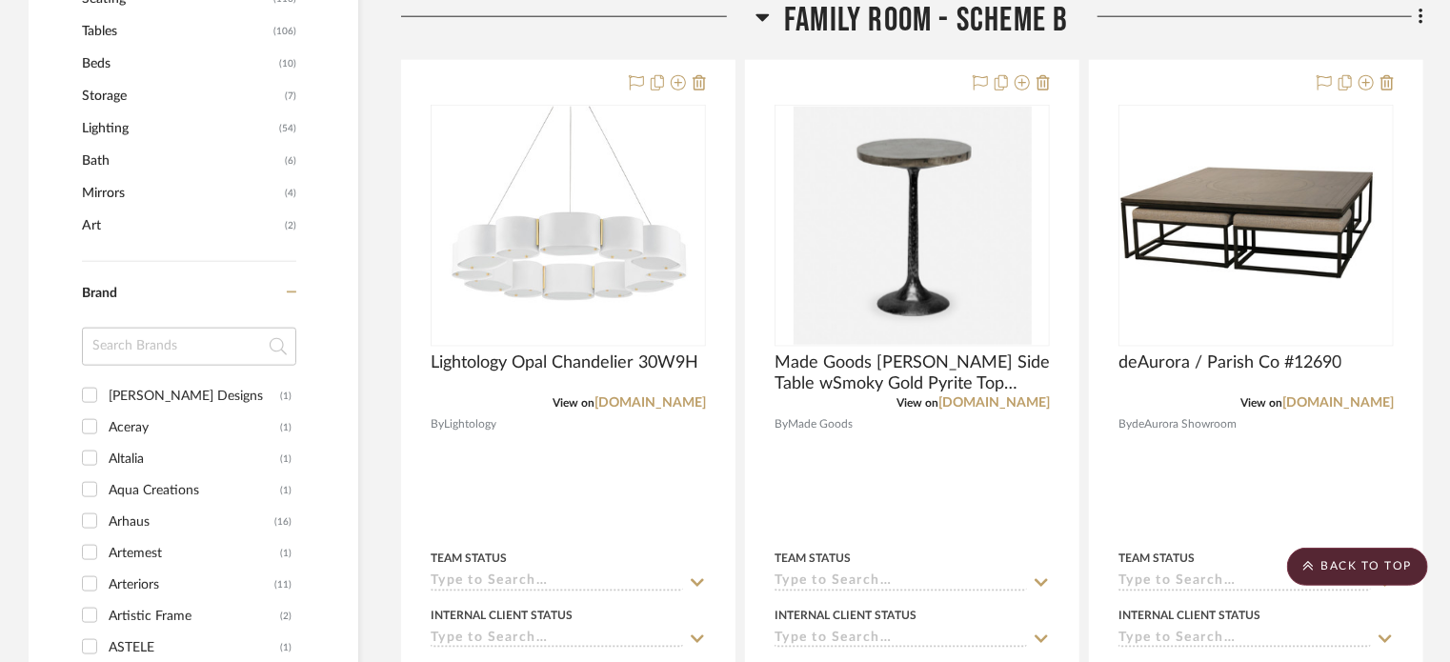
click at [762, 19] on icon at bounding box center [763, 18] width 13 height 8
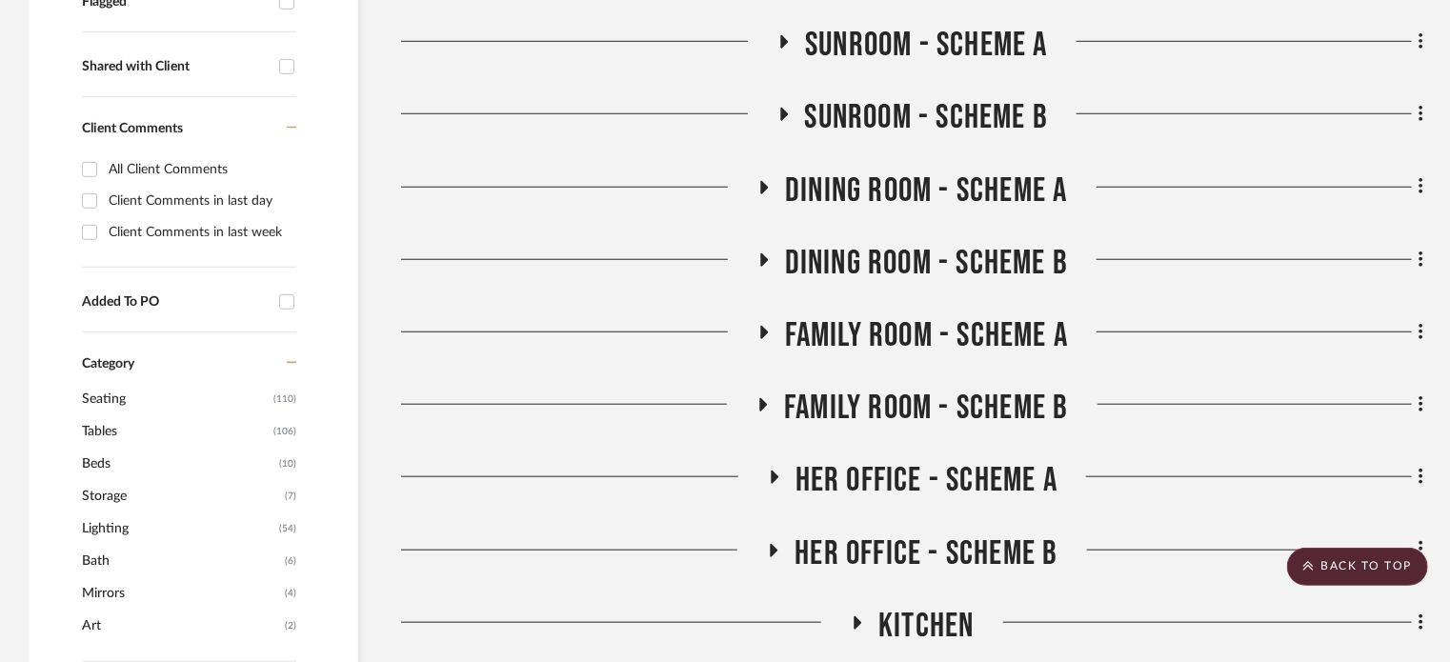
scroll to position [700, 0]
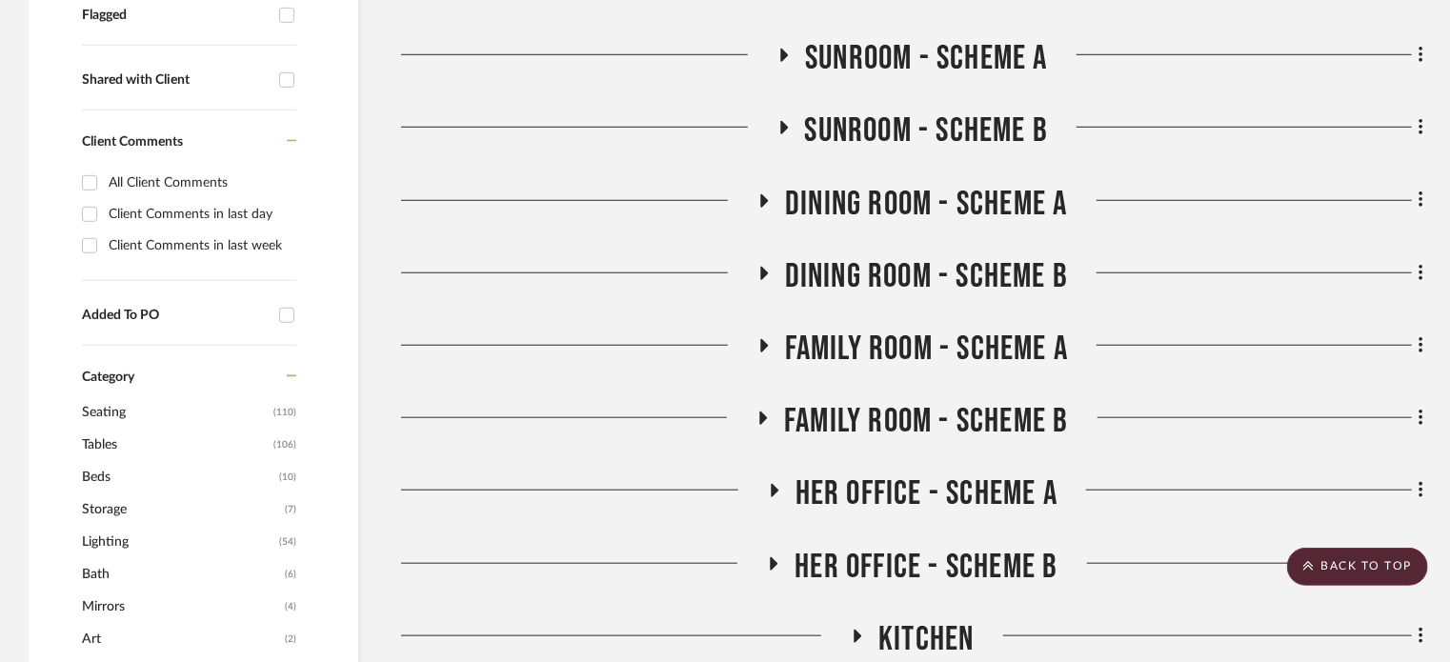
click at [768, 491] on icon at bounding box center [773, 491] width 23 height 14
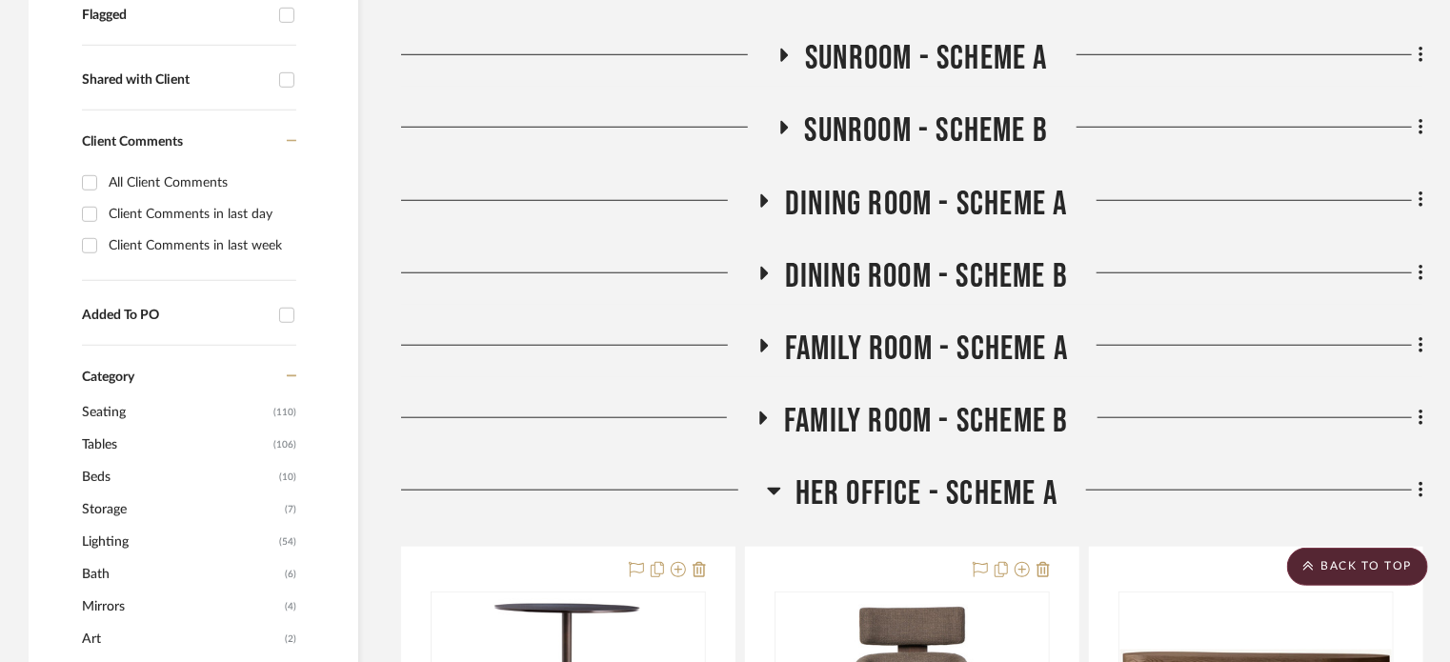
click at [768, 491] on icon at bounding box center [774, 490] width 14 height 23
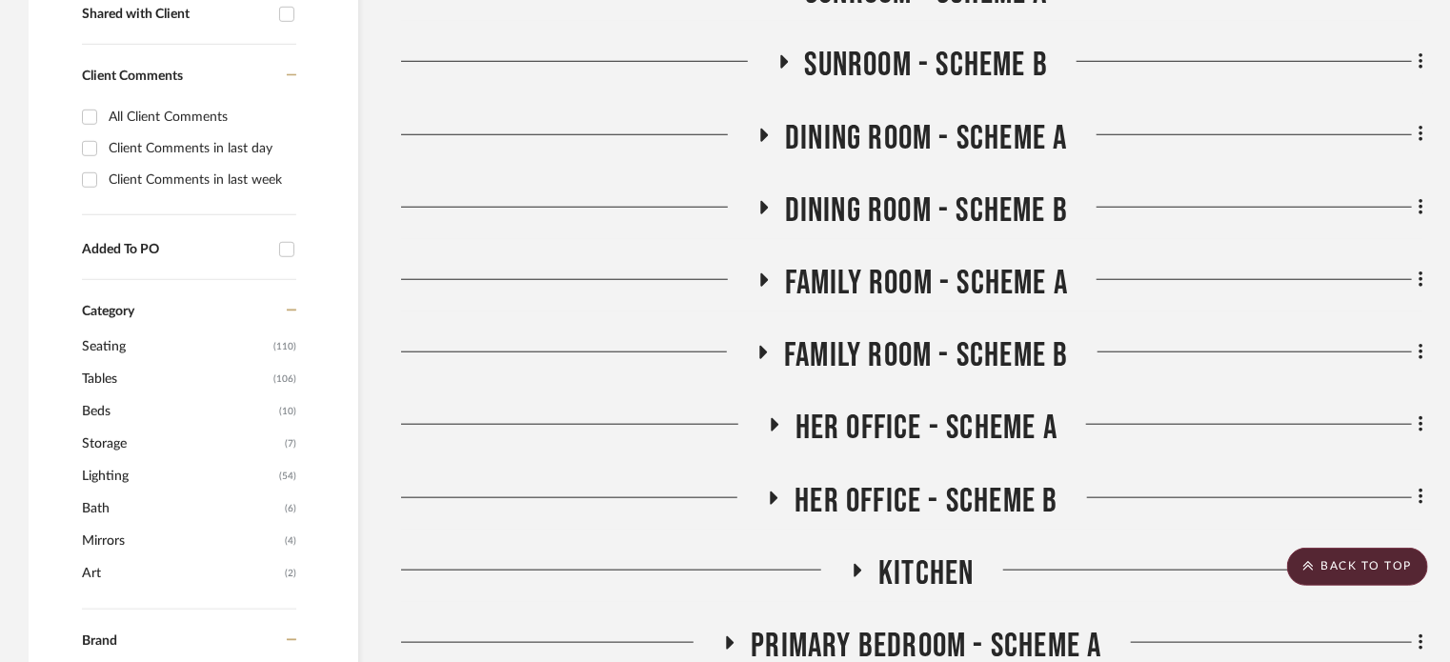
scroll to position [814, 0]
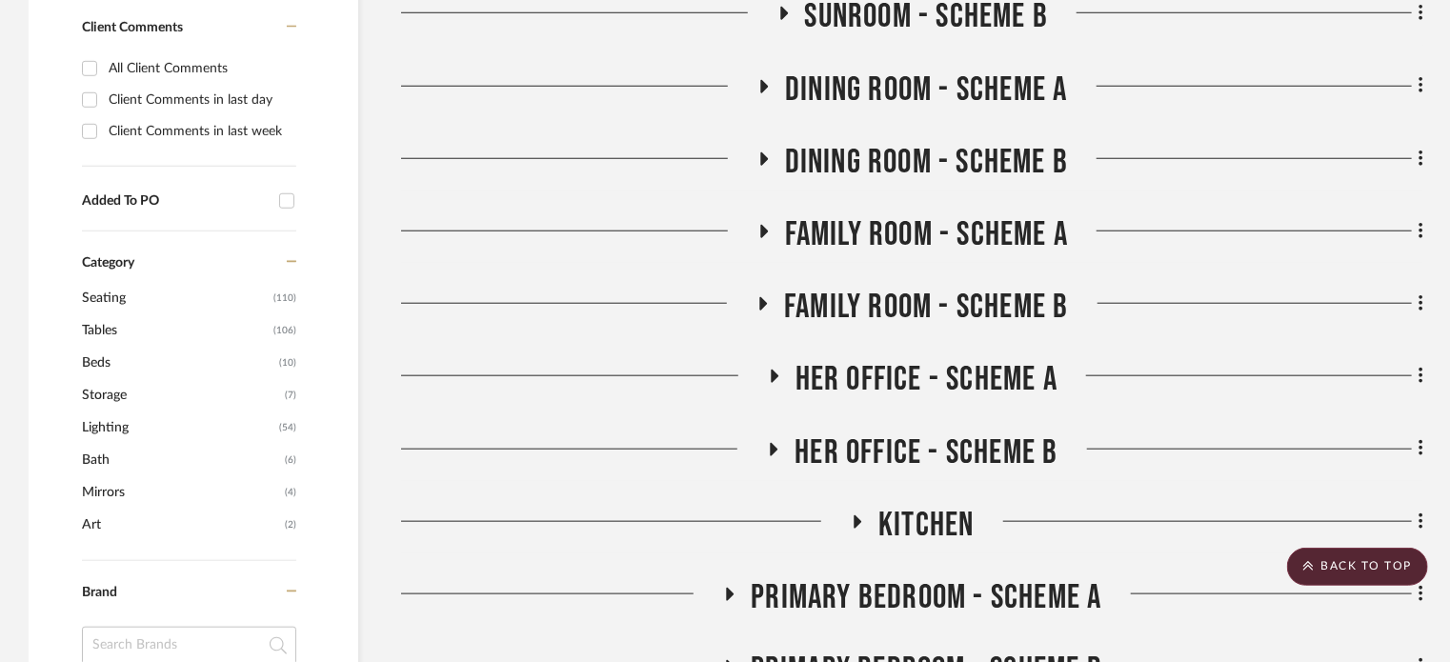
click at [768, 87] on icon at bounding box center [764, 86] width 23 height 14
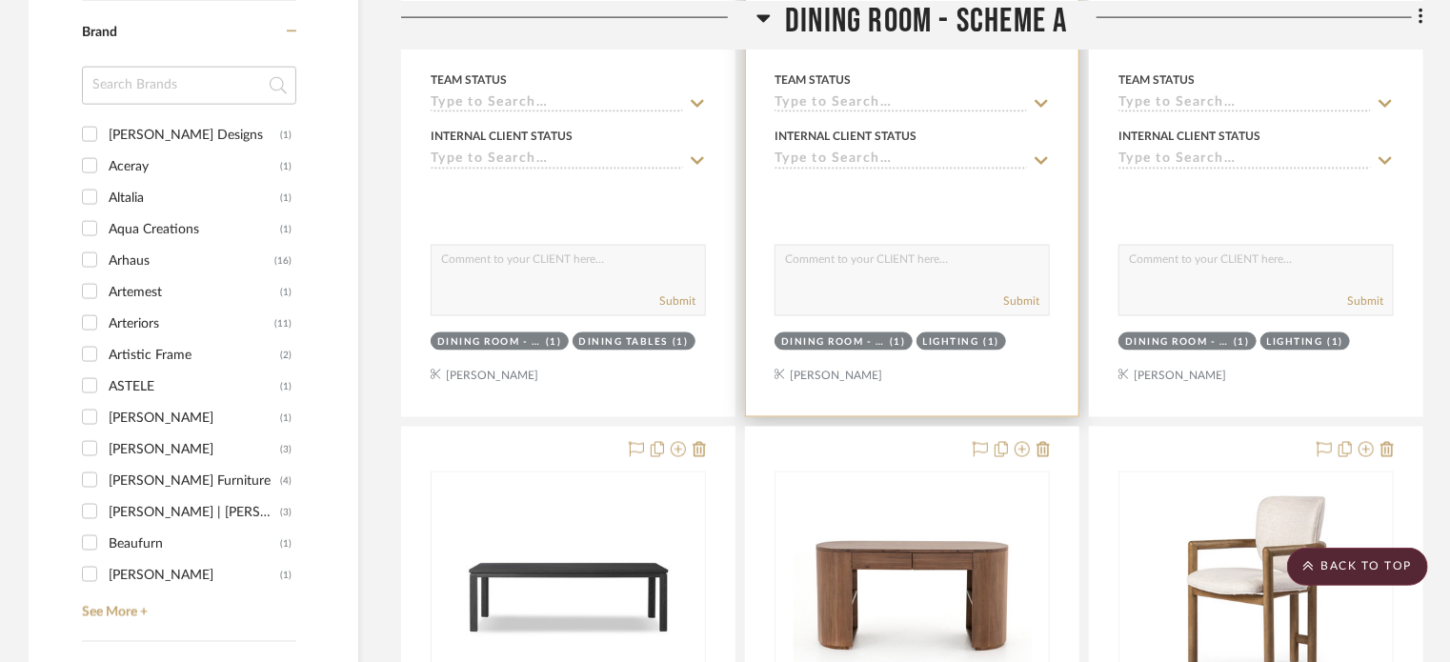
scroll to position [1658, 0]
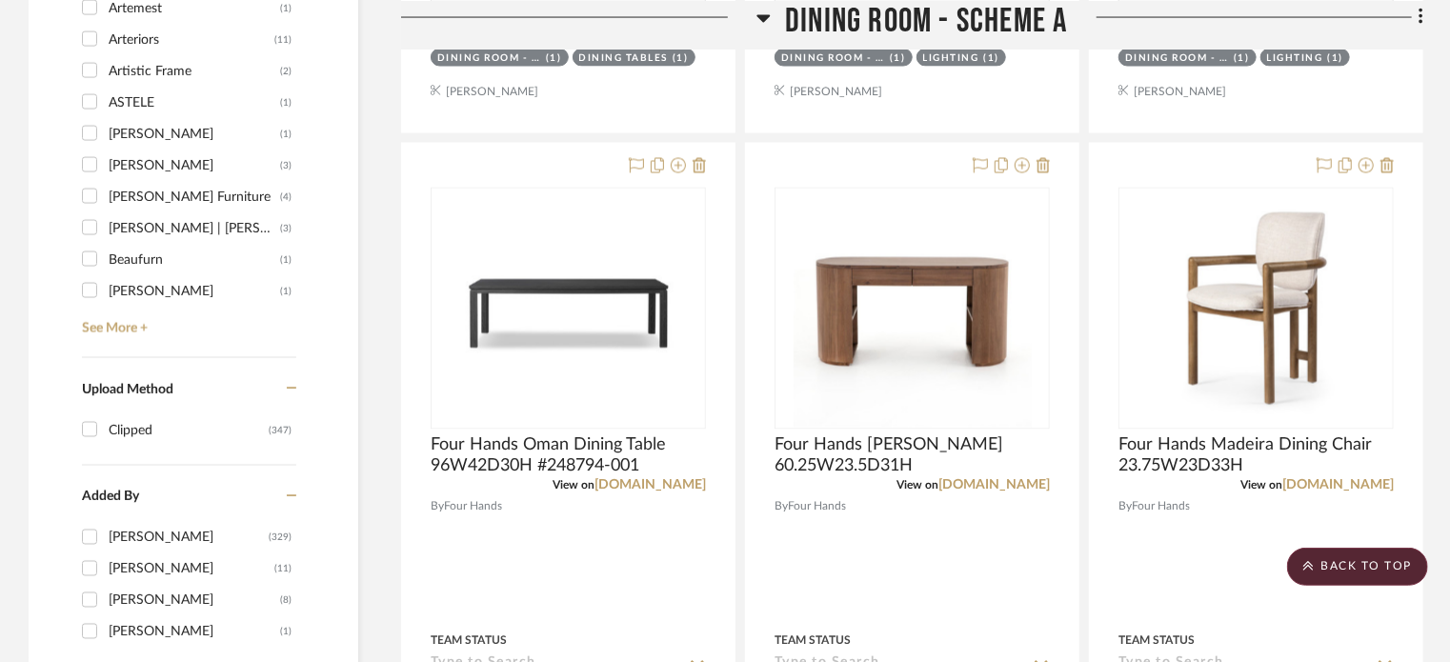
click at [774, 13] on h3 "Dining Room - Scheme A" at bounding box center [912, 20] width 311 height 41
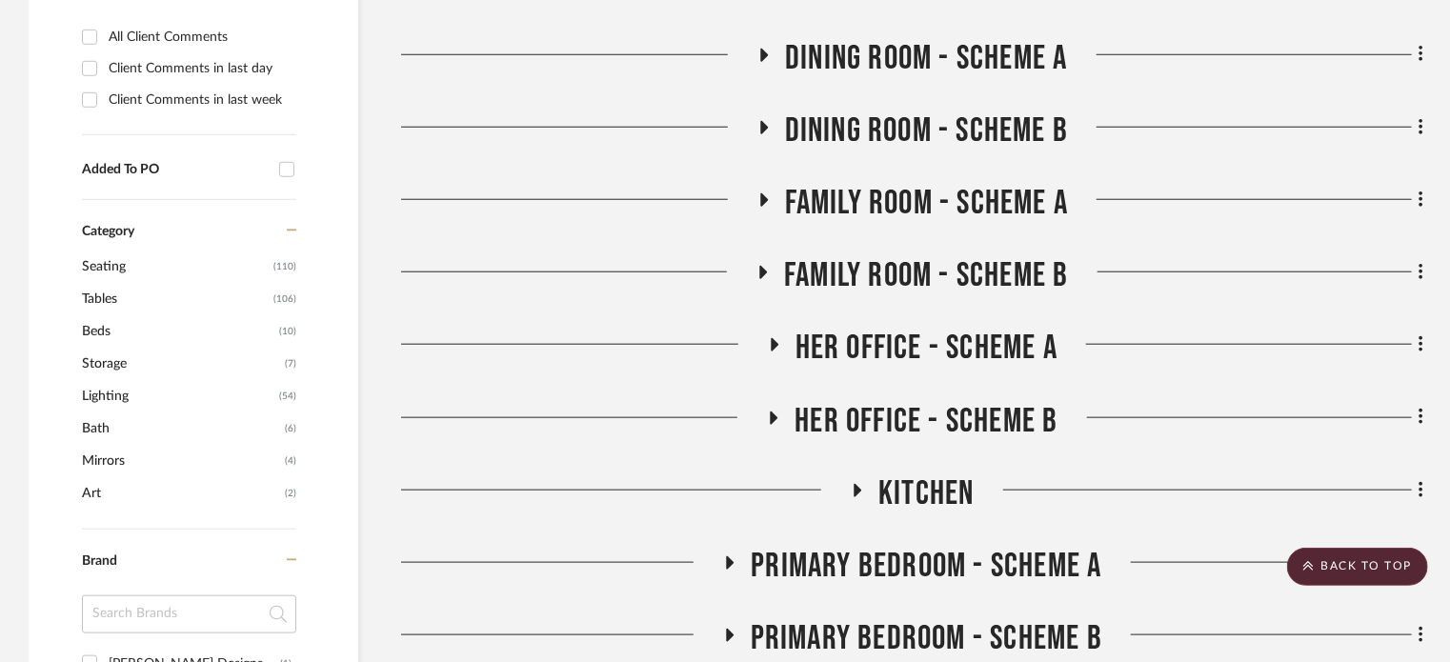
scroll to position [842, 0]
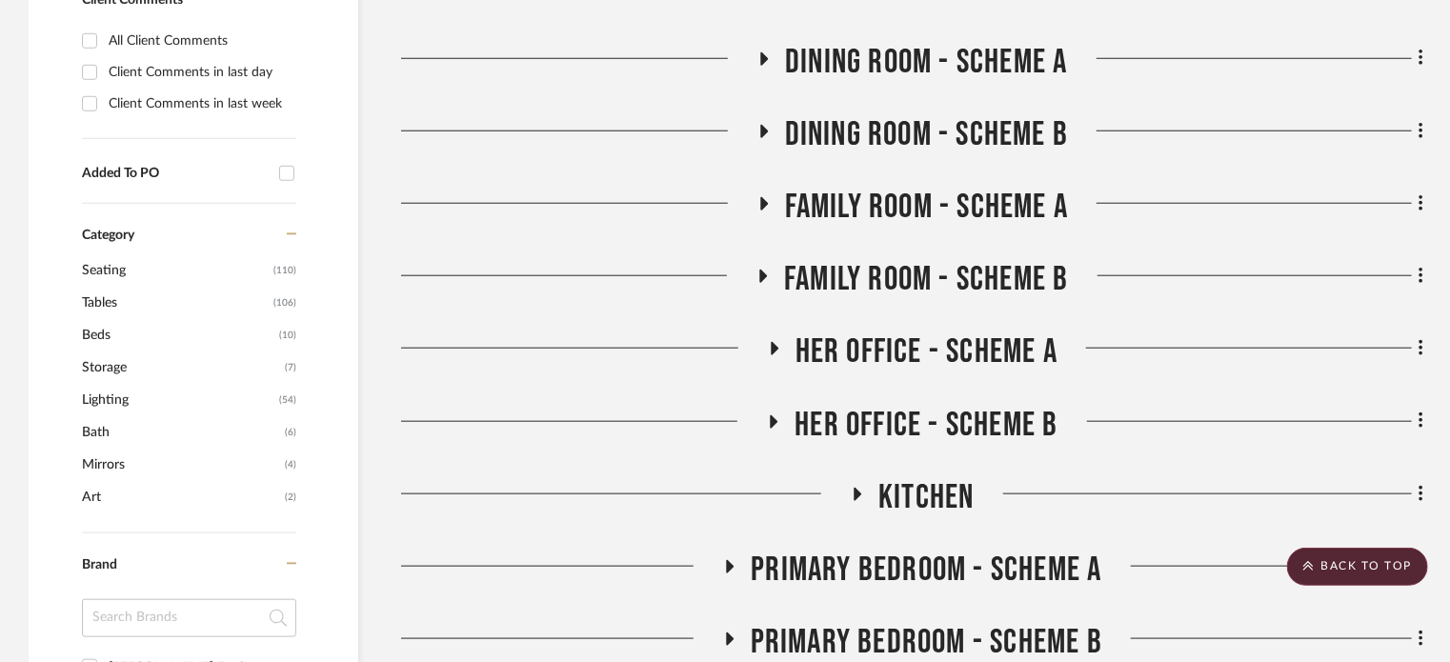
click at [771, 133] on icon at bounding box center [763, 131] width 23 height 14
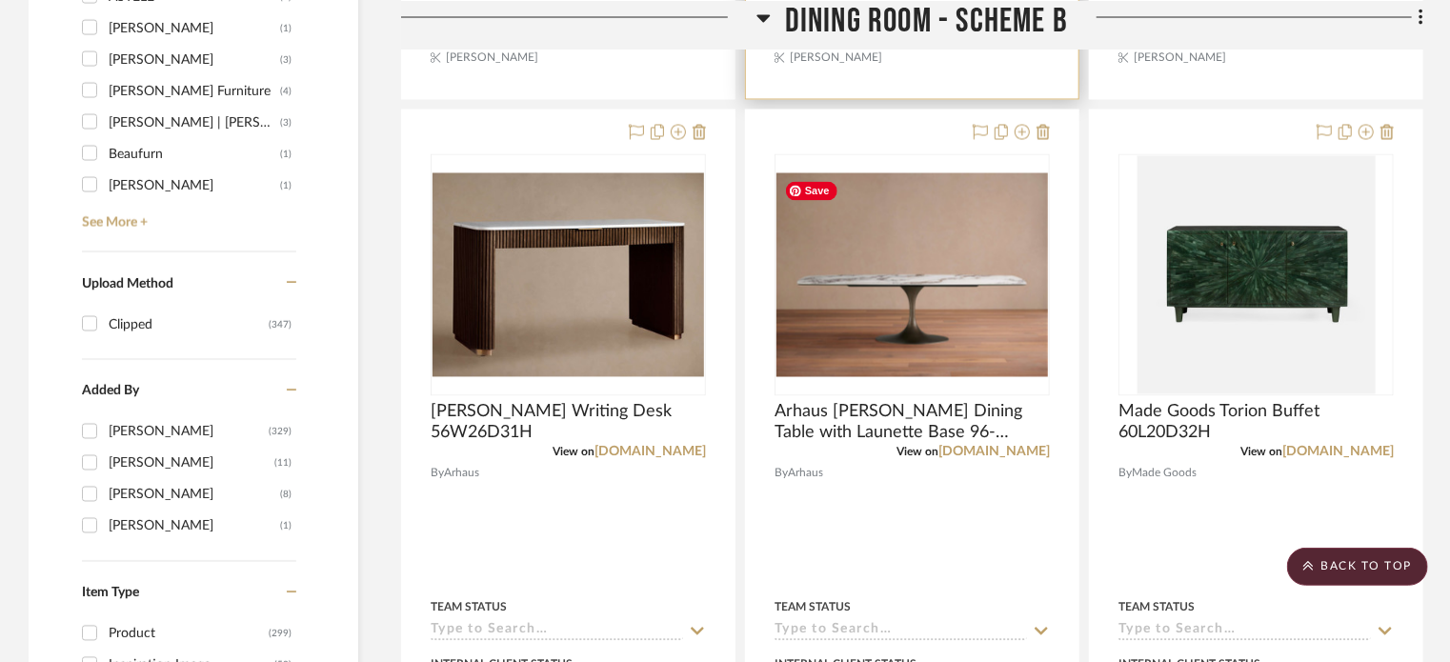
scroll to position [1765, 0]
click at [765, 22] on icon at bounding box center [764, 17] width 14 height 23
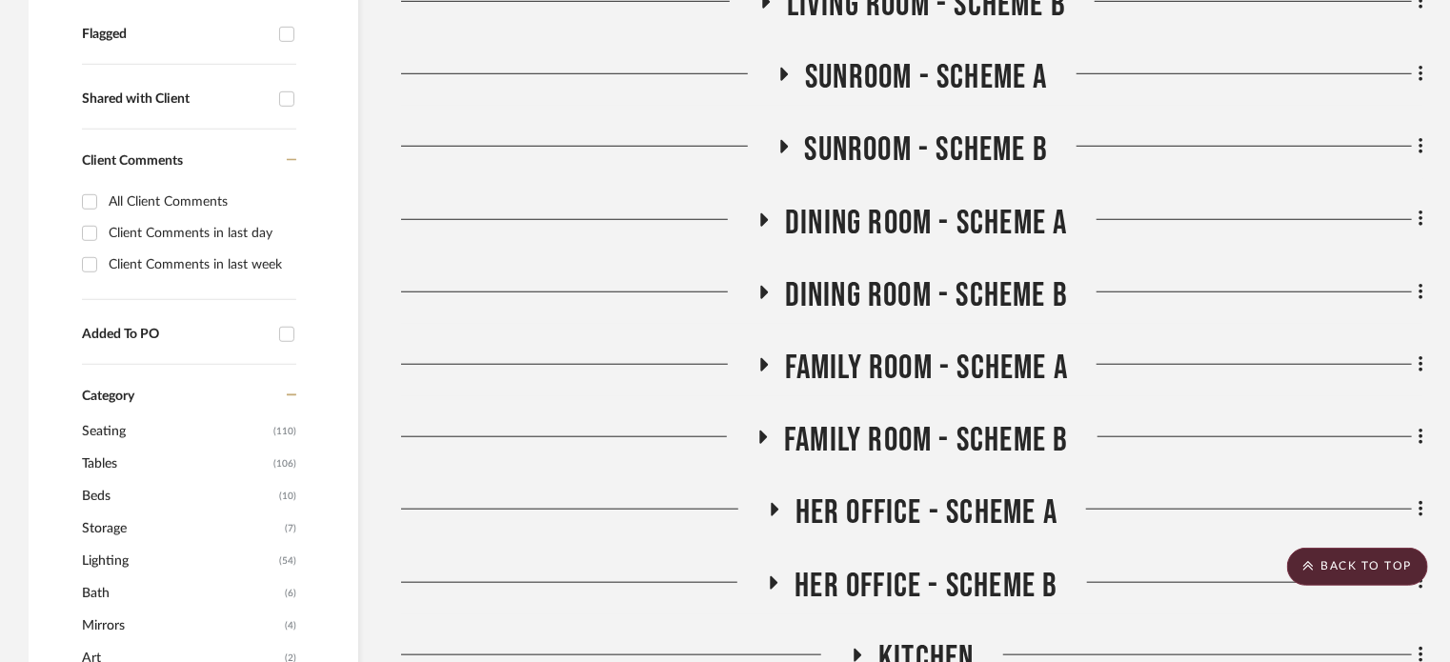
scroll to position [686, 0]
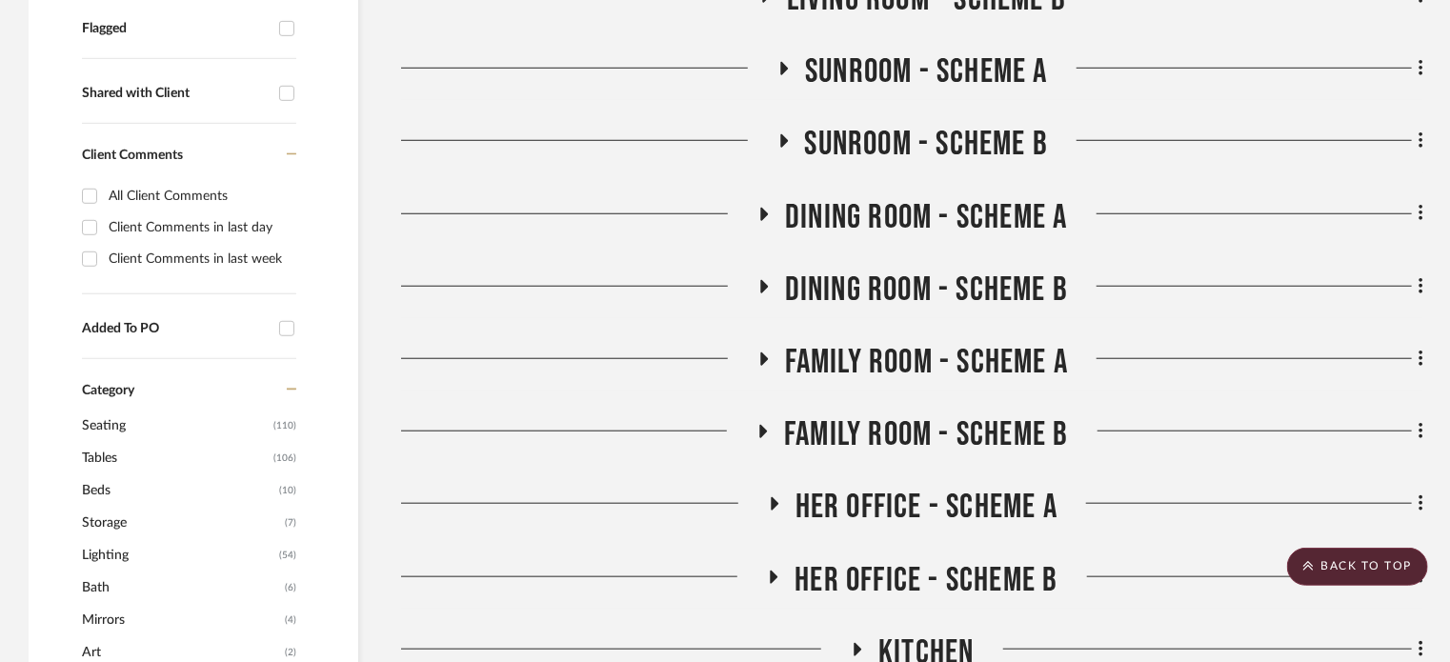
click at [782, 144] on icon at bounding box center [785, 140] width 8 height 13
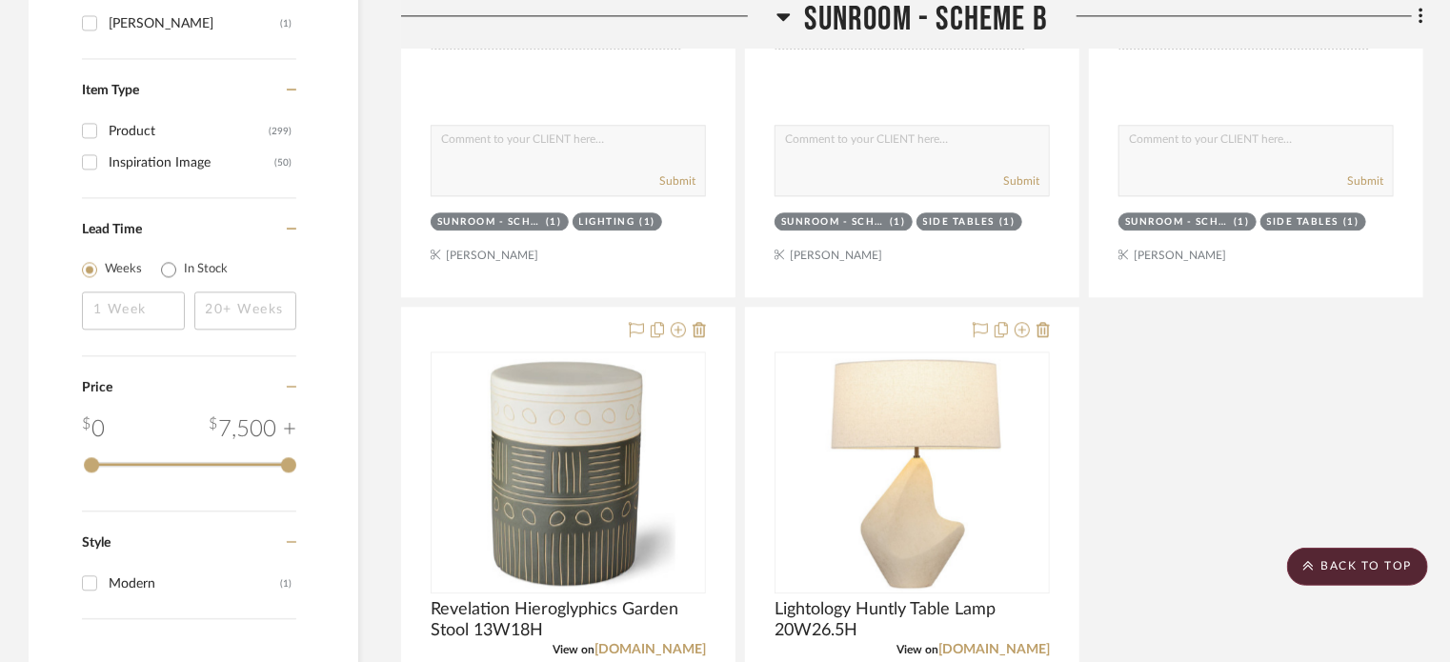
scroll to position [2265, 0]
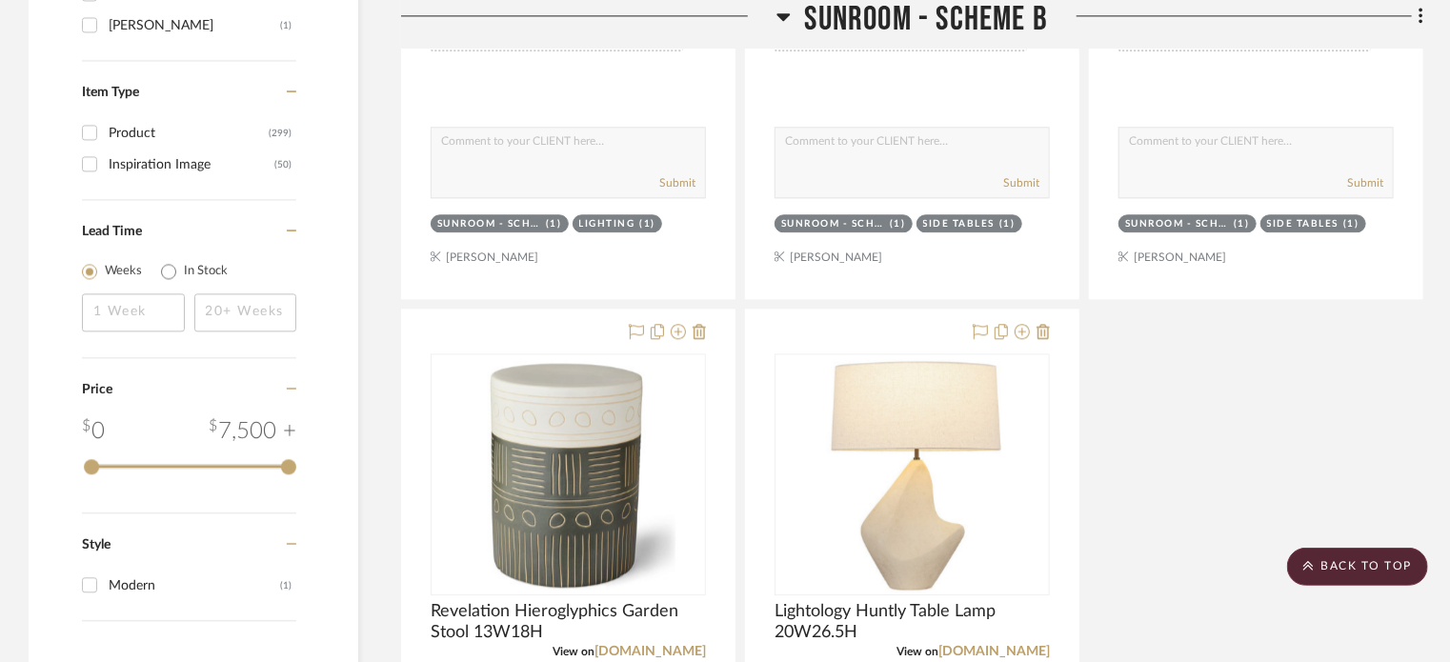
click at [778, 10] on icon at bounding box center [784, 17] width 14 height 23
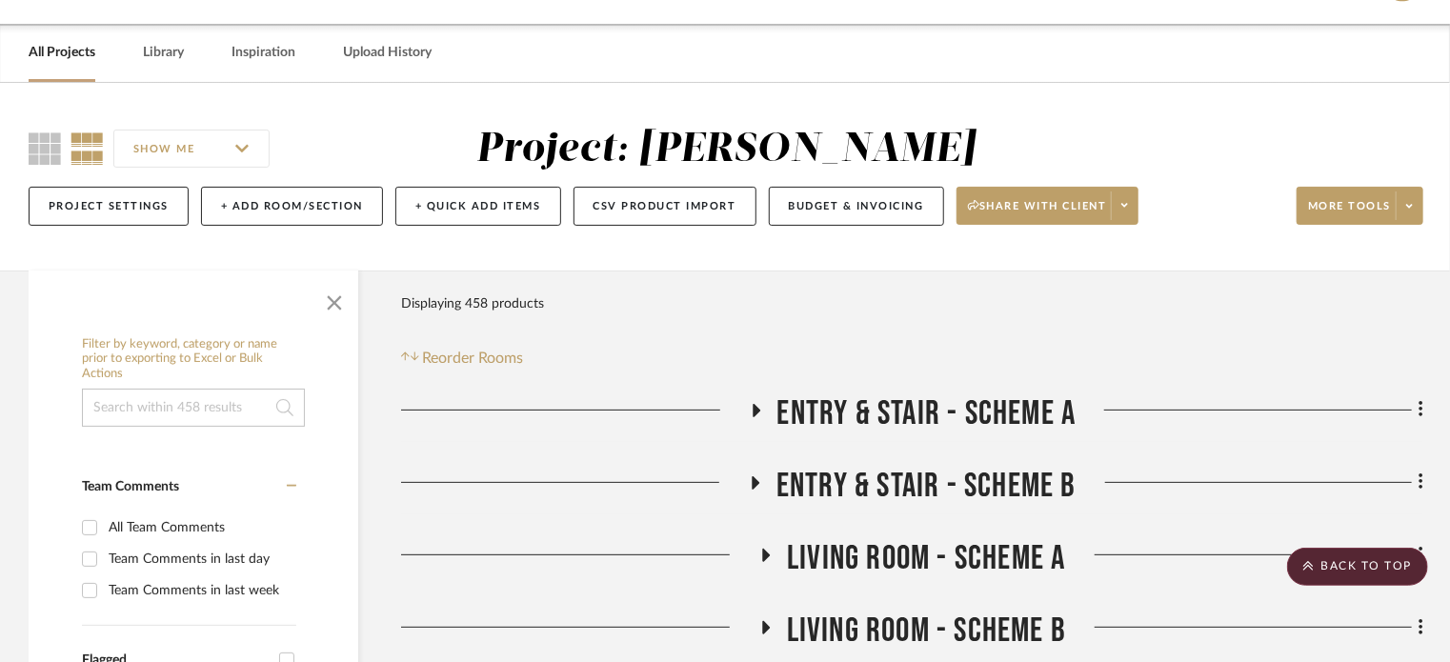
scroll to position [0, 0]
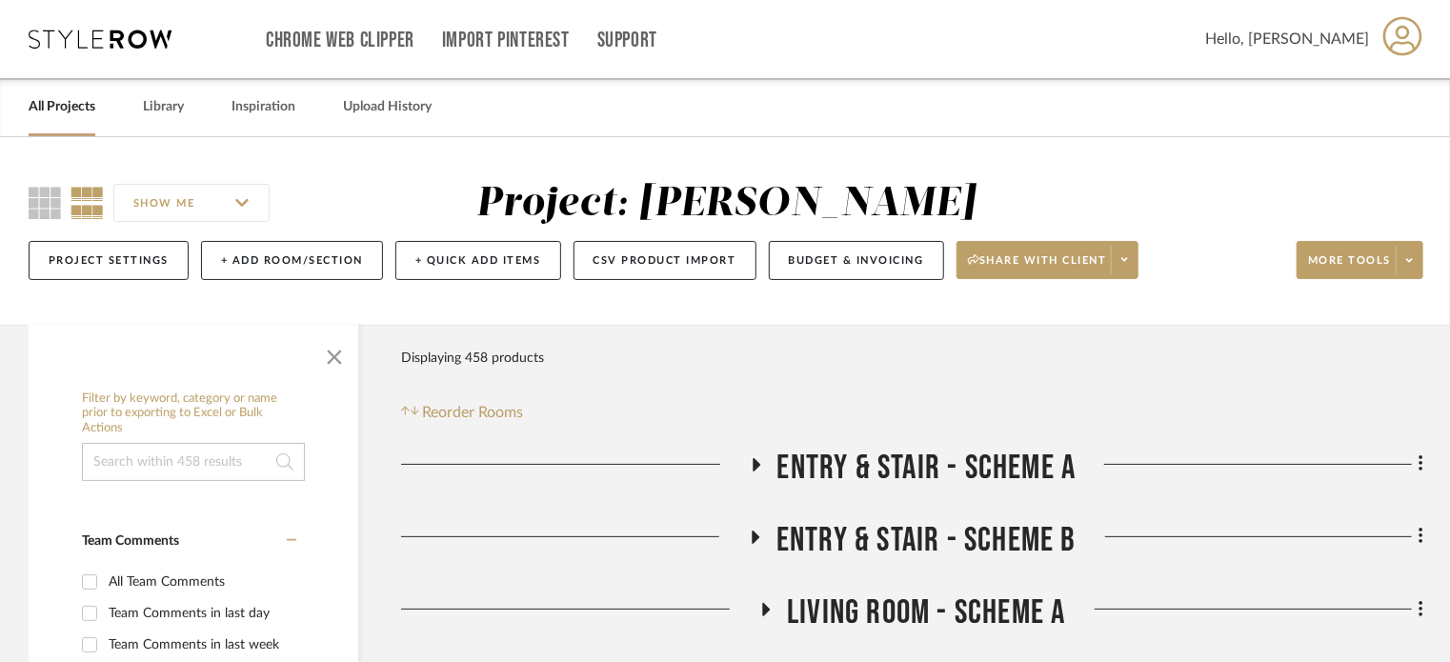
click at [754, 469] on icon at bounding box center [757, 464] width 8 height 13
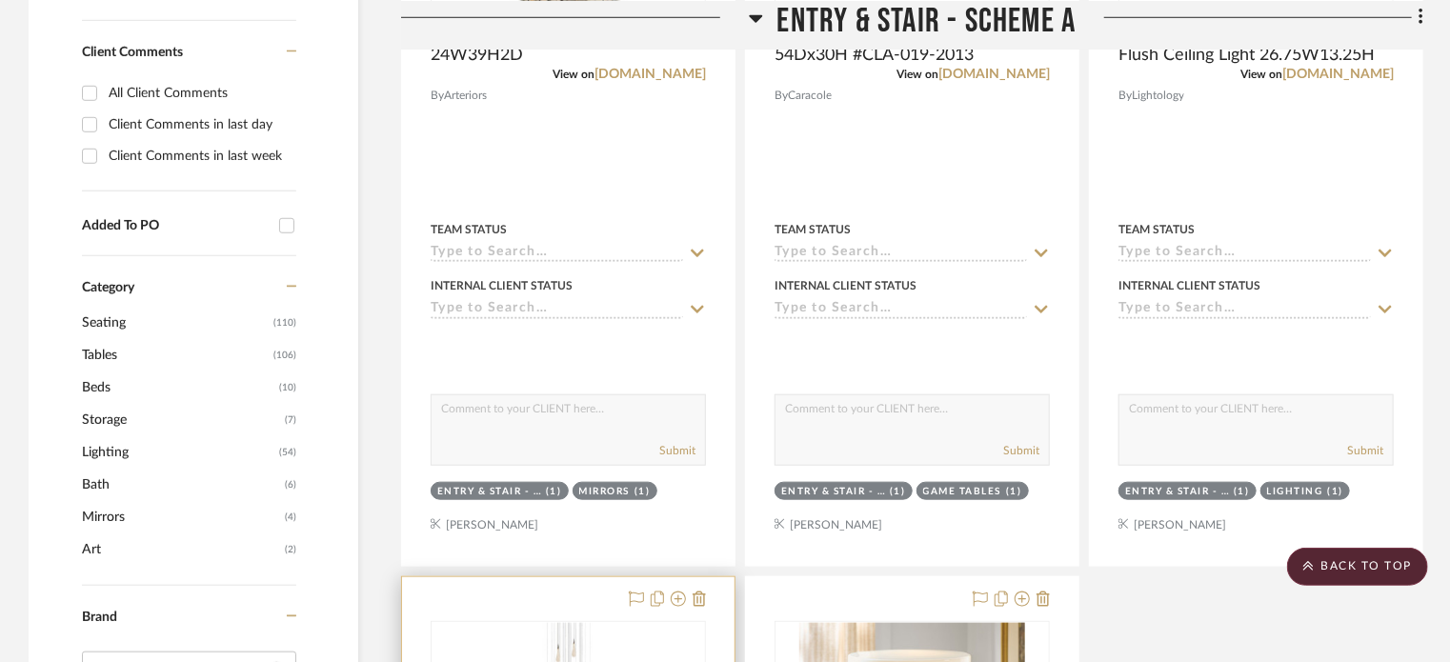
scroll to position [784, 0]
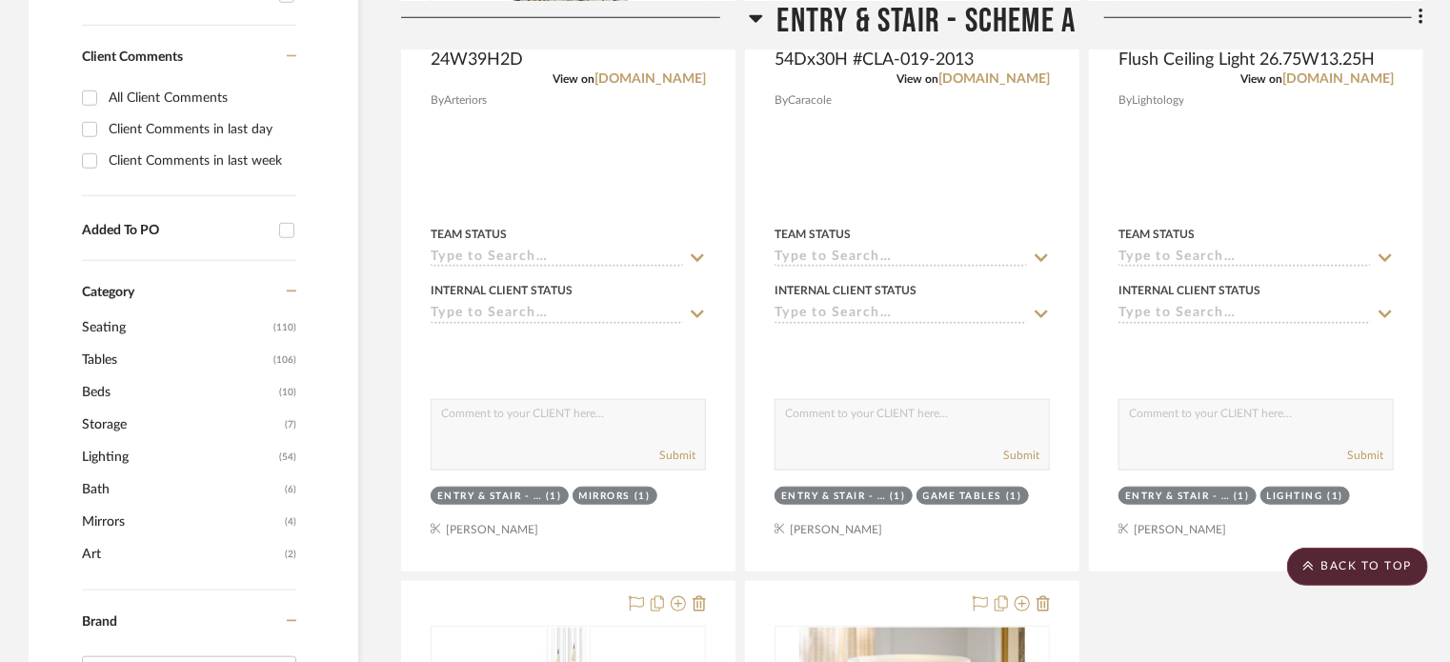
click at [762, 16] on icon at bounding box center [756, 17] width 14 height 23
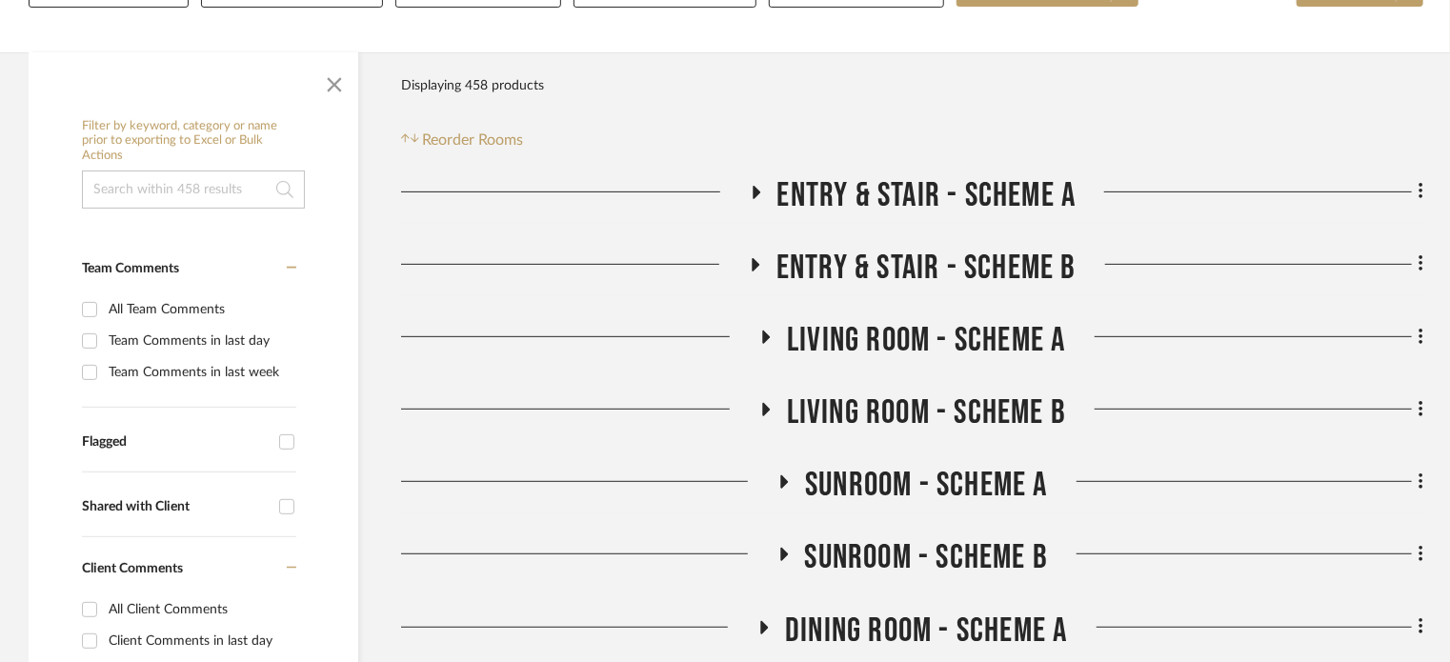
scroll to position [271, 0]
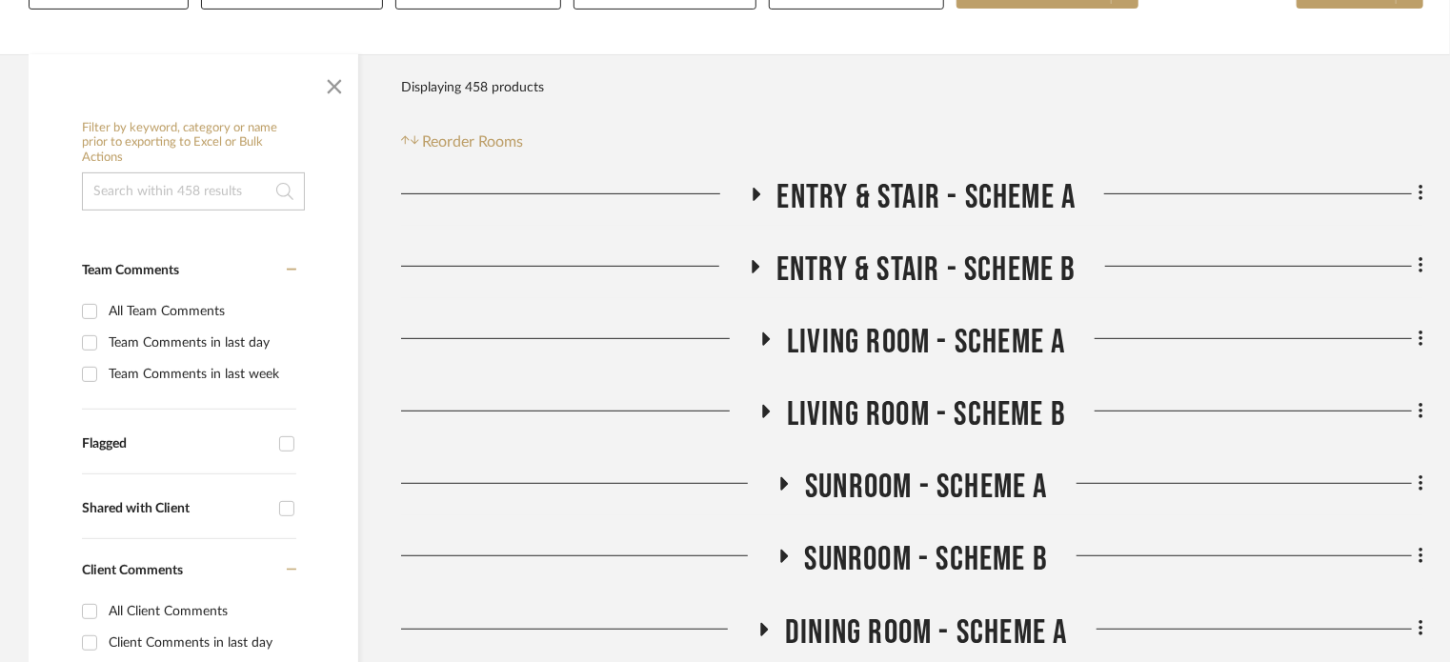
click at [753, 261] on icon at bounding box center [757, 266] width 8 height 13
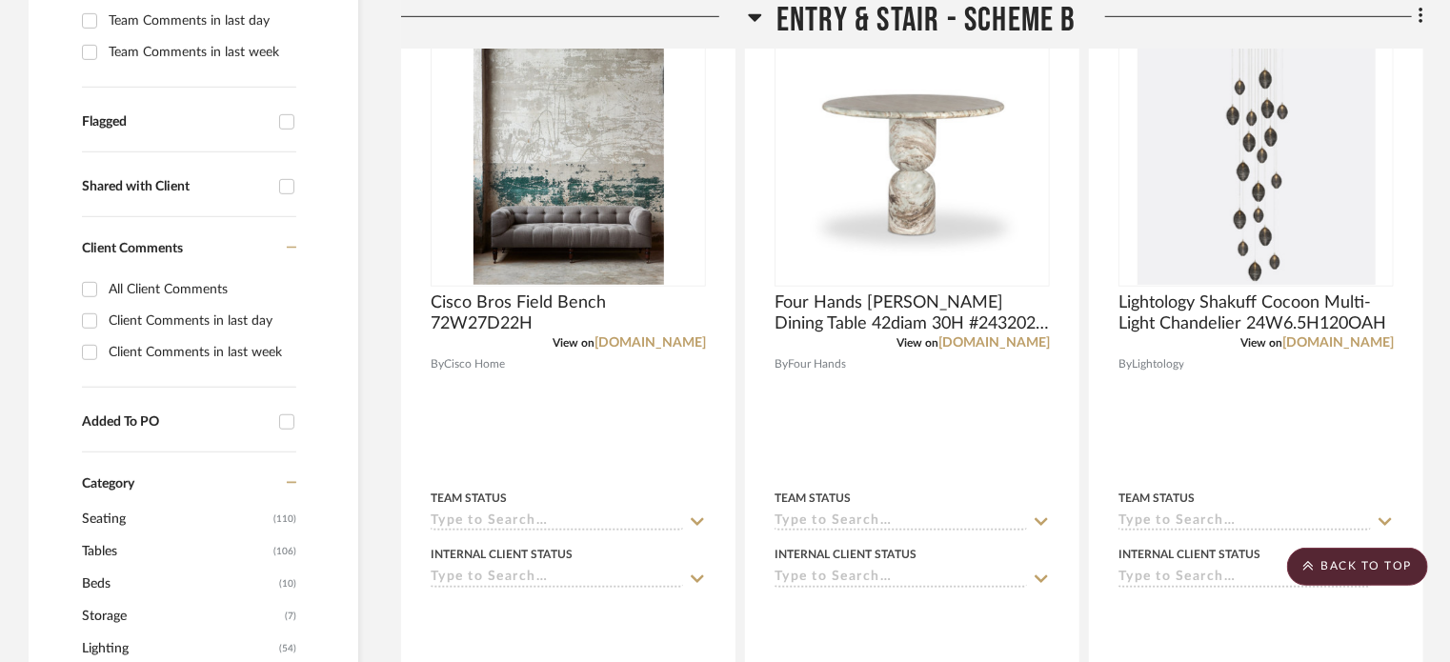
scroll to position [592, 0]
click at [760, 18] on icon at bounding box center [755, 17] width 14 height 23
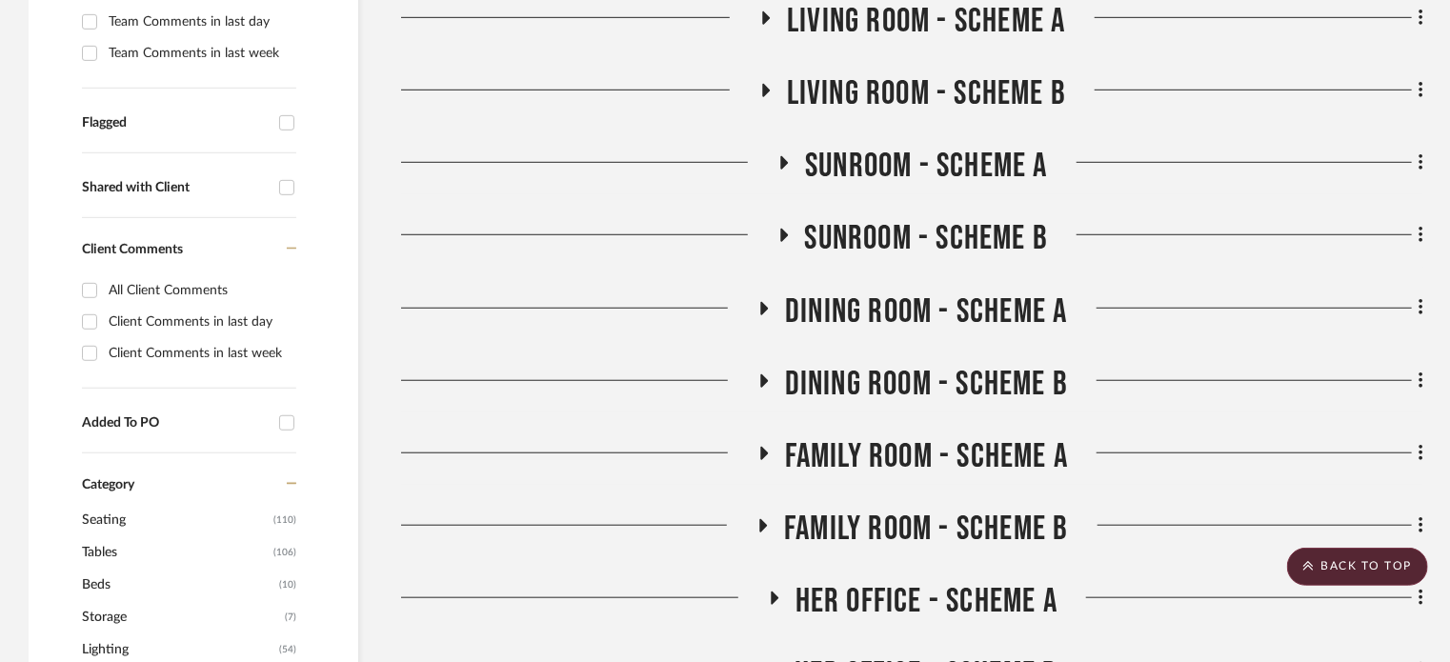
click at [759, 91] on icon at bounding box center [765, 91] width 23 height 14
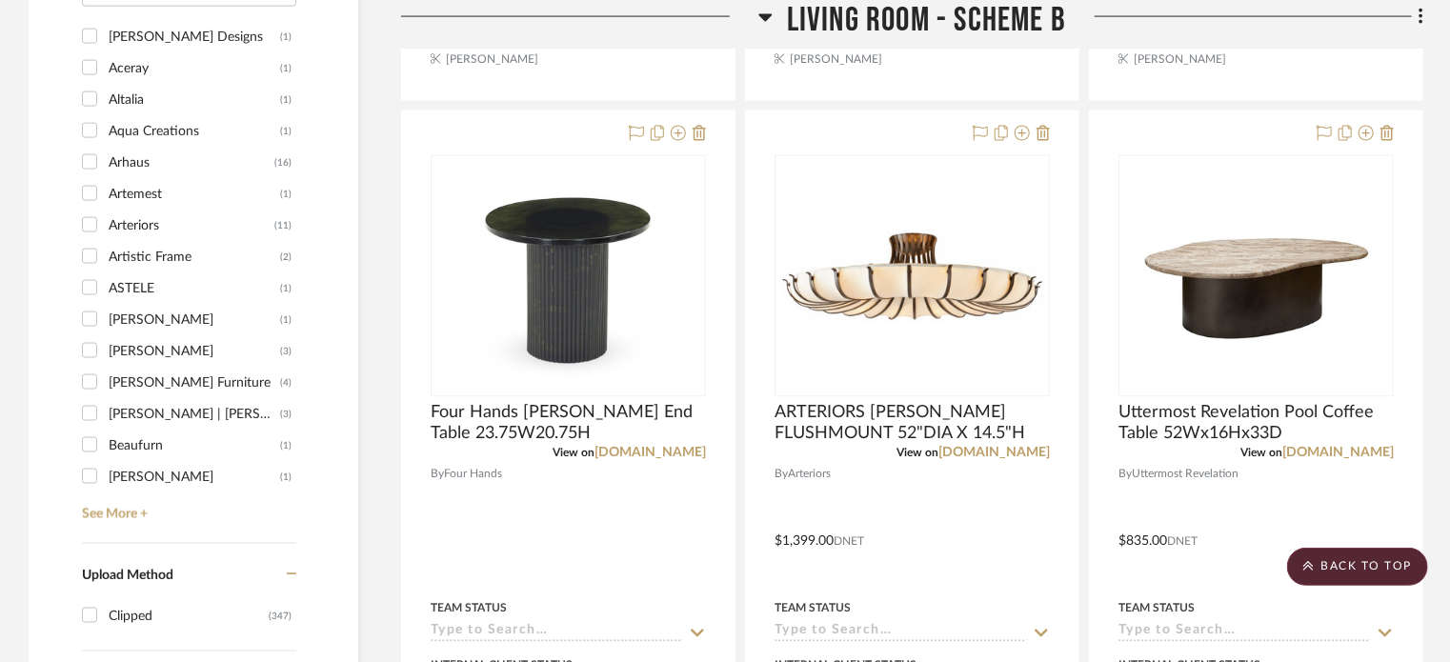
scroll to position [1437, 0]
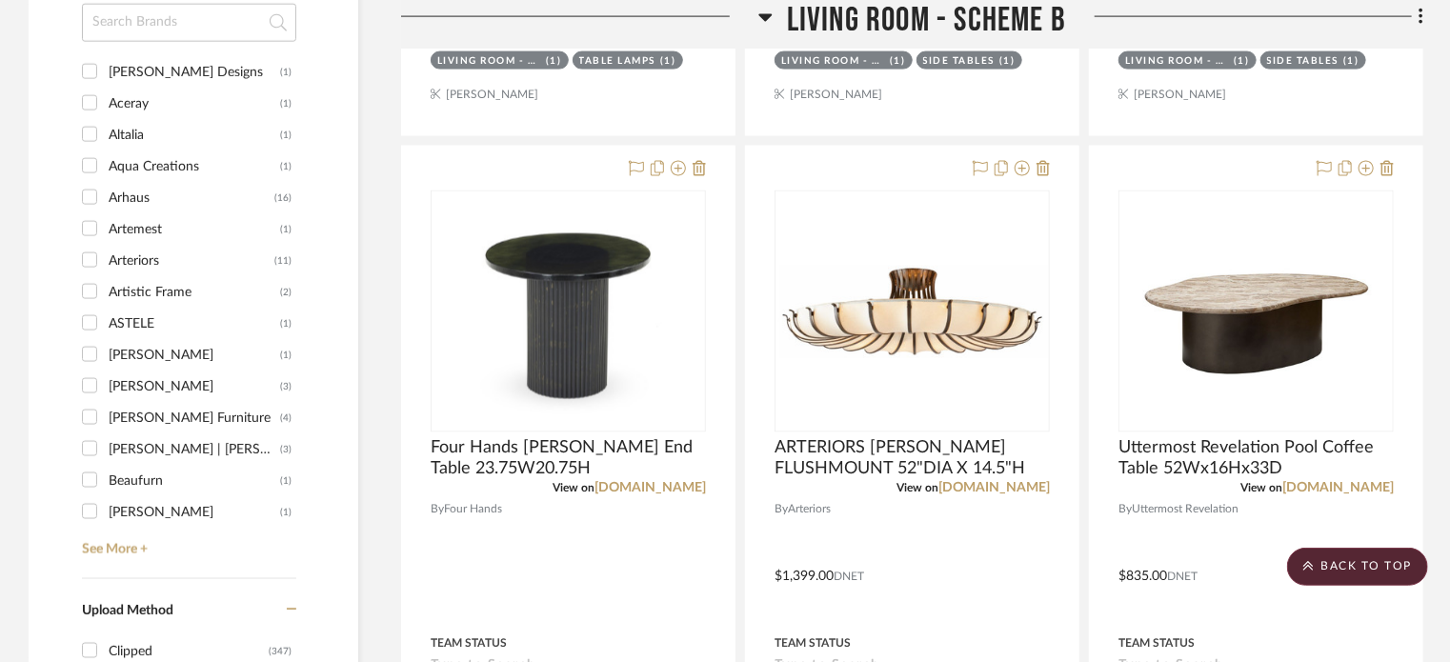
click at [759, 20] on icon at bounding box center [766, 17] width 14 height 23
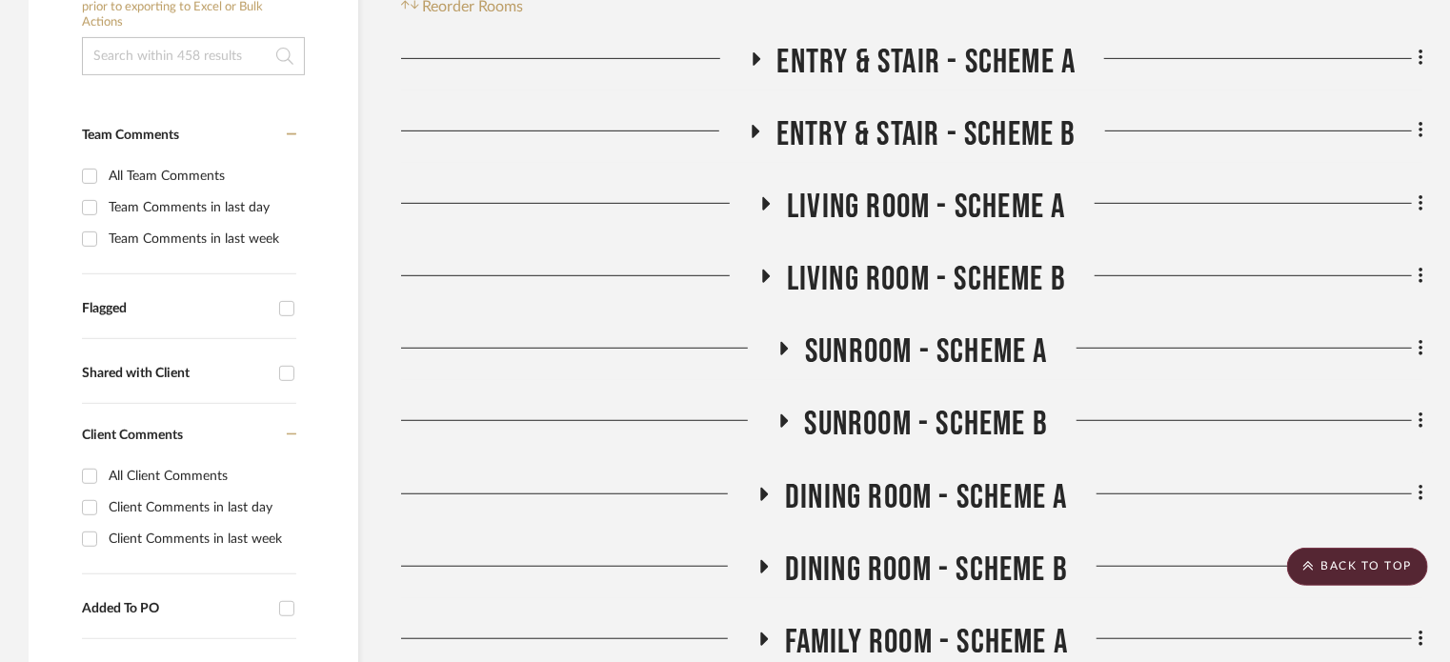
scroll to position [401, 0]
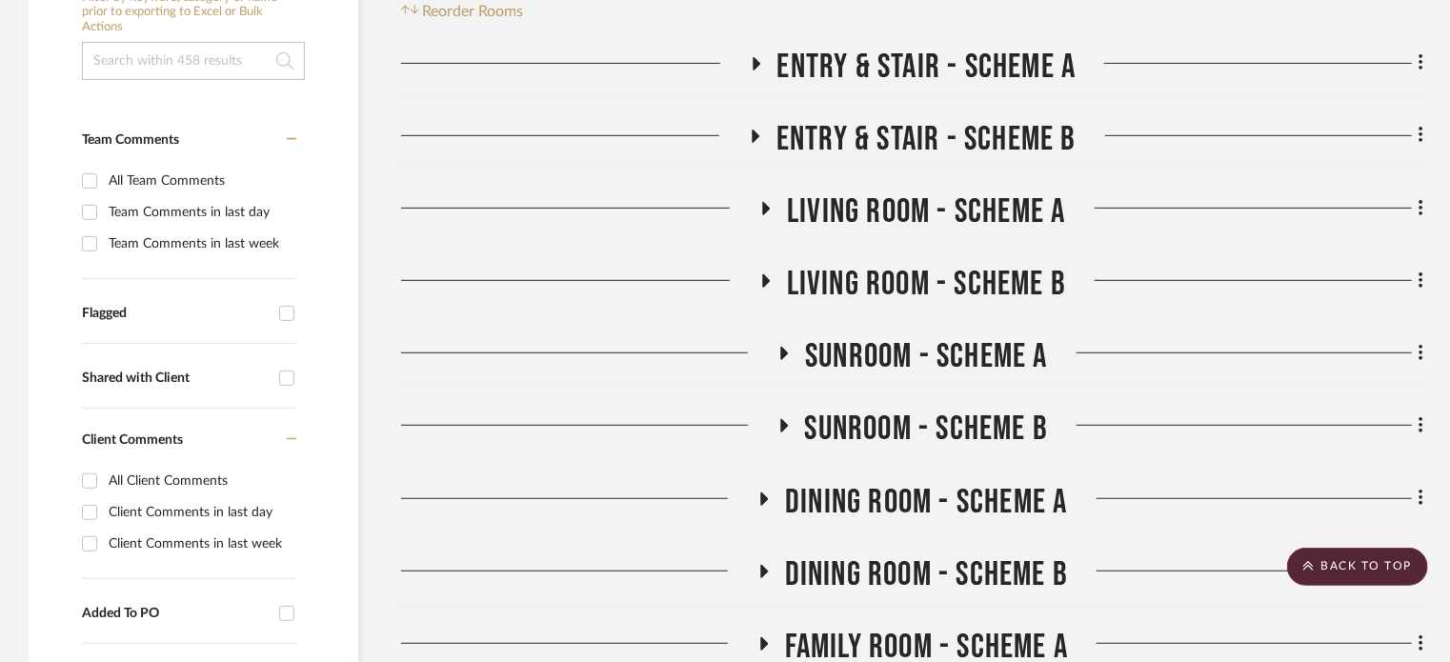
click at [773, 213] on icon at bounding box center [766, 208] width 23 height 14
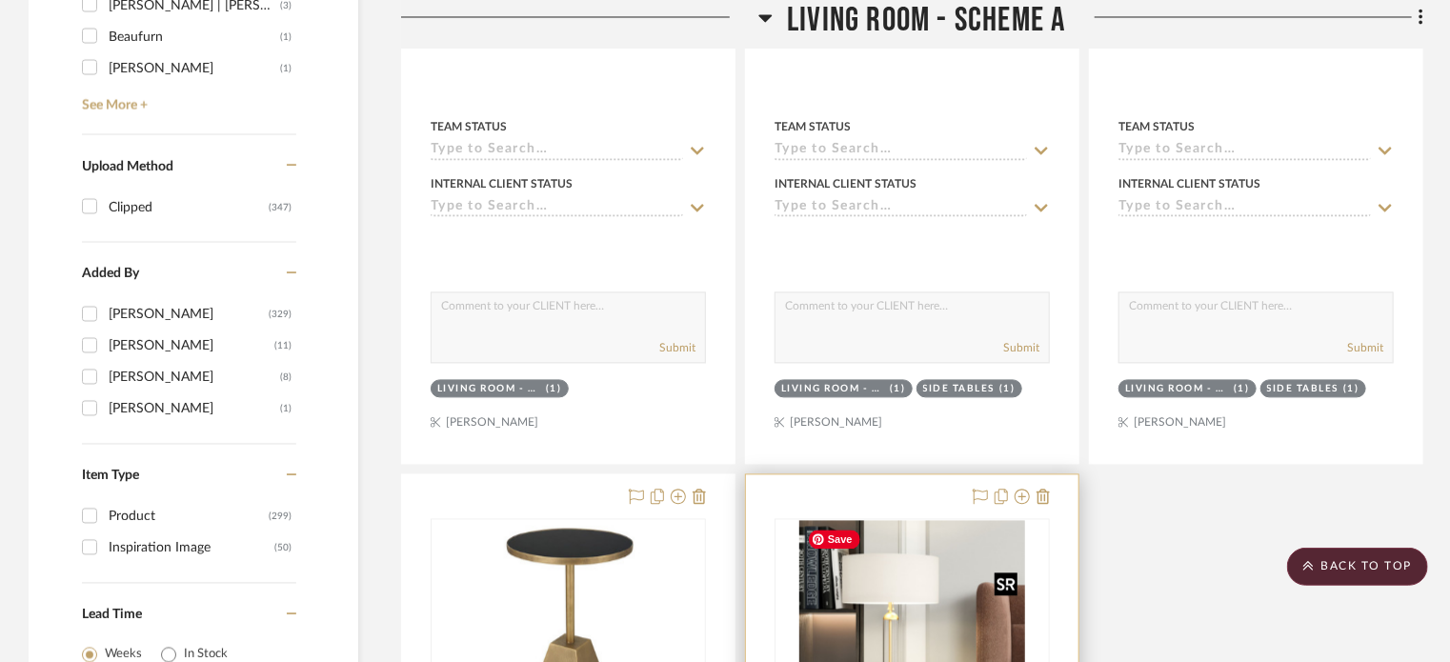
scroll to position [1876, 0]
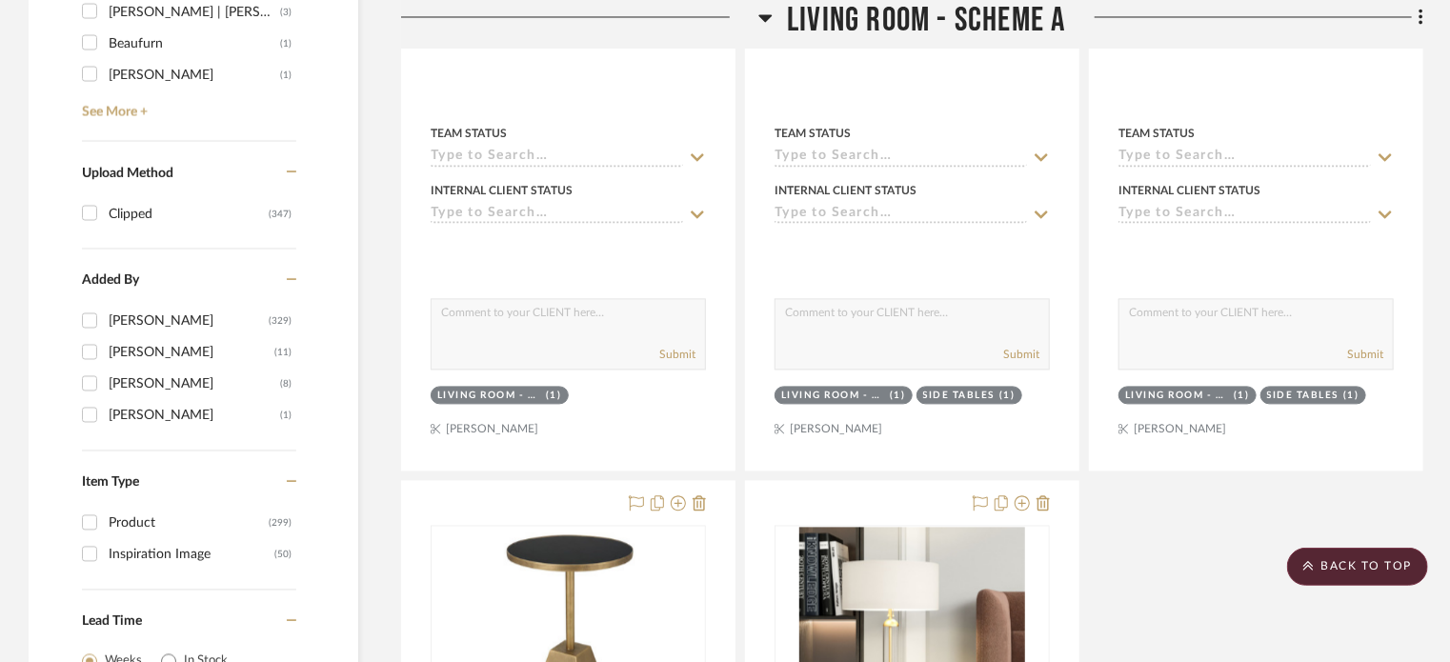
click at [774, 22] on h3 "Living Room - Scheme A" at bounding box center [912, 20] width 307 height 41
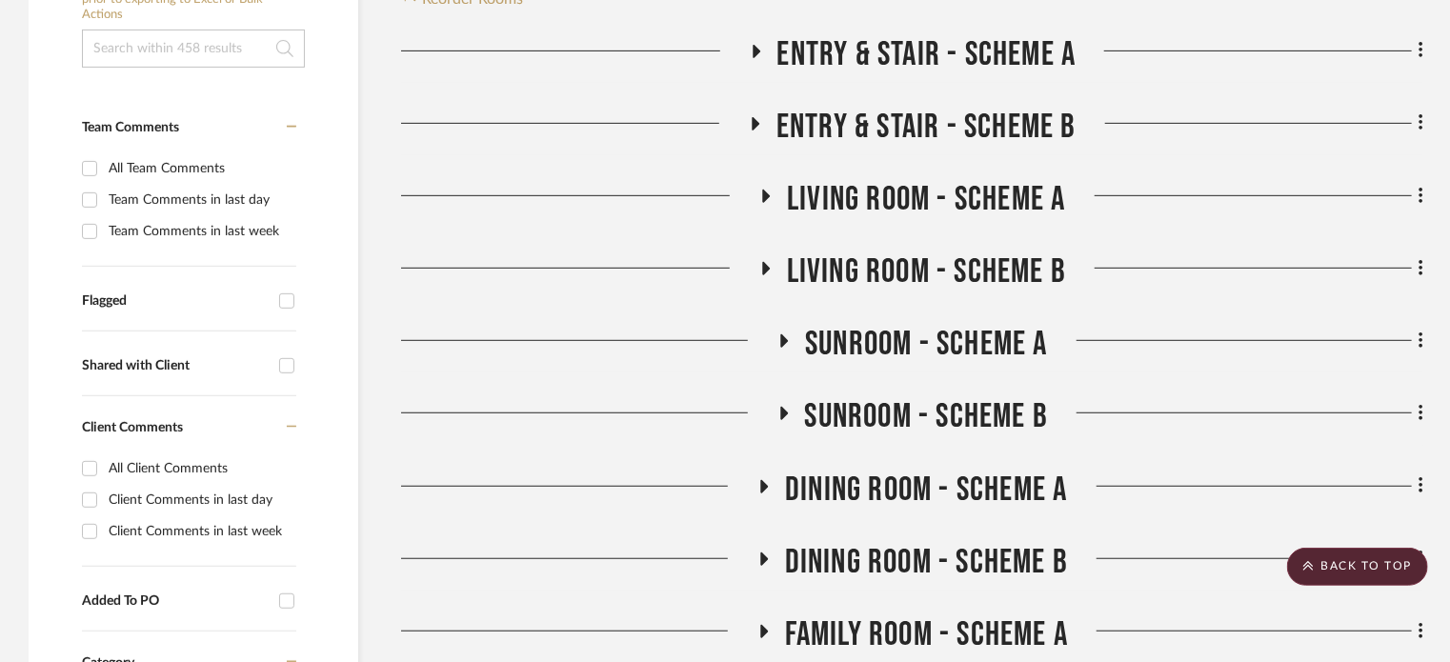
scroll to position [408, 0]
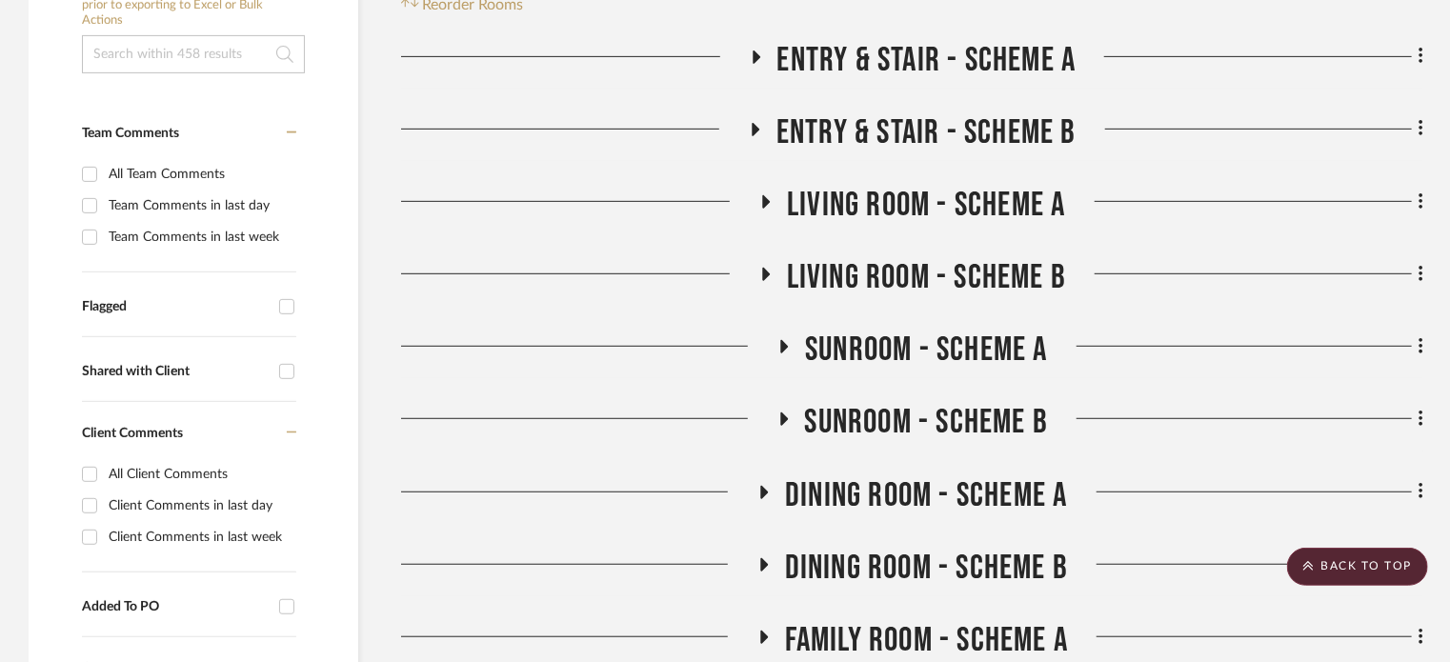
click at [763, 274] on icon at bounding box center [766, 274] width 8 height 13
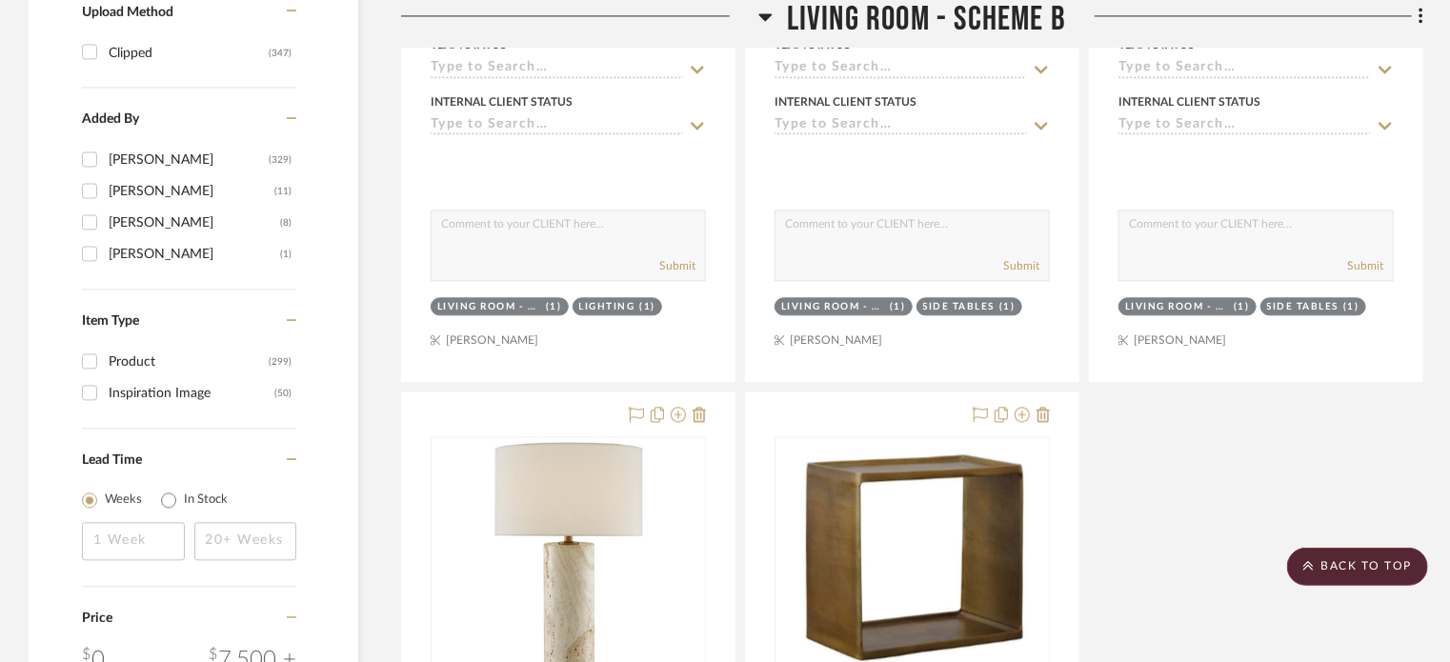
scroll to position [2161, 0]
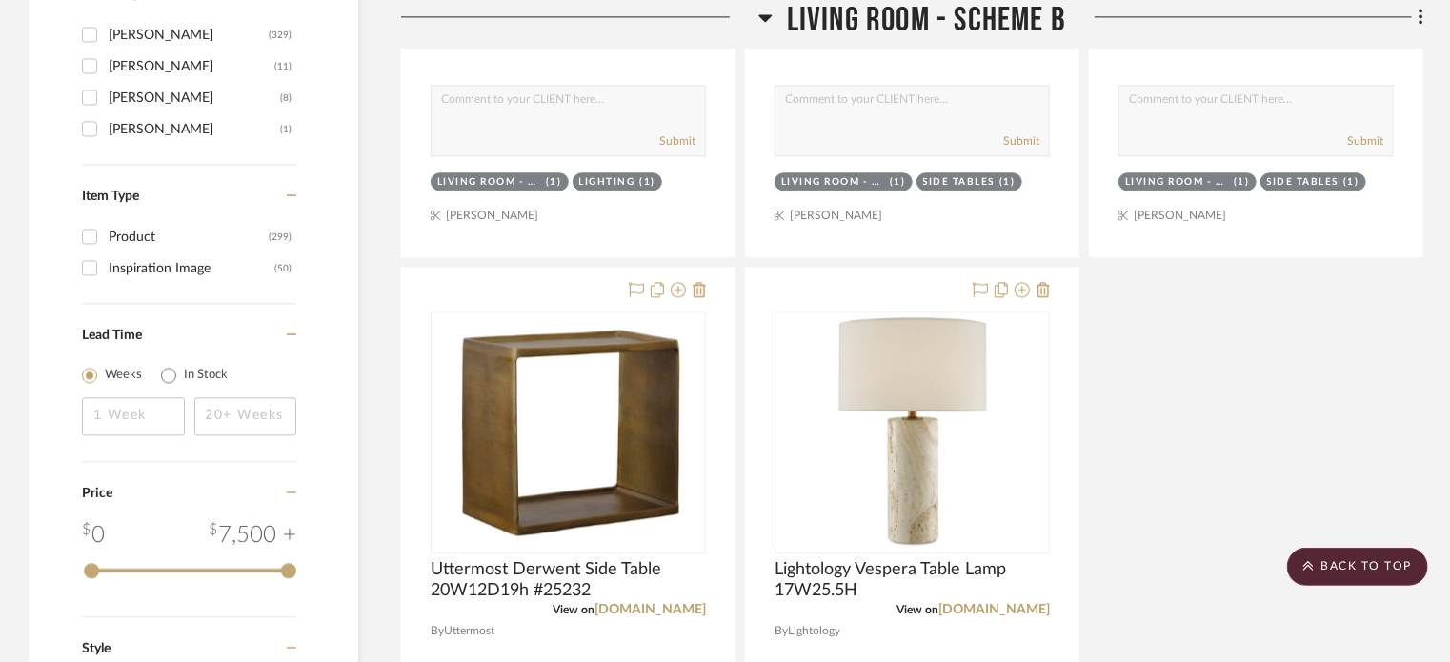
click at [769, 25] on icon at bounding box center [766, 17] width 14 height 23
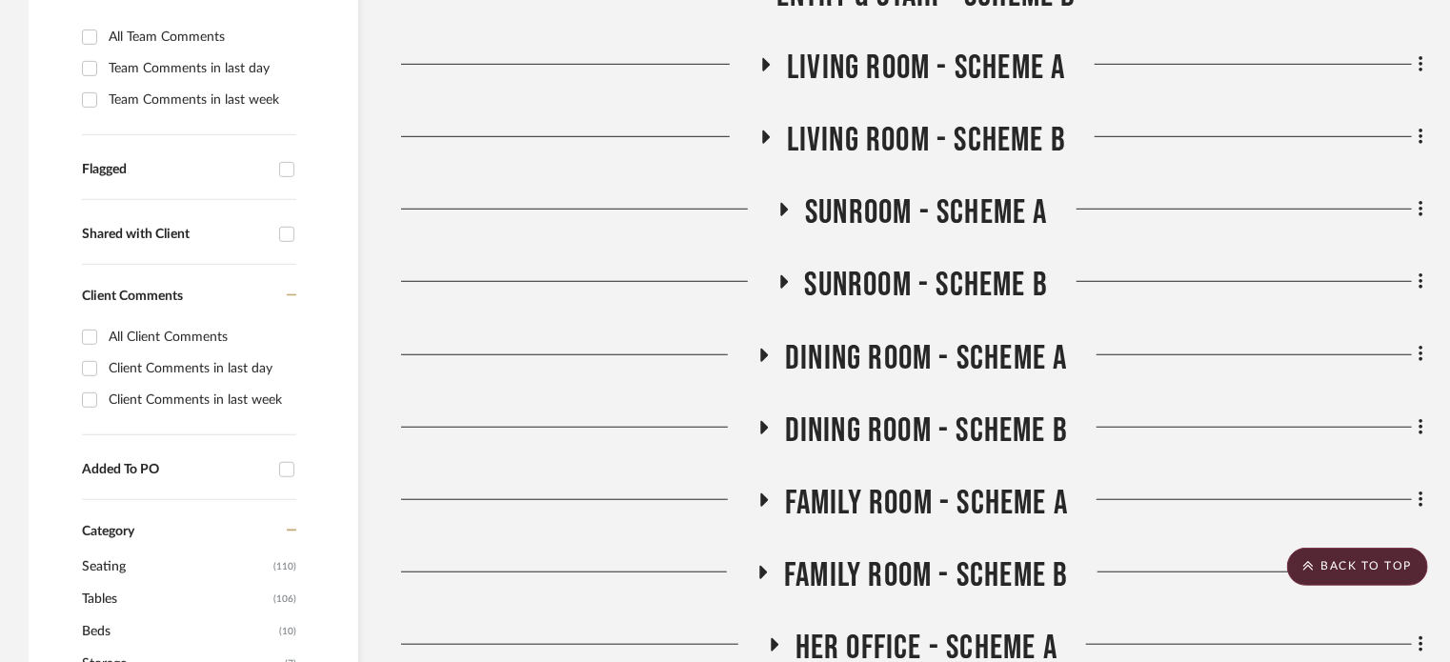
scroll to position [543, 0]
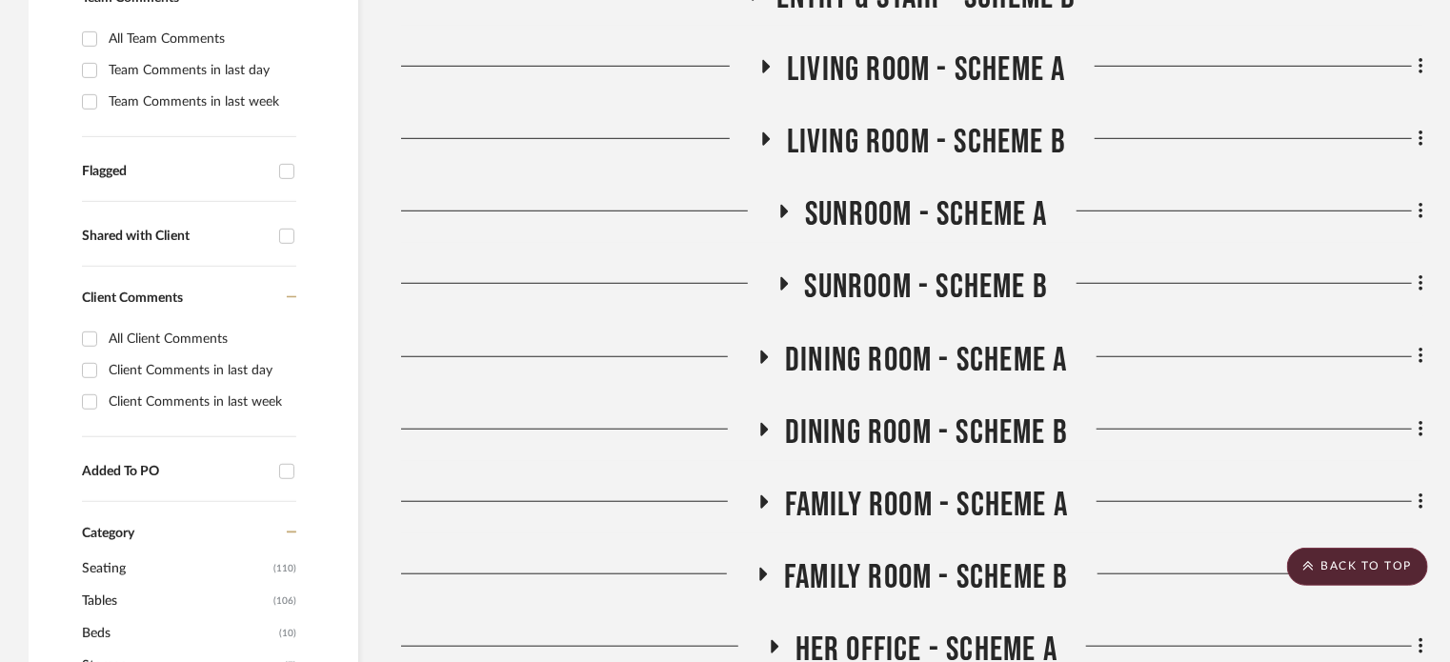
click at [782, 205] on icon at bounding box center [784, 212] width 23 height 14
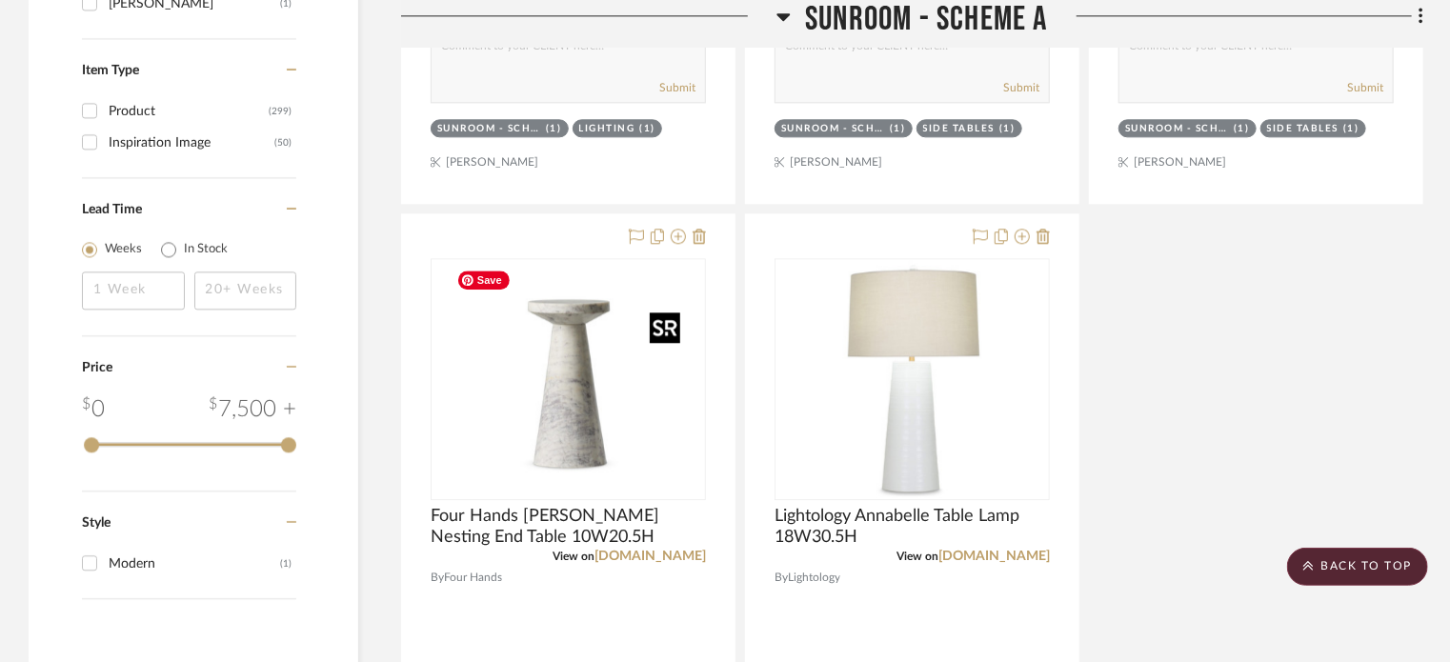
scroll to position [2287, 0]
click at [781, 15] on icon at bounding box center [784, 18] width 13 height 8
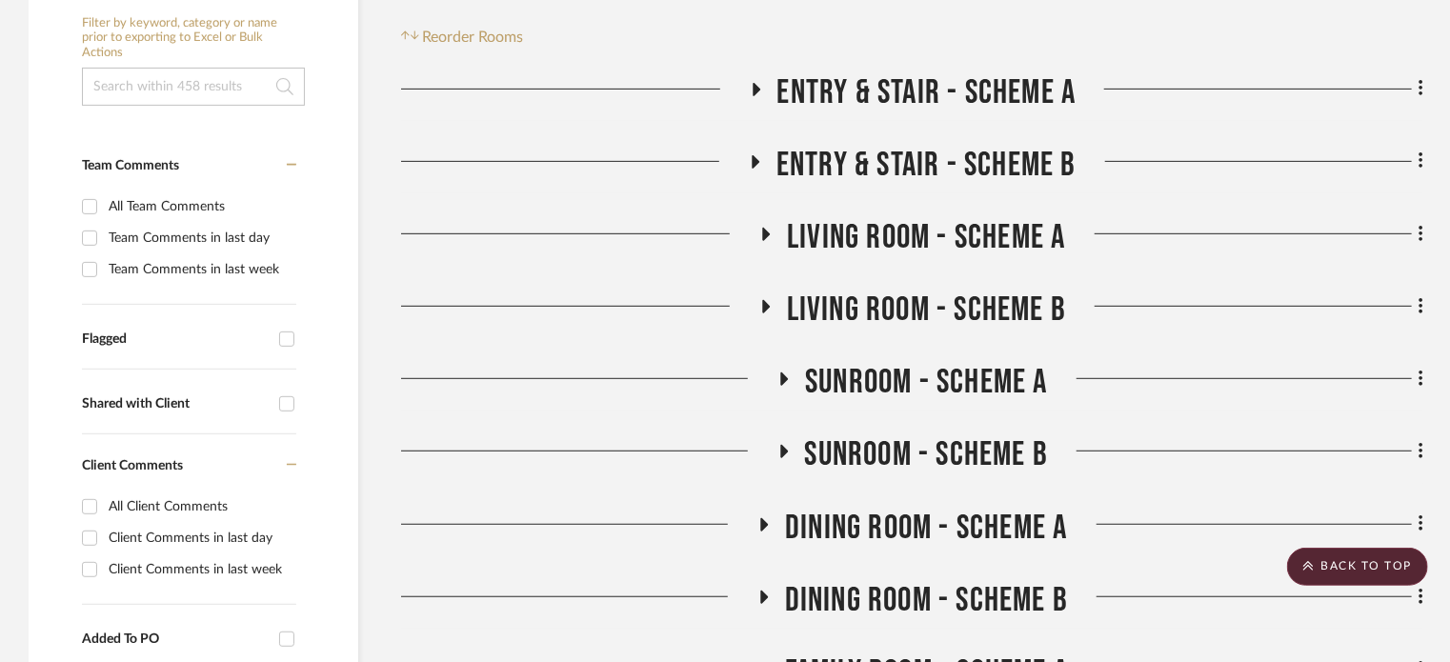
scroll to position [370, 0]
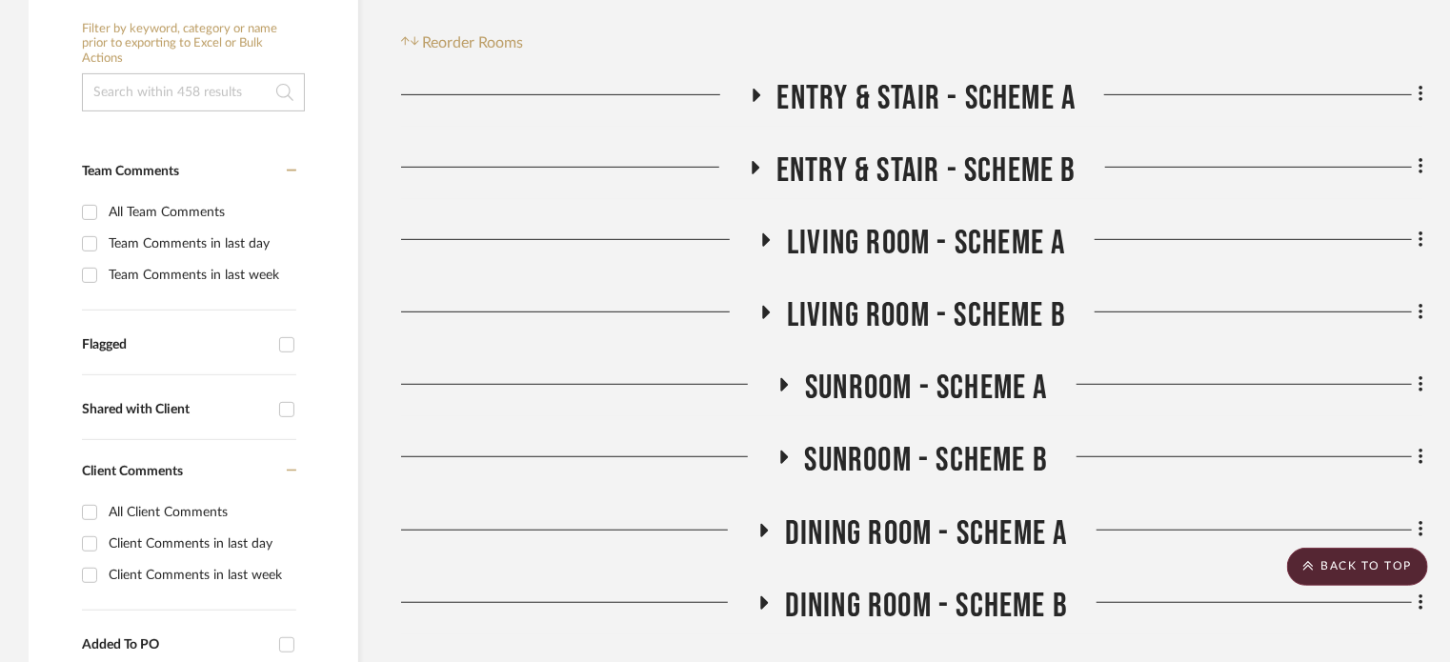
click at [779, 455] on icon at bounding box center [783, 458] width 23 height 14
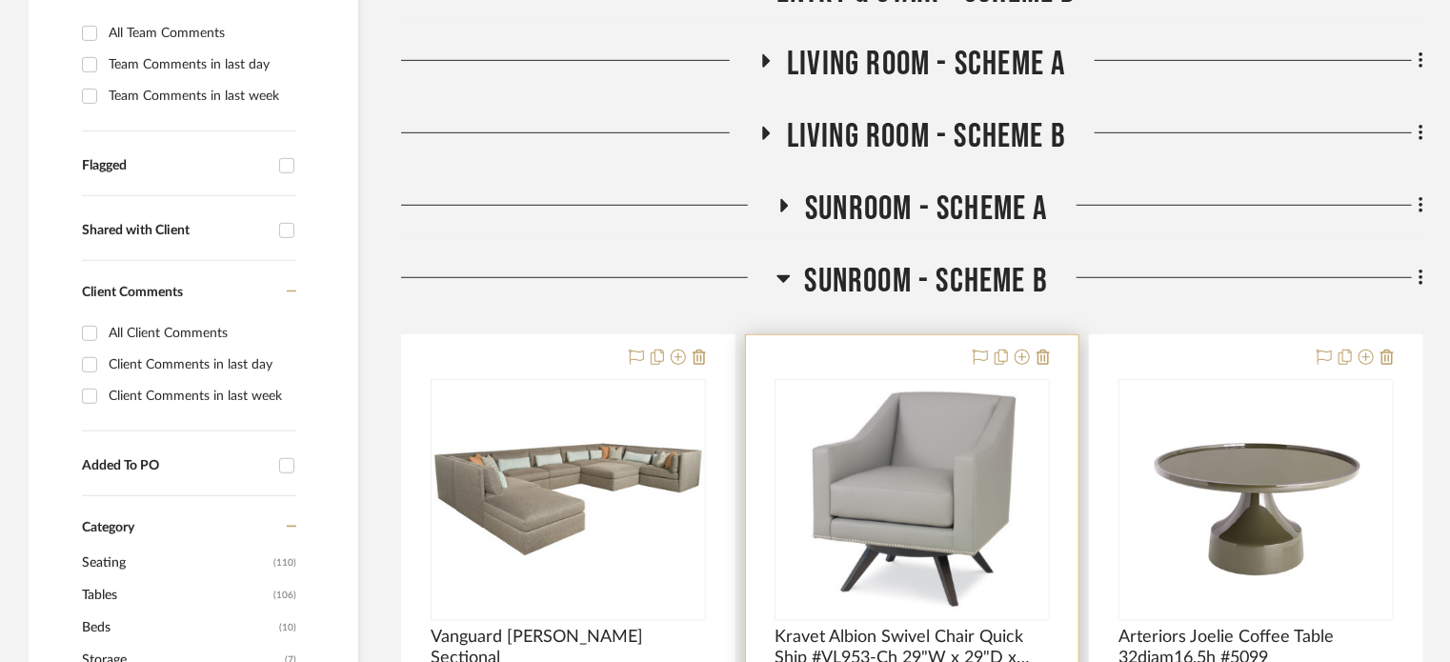
scroll to position [557, 0]
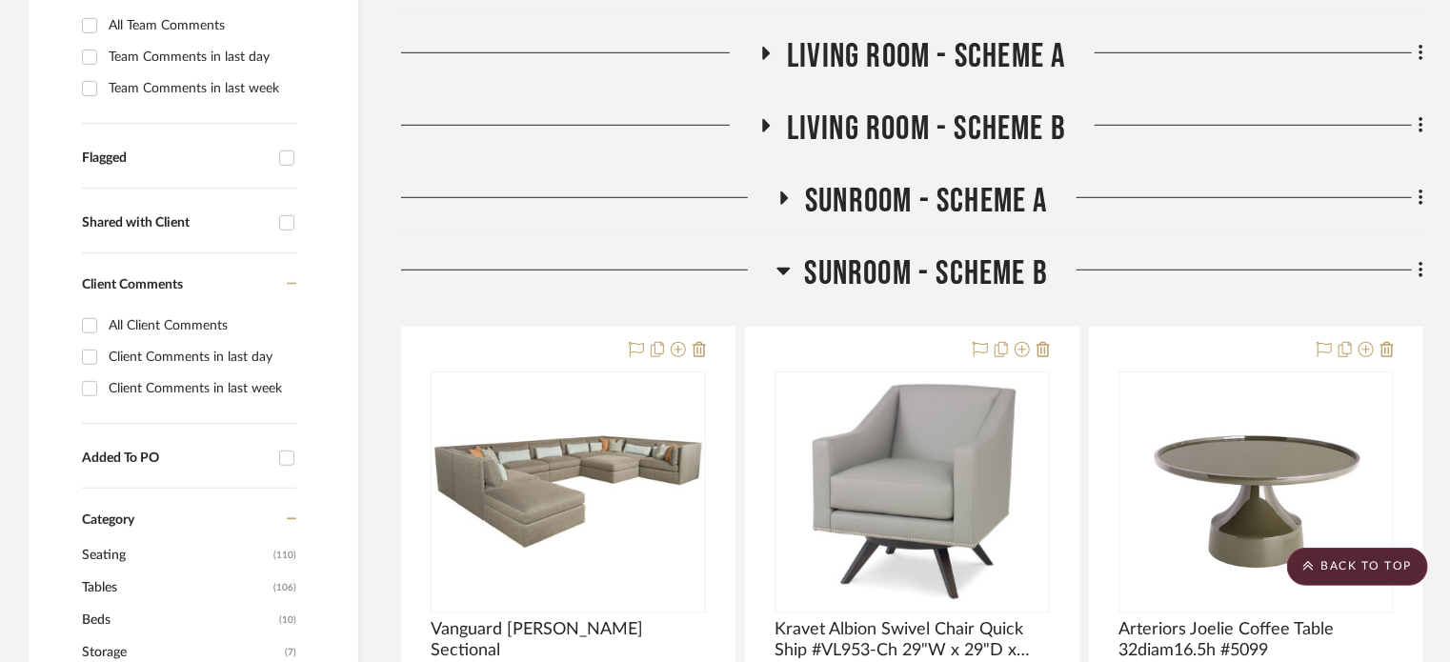
click at [789, 275] on icon at bounding box center [784, 270] width 14 height 23
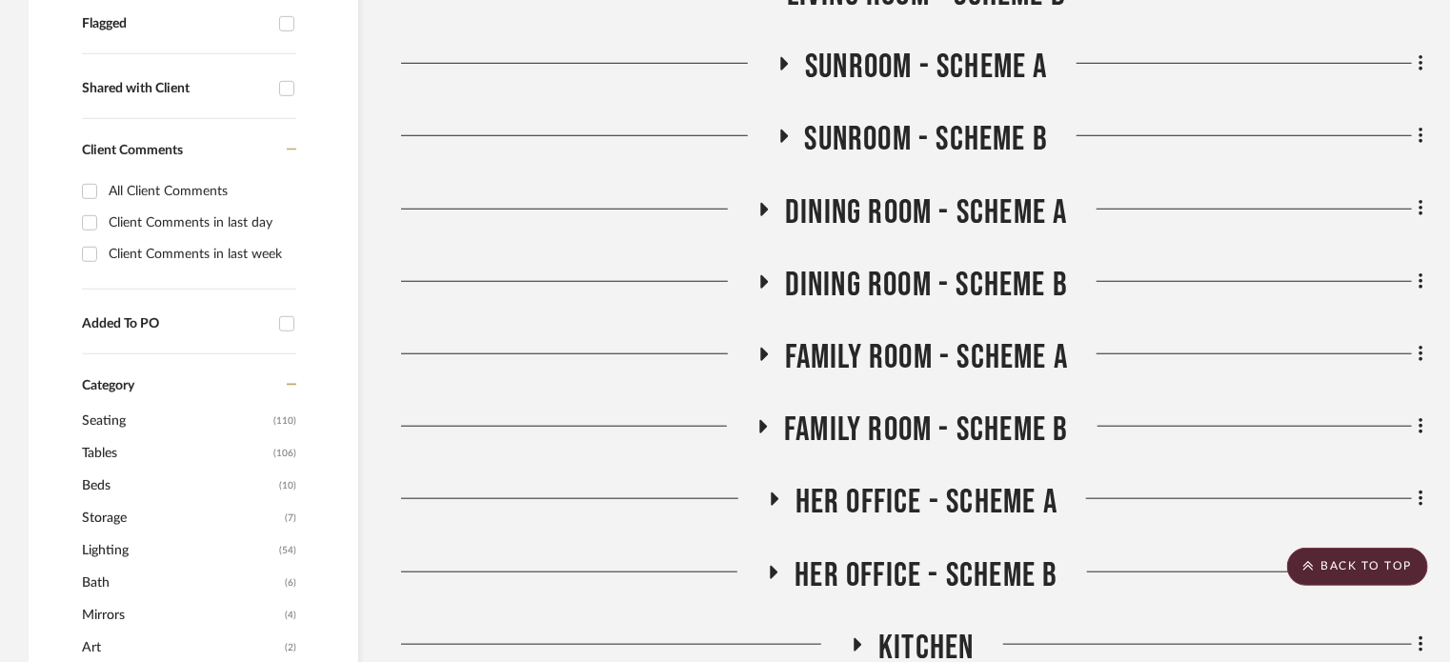
scroll to position [692, 0]
click at [766, 204] on icon at bounding box center [764, 208] width 23 height 14
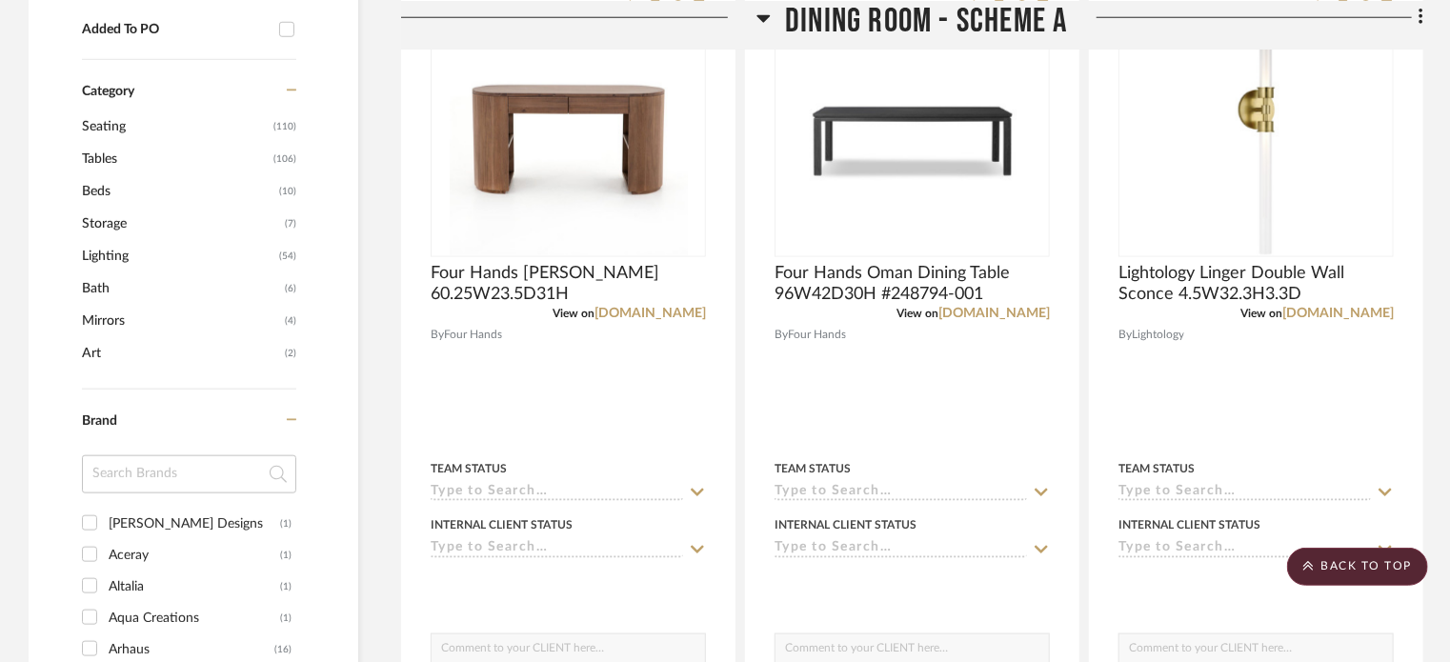
scroll to position [984, 0]
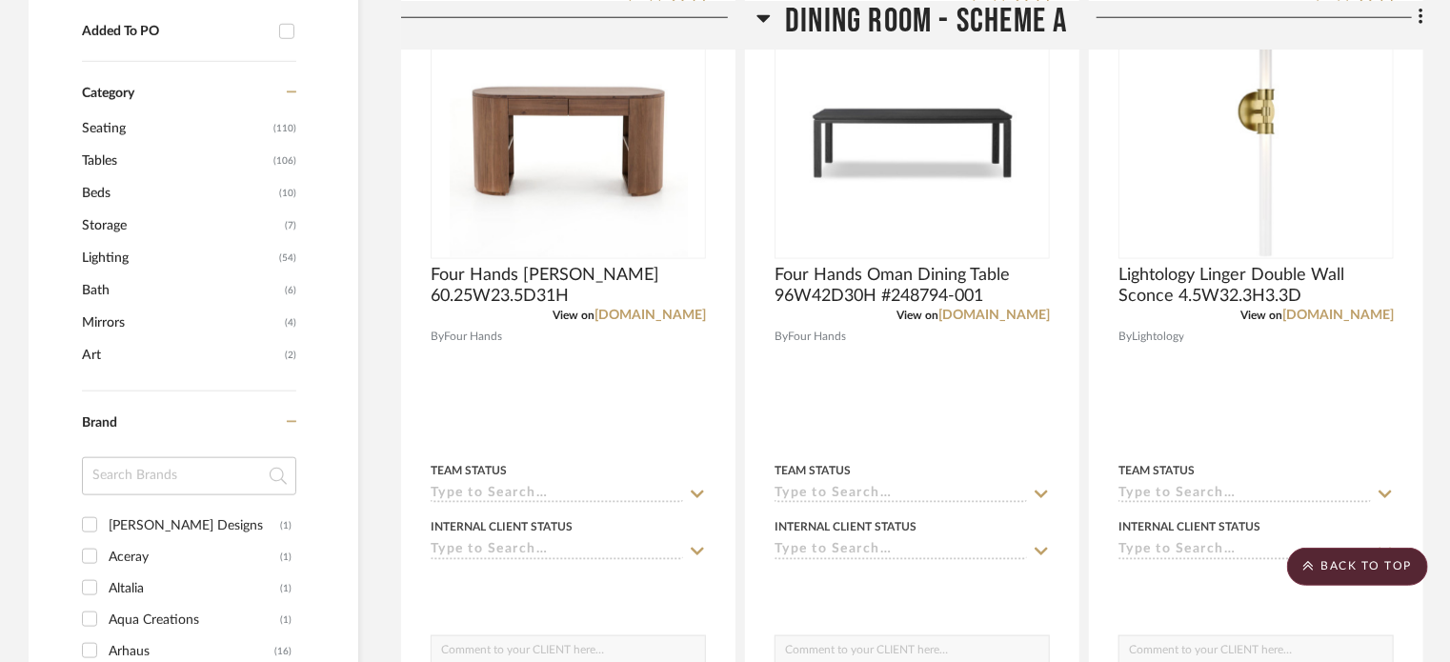
click at [757, 20] on icon at bounding box center [764, 17] width 14 height 23
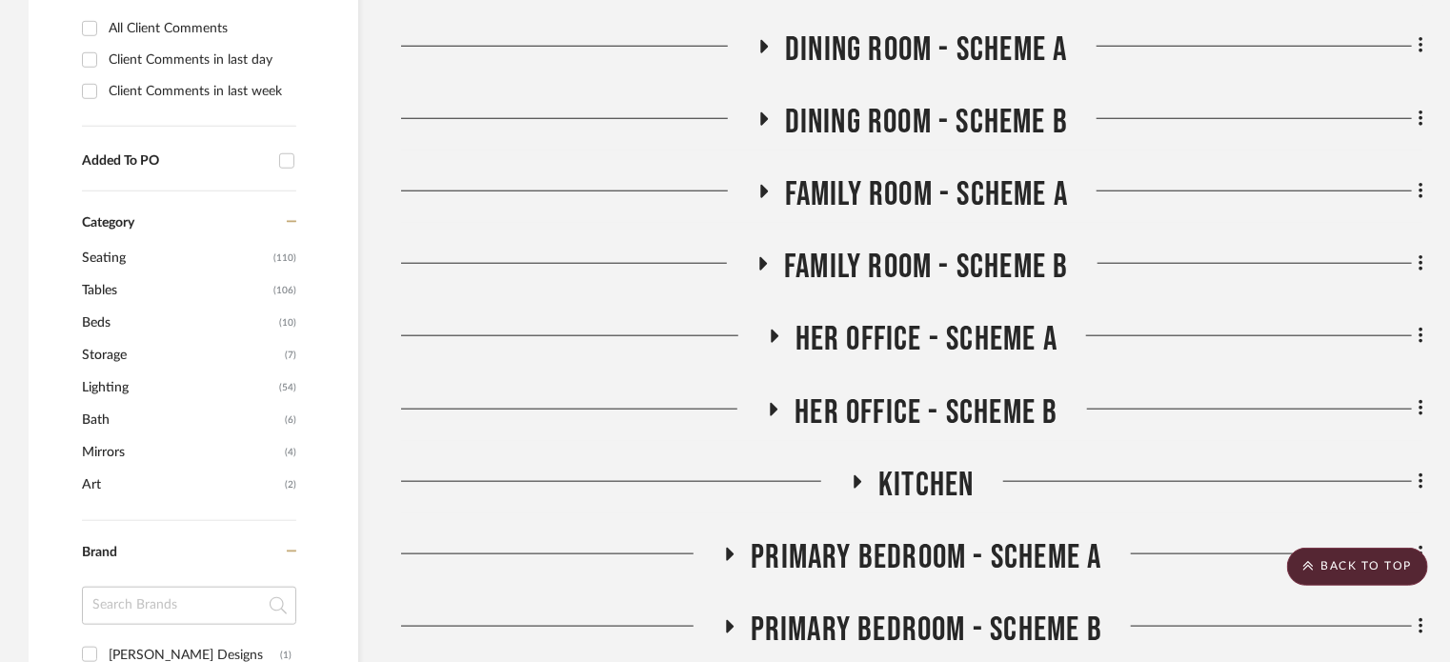
scroll to position [847, 0]
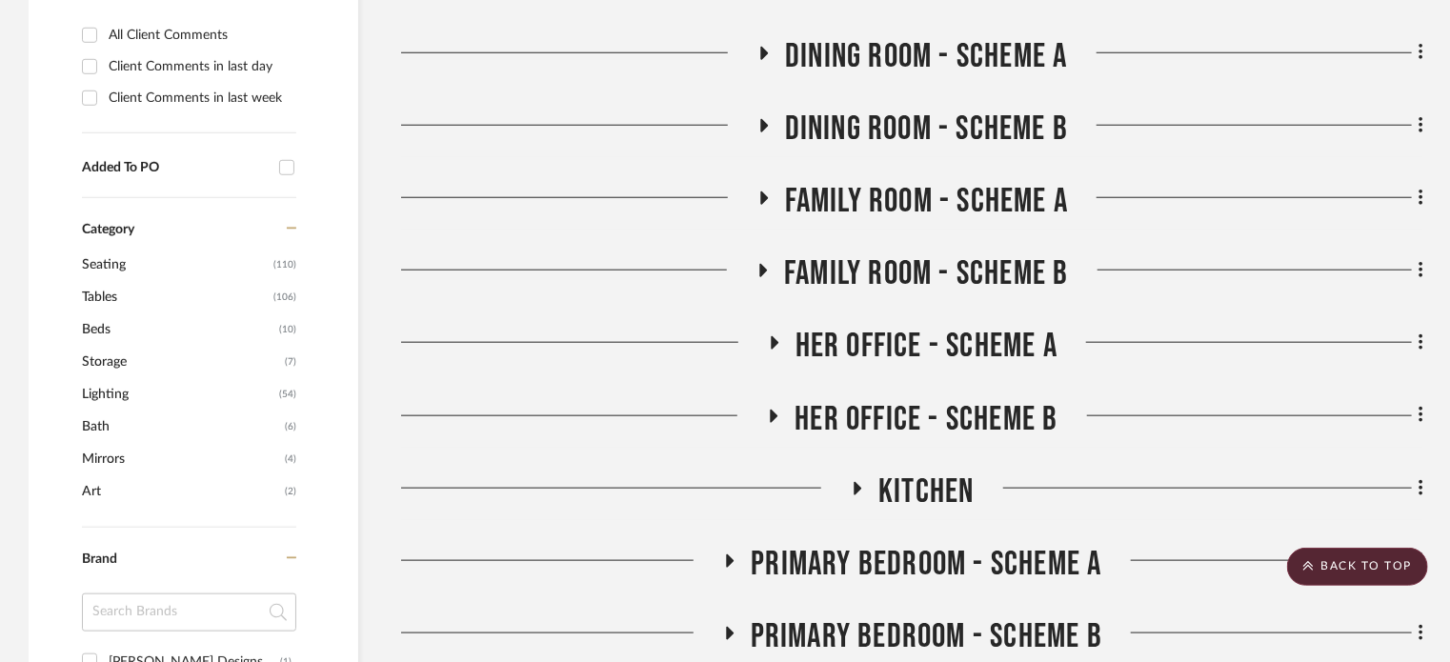
click at [757, 42] on h3 "Dining Room - Scheme A" at bounding box center [912, 56] width 311 height 41
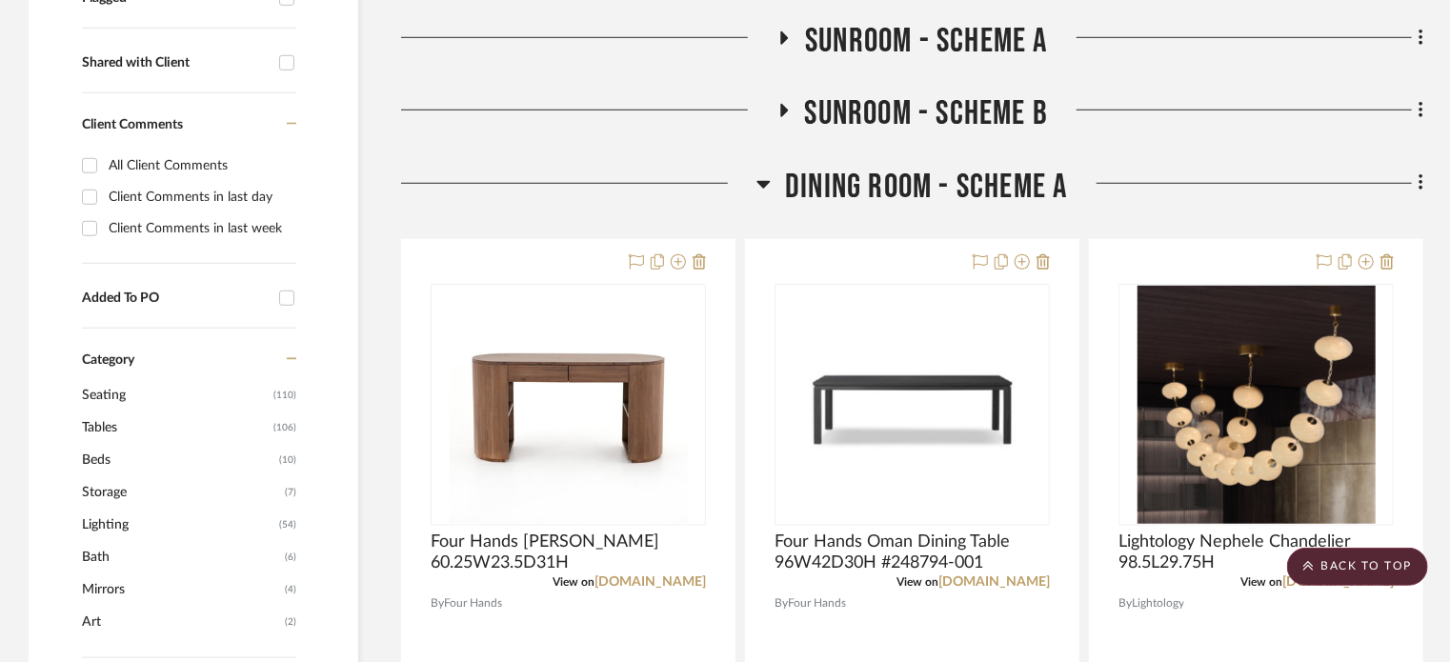
scroll to position [713, 0]
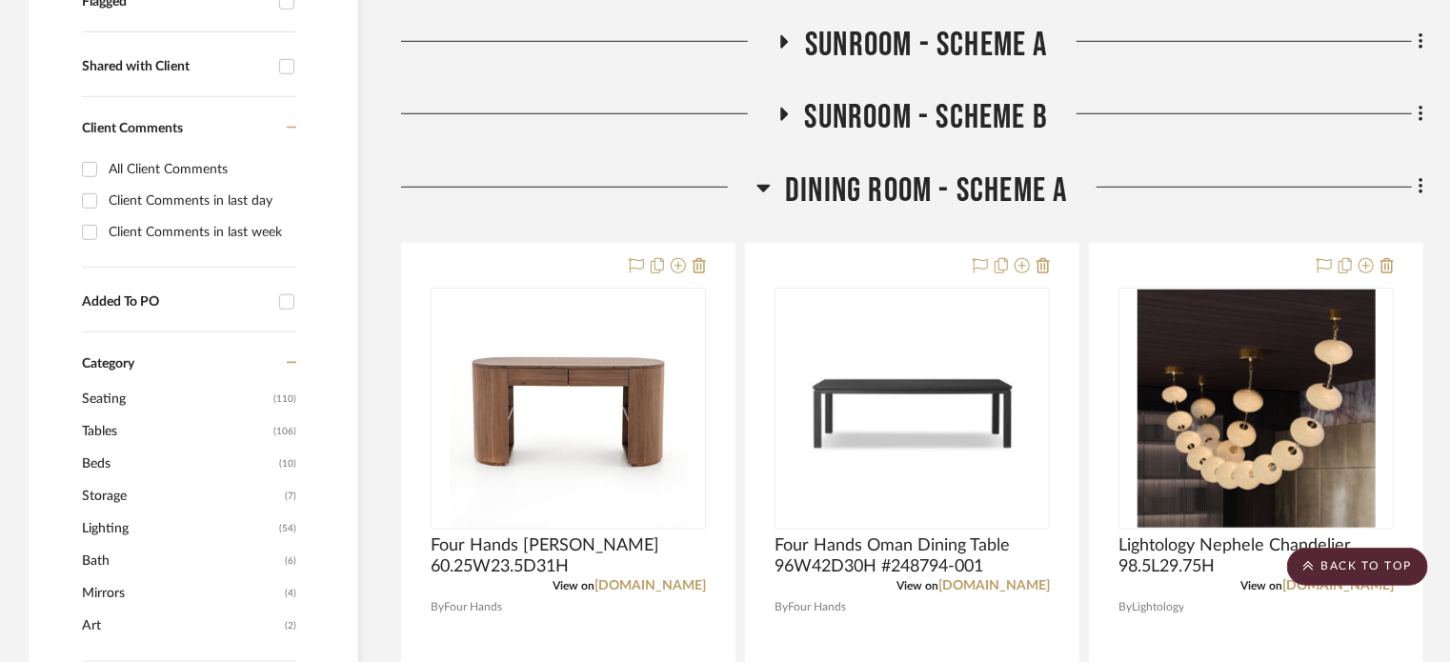
click at [752, 195] on div at bounding box center [578, 195] width 355 height 49
click at [757, 190] on icon at bounding box center [764, 187] width 14 height 23
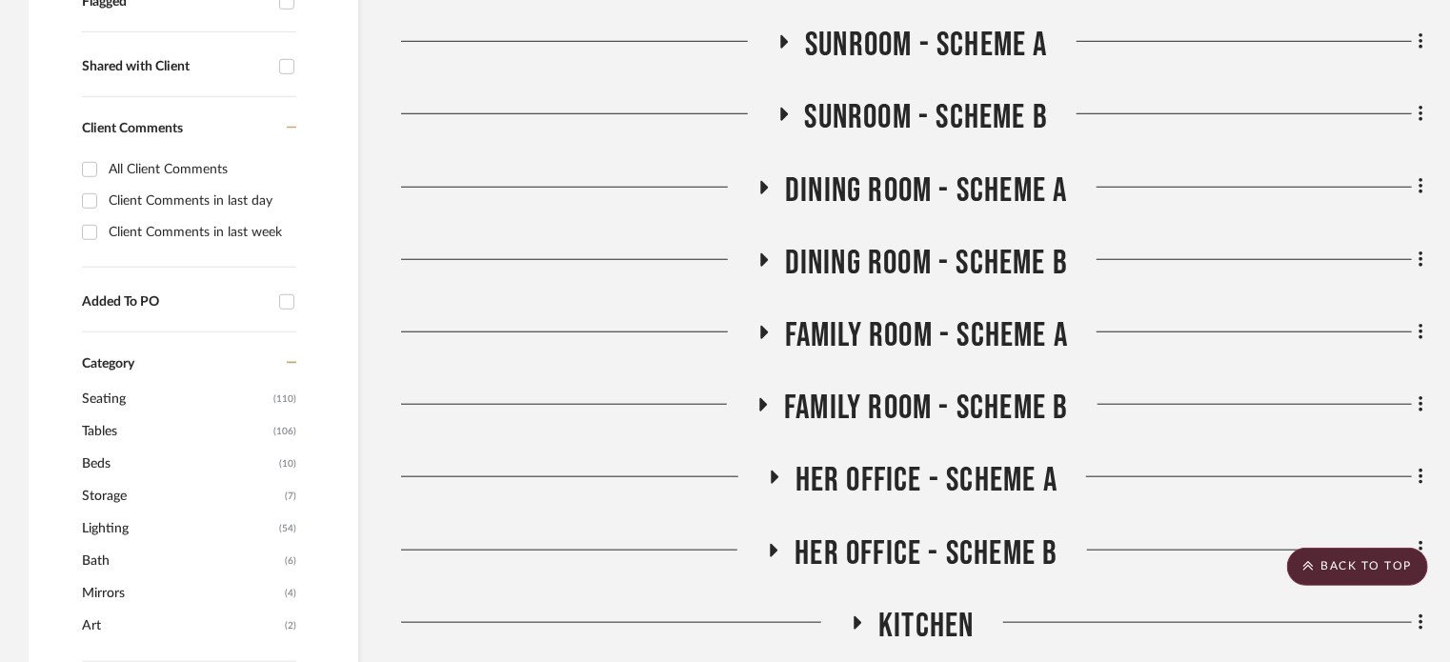
click at [756, 262] on icon at bounding box center [763, 260] width 23 height 14
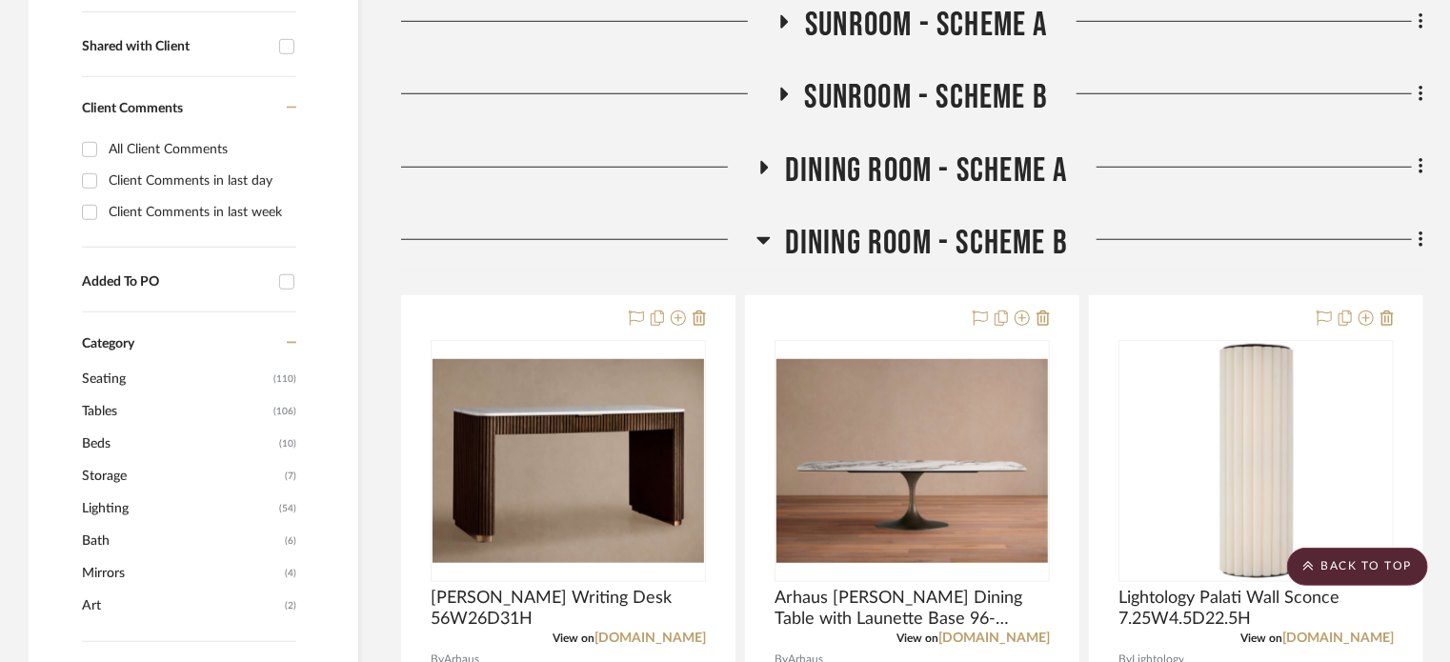
scroll to position [731, 0]
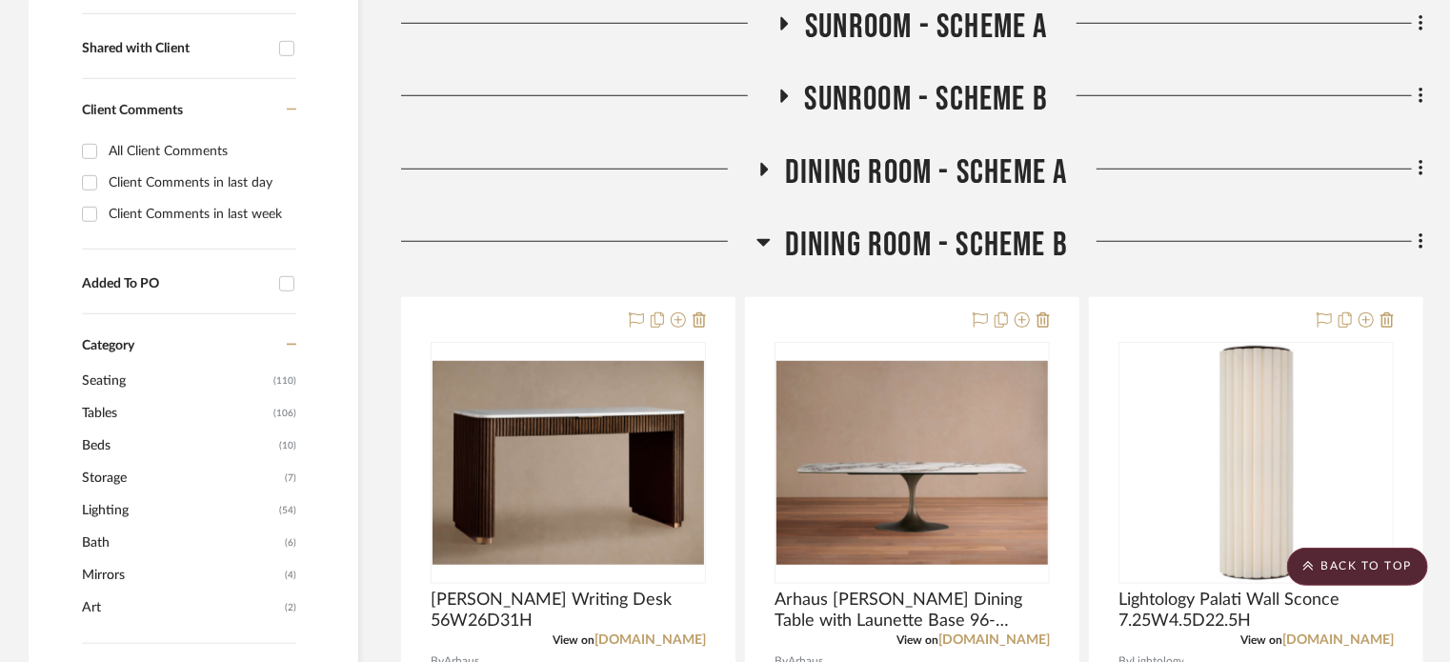
click at [764, 239] on icon at bounding box center [763, 243] width 13 height 8
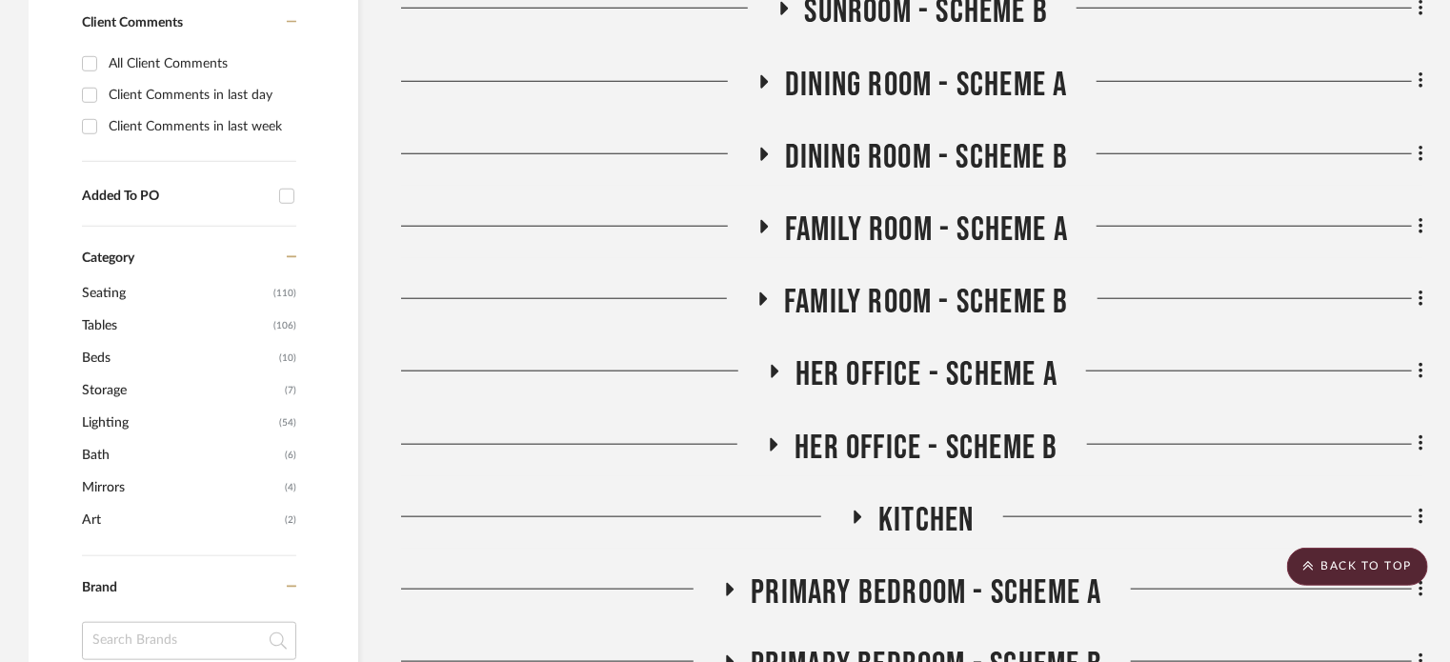
scroll to position [821, 0]
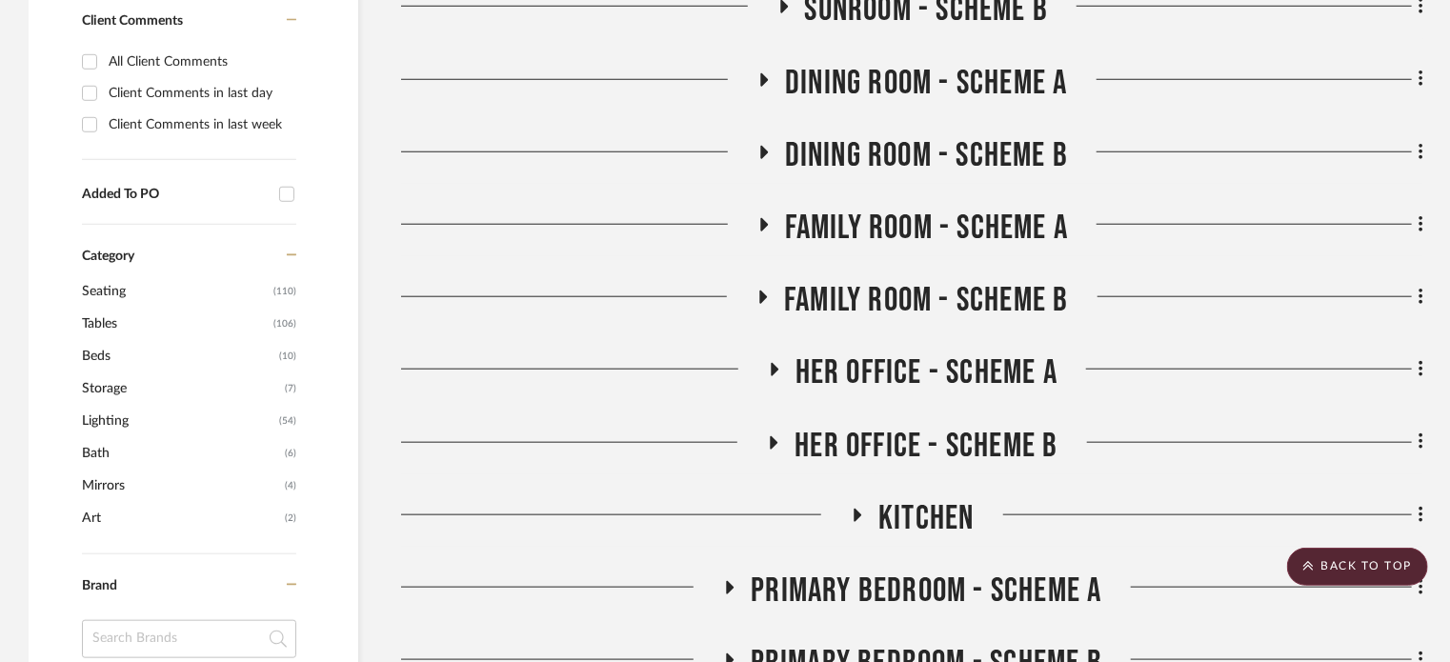
click at [764, 228] on icon at bounding box center [763, 225] width 23 height 14
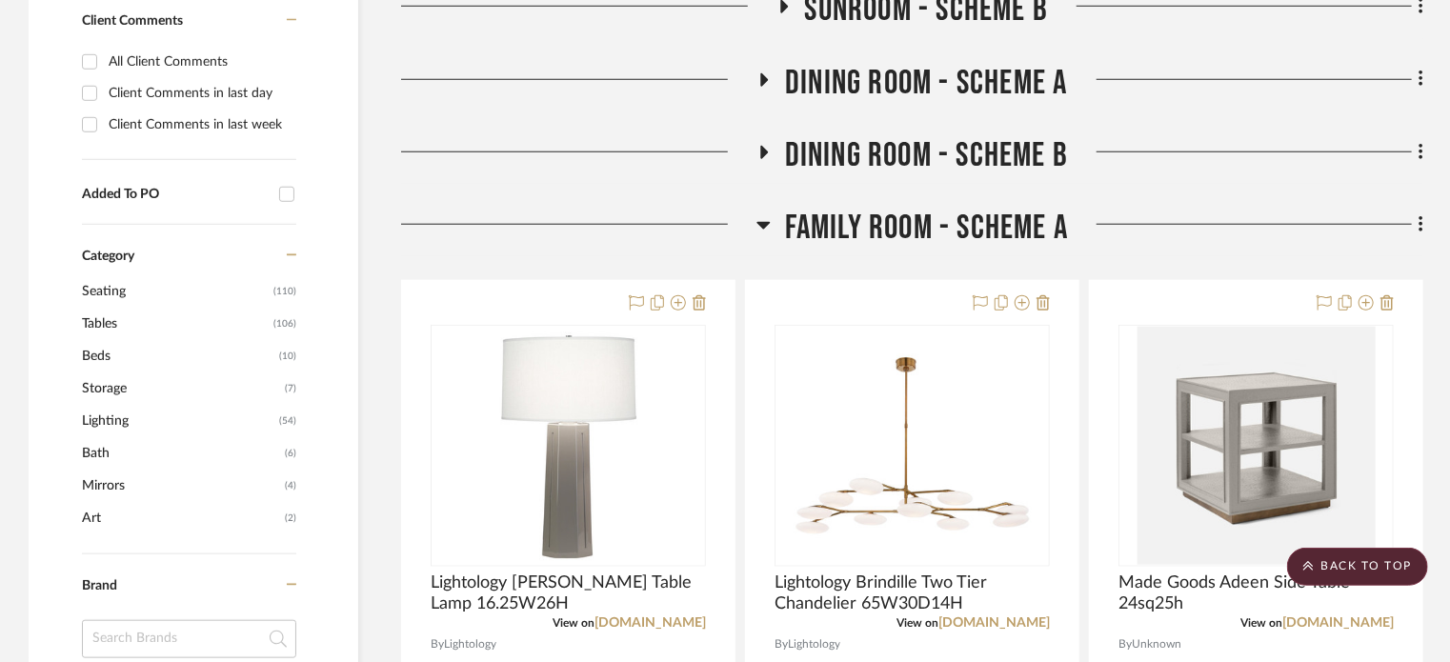
click at [764, 228] on icon at bounding box center [764, 224] width 14 height 23
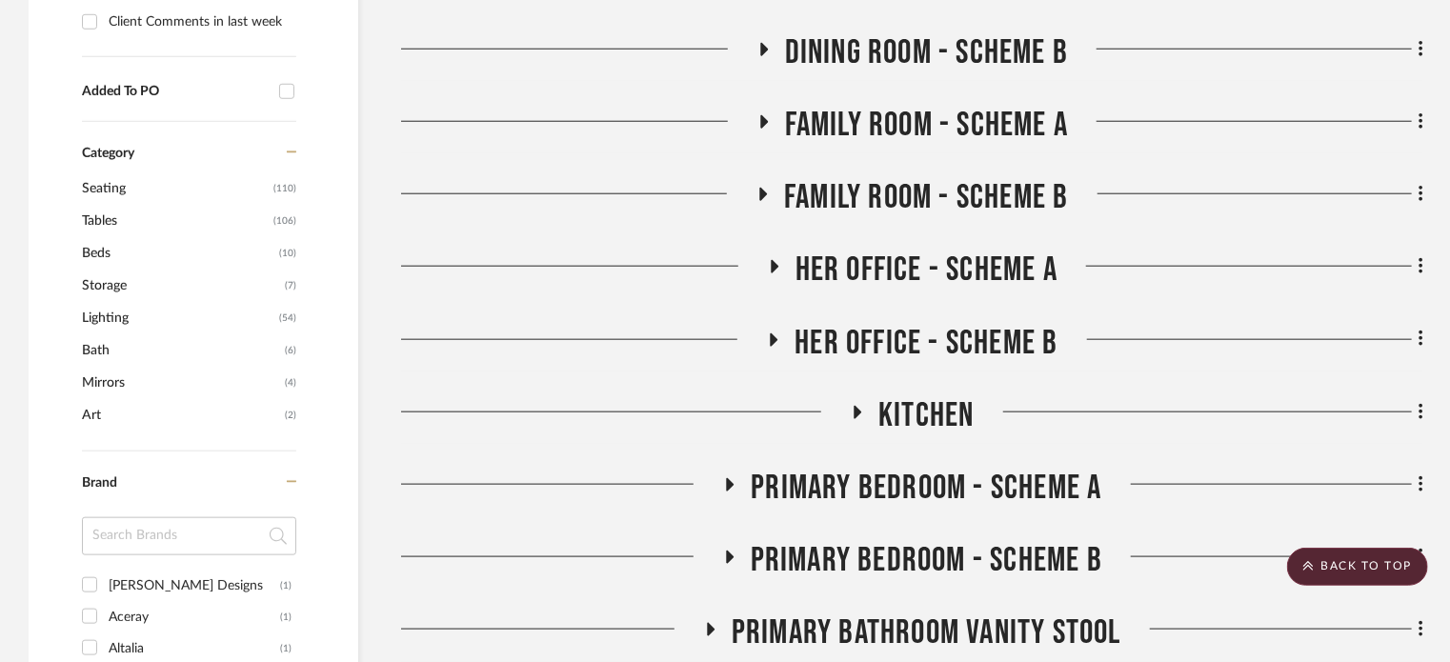
scroll to position [934, 0]
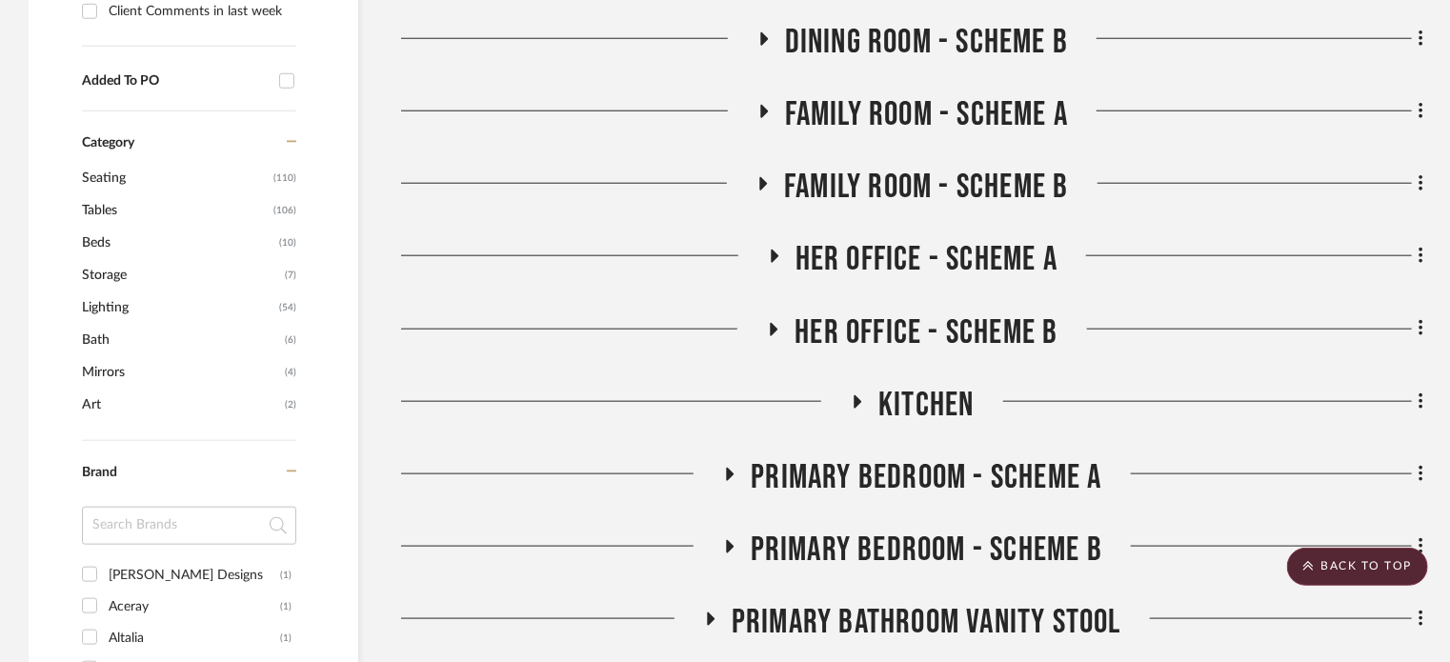
click at [774, 250] on icon at bounding box center [773, 257] width 23 height 14
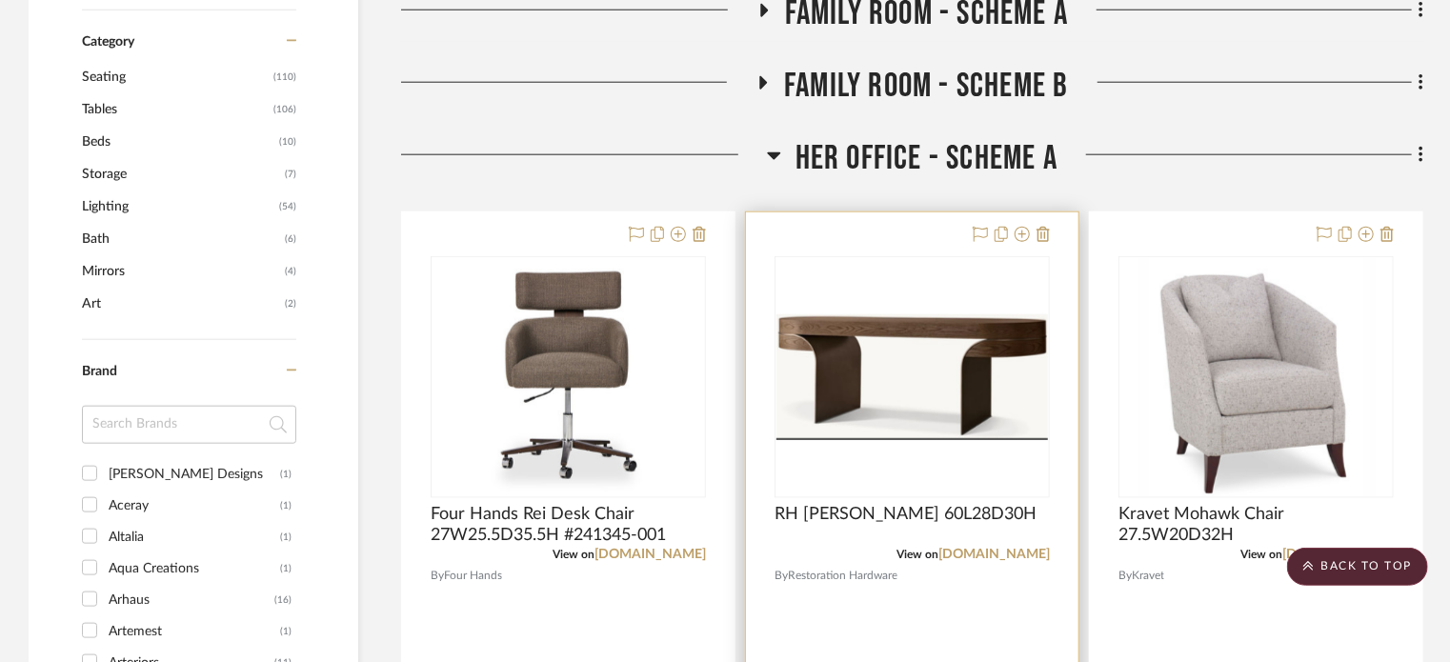
scroll to position [1018, 0]
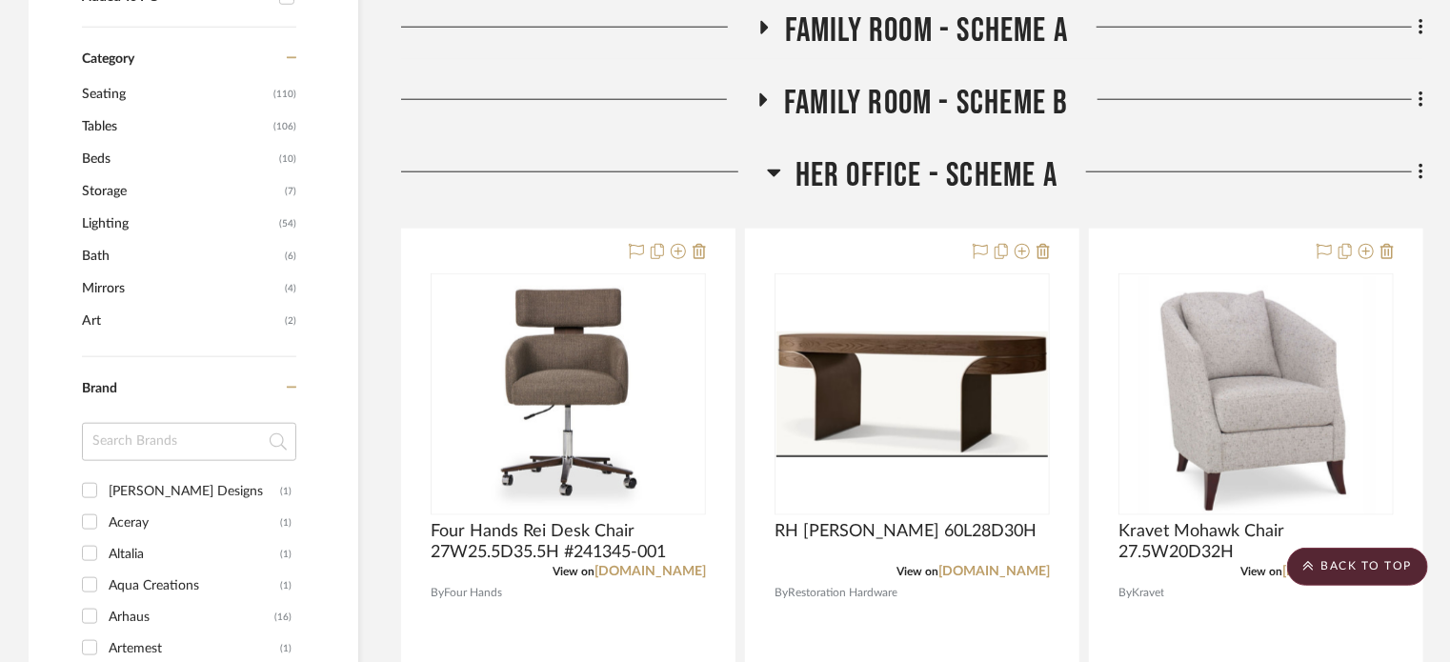
click at [781, 178] on icon at bounding box center [774, 172] width 14 height 23
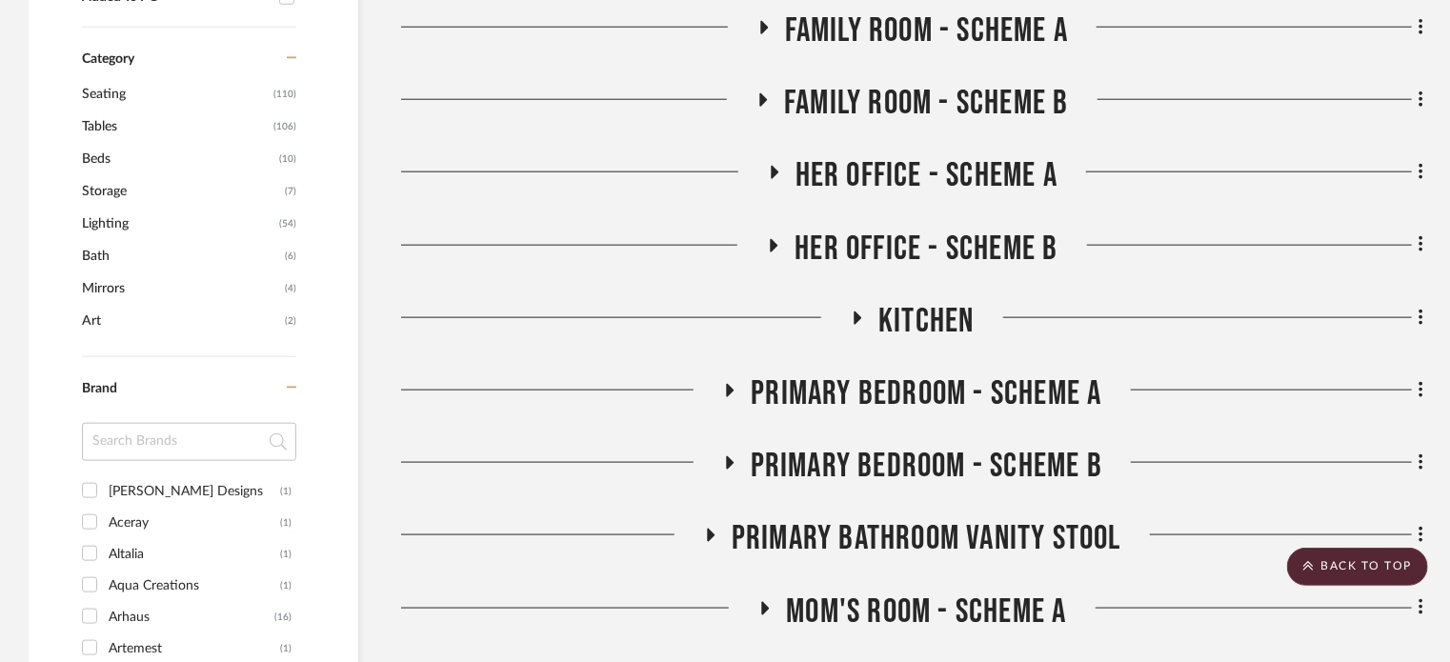
click at [779, 259] on fa-icon at bounding box center [773, 252] width 14 height 28
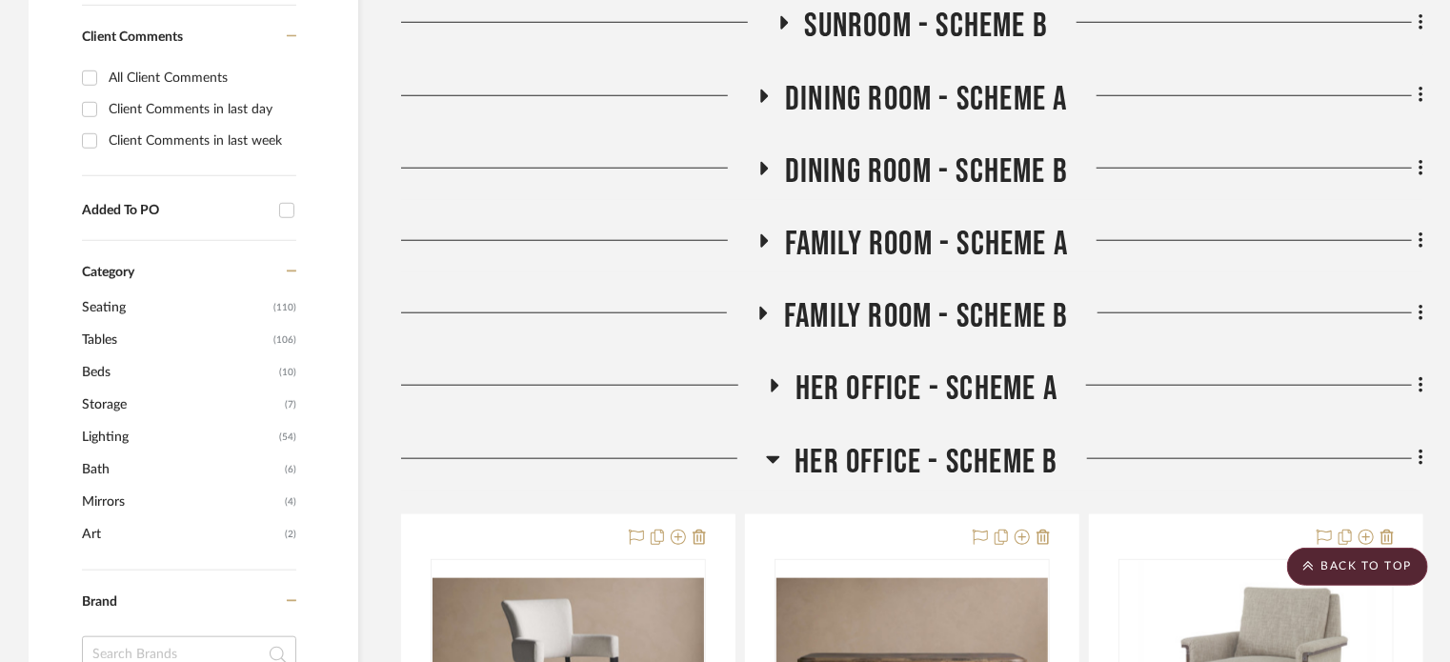
scroll to position [805, 0]
click at [768, 458] on icon at bounding box center [773, 458] width 14 height 23
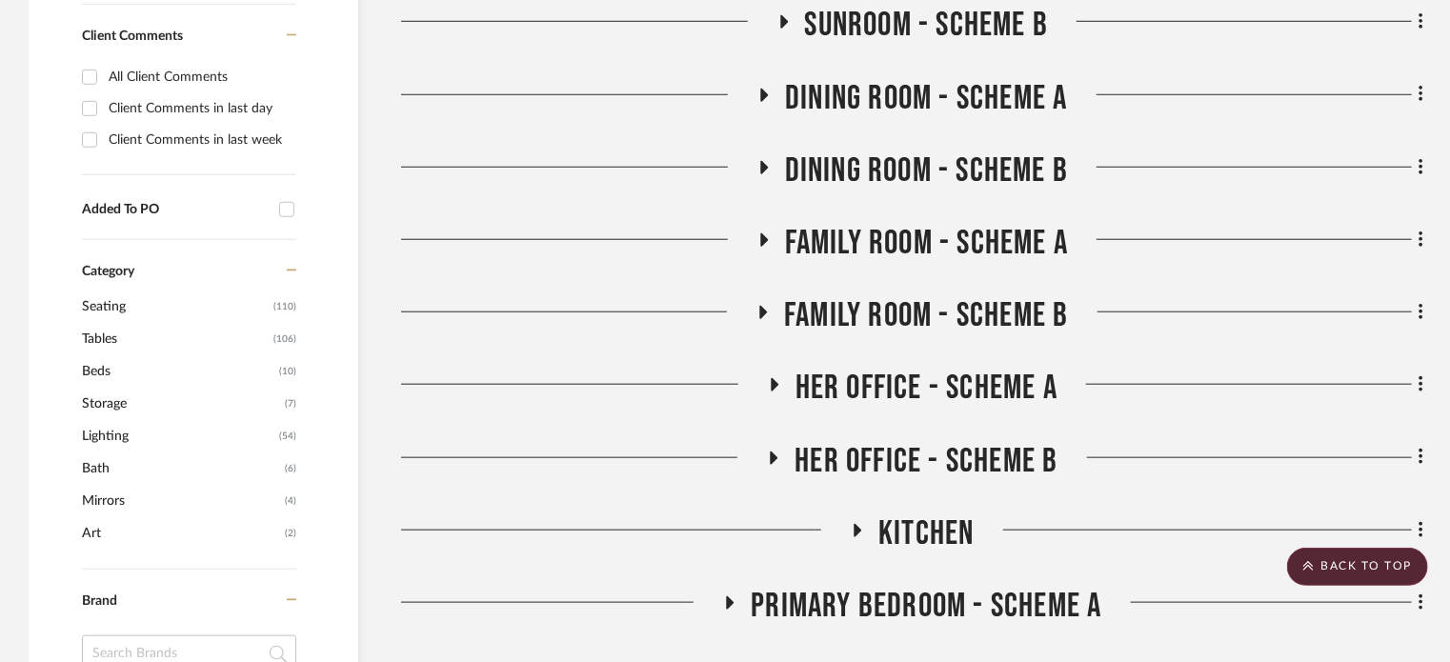
click at [757, 243] on icon at bounding box center [763, 240] width 23 height 14
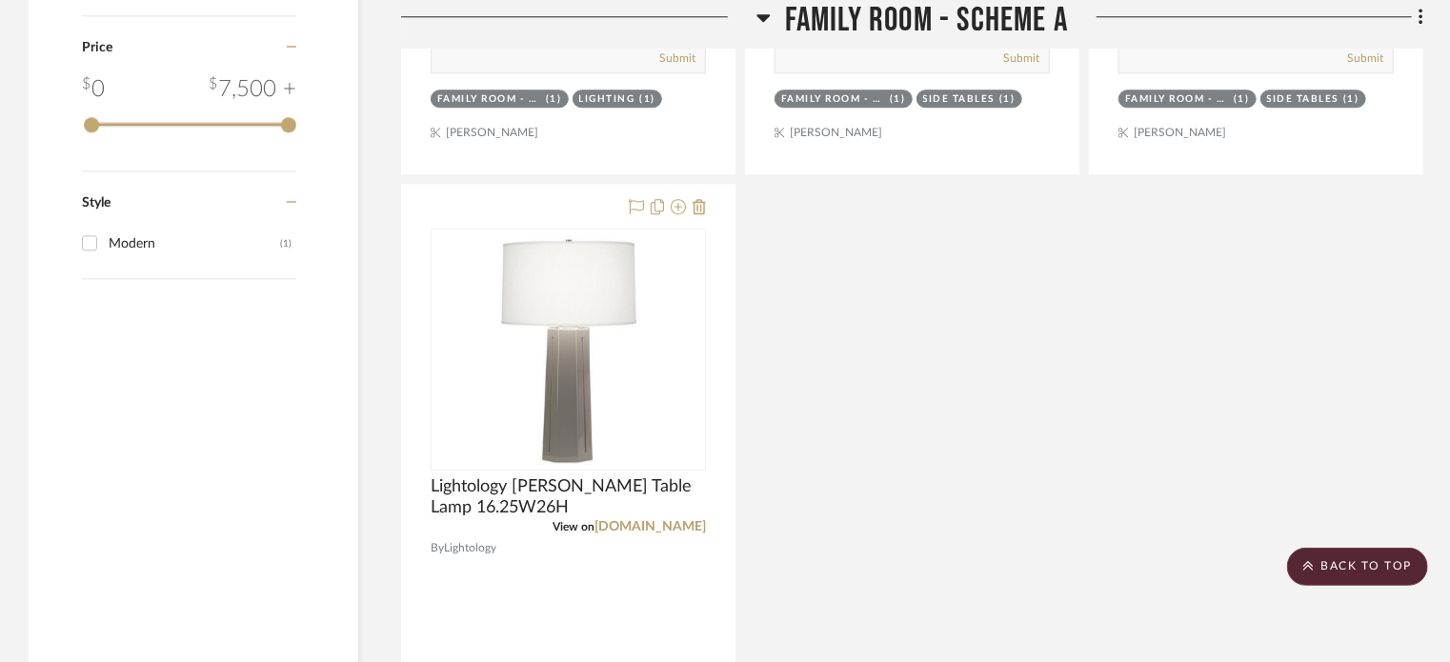
scroll to position [2615, 0]
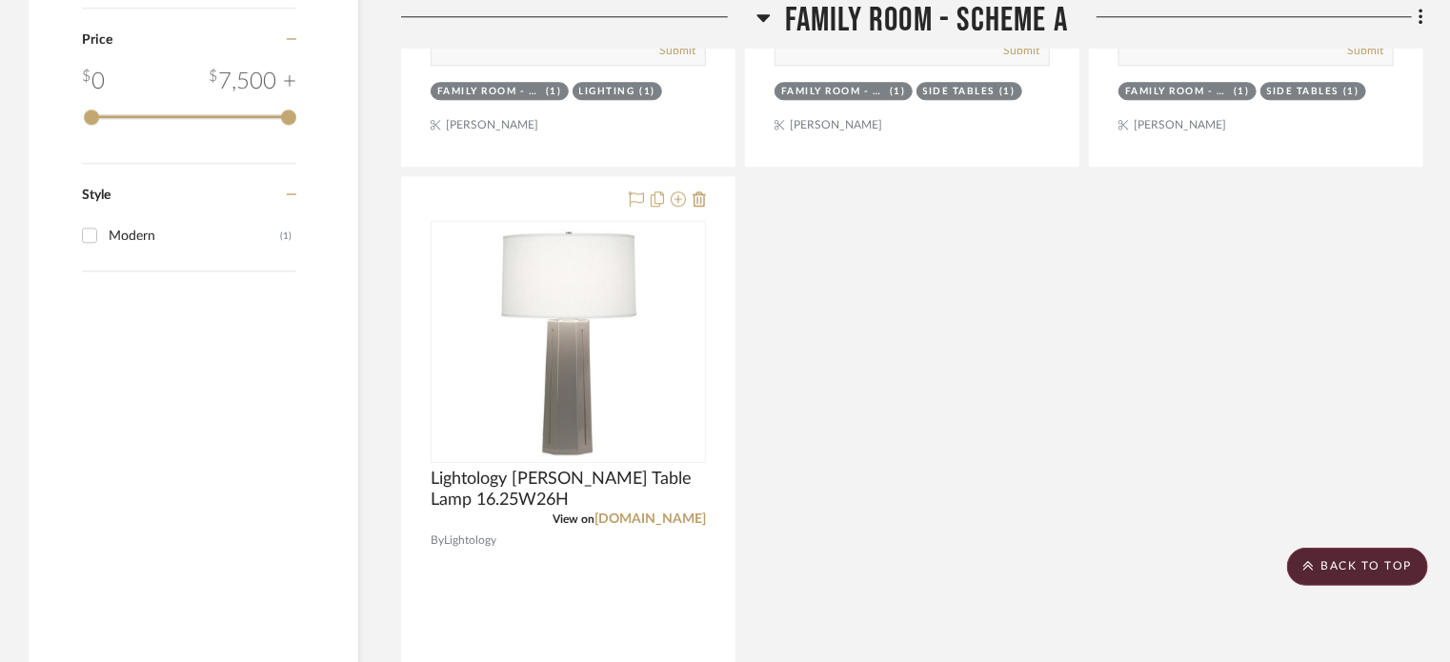
click at [759, 18] on icon at bounding box center [764, 17] width 14 height 23
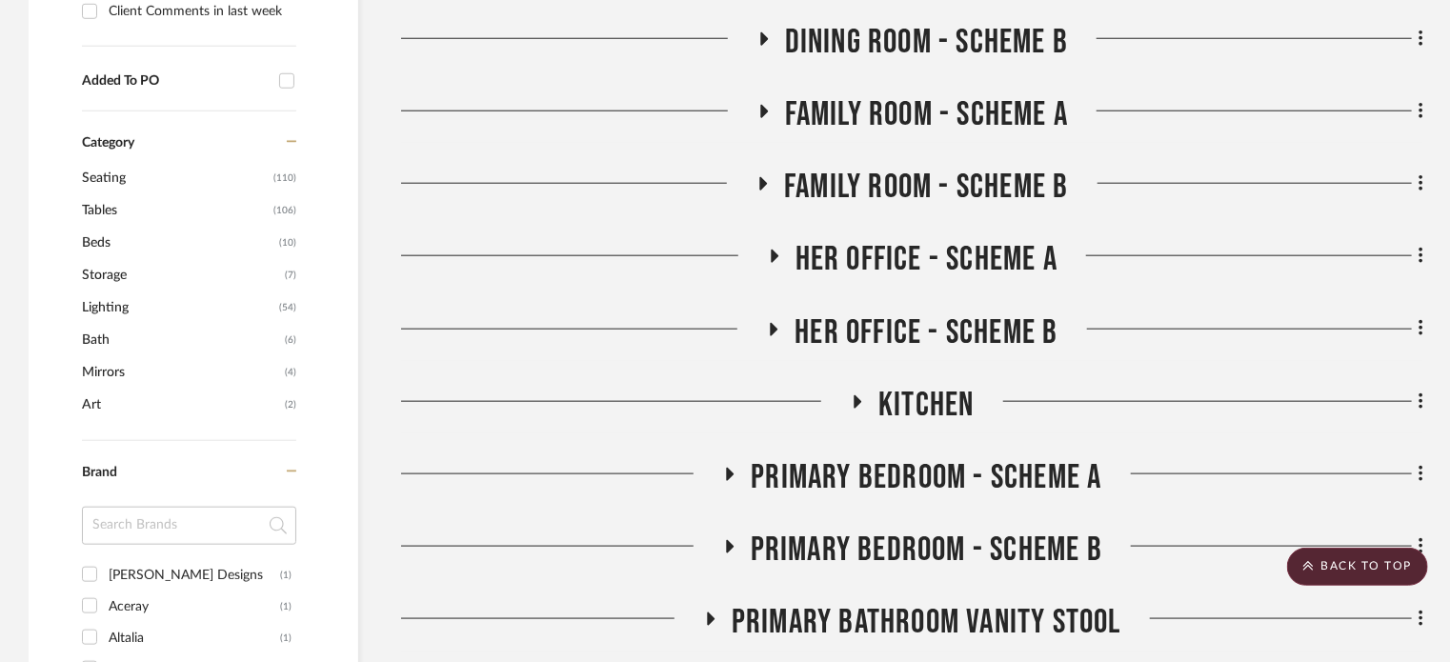
scroll to position [935, 0]
click at [764, 169] on h3 "Family Room - Scheme B" at bounding box center [912, 186] width 313 height 41
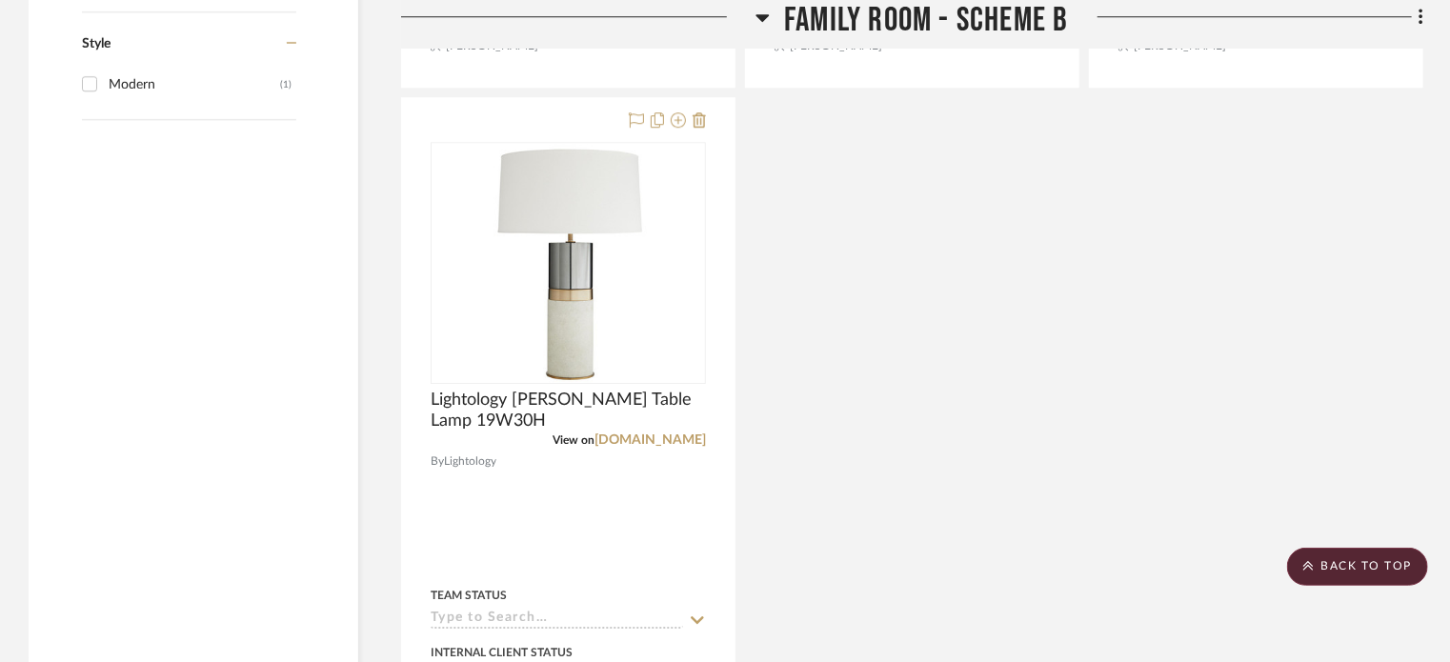
scroll to position [2768, 0]
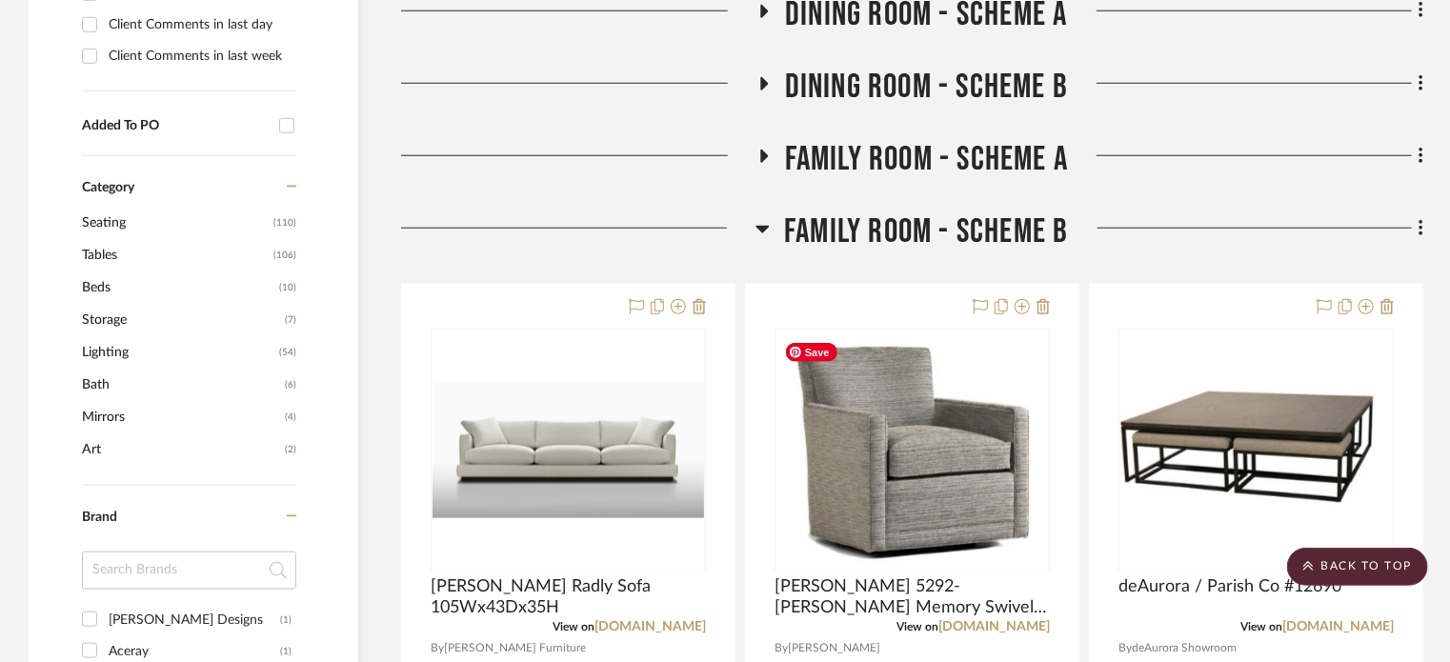
scroll to position [888, 0]
click at [759, 230] on icon at bounding box center [763, 231] width 13 height 8
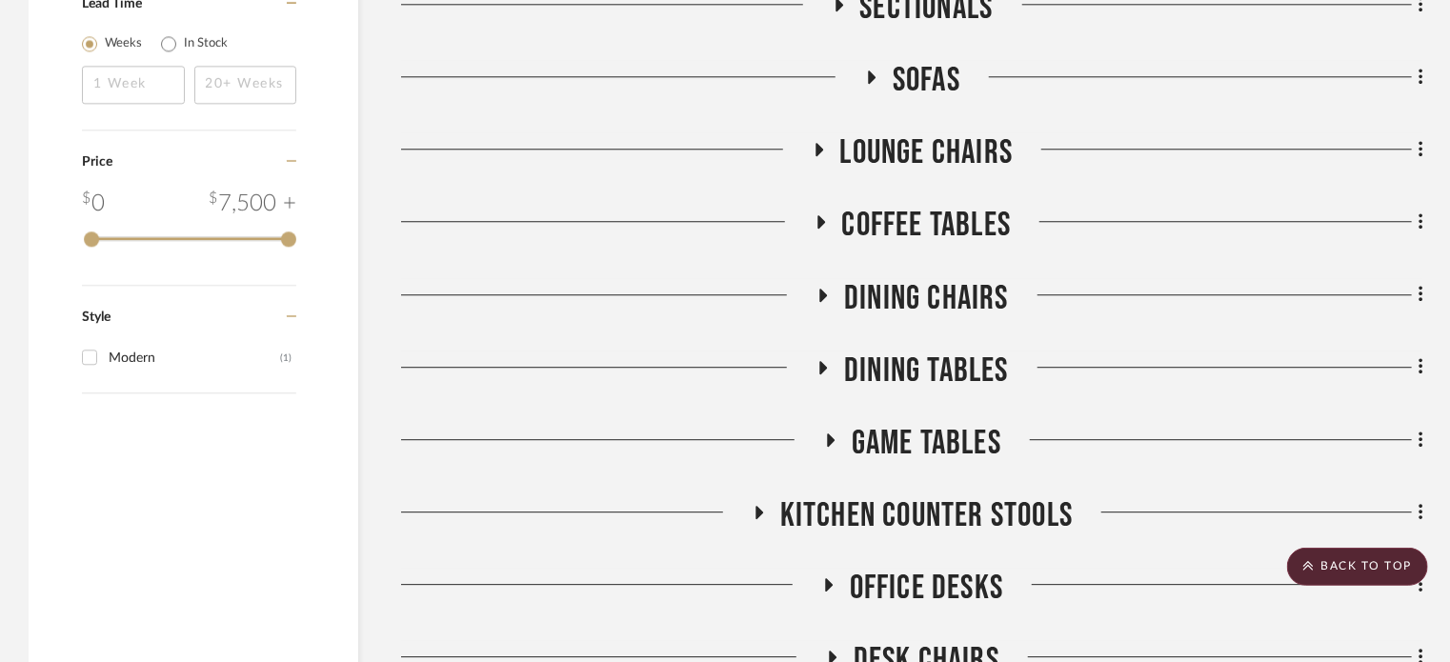
scroll to position [2493, 0]
click at [750, 507] on icon at bounding box center [758, 513] width 23 height 14
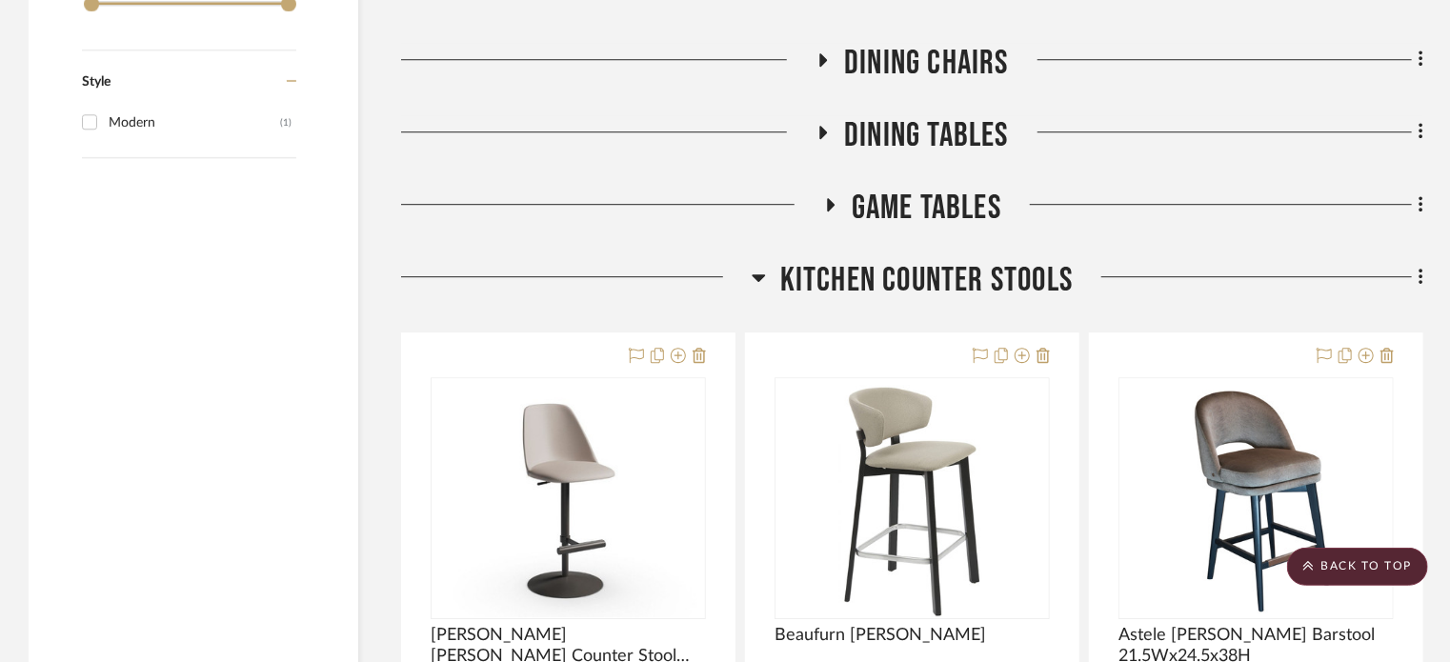
scroll to position [2722, 0]
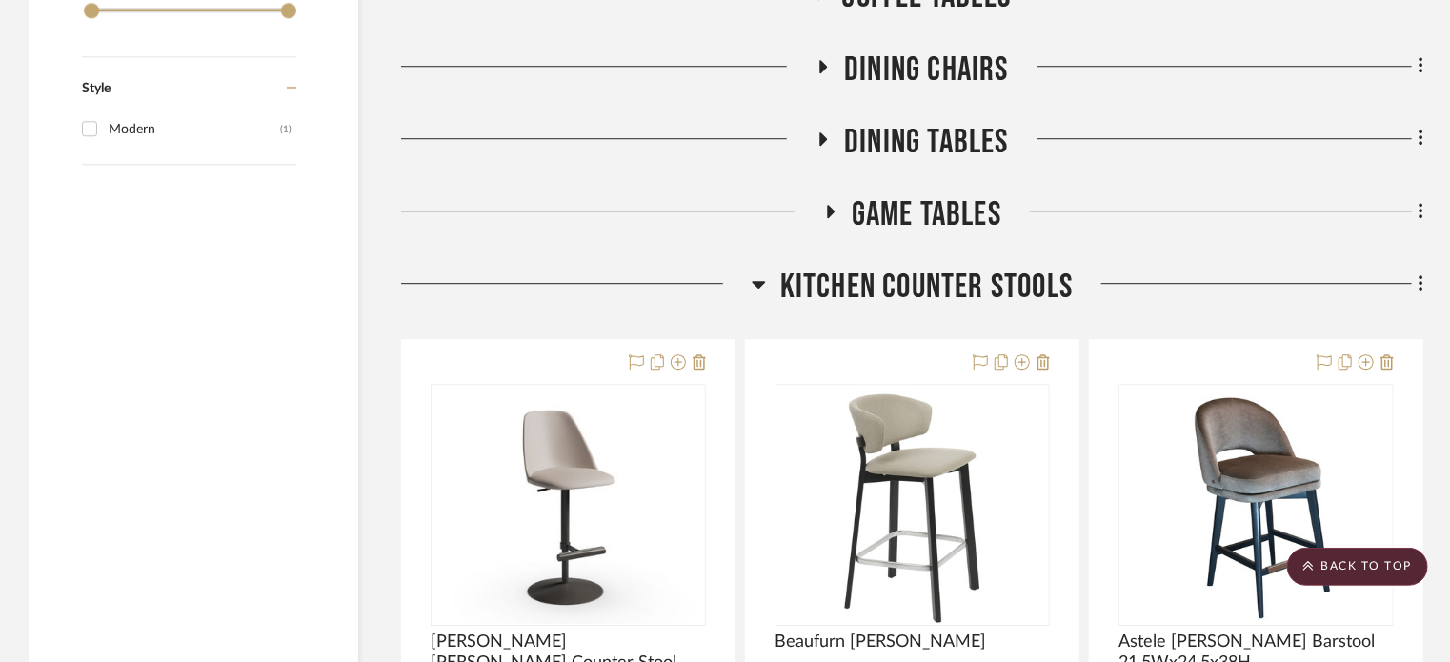
click at [757, 286] on icon at bounding box center [758, 285] width 13 height 8
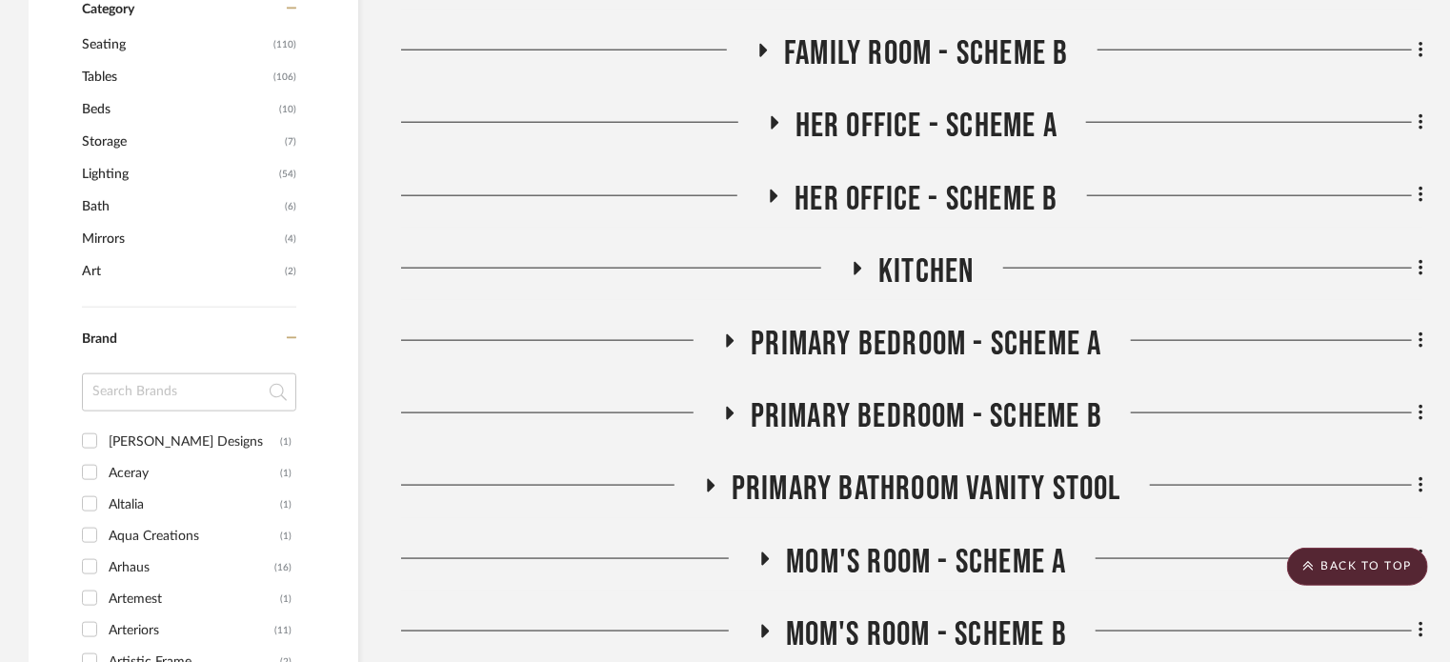
scroll to position [1186, 0]
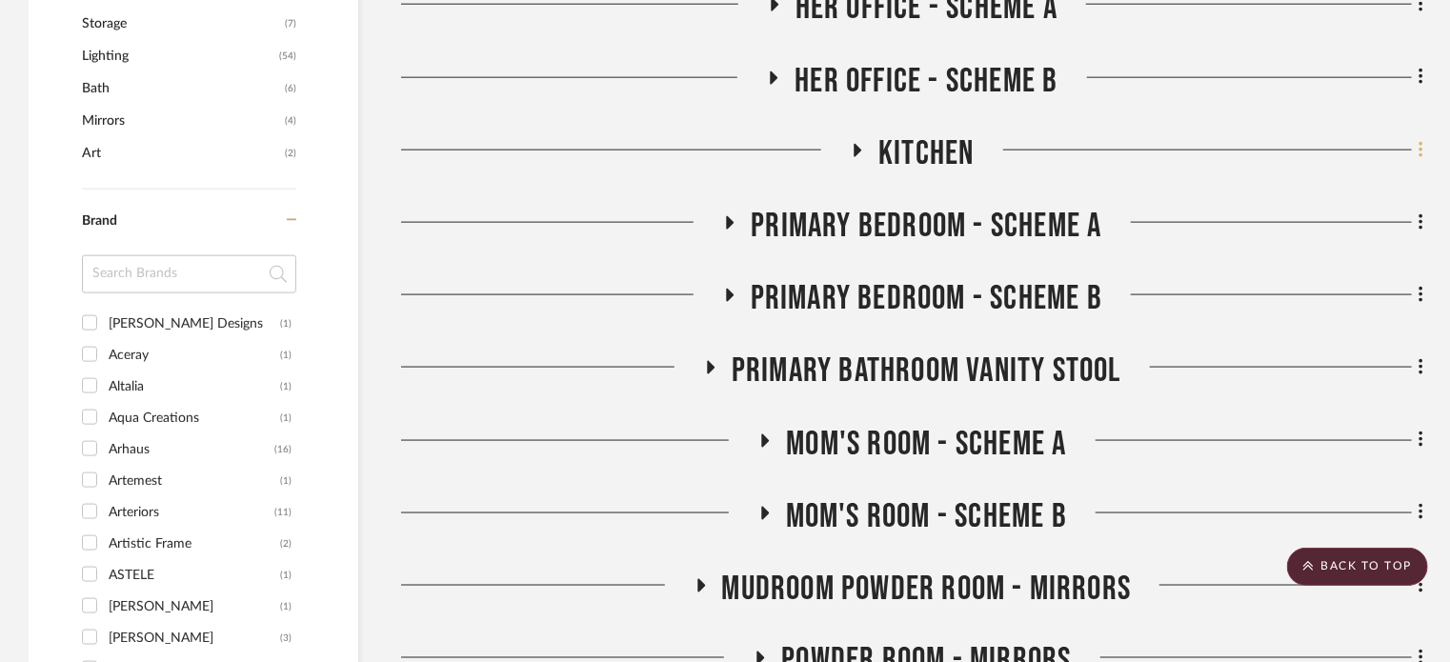
click at [1416, 150] on fa-icon at bounding box center [1418, 151] width 12 height 31
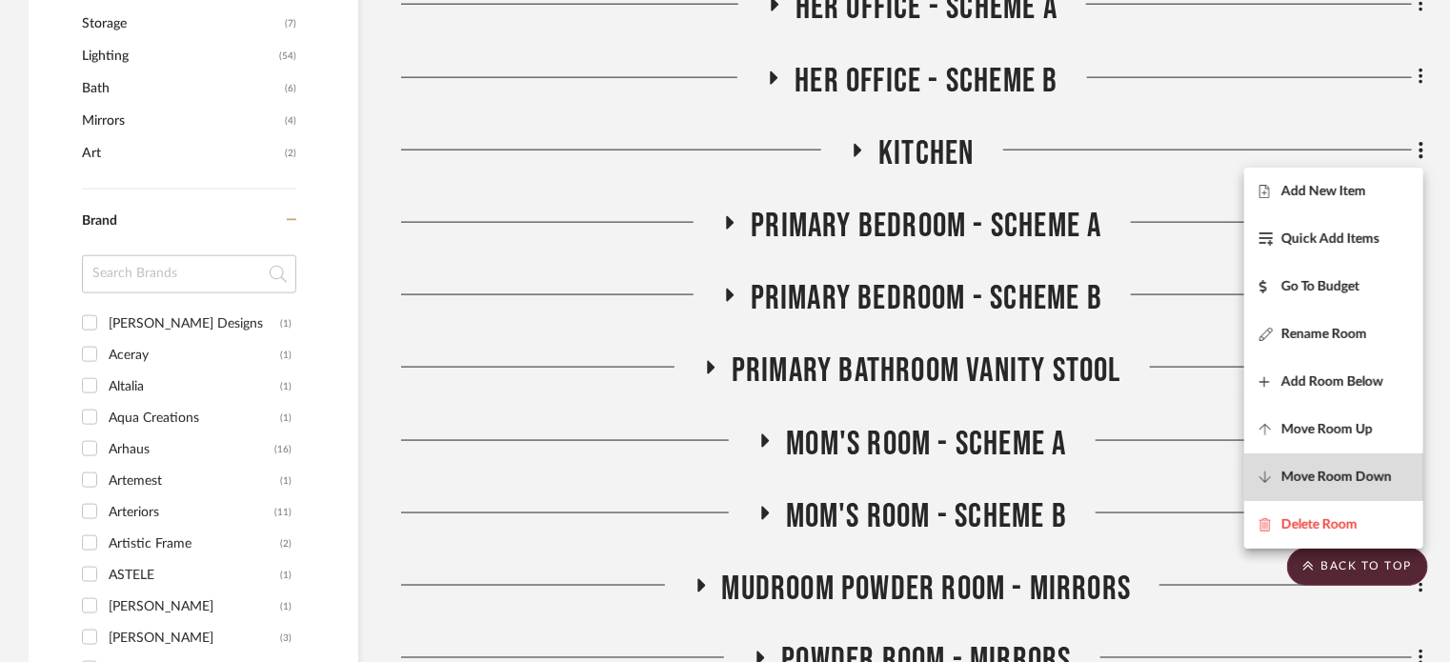
click at [1290, 470] on span "Move Room Down" at bounding box center [1337, 477] width 111 height 16
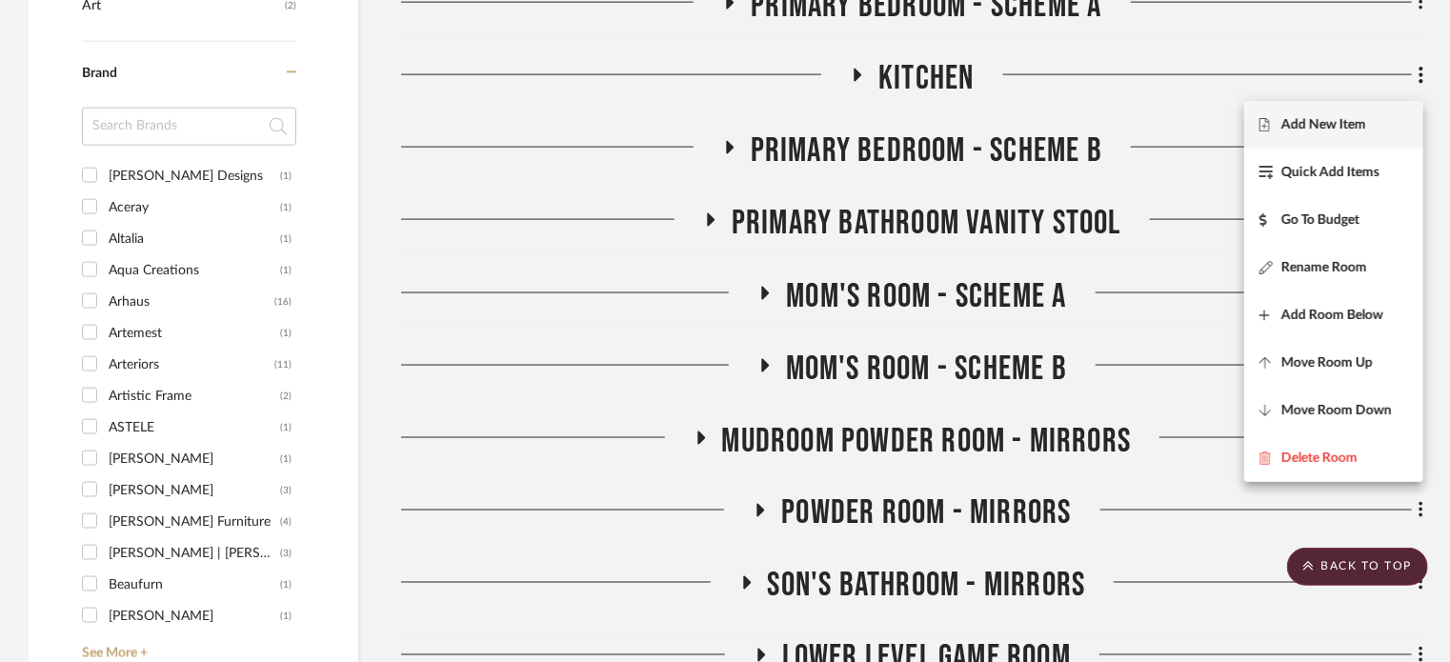
scroll to position [1323, 0]
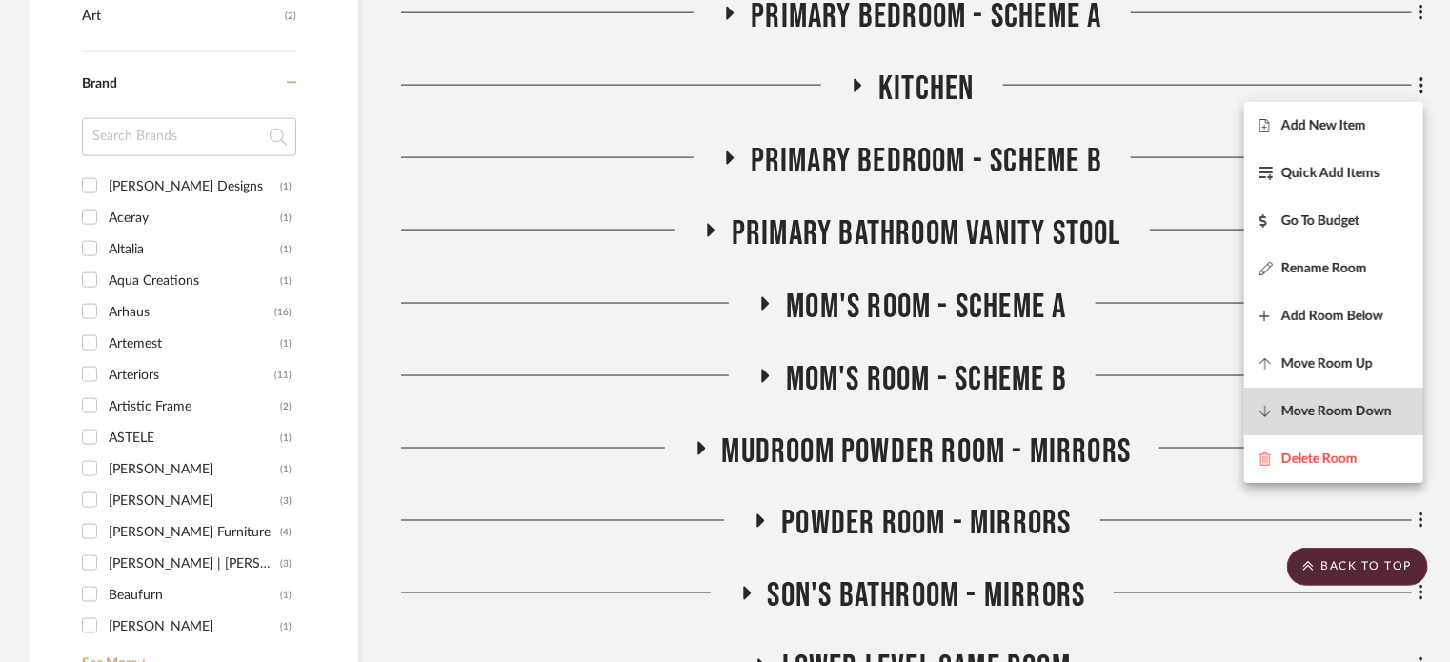
click at [1325, 403] on button "Move Room Down" at bounding box center [1334, 412] width 179 height 48
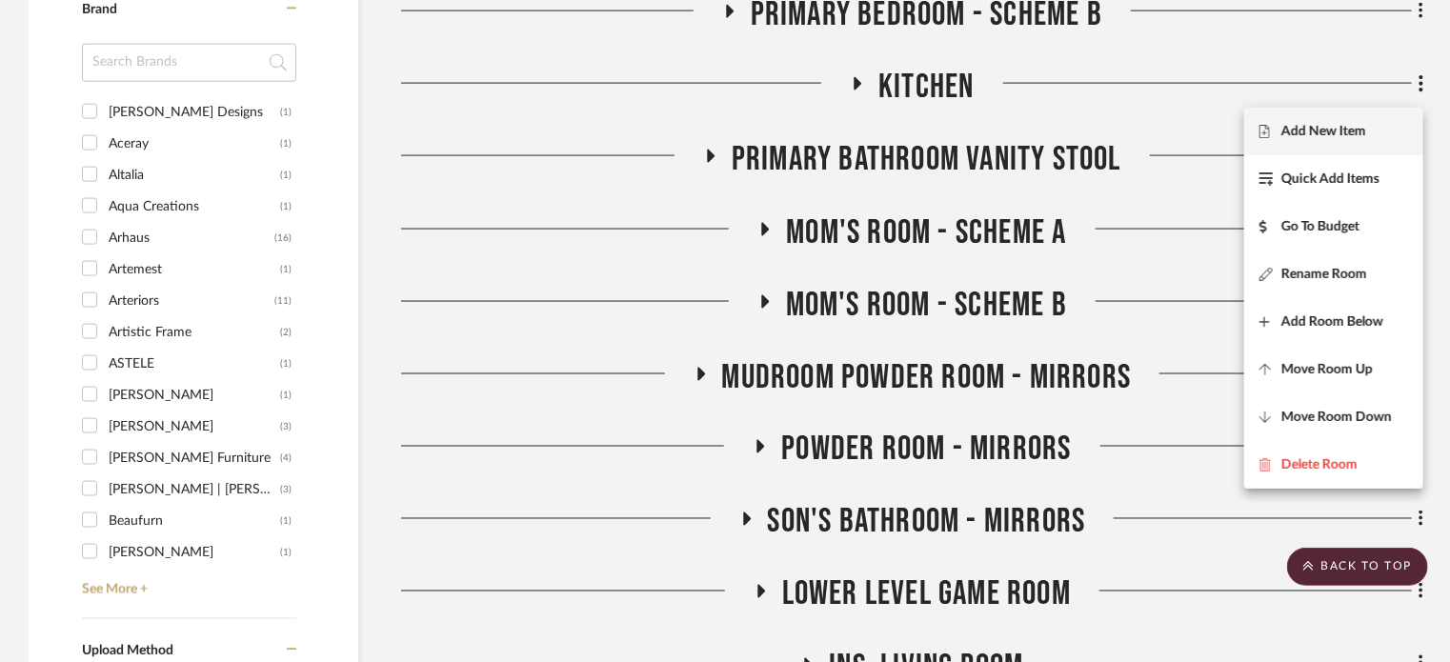
scroll to position [1390, 0]
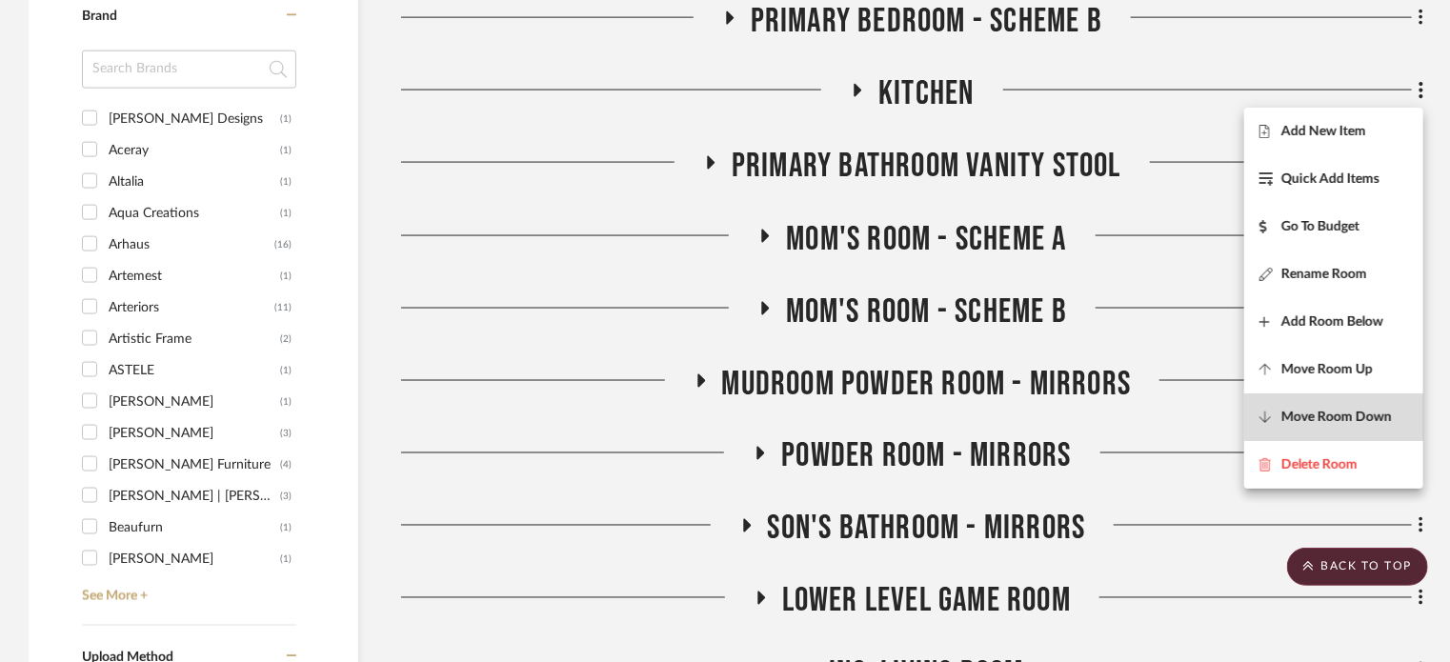
click at [1361, 408] on button "Move Room Down" at bounding box center [1334, 418] width 179 height 48
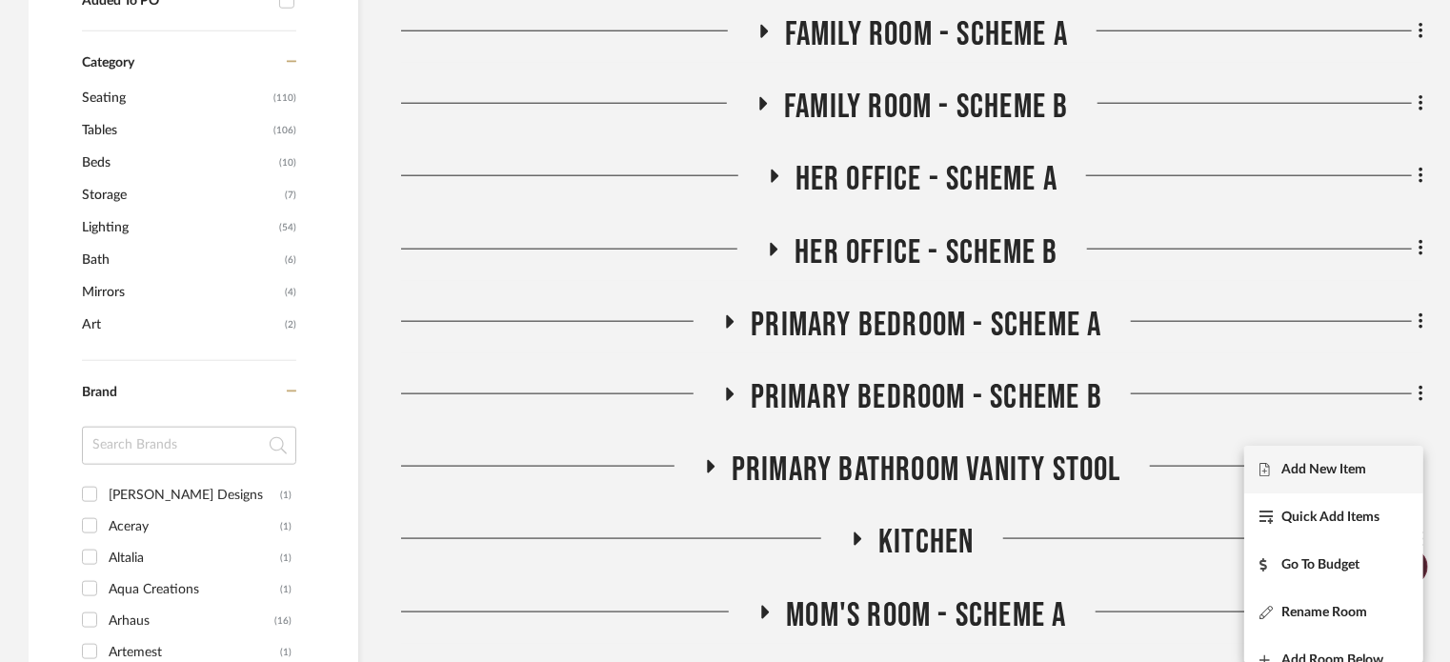
scroll to position [1132, 0]
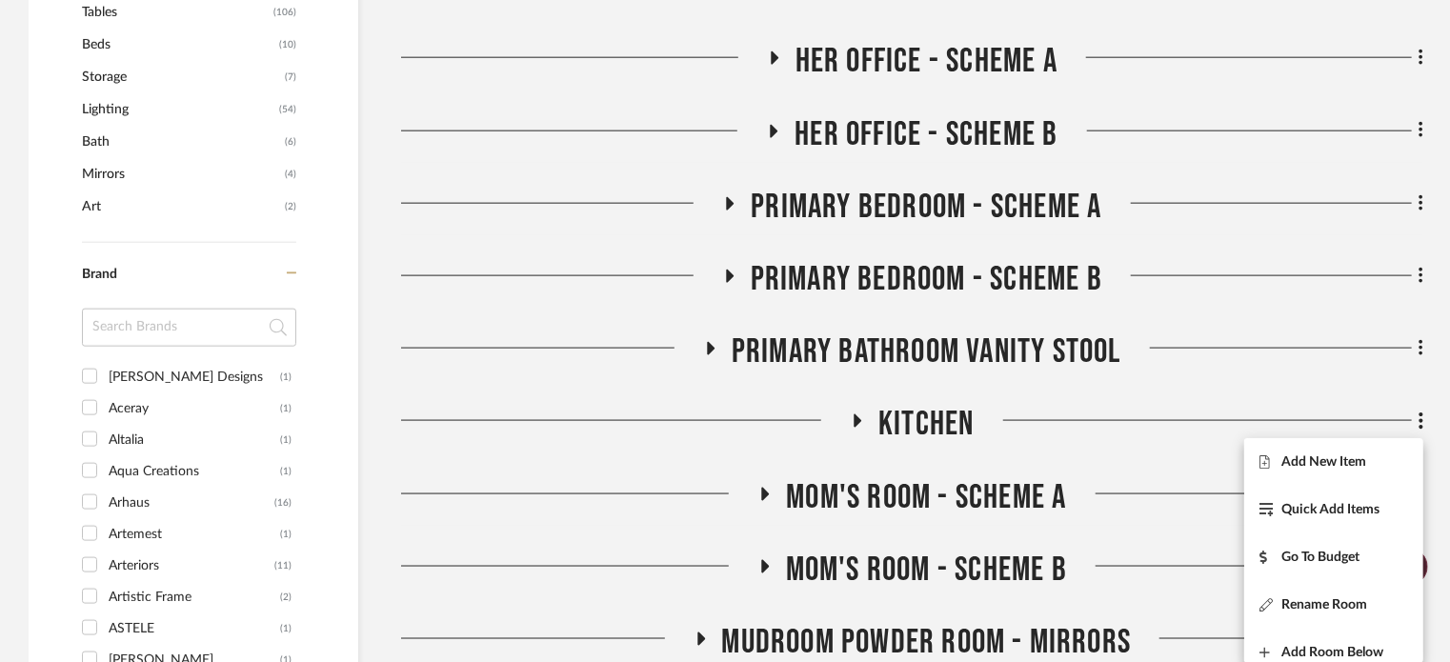
click at [727, 201] on div at bounding box center [725, 331] width 1450 height 662
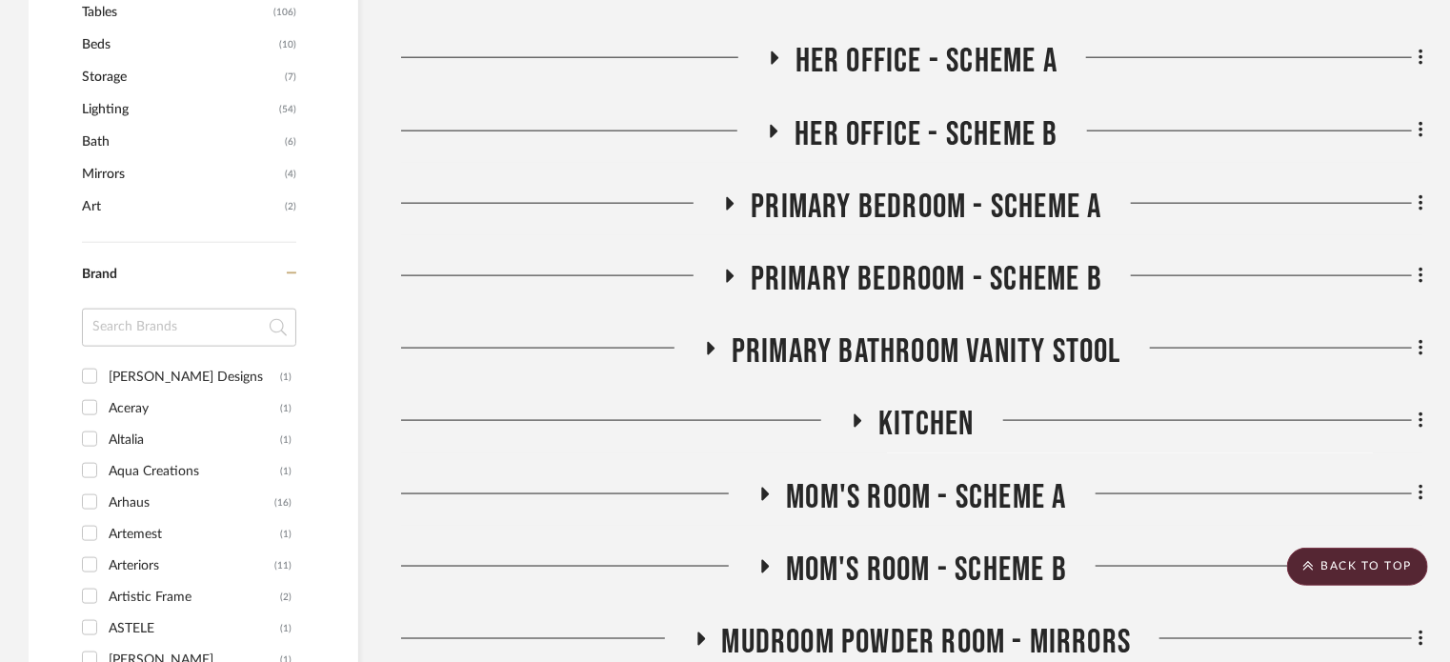
click at [727, 201] on icon at bounding box center [731, 203] width 8 height 13
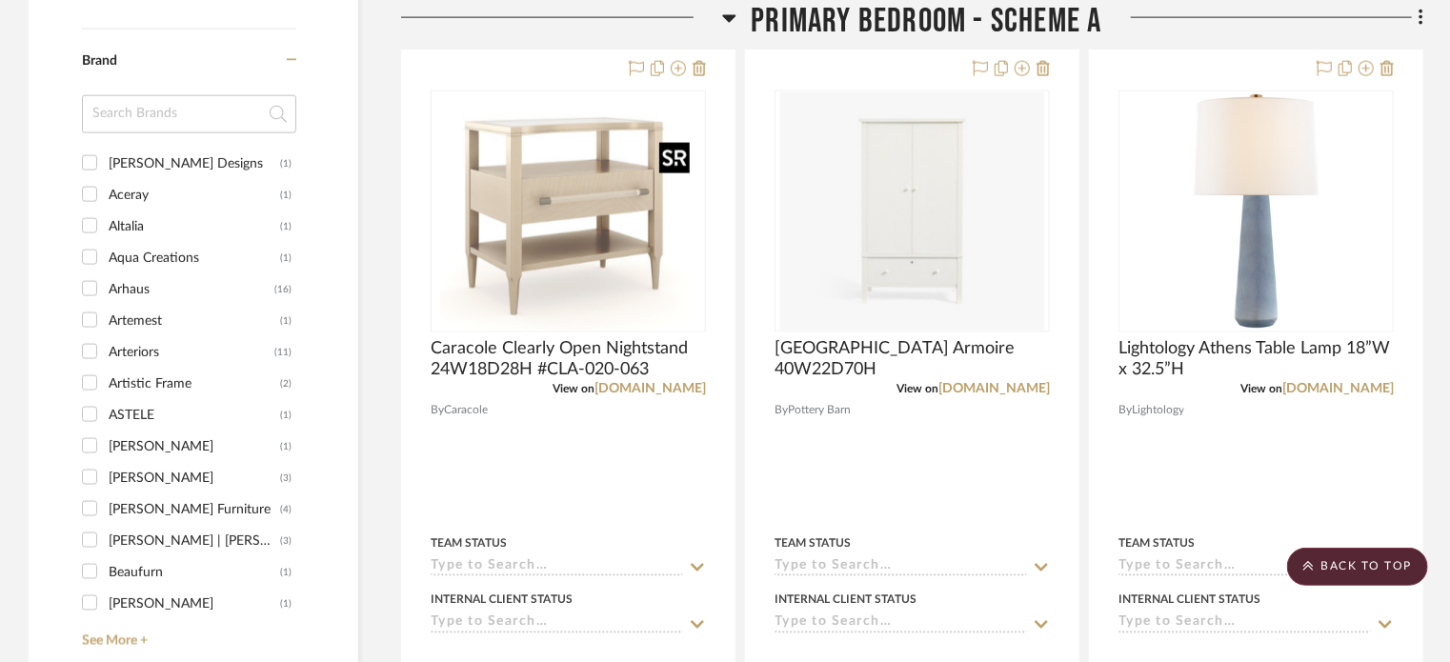
scroll to position [1578, 0]
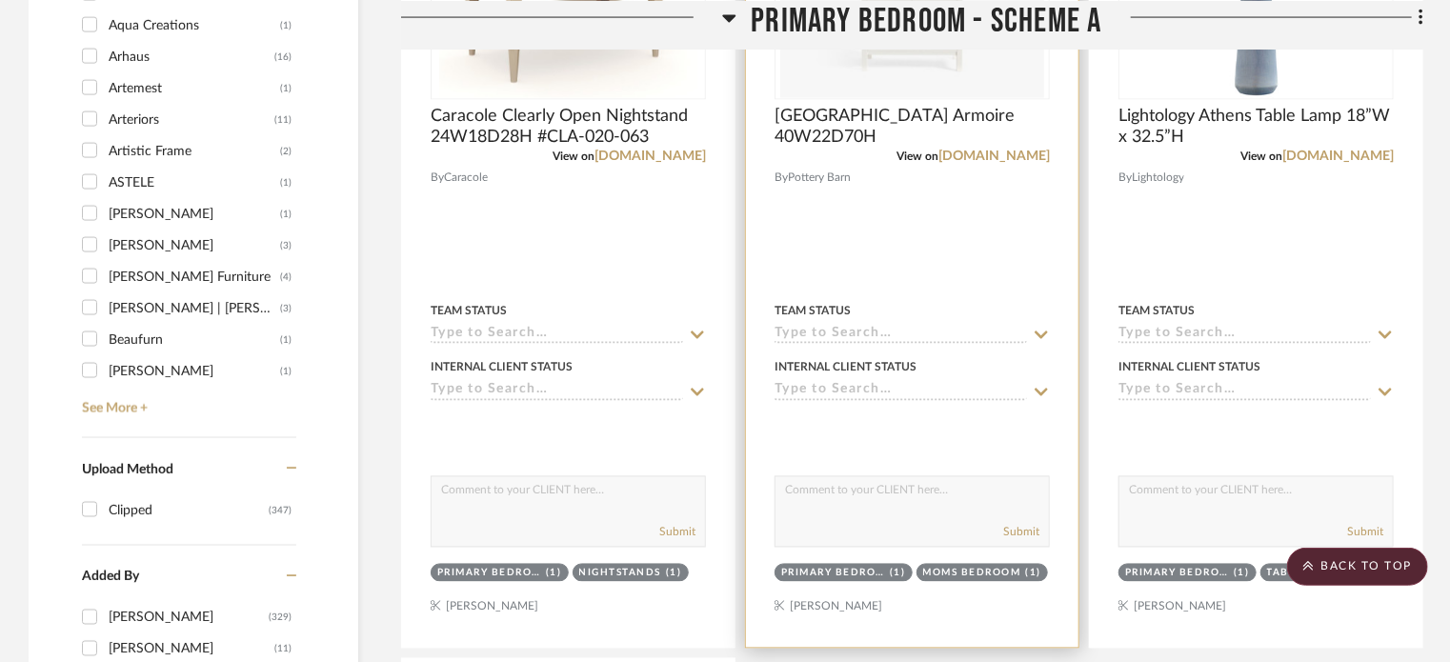
click at [893, 575] on div "(1)" at bounding box center [898, 574] width 16 height 14
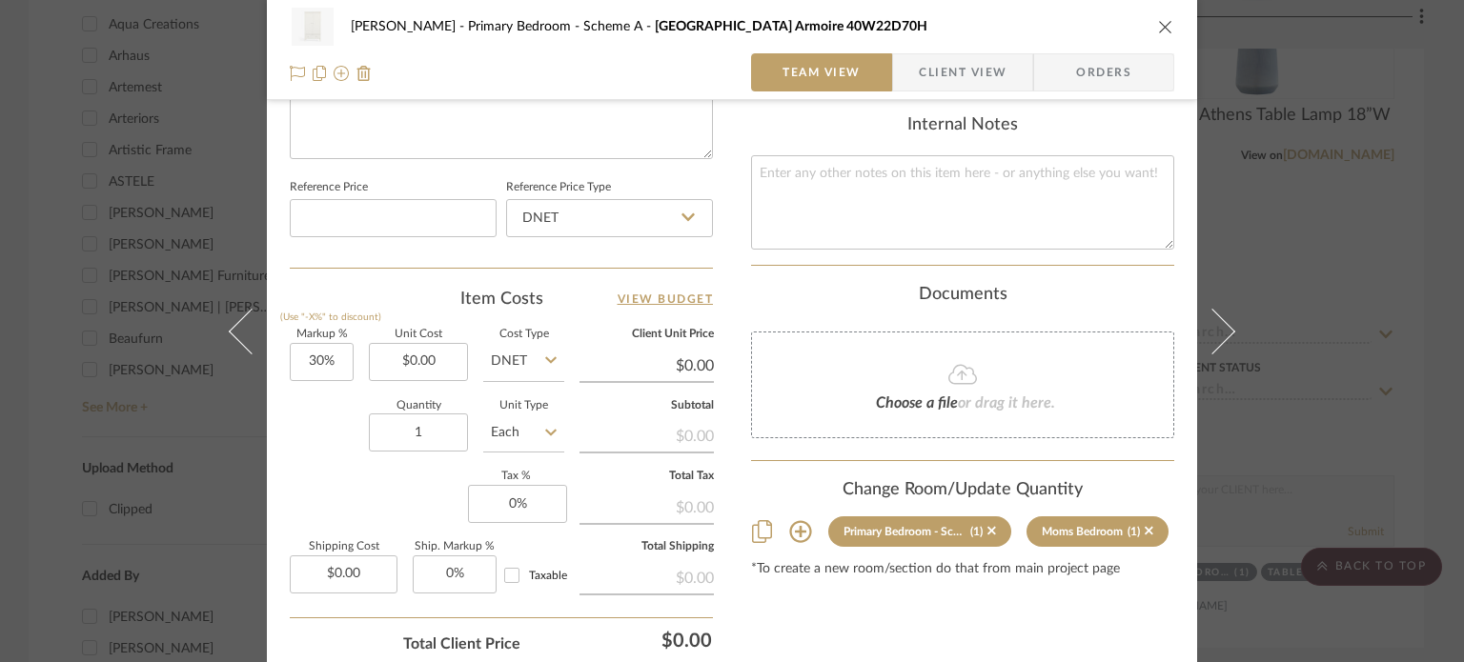
scroll to position [972, 0]
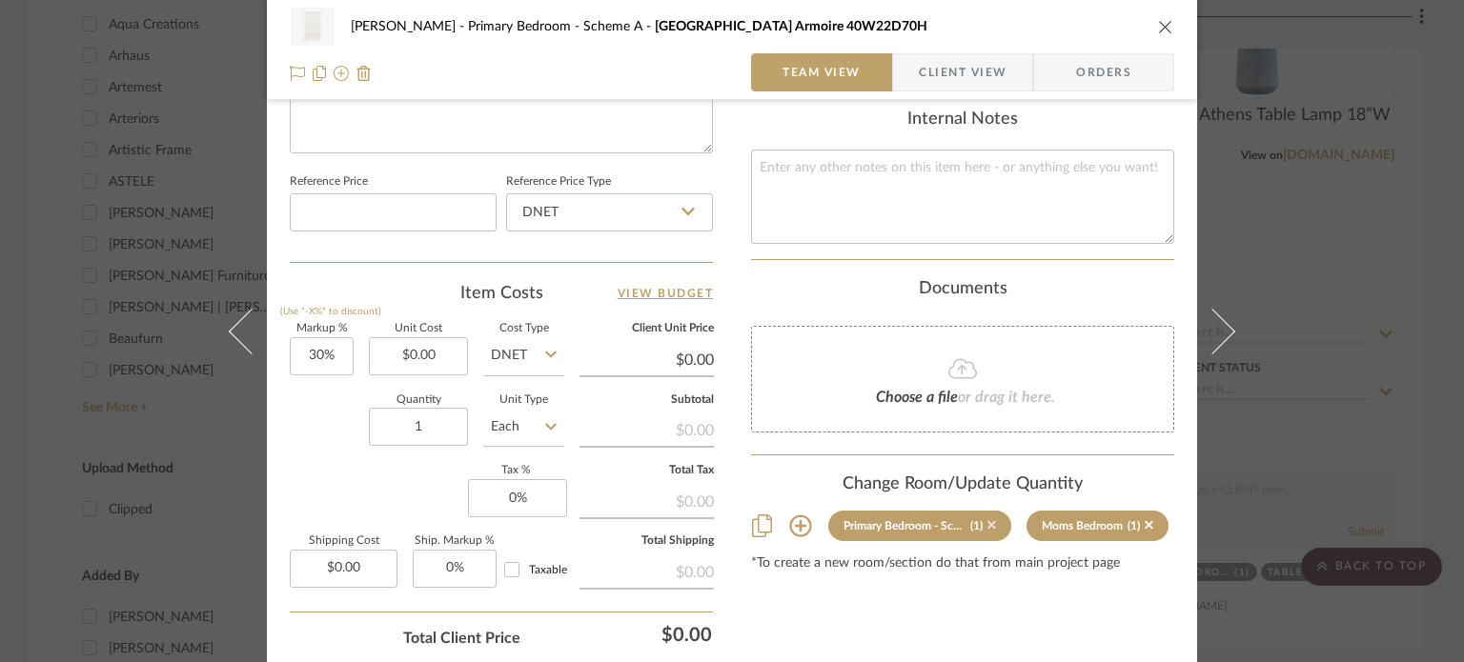
click at [987, 521] on icon at bounding box center [991, 525] width 9 height 9
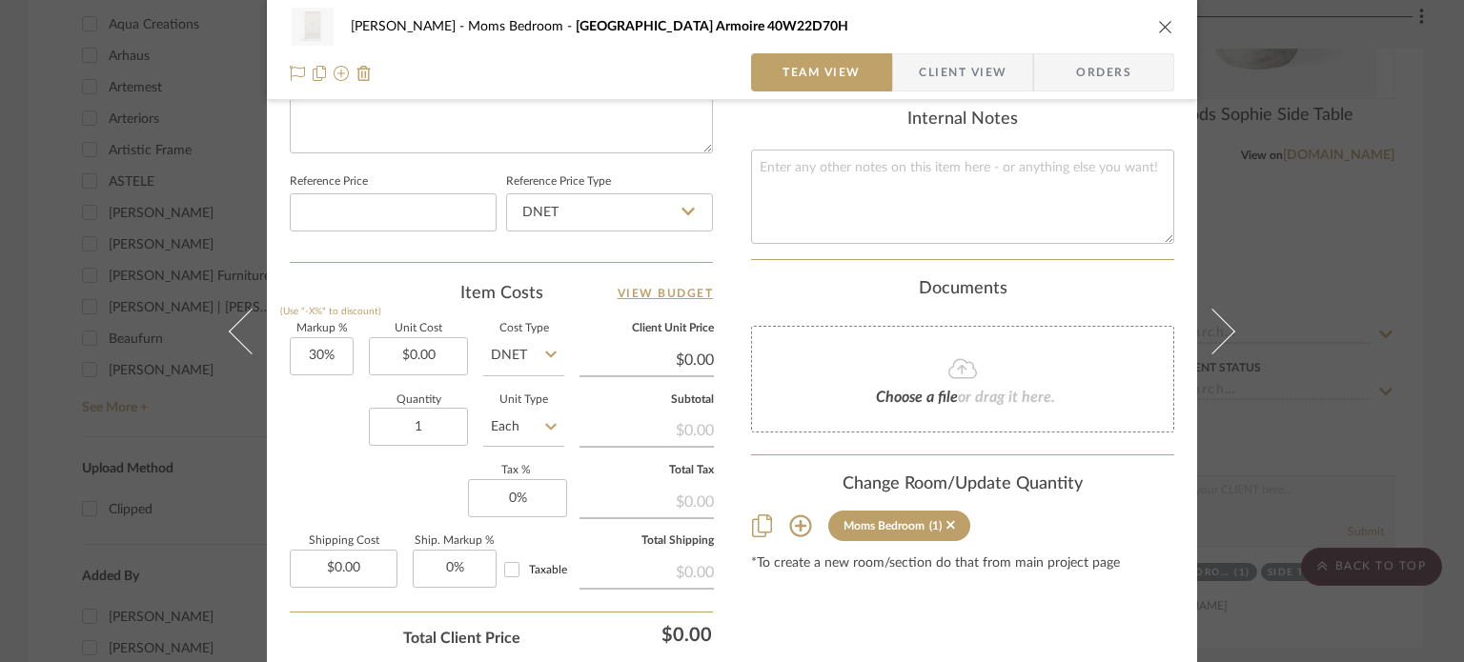
click at [1158, 25] on icon "close" at bounding box center [1165, 26] width 15 height 15
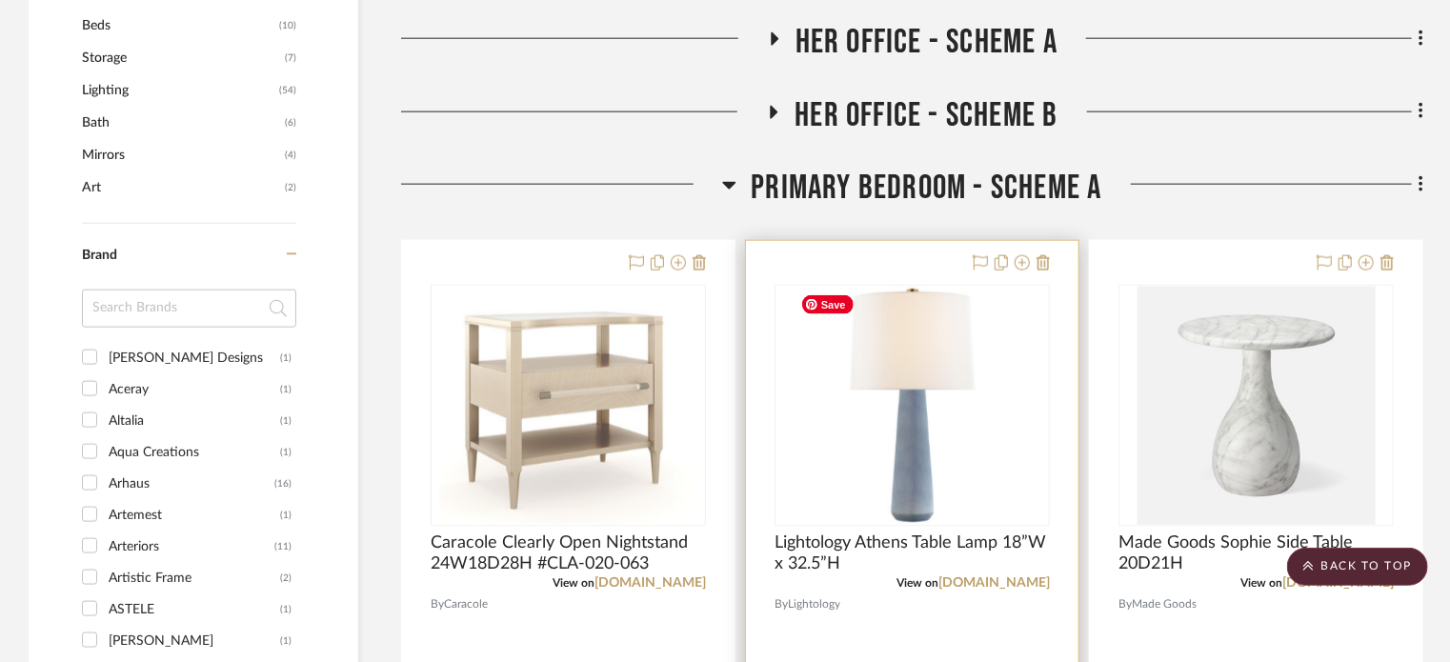
scroll to position [1150, 0]
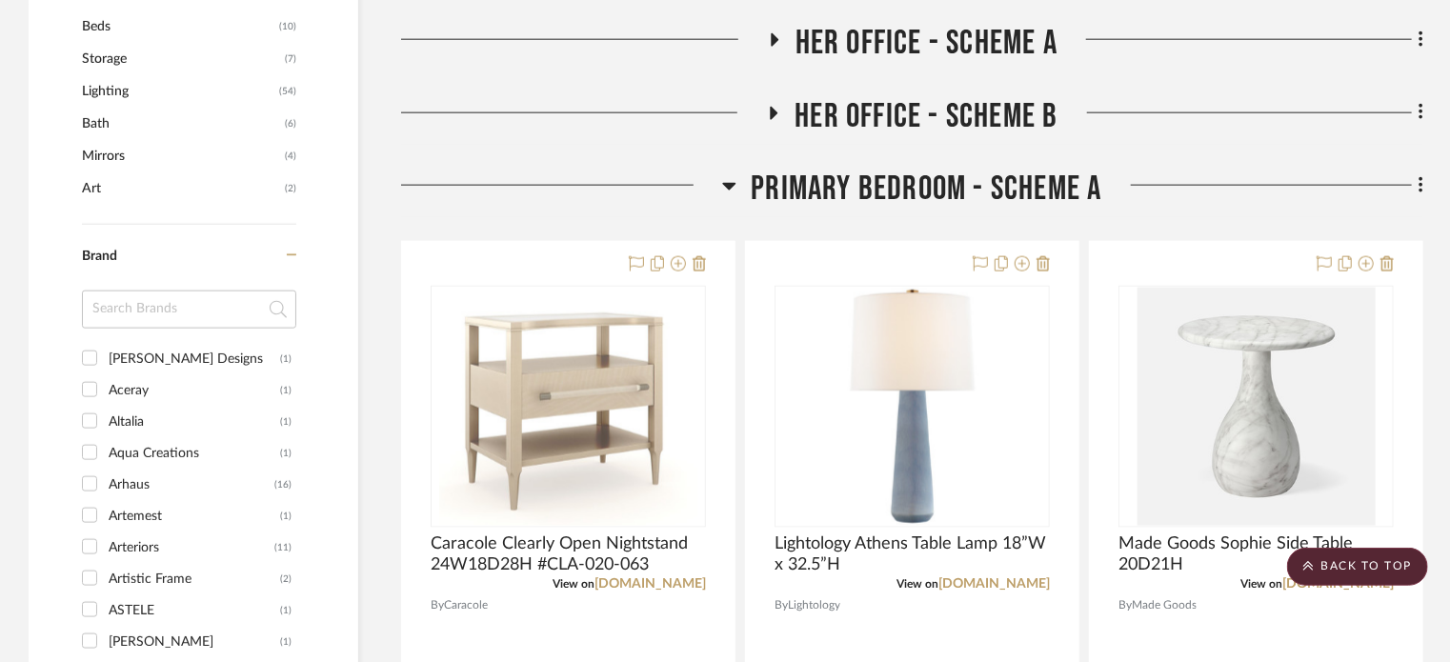
click at [740, 175] on h3 "Primary Bedroom - Scheme A" at bounding box center [911, 189] width 379 height 41
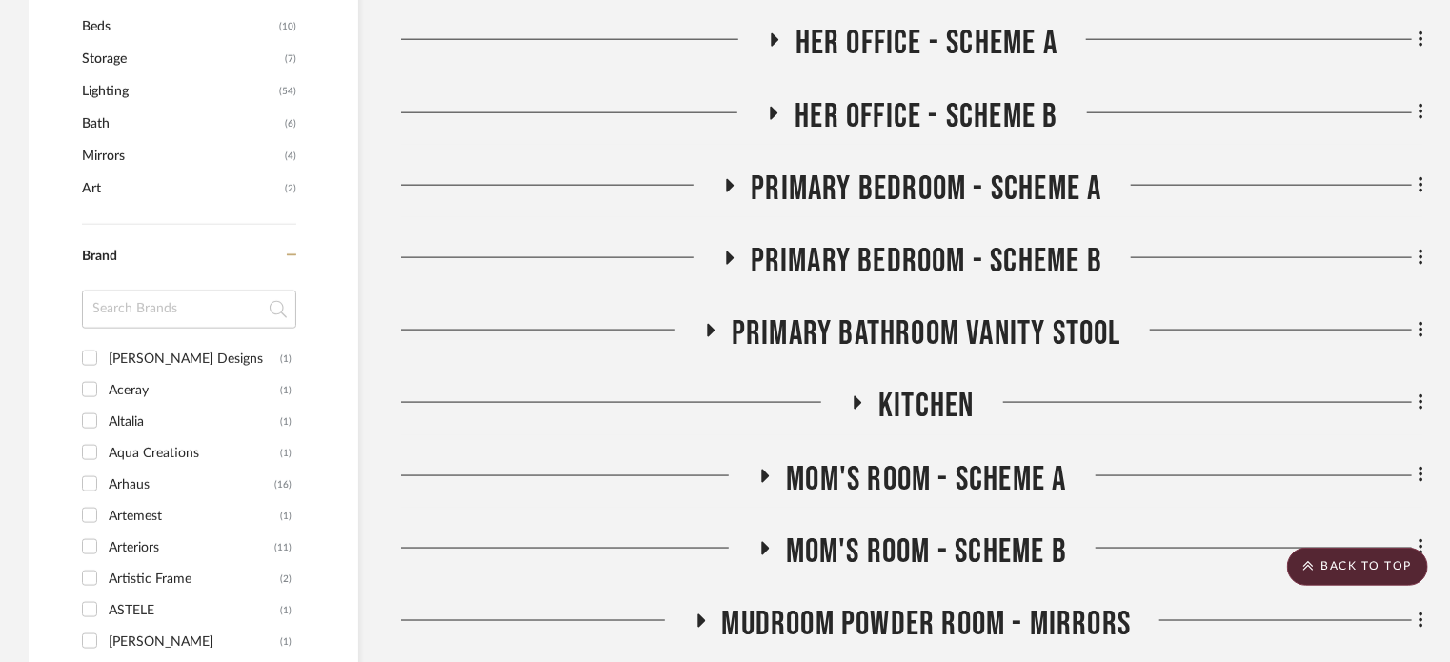
click at [728, 260] on icon at bounding box center [730, 258] width 8 height 13
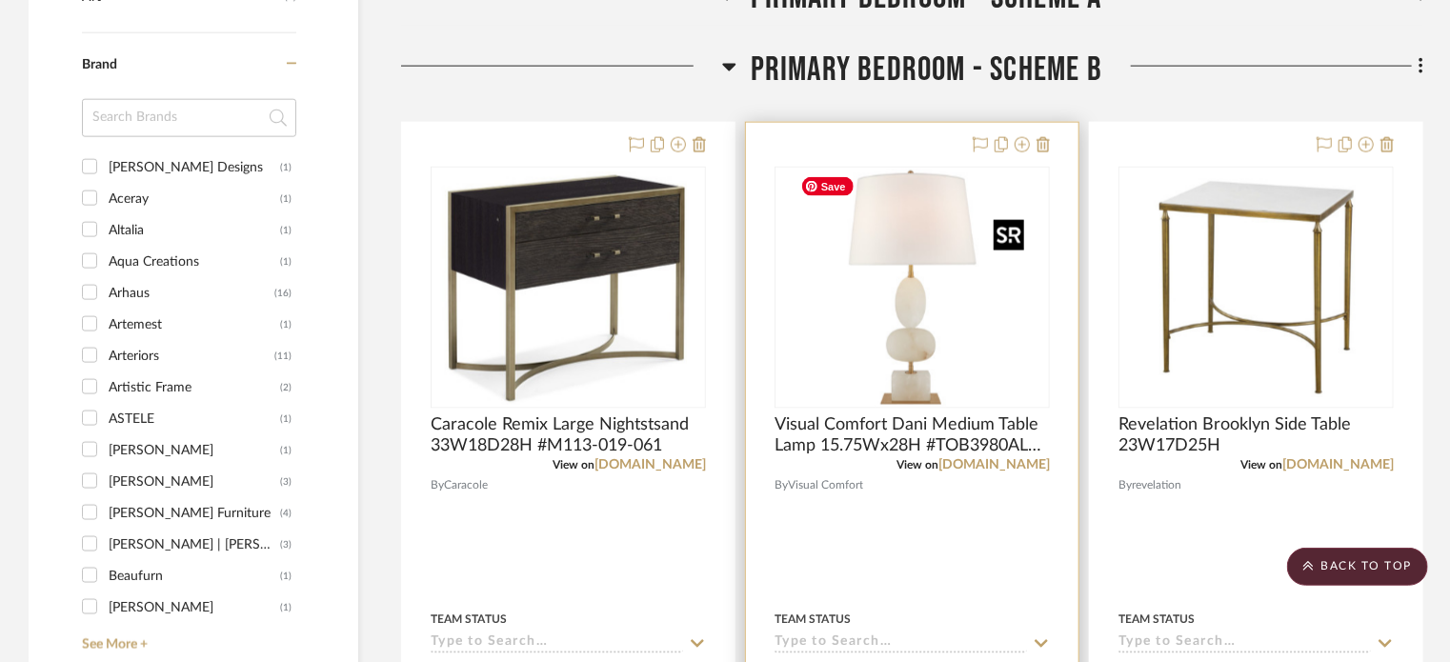
scroll to position [1349, 0]
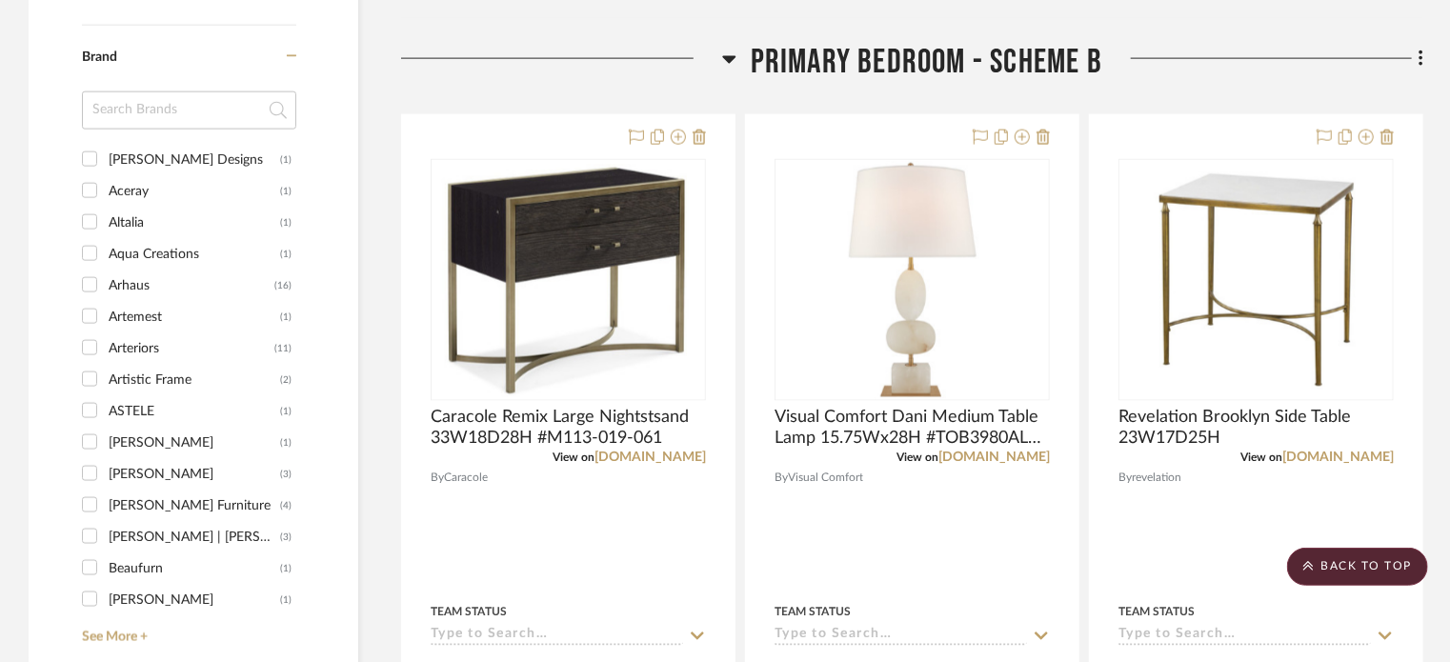
click at [733, 65] on icon at bounding box center [729, 59] width 14 height 23
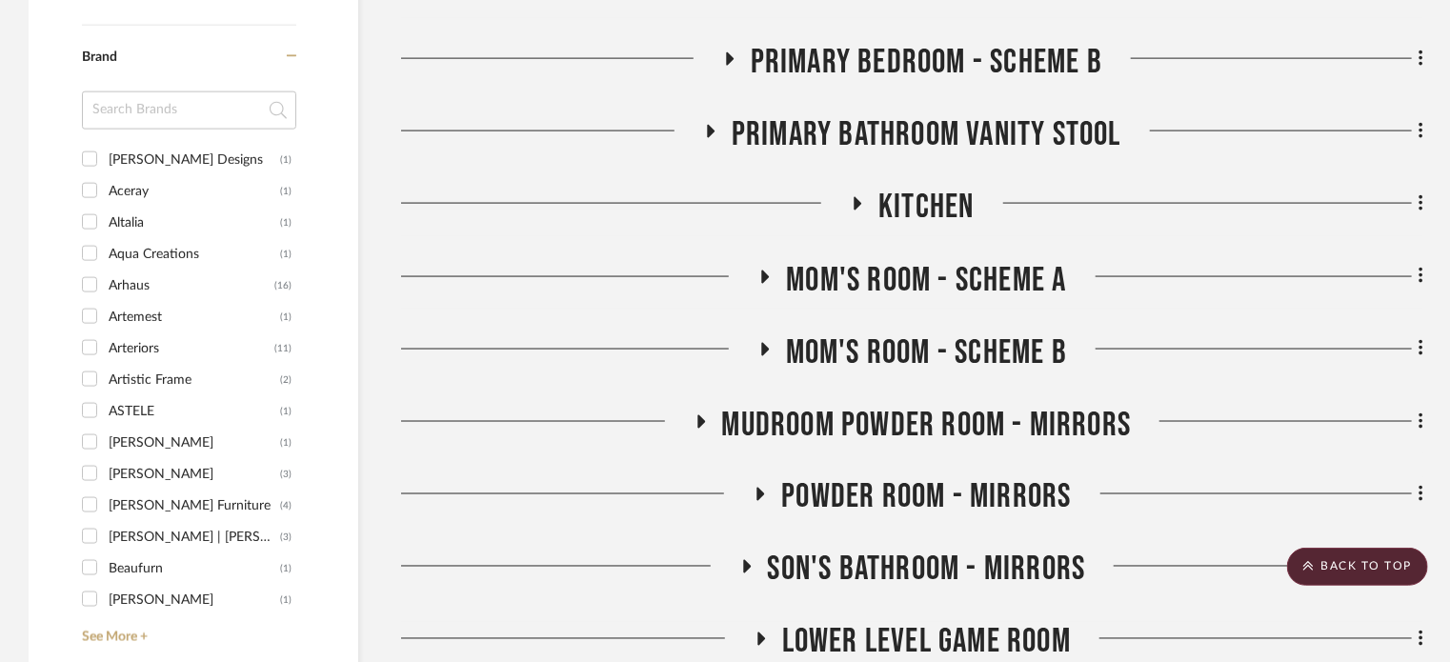
click at [700, 129] on icon at bounding box center [711, 132] width 23 height 14
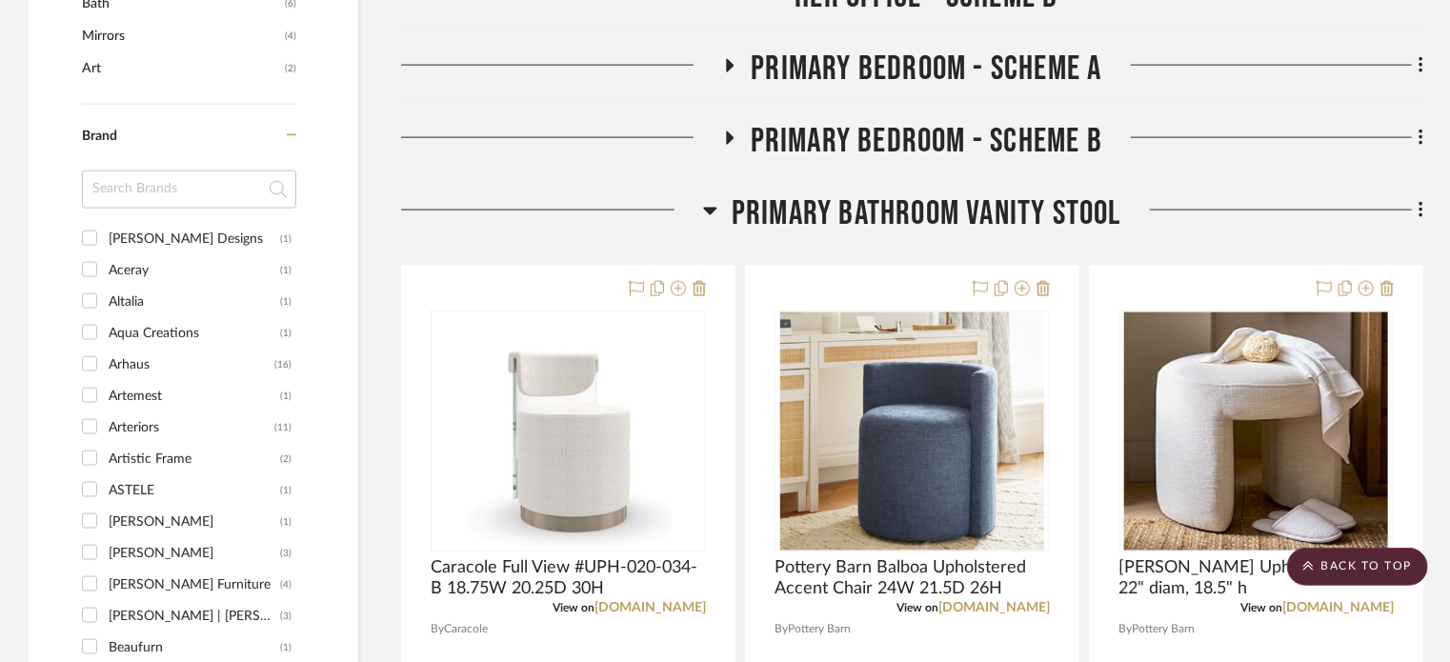
scroll to position [1269, 0]
click at [719, 209] on h3 "Primary Bathroom Vanity Stool" at bounding box center [912, 214] width 418 height 41
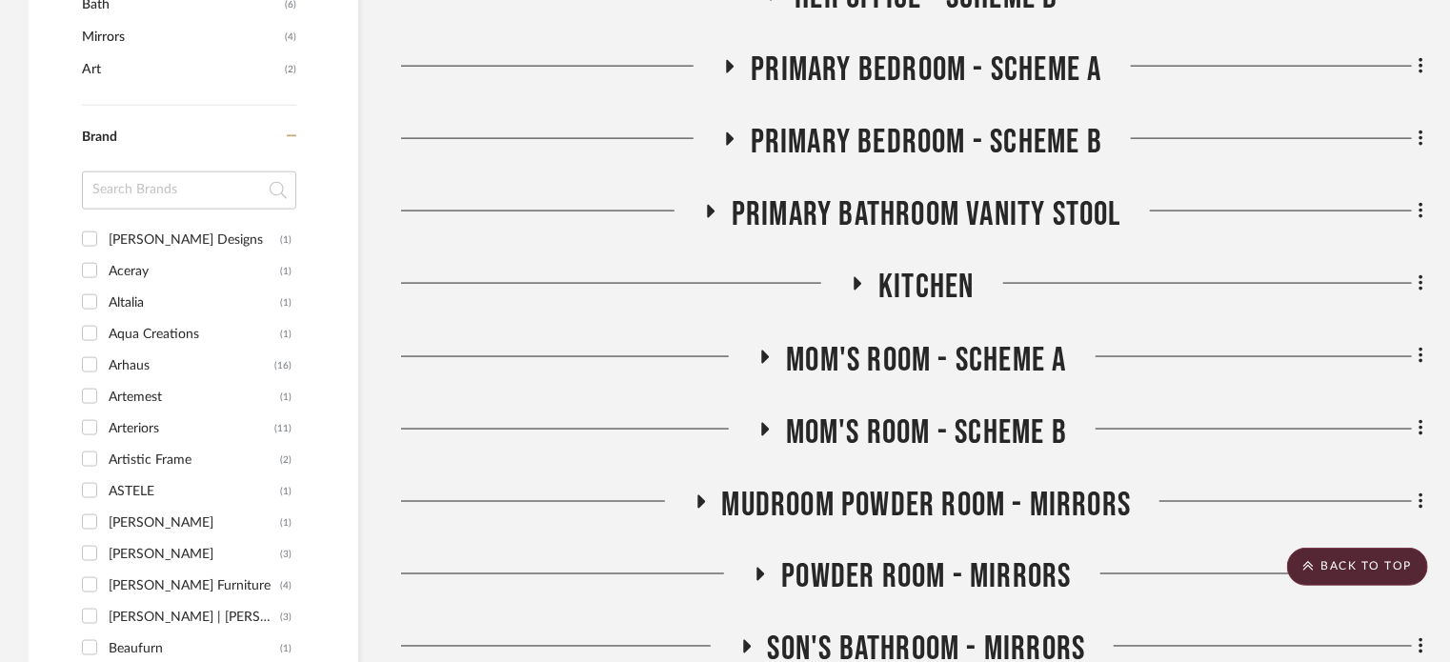
click at [862, 289] on icon at bounding box center [857, 284] width 23 height 14
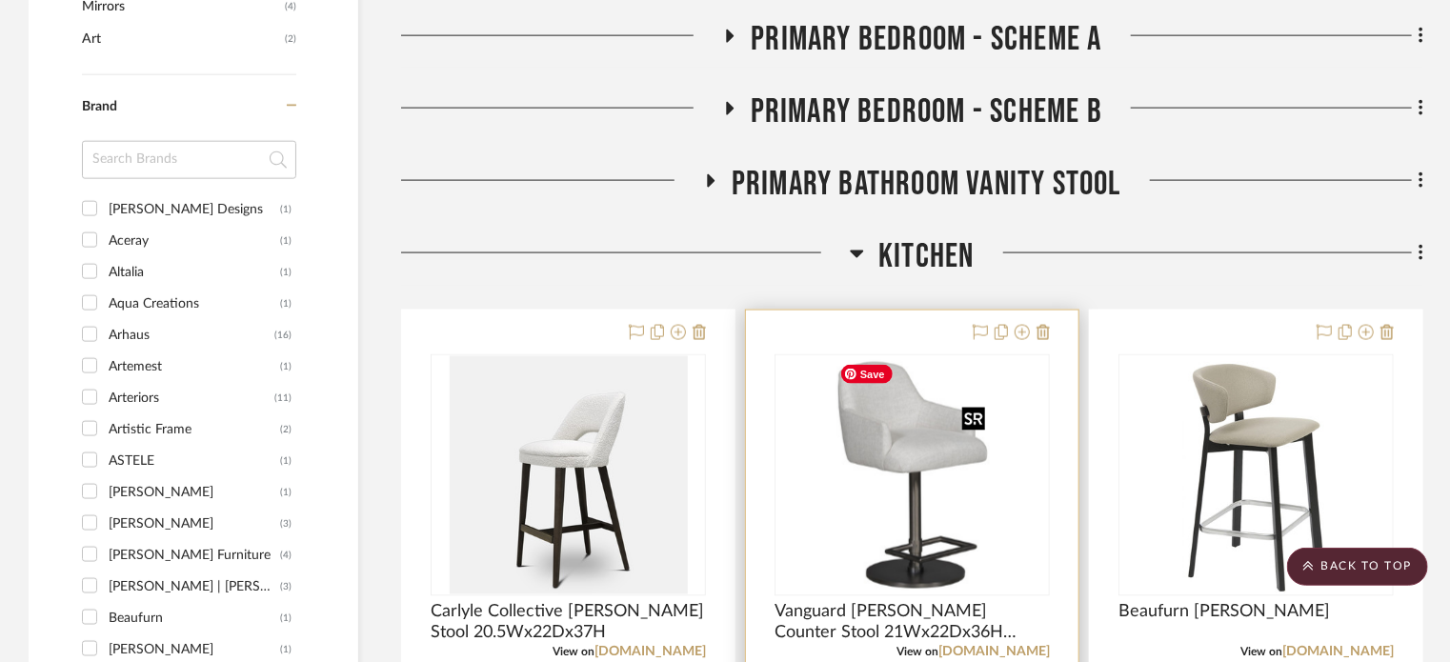
scroll to position [1212, 0]
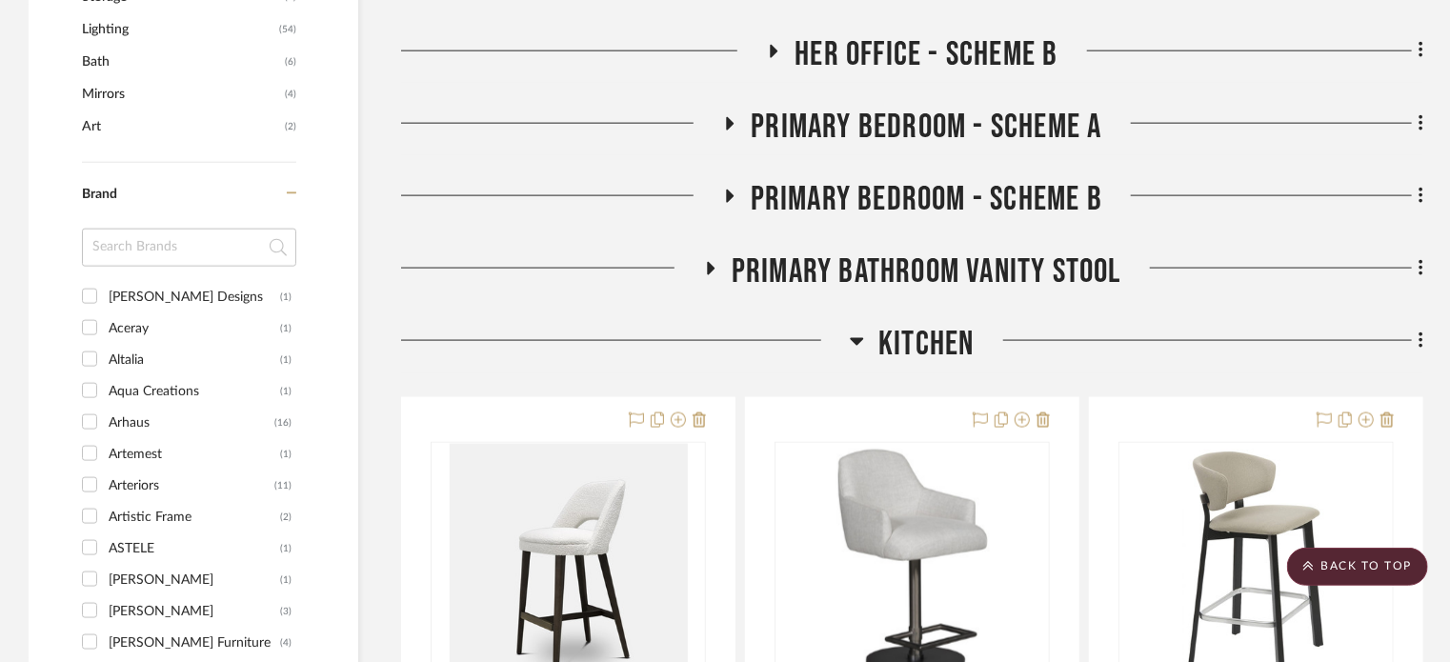
click at [727, 187] on h3 "Primary Bedroom - Scheme B" at bounding box center [912, 199] width 380 height 41
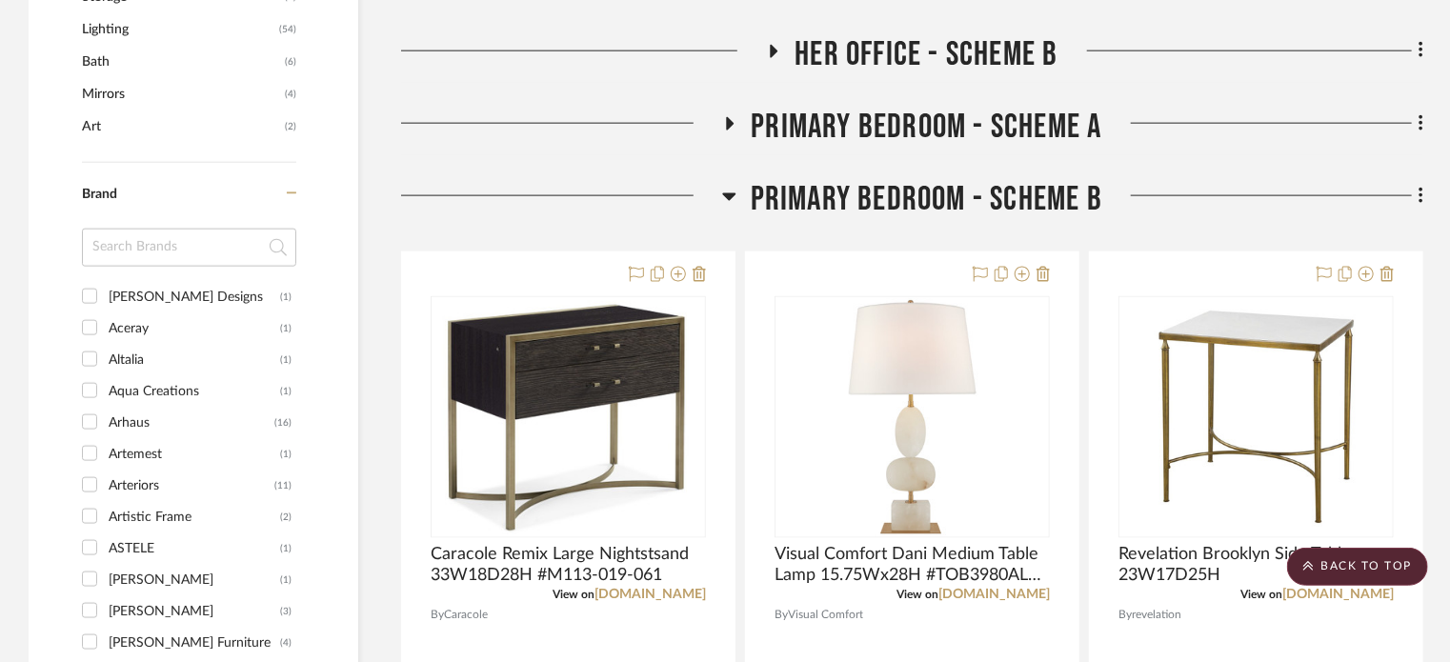
click at [729, 193] on icon at bounding box center [728, 197] width 13 height 8
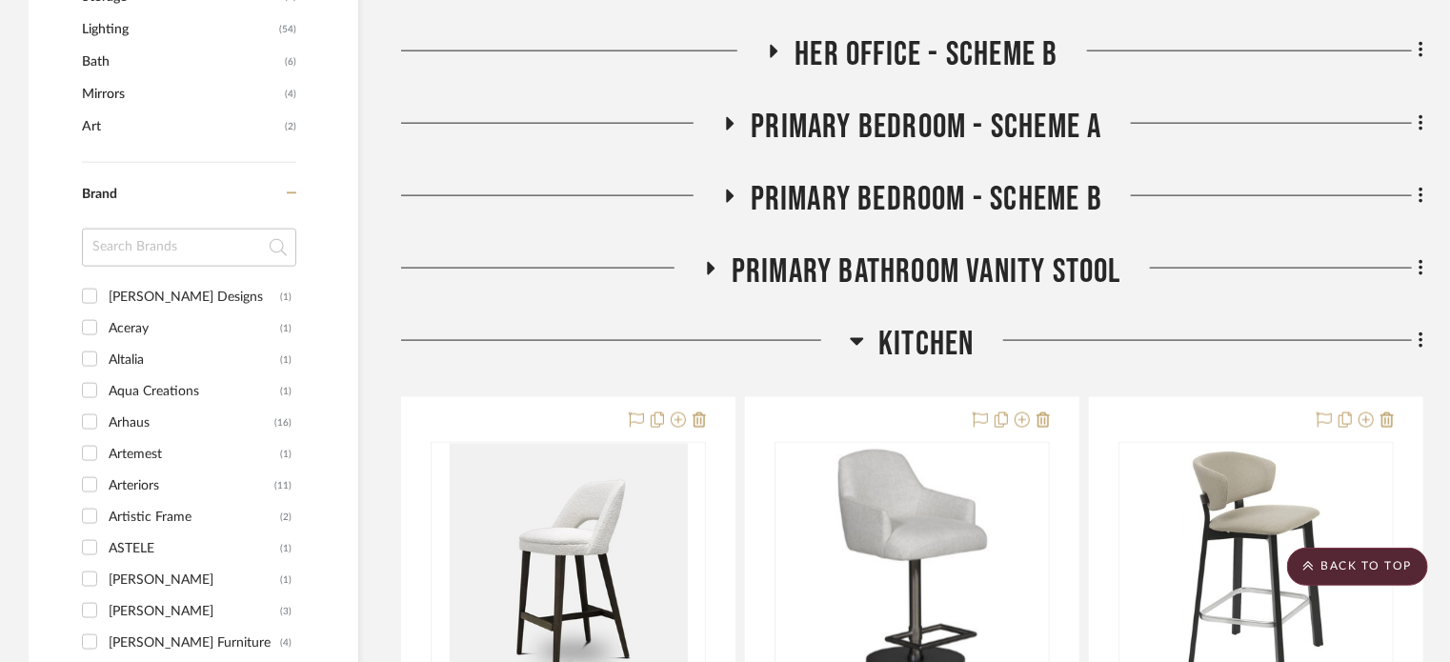
click at [715, 271] on icon at bounding box center [711, 269] width 23 height 14
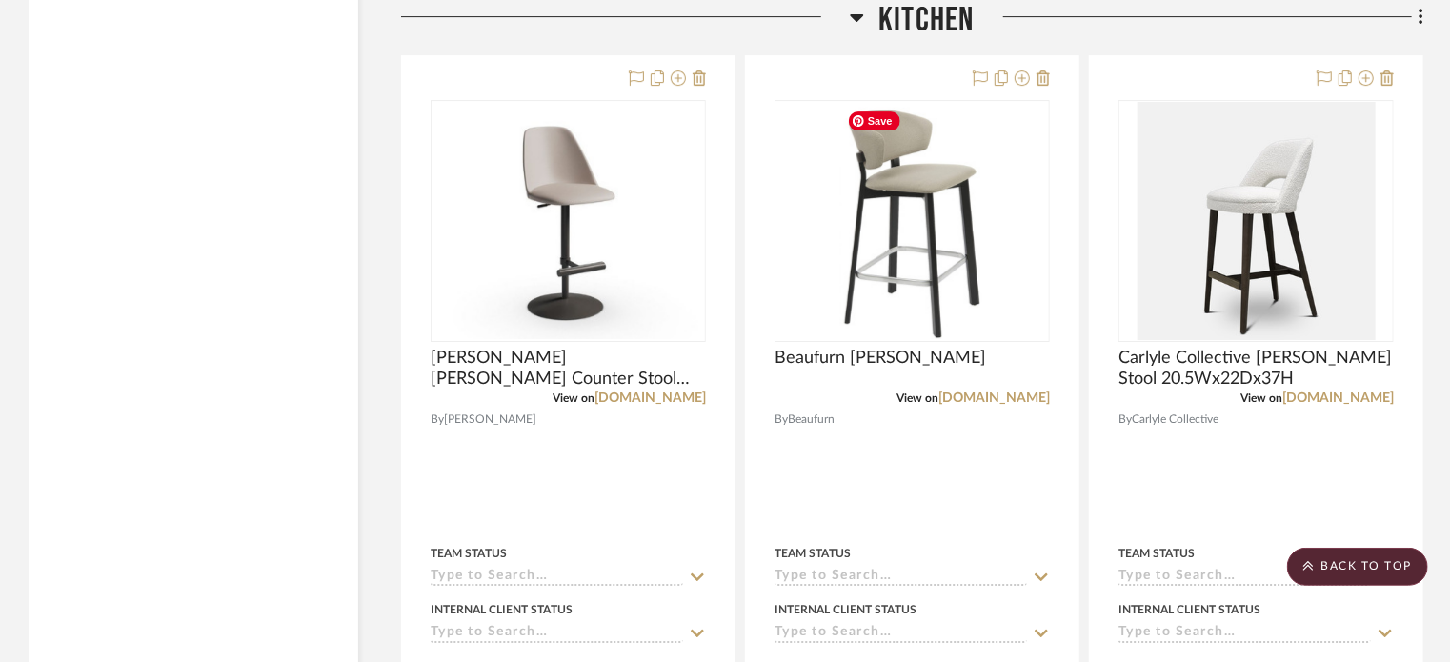
scroll to position [3159, 0]
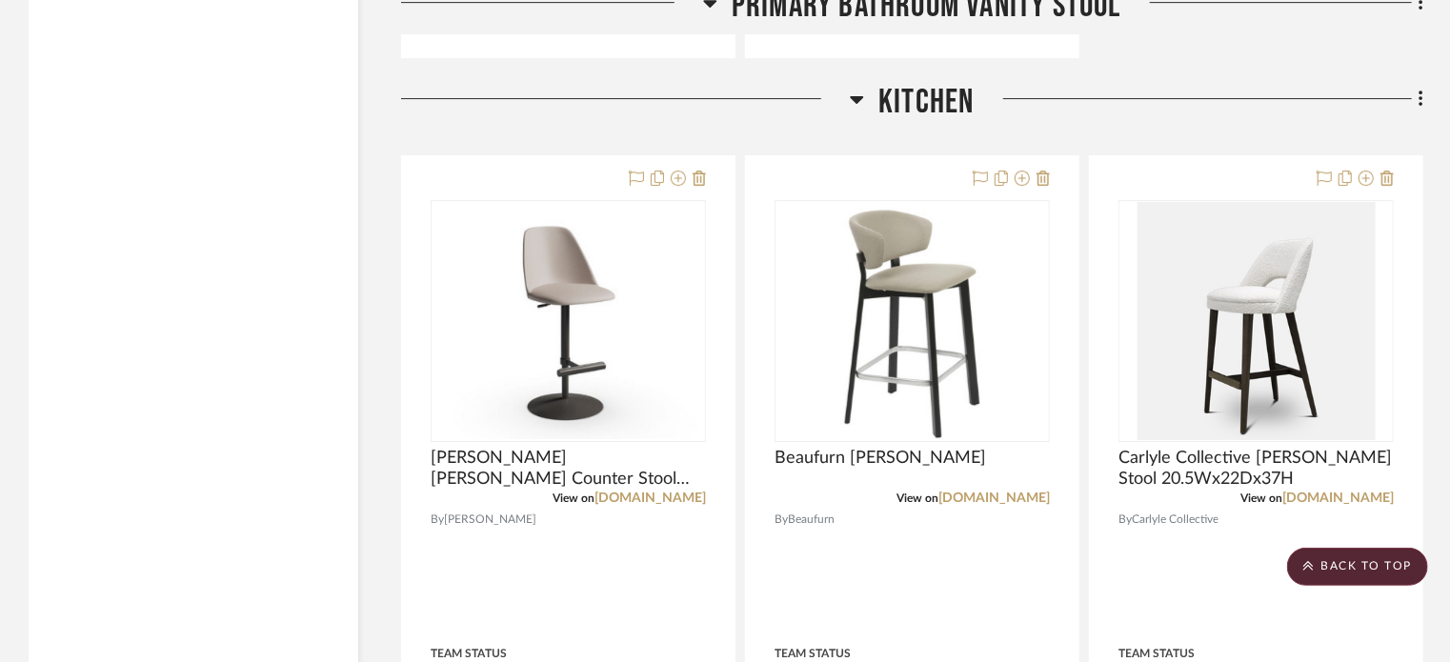
click at [850, 104] on icon at bounding box center [857, 99] width 14 height 23
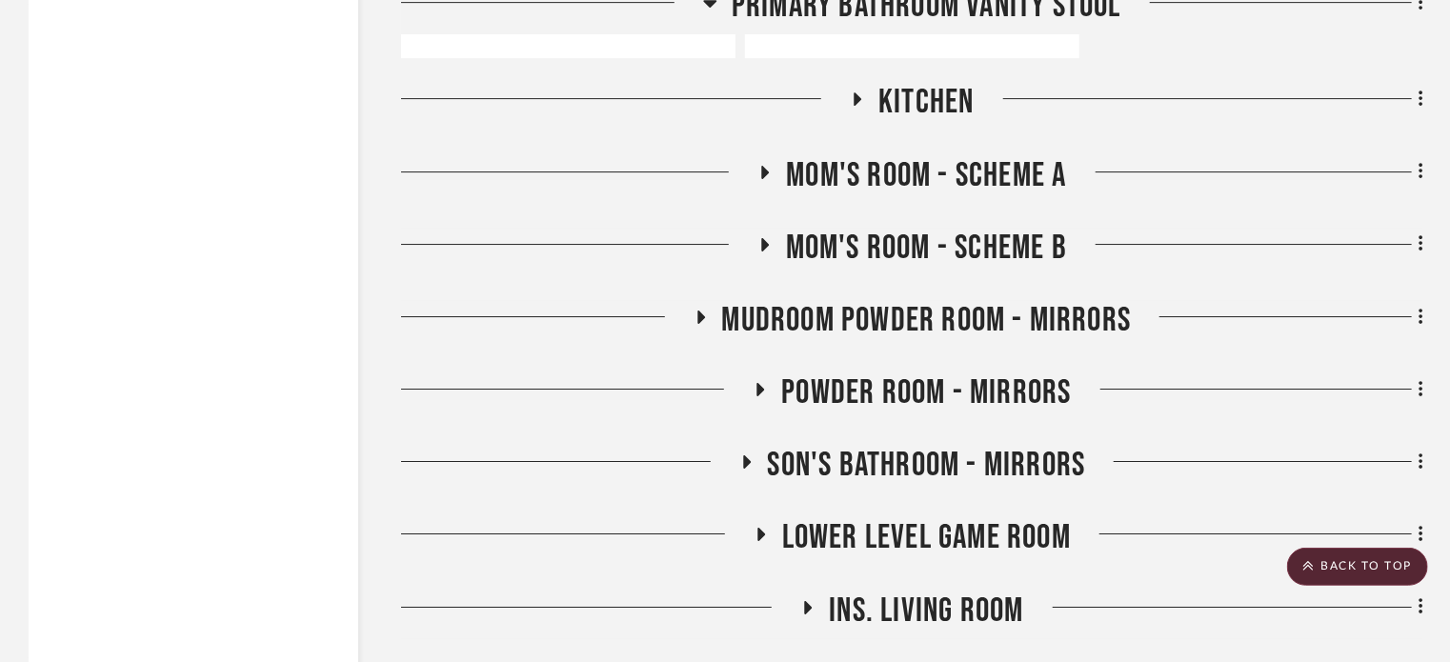
click at [765, 174] on icon at bounding box center [766, 172] width 8 height 13
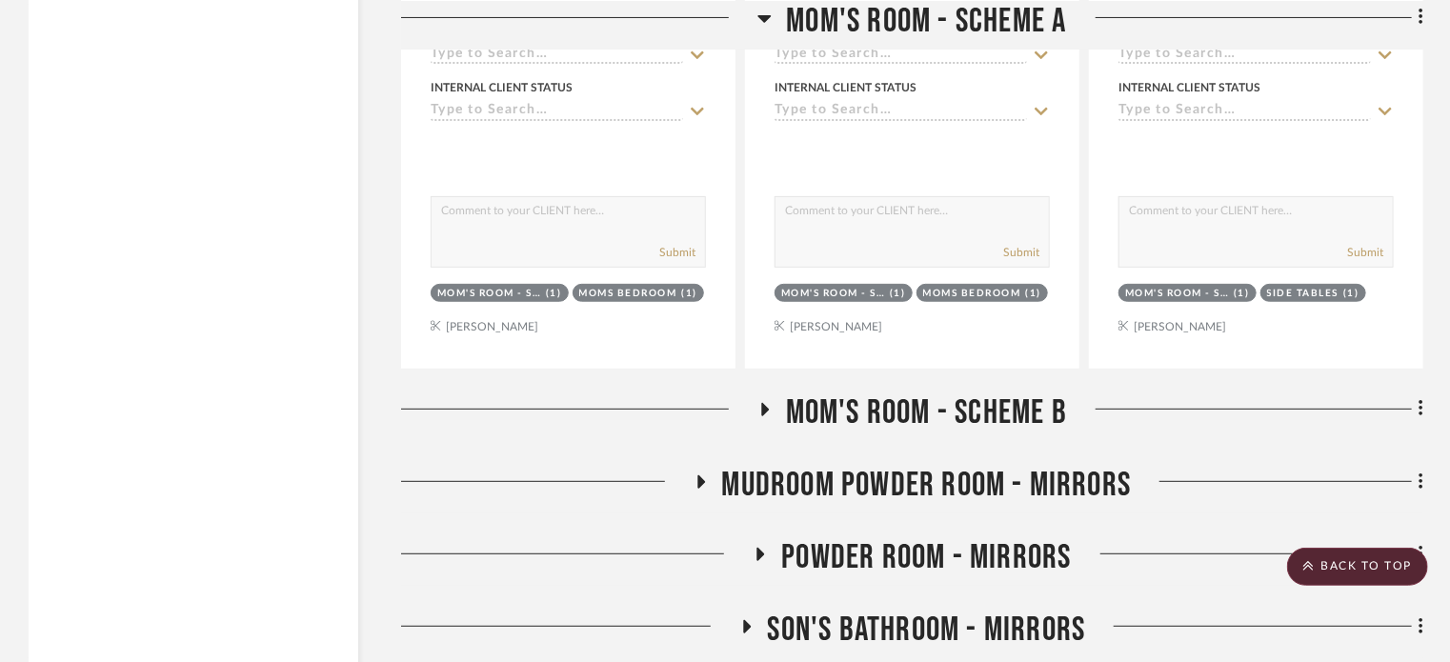
scroll to position [3855, 0]
click at [776, 407] on h3 "Mom's Room - Scheme B" at bounding box center [913, 412] width 310 height 41
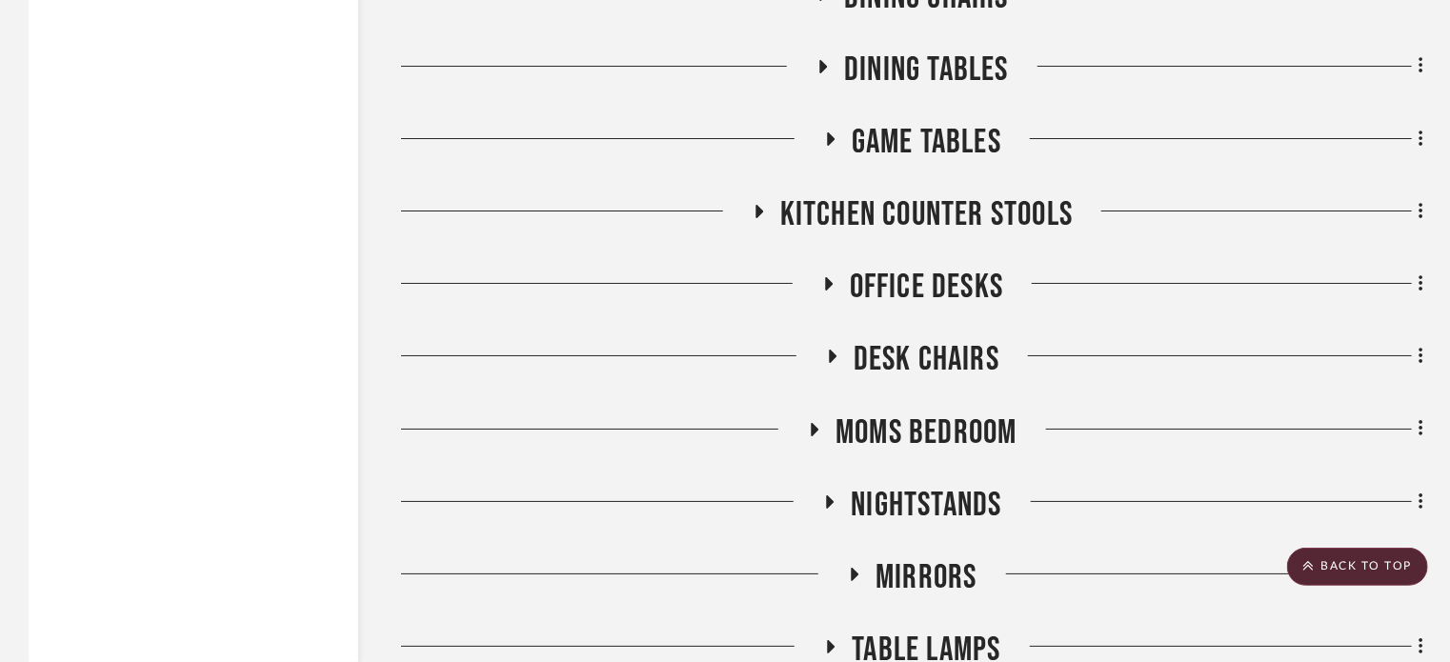
scroll to position [7141, 0]
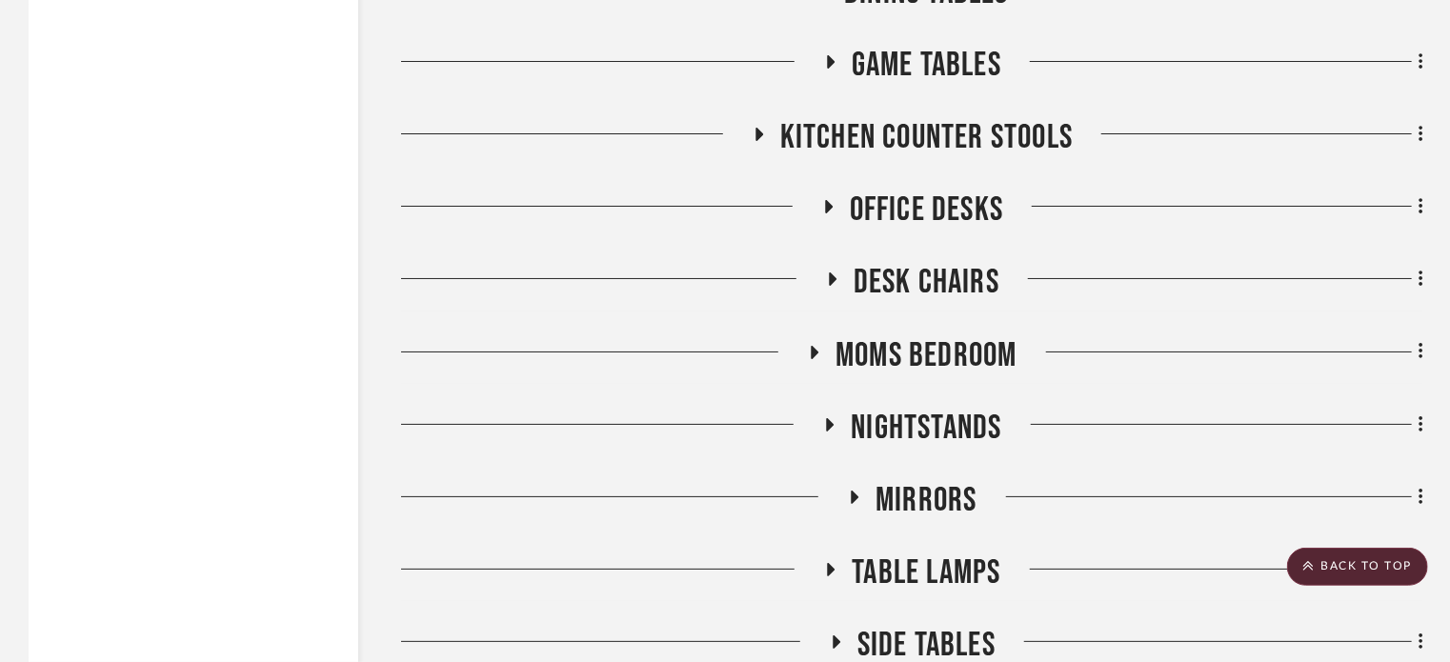
click at [812, 347] on icon at bounding box center [816, 352] width 8 height 13
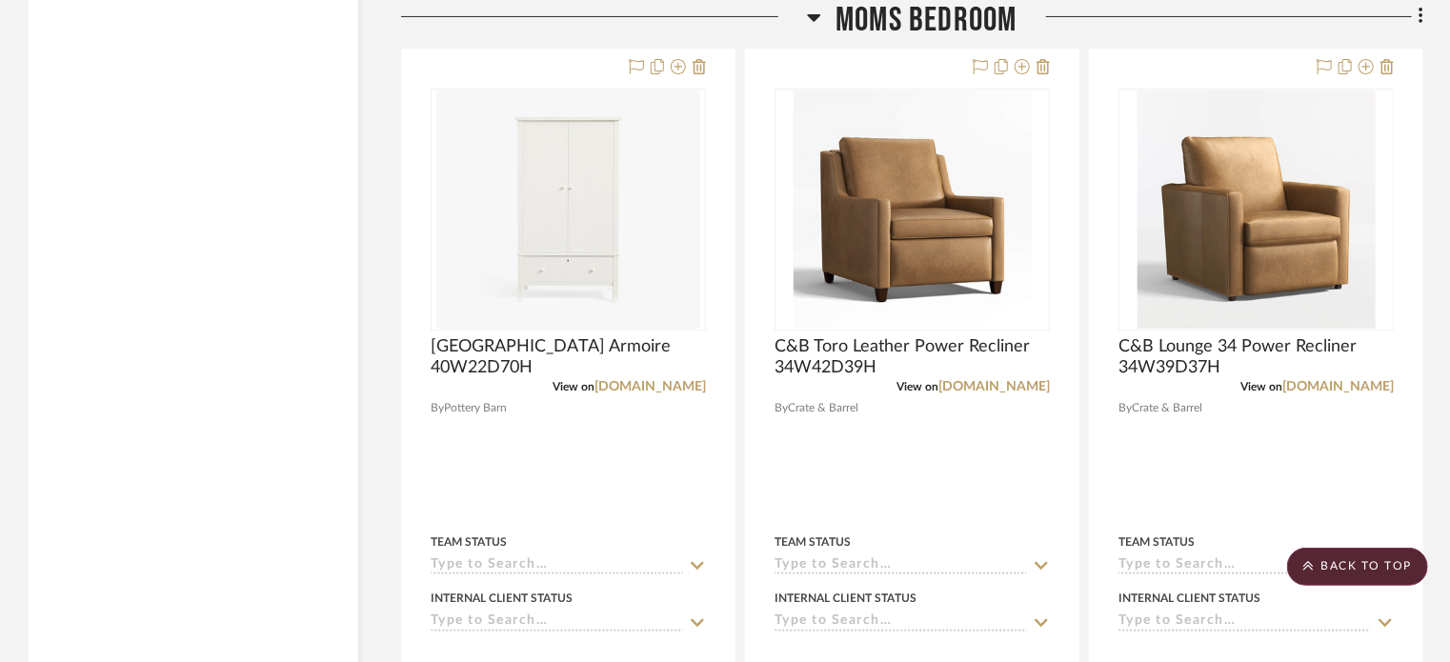
scroll to position [7506, 0]
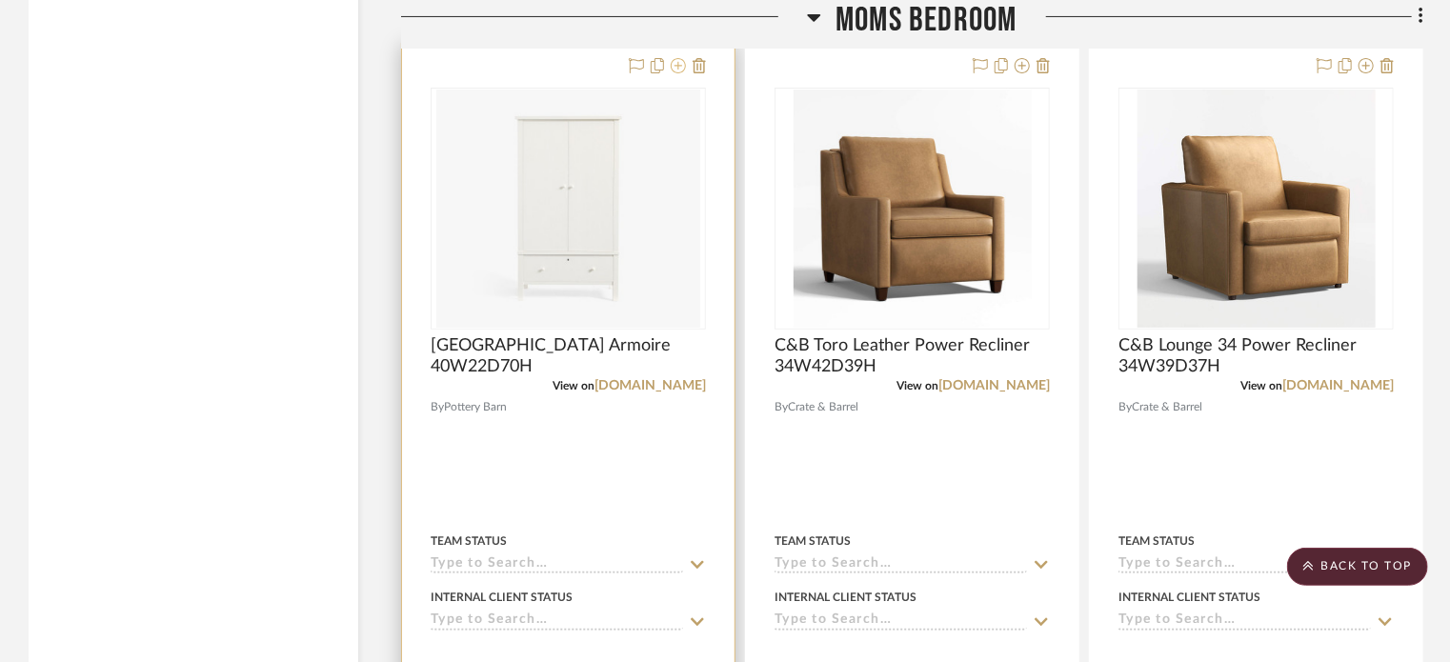
click at [675, 68] on icon at bounding box center [678, 65] width 15 height 15
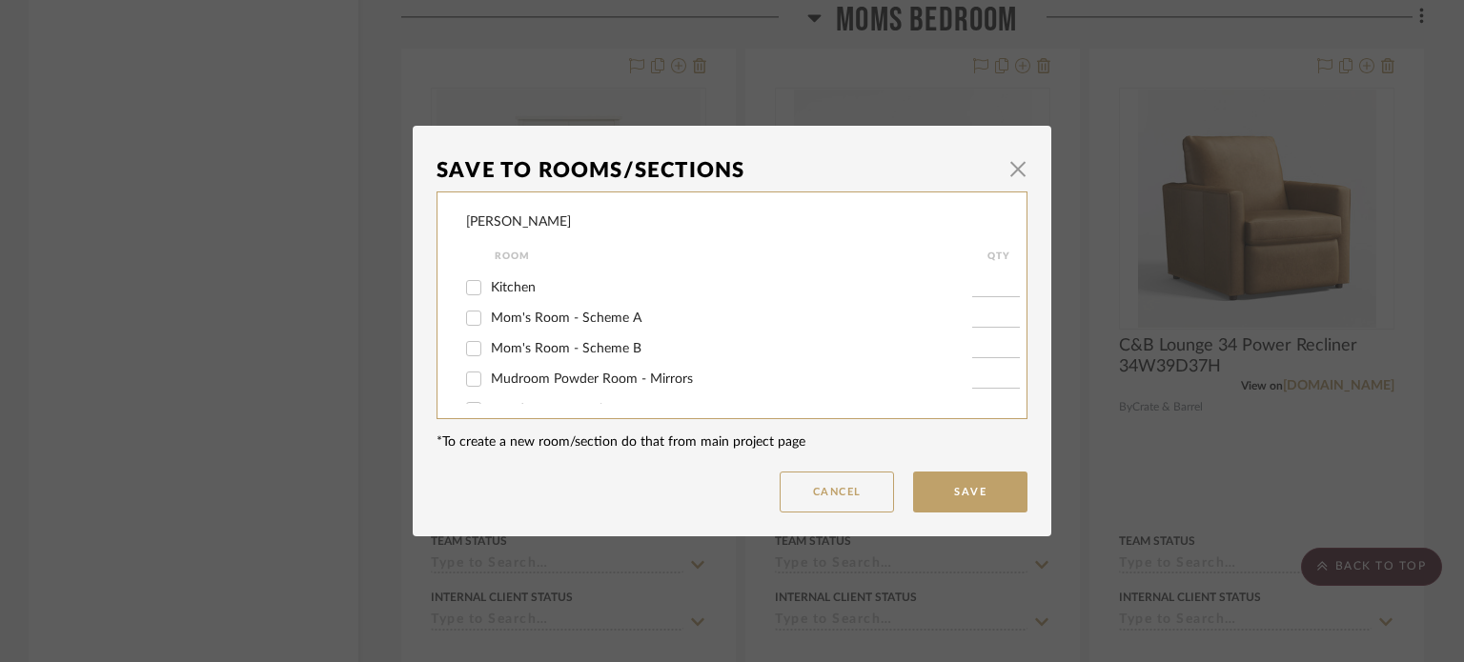
scroll to position [454, 0]
click at [621, 317] on span "Mom's Room - Scheme A" at bounding box center [566, 317] width 151 height 13
click at [489, 317] on input "Mom's Room - Scheme A" at bounding box center [473, 317] width 30 height 30
checkbox input "true"
type input "1"
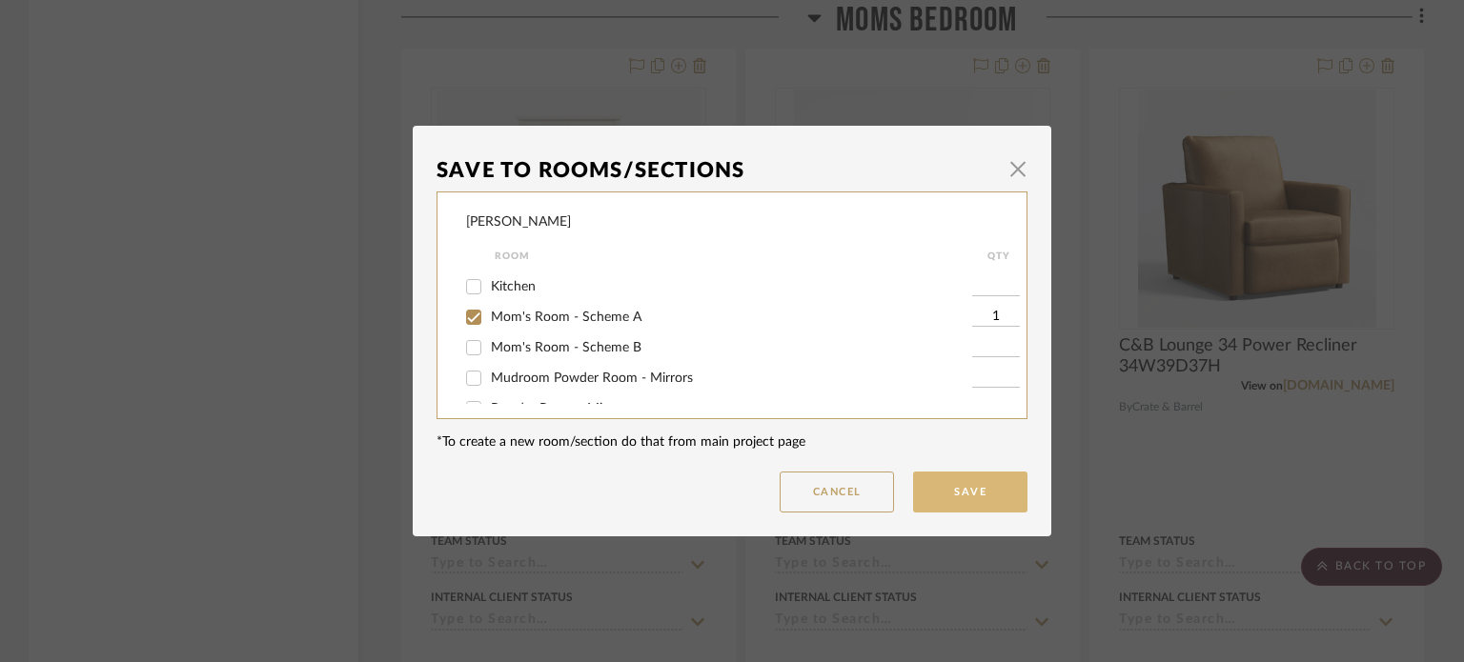
click at [964, 510] on button "Save" at bounding box center [970, 492] width 114 height 41
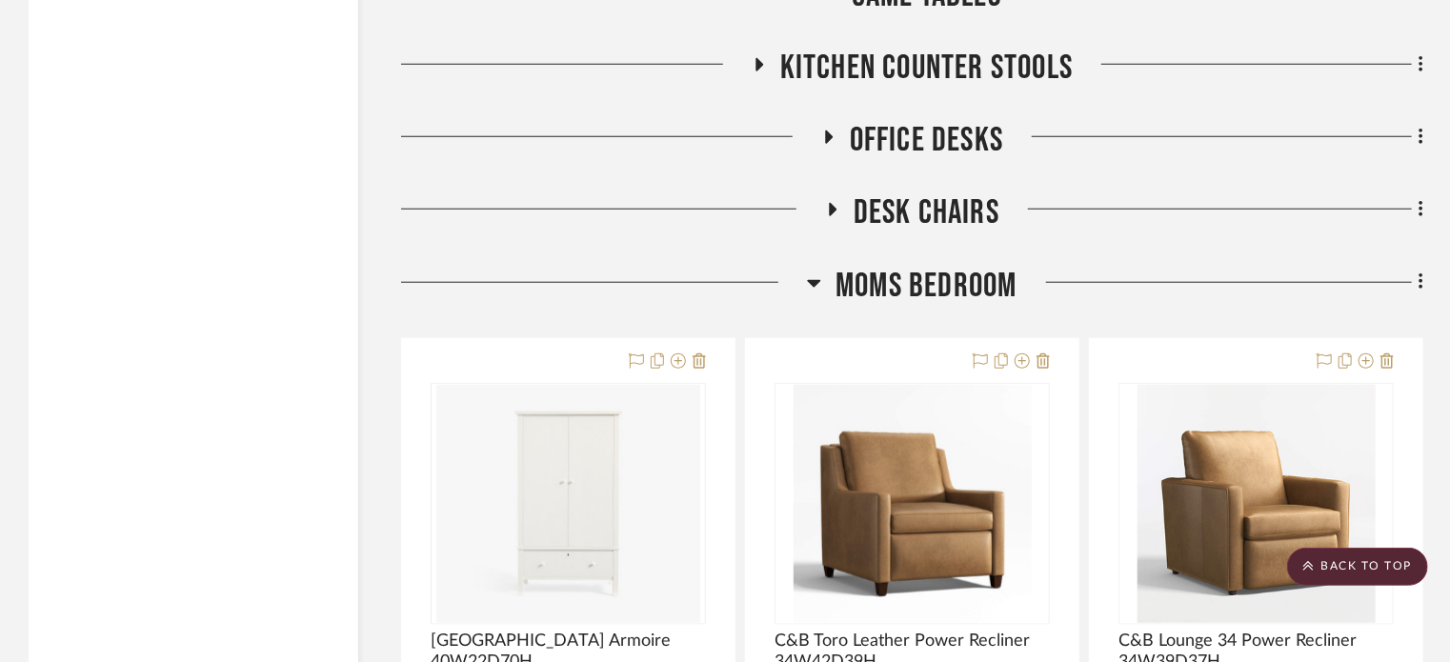
scroll to position [8089, 0]
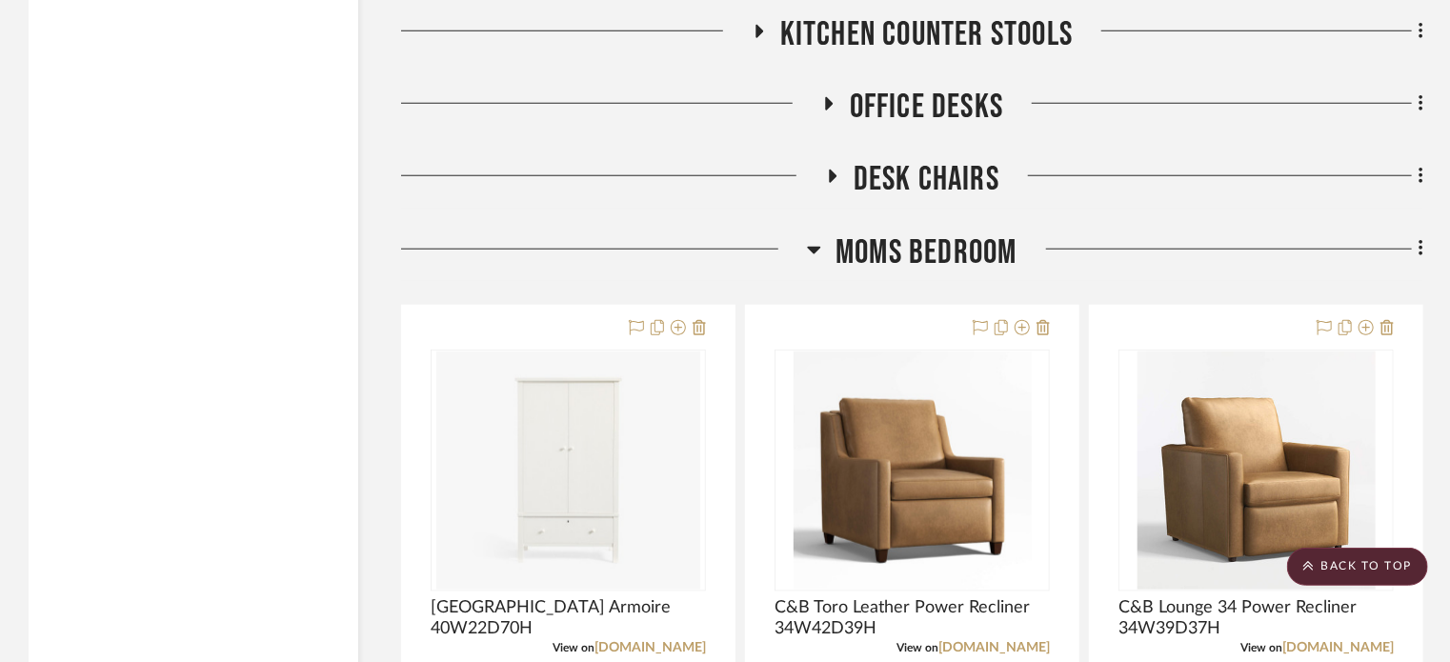
click at [821, 244] on icon at bounding box center [814, 249] width 14 height 23
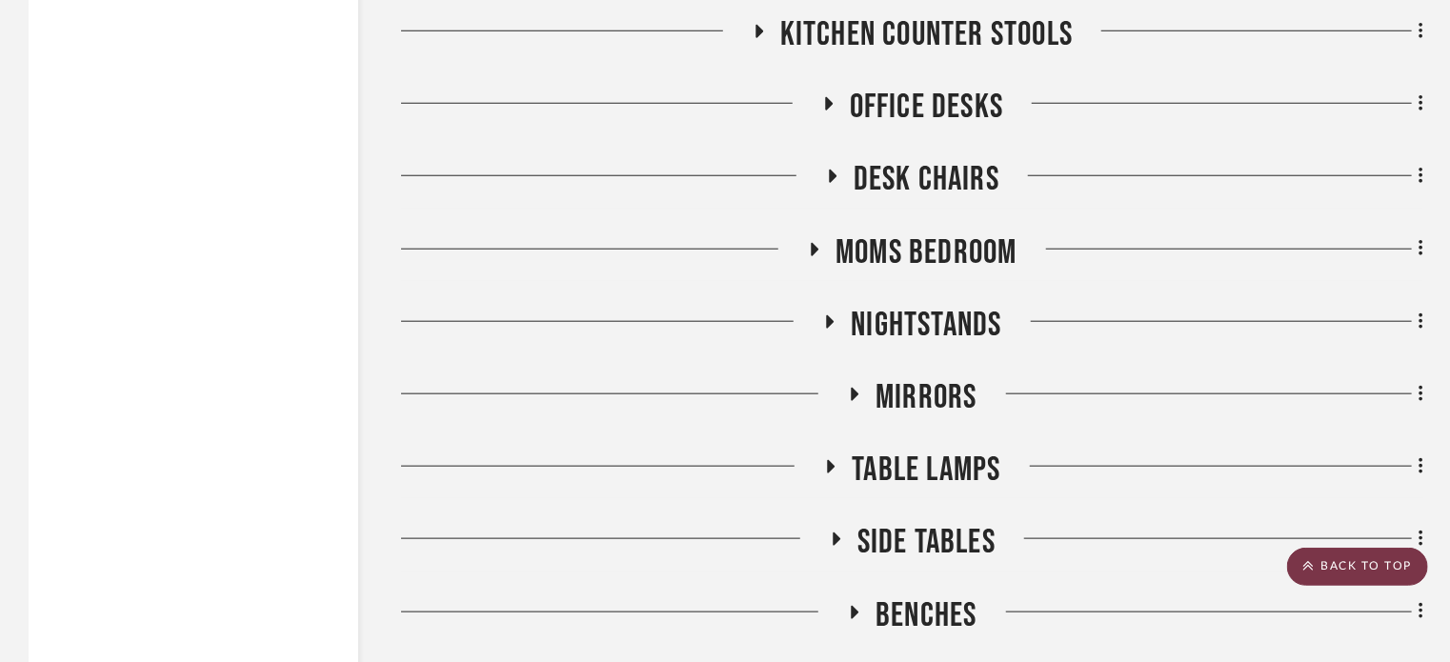
click at [1357, 559] on scroll-to-top-button "BACK TO TOP" at bounding box center [1358, 567] width 141 height 38
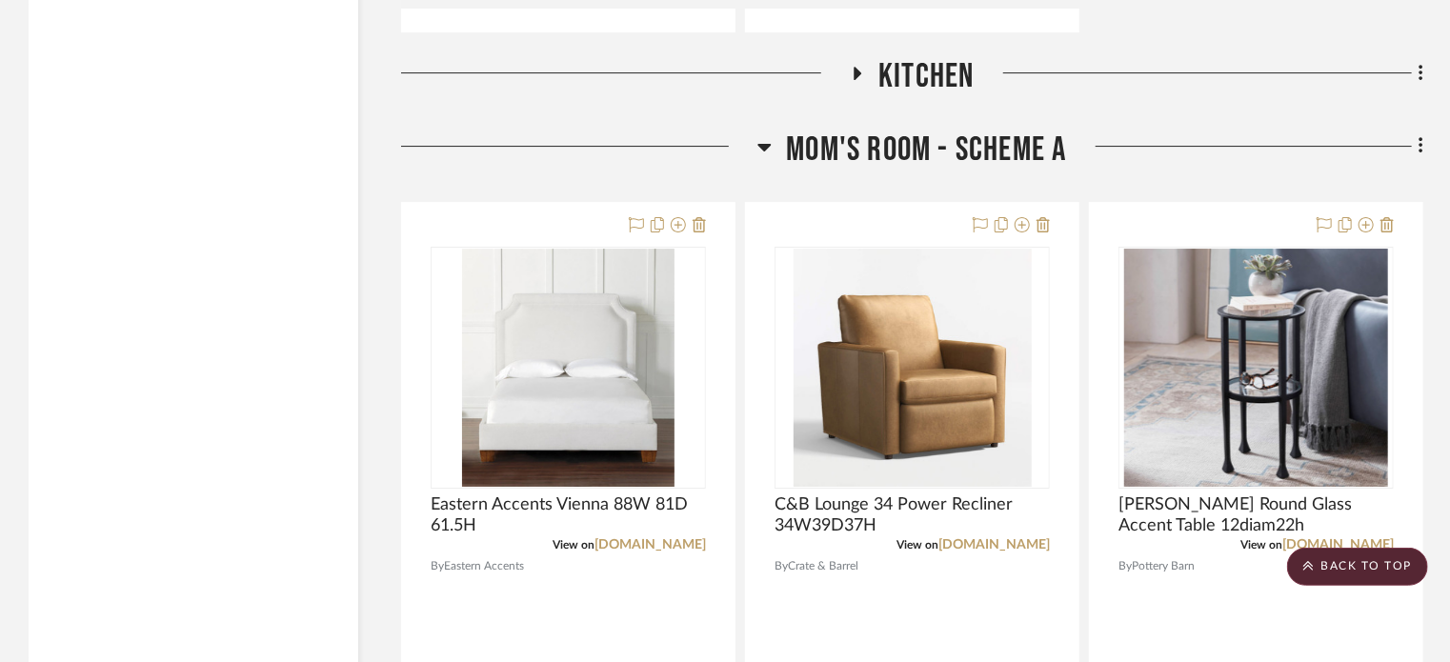
scroll to position [3187, 0]
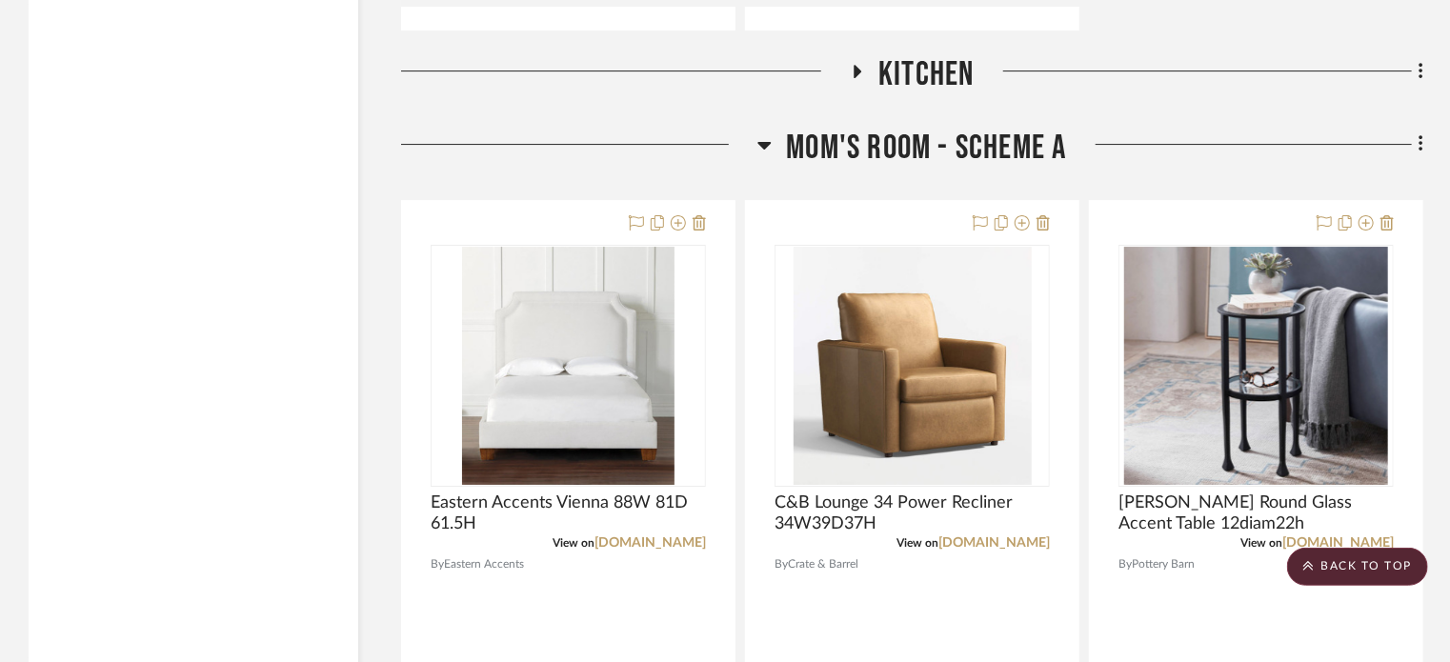
click at [758, 140] on icon at bounding box center [765, 144] width 14 height 23
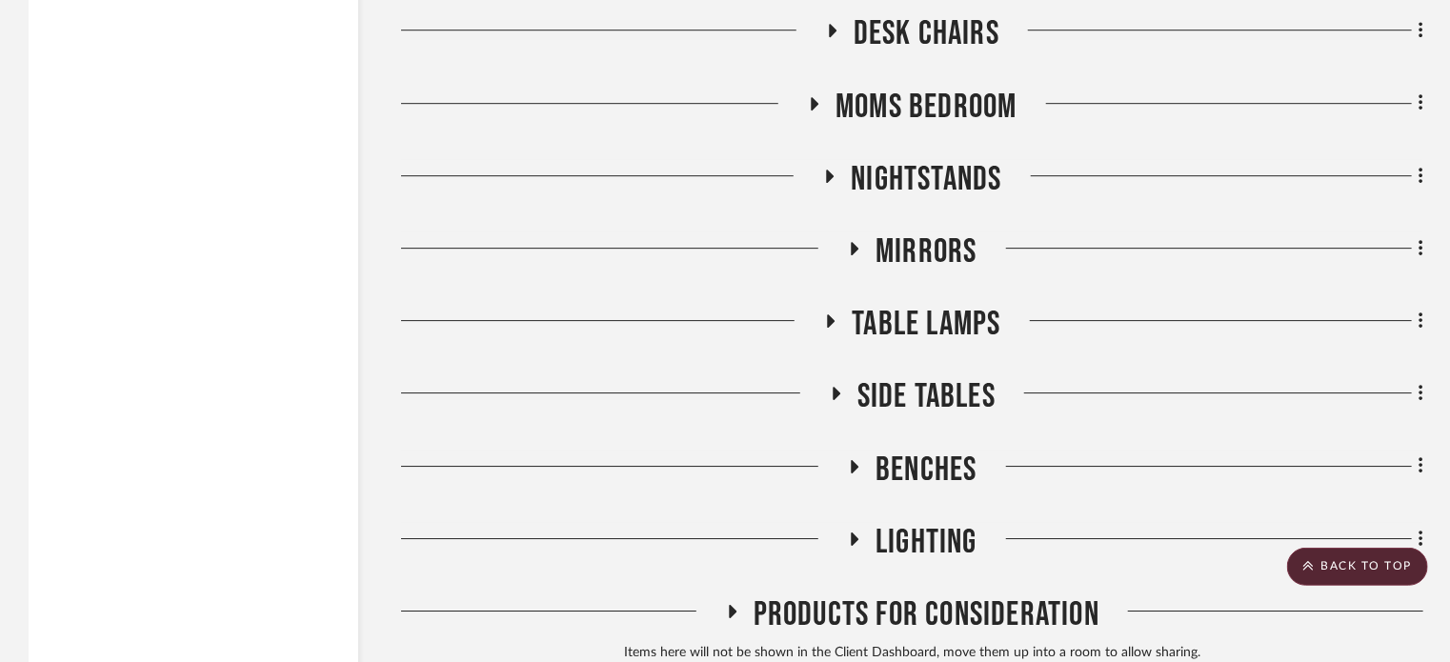
scroll to position [6530, 0]
click at [812, 99] on icon at bounding box center [816, 103] width 8 height 13
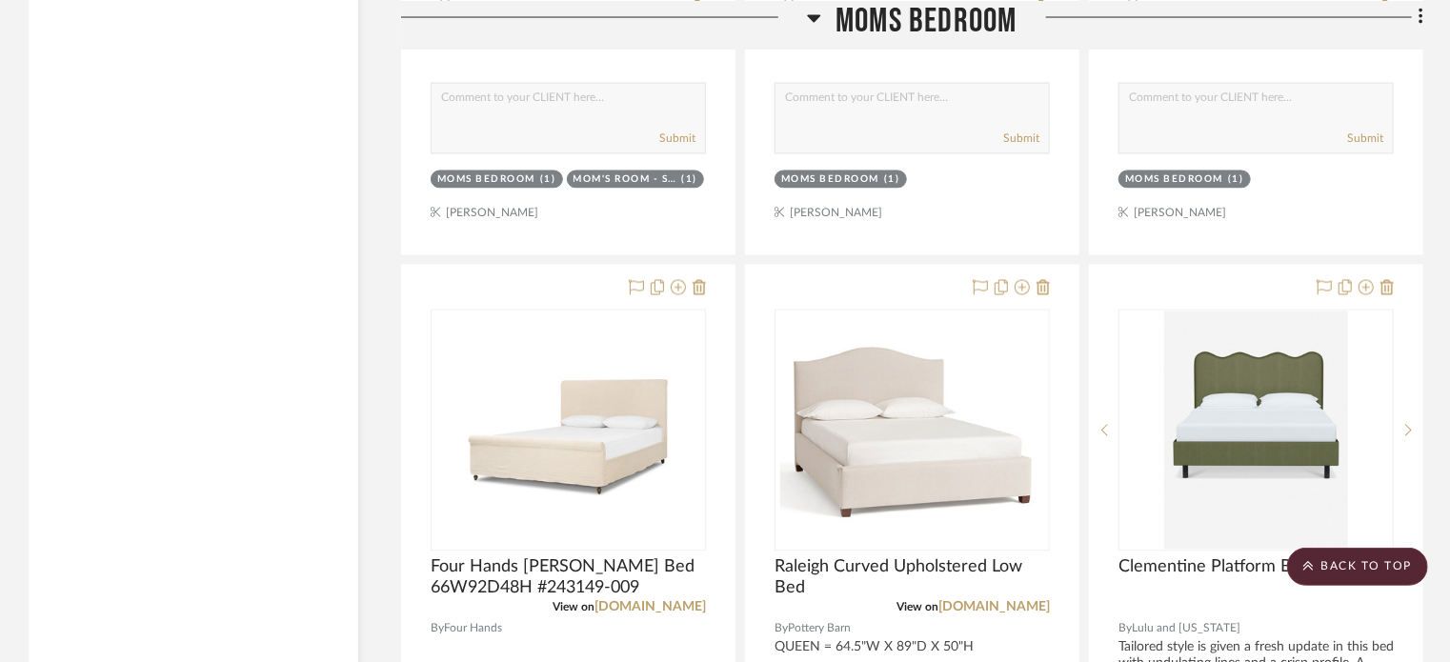
scroll to position [9035, 0]
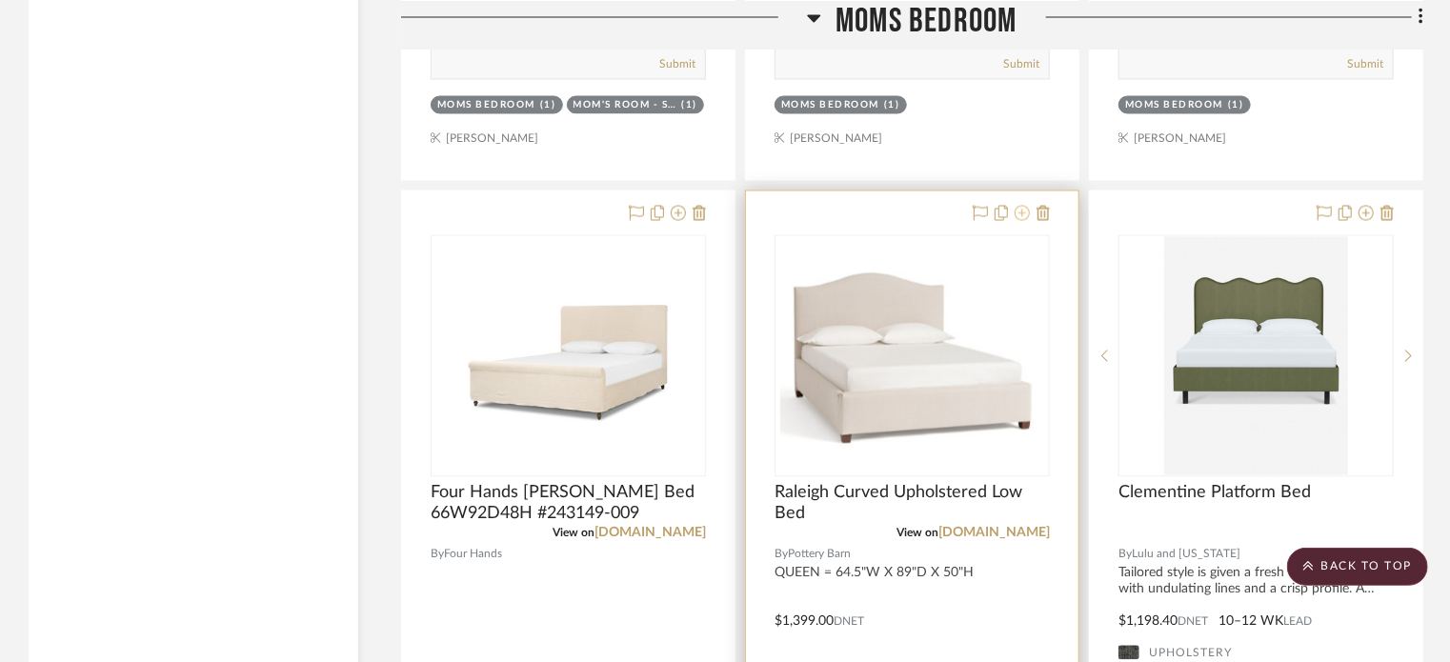
click at [1023, 216] on icon at bounding box center [1022, 213] width 15 height 15
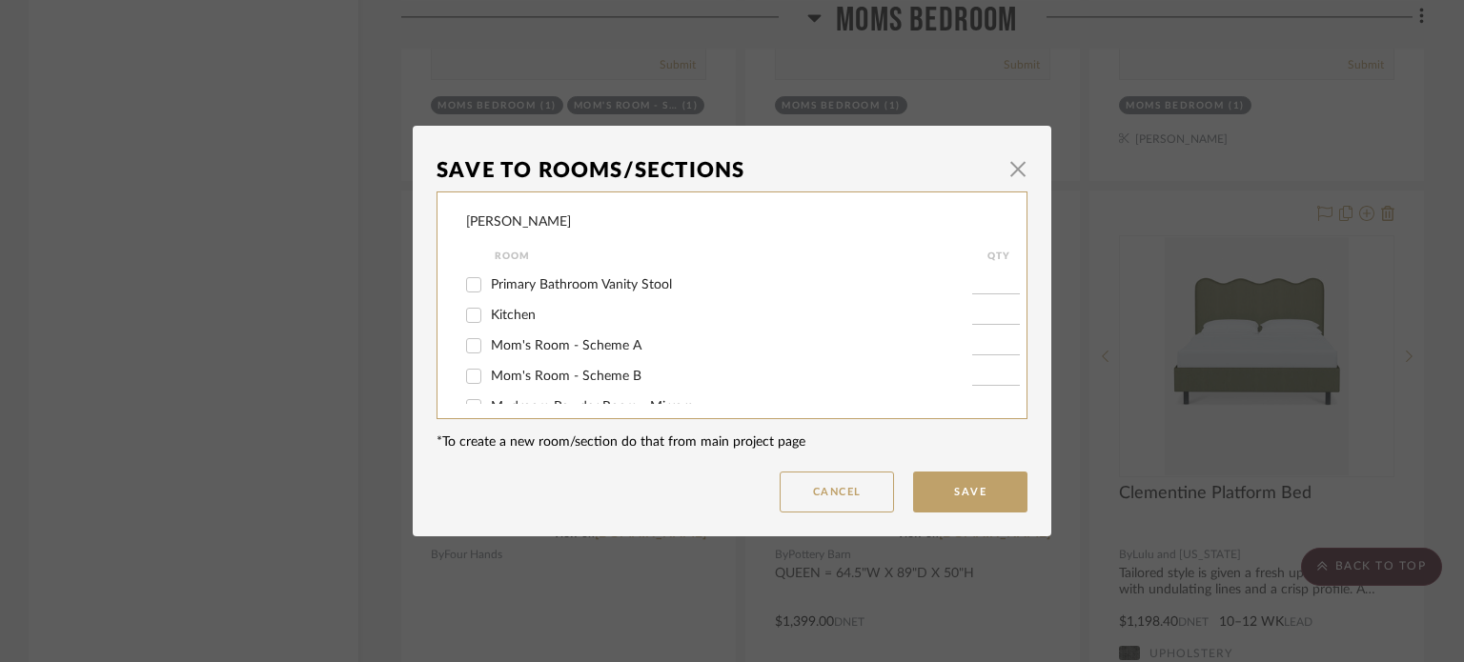
scroll to position [426, 0]
click at [602, 369] on span "Mom's Room - Scheme B" at bounding box center [566, 375] width 151 height 13
click at [489, 369] on input "Mom's Room - Scheme B" at bounding box center [473, 375] width 30 height 30
checkbox input "true"
type input "1"
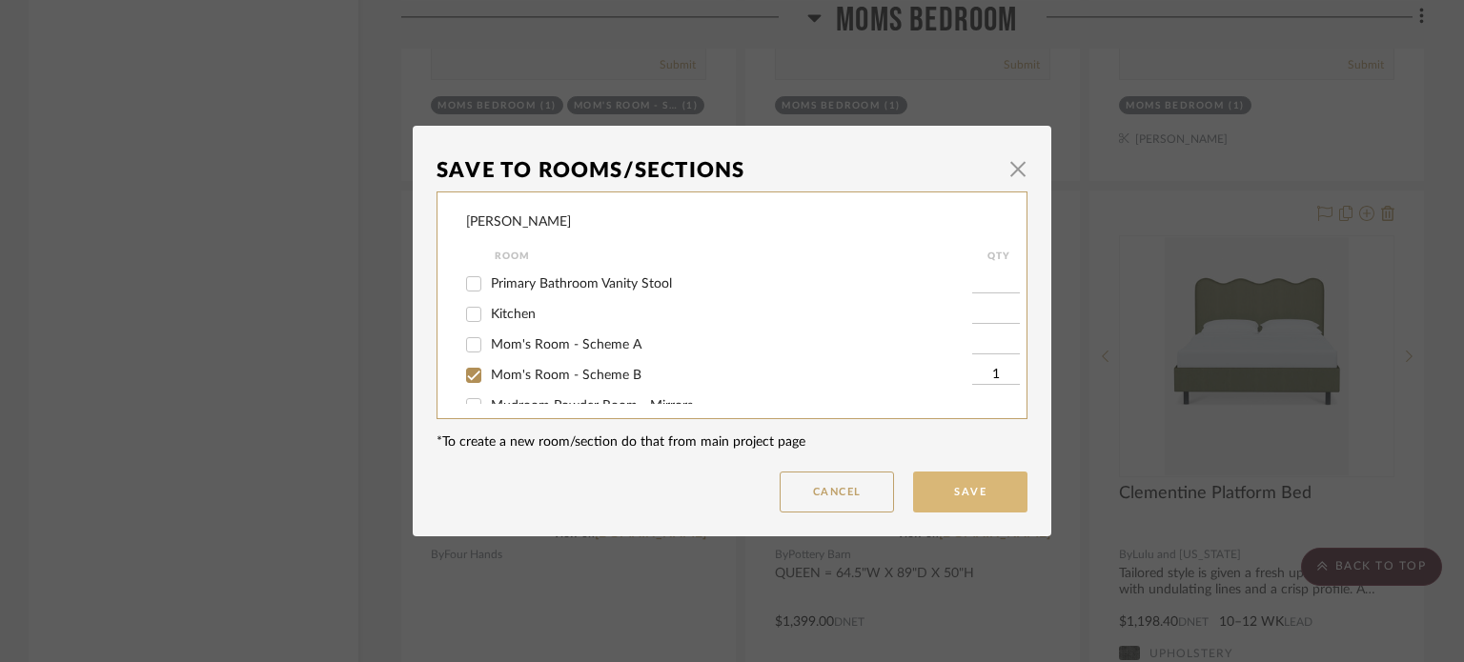
click at [924, 486] on button "Save" at bounding box center [970, 492] width 114 height 41
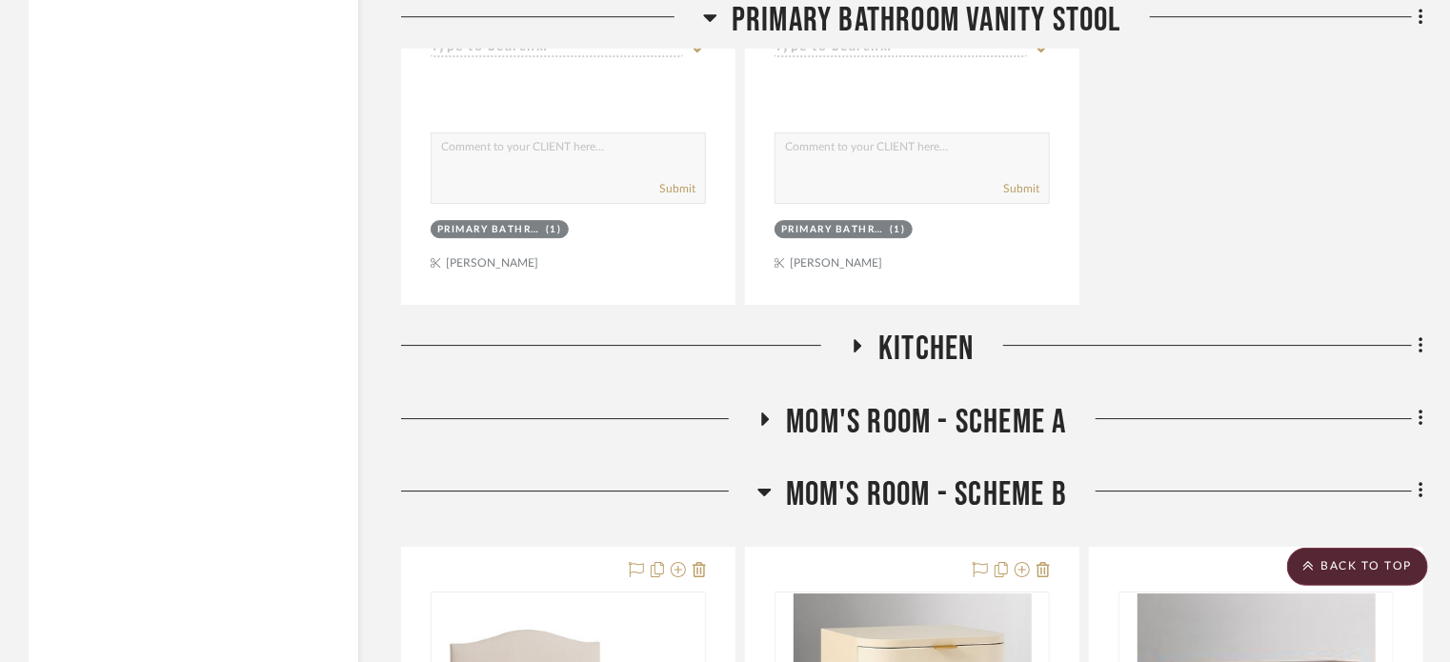
scroll to position [2911, 0]
click at [761, 503] on icon at bounding box center [765, 492] width 14 height 23
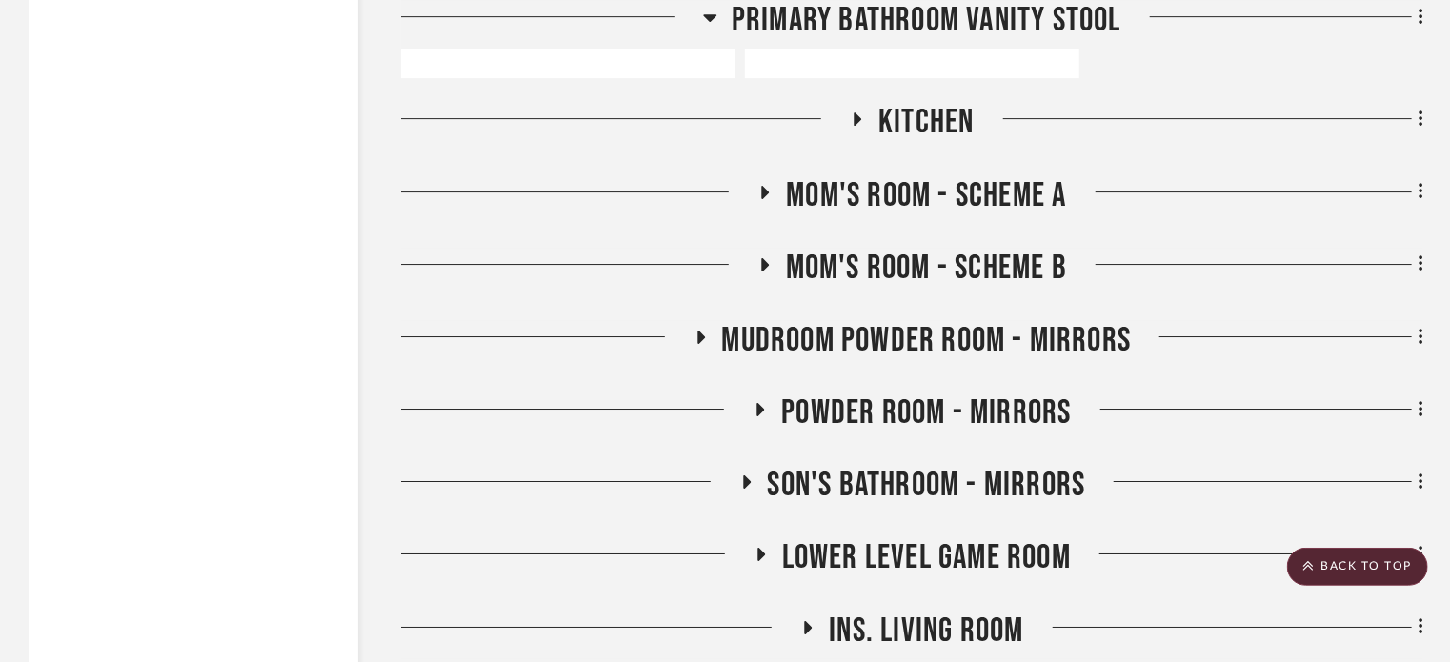
scroll to position [3297, 0]
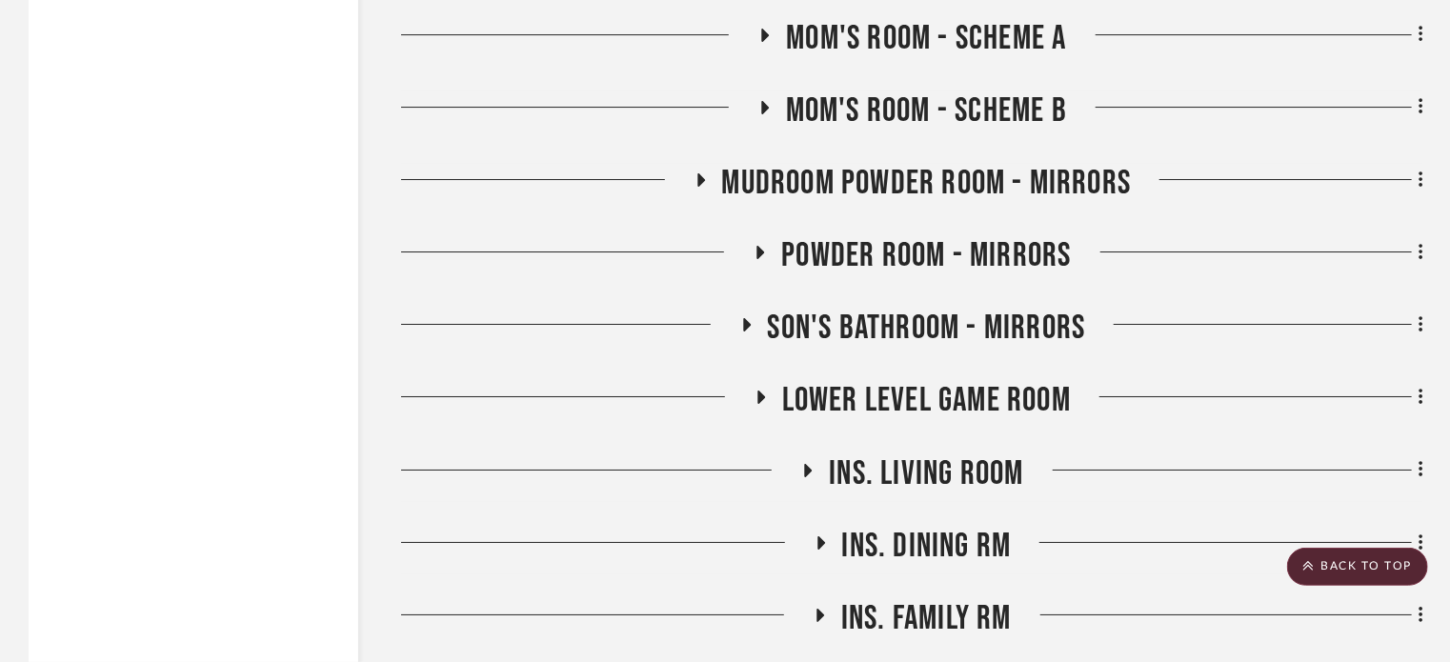
click at [708, 175] on icon at bounding box center [700, 179] width 23 height 14
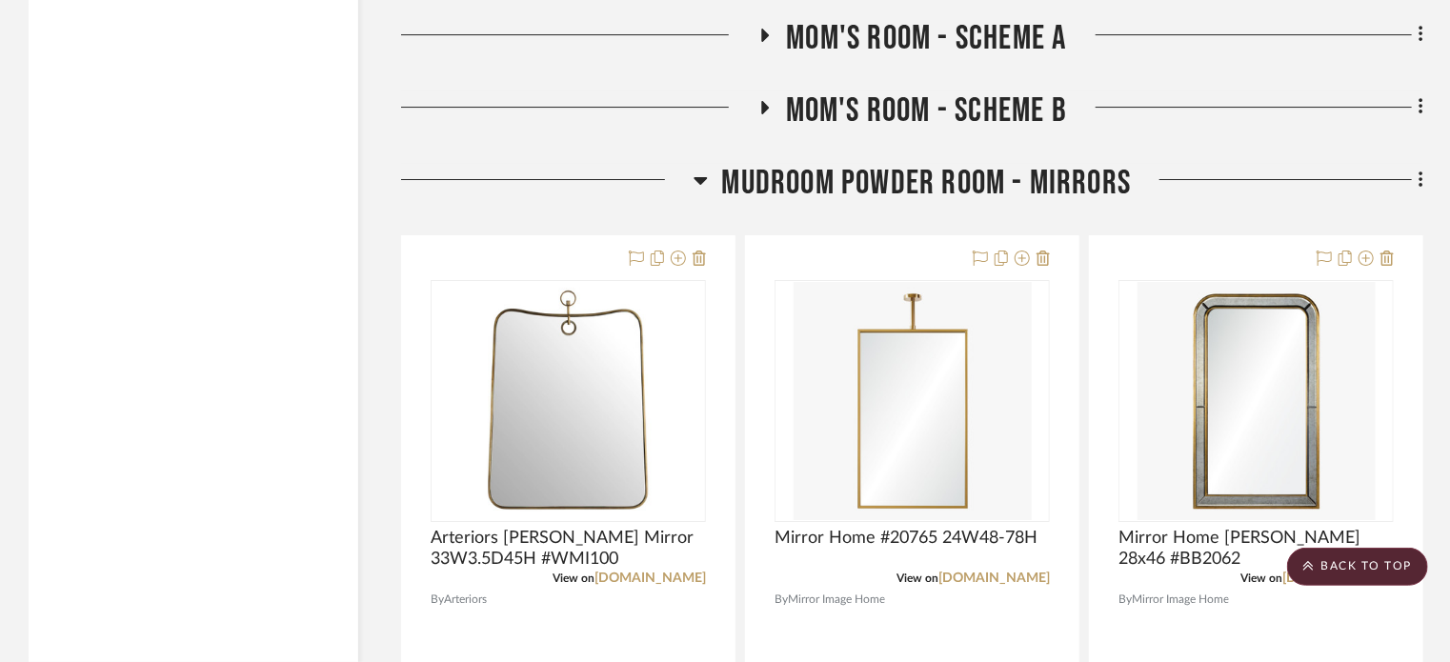
click at [708, 175] on h3 "Mudroom Powder Room - Mirrors" at bounding box center [913, 183] width 438 height 41
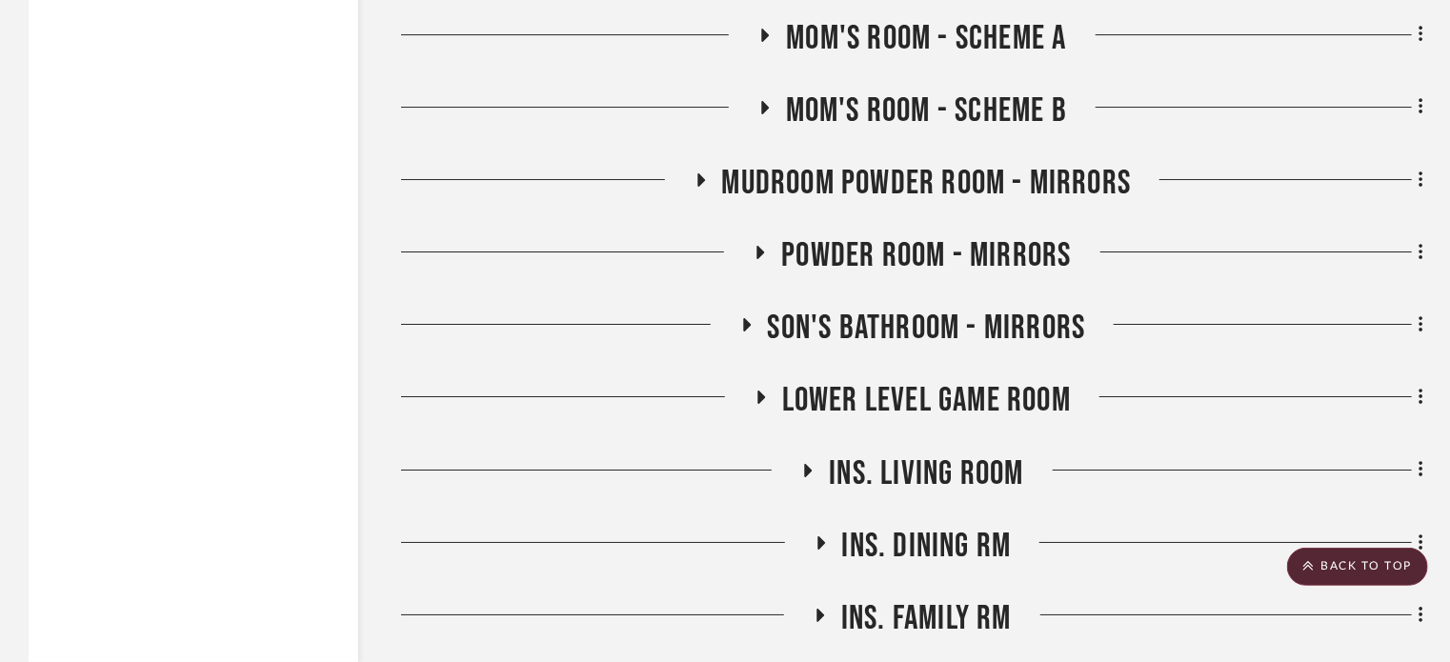
click at [761, 254] on icon at bounding box center [762, 252] width 8 height 13
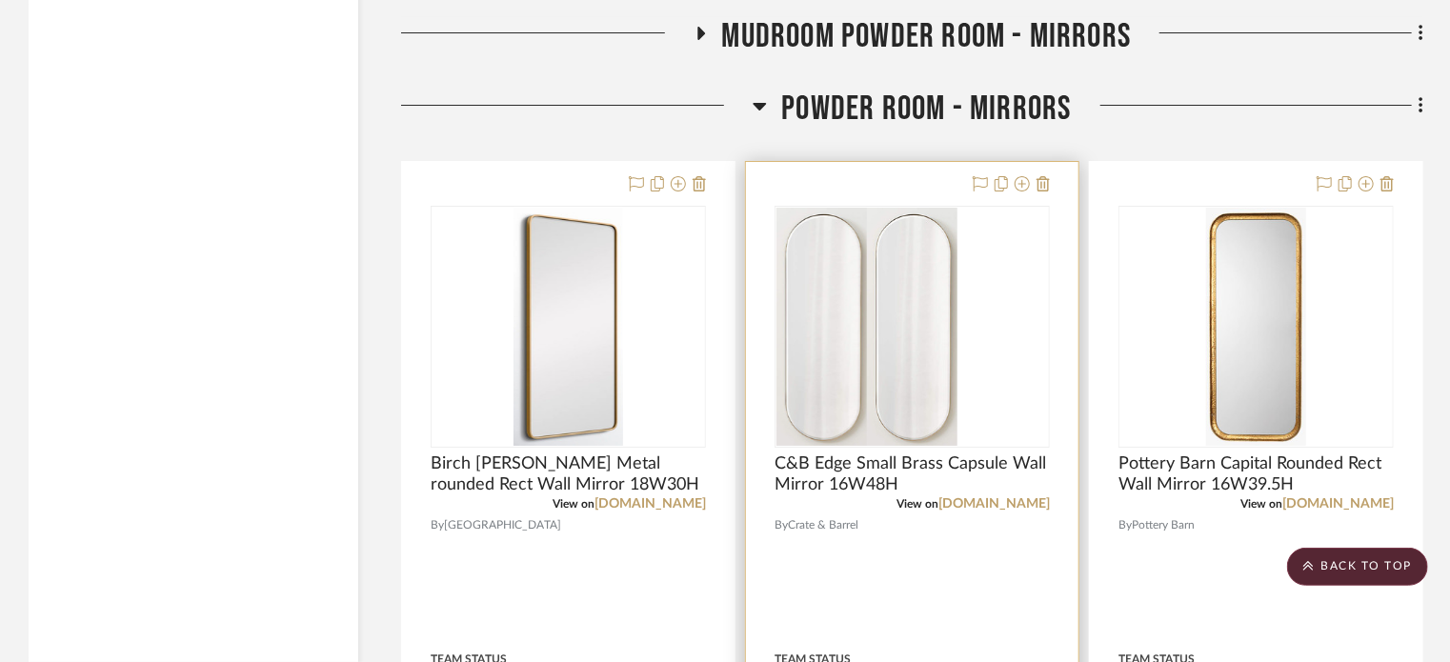
scroll to position [3444, 0]
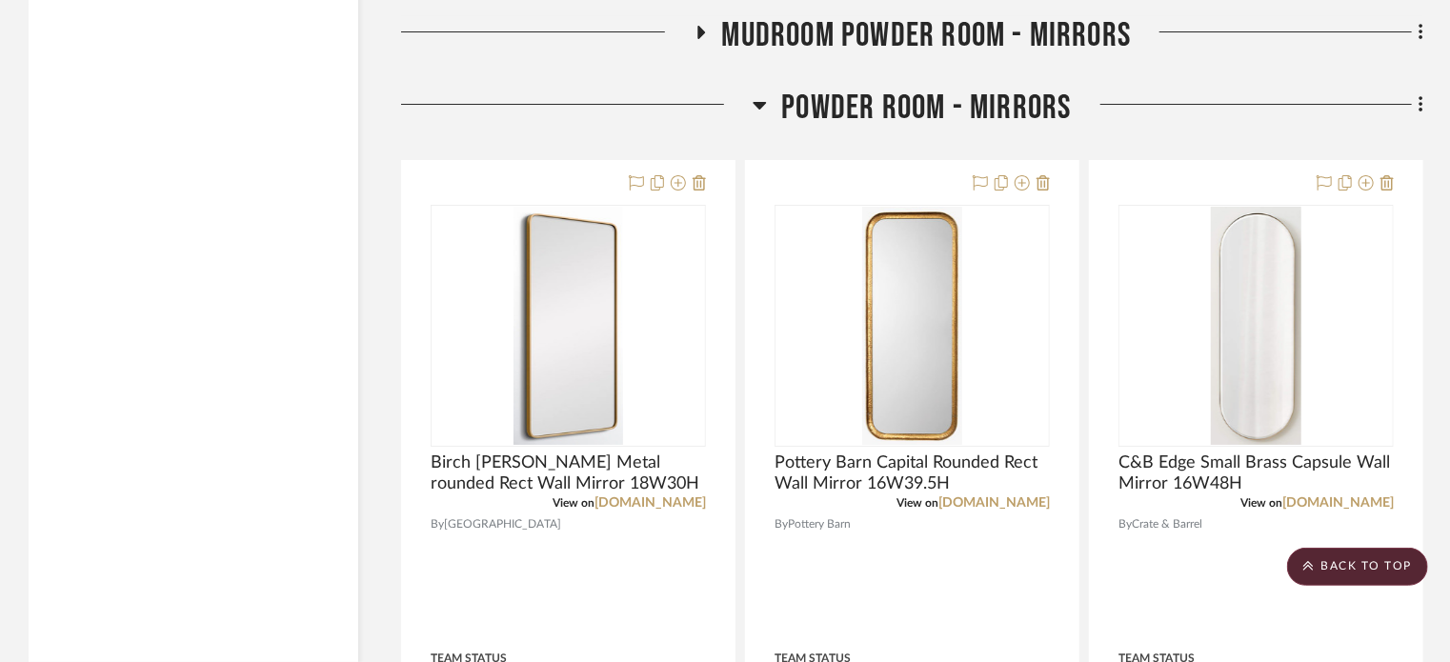
click at [762, 108] on icon at bounding box center [760, 106] width 13 height 8
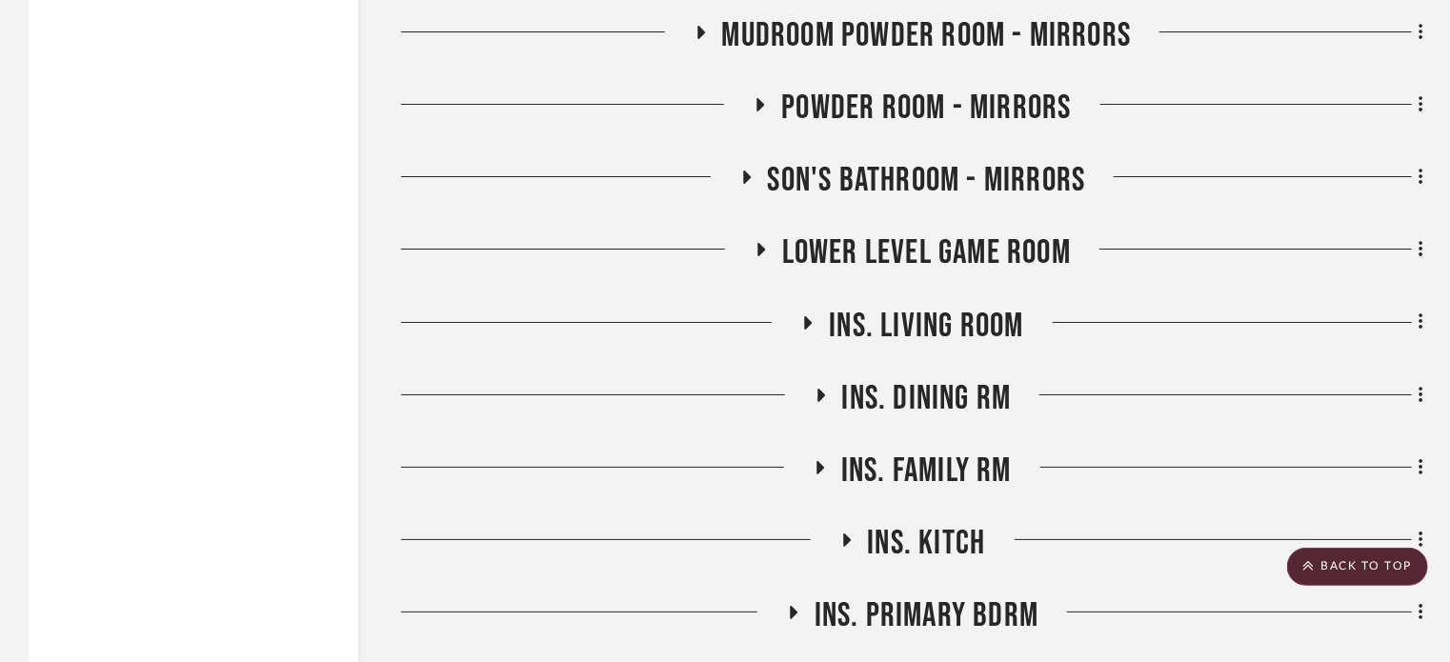
click at [751, 172] on icon at bounding box center [746, 178] width 23 height 14
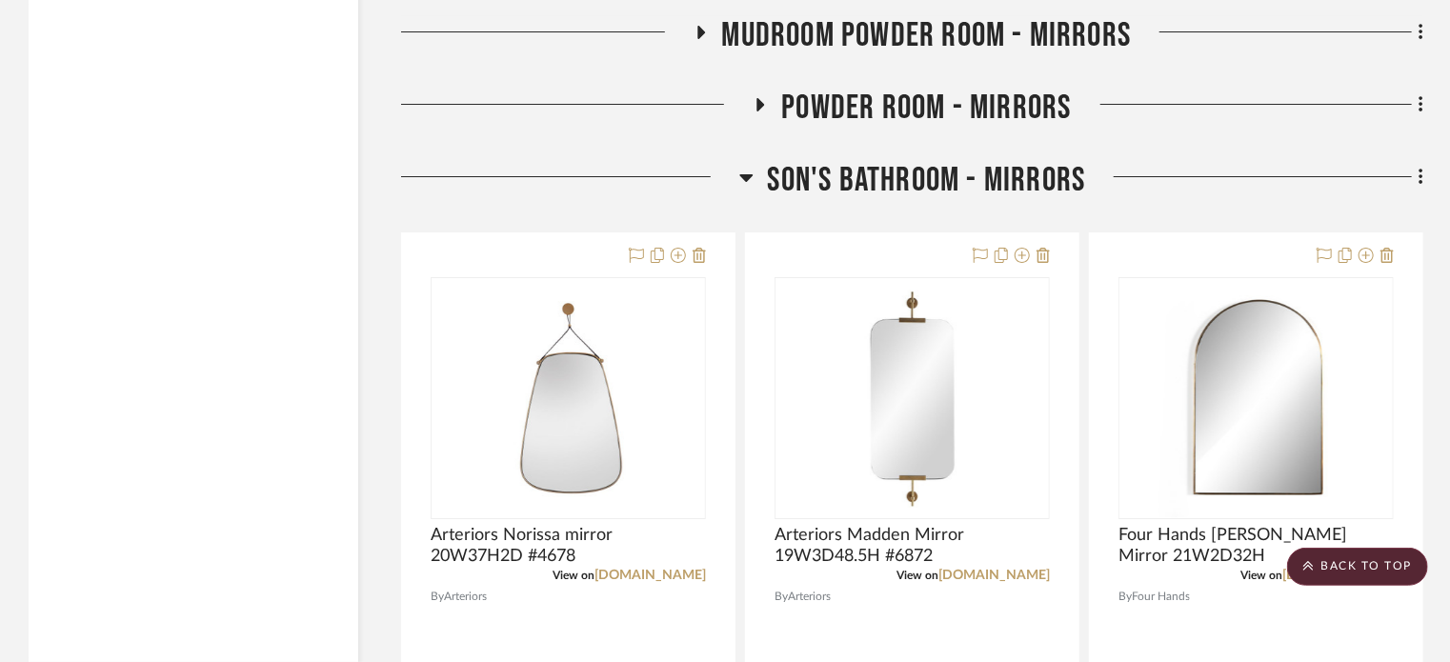
click at [738, 181] on div at bounding box center [570, 184] width 338 height 49
click at [740, 179] on icon at bounding box center [747, 177] width 14 height 23
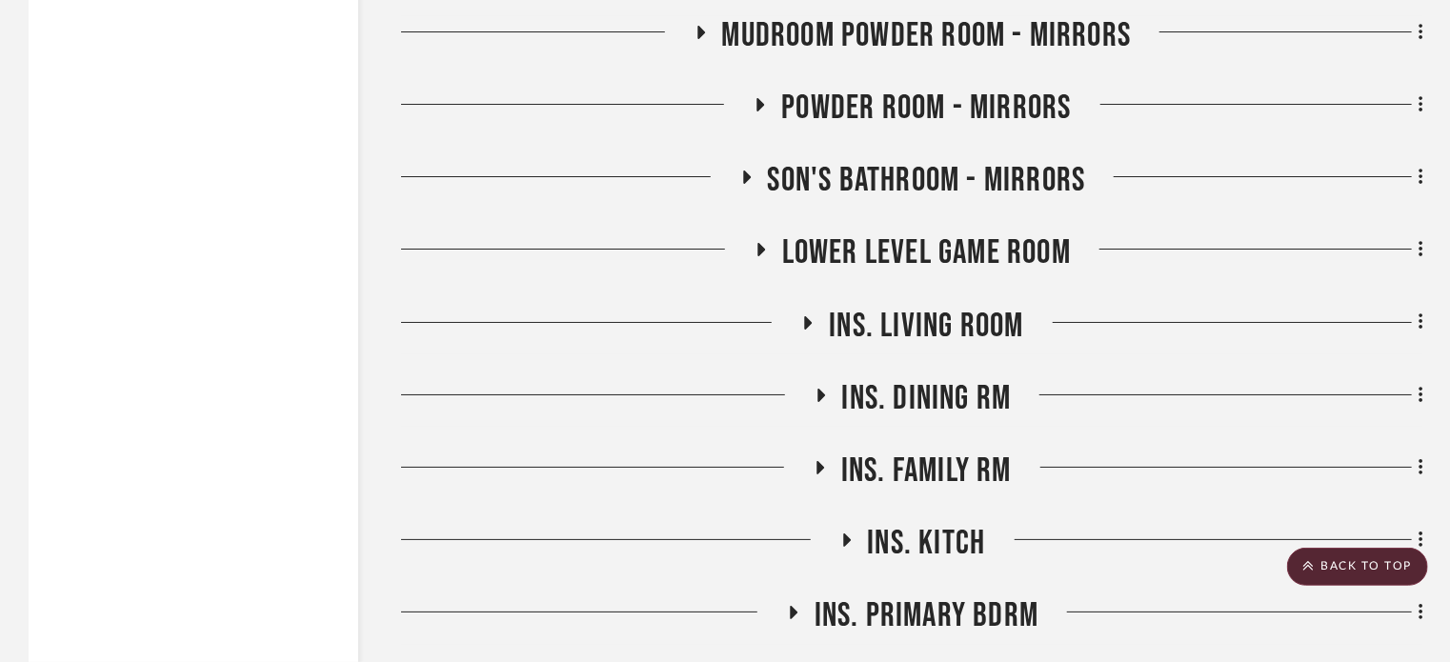
click at [759, 249] on icon at bounding box center [762, 249] width 8 height 13
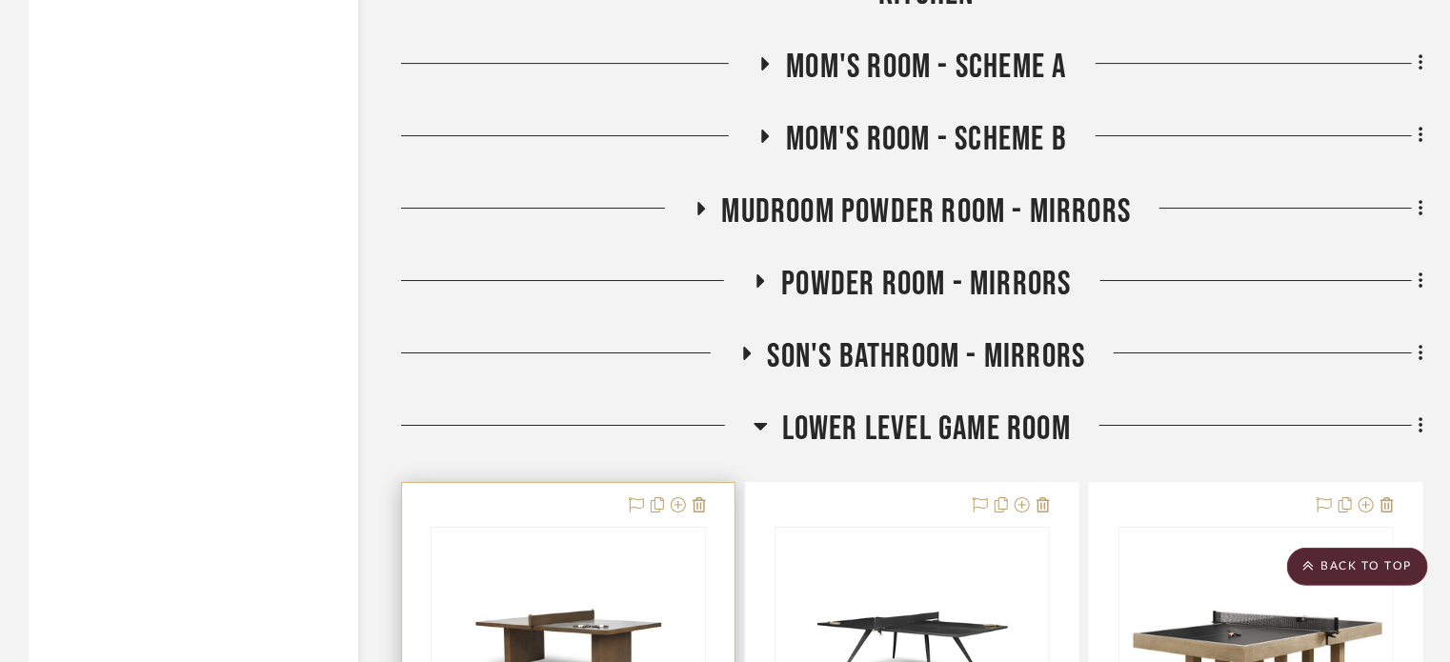
scroll to position [3145, 0]
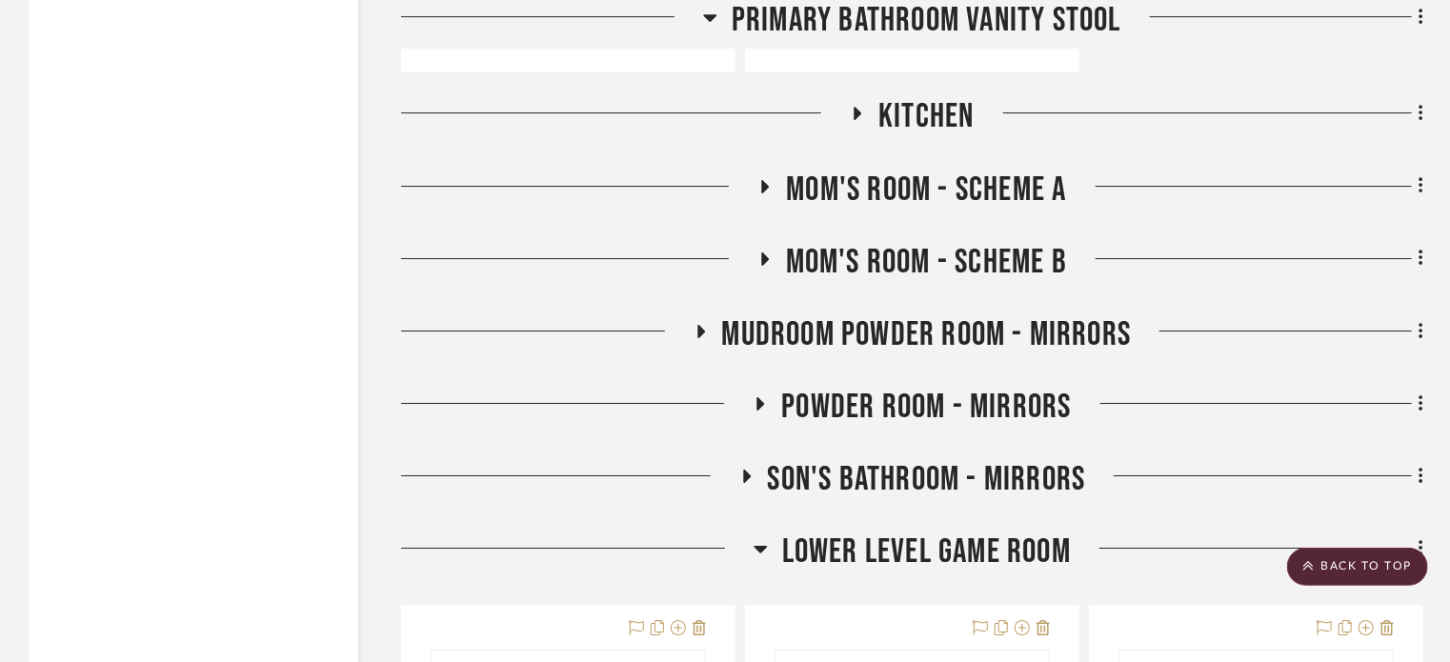
click at [761, 559] on icon at bounding box center [761, 549] width 14 height 23
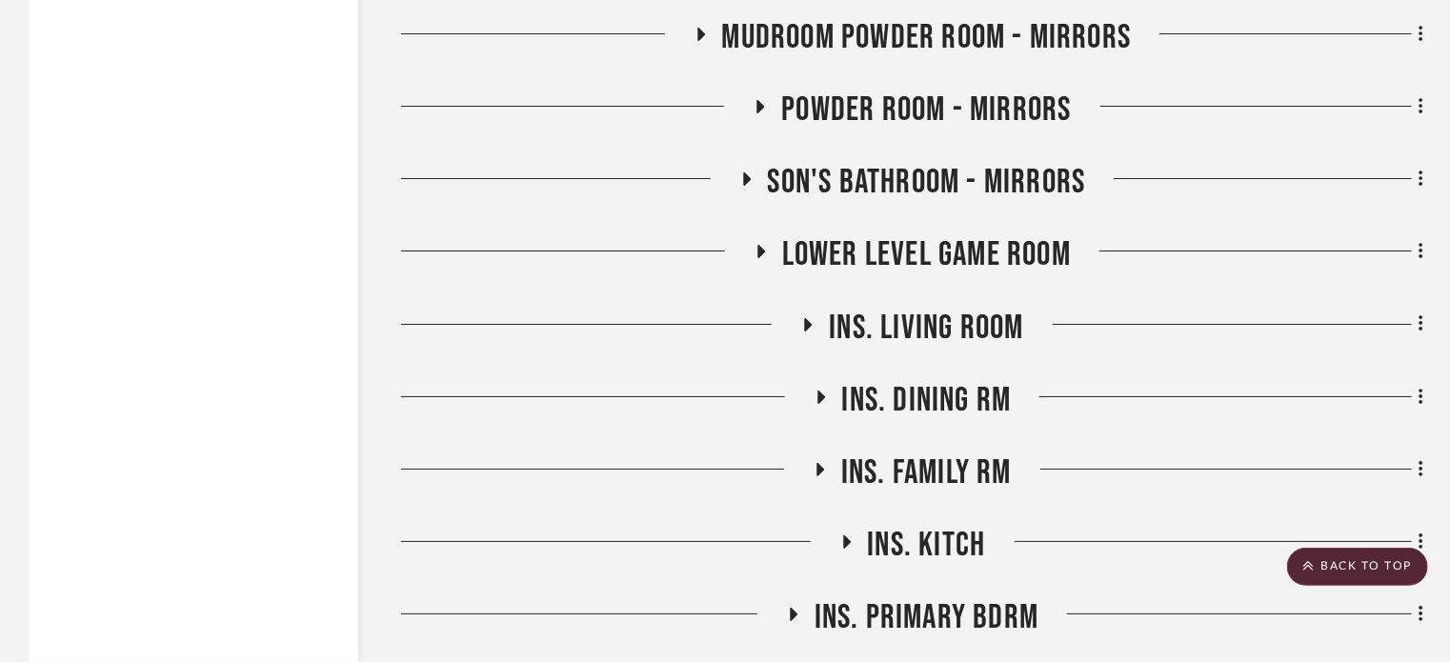
scroll to position [3451, 0]
